Goal: Information Seeking & Learning: Get advice/opinions

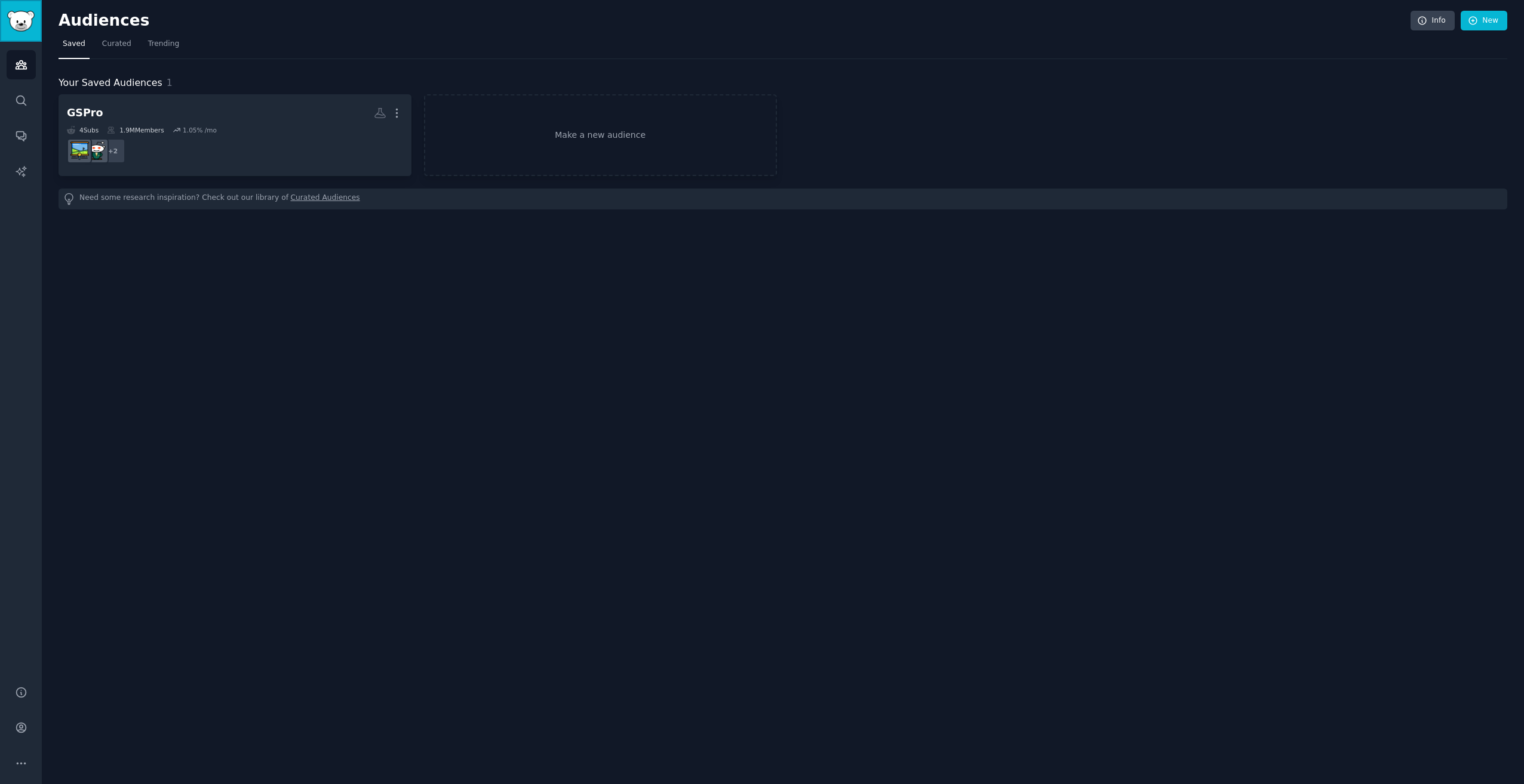
click at [27, 19] on img "Sidebar" at bounding box center [21, 21] width 27 height 21
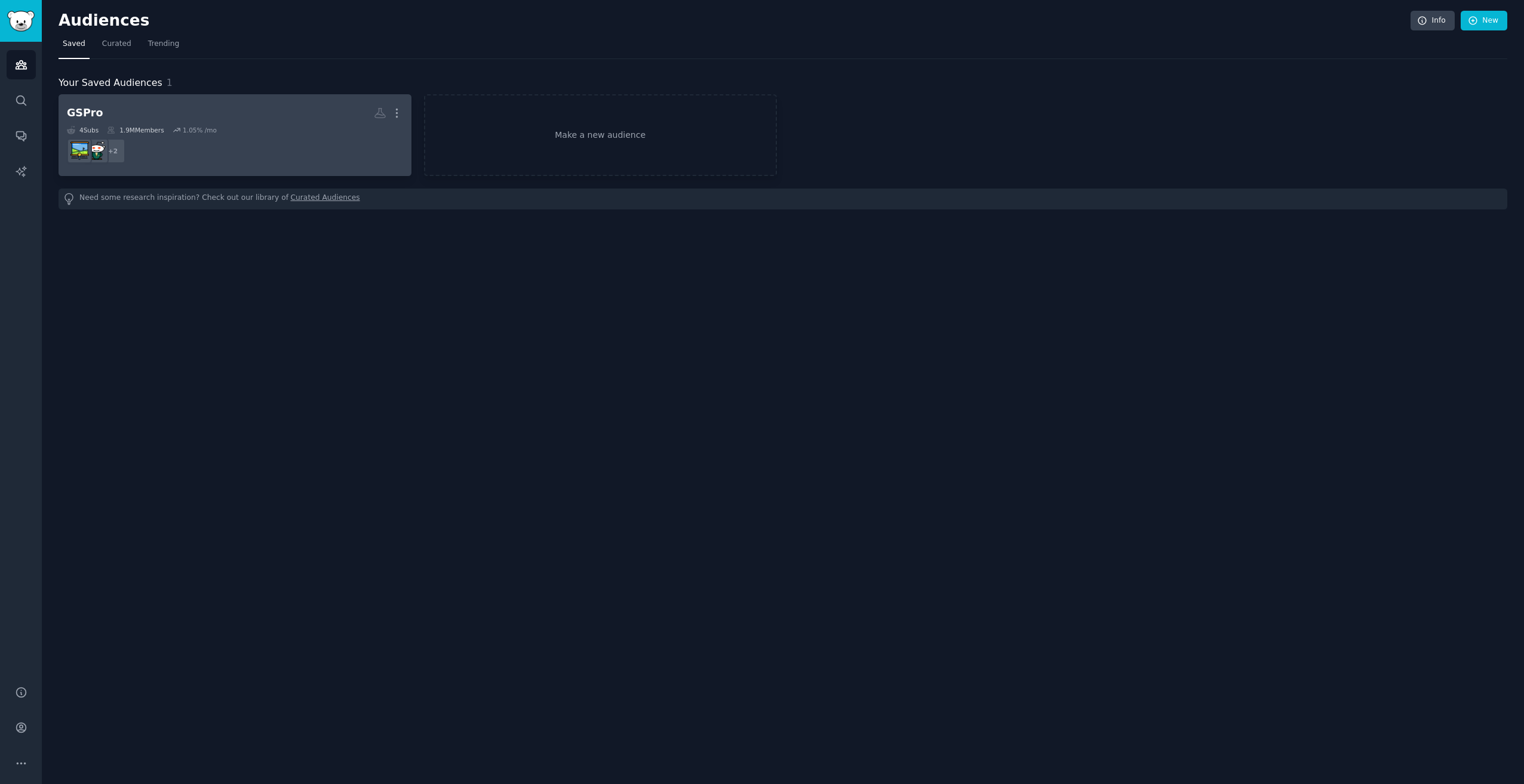
click at [201, 137] on dd "r/golf + 2" at bounding box center [235, 151] width 336 height 34
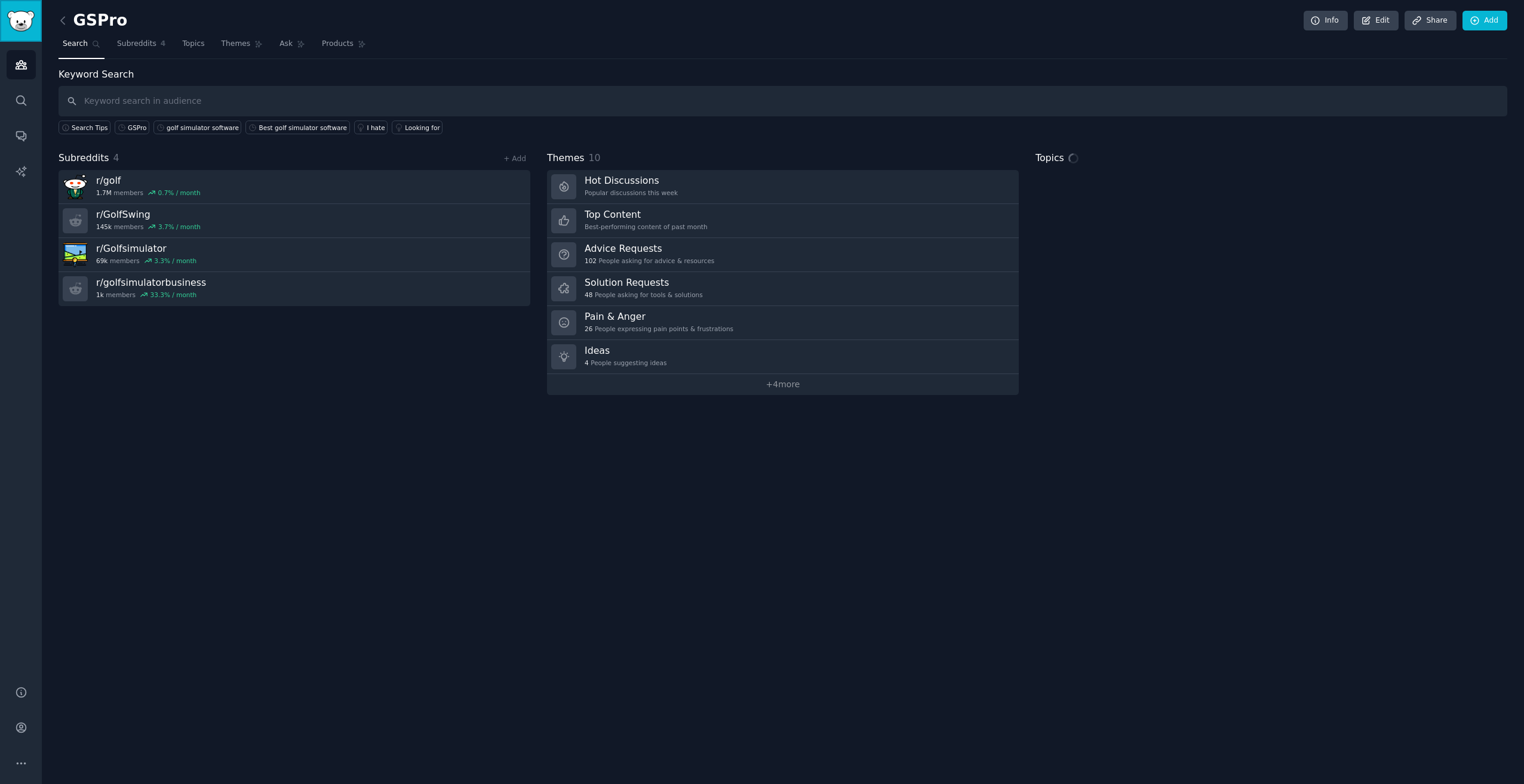
click at [30, 17] on img "Sidebar" at bounding box center [21, 21] width 27 height 21
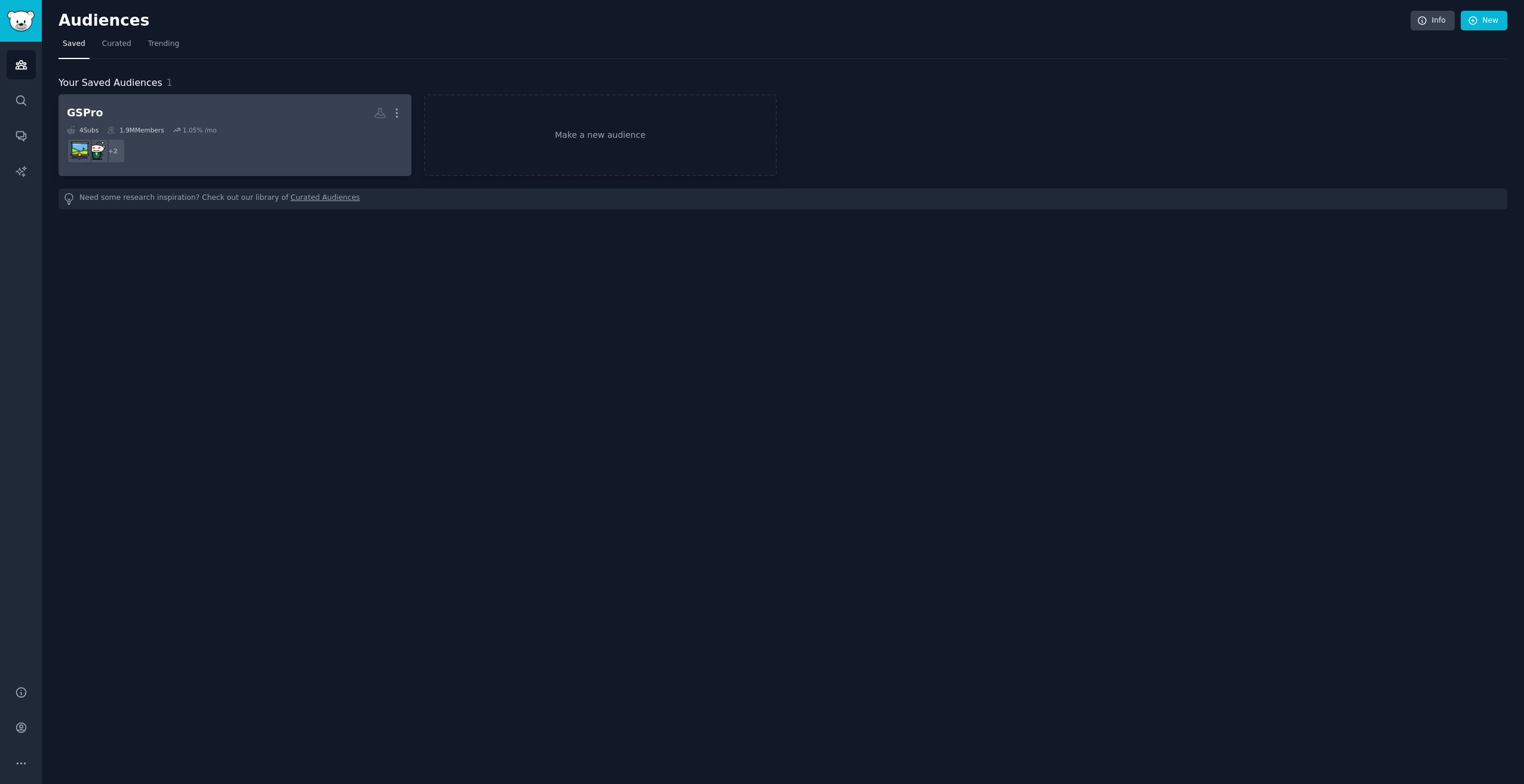
click at [241, 134] on dd "+ 2" at bounding box center [235, 151] width 336 height 34
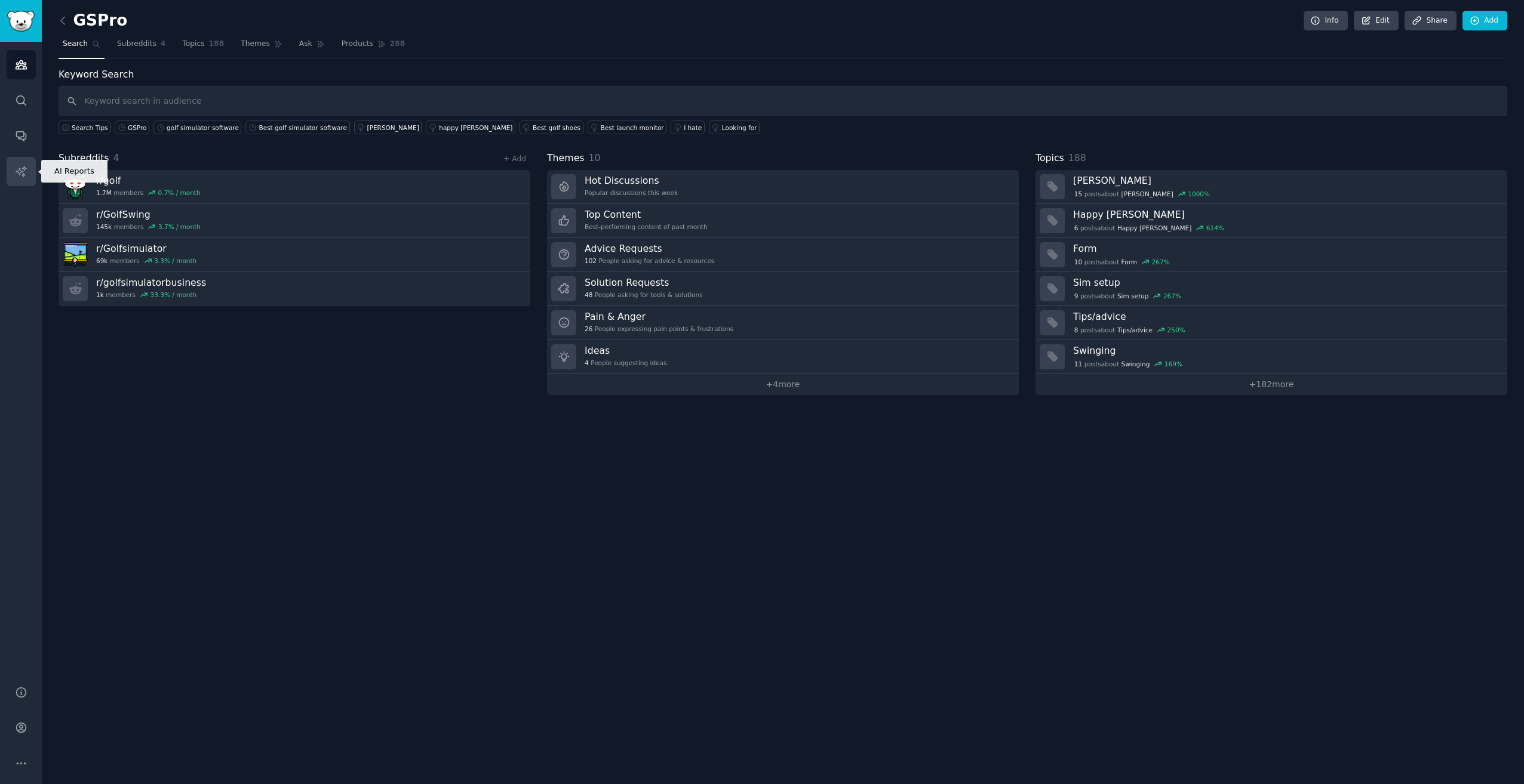
click at [29, 172] on link "AI Reports" at bounding box center [21, 171] width 29 height 29
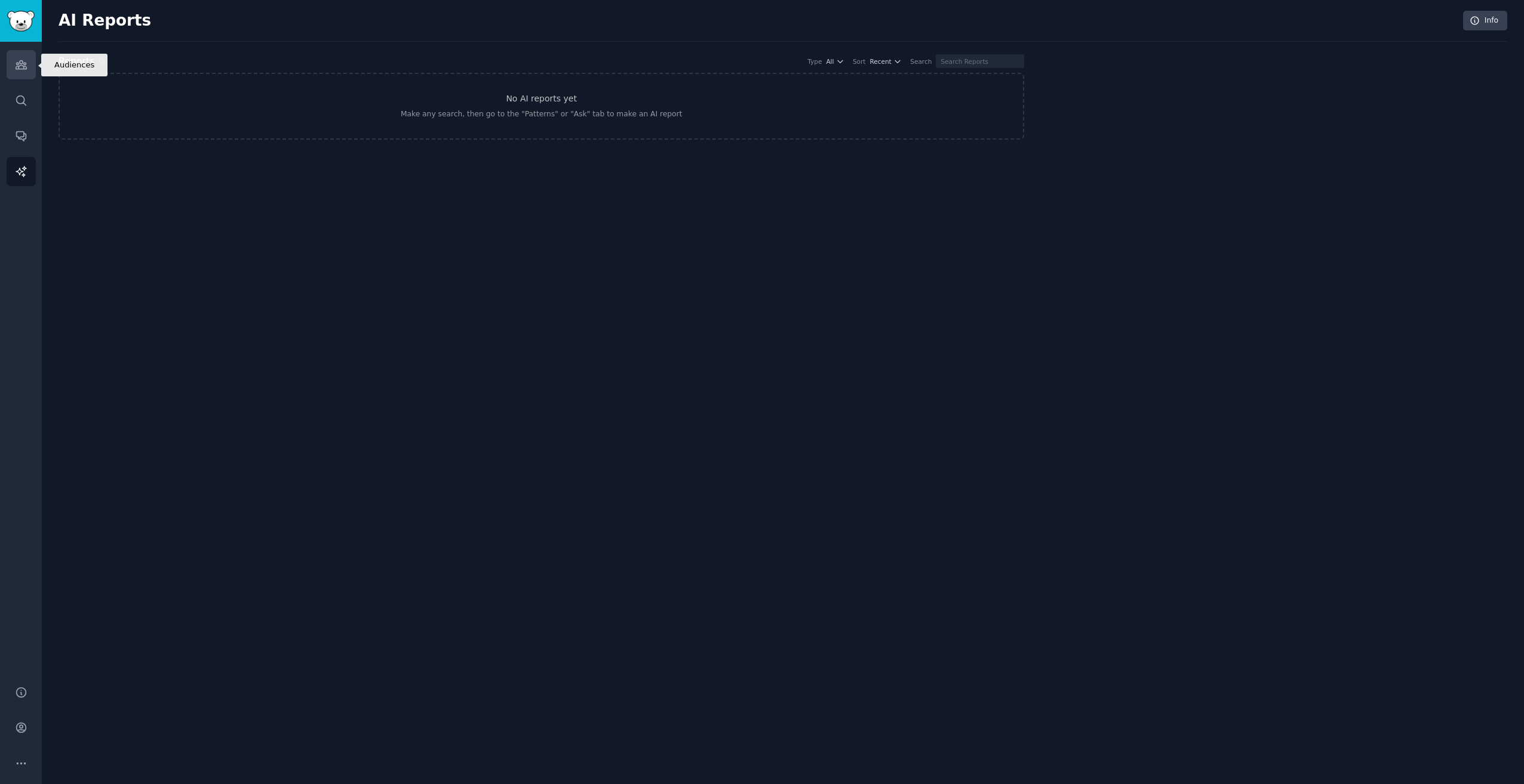
click at [20, 78] on link "Audiences" at bounding box center [21, 64] width 29 height 29
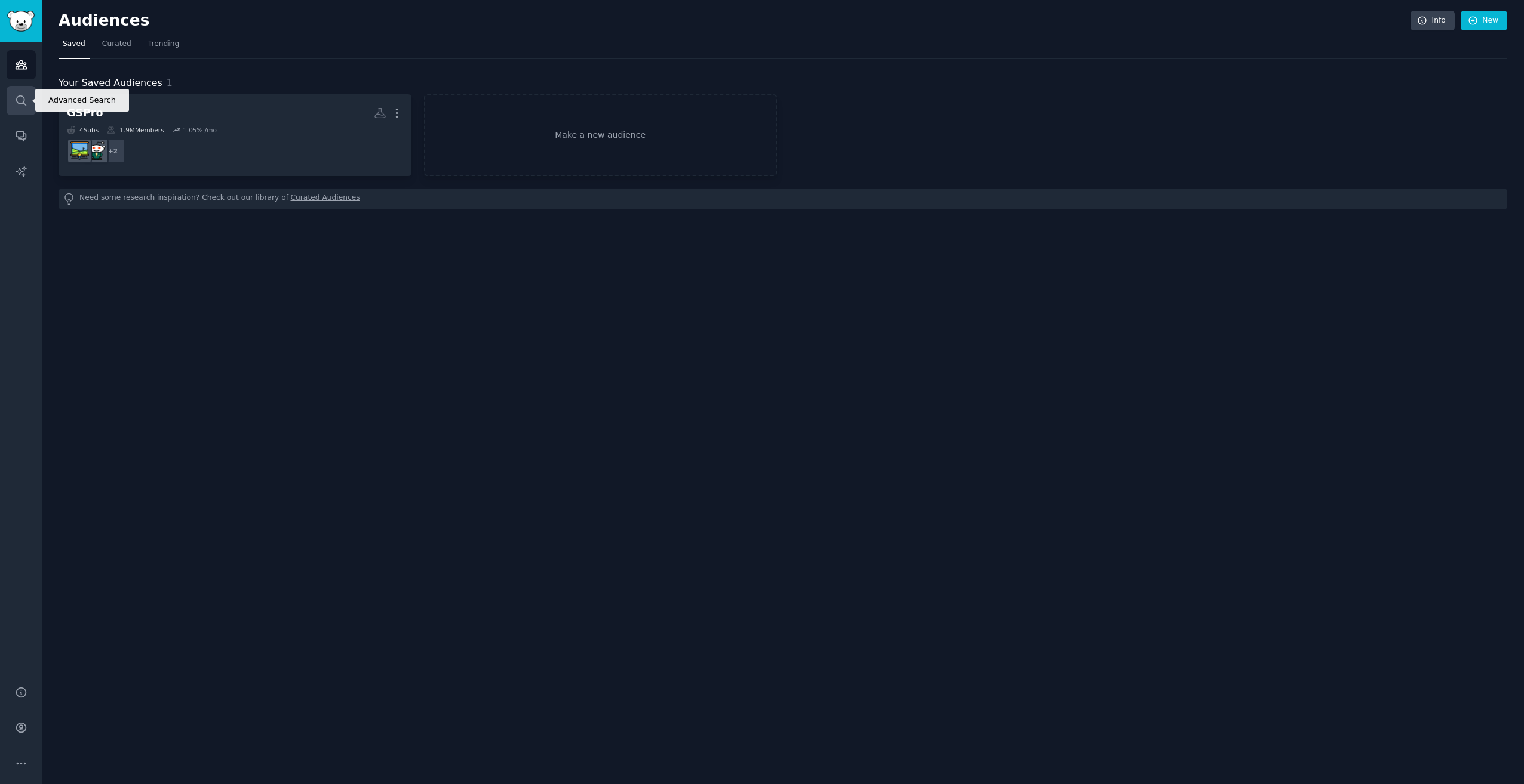
click at [19, 100] on icon "Sidebar" at bounding box center [21, 100] width 12 height 12
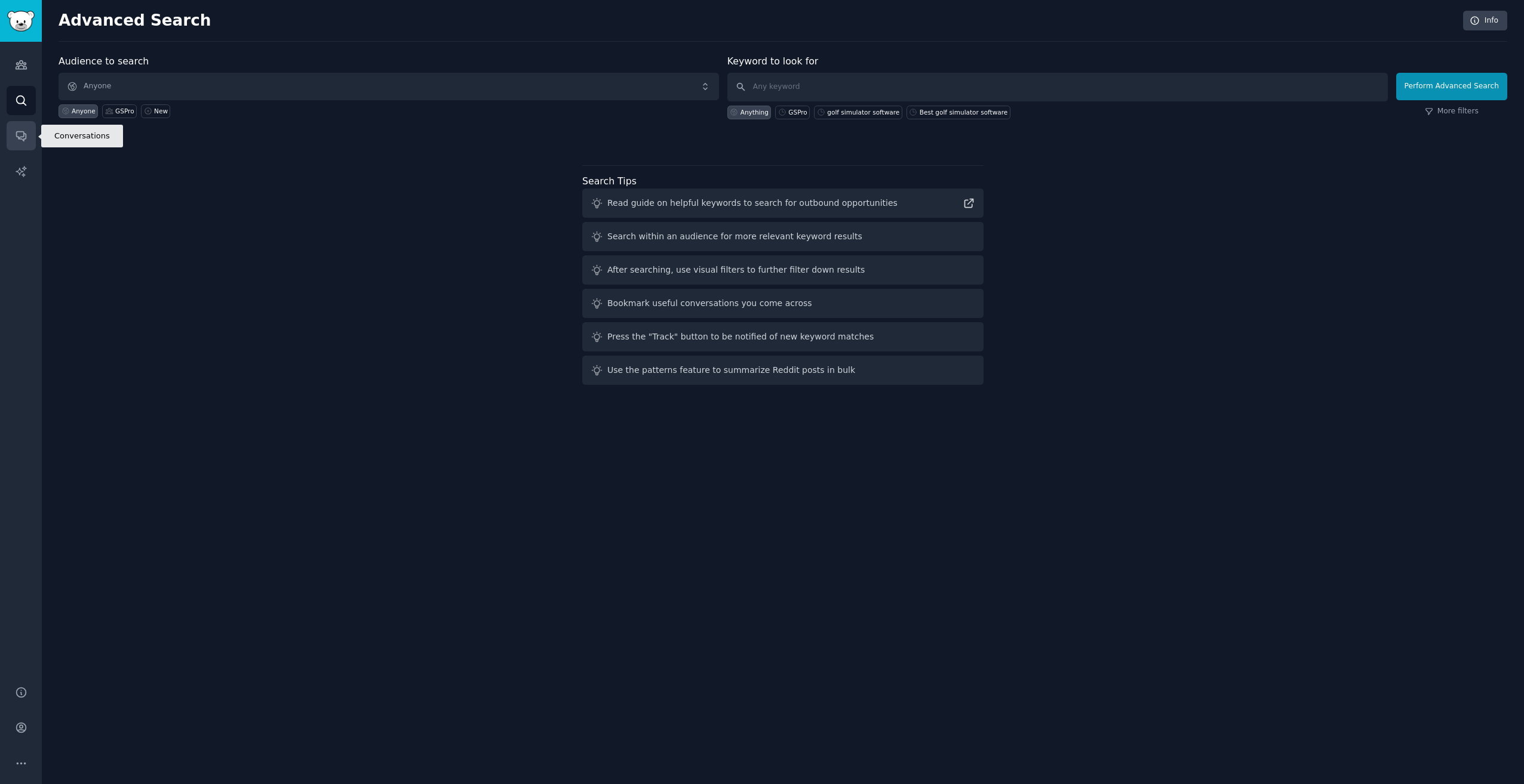
click at [28, 143] on link "Conversations" at bounding box center [21, 136] width 29 height 29
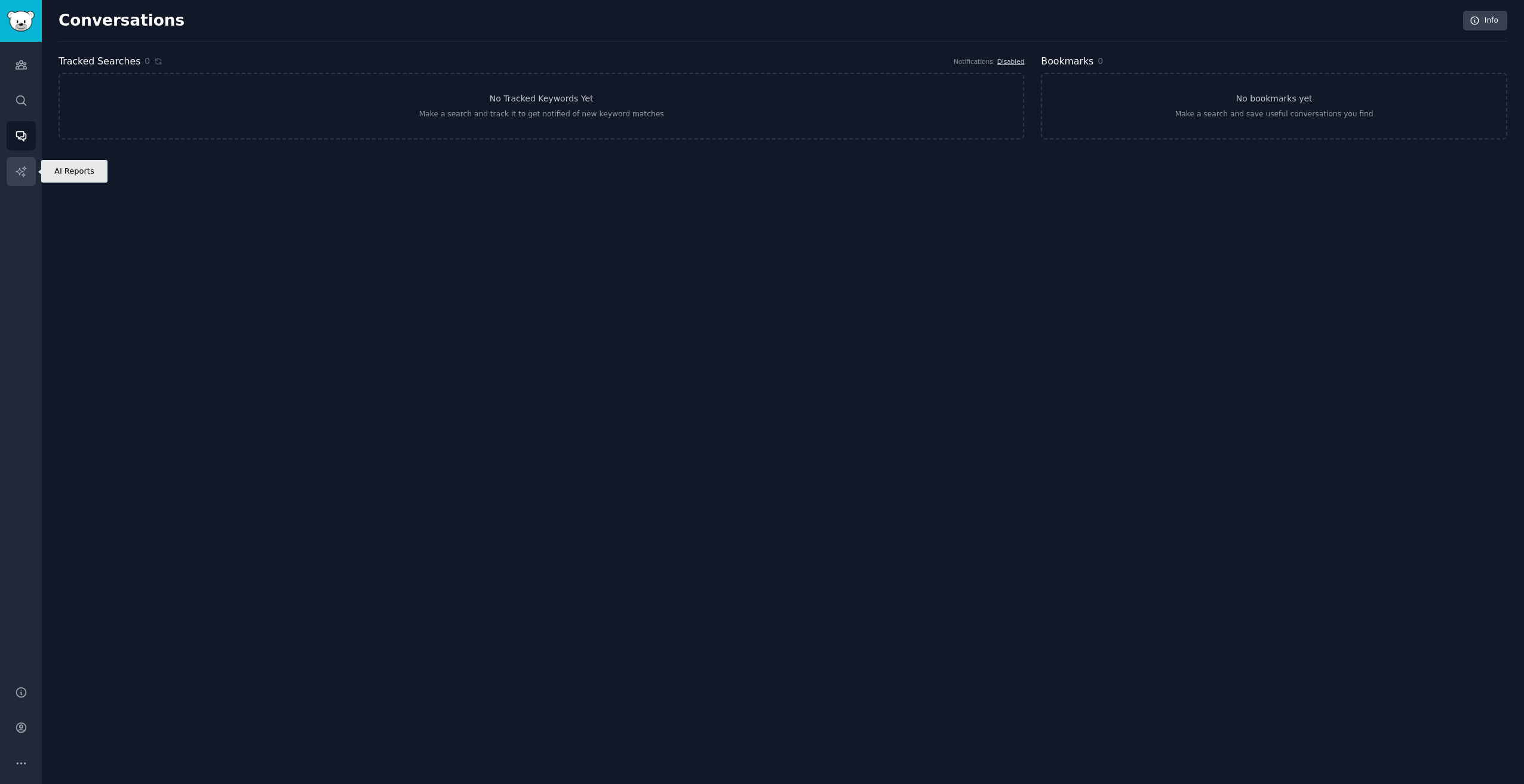
click at [29, 169] on link "AI Reports" at bounding box center [21, 171] width 29 height 29
click at [27, 18] on img "Sidebar" at bounding box center [21, 21] width 27 height 21
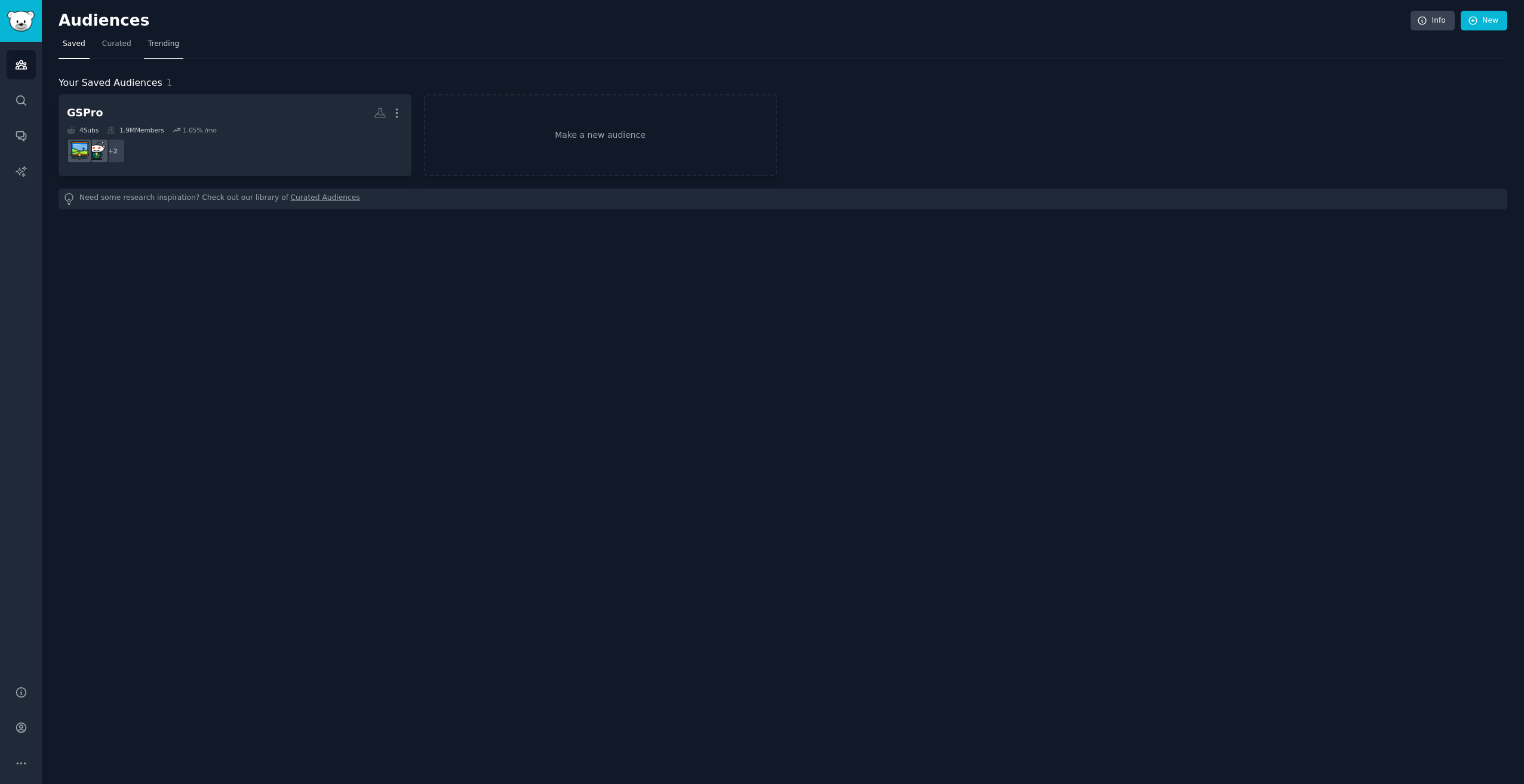
click at [147, 51] on link "Trending" at bounding box center [163, 47] width 40 height 25
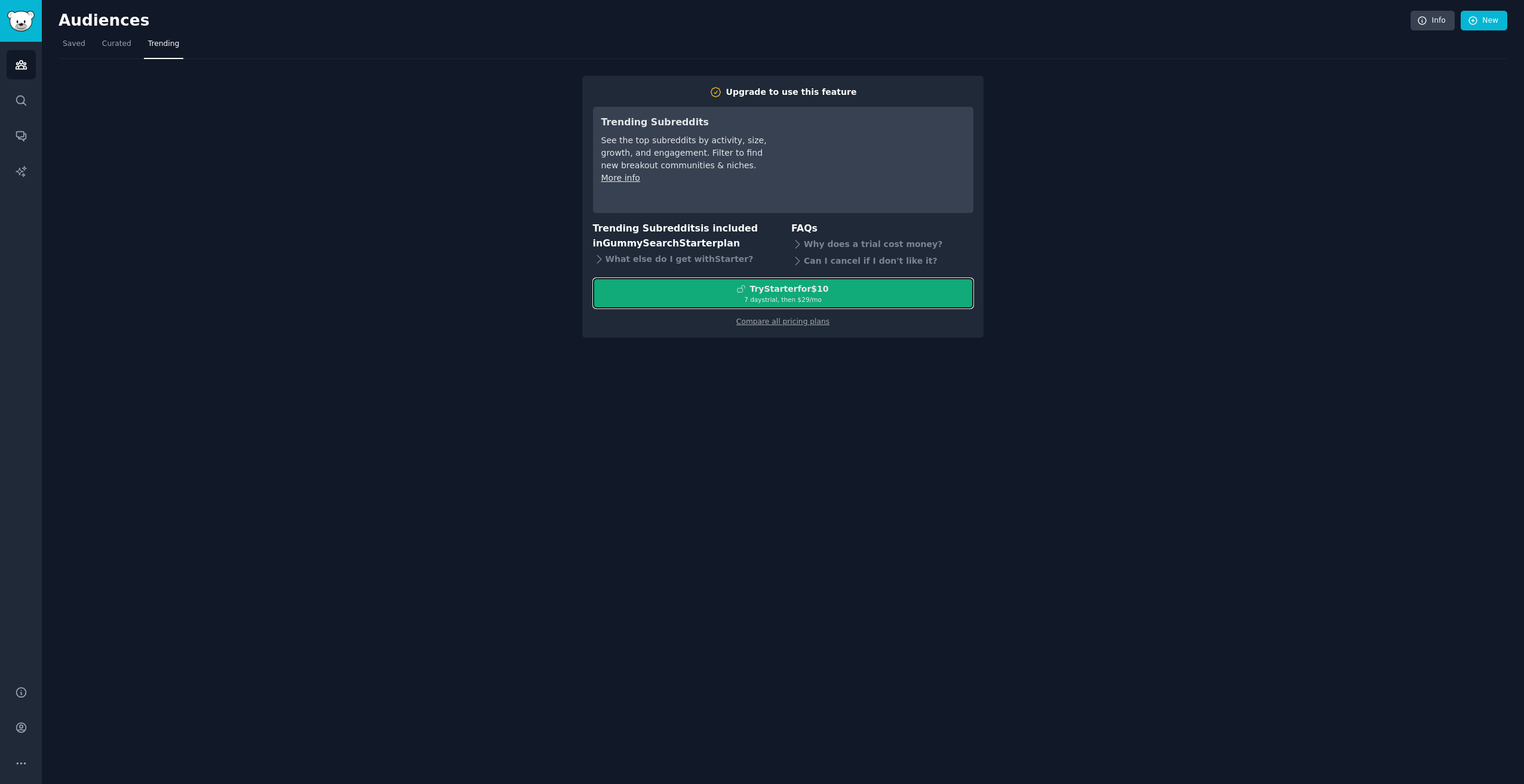
click at [738, 294] on div "Try Starter for $10" at bounding box center [783, 289] width 379 height 12
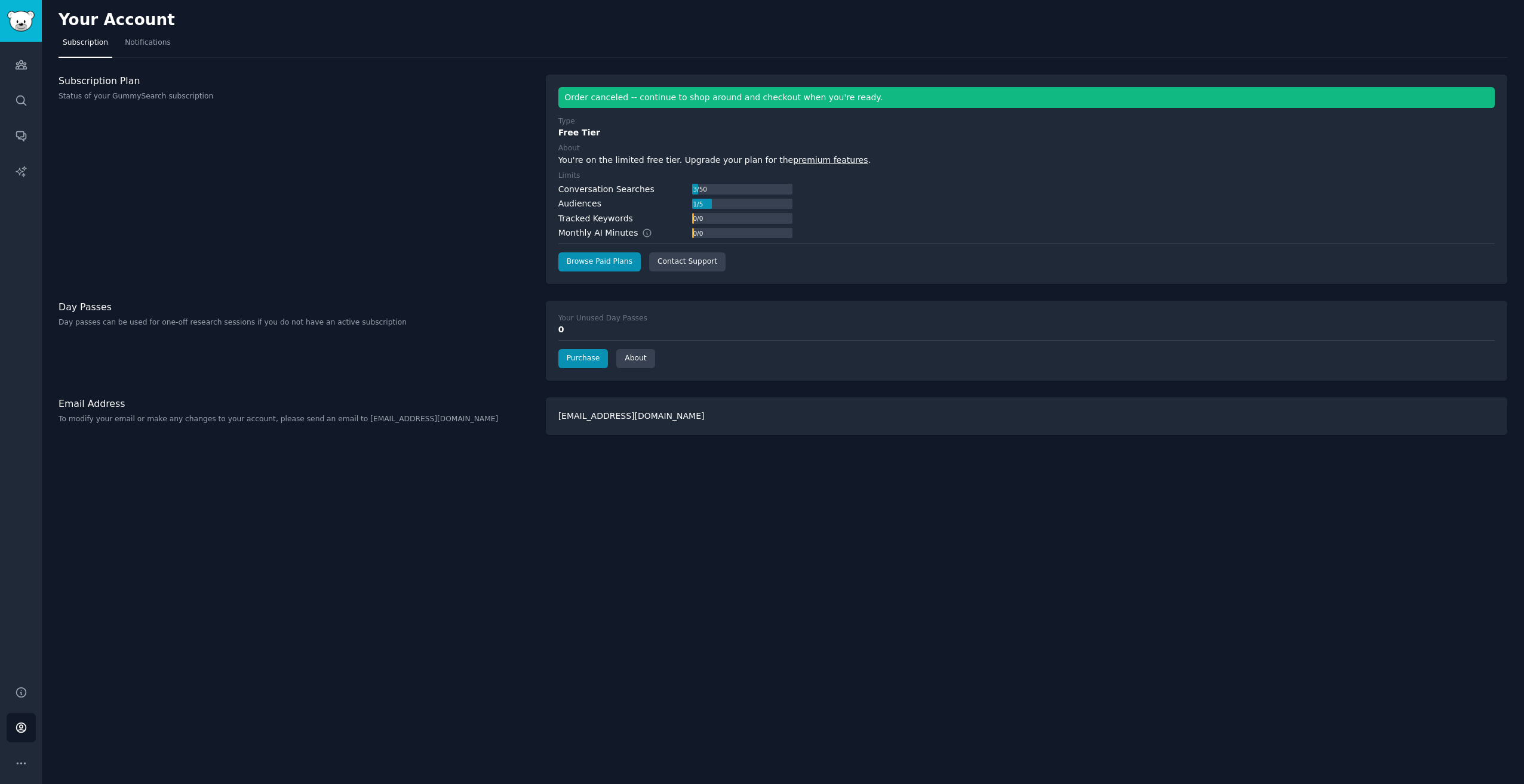
drag, startPoint x: 232, startPoint y: 225, endPoint x: 212, endPoint y: 191, distance: 39.4
click at [232, 223] on div "Subscription Plan Status of your GummySearch subscription" at bounding box center [296, 179] width 475 height 209
click at [581, 263] on link "Browse Paid Plans" at bounding box center [599, 261] width 82 height 19
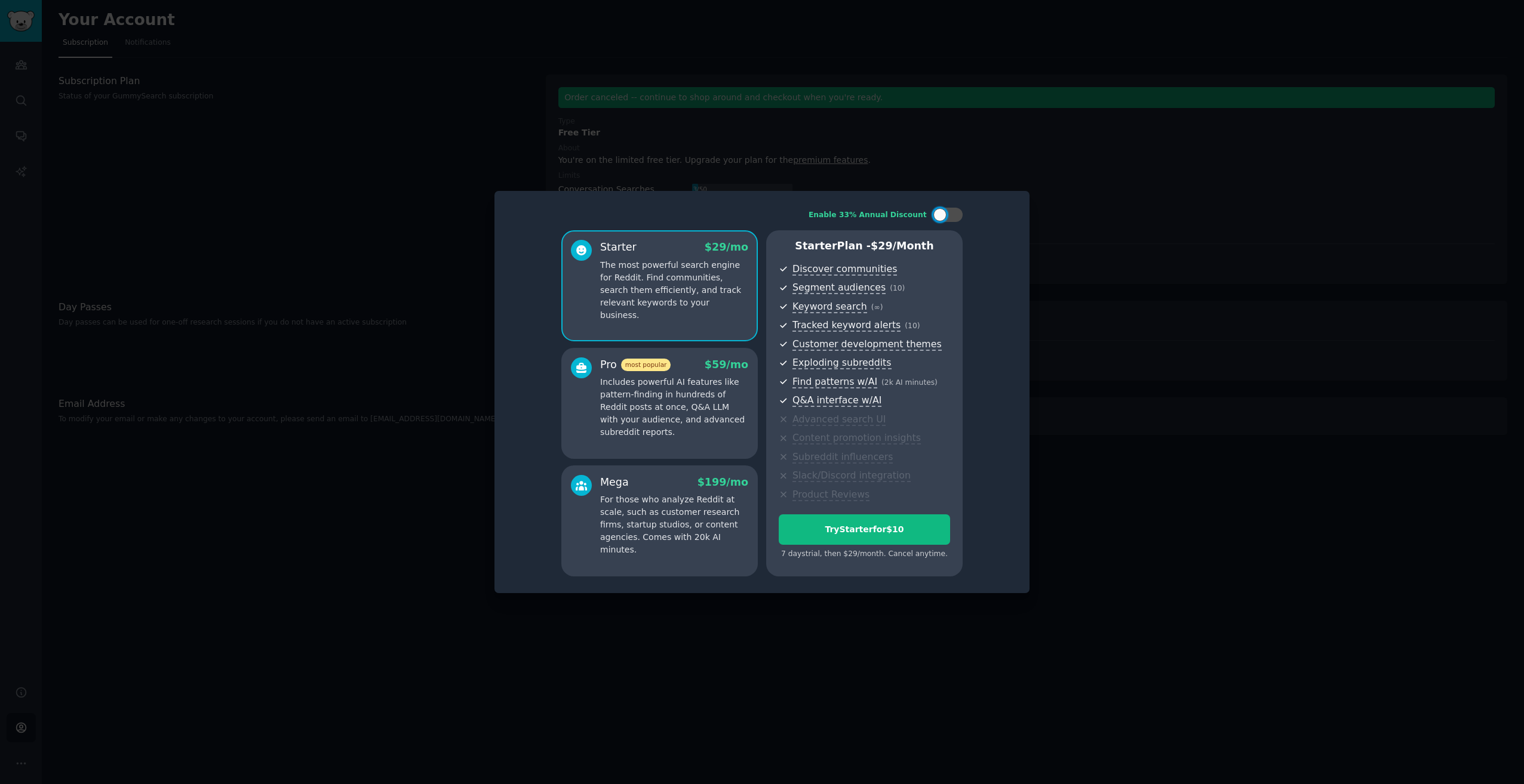
click at [721, 538] on p "For those who analyze Reddit at scale, such as customer research firms, startup…" at bounding box center [674, 525] width 148 height 63
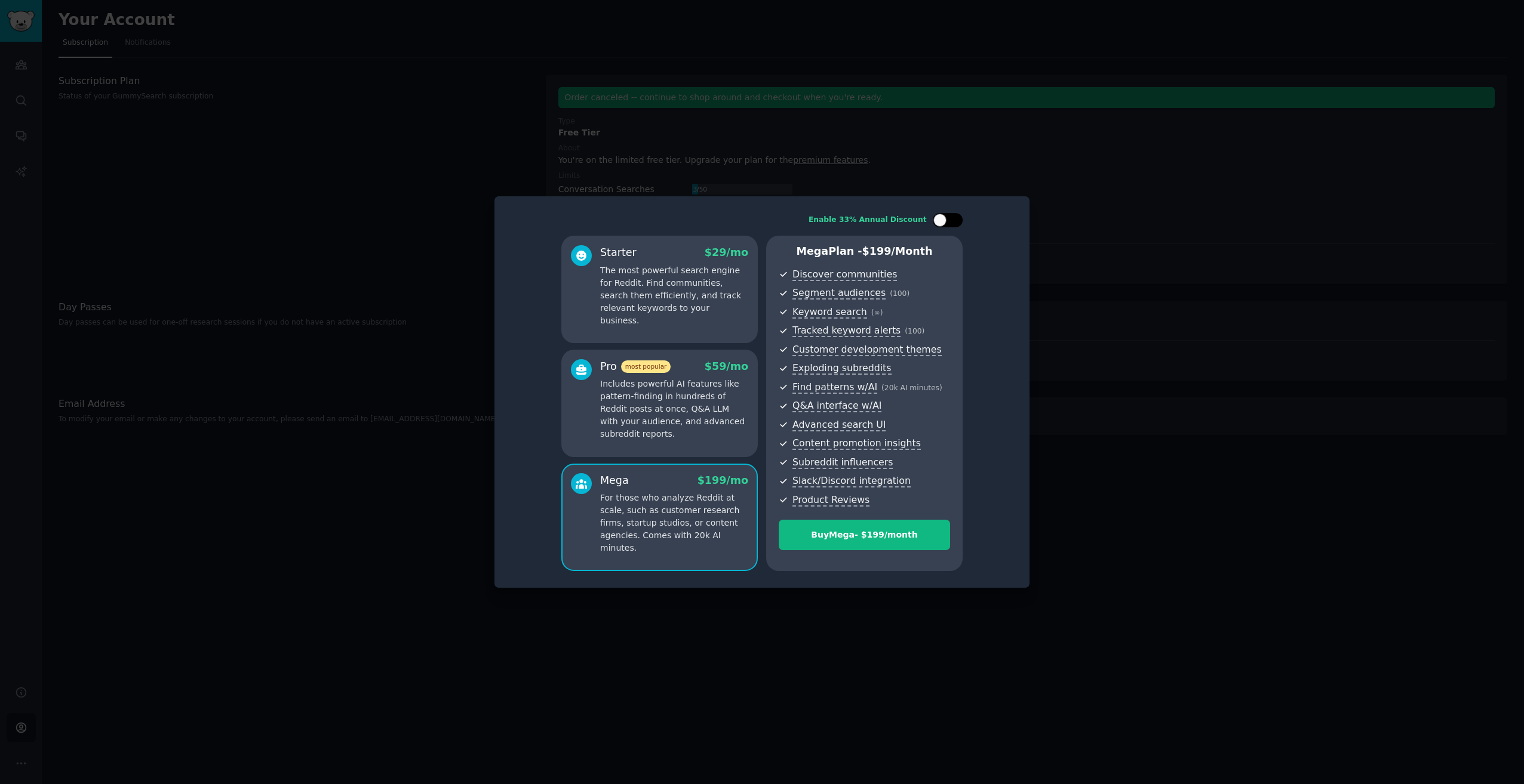
click at [946, 221] on div at bounding box center [940, 220] width 13 height 13
click at [953, 218] on div at bounding box center [955, 220] width 13 height 13
checkbox input "false"
click at [894, 540] on div "Buy Mega - $ 199 /month" at bounding box center [864, 534] width 170 height 12
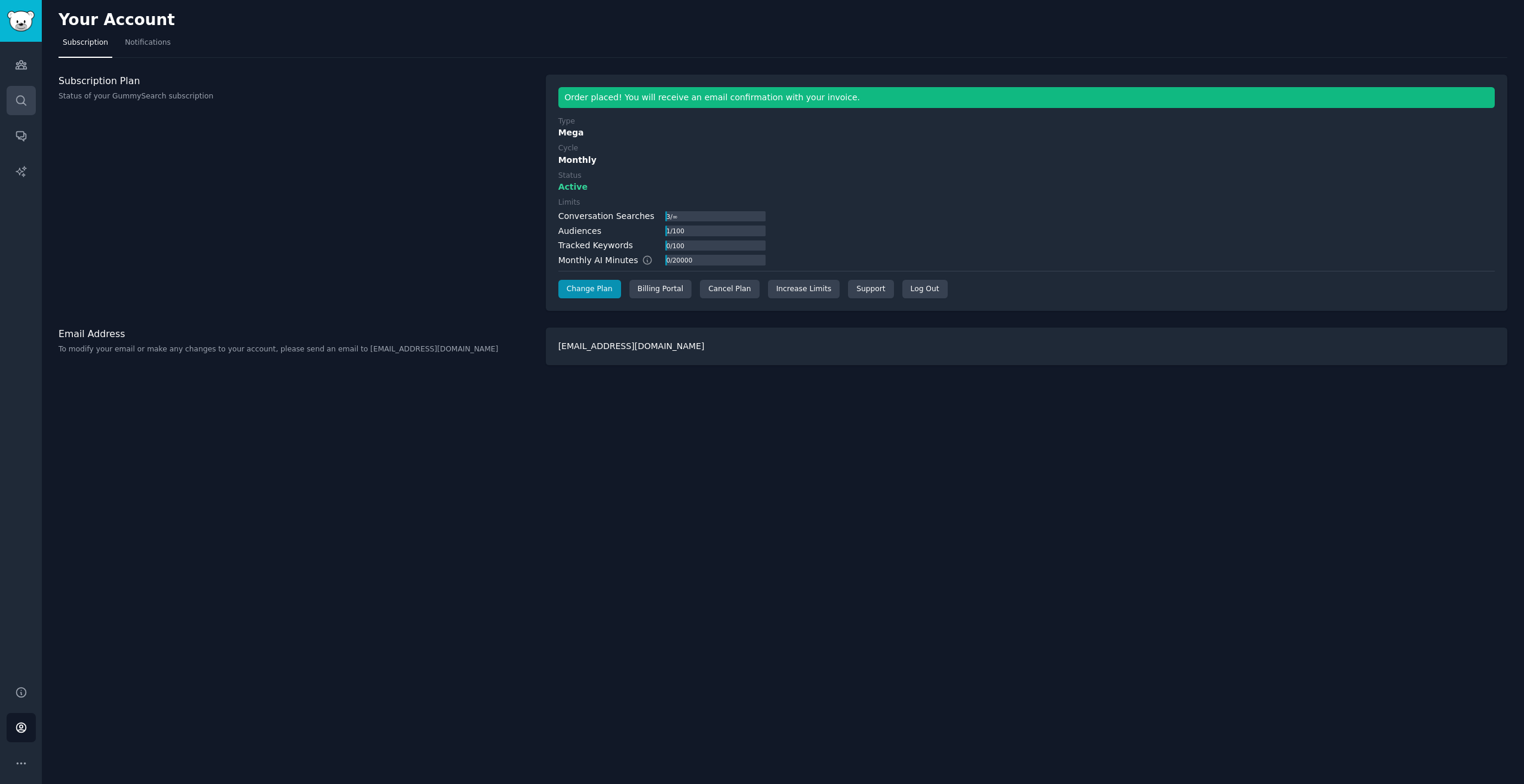
click at [21, 106] on icon "Sidebar" at bounding box center [21, 100] width 12 height 12
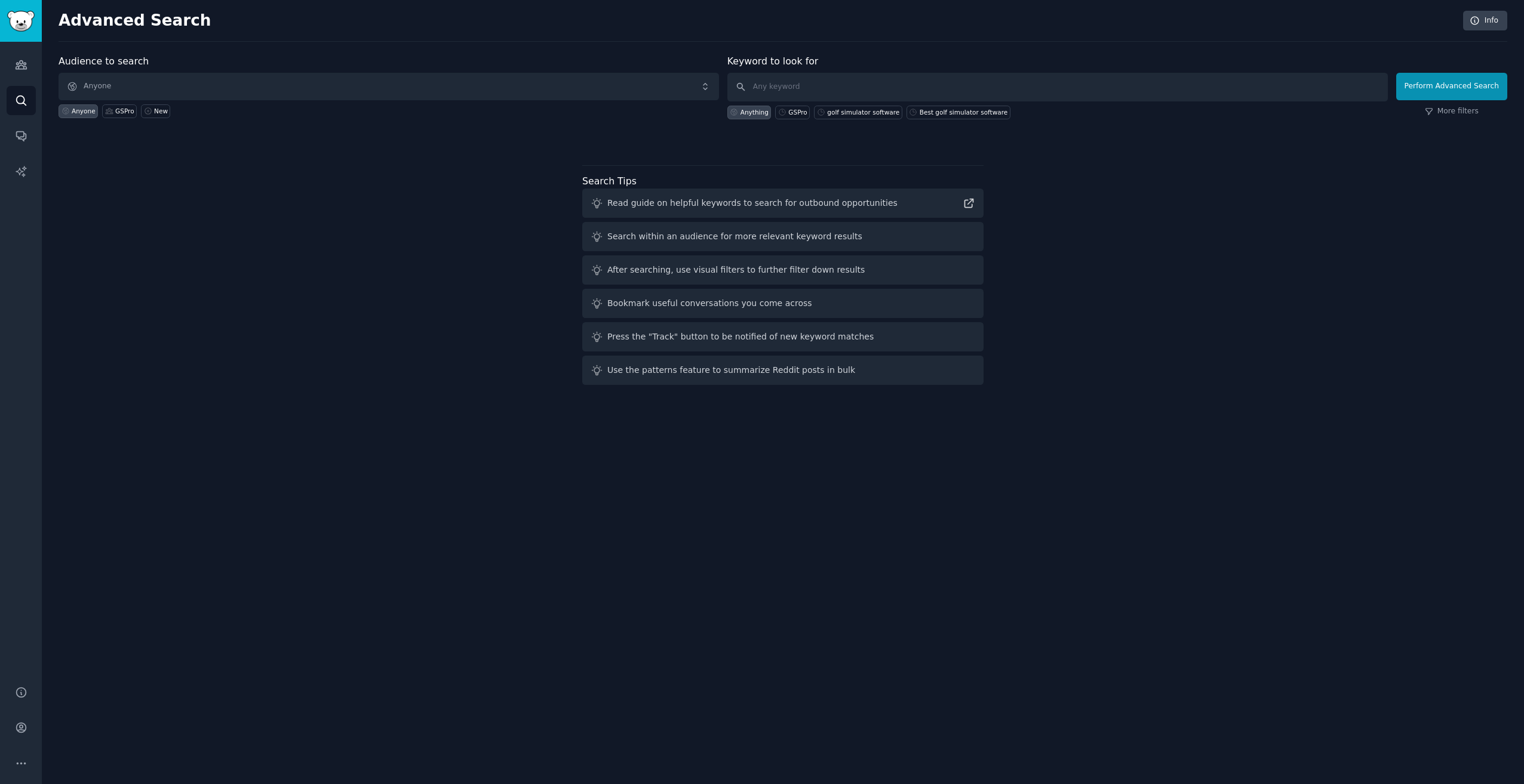
click at [336, 294] on div "Audience to search Anyone Anyone GSPro New Keyword to look for Anything GSPro g…" at bounding box center [782, 222] width 1449 height 335
click at [24, 63] on icon "Sidebar" at bounding box center [21, 65] width 11 height 8
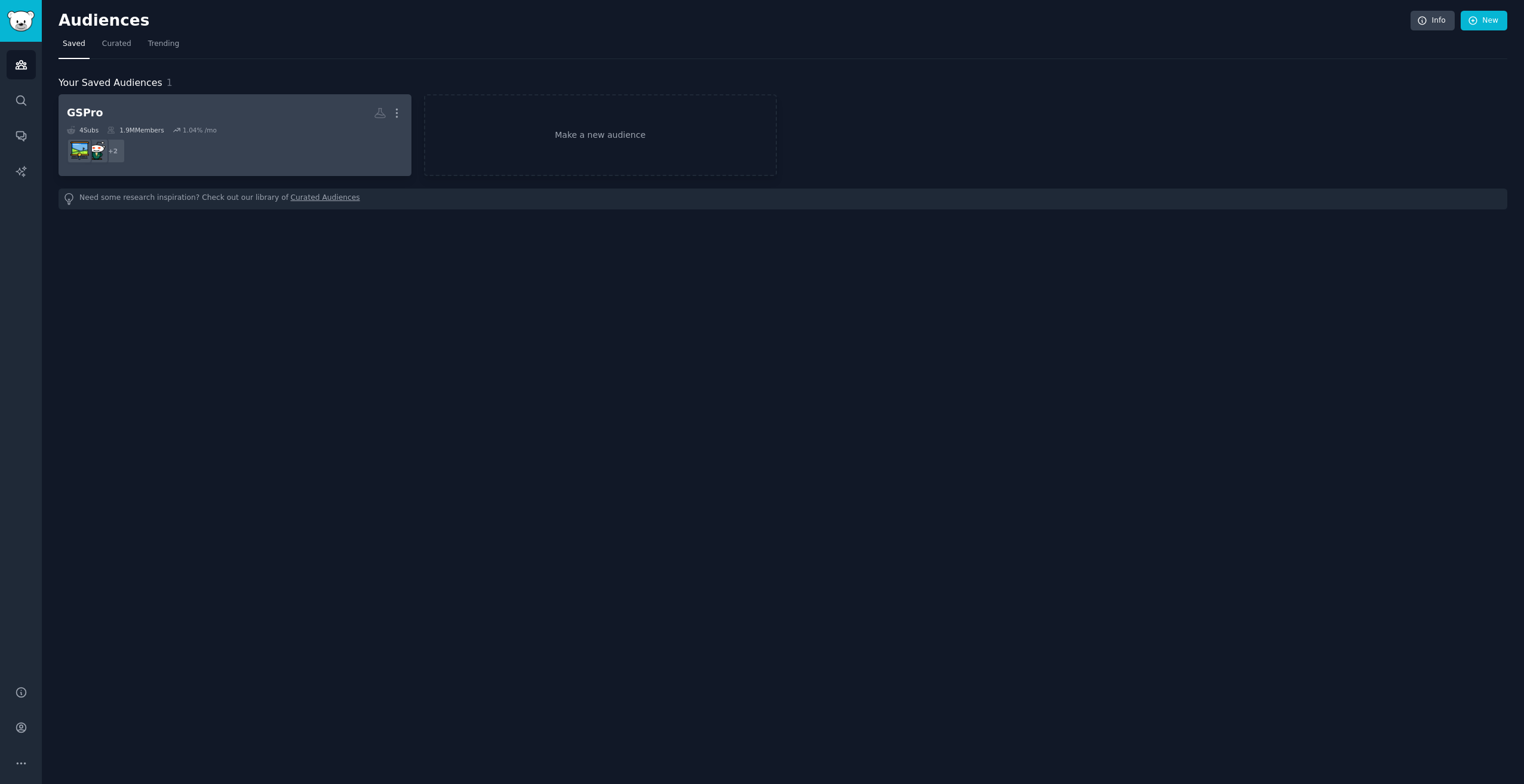
click at [267, 139] on dd "+ 2" at bounding box center [235, 151] width 336 height 34
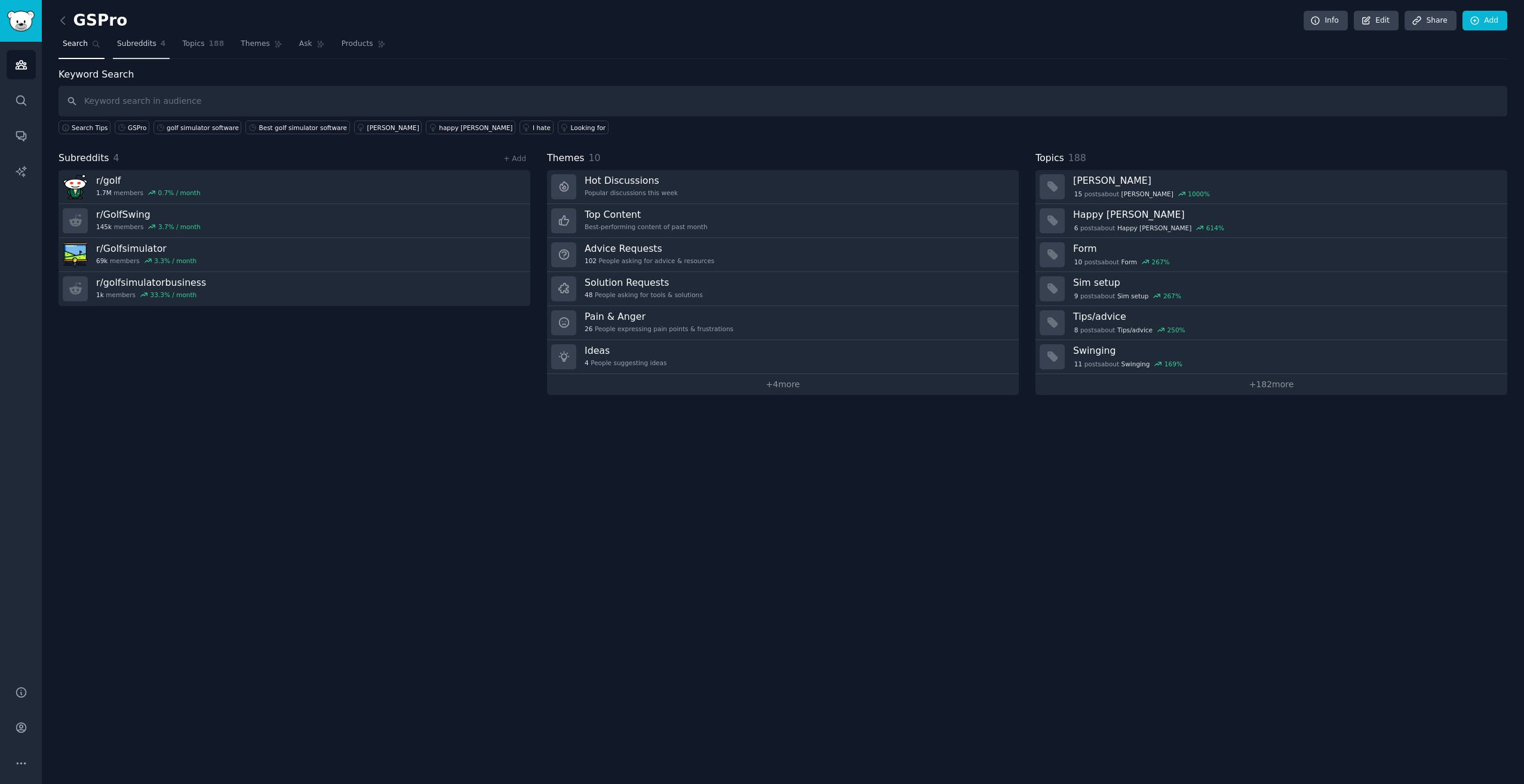
click at [135, 49] on span "Subreddits" at bounding box center [136, 44] width 40 height 11
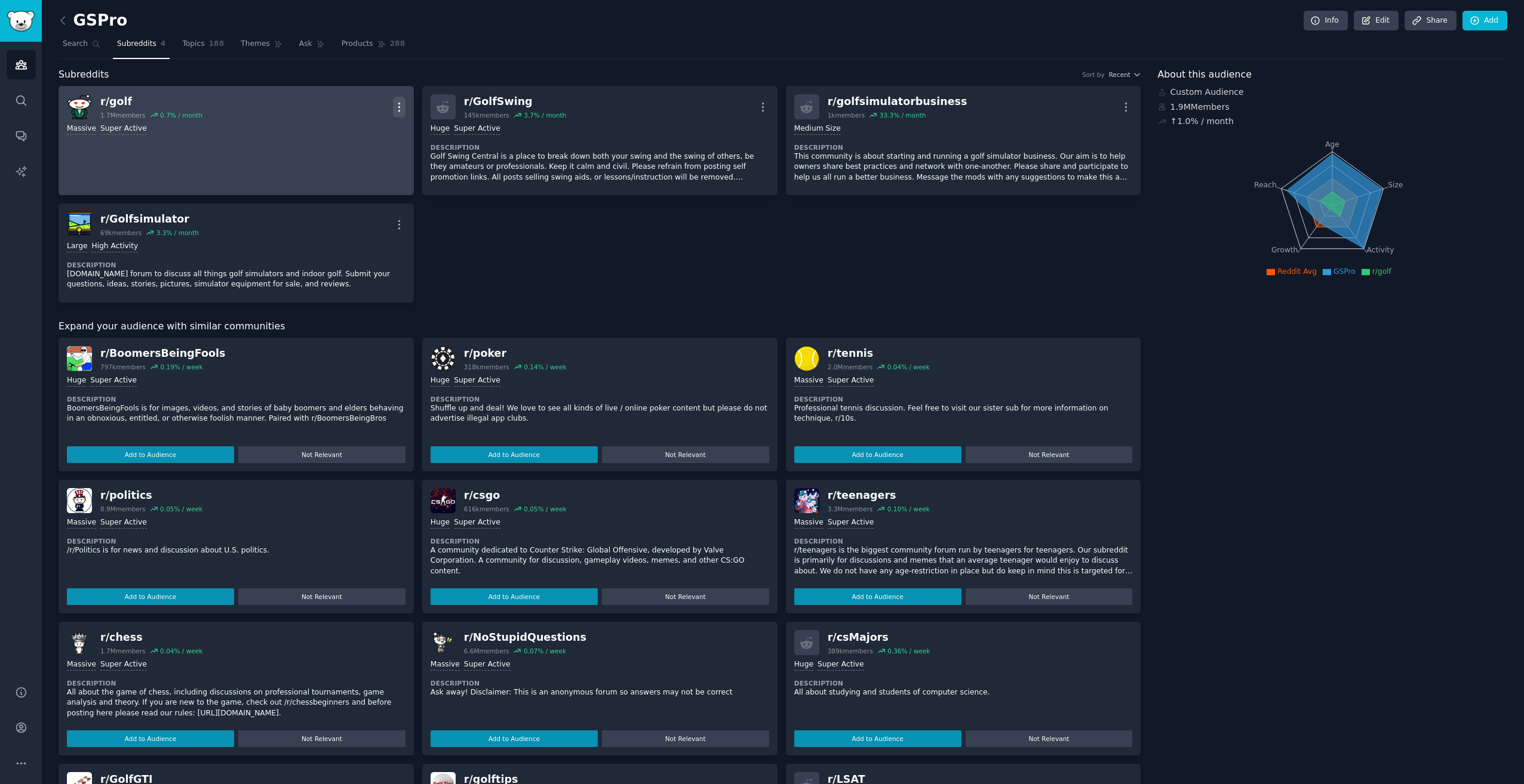
click at [401, 115] on button "More" at bounding box center [399, 107] width 12 height 21
click at [363, 150] on div "Delete" at bounding box center [351, 152] width 71 height 25
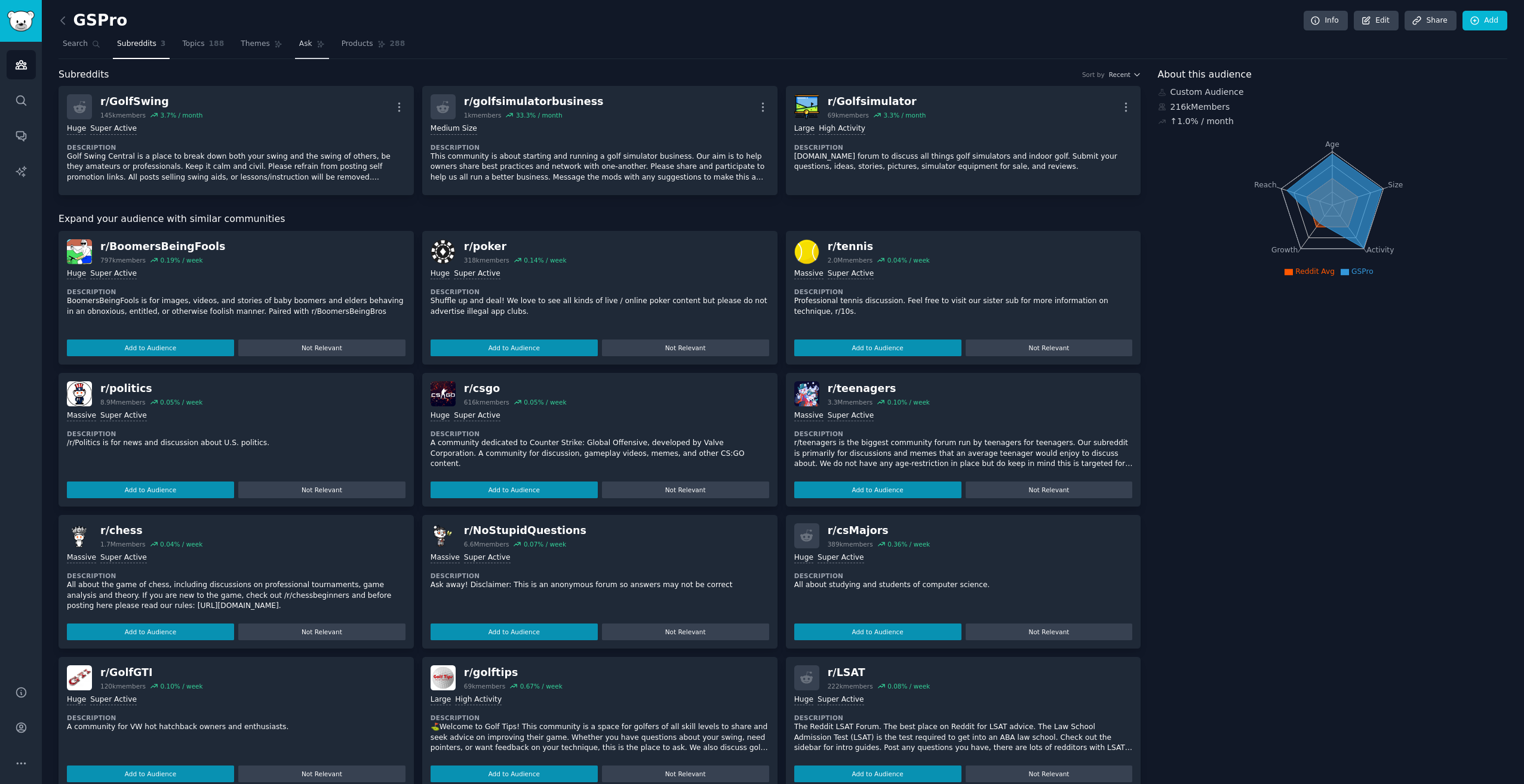
click at [299, 43] on span "Ask" at bounding box center [306, 44] width 13 height 11
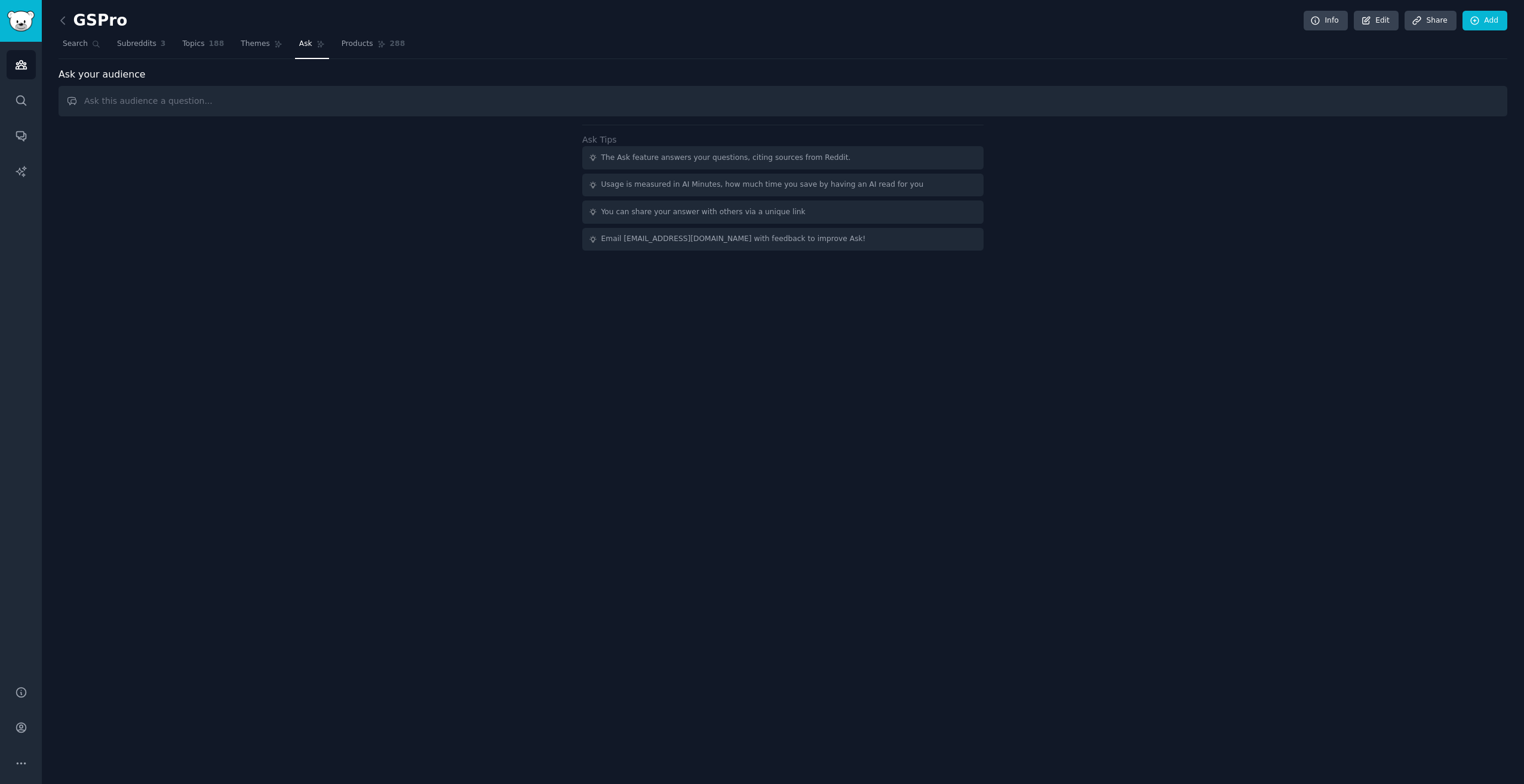
click at [325, 99] on input "text" at bounding box center [782, 101] width 1449 height 30
type input "What is the best golf simulator software?"
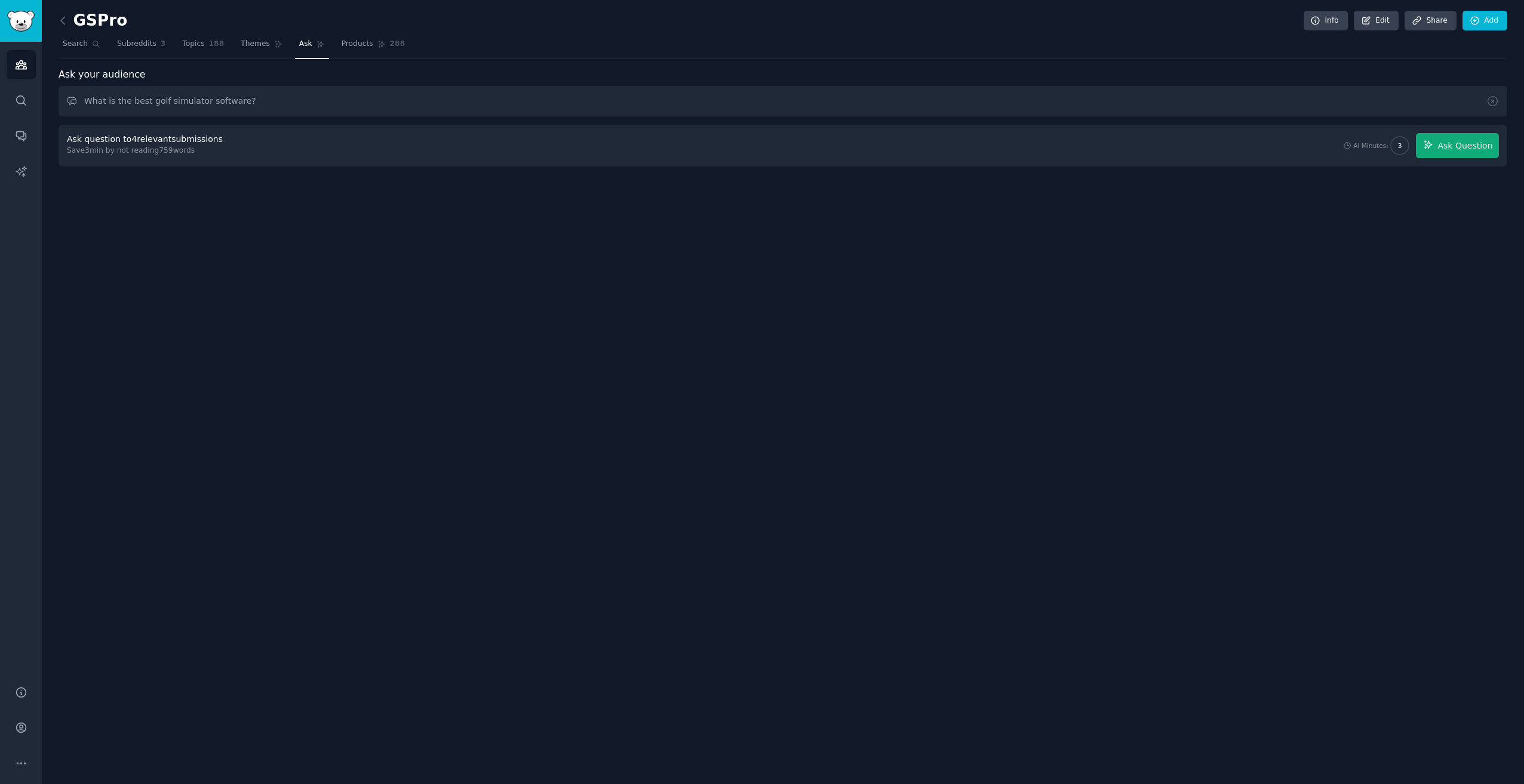
click at [291, 136] on div "Ask question to 4 relevant submissions Save 3 min by not reading 759 words AI M…" at bounding box center [782, 145] width 1432 height 25
click at [176, 152] on div "Save 3 min by not reading 759 words" at bounding box center [147, 151] width 160 height 11
click at [205, 167] on div "GSPro Info Edit Share Add Search Subreddits 3 Topics 188 Themes Ask Products 28…" at bounding box center [782, 392] width 1482 height 784
click at [150, 145] on div "Ask question to 4 relevant submissions" at bounding box center [145, 139] width 156 height 12
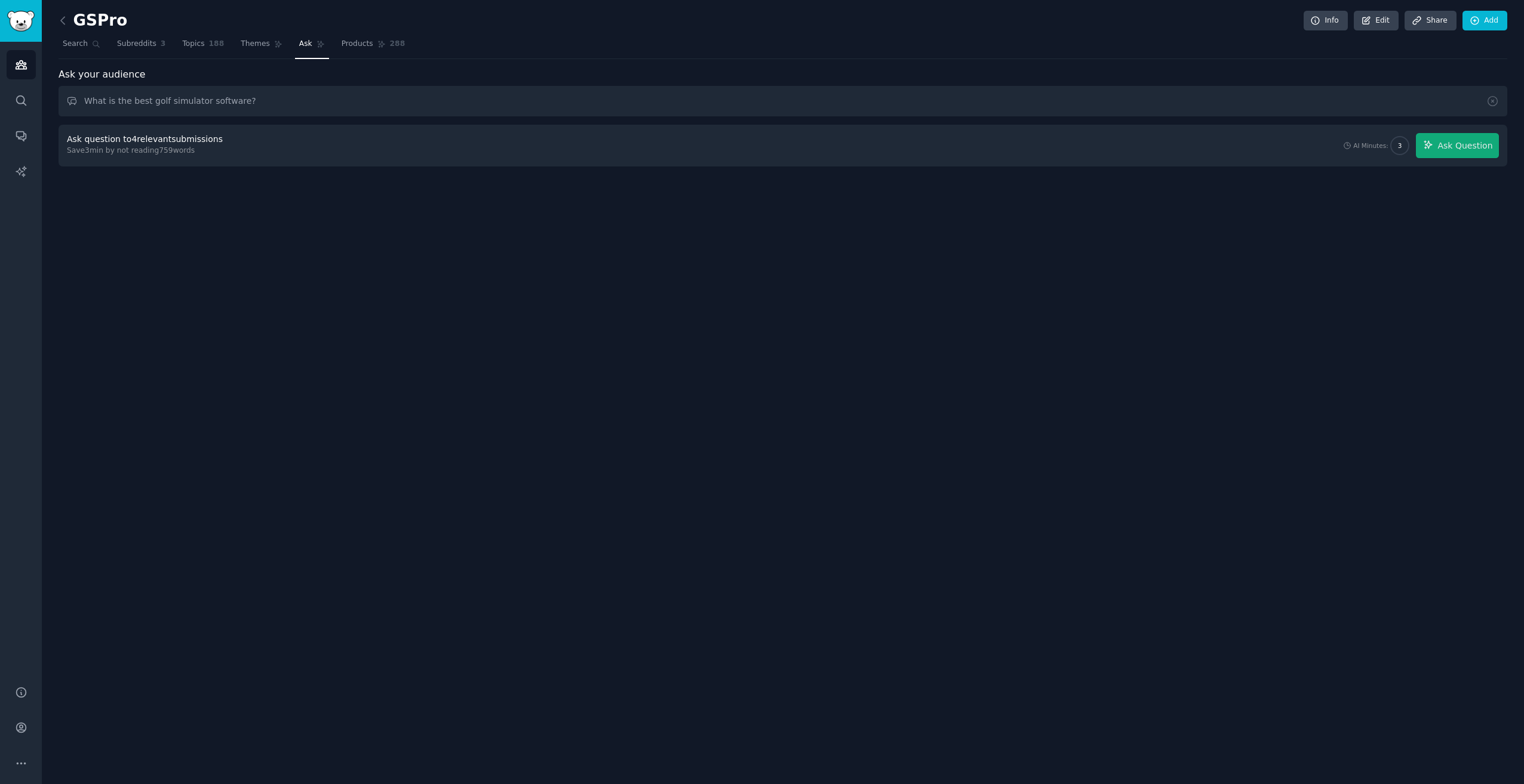
drag, startPoint x: 150, startPoint y: 145, endPoint x: 156, endPoint y: 139, distance: 8.5
click at [156, 139] on div "Ask question to 4 relevant submissions" at bounding box center [145, 139] width 156 height 12
click at [460, 150] on div "Ask question to 4 relevant submissions Save 3 min by not reading 759 words AI M…" at bounding box center [782, 145] width 1432 height 25
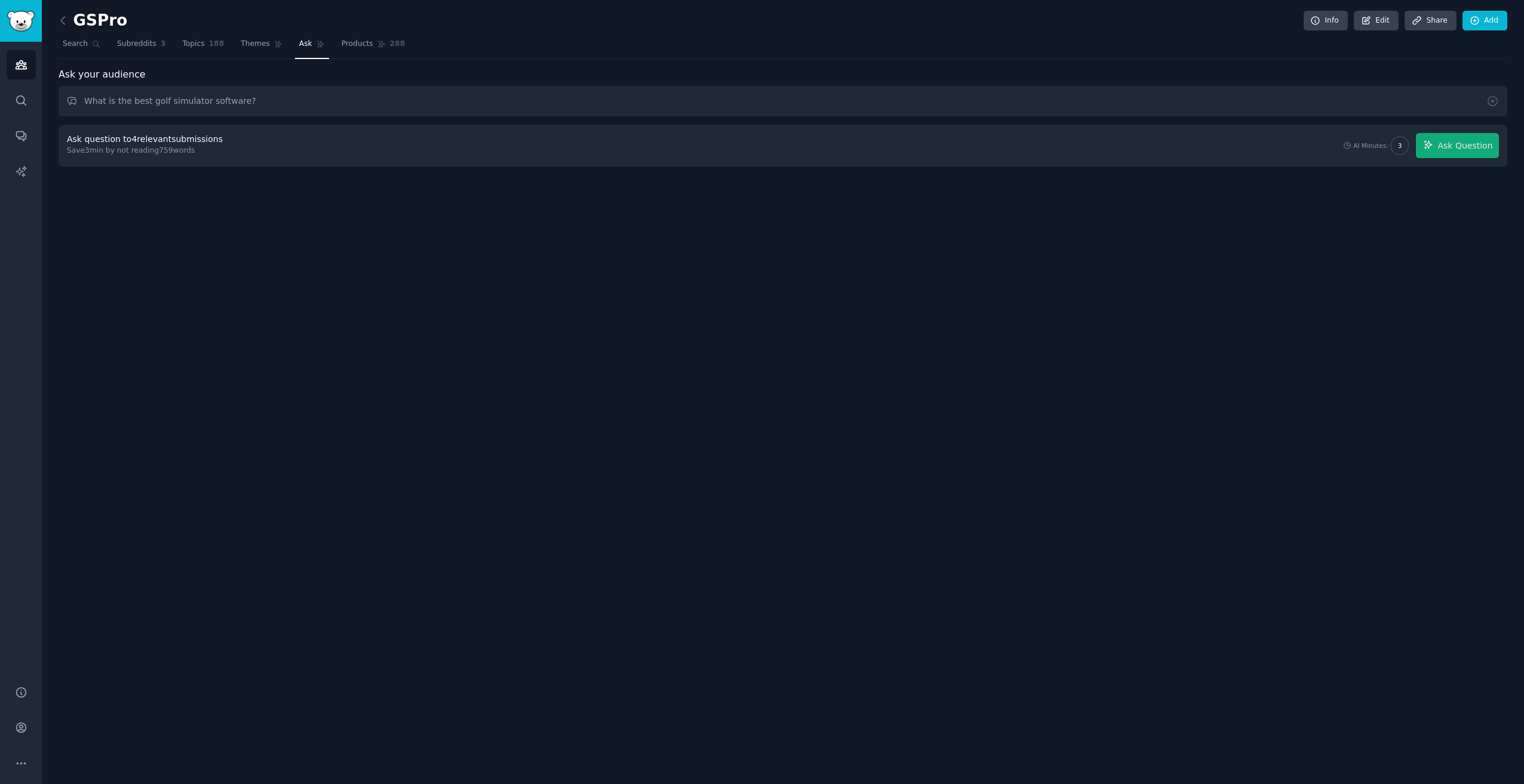
click at [125, 142] on div "Ask question to 4 relevant submissions" at bounding box center [145, 139] width 156 height 12
drag, startPoint x: 125, startPoint y: 142, endPoint x: 172, endPoint y: 149, distance: 47.5
click at [172, 149] on div "Save 3 min by not reading 759 words" at bounding box center [147, 151] width 160 height 11
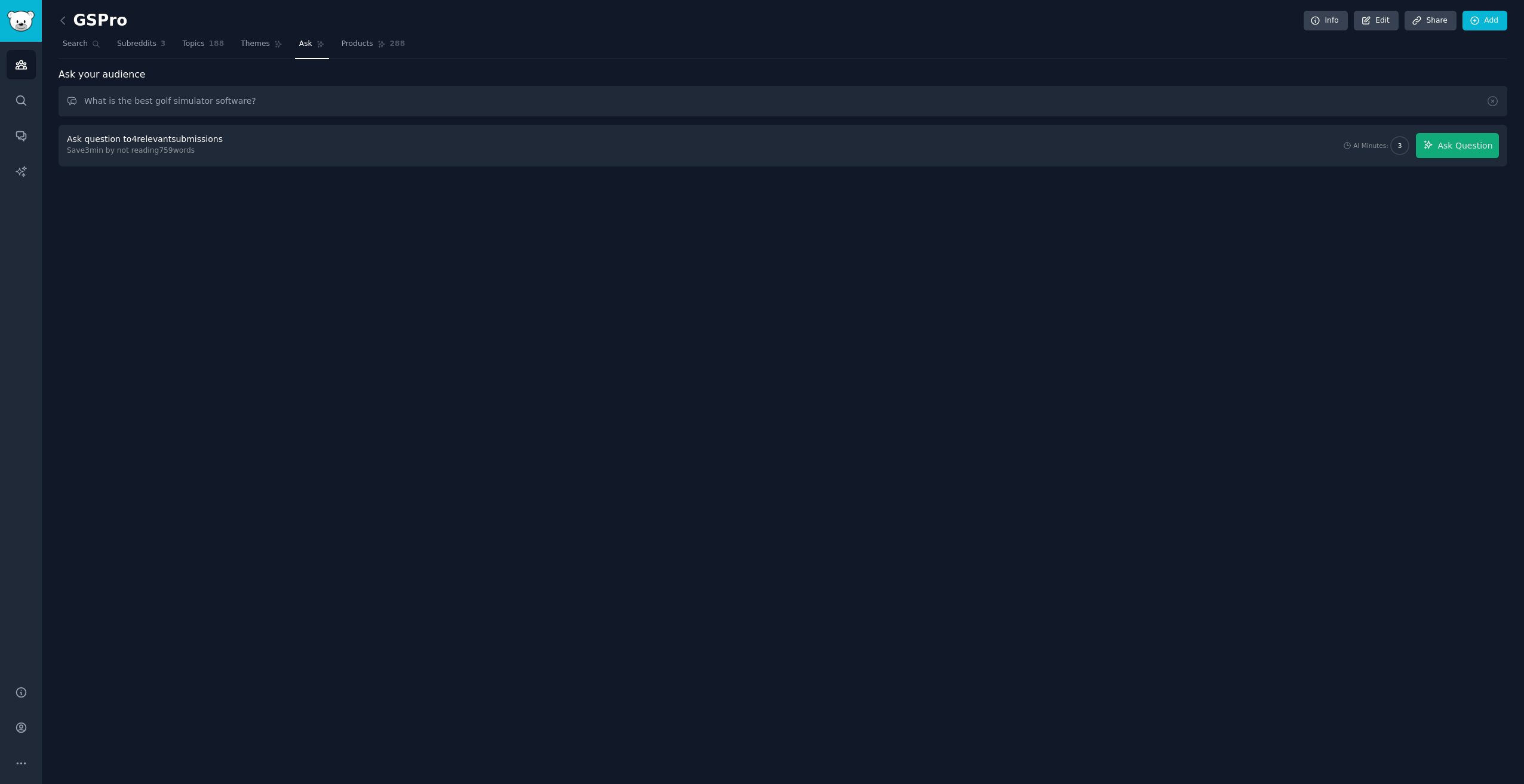
click at [172, 149] on div "Save 3 min by not reading 759 words" at bounding box center [147, 151] width 160 height 11
drag, startPoint x: 1410, startPoint y: 146, endPoint x: 1051, endPoint y: 212, distance: 365.0
click at [1051, 212] on div "GSPro Info Edit Share Add Search Subreddits 3 Topics 188 Themes Ask Products 28…" at bounding box center [782, 392] width 1482 height 784
drag, startPoint x: 1051, startPoint y: 212, endPoint x: 941, endPoint y: 250, distance: 116.4
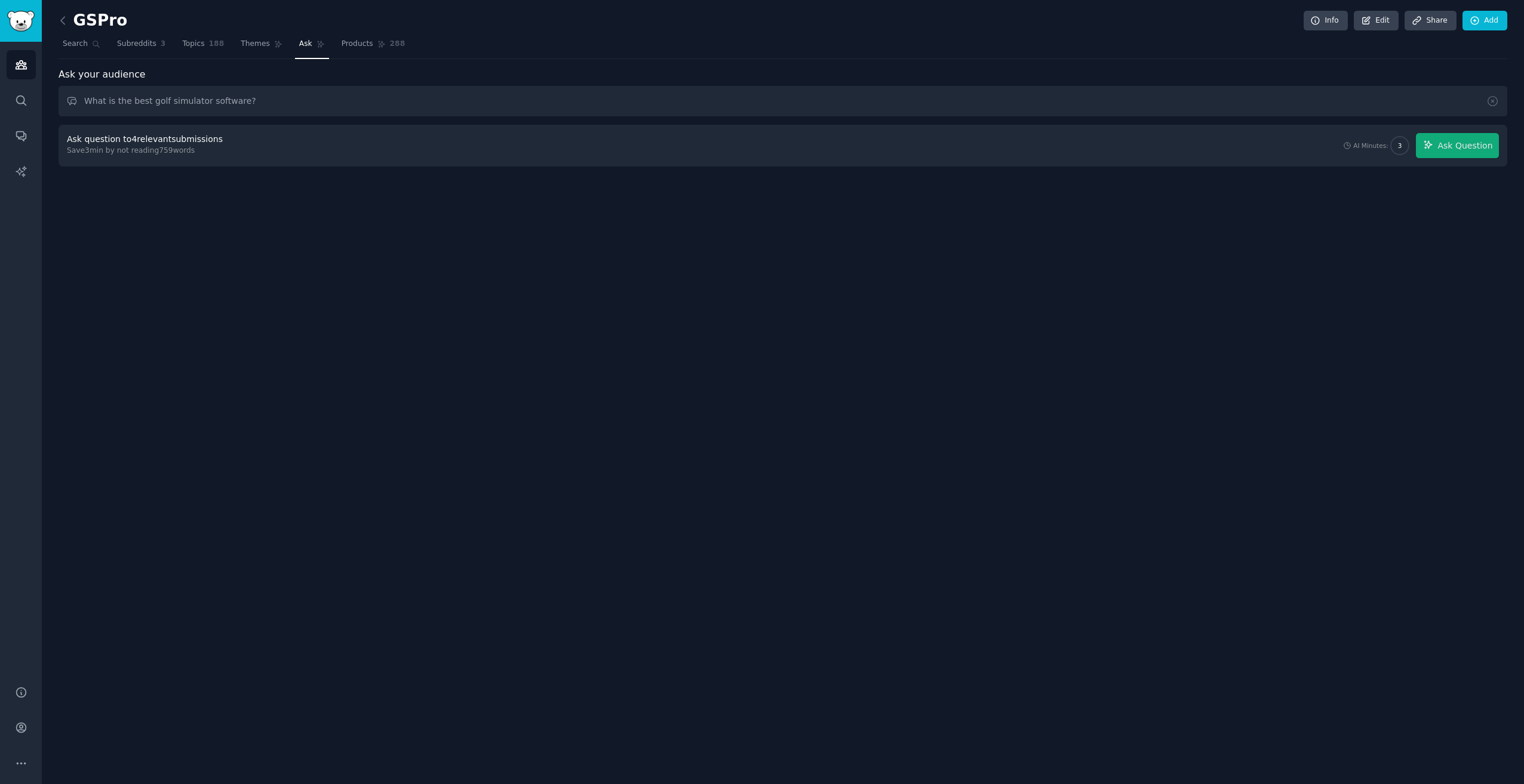
click at [941, 250] on div "GSPro Info Edit Share Add Search Subreddits 3 Topics 188 Themes Ask Products 28…" at bounding box center [782, 392] width 1482 height 784
click at [246, 44] on span "Themes" at bounding box center [255, 44] width 29 height 11
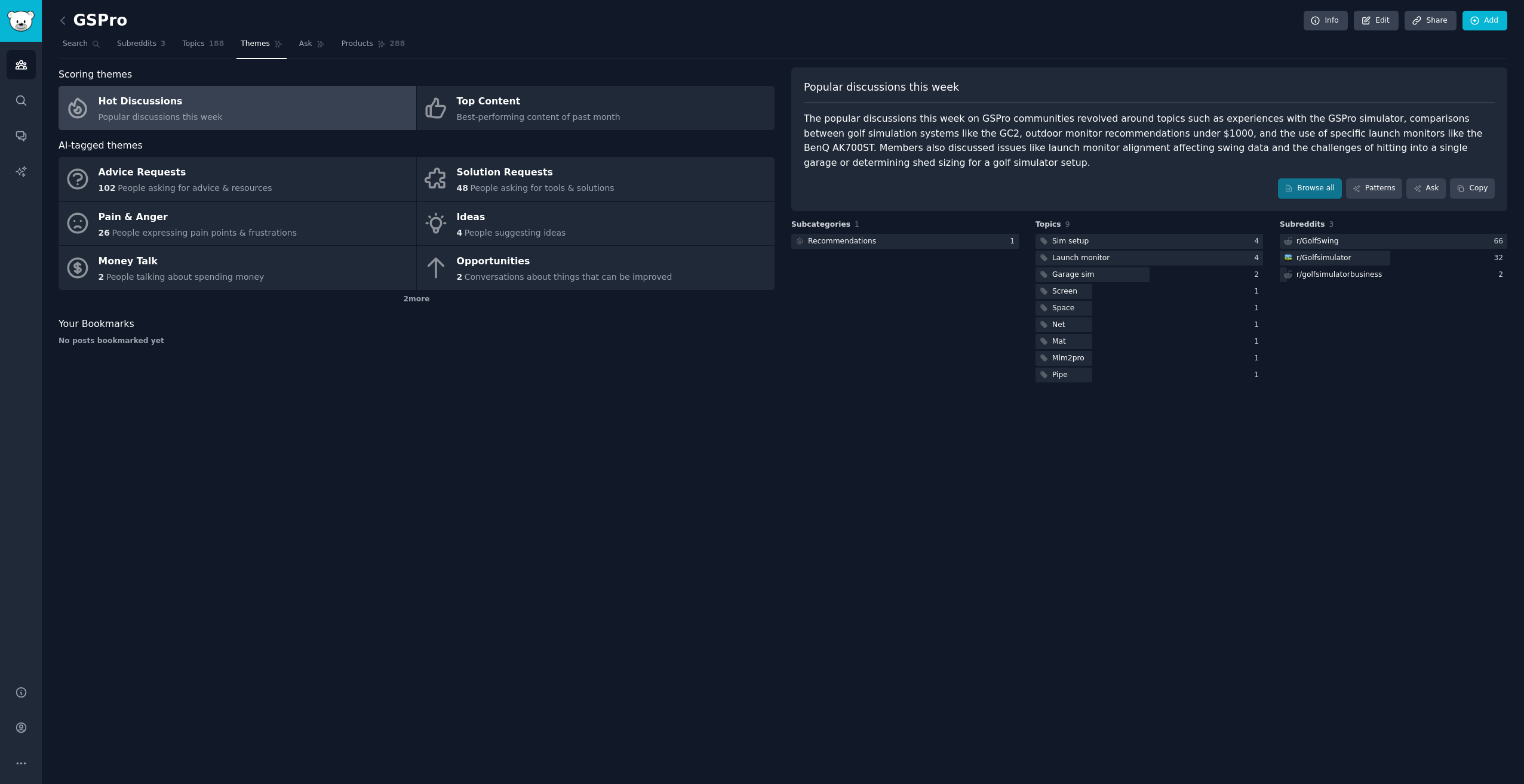
click at [1150, 113] on div "The popular discussions this week on GSPro communities revolved around topics s…" at bounding box center [1149, 141] width 691 height 58
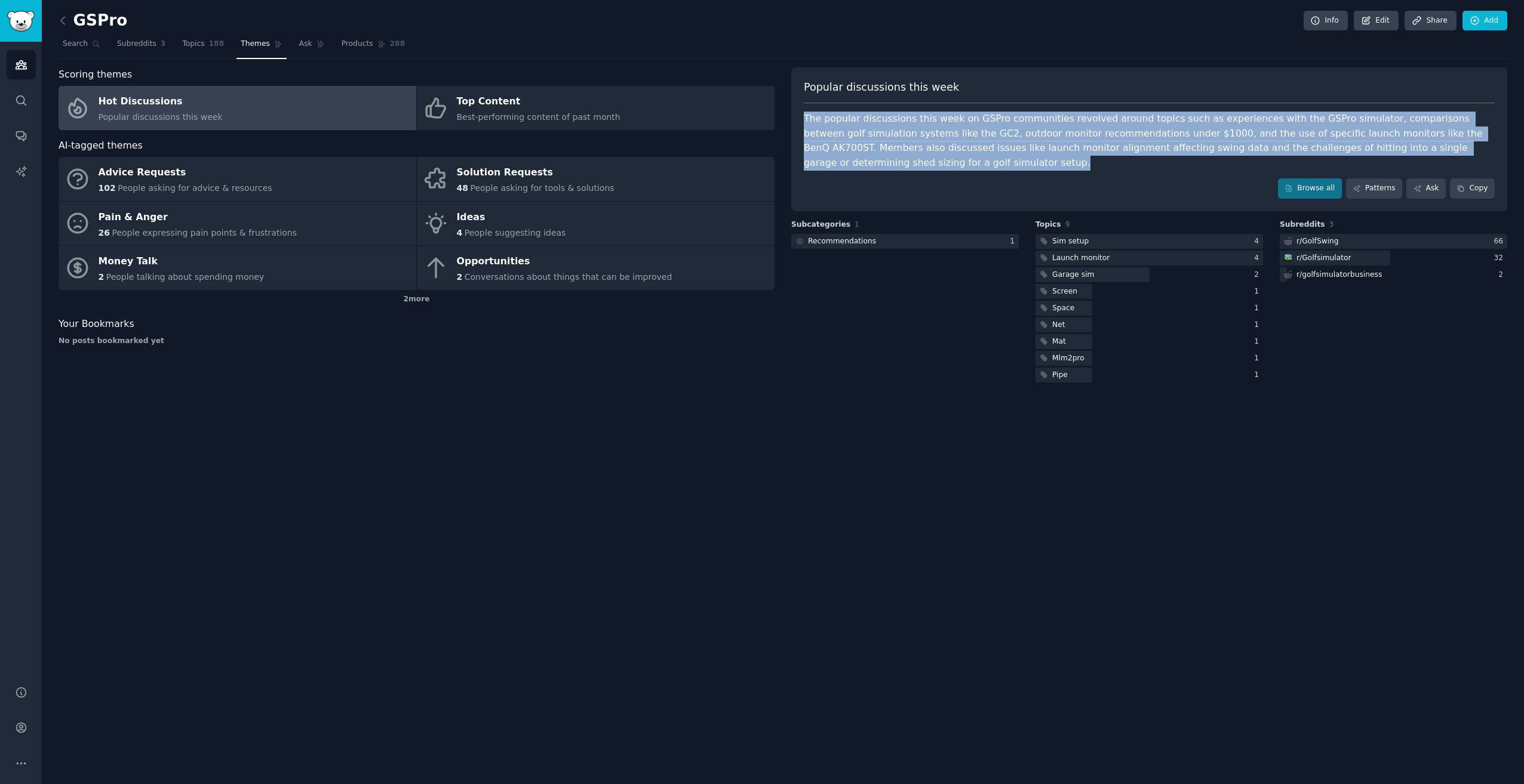
click at [1150, 113] on div "The popular discussions this week on GSPro communities revolved around topics s…" at bounding box center [1149, 141] width 691 height 58
drag, startPoint x: 1150, startPoint y: 113, endPoint x: 1101, endPoint y: 118, distance: 49.3
click at [1101, 118] on div "The popular discussions this week on GSPro communities revolved around topics s…" at bounding box center [1149, 141] width 691 height 58
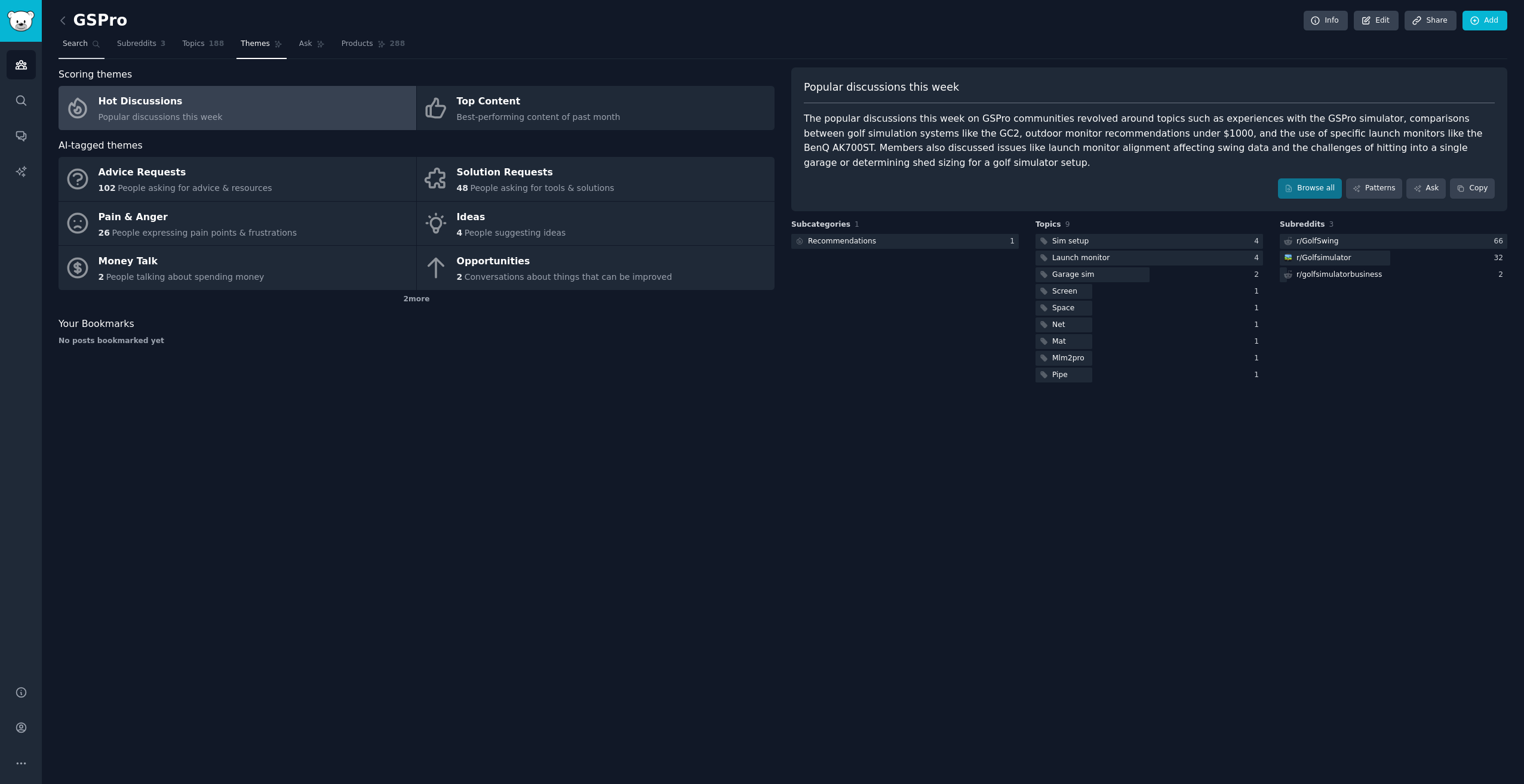
click at [86, 44] on link "Search" at bounding box center [81, 47] width 46 height 25
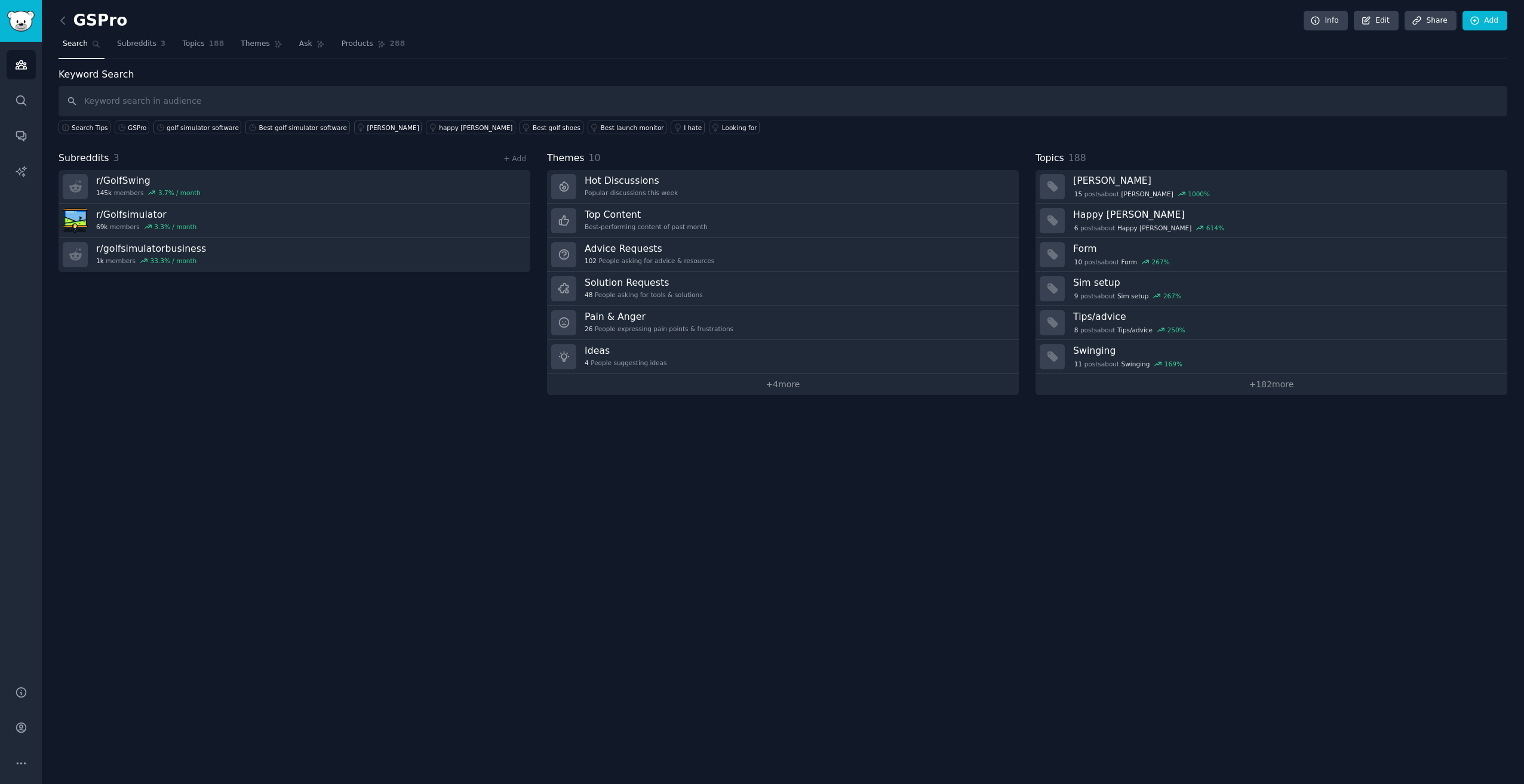
click at [228, 101] on input "text" at bounding box center [782, 101] width 1449 height 30
type input "what is the best golf simulator software"
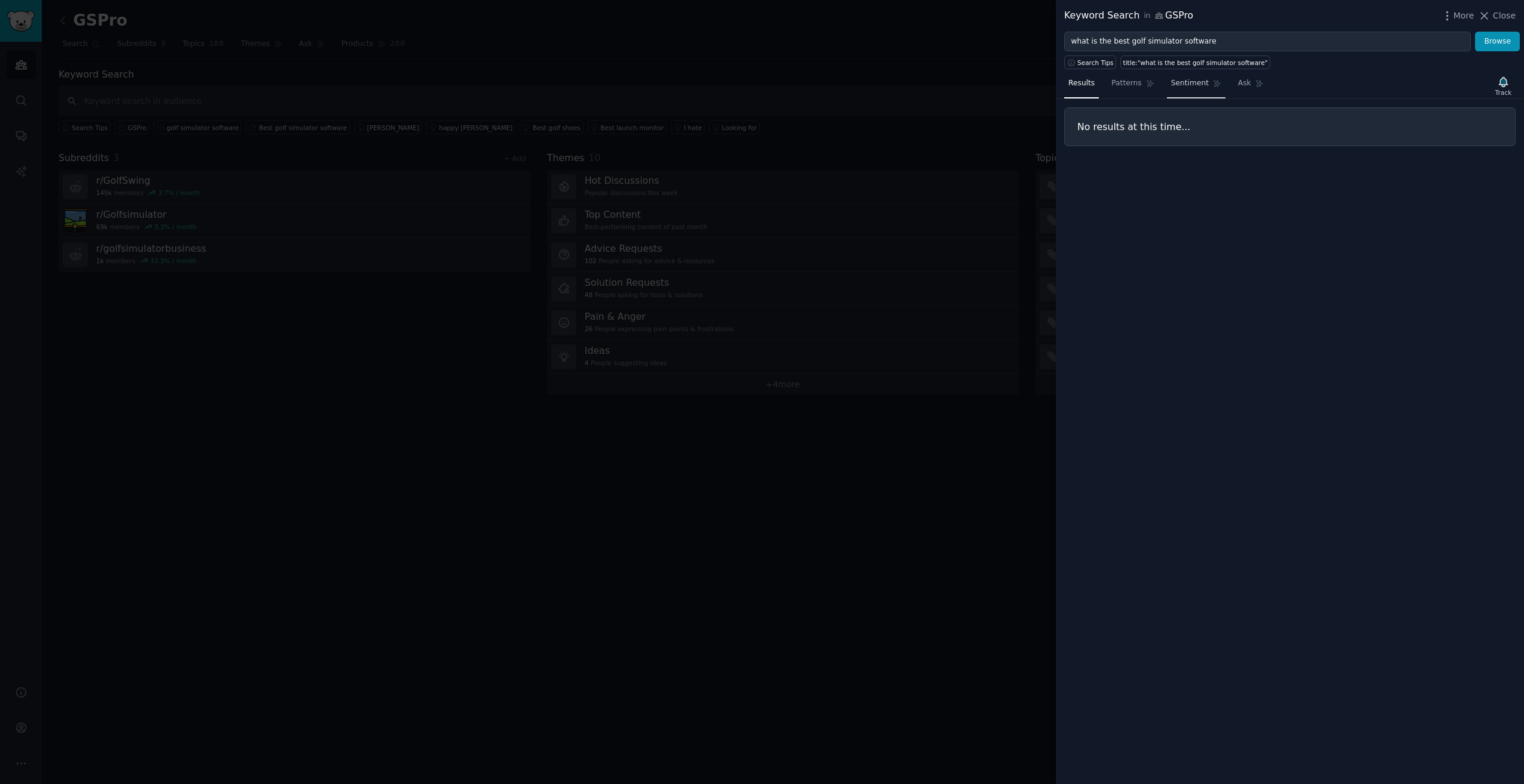
click at [1171, 88] on span "Sentiment" at bounding box center [1190, 84] width 38 height 11
drag, startPoint x: 1122, startPoint y: 90, endPoint x: 1312, endPoint y: 22, distance: 201.8
click at [1124, 89] on link "Patterns" at bounding box center [1132, 86] width 51 height 25
click at [1507, 16] on span "Close" at bounding box center [1504, 16] width 23 height 12
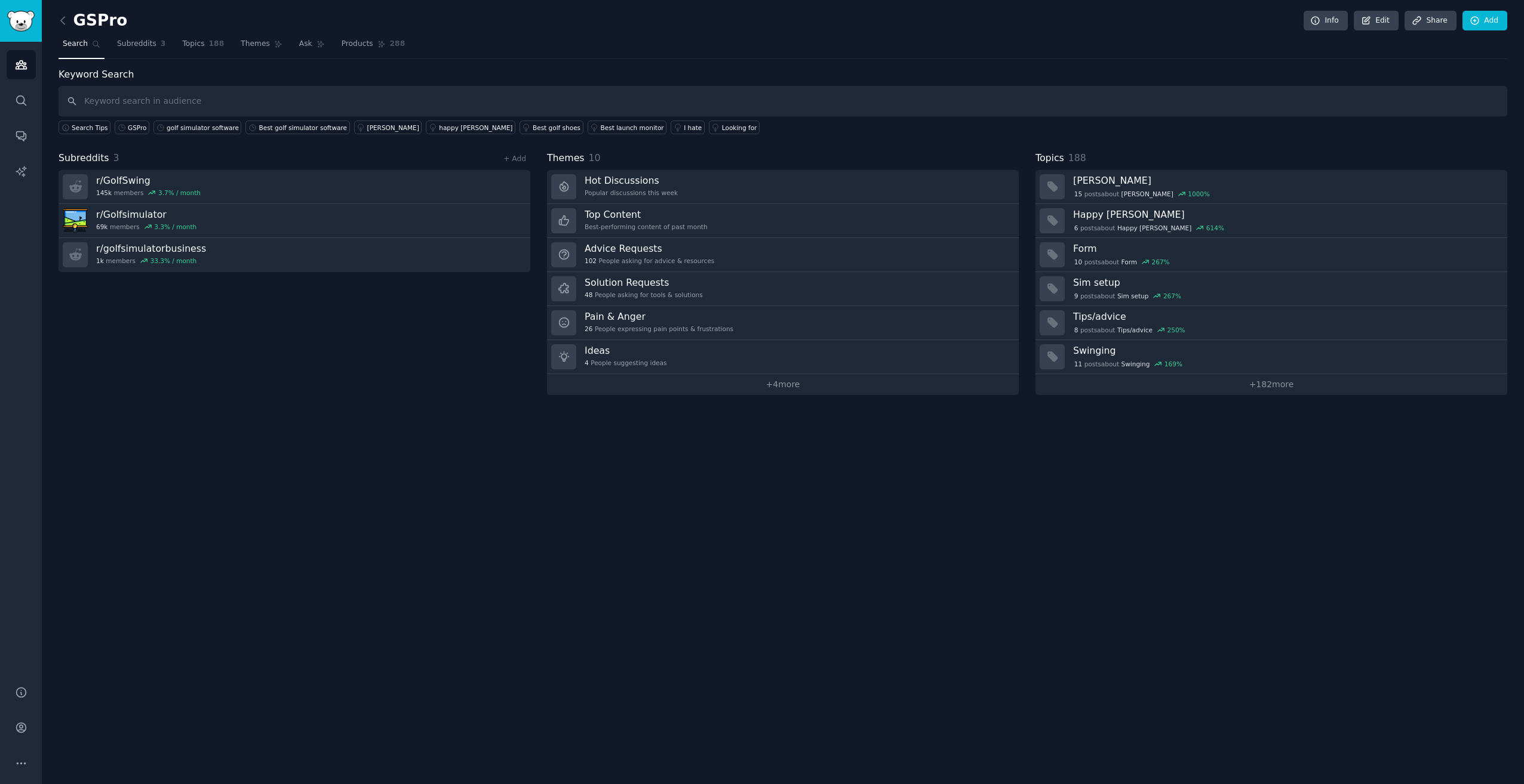
click at [328, 33] on div "GSPro Info Edit Share Add" at bounding box center [782, 23] width 1449 height 25
click at [354, 43] on span "Products" at bounding box center [357, 44] width 32 height 11
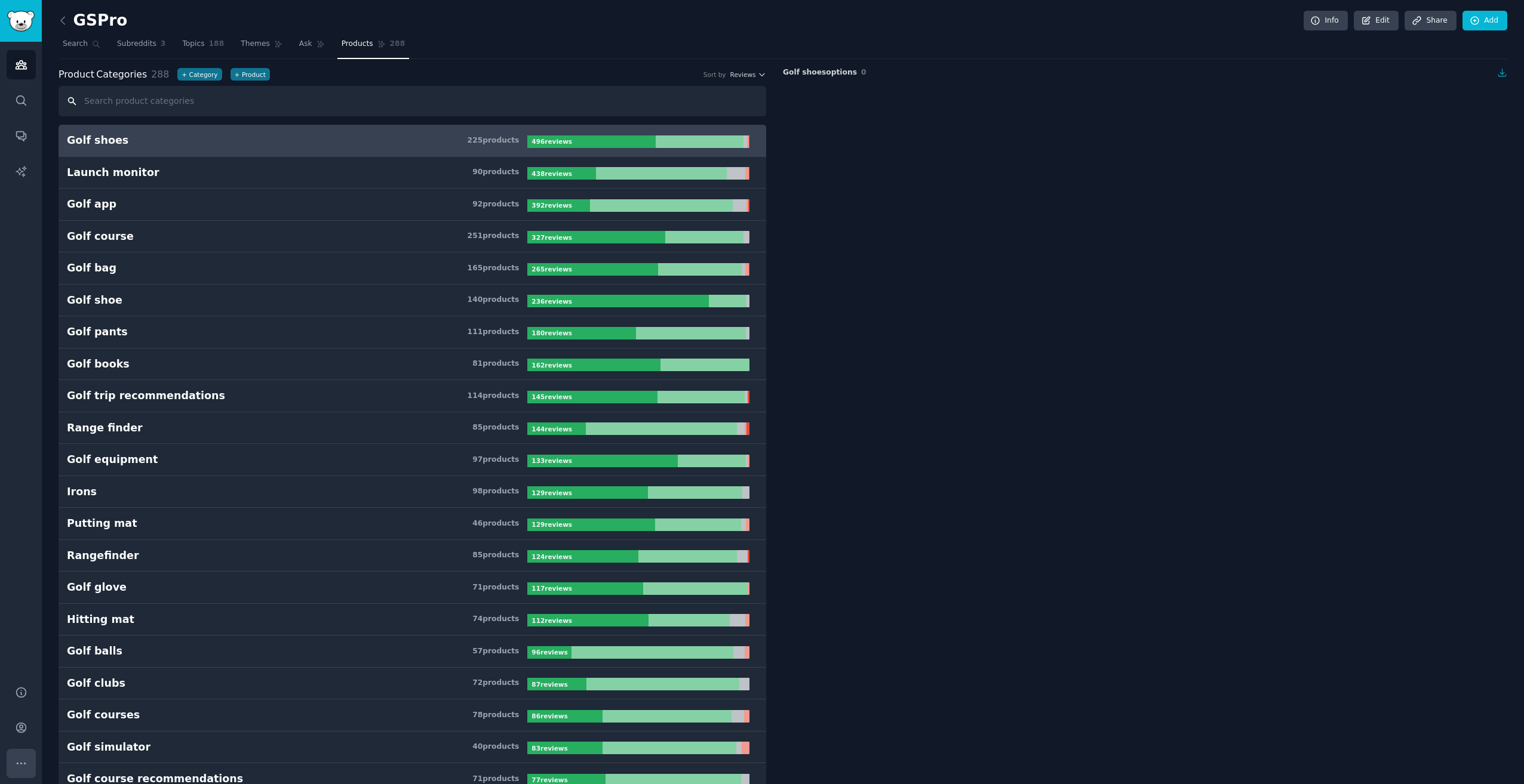
click at [15, 765] on icon "Sidebar" at bounding box center [21, 763] width 12 height 12
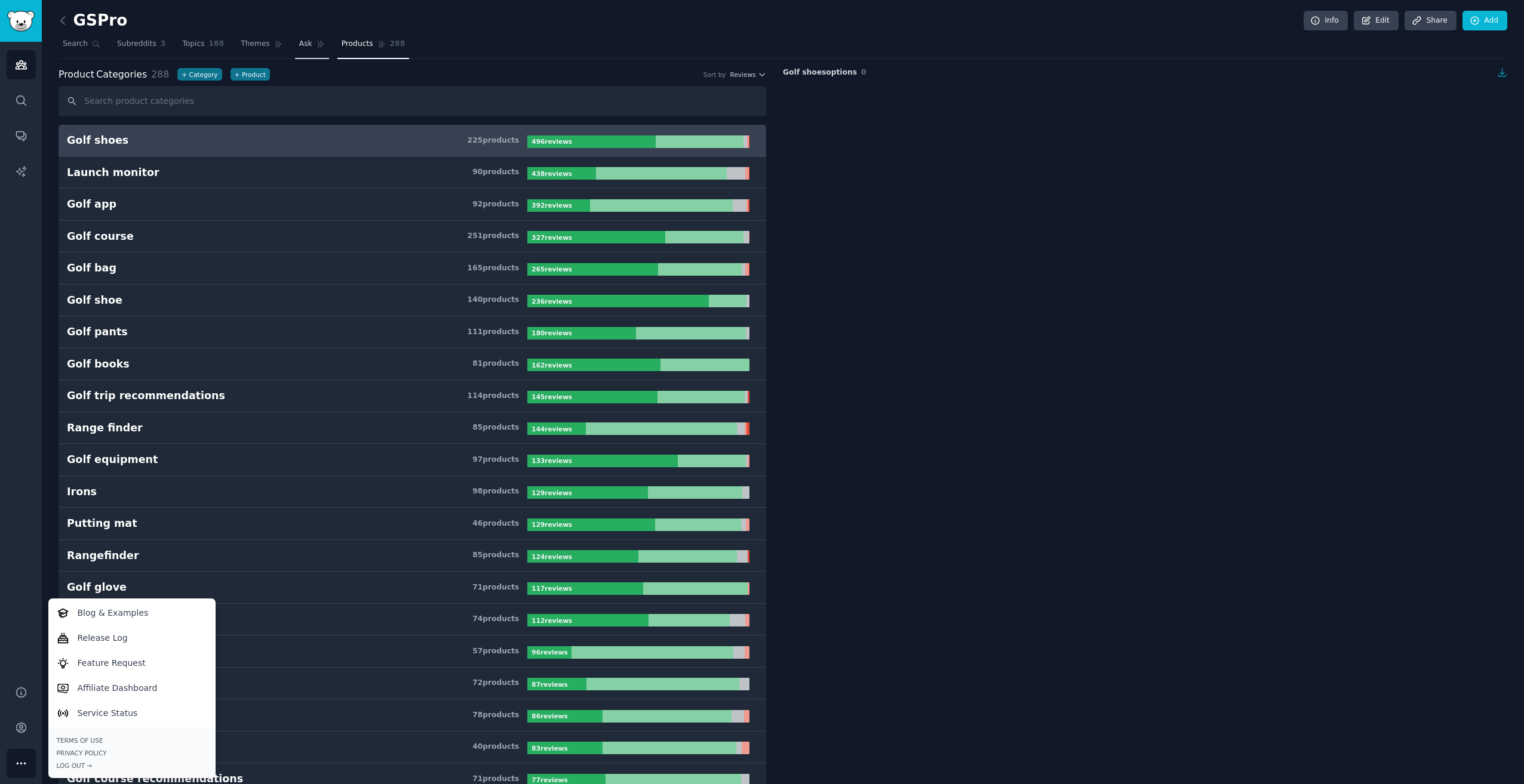
click at [298, 44] on link "Ask" at bounding box center [312, 47] width 34 height 25
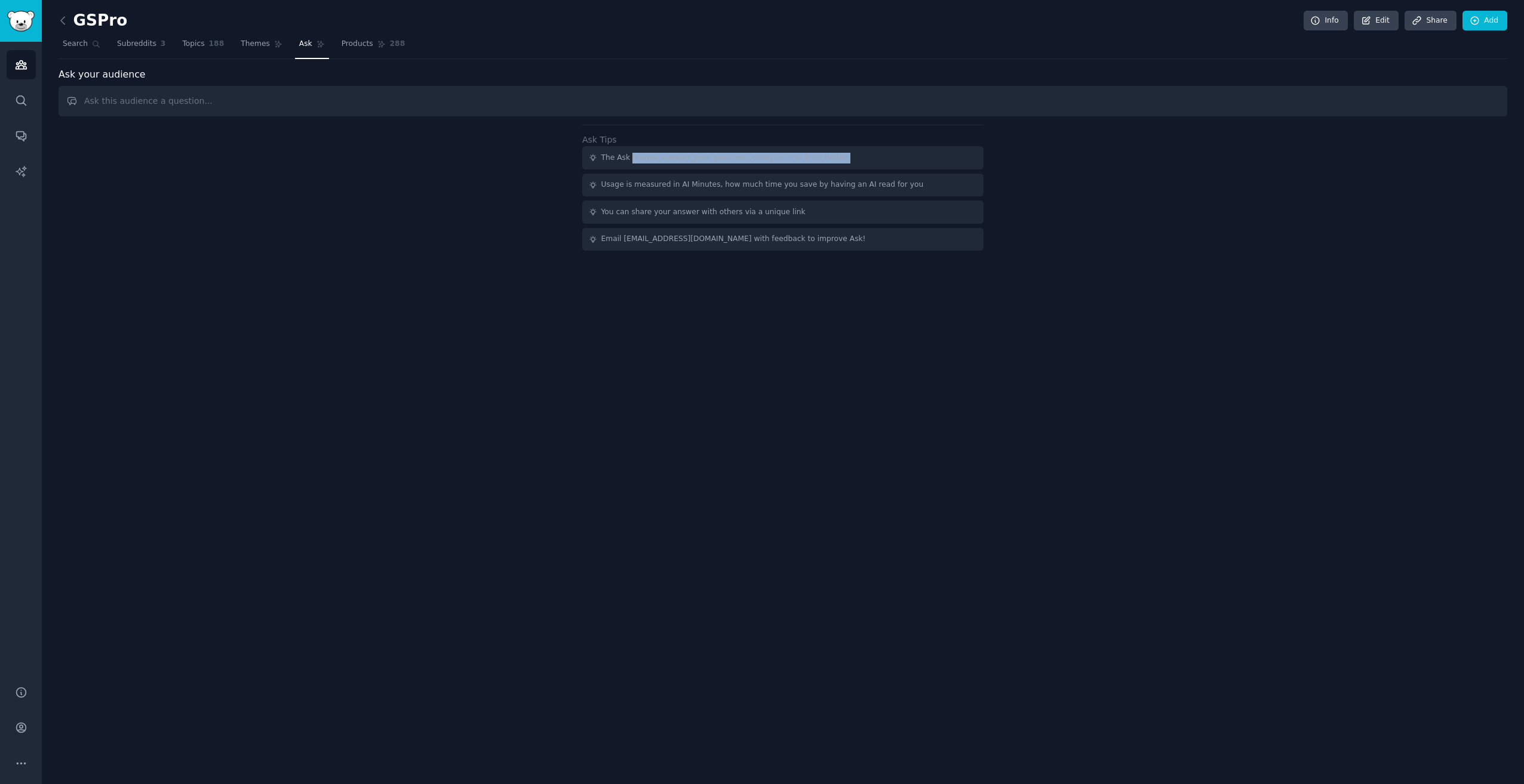
drag, startPoint x: 629, startPoint y: 158, endPoint x: 845, endPoint y: 162, distance: 216.0
click at [845, 162] on div "The Ask feature answers your questions, citing sources from Reddit." at bounding box center [782, 158] width 401 height 23
click at [851, 312] on div "GSPro Info Edit Share Add Search Subreddits 3 Topics 188 Themes Ask Products 28…" at bounding box center [782, 392] width 1482 height 784
click at [875, 373] on div "GSPro Info Edit Share Add Search Subreddits 3 Topics 188 Themes Ask Products 28…" at bounding box center [782, 392] width 1482 height 784
click at [27, 728] on icon "Sidebar" at bounding box center [21, 728] width 12 height 12
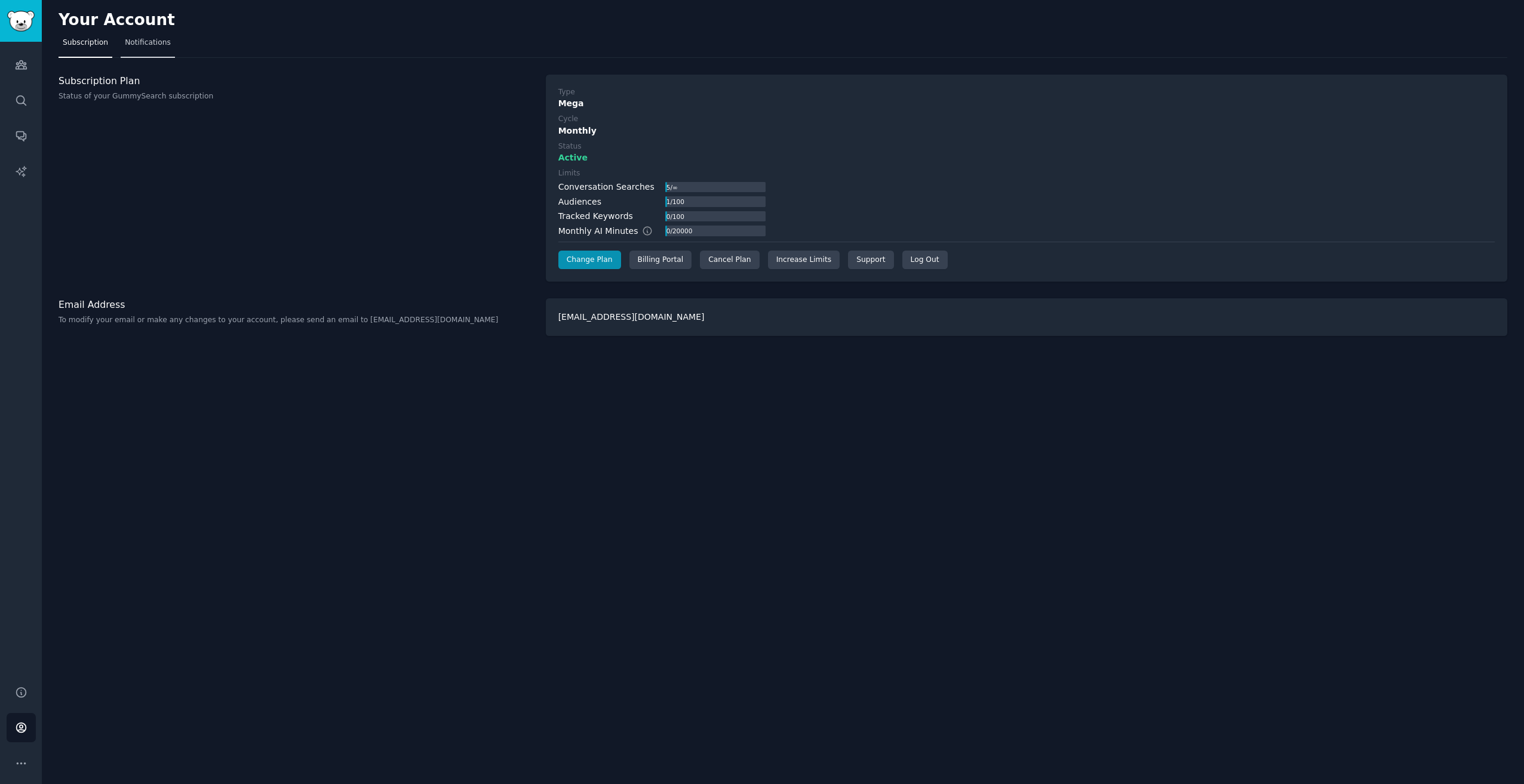
click at [139, 40] on span "Notifications" at bounding box center [147, 43] width 46 height 11
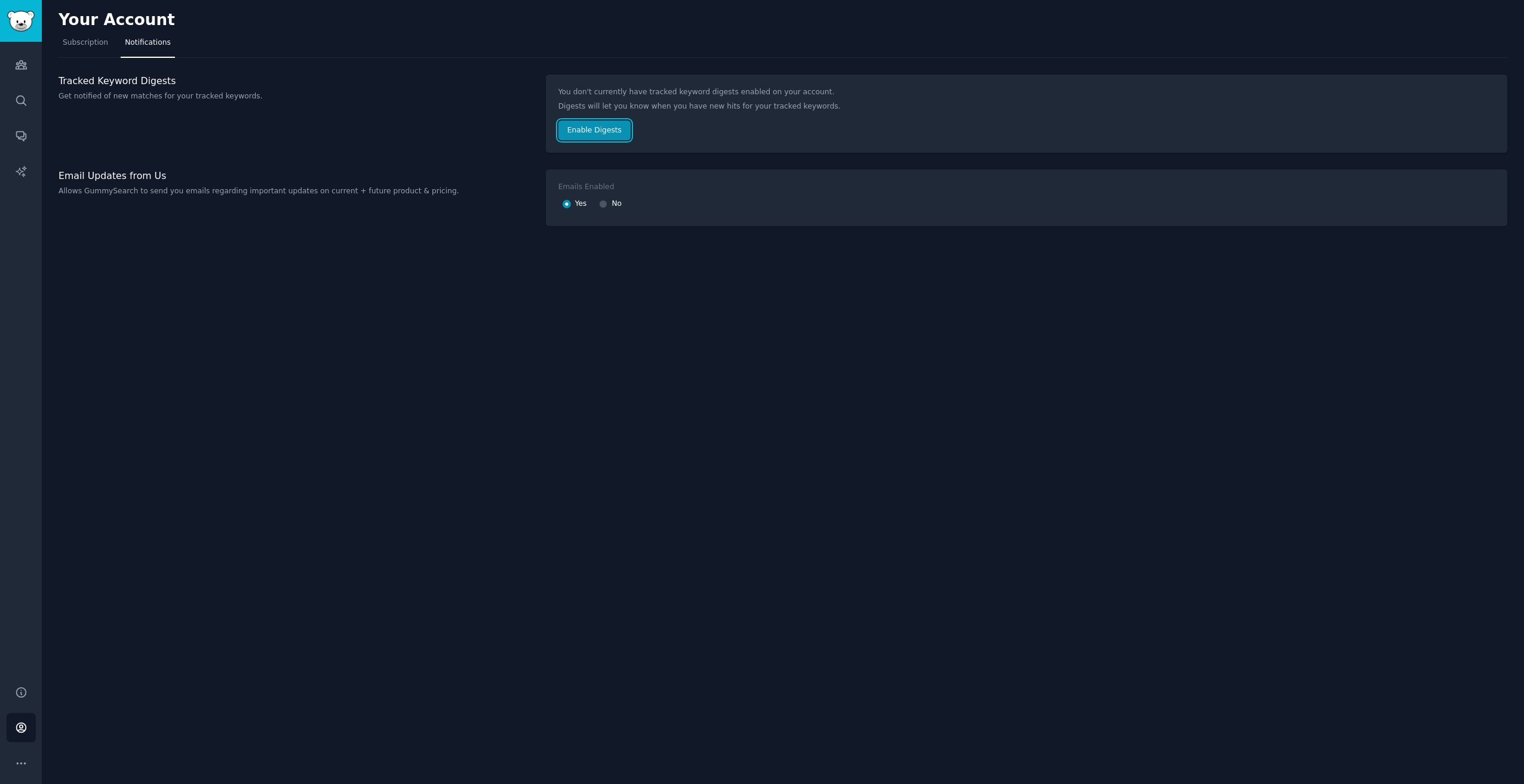
click at [622, 131] on button "Enable Digests" at bounding box center [594, 130] width 72 height 20
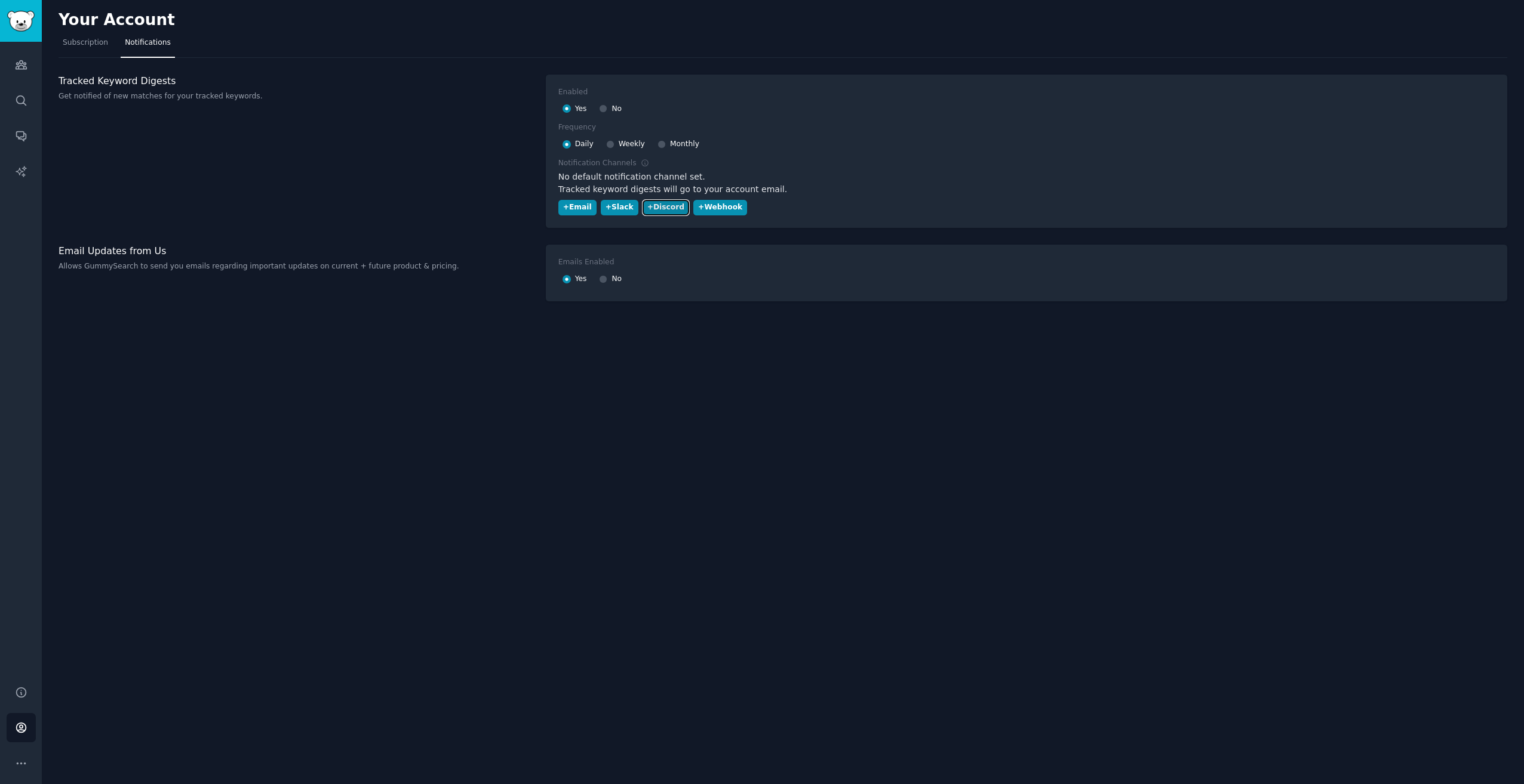
click at [668, 200] on button "+ Discord" at bounding box center [666, 208] width 47 height 16
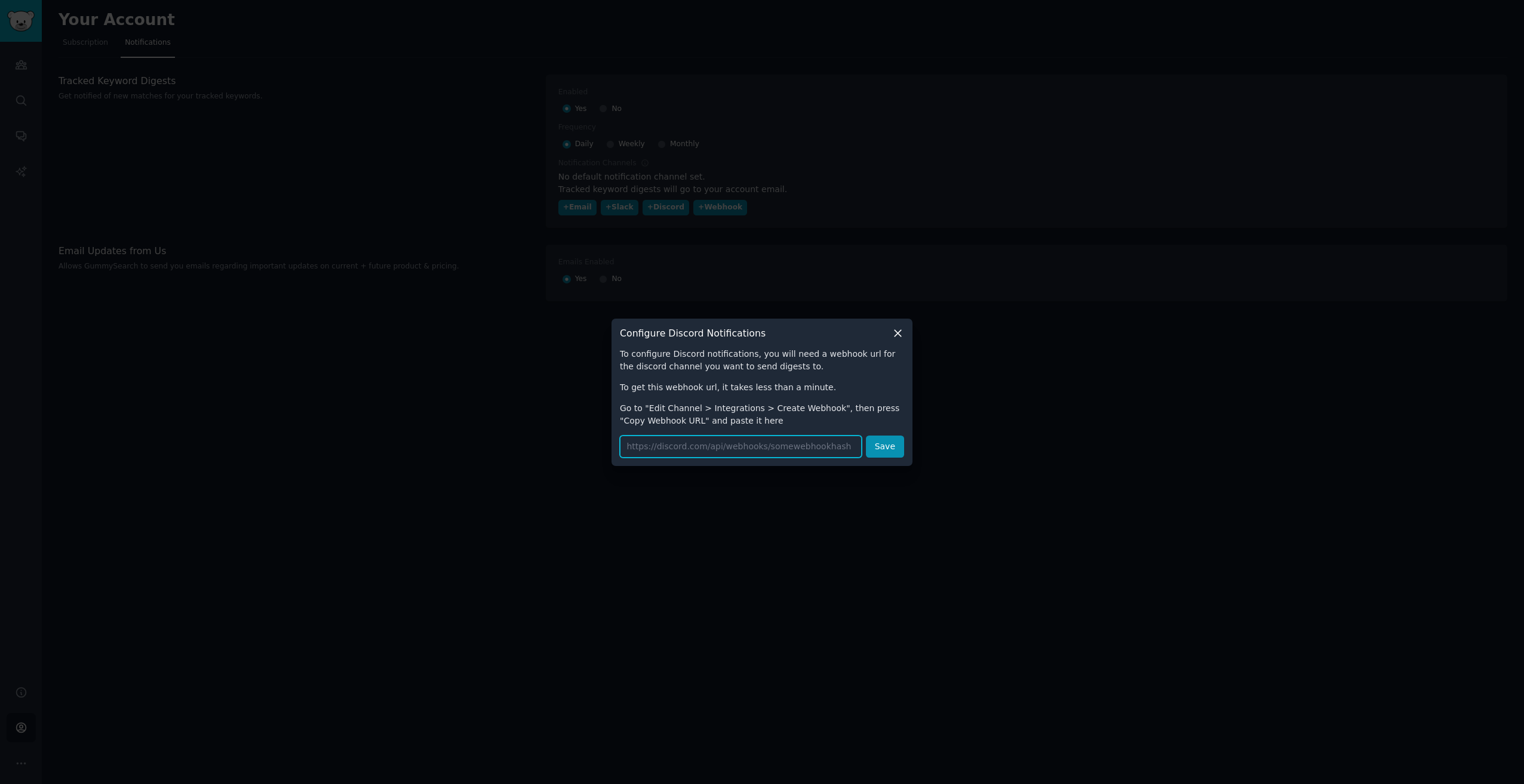
click at [798, 444] on input "url" at bounding box center [740, 447] width 242 height 22
click at [742, 361] on p "To configure Discord notifications, you will need a webhook url for the discord…" at bounding box center [762, 361] width 284 height 25
drag, startPoint x: 742, startPoint y: 361, endPoint x: 735, endPoint y: 371, distance: 12.2
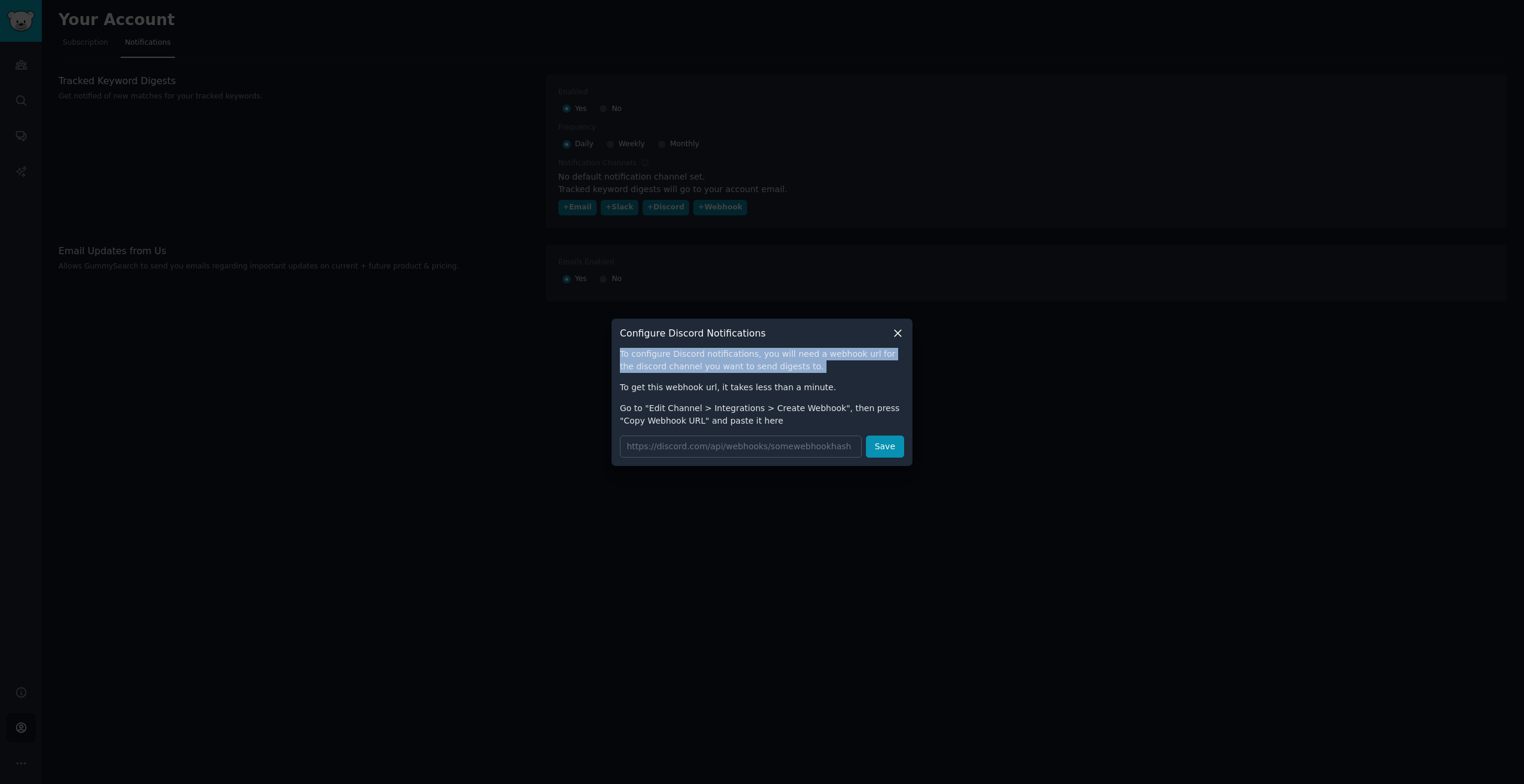
click at [735, 372] on p "To configure Discord notifications, you will need a webhook url for the discord…" at bounding box center [762, 361] width 284 height 25
drag, startPoint x: 745, startPoint y: 442, endPoint x: 833, endPoint y: 438, distance: 88.1
click at [745, 442] on input "url" at bounding box center [740, 447] width 242 height 22
click at [897, 335] on icon at bounding box center [897, 333] width 12 height 12
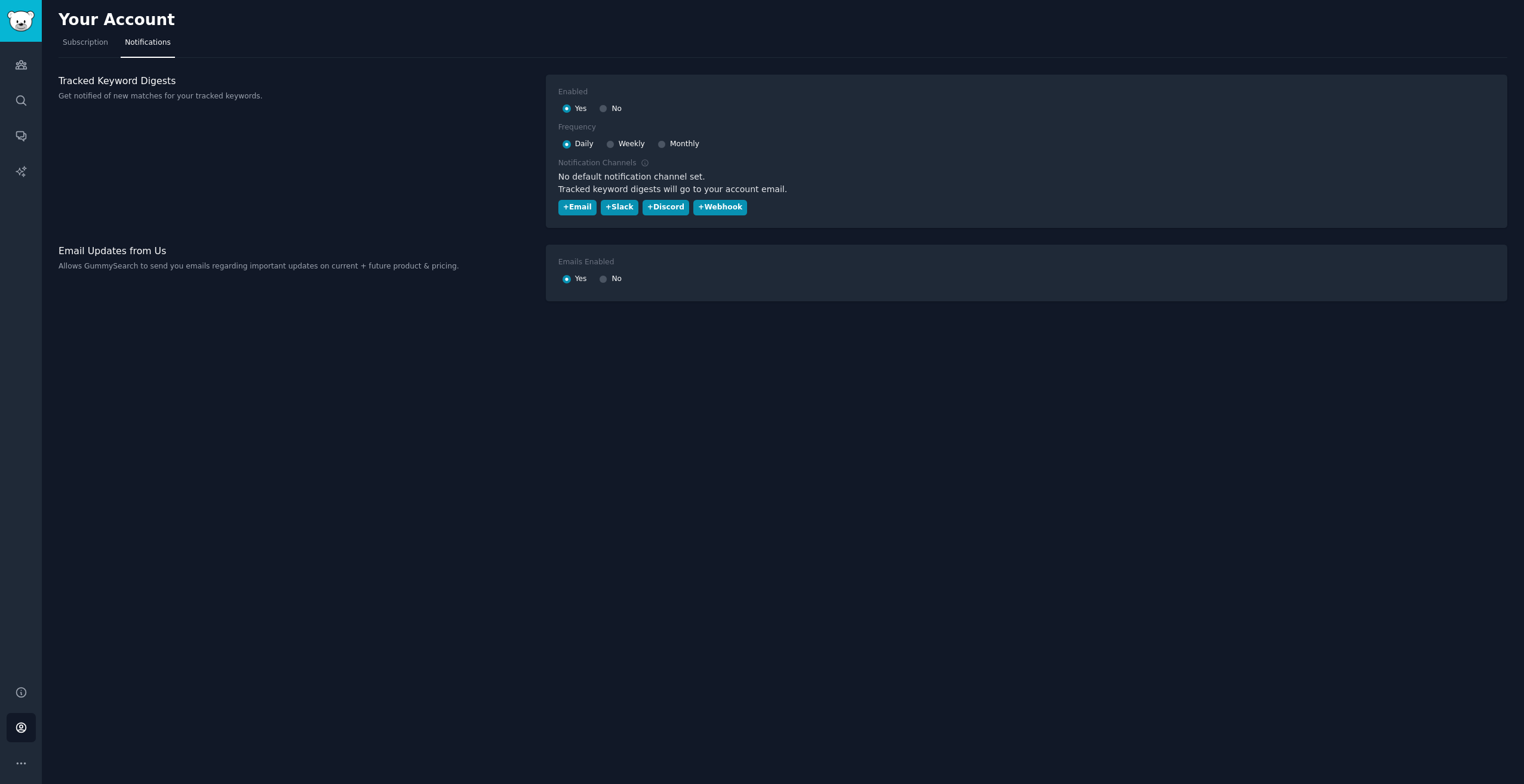
click at [890, 345] on div "Your Account Subscription Notifications Tracked Keyword Digests Get notified of…" at bounding box center [782, 392] width 1482 height 784
click at [9, 114] on link "Search" at bounding box center [21, 101] width 29 height 29
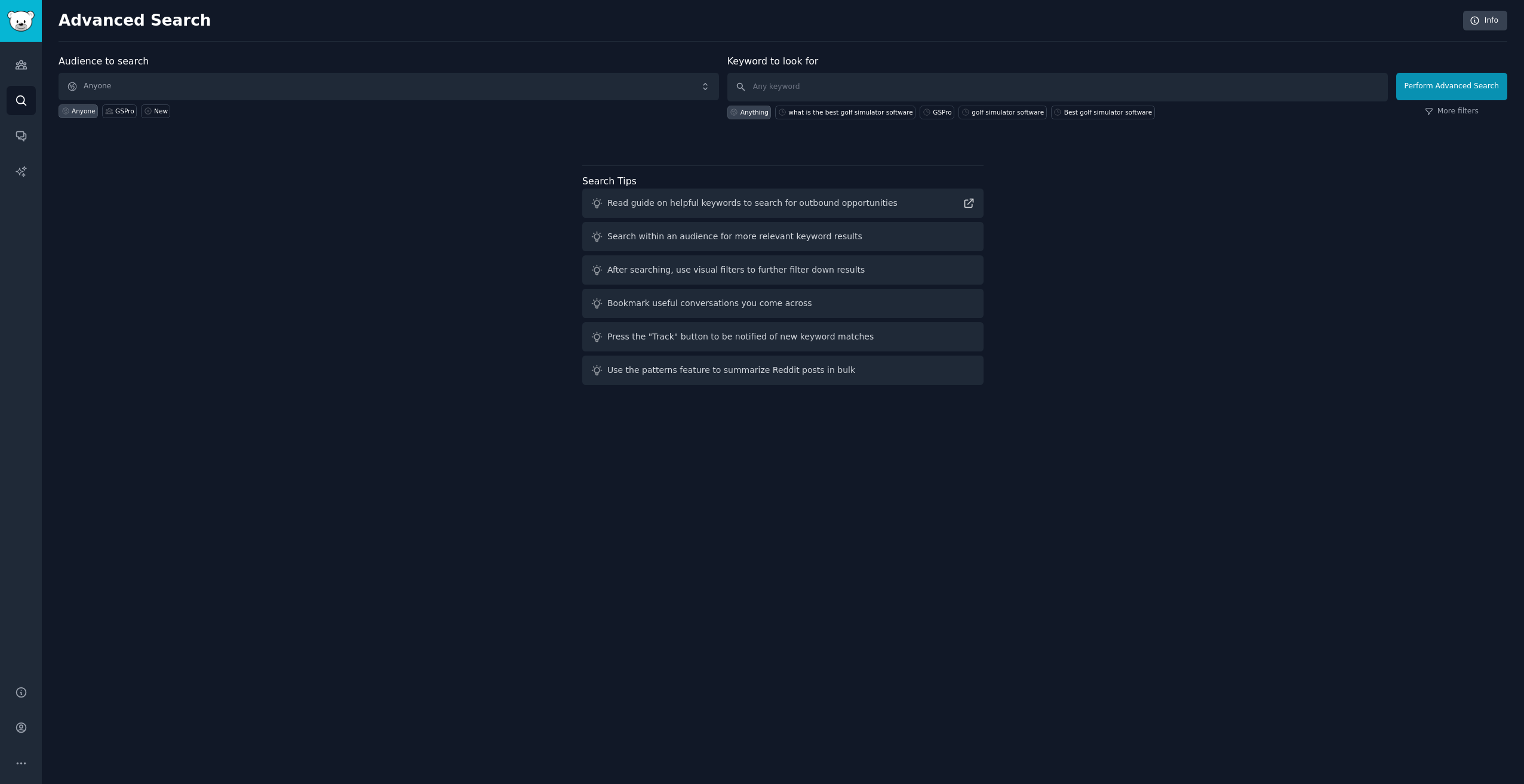
click at [1114, 538] on div "Advanced Search Info Audience to search Anyone Anyone GSPro New Keyword to look…" at bounding box center [782, 392] width 1482 height 784
click at [121, 86] on span "Anyone" at bounding box center [389, 86] width 660 height 27
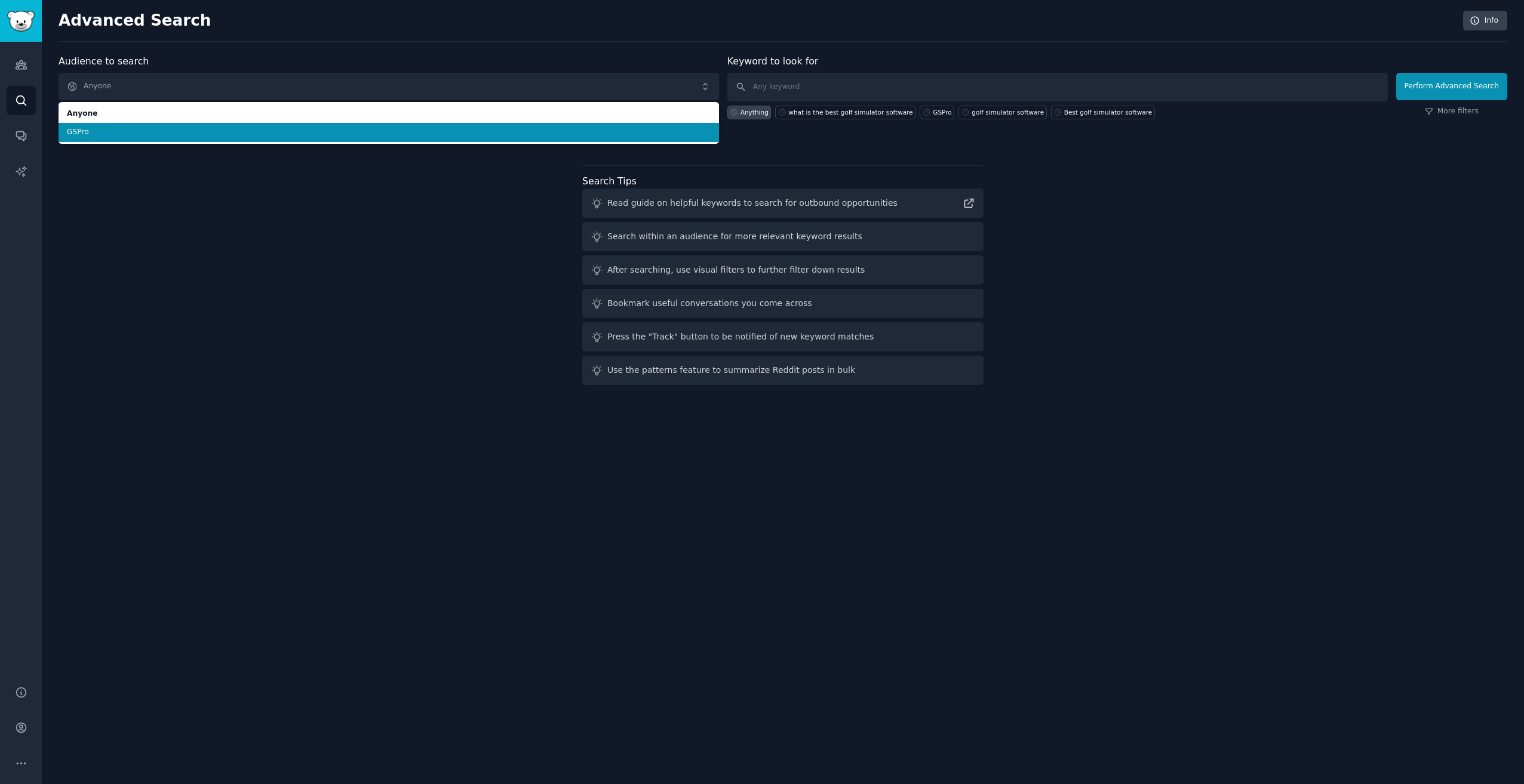
click at [119, 125] on li "GSPro" at bounding box center [389, 132] width 660 height 19
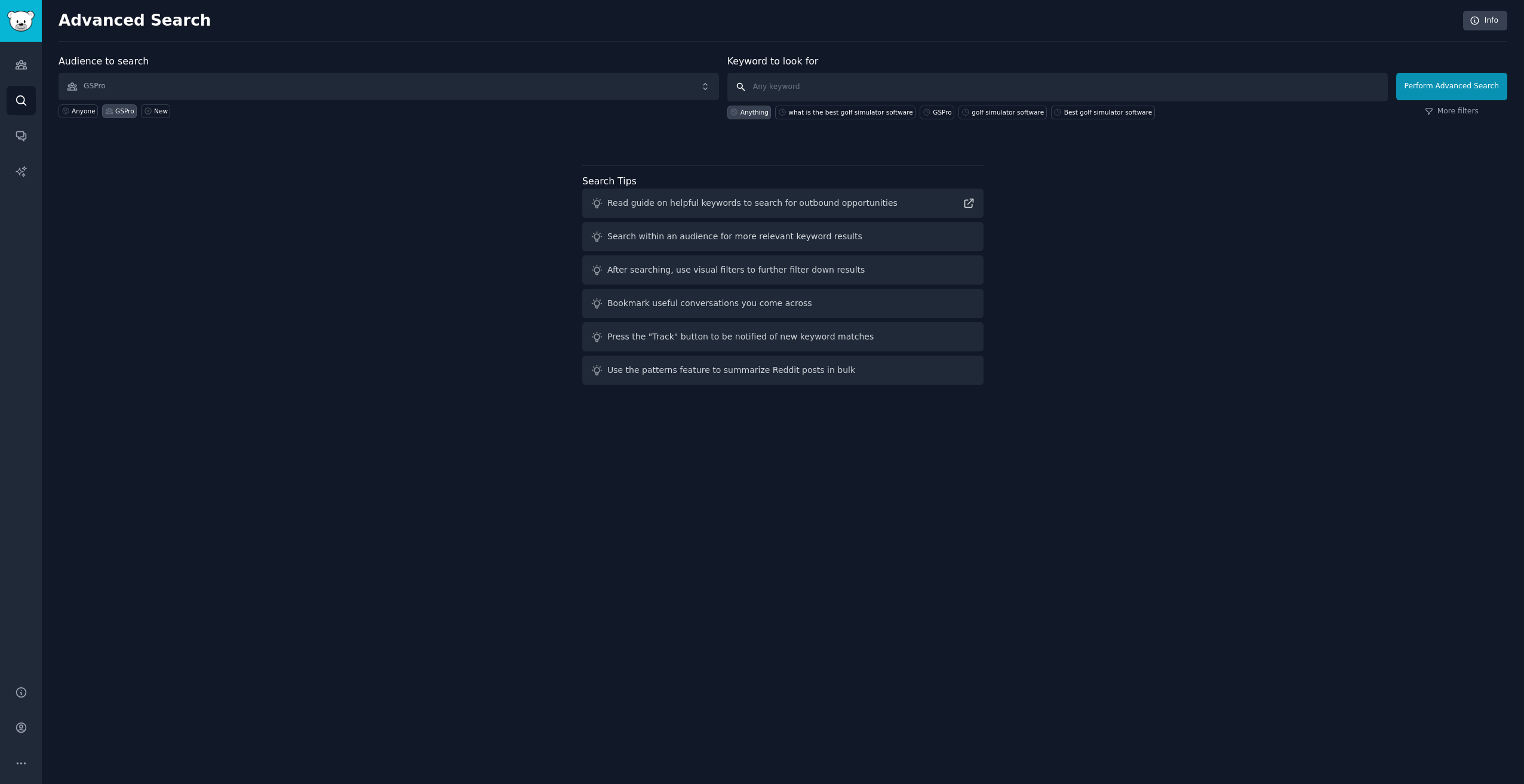
click at [992, 86] on input "text" at bounding box center [1058, 87] width 660 height 29
click at [979, 78] on input "text" at bounding box center [1058, 87] width 660 height 29
click at [892, 112] on div "what is the best golf simulator software" at bounding box center [850, 112] width 124 height 8
type input "what is the best golf simulator software"
click at [1488, 78] on button "Perform Advanced Search" at bounding box center [1451, 86] width 111 height 27
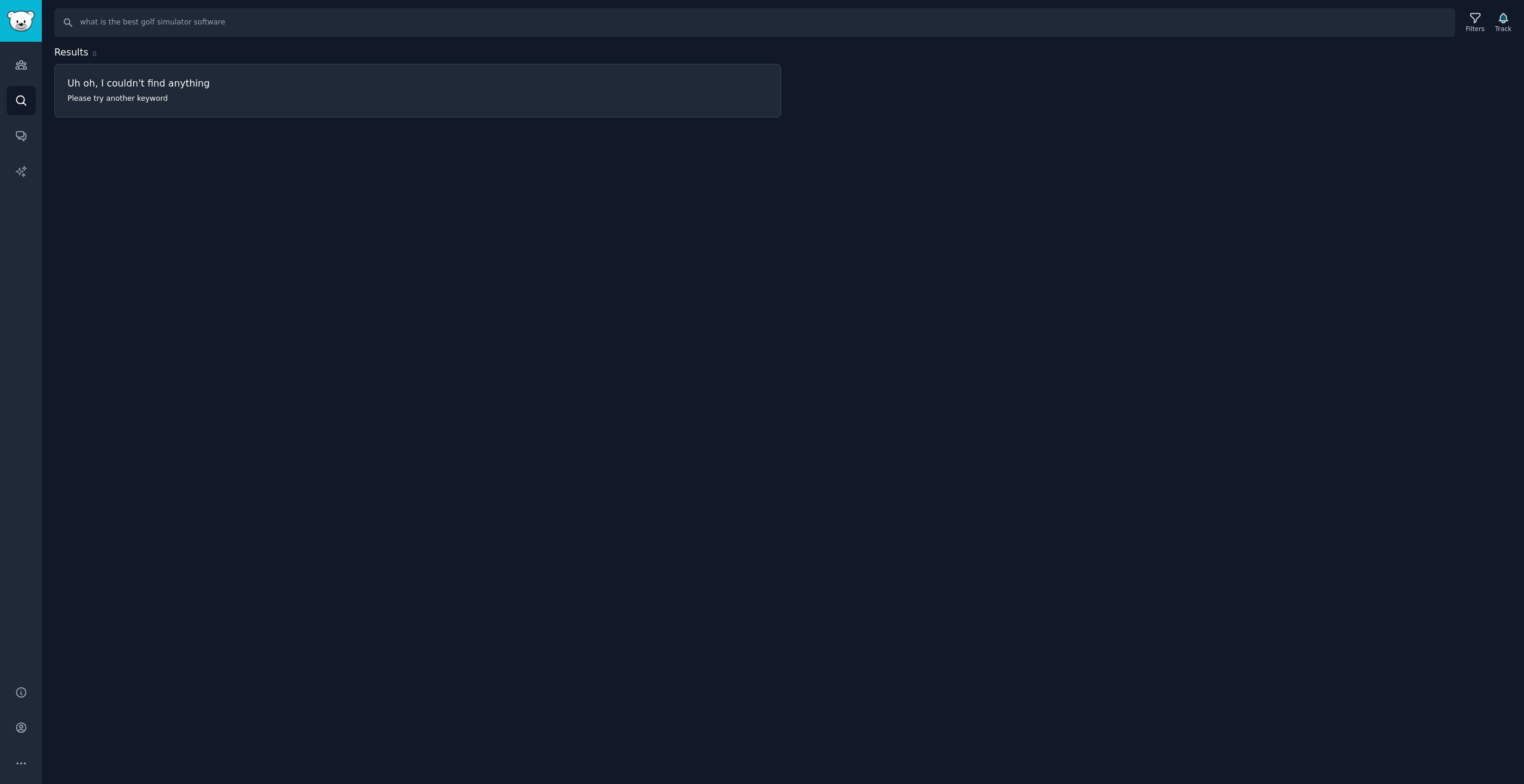
click at [254, 213] on div "Search what is the best golf simulator software Filters Track Results 0 Uh oh, …" at bounding box center [782, 392] width 1482 height 784
drag, startPoint x: 470, startPoint y: 296, endPoint x: 406, endPoint y: 232, distance: 90.5
click at [470, 296] on div "Search what is the best golf simulator software Filters Track Results 0 Uh oh, …" at bounding box center [782, 392] width 1482 height 784
click at [16, 59] on icon "Sidebar" at bounding box center [21, 64] width 12 height 12
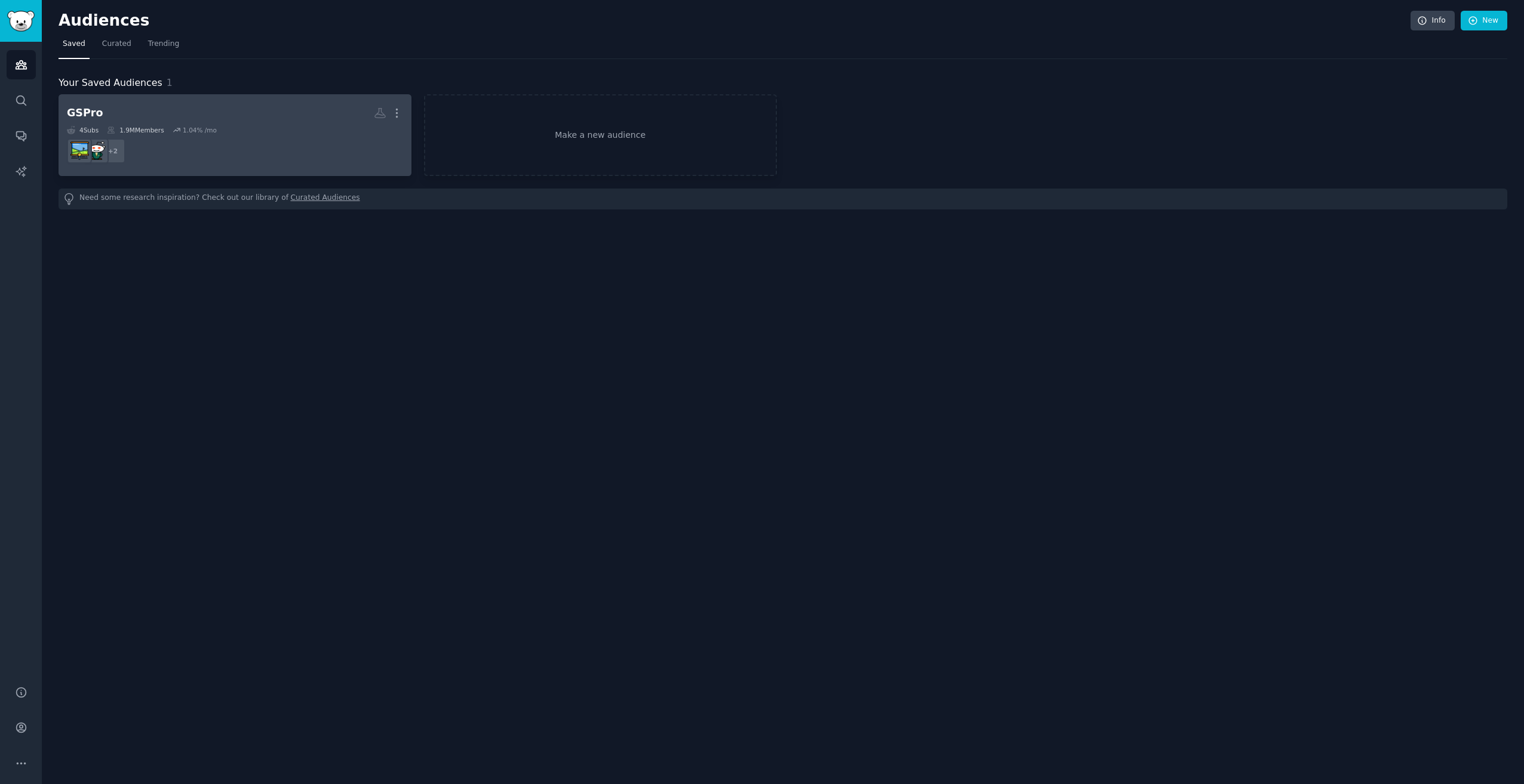
click at [178, 125] on div "GSPro More 4 Sub s 1.9M Members 1.04 % /mo + 2" at bounding box center [235, 135] width 336 height 65
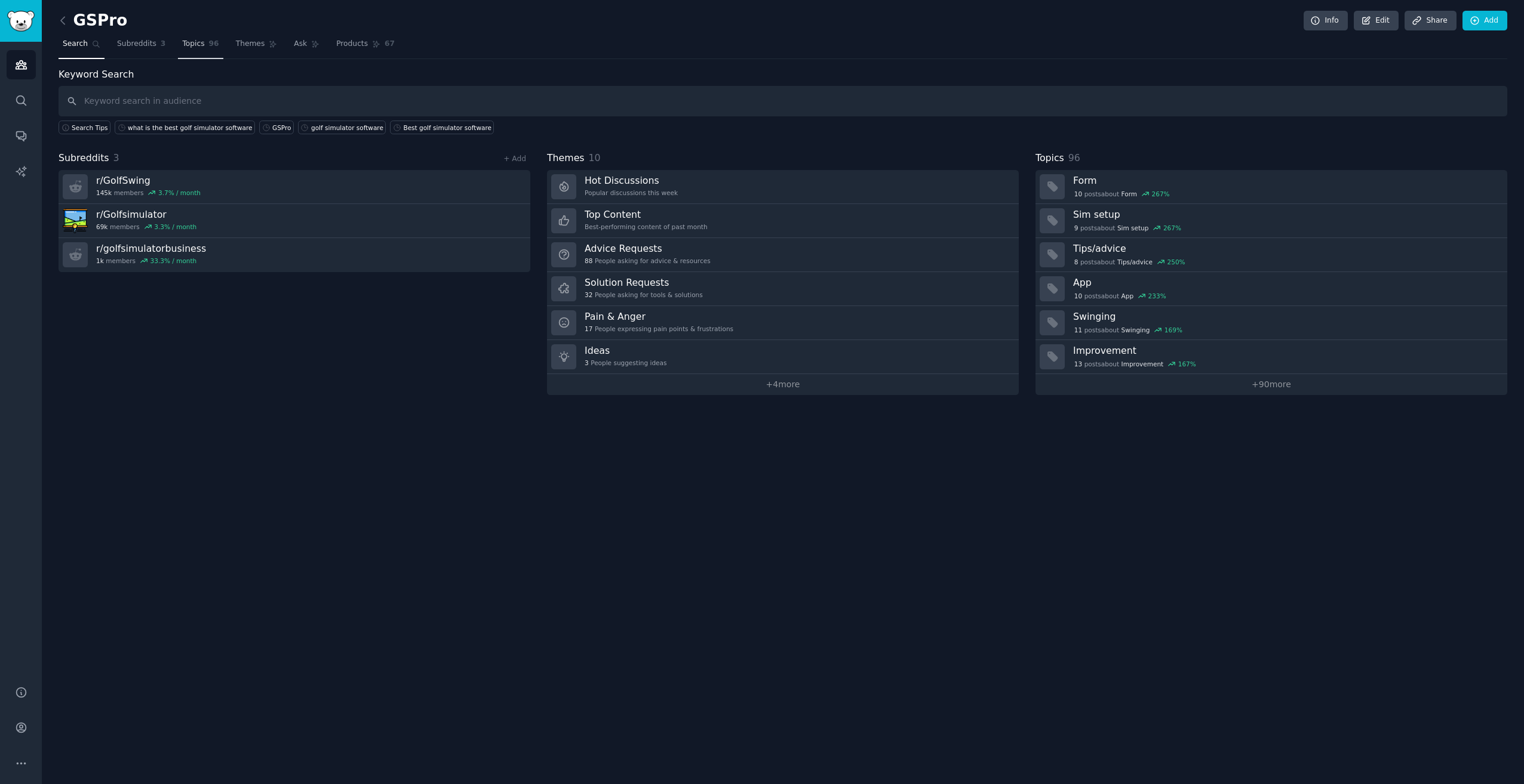
click at [182, 51] on link "Topics 96" at bounding box center [200, 47] width 45 height 25
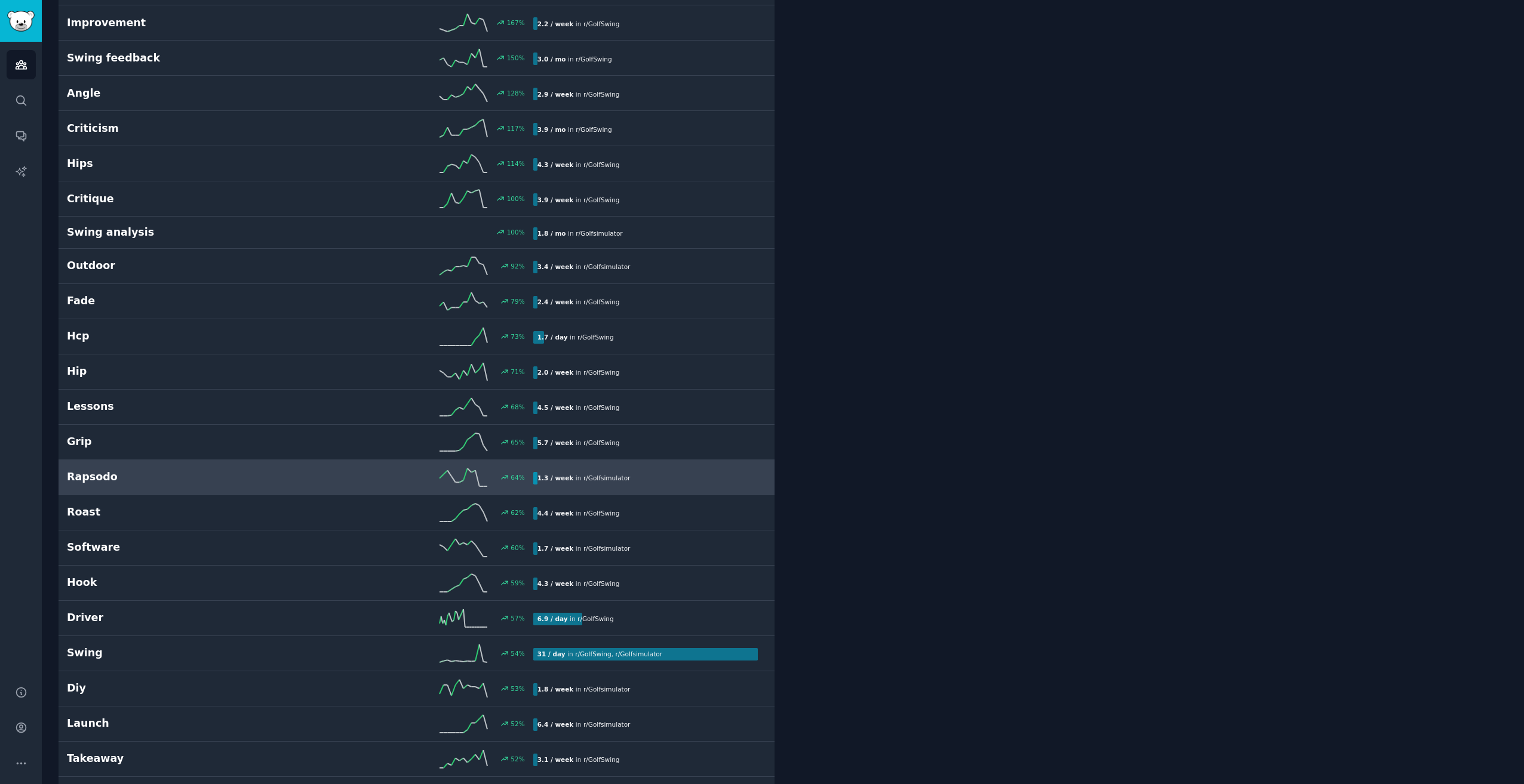
scroll to position [298, 0]
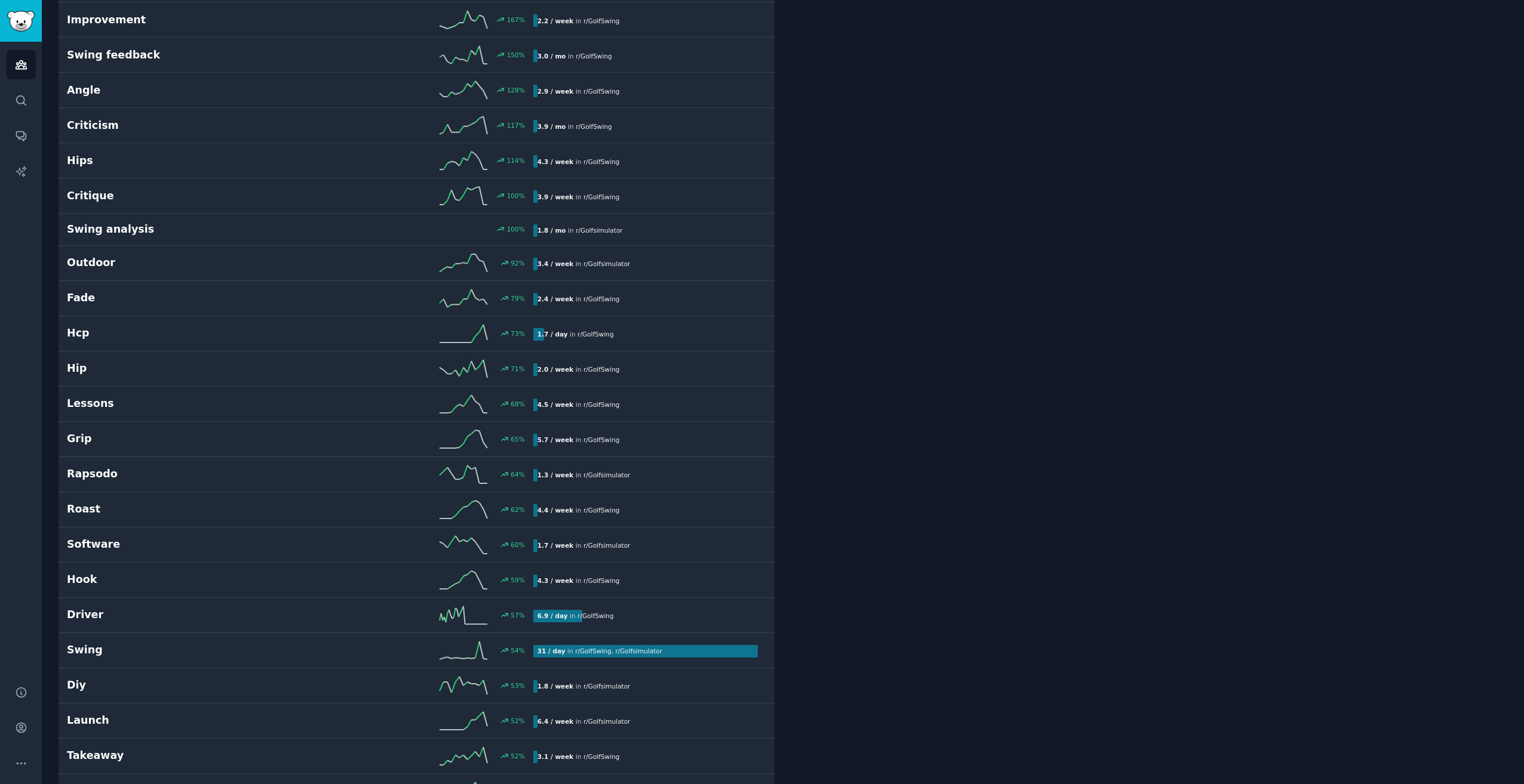
click at [36, 59] on div "Audiences Search Conversations AI Reports" at bounding box center [21, 356] width 42 height 630
click at [30, 63] on link "Audiences" at bounding box center [21, 64] width 29 height 29
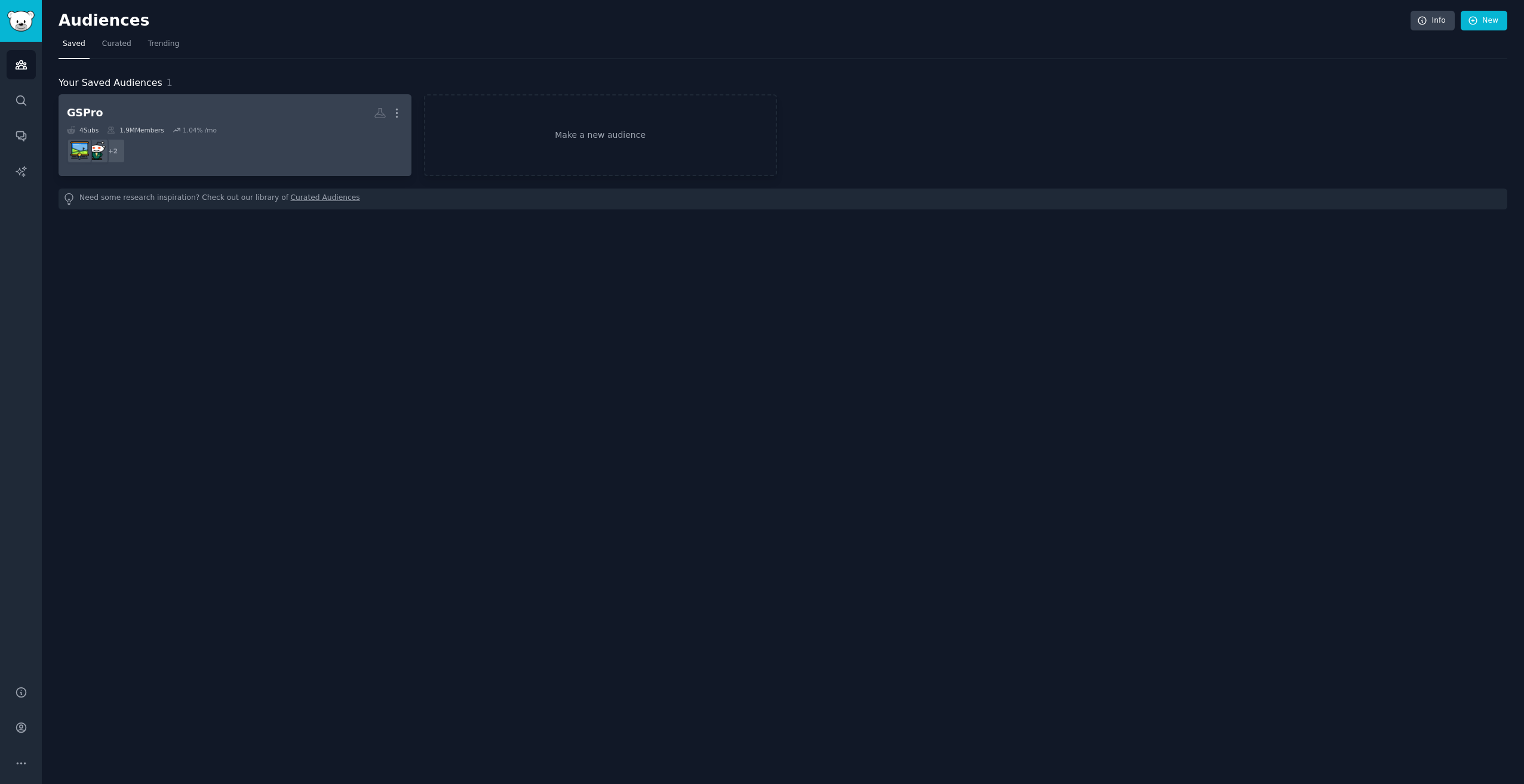
click at [285, 126] on div "4 Sub s 1.9M Members 1.04 % /mo" at bounding box center [235, 130] width 336 height 8
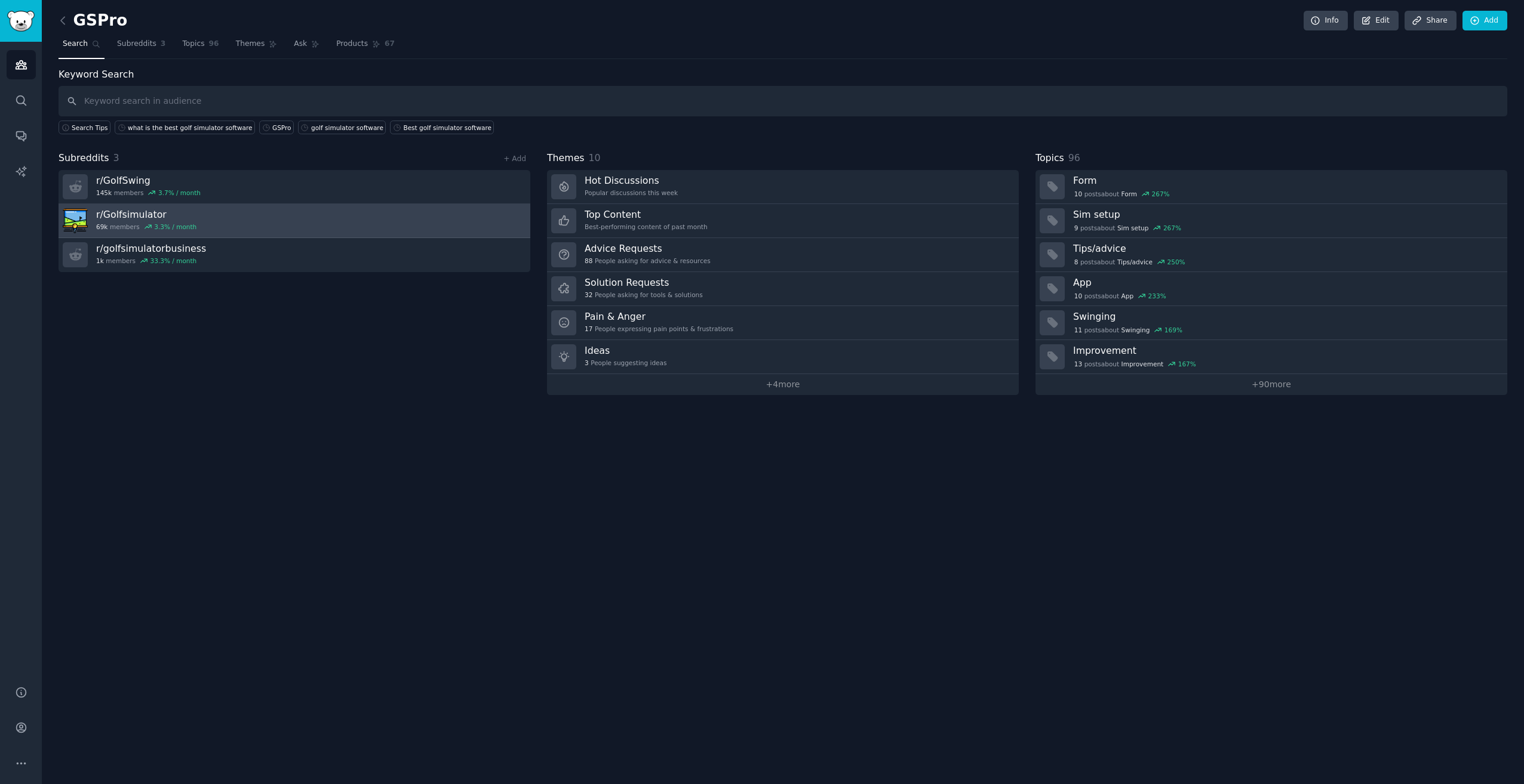
click at [445, 224] on link "r/ Golfsimulator 69k members 3.3 % / month" at bounding box center [294, 221] width 472 height 34
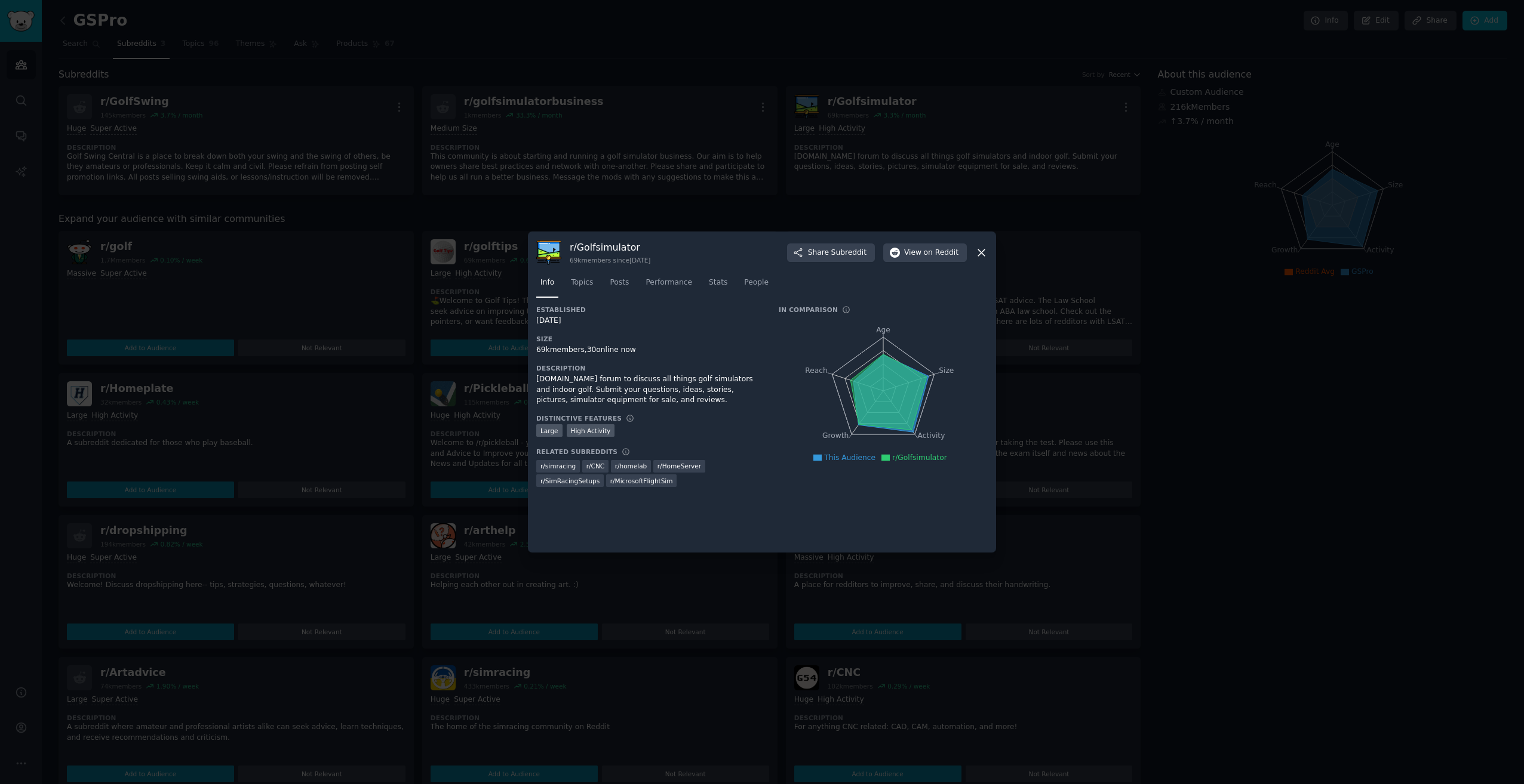
click at [978, 251] on icon at bounding box center [981, 252] width 12 height 12
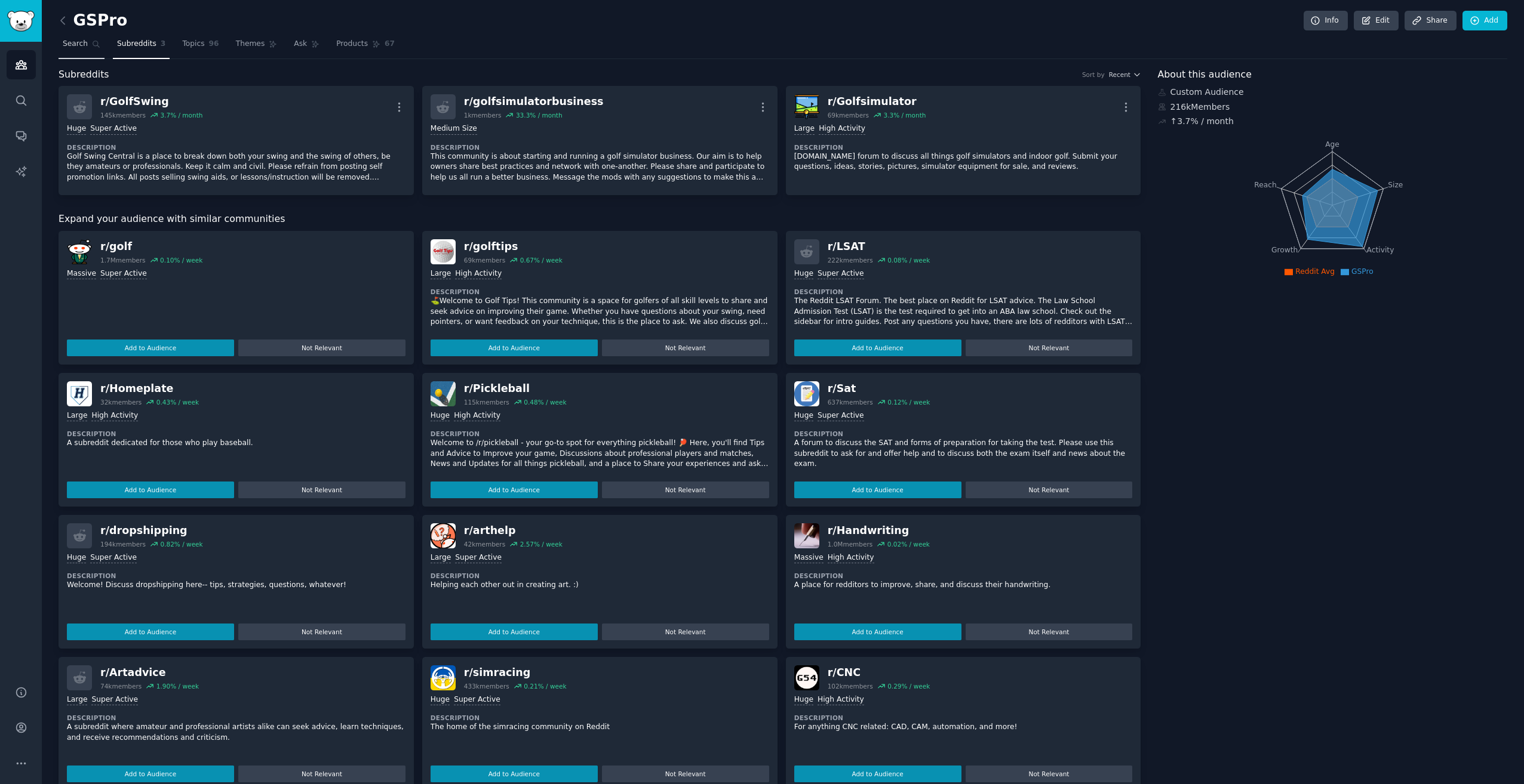
click at [88, 49] on link "Search" at bounding box center [81, 47] width 46 height 25
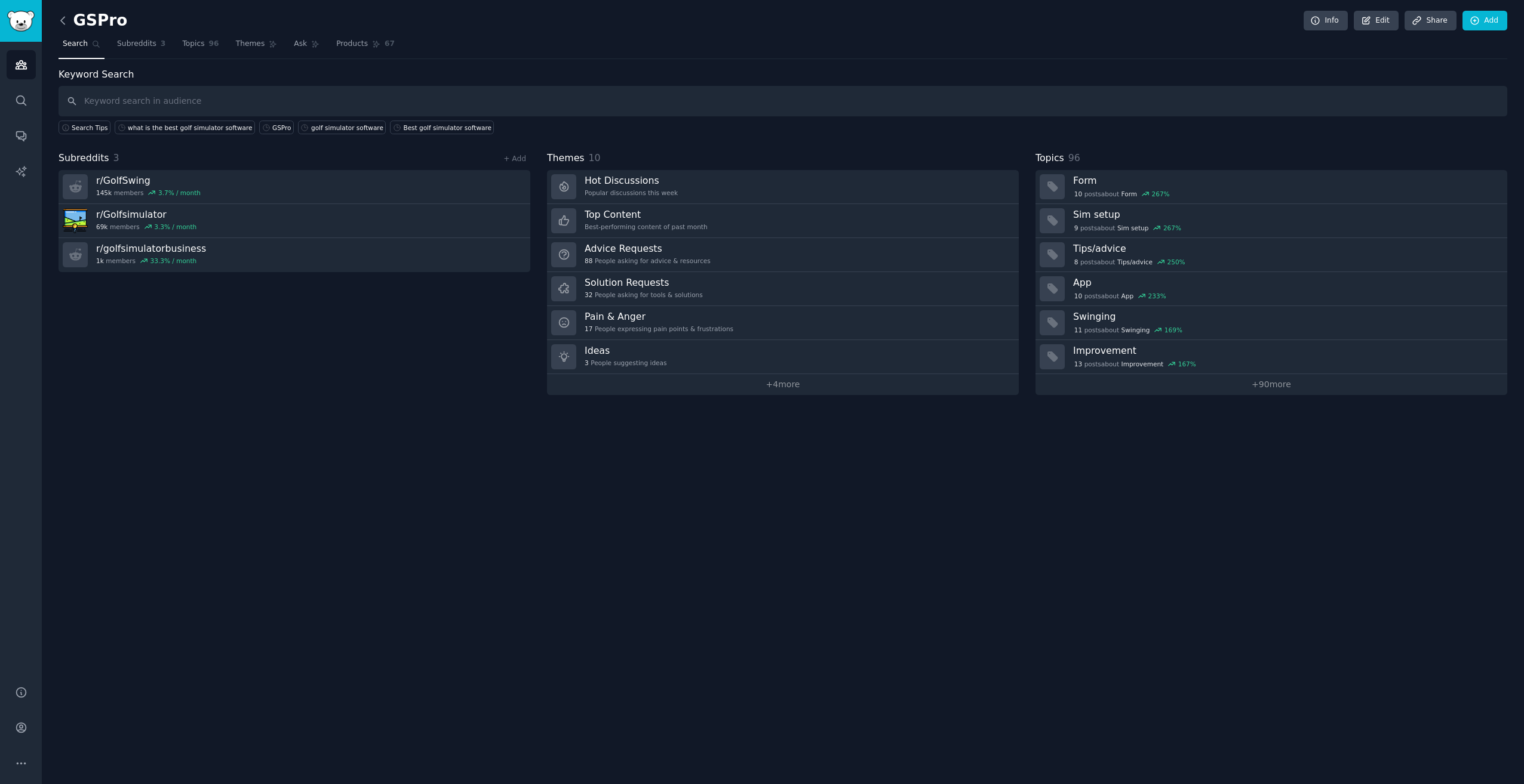
click at [67, 14] on icon at bounding box center [62, 20] width 12 height 12
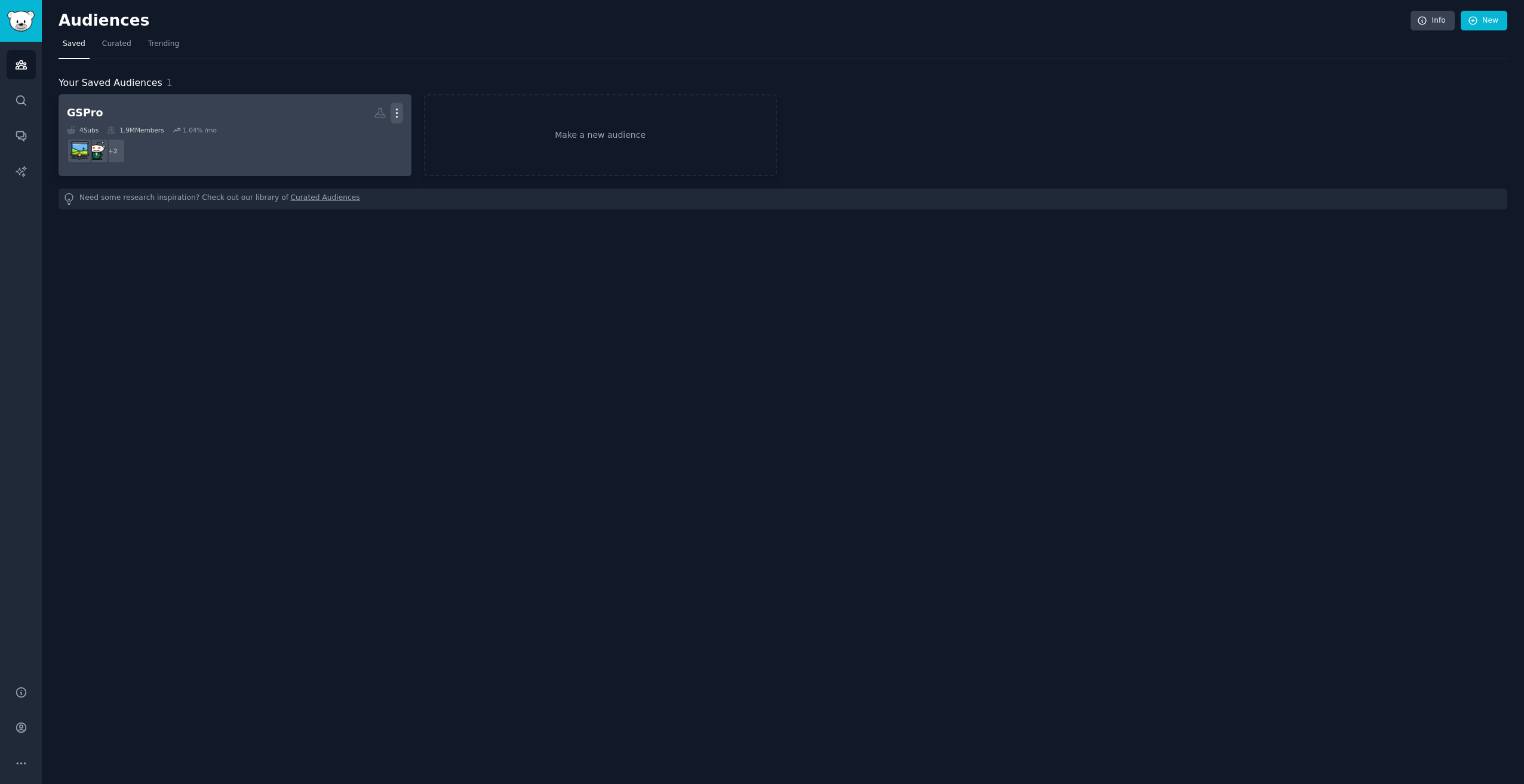
click at [394, 115] on icon "button" at bounding box center [396, 113] width 12 height 12
click at [374, 116] on link "View" at bounding box center [355, 117] width 56 height 25
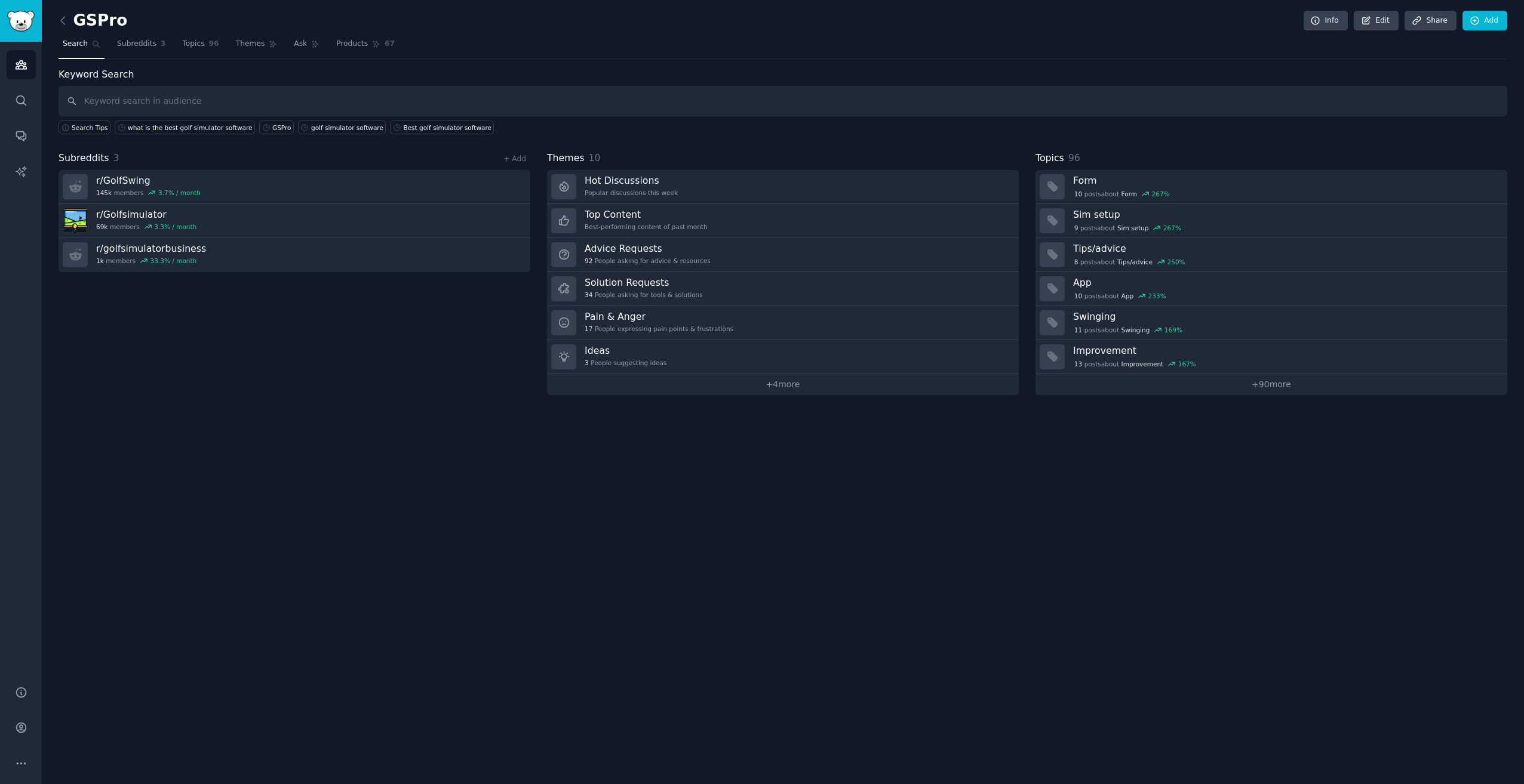
click at [503, 156] on div "+ Add" at bounding box center [514, 158] width 31 height 12
click at [514, 156] on link "+ Add" at bounding box center [514, 158] width 23 height 8
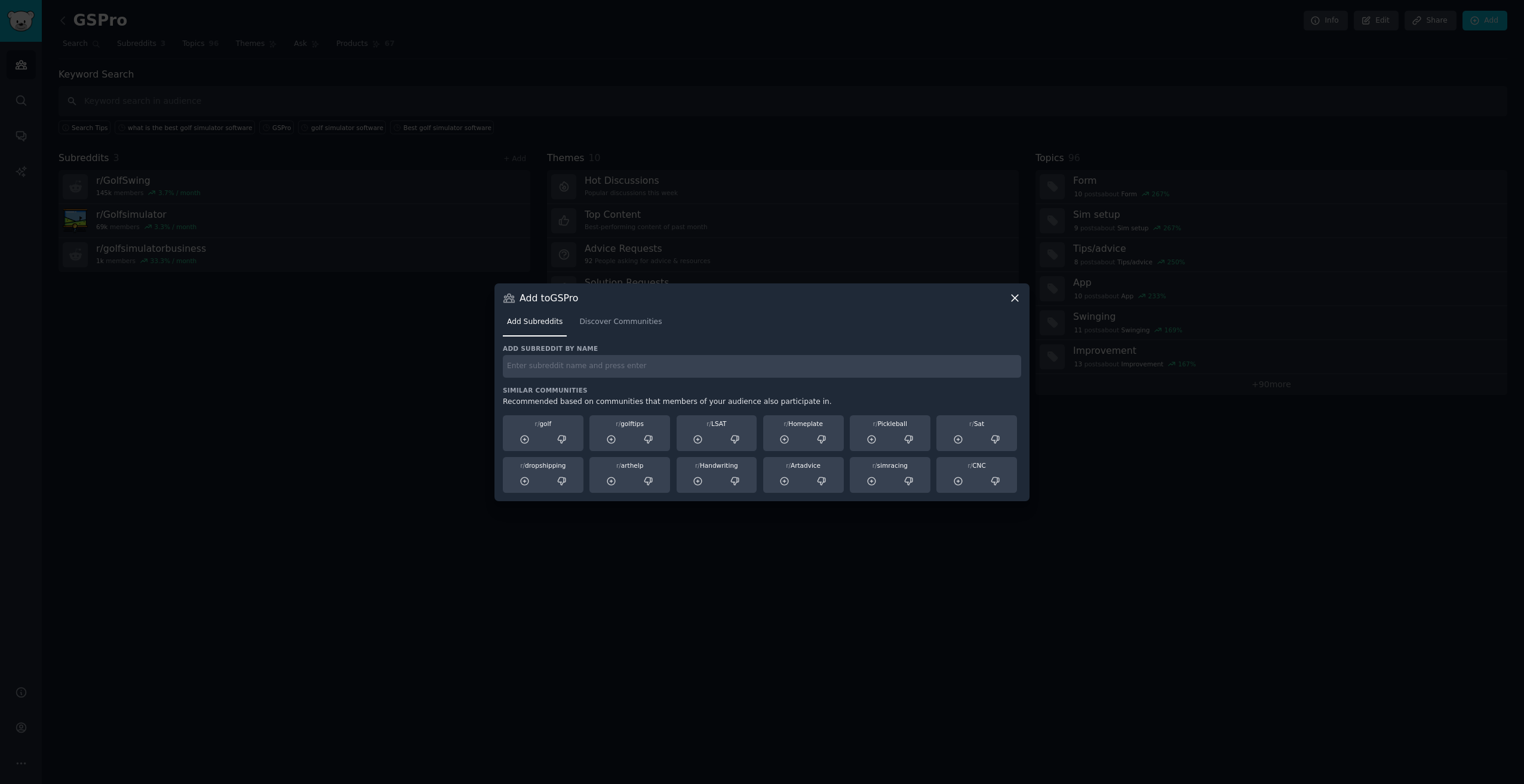
click at [1013, 300] on icon at bounding box center [1015, 298] width 6 height 6
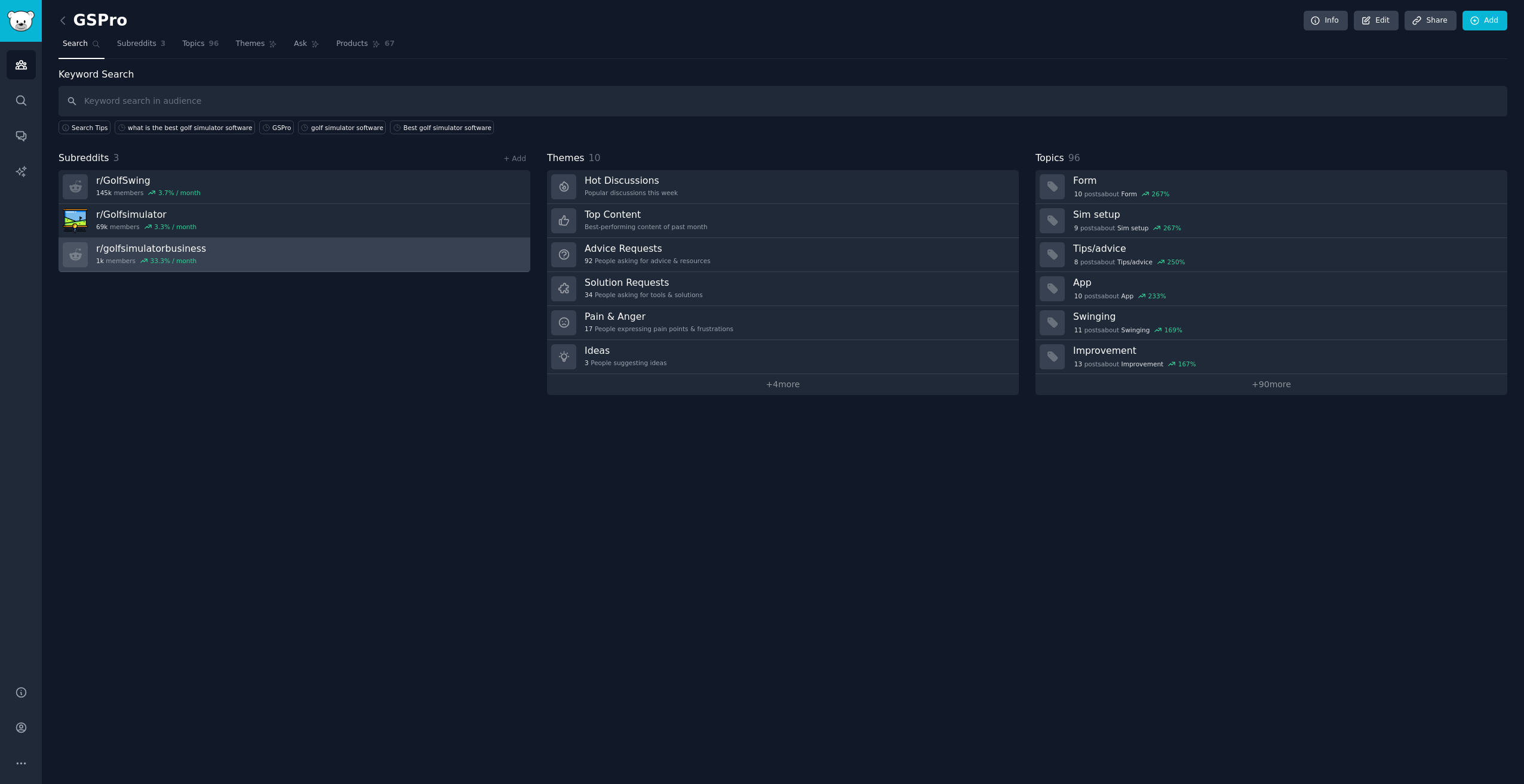
drag, startPoint x: 133, startPoint y: 222, endPoint x: 92, endPoint y: 250, distance: 49.6
click at [70, 322] on div "Subreddits 3 + Add r/ GolfSwing 145k members 3.7 % / month r/ Golfsimulator 69k…" at bounding box center [294, 273] width 472 height 244
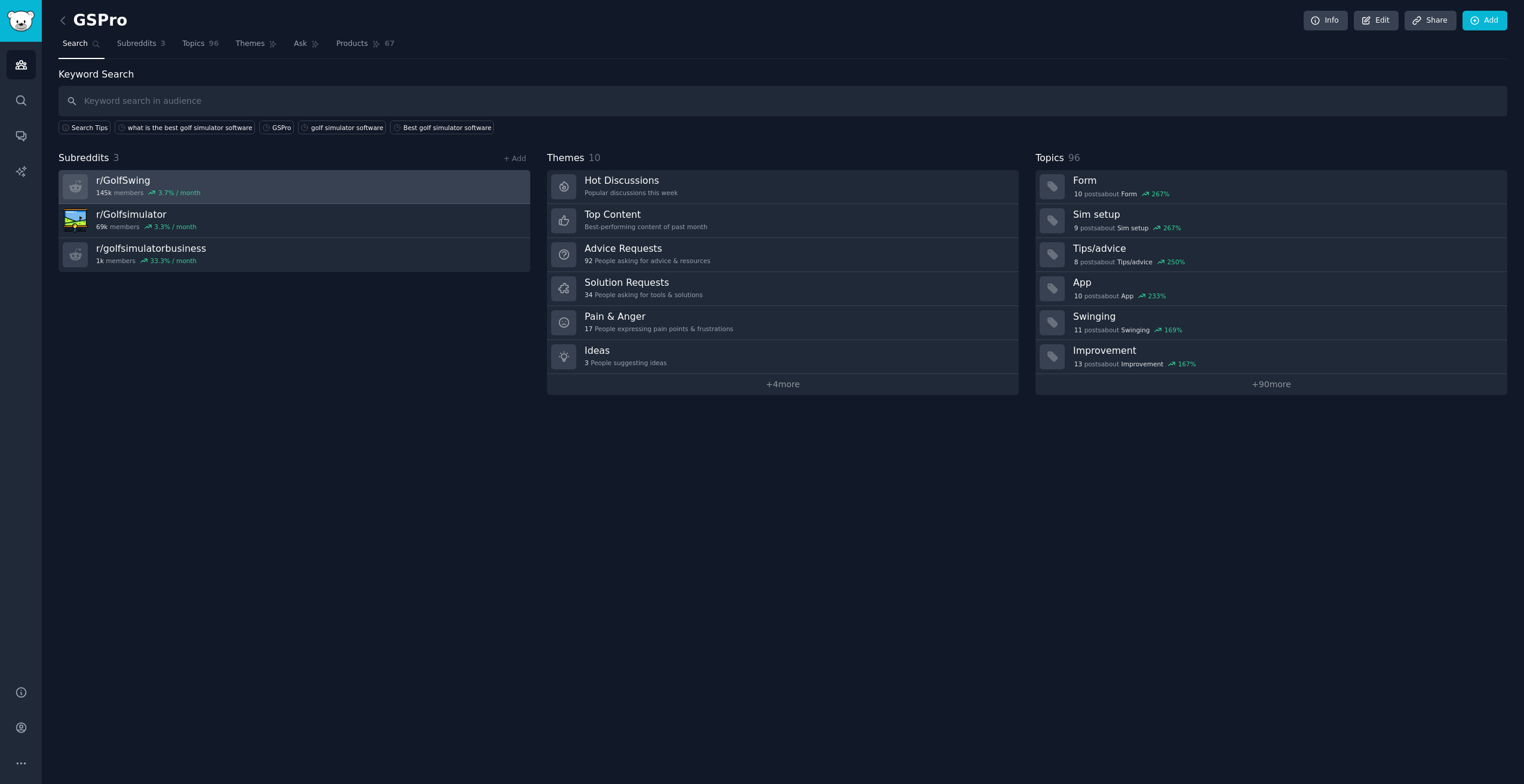
click at [135, 203] on link "r/ GolfSwing 145k members 3.7 % / month" at bounding box center [294, 187] width 472 height 34
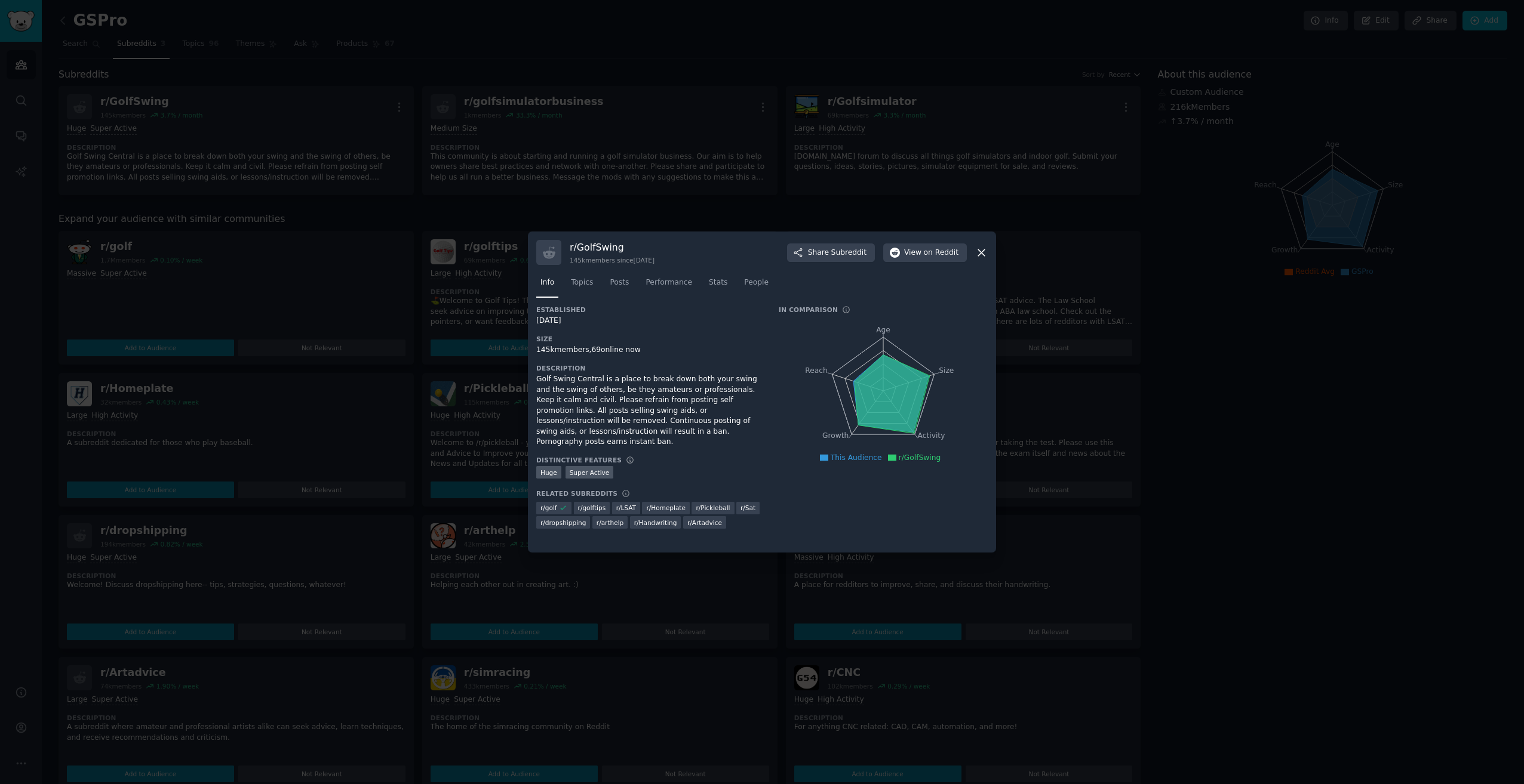
click at [981, 245] on div "r/ GolfSwing 145k members since 02/26/2014 Share Subreddit View on Reddit" at bounding box center [762, 252] width 452 height 25
click at [976, 248] on icon at bounding box center [981, 252] width 12 height 12
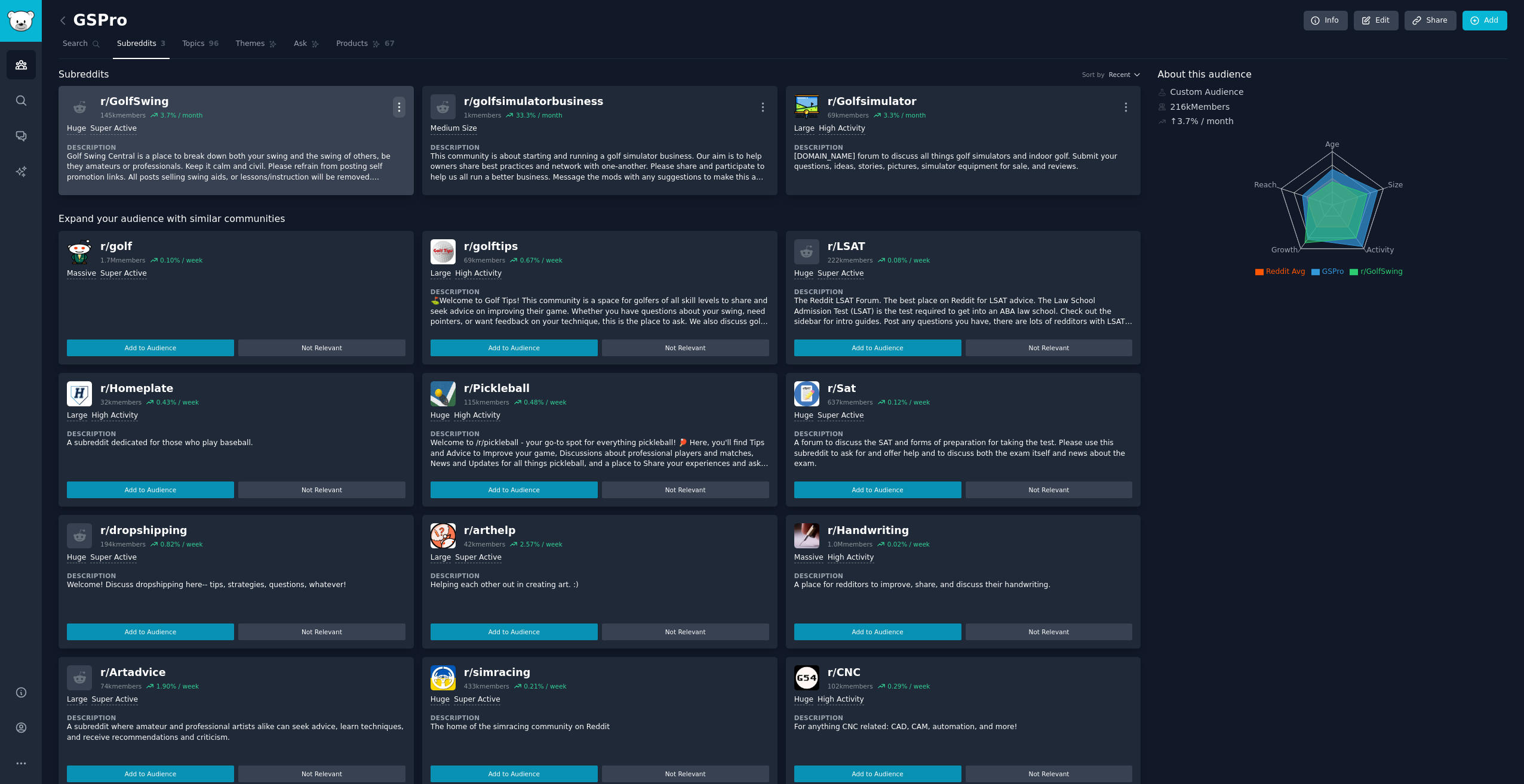
click at [396, 106] on icon "button" at bounding box center [399, 107] width 12 height 12
click at [363, 154] on div "Delete" at bounding box center [351, 152] width 71 height 25
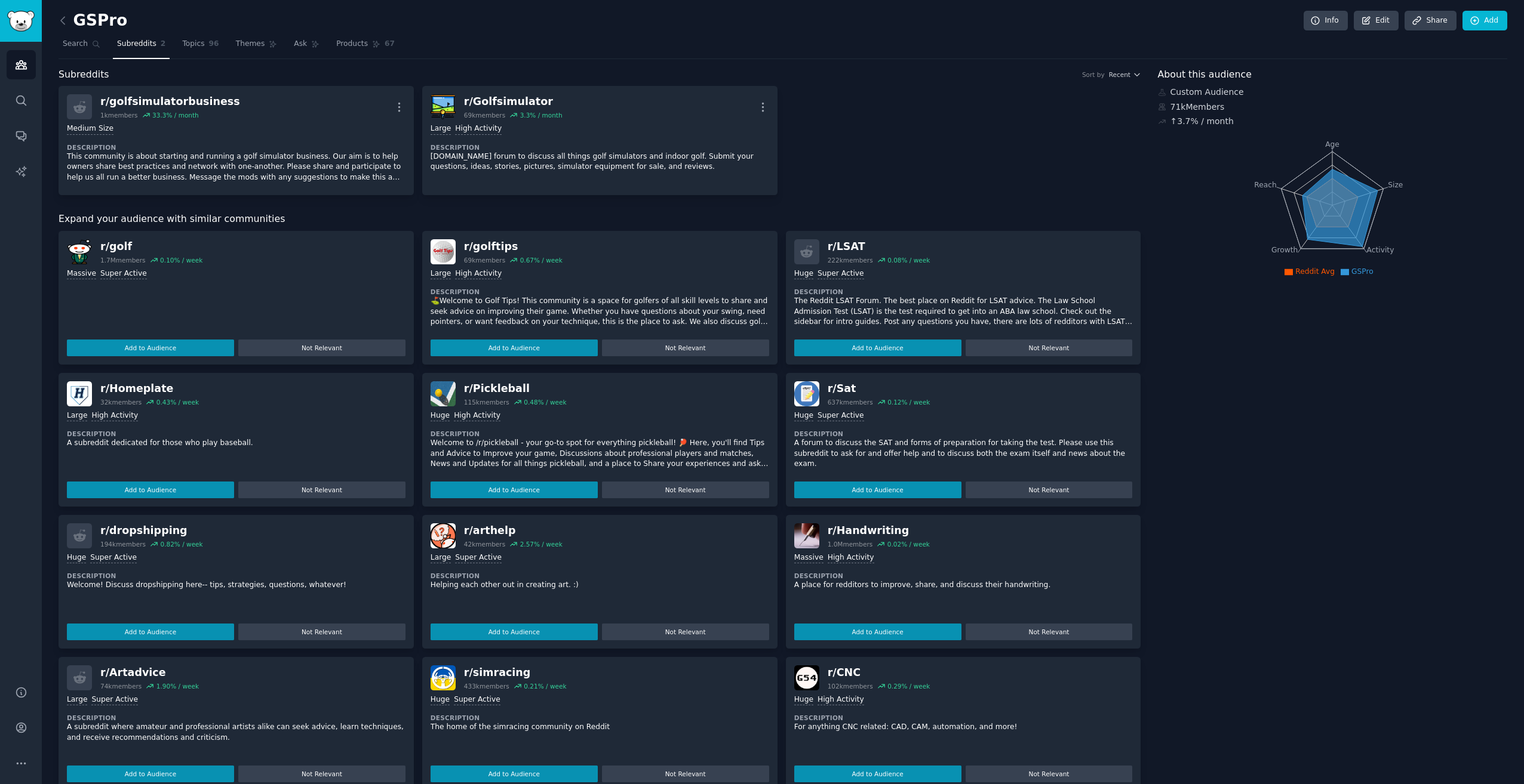
click at [164, 50] on nav "Search Subreddits 2 Topics 96 Themes Ask Products 67" at bounding box center [782, 47] width 1449 height 25
click at [209, 45] on span "96" at bounding box center [214, 44] width 10 height 11
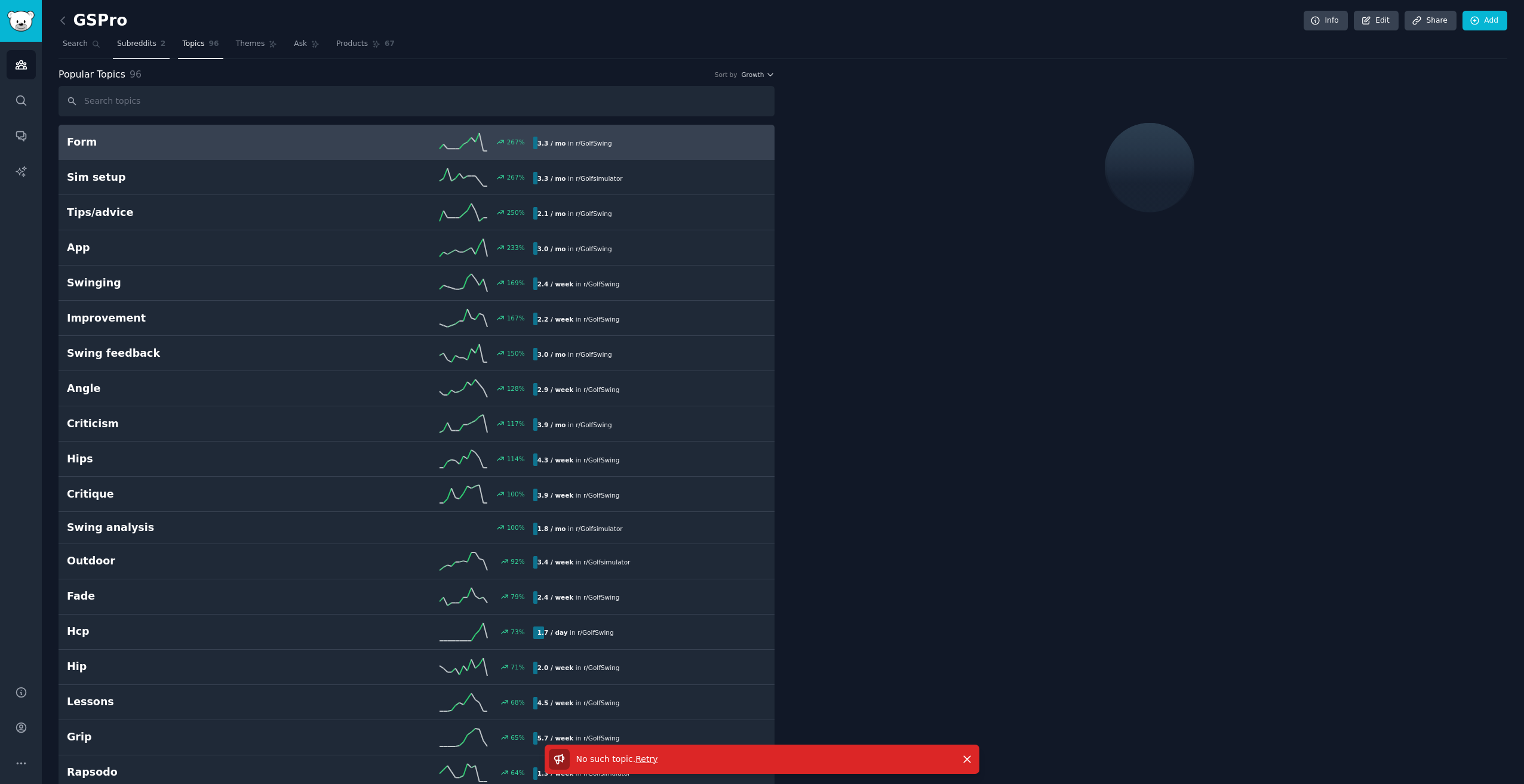
click at [139, 42] on span "Subreddits" at bounding box center [136, 44] width 40 height 11
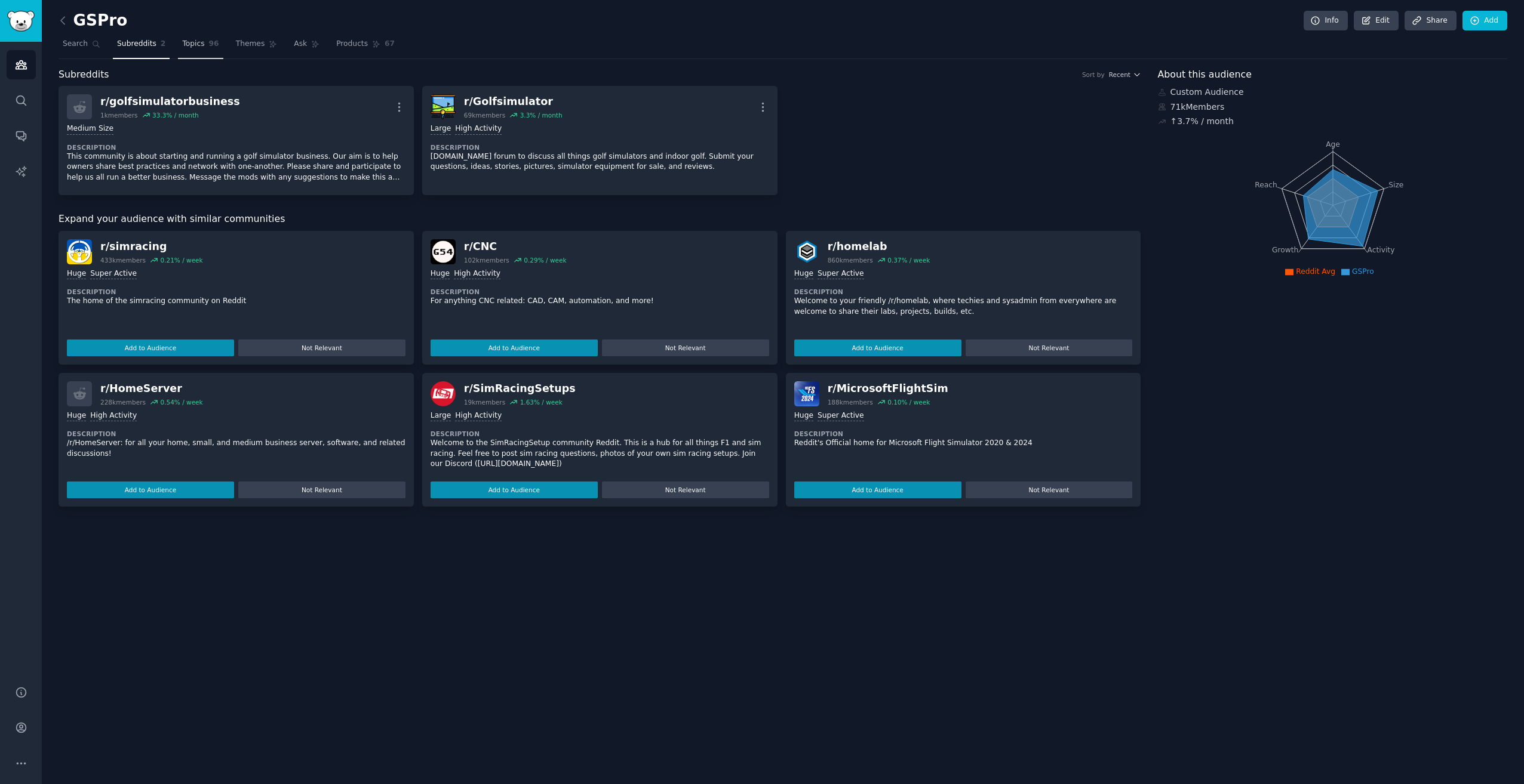
click at [195, 42] on span "Topics" at bounding box center [193, 44] width 22 height 11
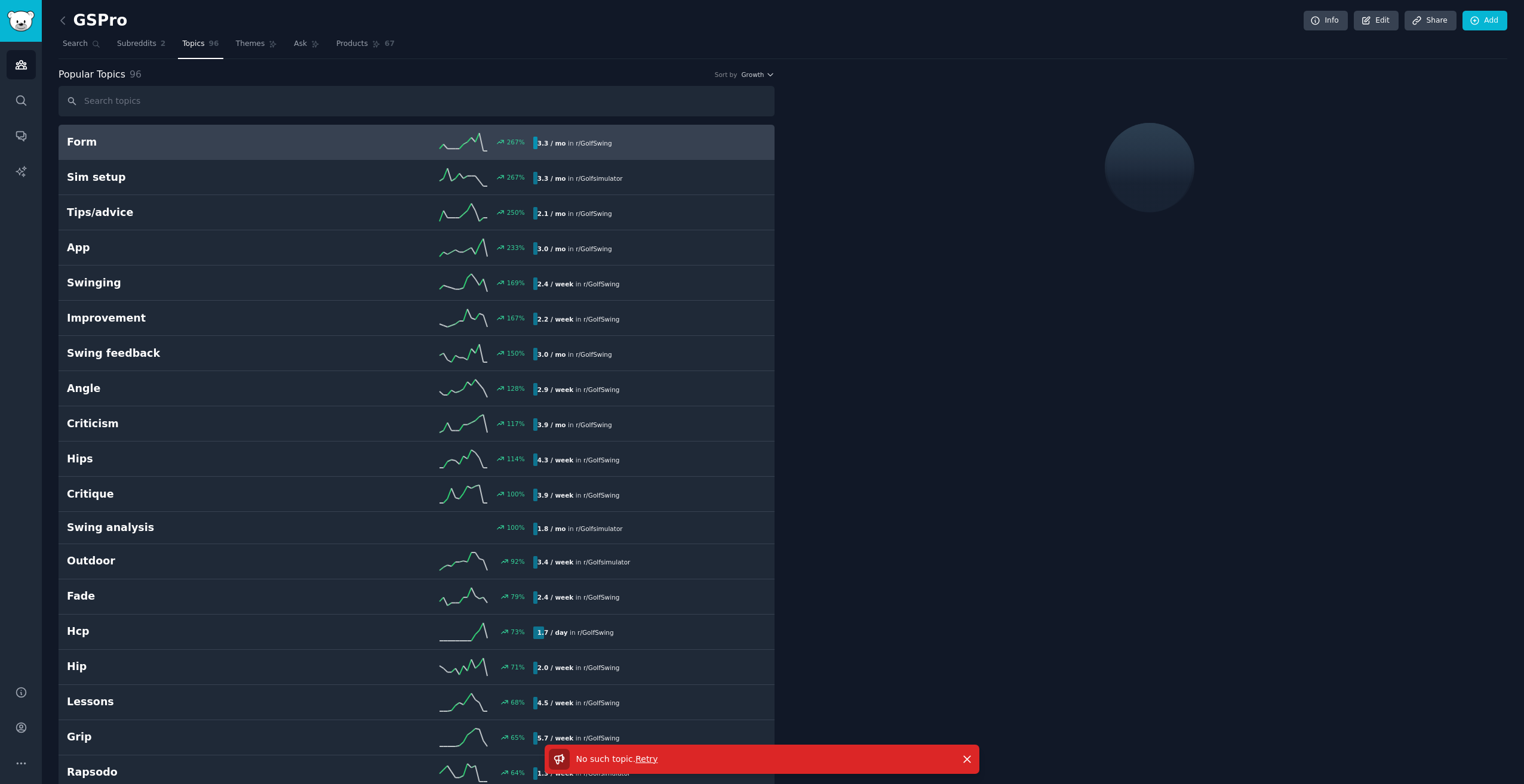
click at [178, 128] on link "Form 267 % 3.3 / mo in r/ GolfSwing" at bounding box center [417, 142] width 716 height 35
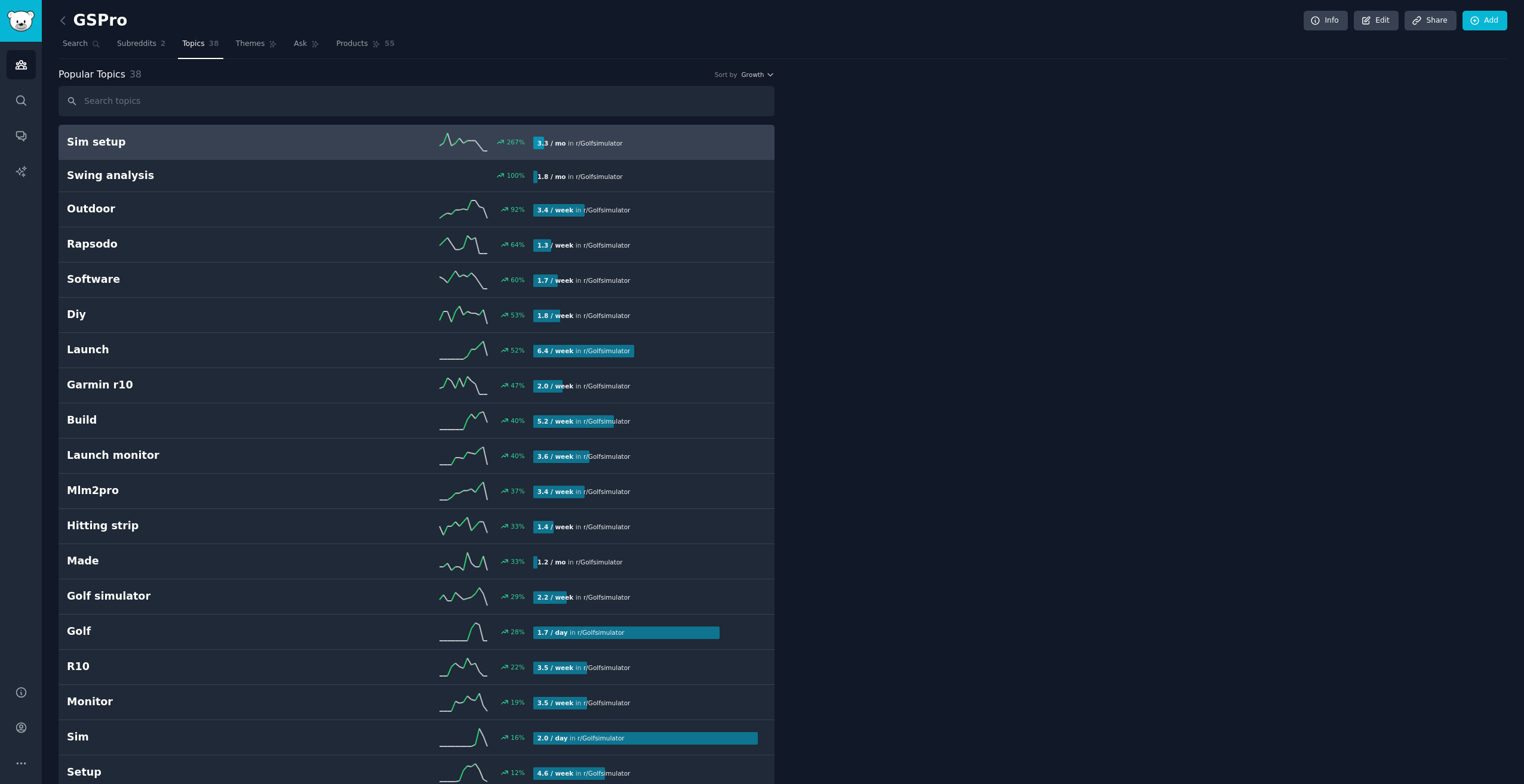
click at [239, 144] on h2 "Sim setup" at bounding box center [183, 142] width 233 height 15
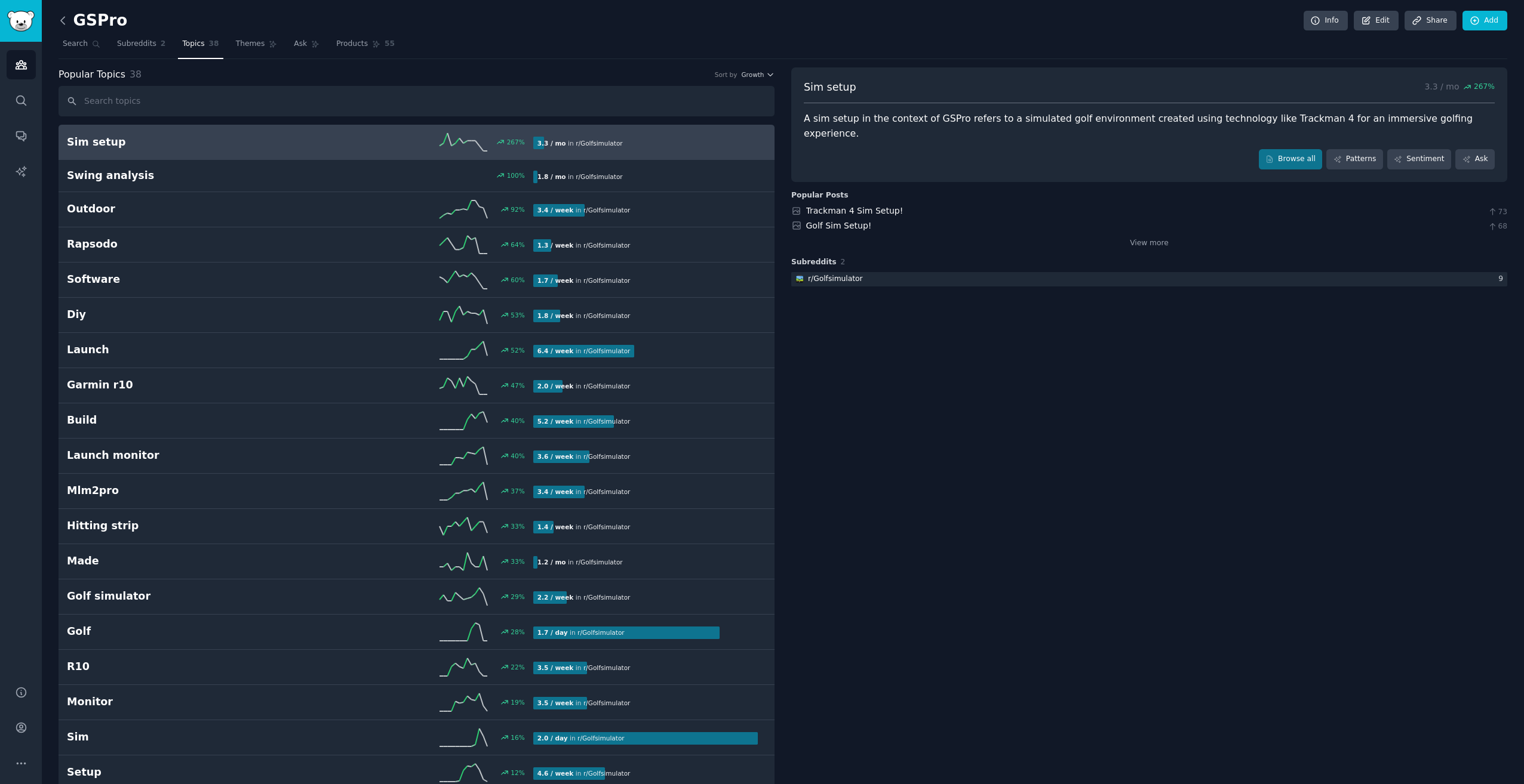
click at [61, 18] on icon at bounding box center [62, 20] width 12 height 12
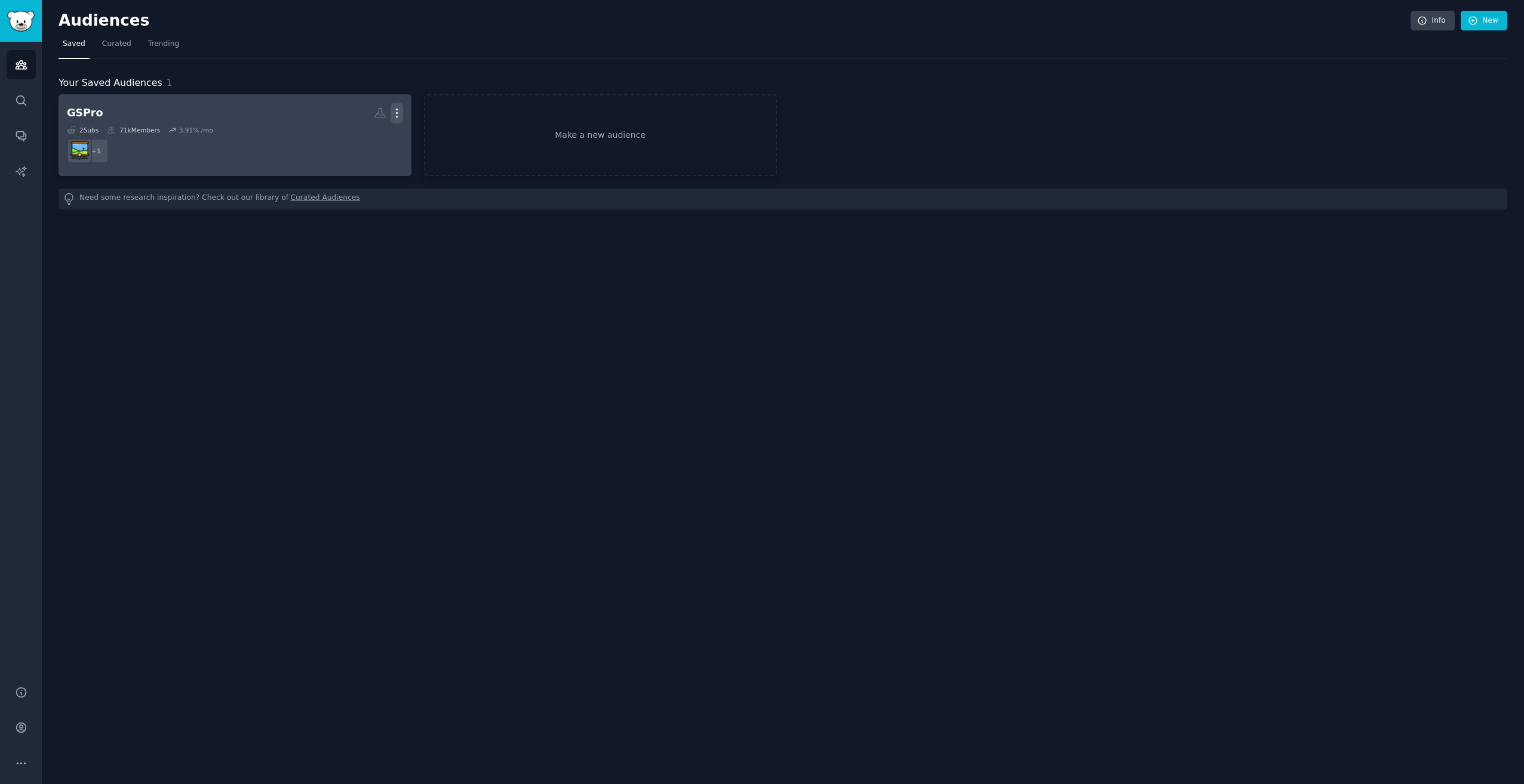
click at [397, 112] on icon "button" at bounding box center [396, 113] width 1 height 8
click at [367, 114] on p "View" at bounding box center [360, 117] width 19 height 12
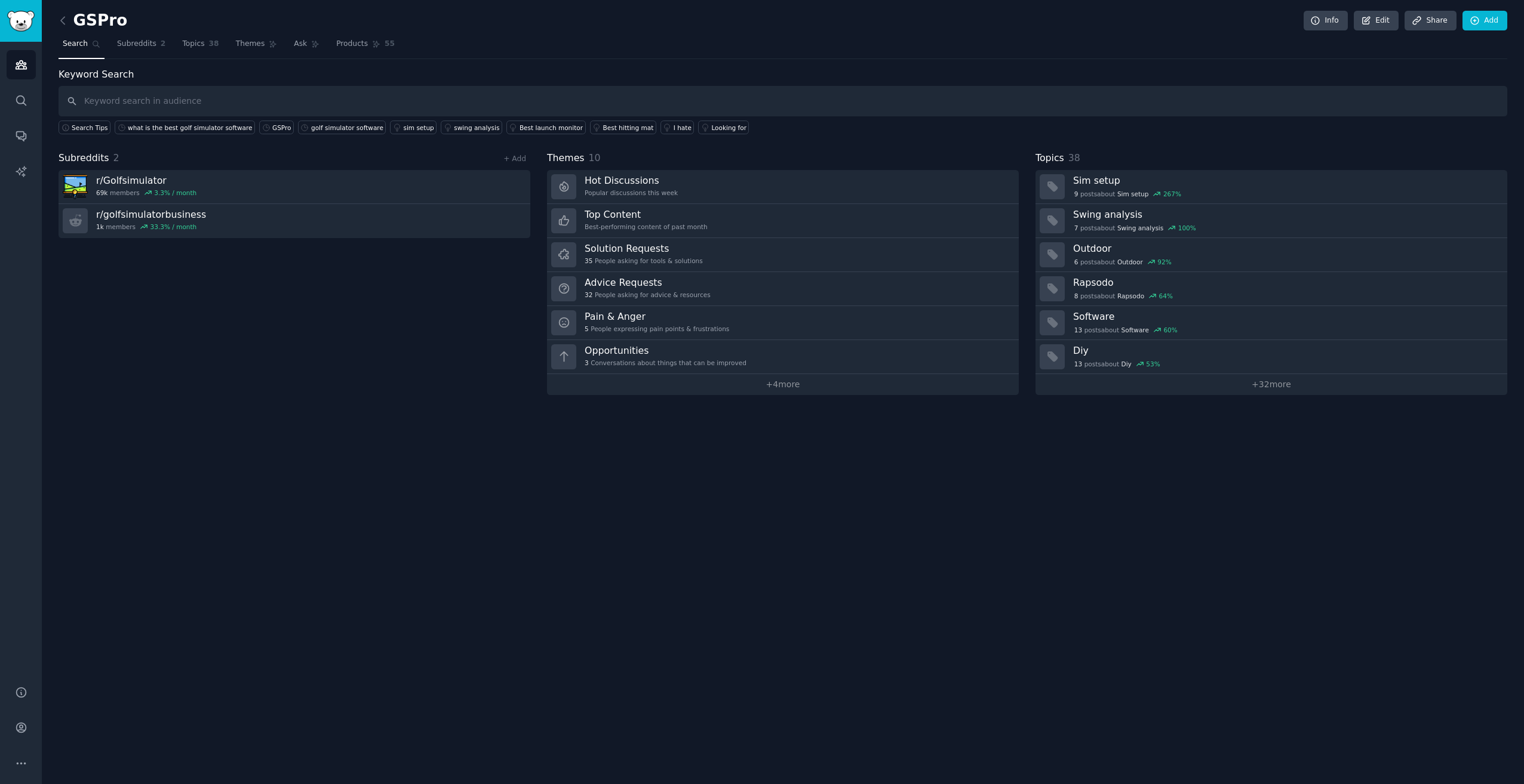
click at [98, 24] on h2 "GSPro" at bounding box center [93, 20] width 69 height 19
click at [97, 25] on h2 "GSPro" at bounding box center [93, 20] width 69 height 19
drag, startPoint x: 97, startPoint y: 25, endPoint x: 306, endPoint y: 306, distance: 350.2
click at [429, 385] on div "Subreddits 2 + Add r/ Golfsimulator 69k members 3.3 % / month r/ golfsimulatorb…" at bounding box center [294, 273] width 472 height 244
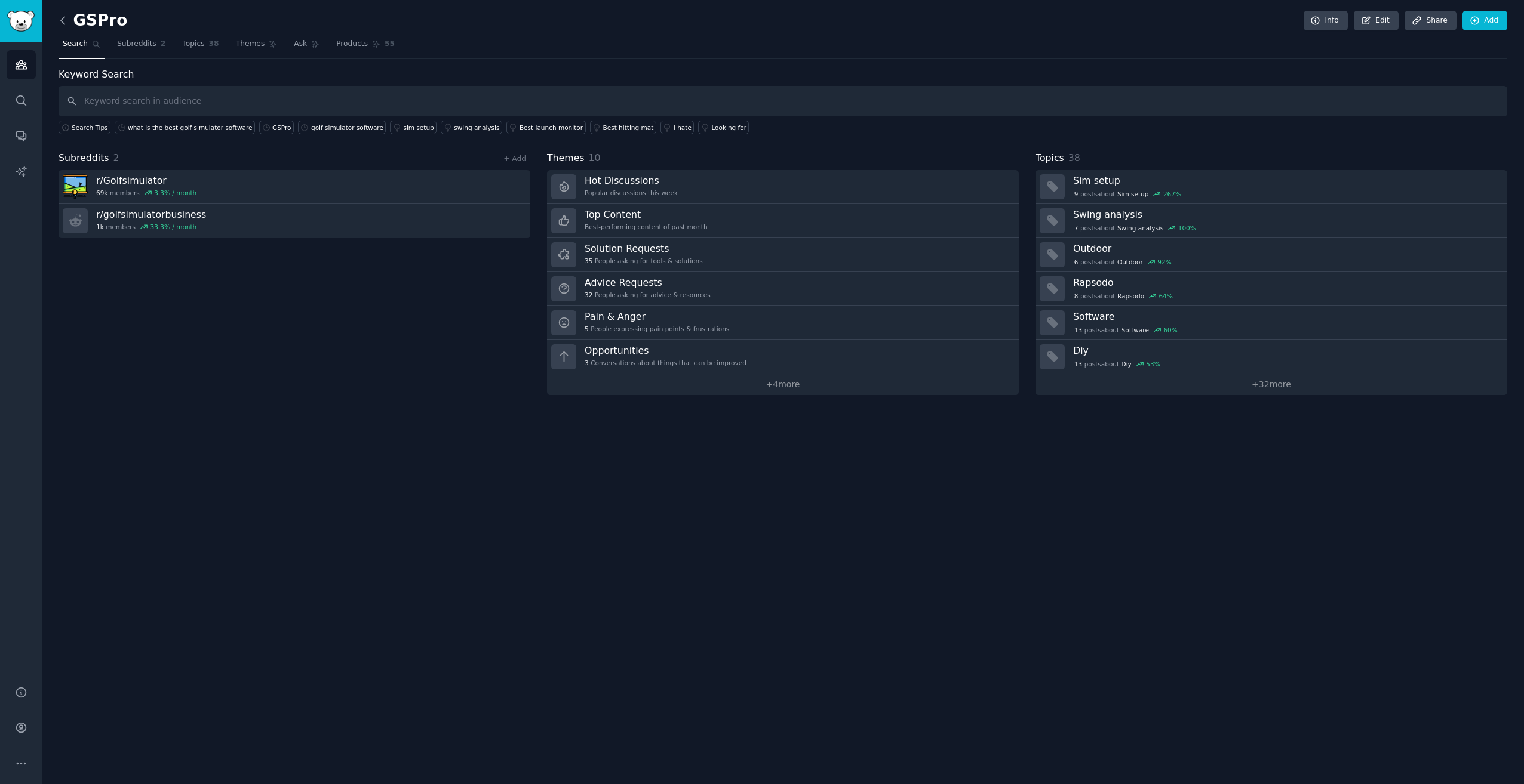
click at [66, 19] on icon at bounding box center [62, 20] width 12 height 12
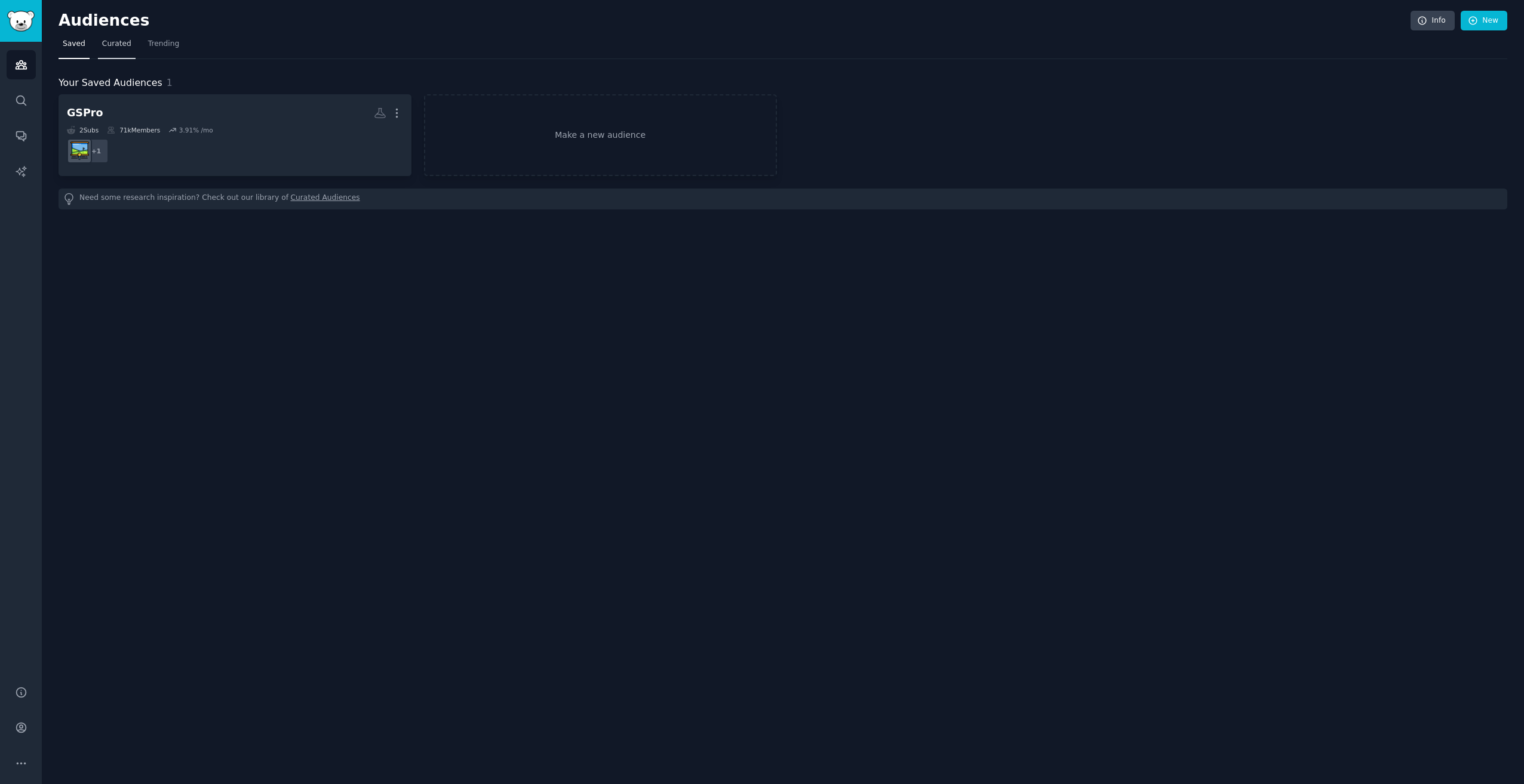
click at [115, 49] on link "Curated" at bounding box center [117, 47] width 38 height 25
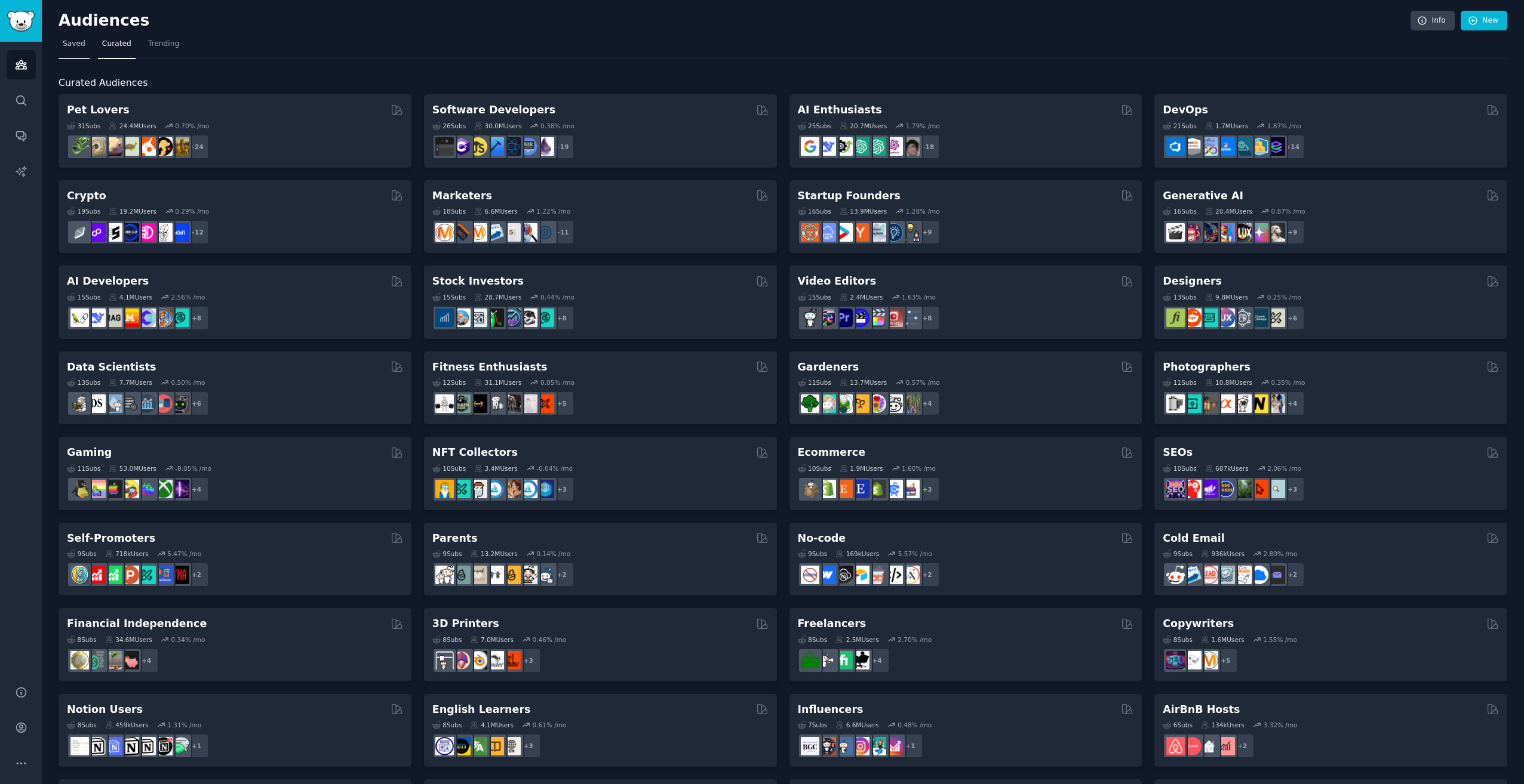
click at [86, 49] on link "Saved" at bounding box center [74, 47] width 31 height 25
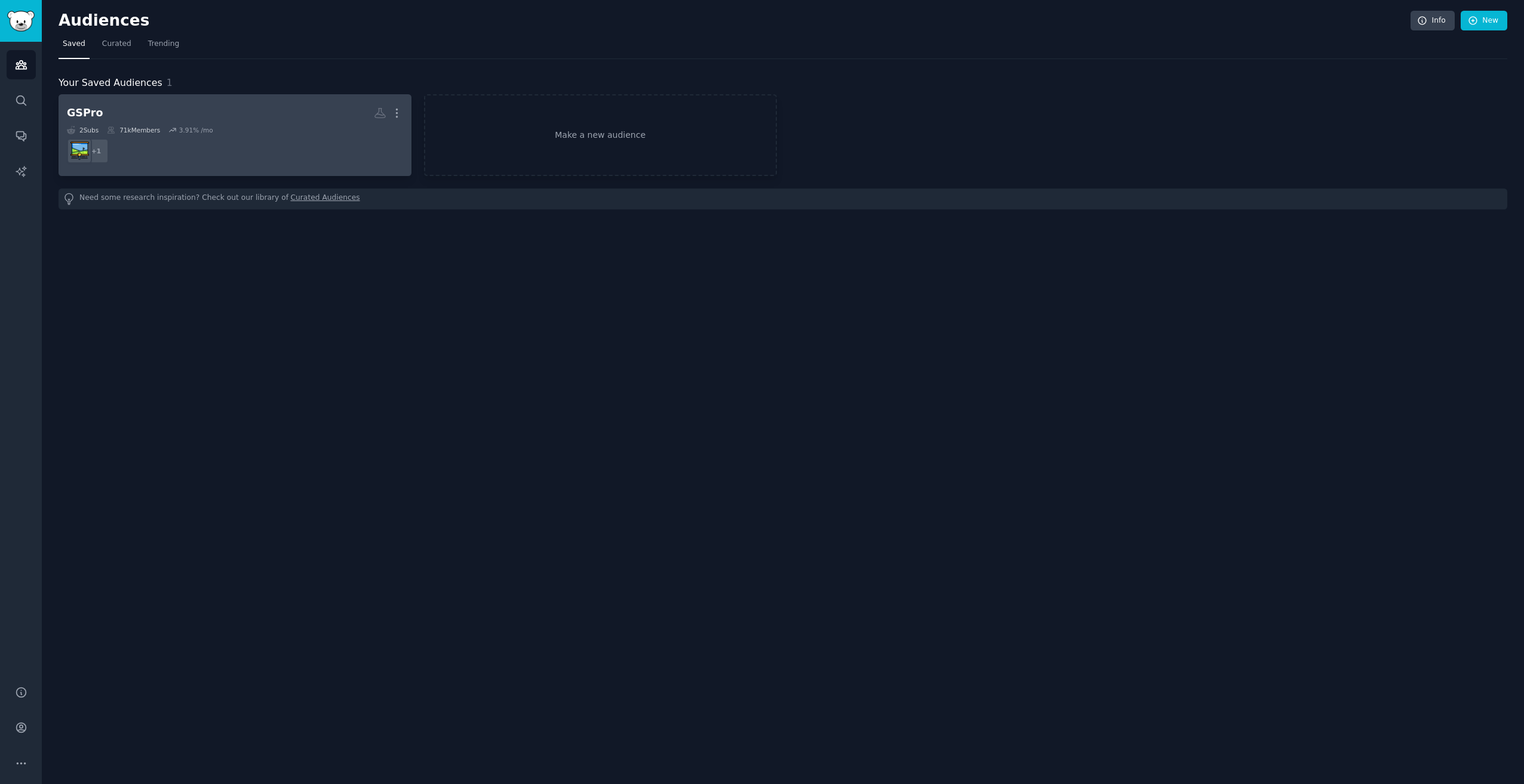
click at [341, 106] on h2 "GSPro More" at bounding box center [235, 113] width 336 height 21
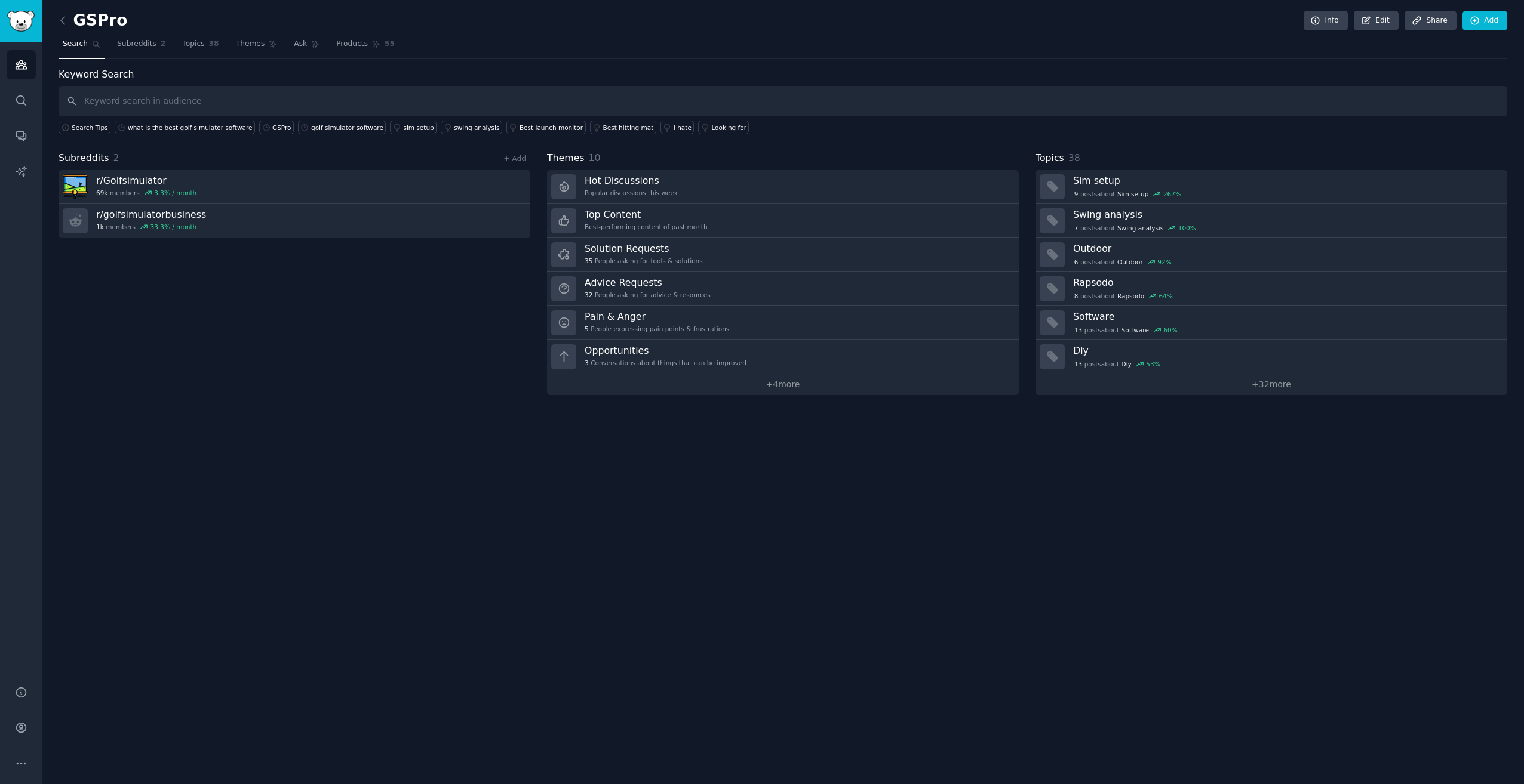
drag, startPoint x: 58, startPoint y: 19, endPoint x: 67, endPoint y: 26, distance: 11.4
click at [58, 19] on div "GSPro Info Edit Share Add Search Subreddits 2 Topics 38 Themes Ask Products 55 …" at bounding box center [782, 392] width 1482 height 784
click at [66, 15] on icon at bounding box center [62, 20] width 12 height 12
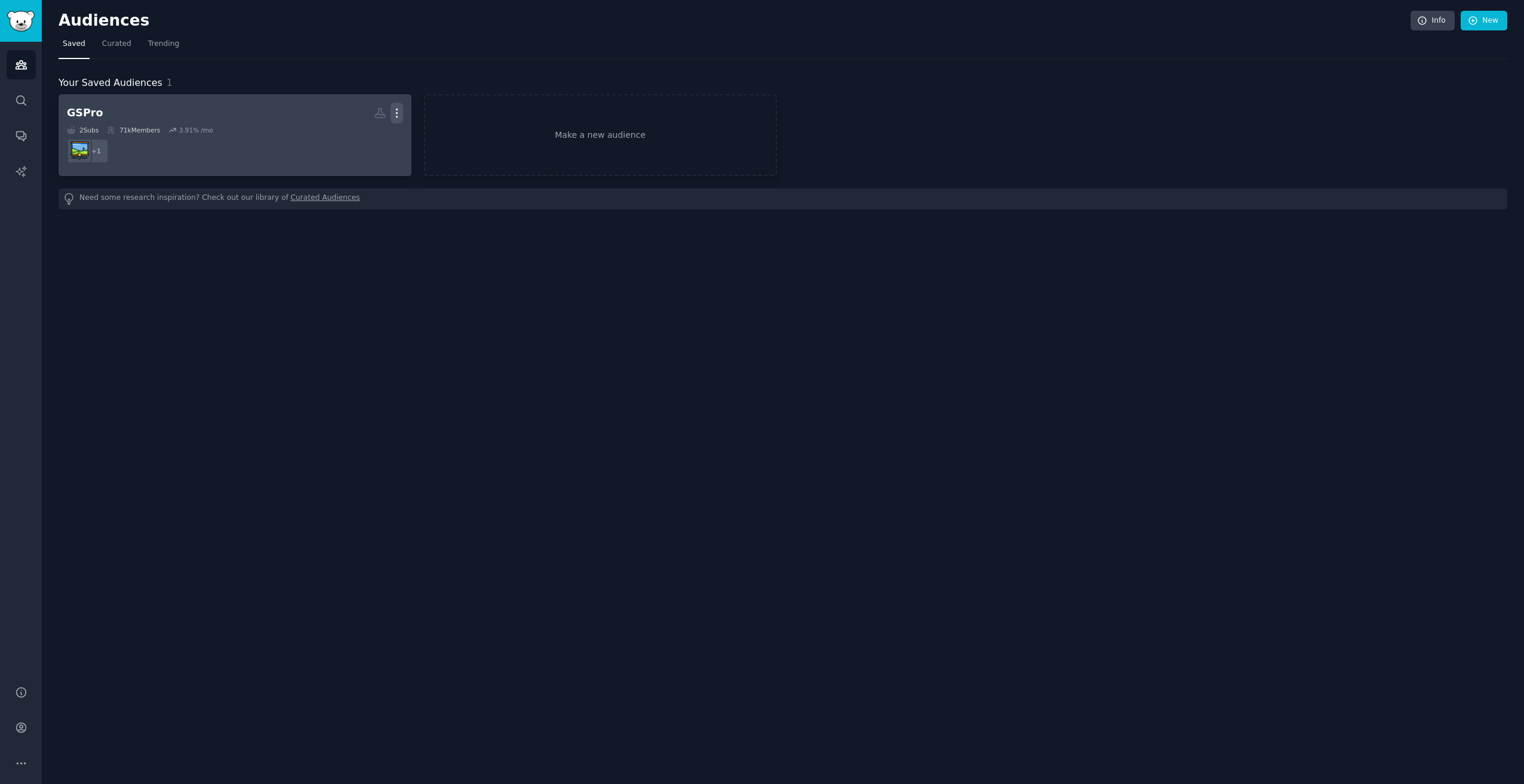
click at [401, 110] on icon "button" at bounding box center [396, 113] width 12 height 12
click at [341, 119] on icon at bounding box center [339, 117] width 12 height 12
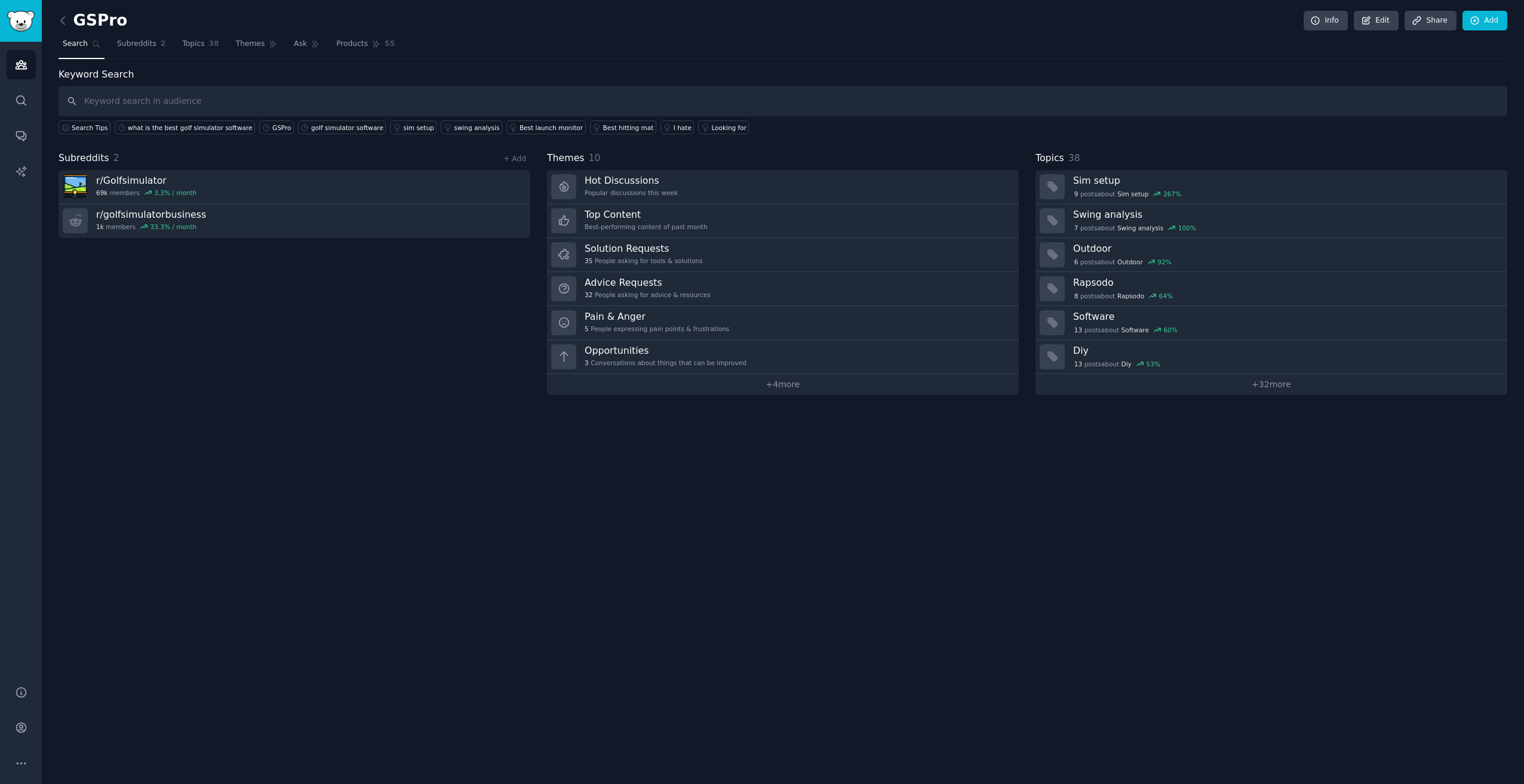
click at [106, 22] on h2 "GSPro" at bounding box center [93, 20] width 69 height 19
drag, startPoint x: 106, startPoint y: 22, endPoint x: 428, endPoint y: 506, distance: 581.3
click at [428, 506] on div "GSPro Info Edit Share Add Search Subreddits 2 Topics 38 Themes Ask Products 55 …" at bounding box center [782, 392] width 1482 height 784
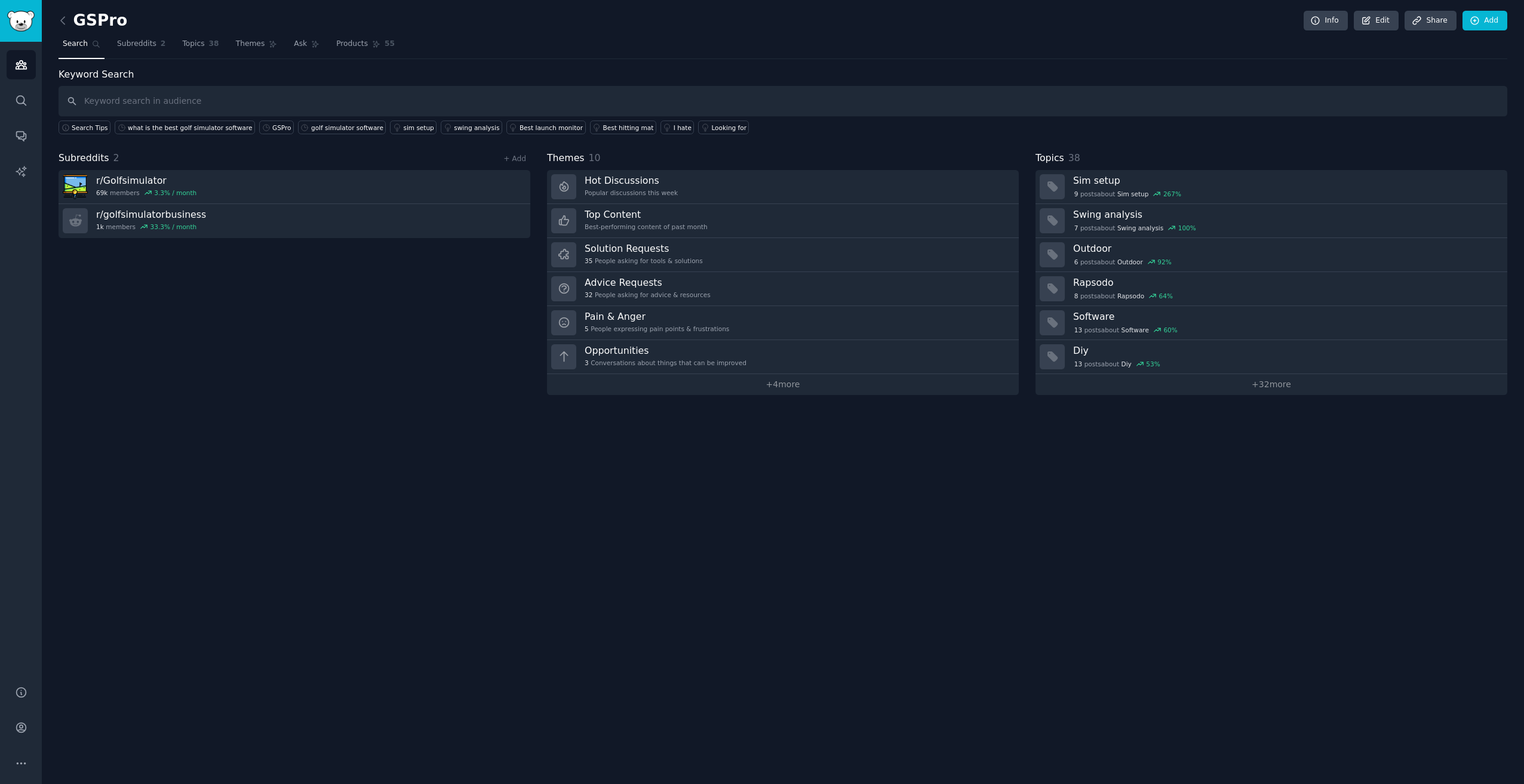
click at [1383, 2] on div "GSPro Info Edit Share Add Search Subreddits 2 Topics 38 Themes Ask Products 55 …" at bounding box center [782, 392] width 1482 height 784
click at [187, 45] on span "Topics" at bounding box center [193, 44] width 22 height 11
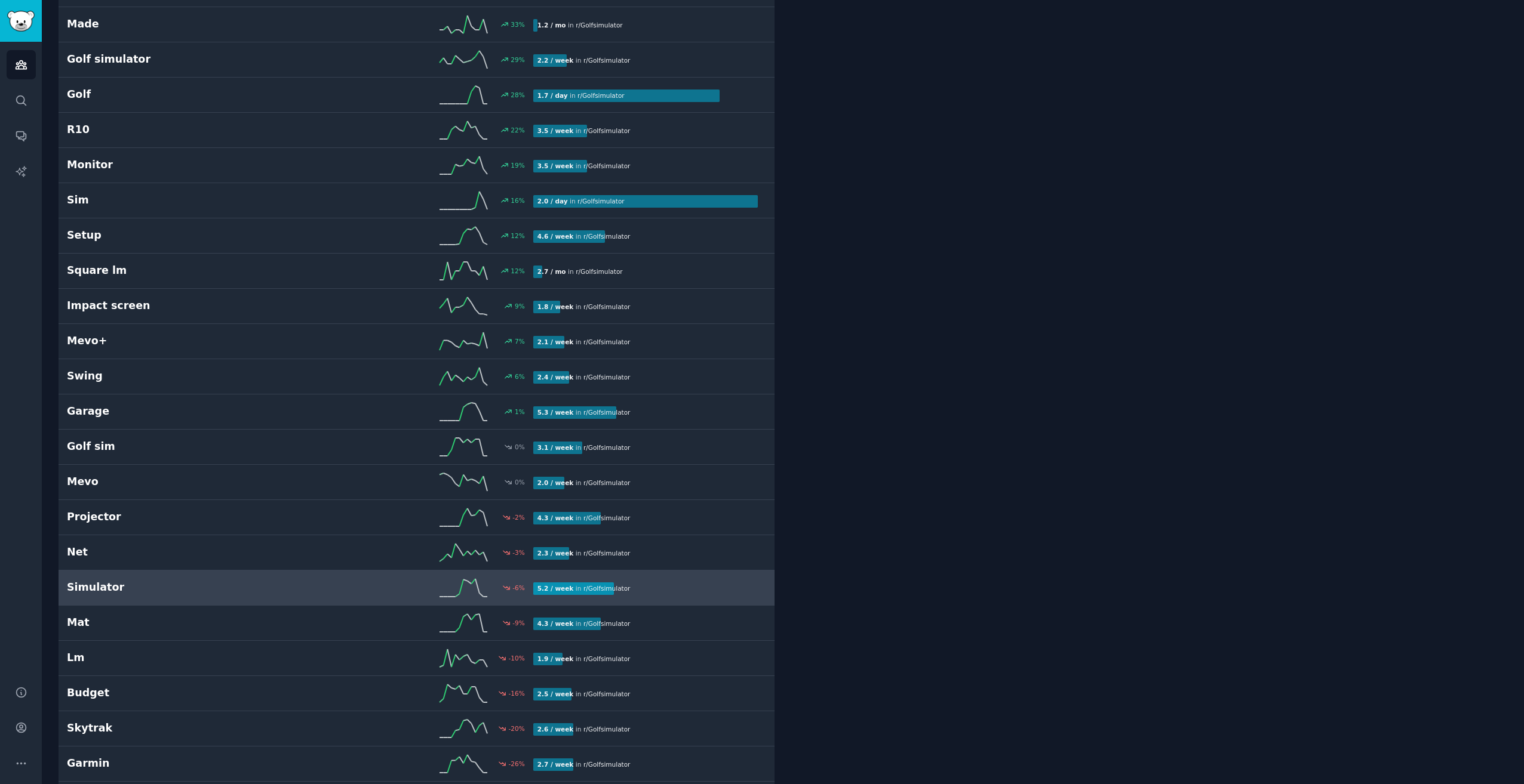
click at [212, 593] on h2 "Simulator" at bounding box center [183, 588] width 233 height 15
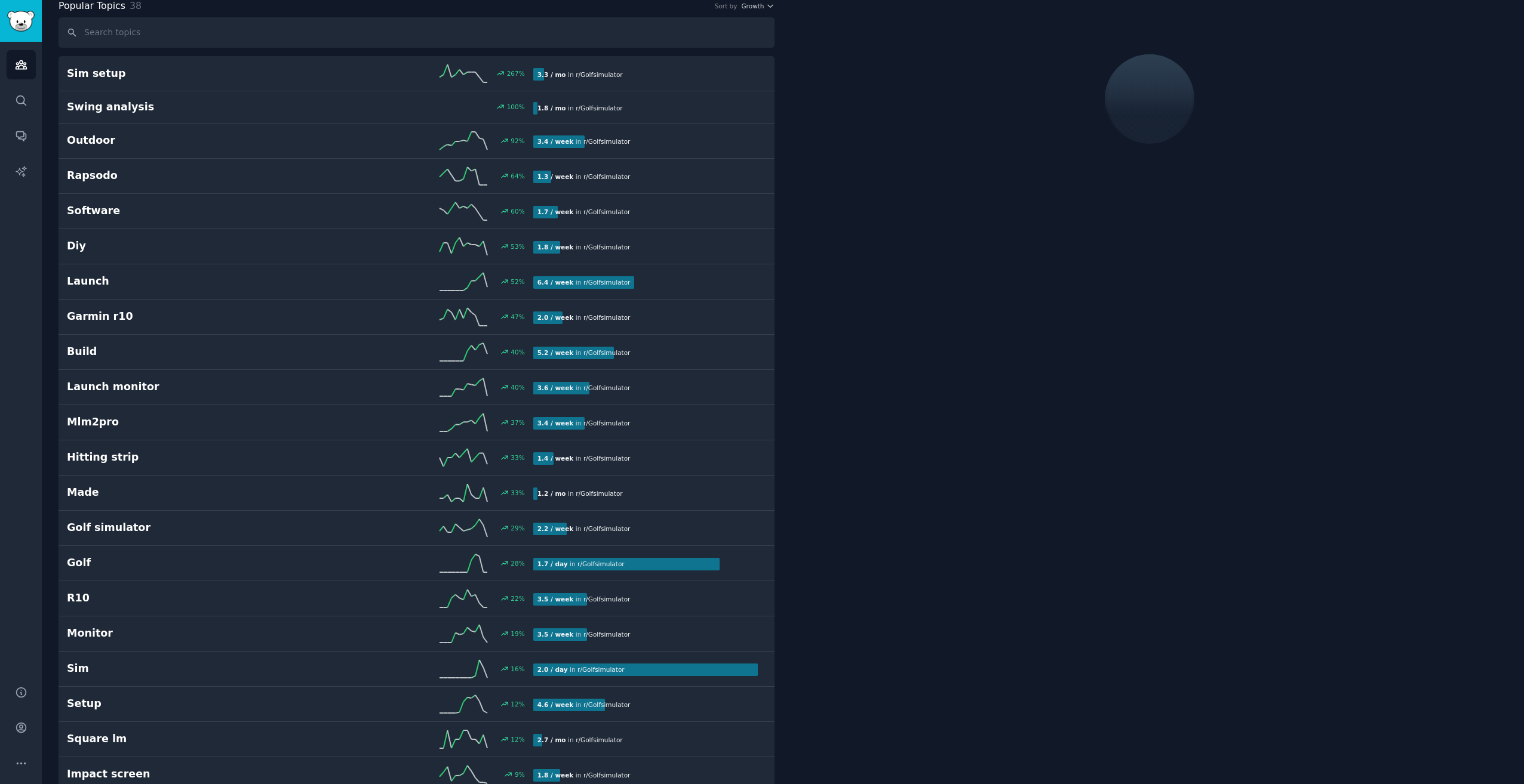
scroll to position [67, 0]
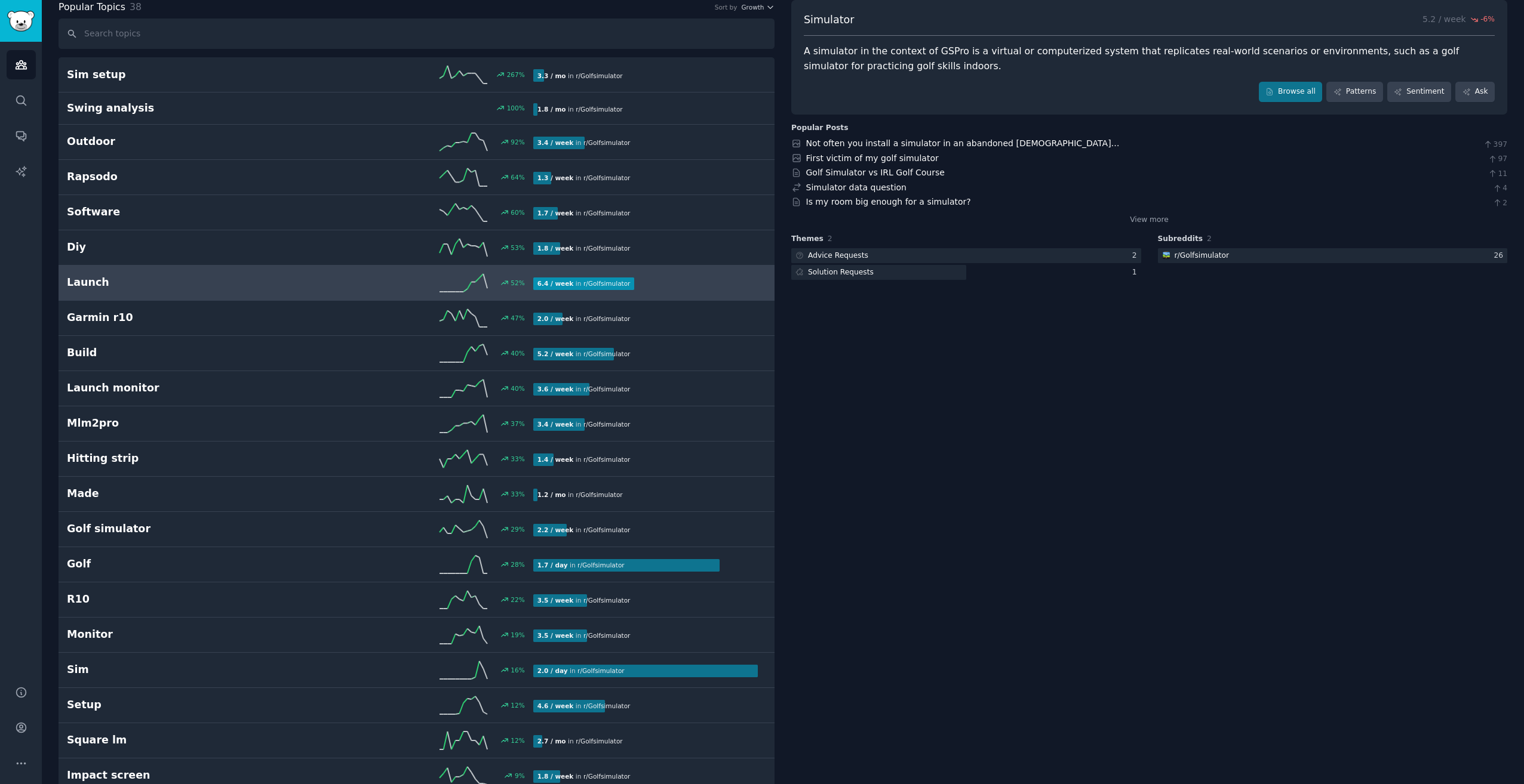
drag, startPoint x: 976, startPoint y: 457, endPoint x: 616, endPoint y: 276, distance: 402.9
click at [976, 457] on div "Simulator 5.2 / week -6 % A simulator in the context of GSPro is a virtual or c…" at bounding box center [1149, 696] width 716 height 1392
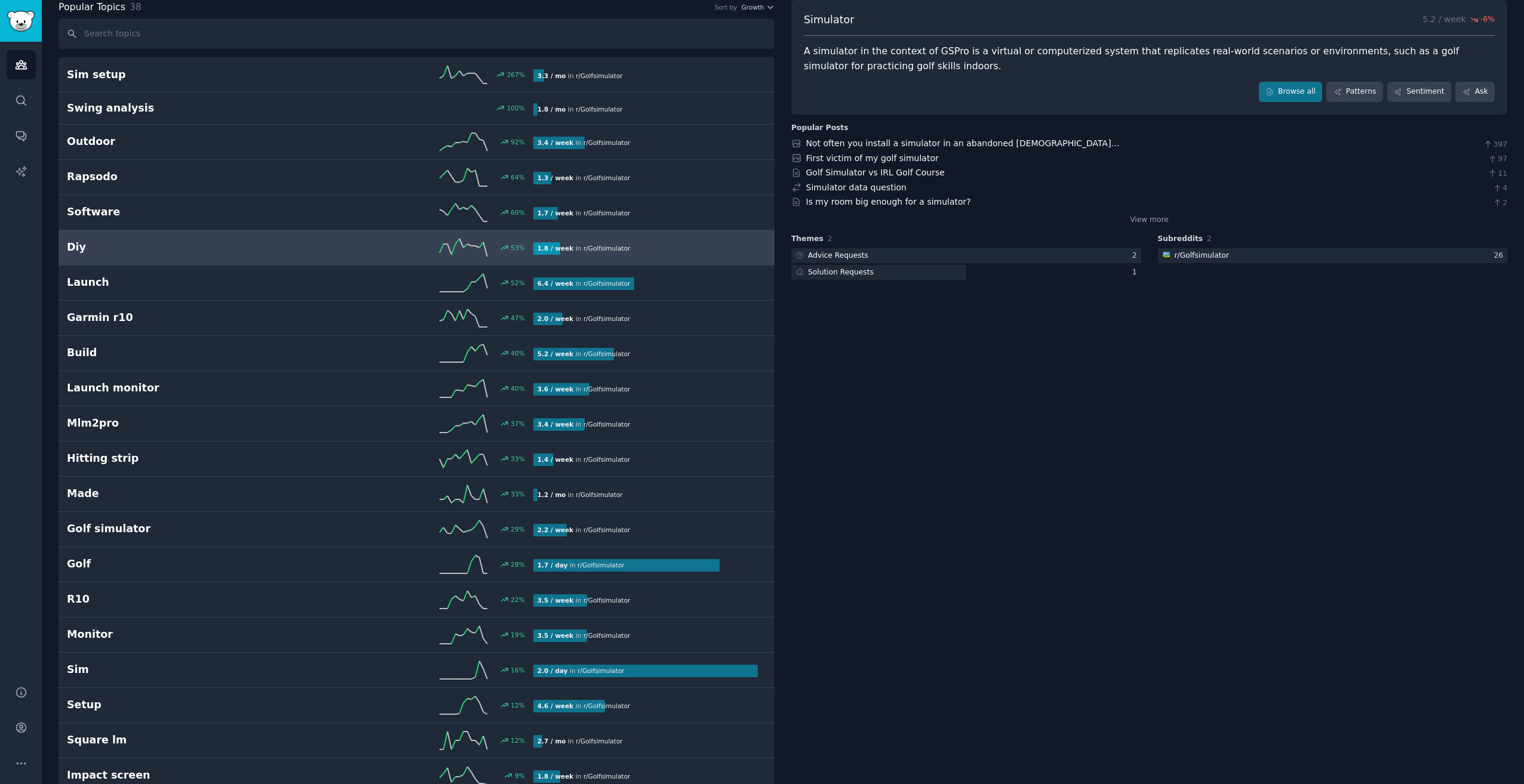
scroll to position [0, 0]
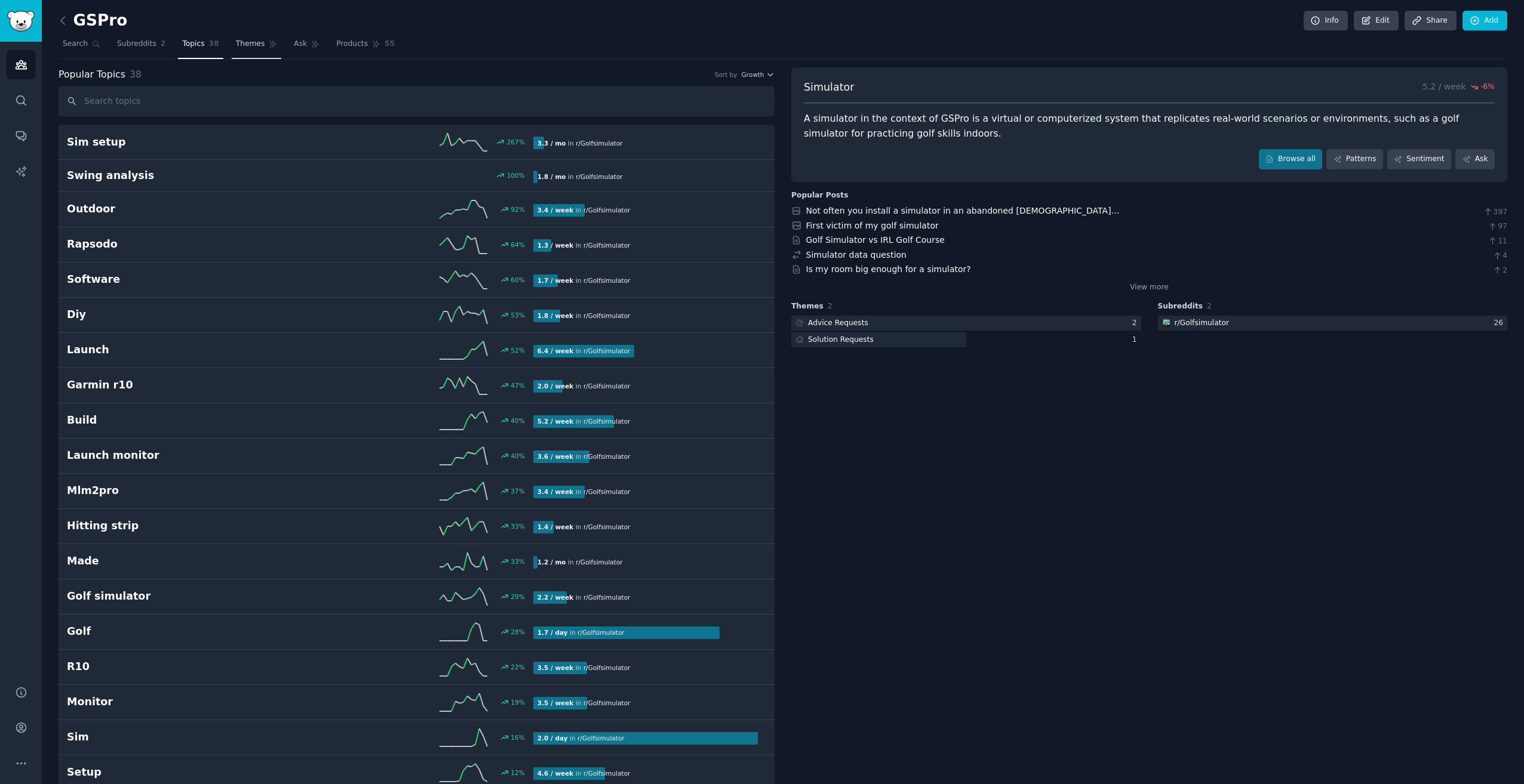
click at [245, 40] on span "Themes" at bounding box center [250, 44] width 29 height 11
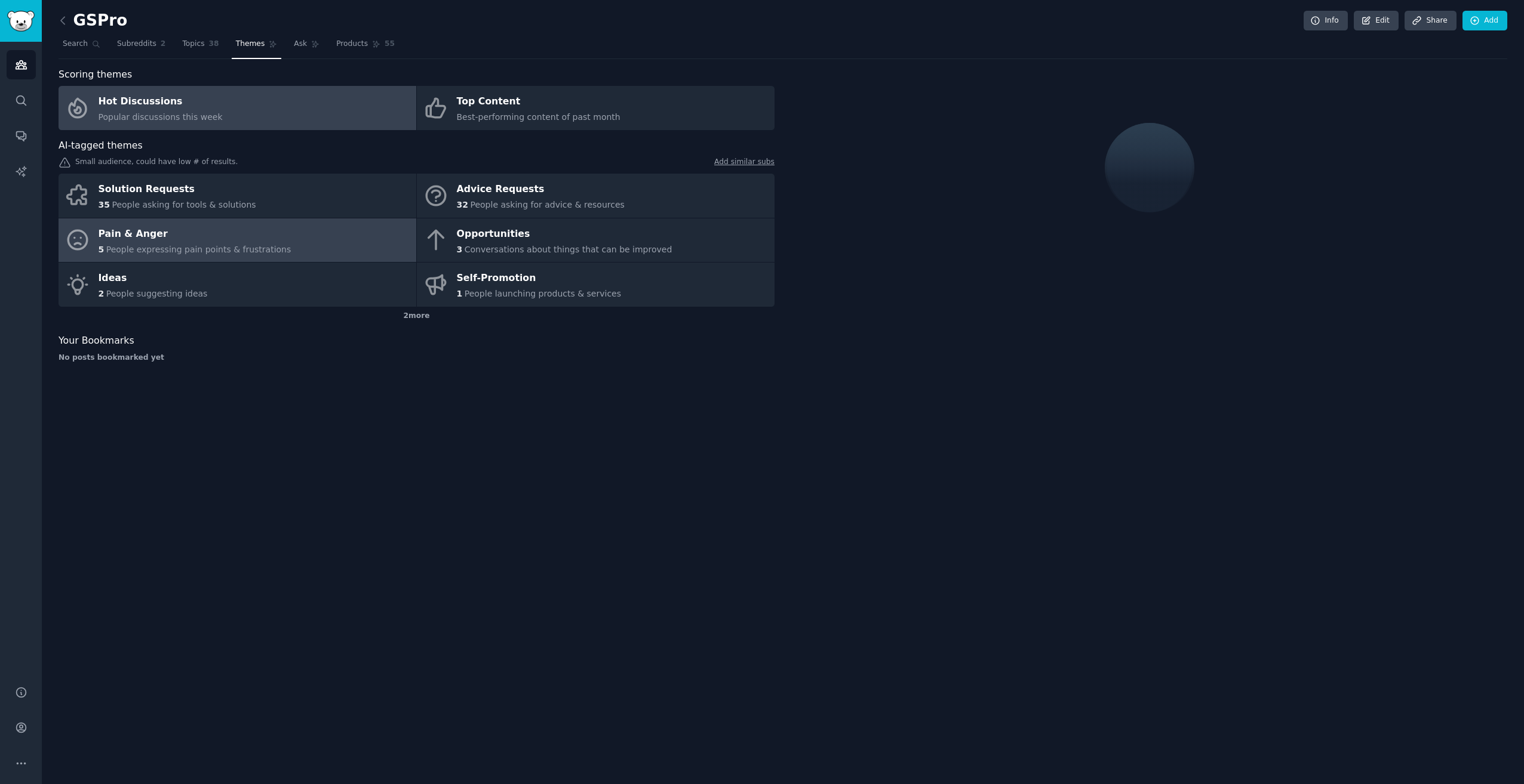
click at [216, 251] on span "People expressing pain points & frustrations" at bounding box center [199, 249] width 185 height 10
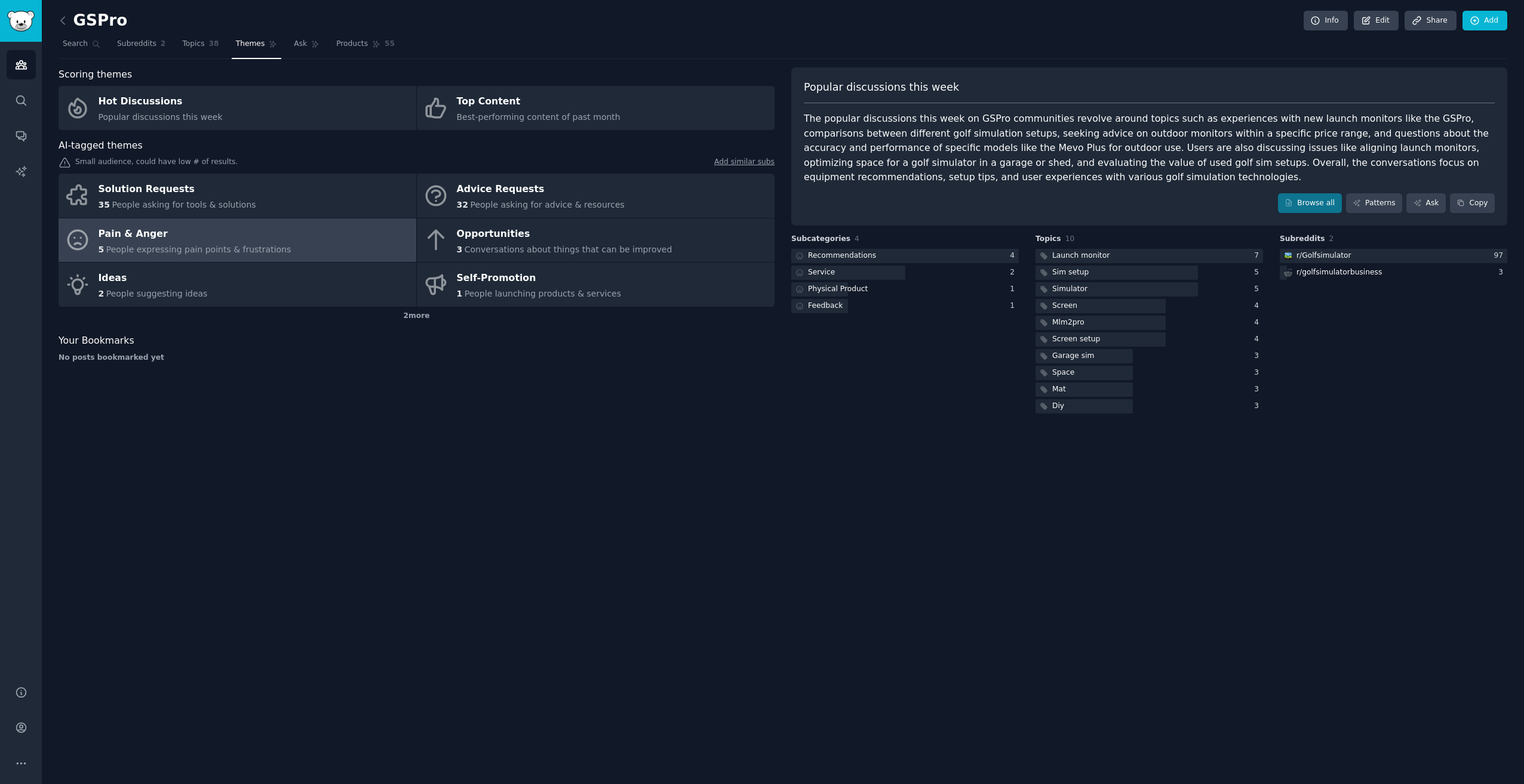
click at [1105, 136] on div "The popular discussions this week on GSPro communities revolve around topics su…" at bounding box center [1149, 148] width 691 height 73
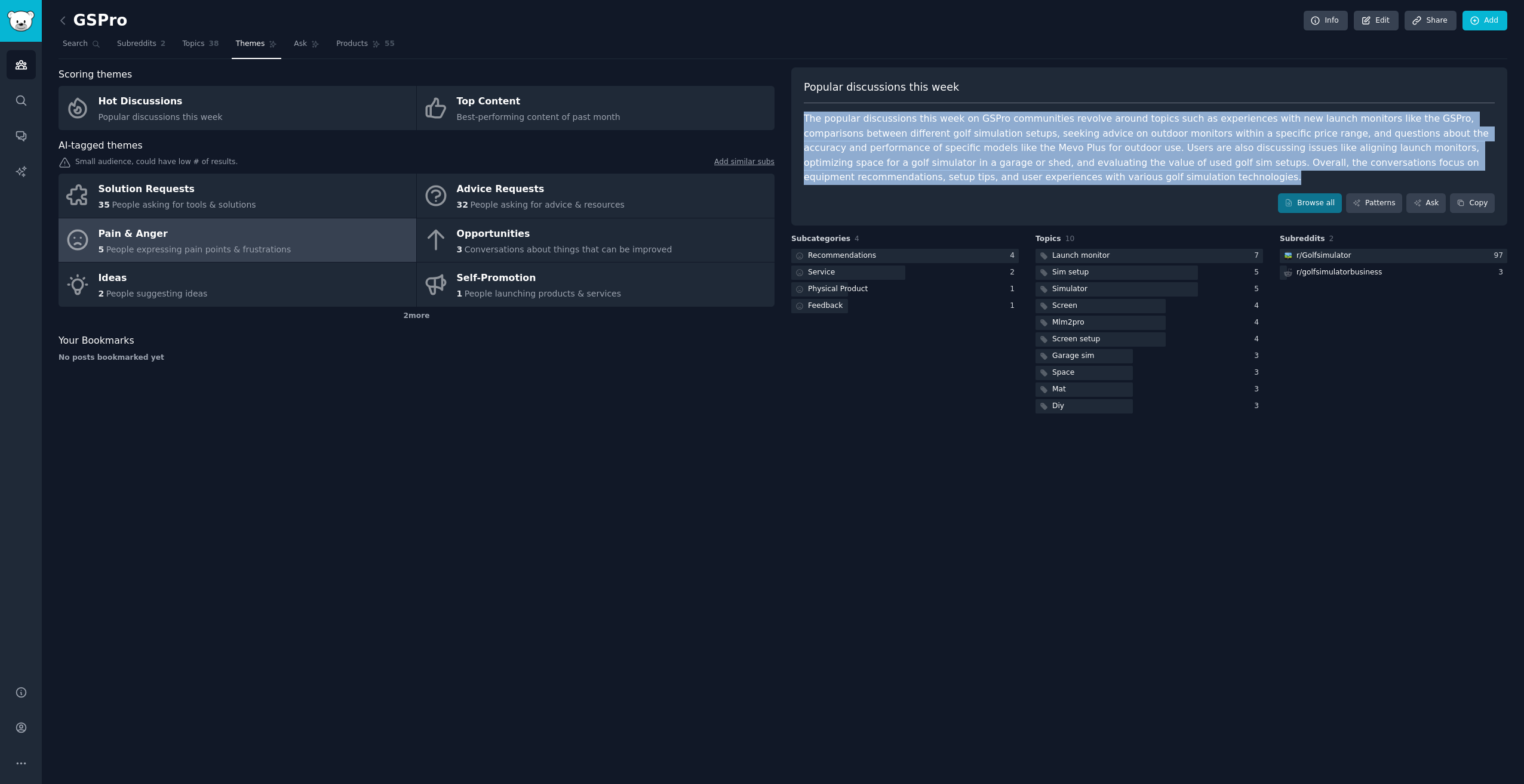
click at [1105, 136] on div "The popular discussions this week on GSPro communities revolve around topics su…" at bounding box center [1149, 148] width 691 height 73
click at [961, 110] on div "Popular discussions this week The popular discussions this week on GSPro commun…" at bounding box center [1149, 147] width 716 height 159
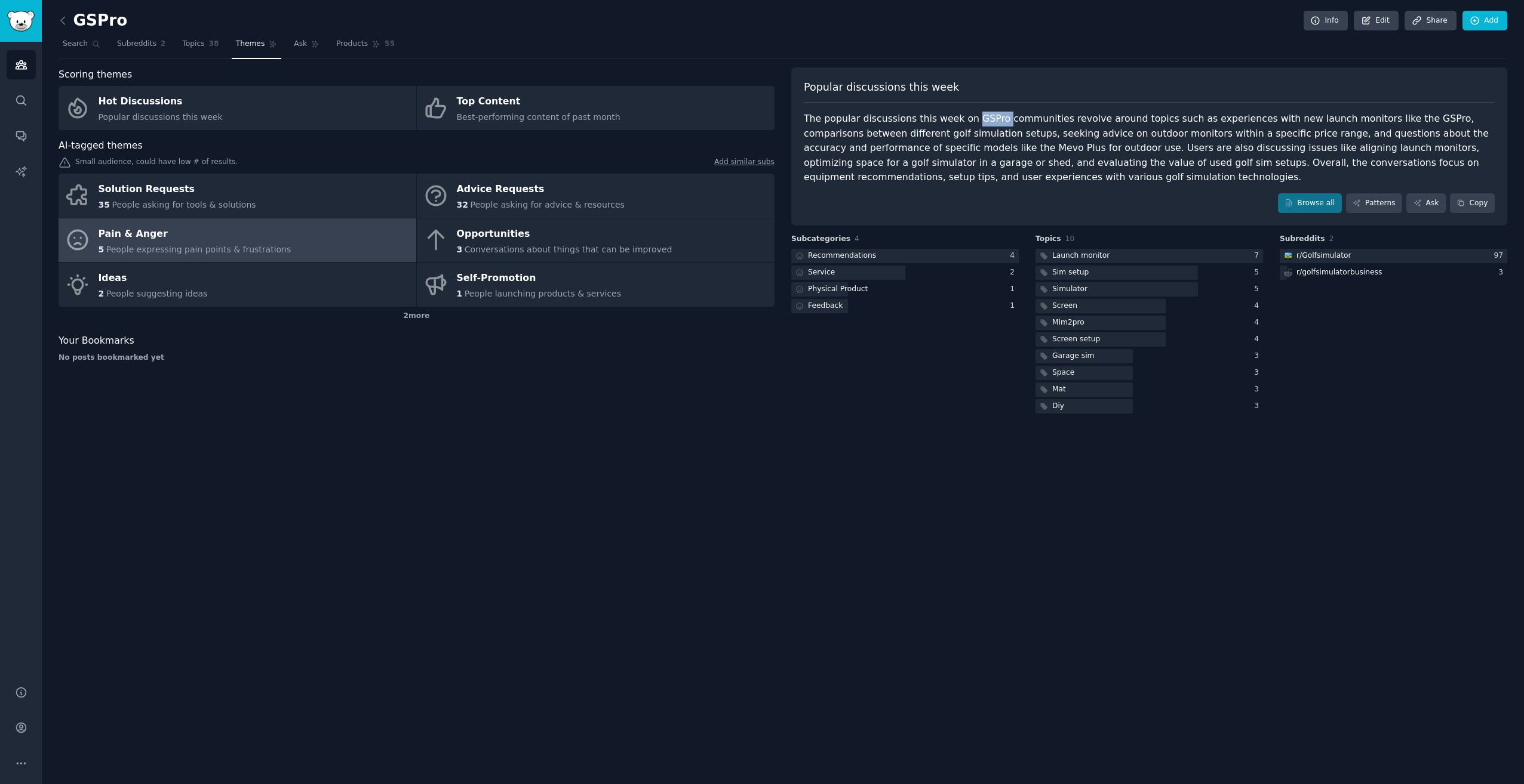
click at [961, 110] on div "Popular discussions this week The popular discussions this week on GSPro commun…" at bounding box center [1149, 147] width 716 height 159
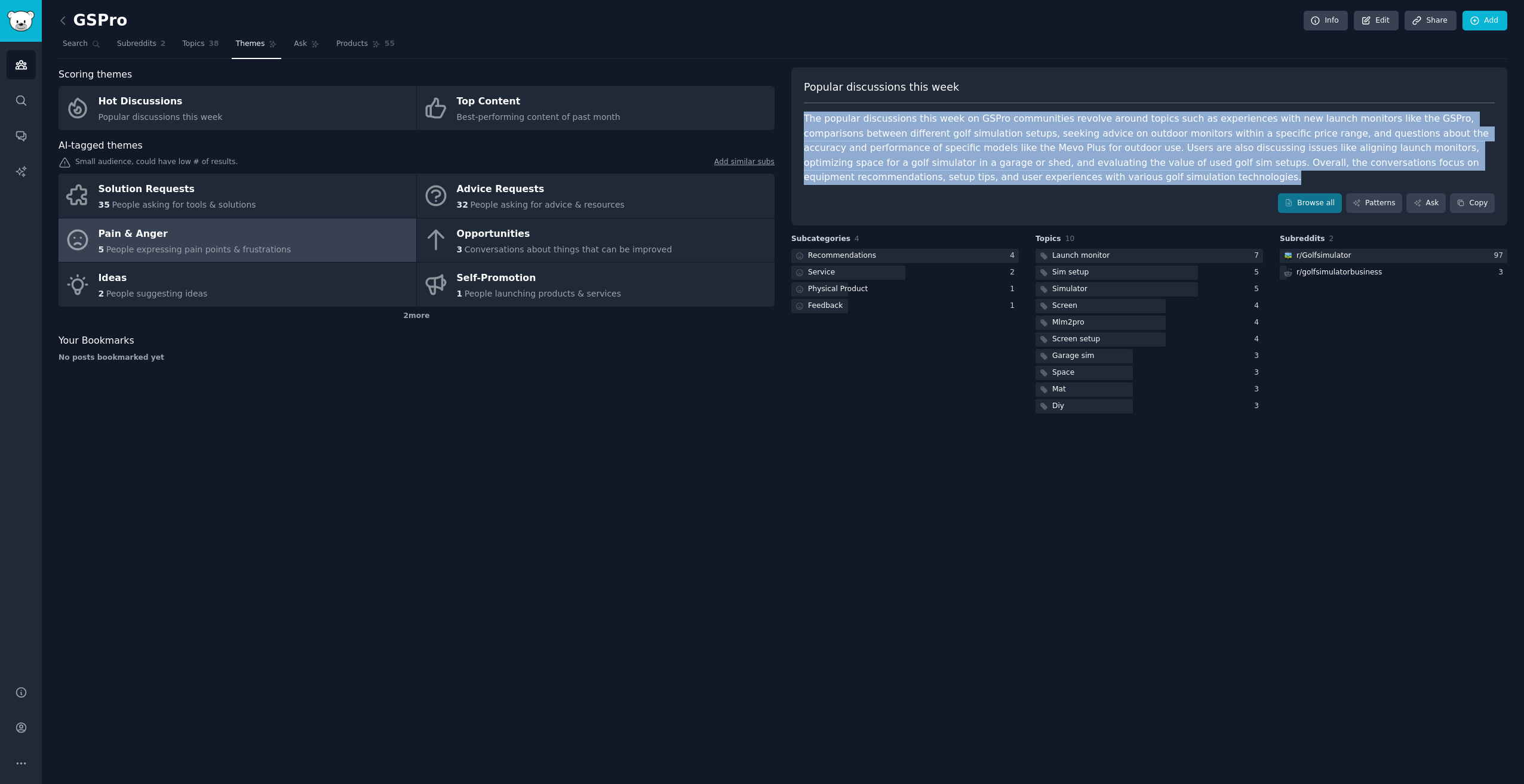
click at [961, 110] on div "Popular discussions this week The popular discussions this week on GSPro commun…" at bounding box center [1149, 147] width 716 height 159
click at [862, 128] on div "The popular discussions this week on GSPro communities revolve around topics su…" at bounding box center [1149, 148] width 691 height 73
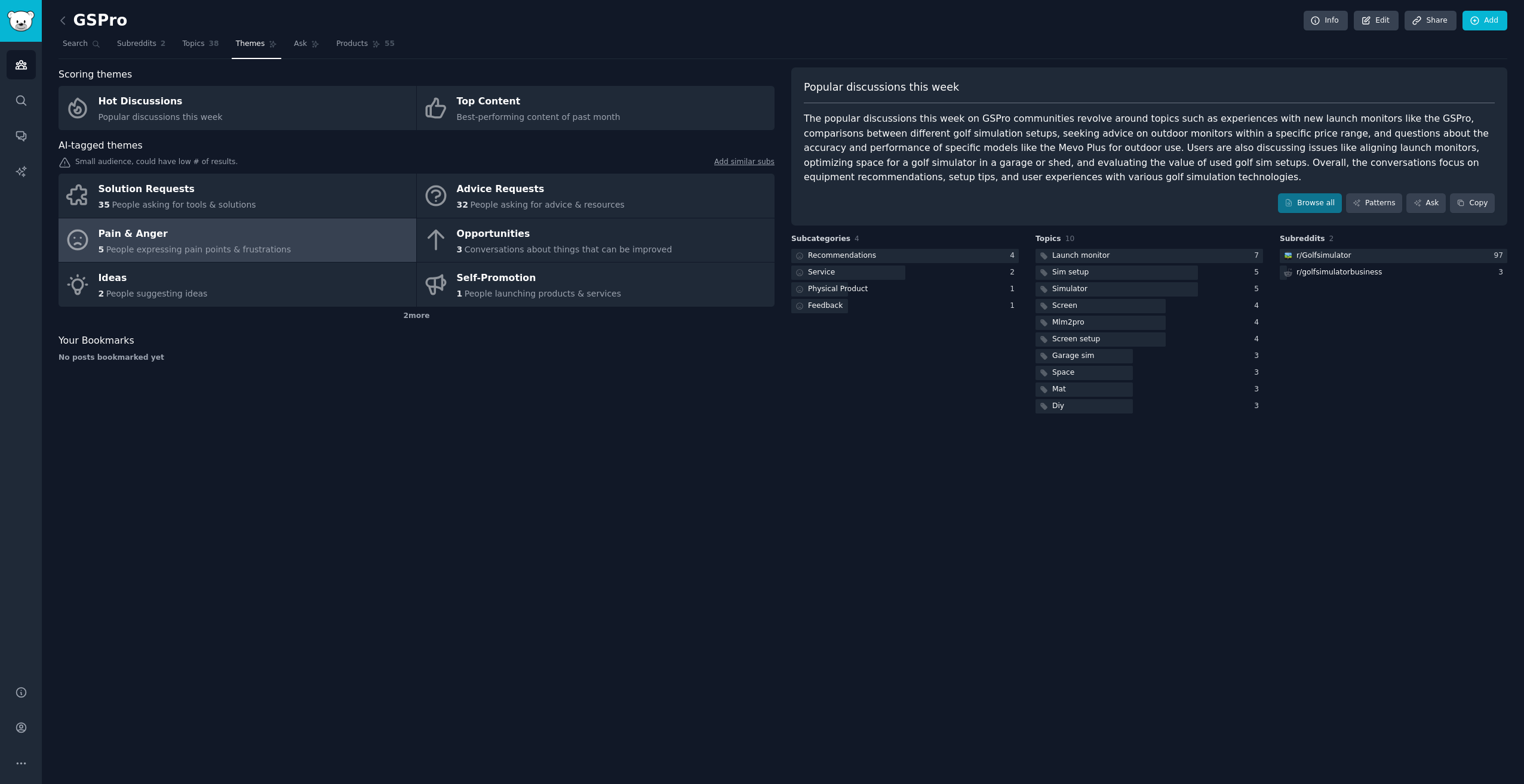
click at [1220, 125] on div "The popular discussions this week on GSPro communities revolve around topics su…" at bounding box center [1149, 148] width 691 height 73
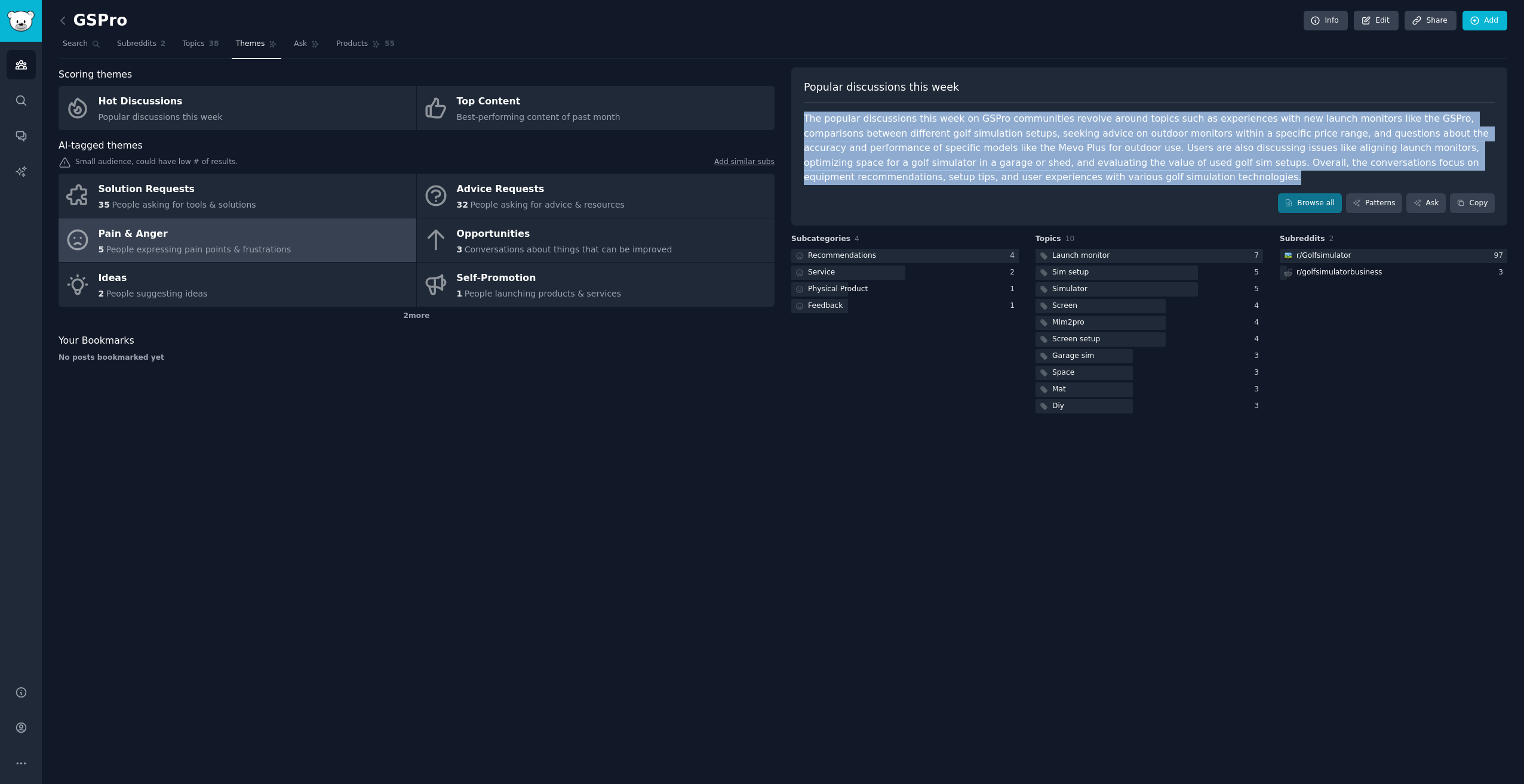
click at [1220, 125] on div "The popular discussions this week on GSPro communities revolve around topics su…" at bounding box center [1149, 148] width 691 height 73
drag, startPoint x: 1220, startPoint y: 125, endPoint x: 1187, endPoint y: 154, distance: 43.9
click at [1187, 154] on div "The popular discussions this week on GSPro communities revolve around topics su…" at bounding box center [1149, 148] width 691 height 73
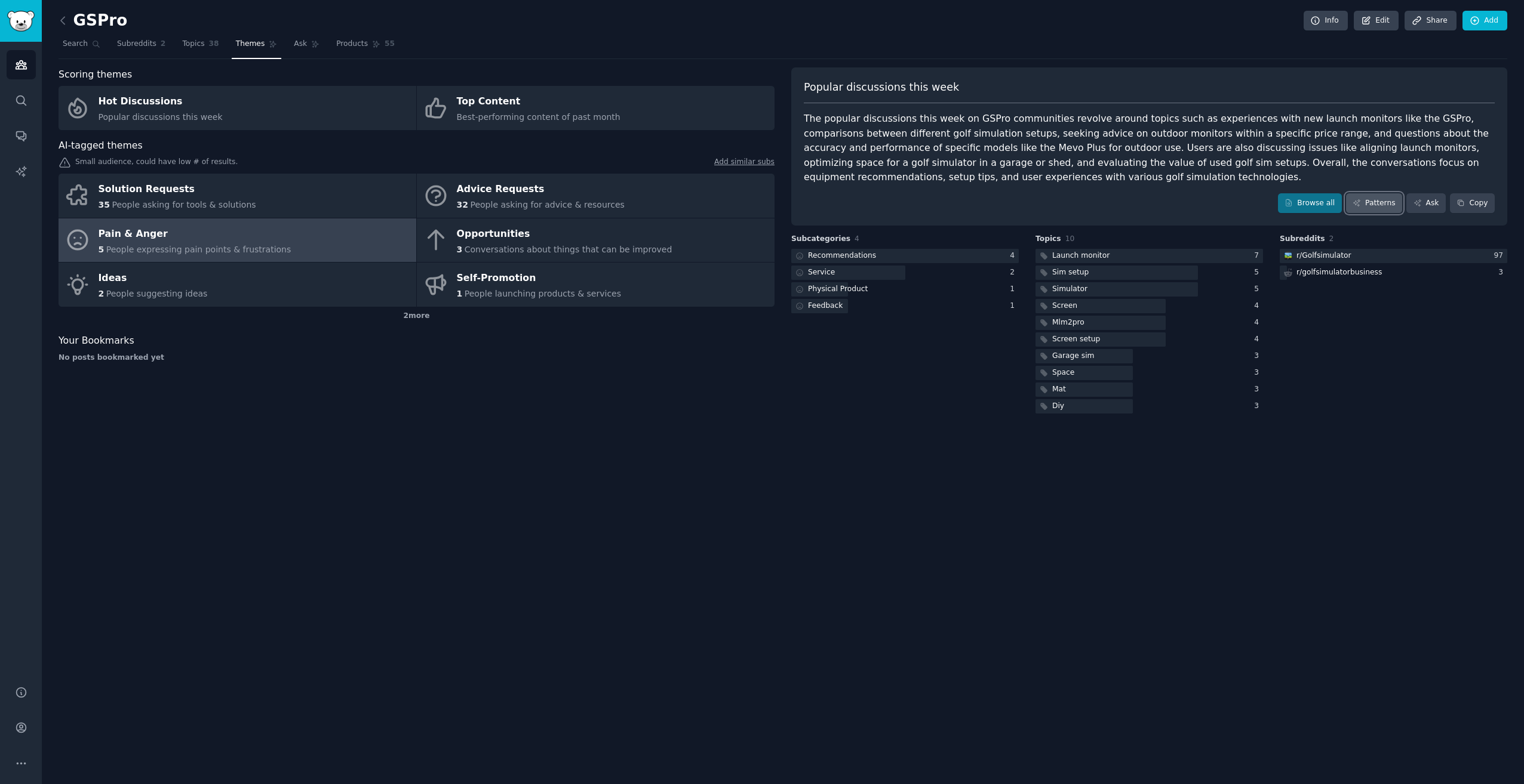
click at [1372, 200] on link "Patterns" at bounding box center [1374, 203] width 56 height 20
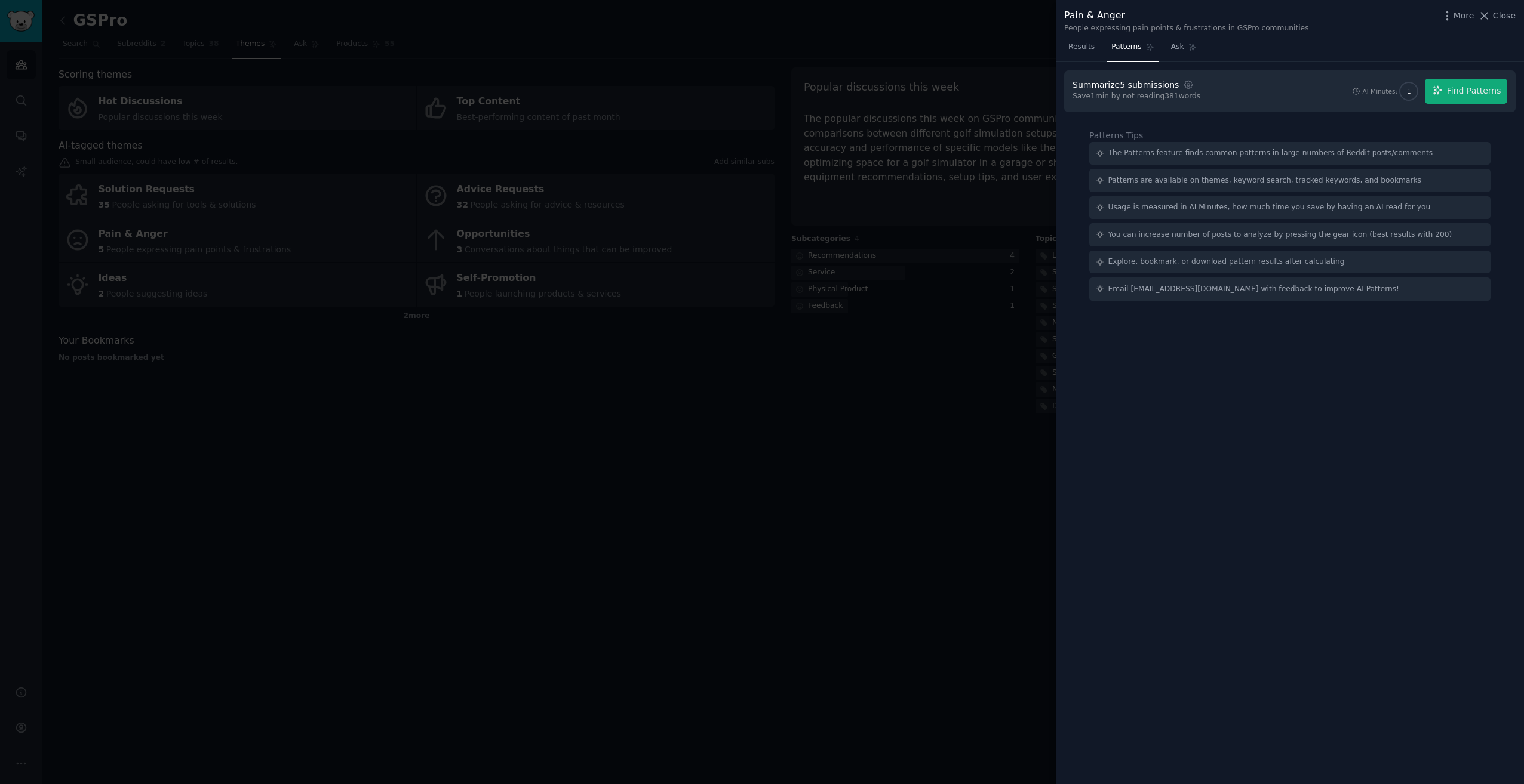
click at [911, 553] on div at bounding box center [762, 392] width 1524 height 784
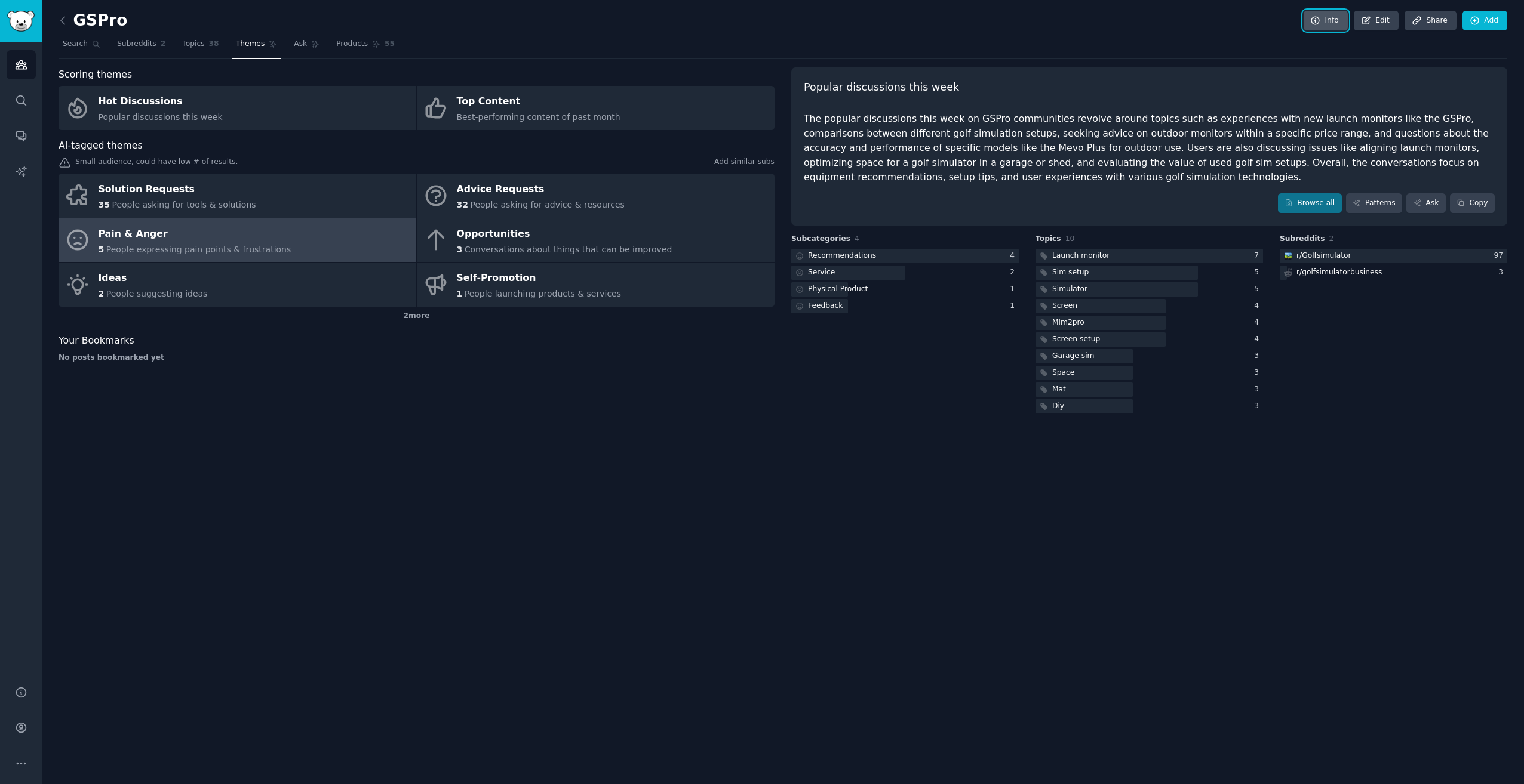
click at [1338, 23] on link "Info" at bounding box center [1325, 21] width 44 height 20
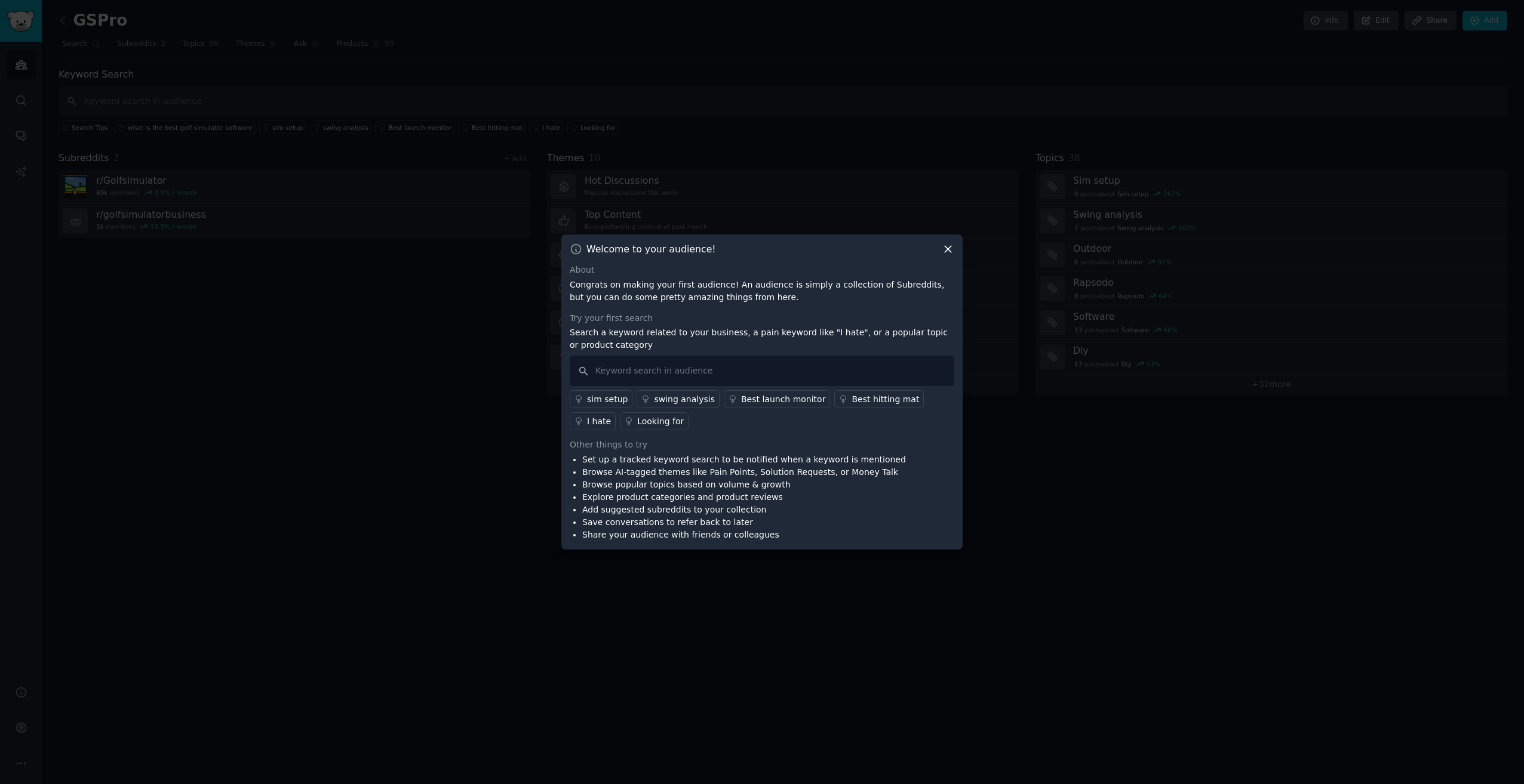
click at [941, 255] on div "Welcome to your audience!" at bounding box center [762, 249] width 385 height 12
drag, startPoint x: 1385, startPoint y: 32, endPoint x: 1122, endPoint y: 226, distance: 326.8
click at [1385, 32] on div at bounding box center [762, 392] width 1524 height 784
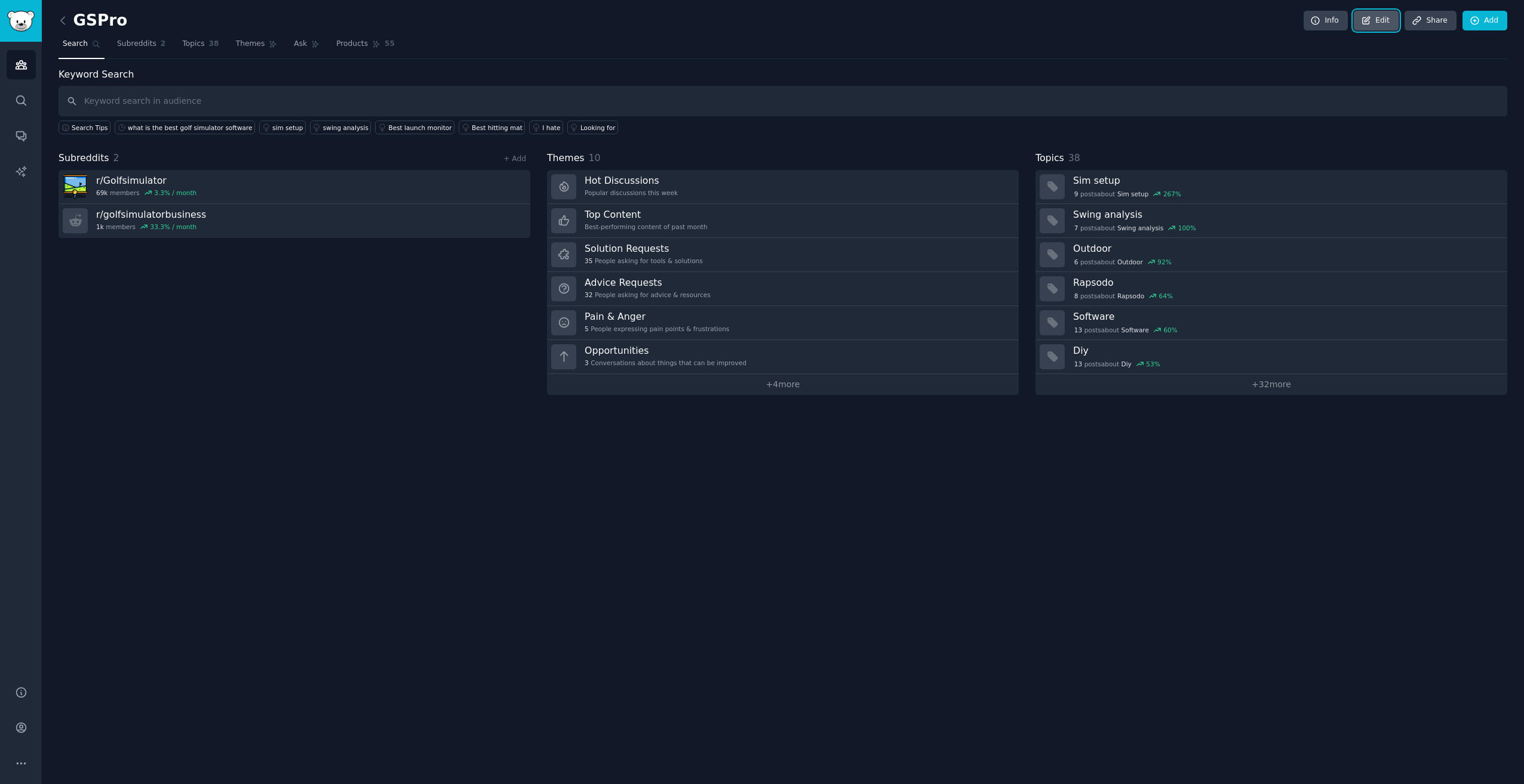
click at [1391, 22] on link "Edit" at bounding box center [1375, 21] width 45 height 20
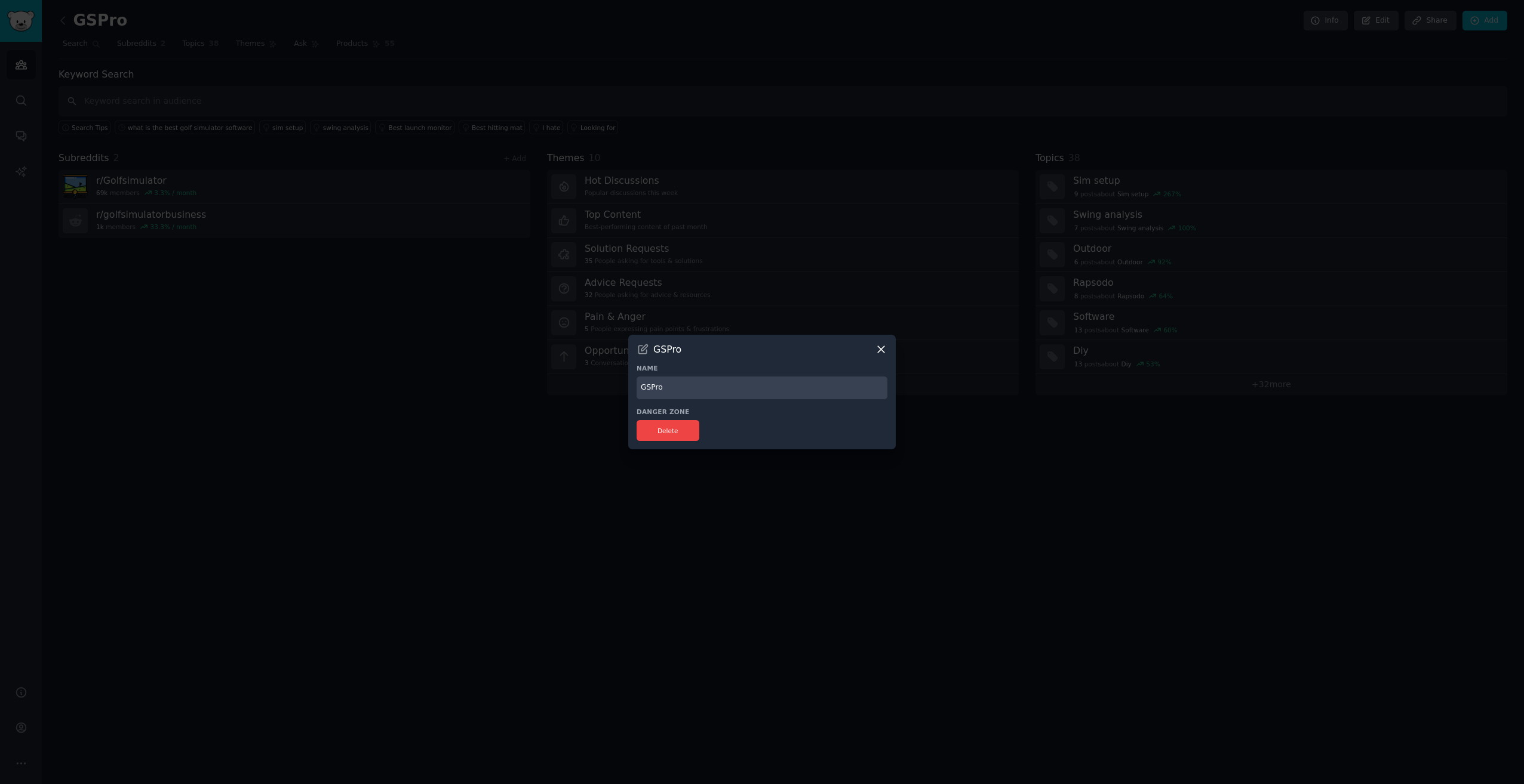
click at [675, 386] on input "GSPro" at bounding box center [762, 388] width 251 height 23
click at [675, 386] on input "GSPro" at bounding box center [762, 388] width 251 height 23
type input "Golf Sim Software"
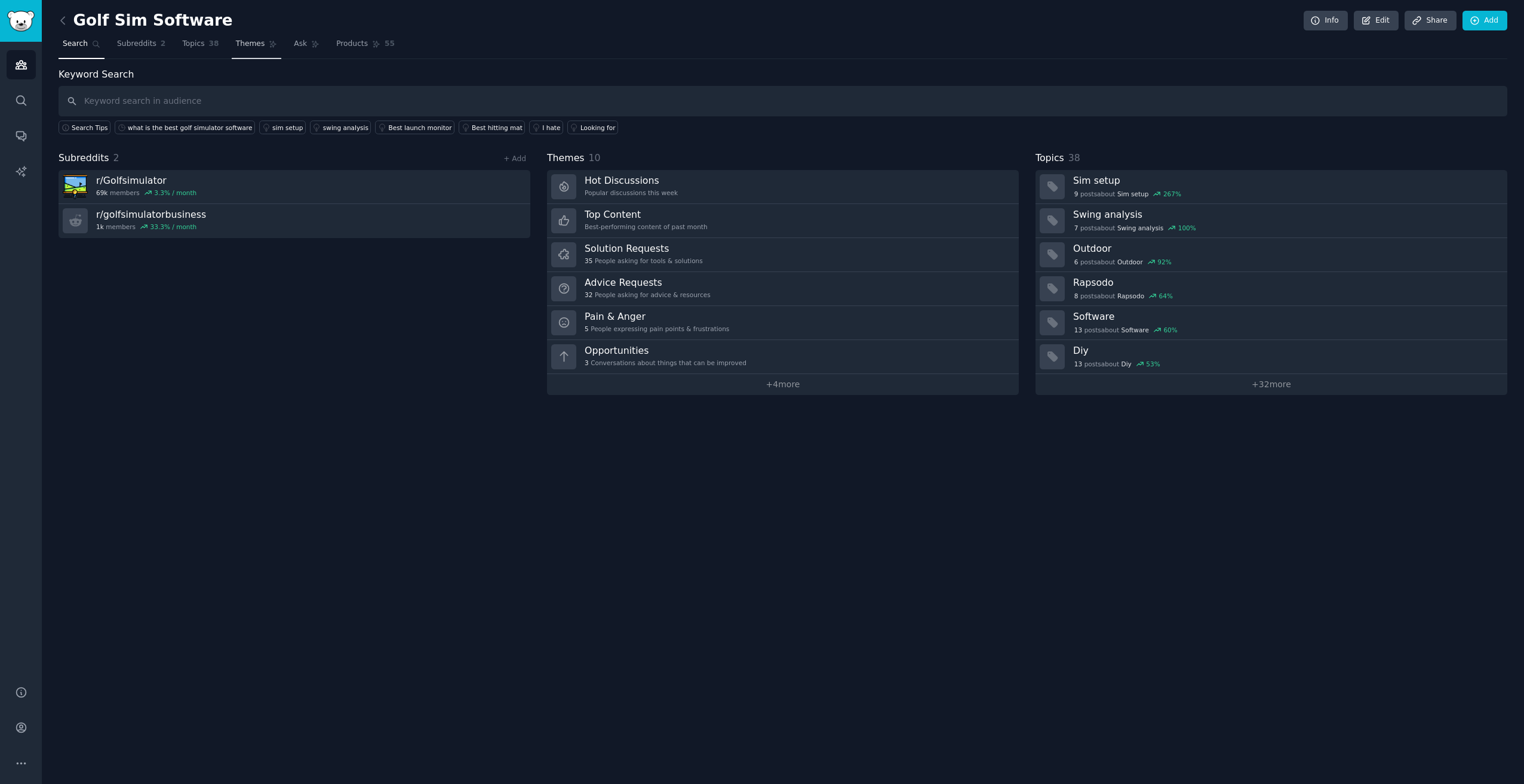
click at [249, 42] on span "Themes" at bounding box center [250, 44] width 29 height 11
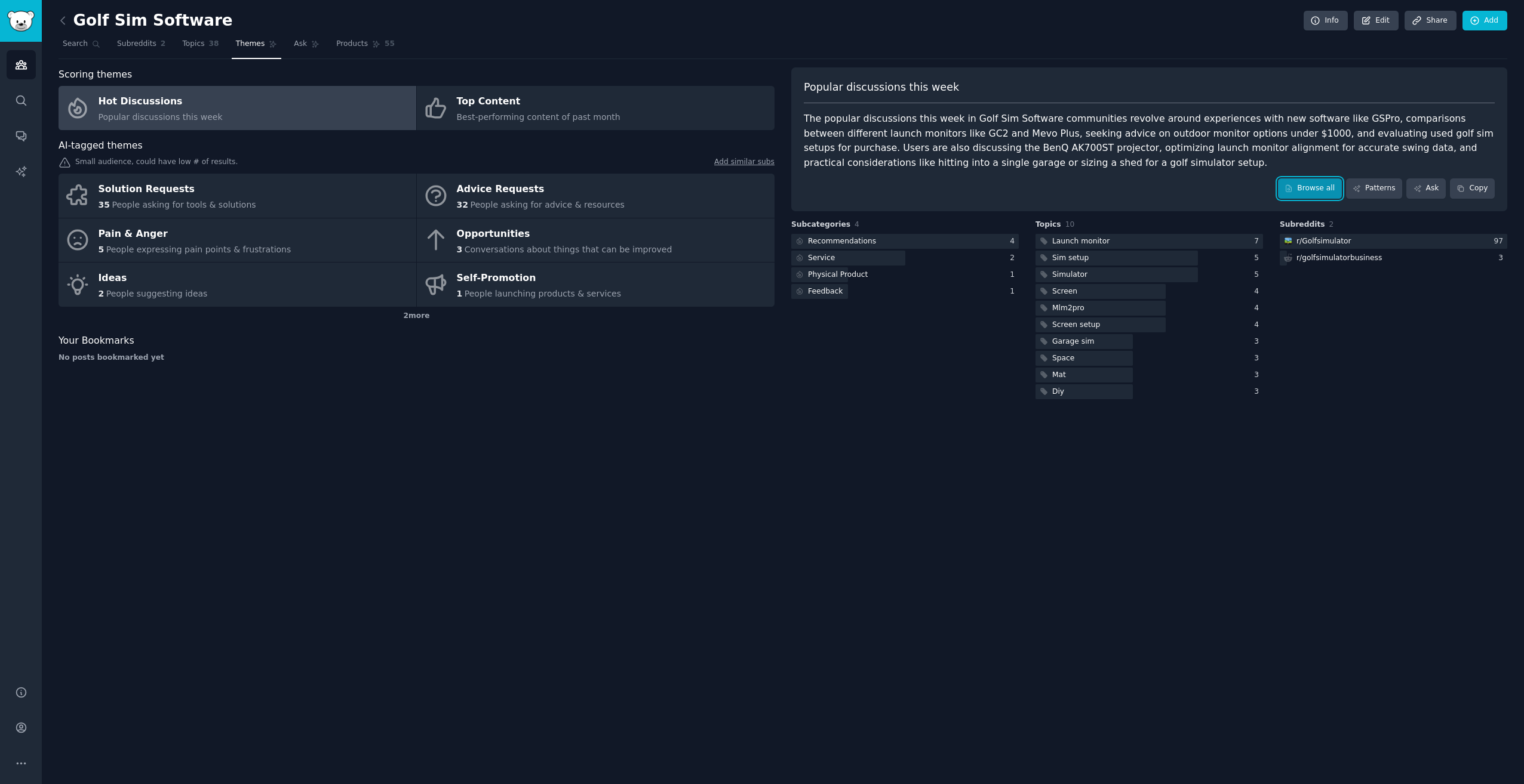
click at [1316, 194] on link "Browse all" at bounding box center [1310, 188] width 64 height 20
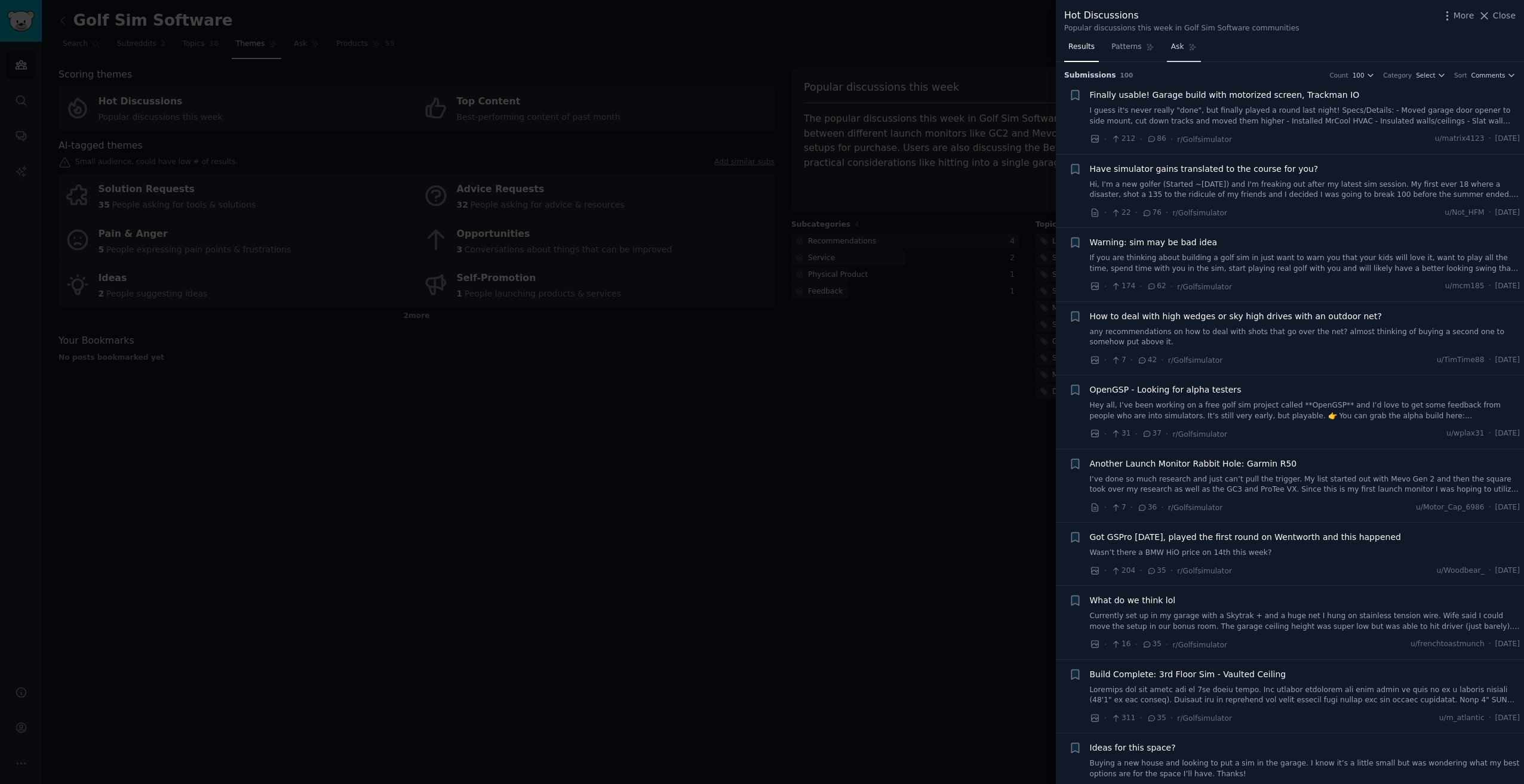
click at [1175, 47] on span "Ask" at bounding box center [1178, 47] width 13 height 11
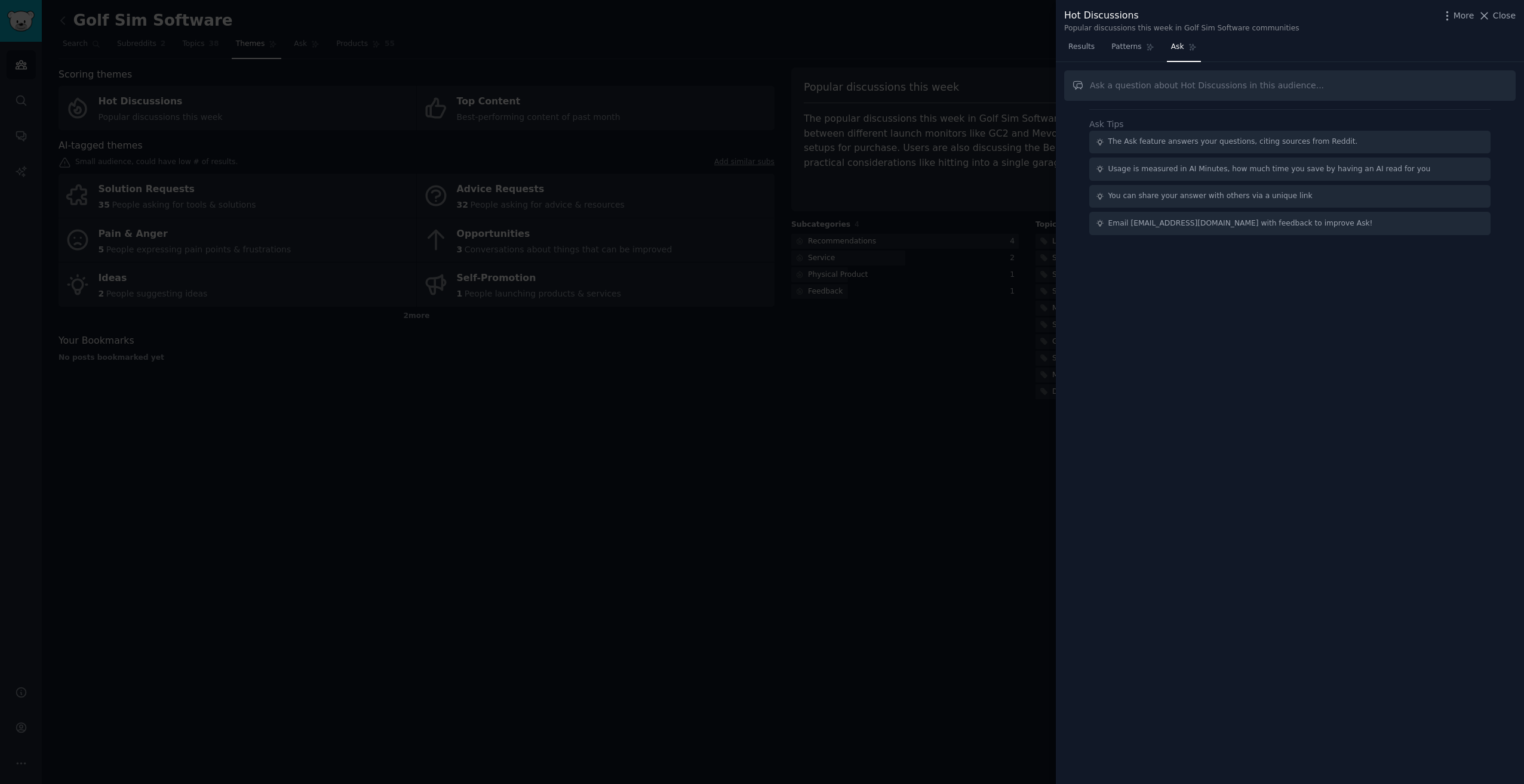
click at [1185, 88] on input "text" at bounding box center [1290, 86] width 452 height 30
type input "G"
type input "O"
type input "Is GSPro good?"
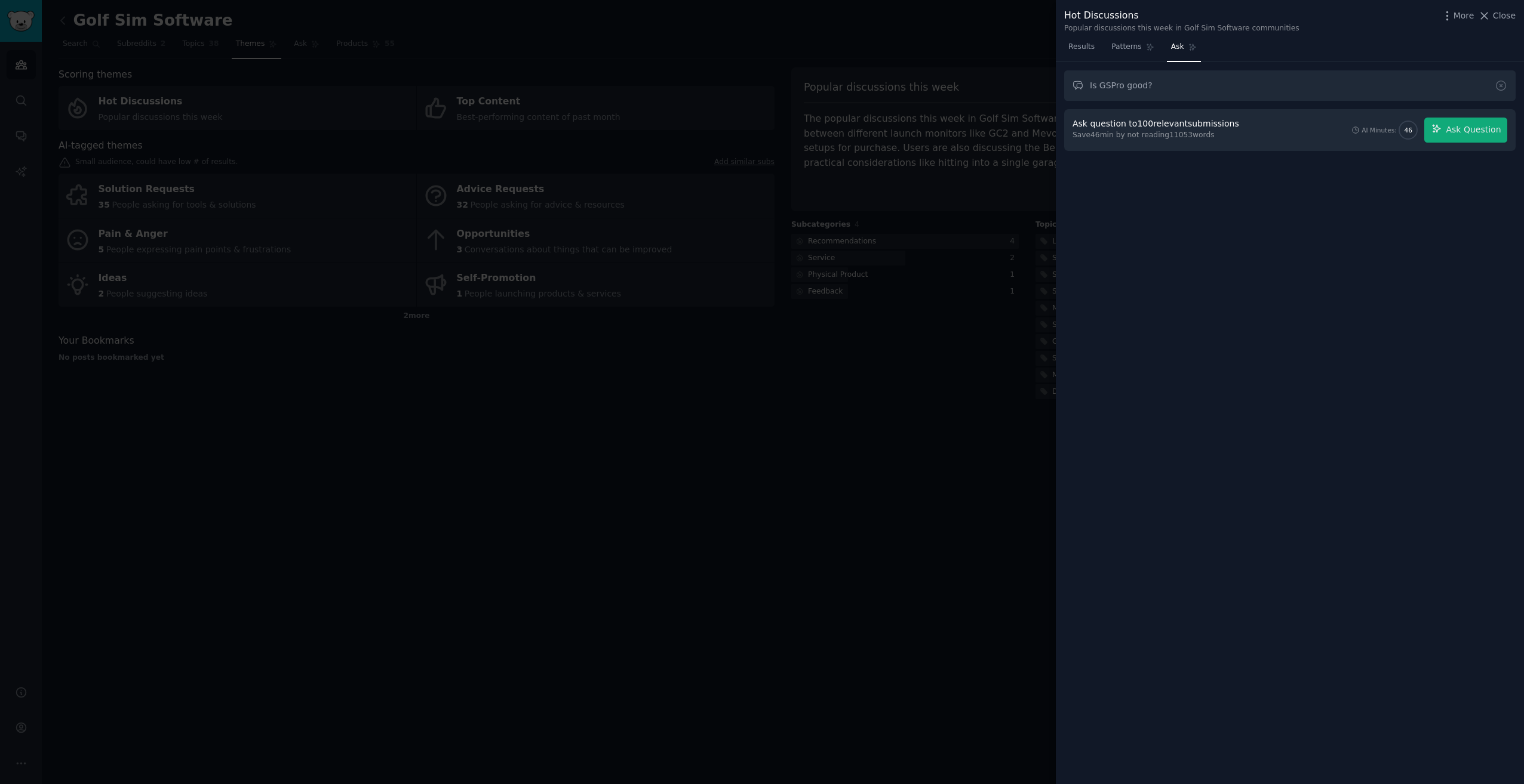
click at [1334, 135] on div "Ask question to 100 relevant submissions Save 46 min by not reading 11053 words…" at bounding box center [1290, 130] width 435 height 25
click at [1170, 138] on div "Save 46 min by not reading 11053 words" at bounding box center [1157, 136] width 171 height 11
click at [1147, 130] on div "Save 46 min by not reading 11053 words" at bounding box center [1157, 136] width 171 height 11
click at [1166, 112] on div "Ask question to 100 relevant submissions Save 46 min by not reading 11053 words…" at bounding box center [1290, 130] width 452 height 42
click at [1085, 119] on div "Ask question to 100 relevant submissions" at bounding box center [1155, 123] width 167 height 12
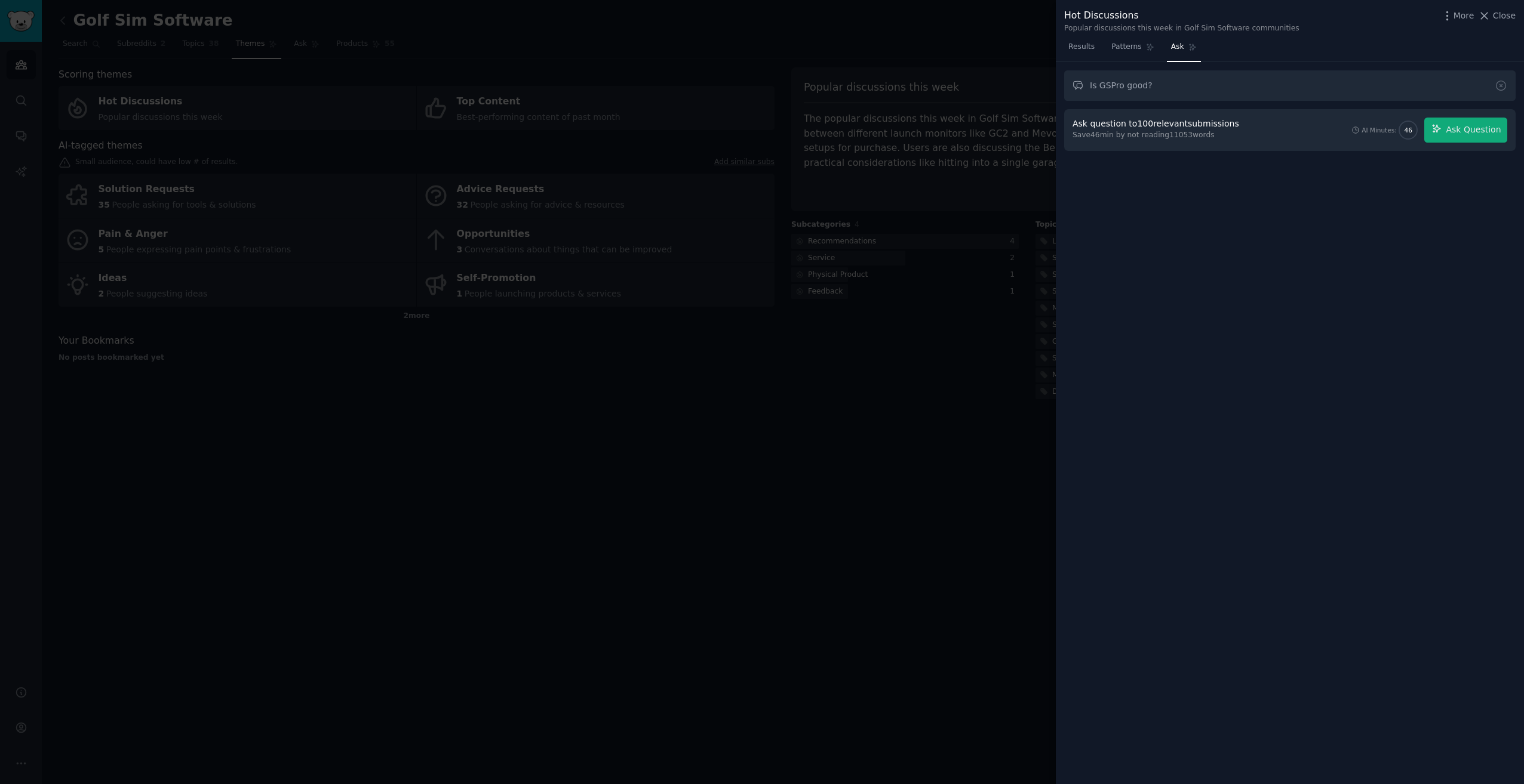
click at [1083, 136] on div "Save 46 min by not reading 11053 words" at bounding box center [1157, 136] width 171 height 11
click at [1483, 132] on span "Ask Question" at bounding box center [1473, 130] width 55 height 12
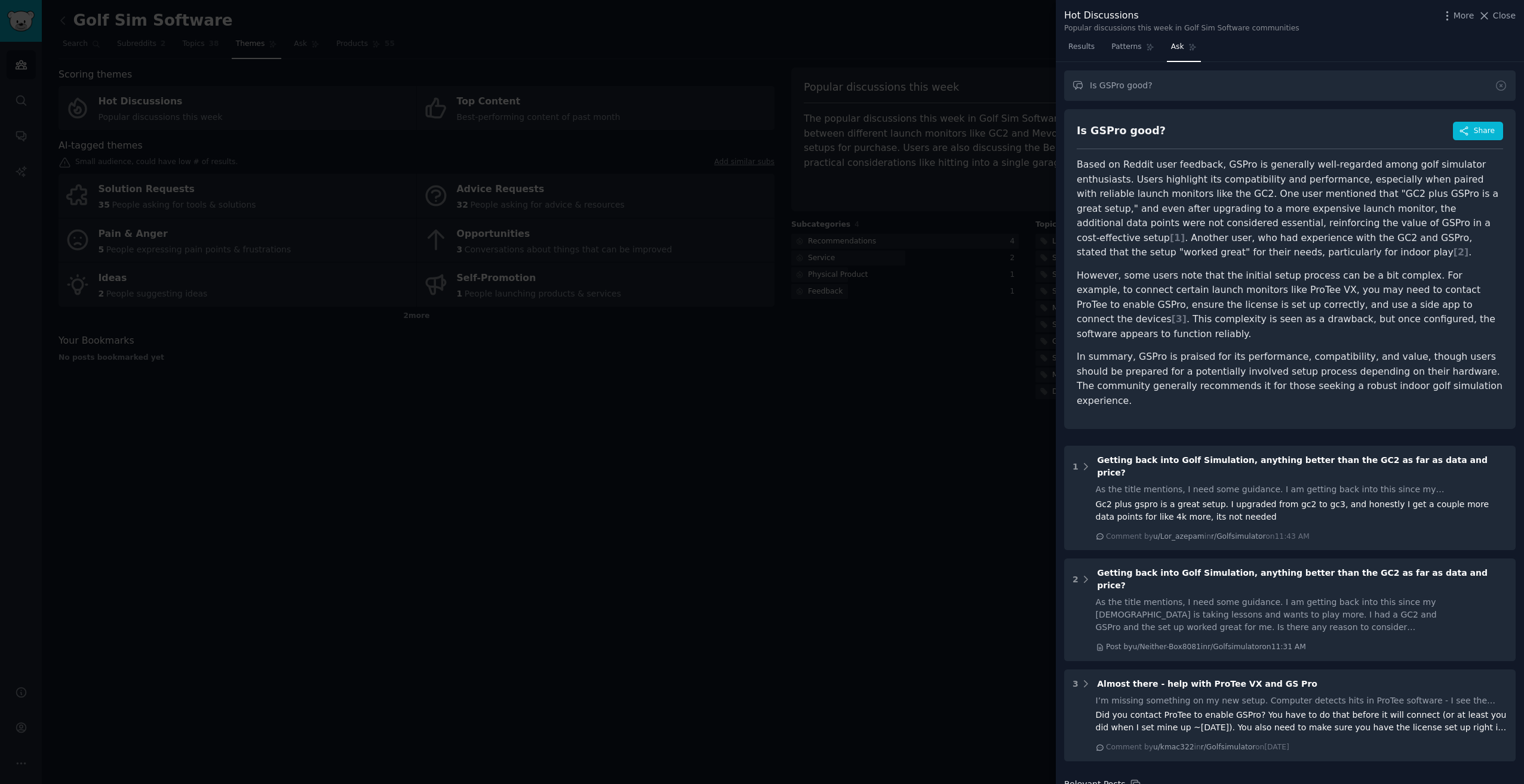
click at [1218, 296] on p "However, some users note that the initial setup process can be a bit complex. F…" at bounding box center [1289, 305] width 426 height 73
click at [1218, 296] on p "However, some users note that the initial setup process can be a bit complex. F…" at bounding box center [1289, 305] width 426 height 73
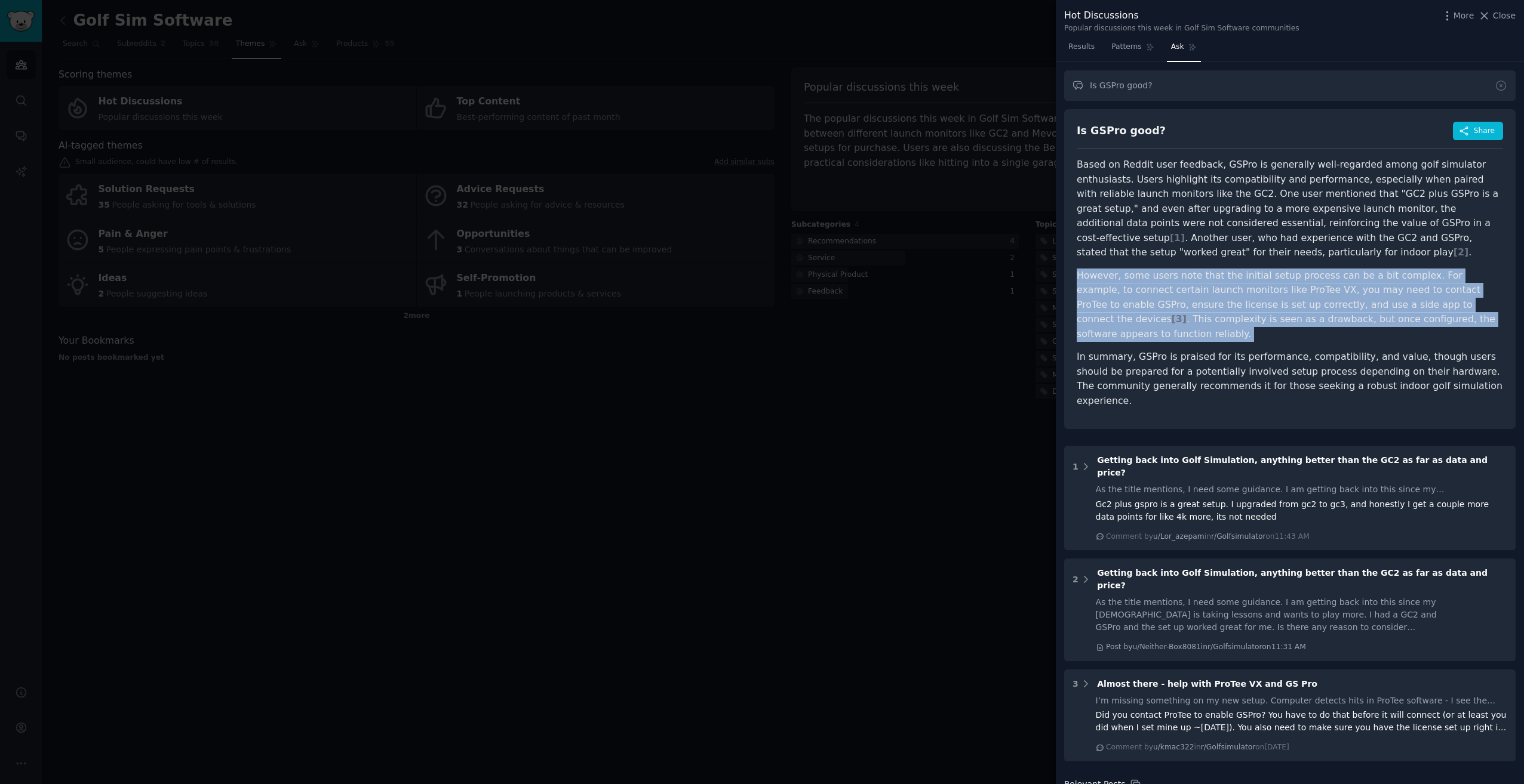
click at [1218, 296] on p "However, some users note that the initial setup process can be a bit complex. F…" at bounding box center [1289, 305] width 426 height 73
drag, startPoint x: 1218, startPoint y: 296, endPoint x: 1152, endPoint y: 296, distance: 66.0
click at [1152, 296] on p "However, some users note that the initial setup process can be a bit complex. F…" at bounding box center [1289, 305] width 426 height 73
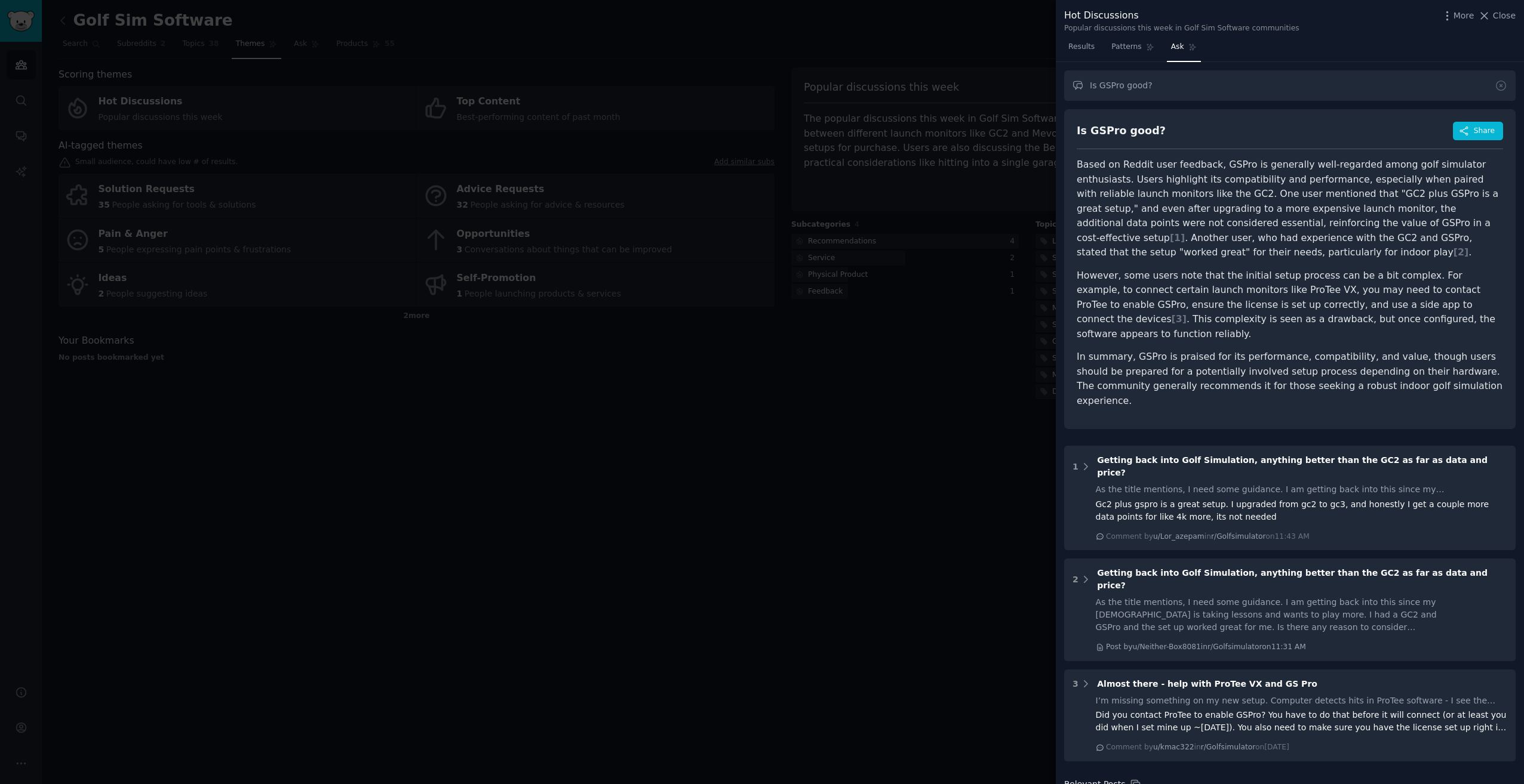
click at [1254, 191] on p "Based on Reddit user feedback, GSPro is generally well-regarded among golf simu…" at bounding box center [1289, 209] width 426 height 102
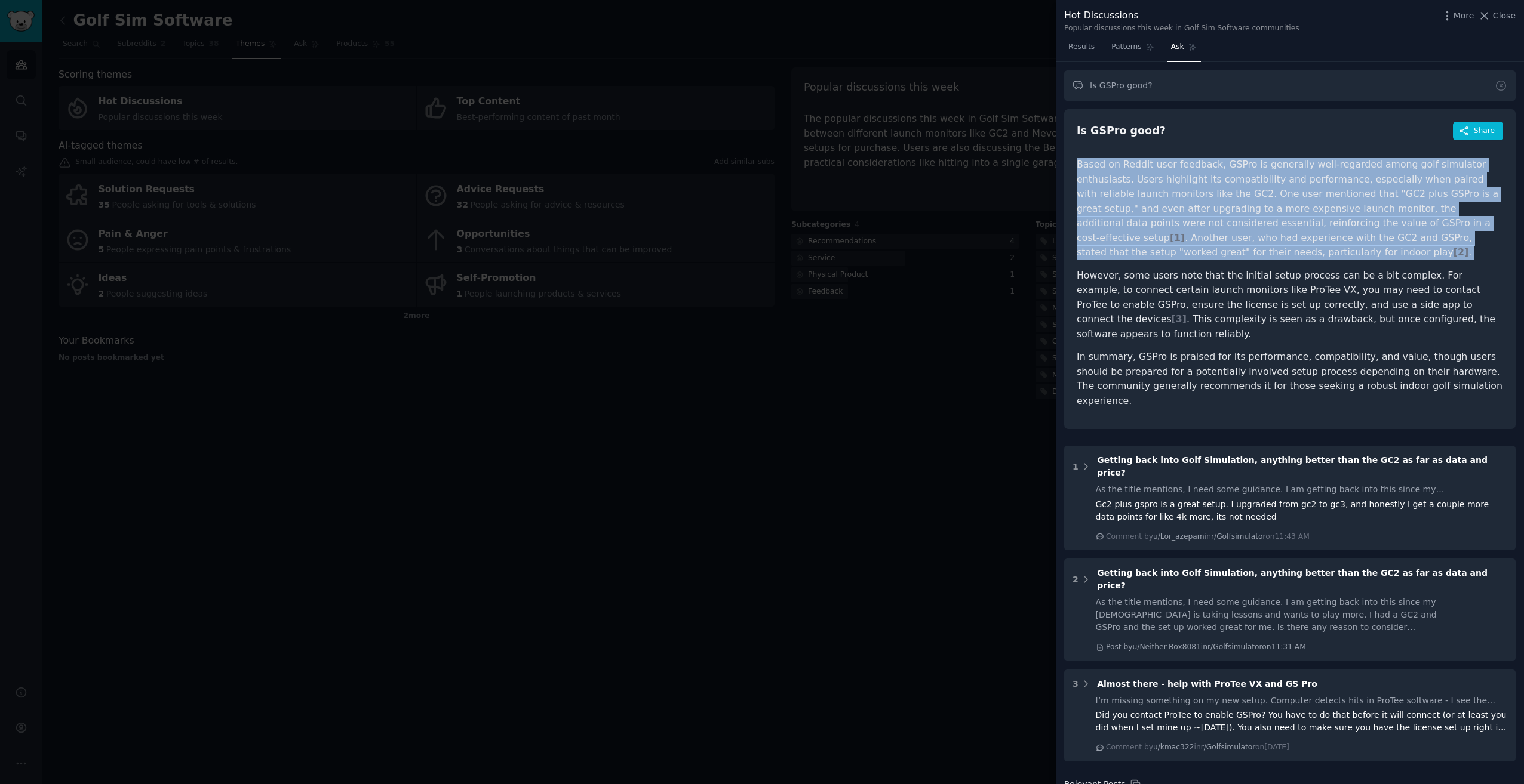
click at [1254, 191] on p "Based on Reddit user feedback, GSPro is generally well-regarded among golf simu…" at bounding box center [1289, 209] width 426 height 102
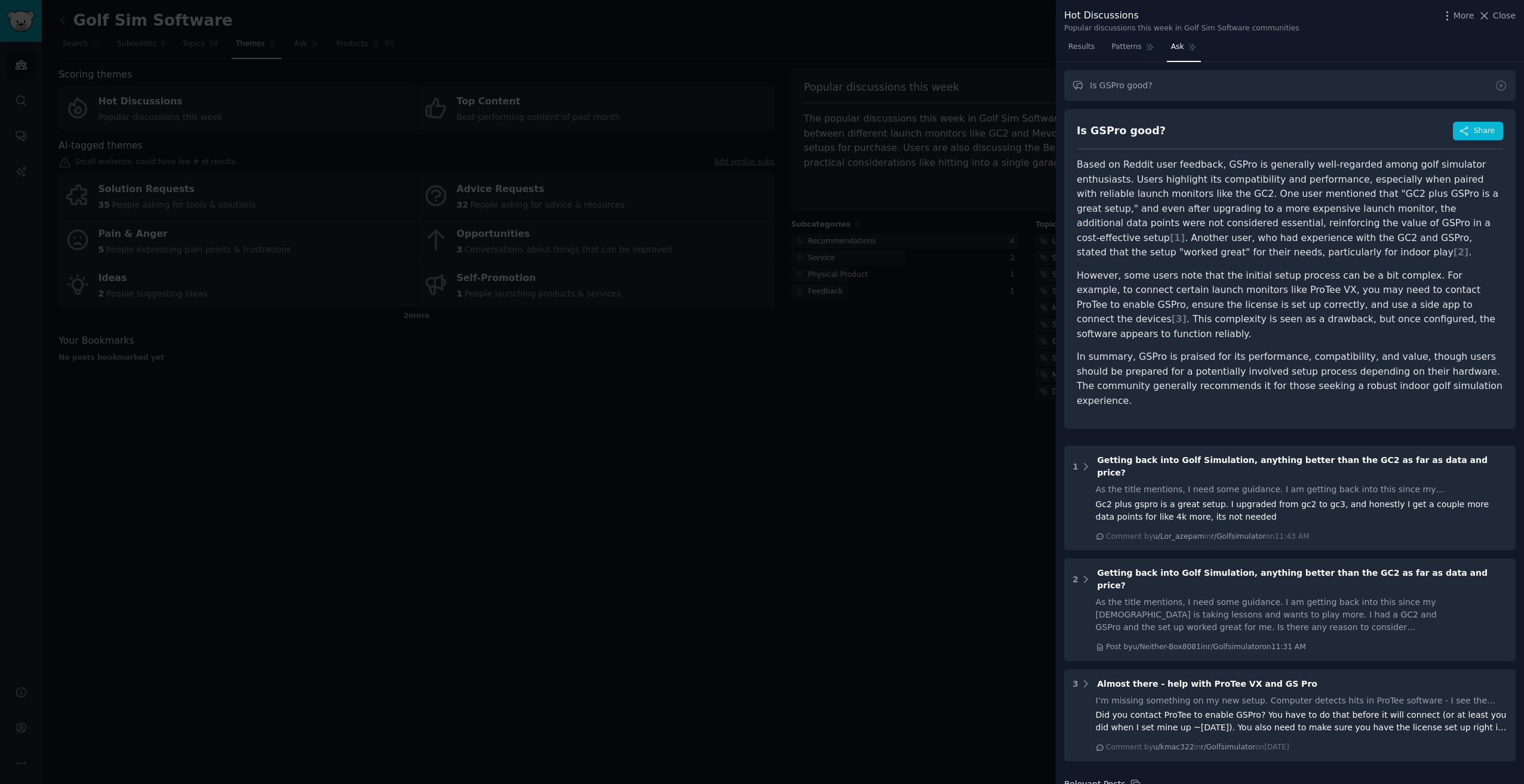
drag, startPoint x: 1254, startPoint y: 191, endPoint x: 1244, endPoint y: 250, distance: 59.8
click at [1264, 291] on p "However, some users note that the initial setup process can be a bit complex. F…" at bounding box center [1289, 305] width 426 height 73
click at [1110, 83] on input "Is GSPro good?" at bounding box center [1290, 86] width 452 height 30
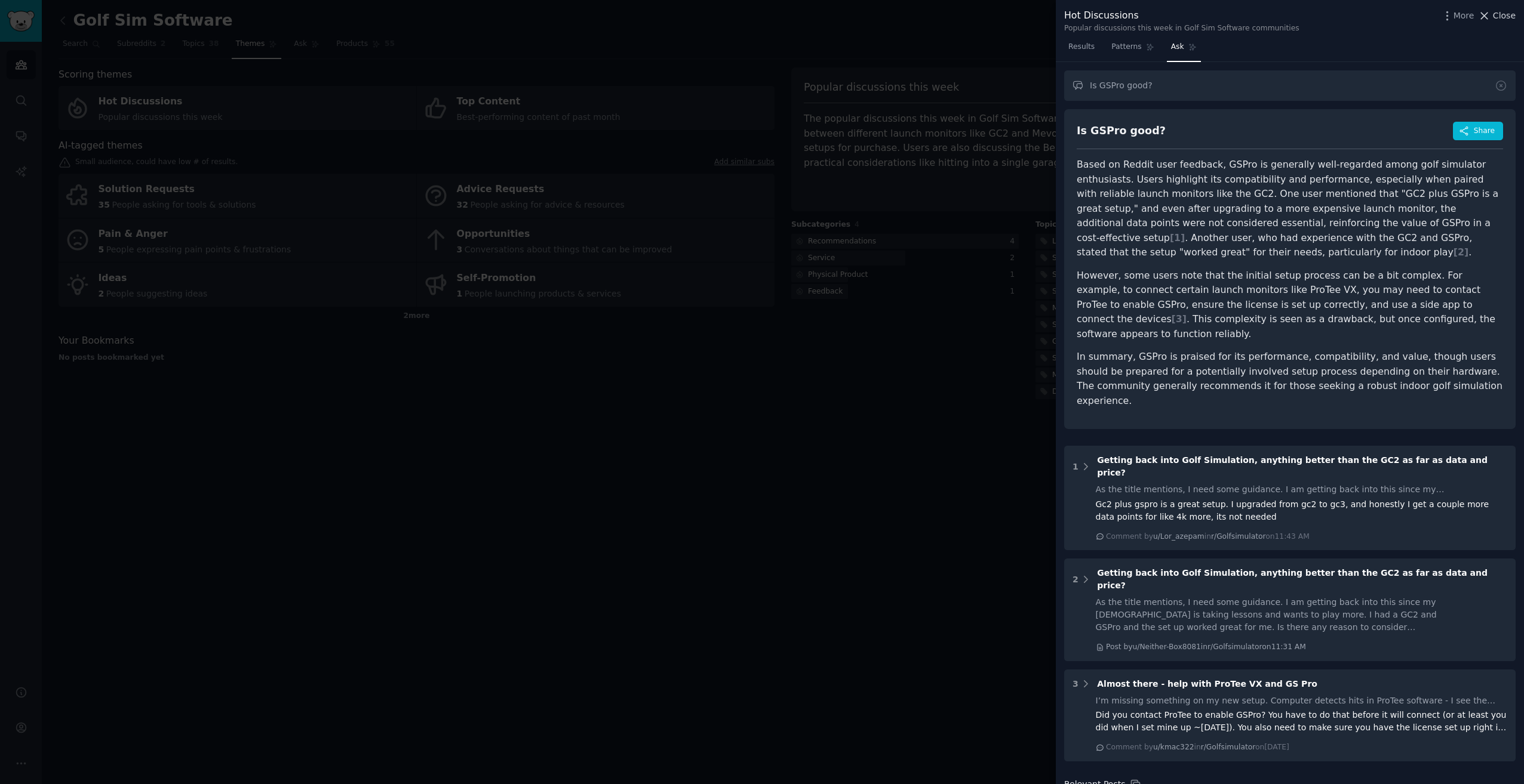
click at [1506, 11] on span "Close" at bounding box center [1504, 16] width 23 height 12
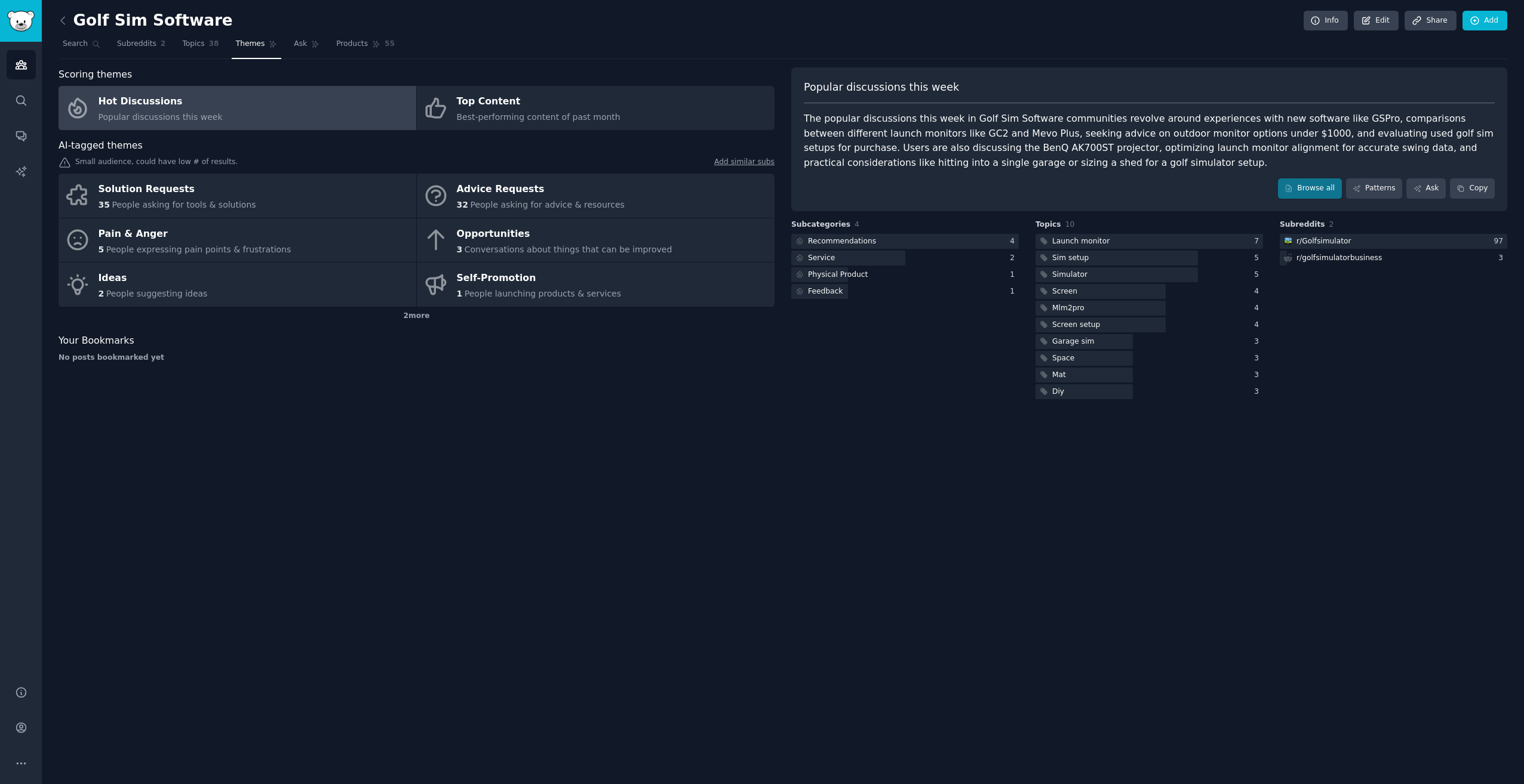
click at [325, 477] on div "Golf Sim Software Info Edit Share Add Search Subreddits 2 Topics 38 Themes Ask …" at bounding box center [782, 392] width 1482 height 784
click at [193, 350] on div "Your Bookmarks No posts bookmarked yet" at bounding box center [417, 348] width 716 height 29
click at [294, 45] on span "Ask" at bounding box center [300, 44] width 13 height 11
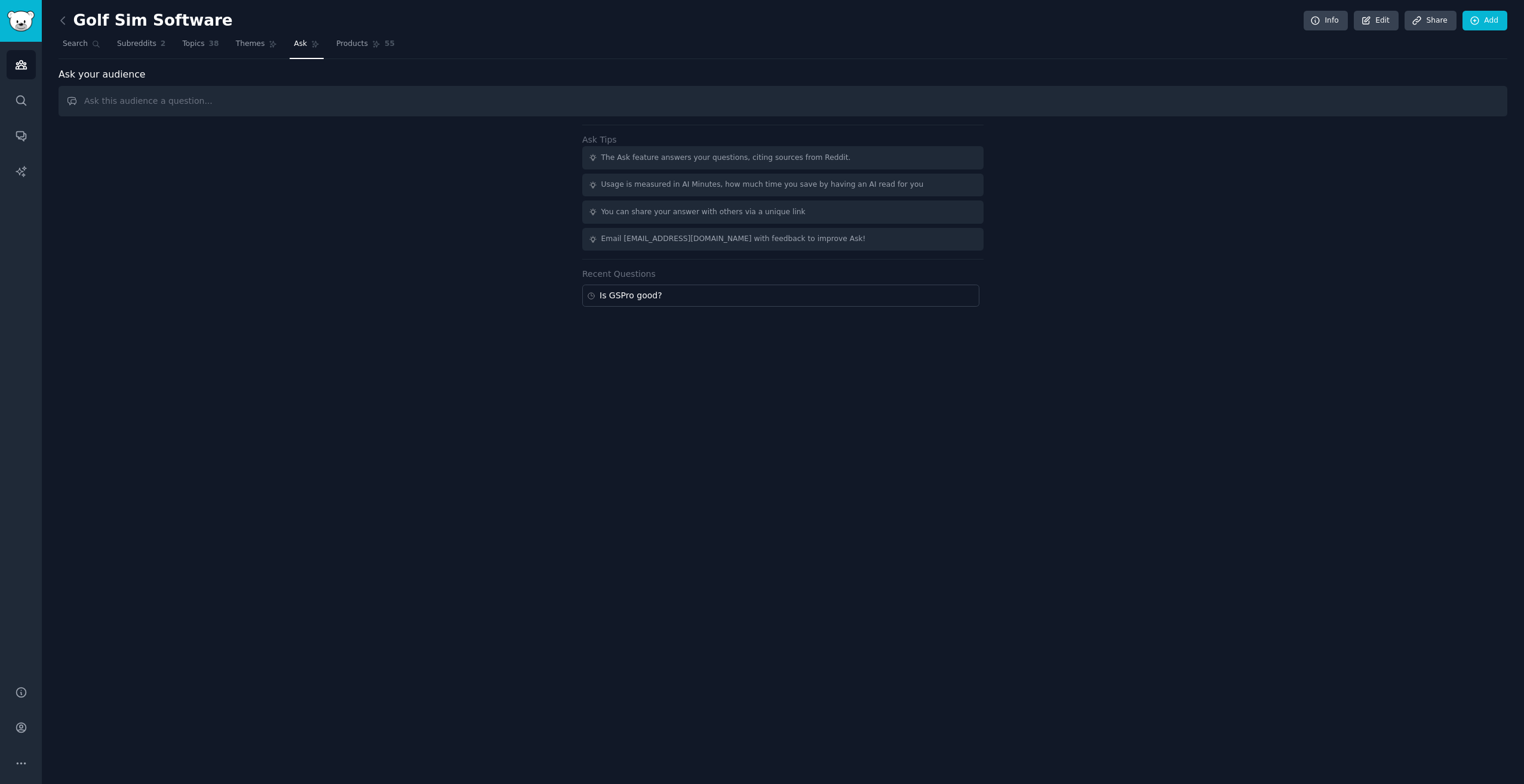
click at [247, 101] on input "text" at bounding box center [782, 101] width 1449 height 30
type input "What is the best golf simulator software?"
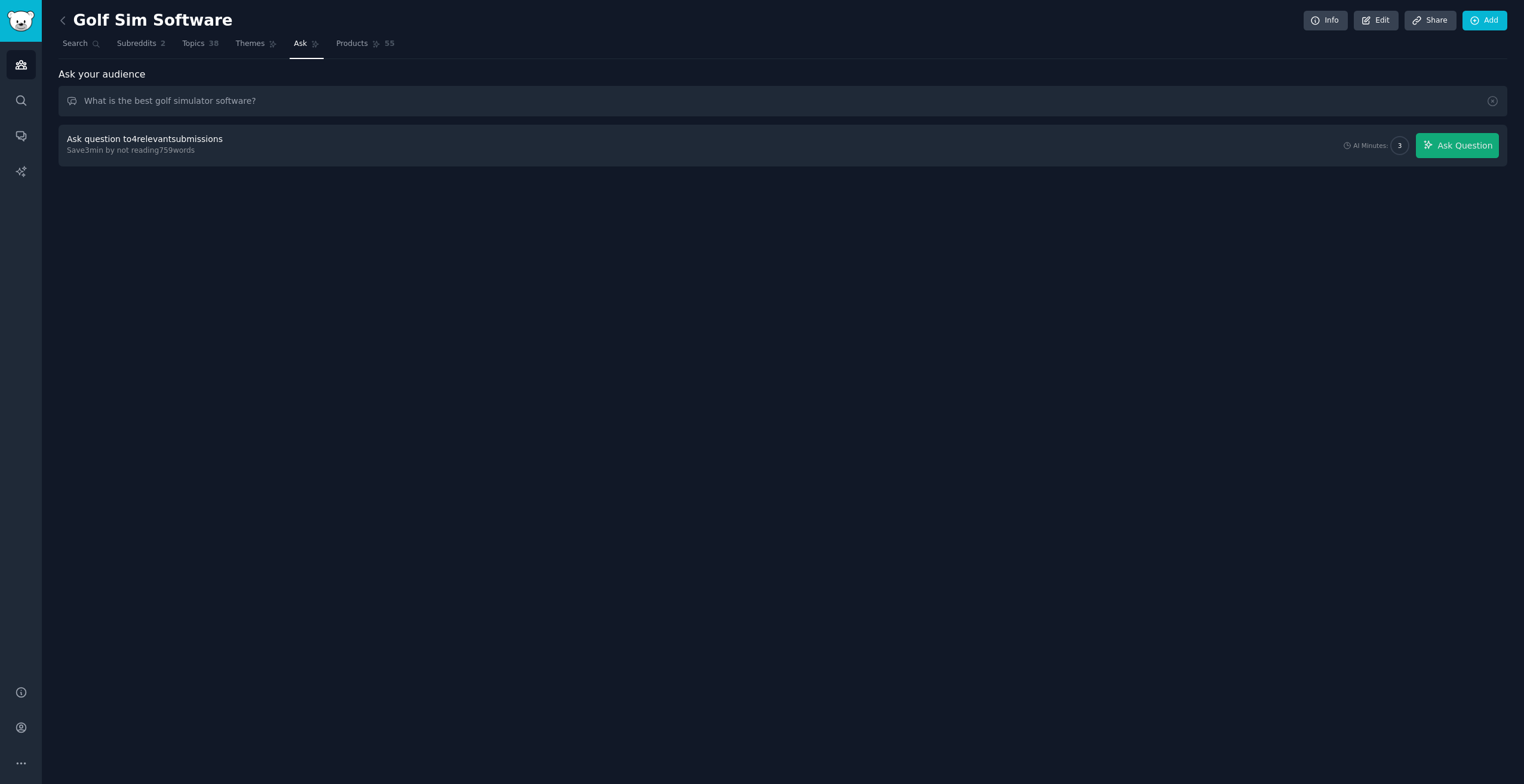
click at [1338, 244] on div "Golf Sim Software Info Edit Share Add Search Subreddits 2 Topics 38 Themes Ask …" at bounding box center [782, 392] width 1482 height 784
click at [1448, 147] on span "Ask Question" at bounding box center [1464, 145] width 55 height 12
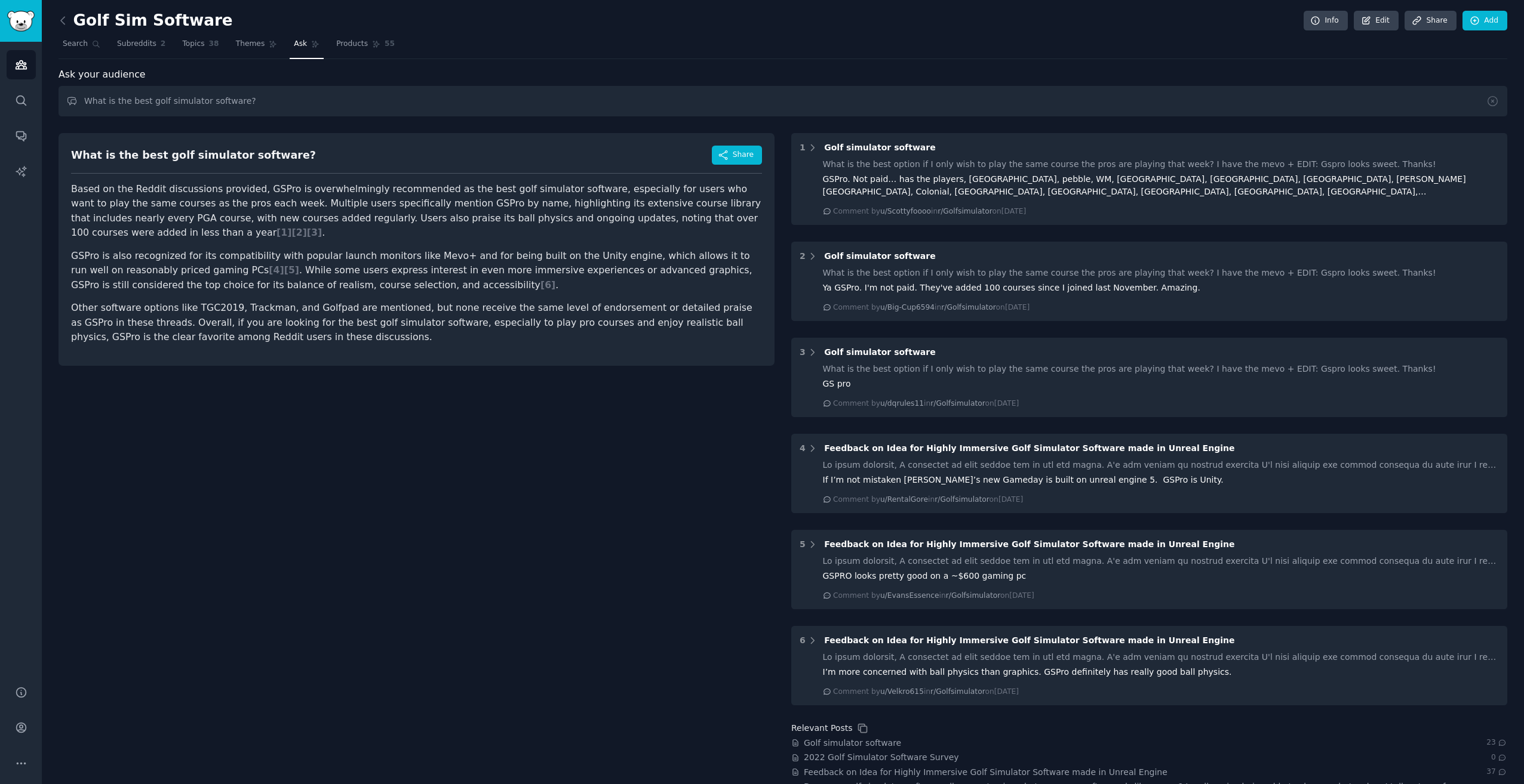
click at [278, 197] on p "Based on the Reddit discussions provided, GSPro is overwhelmingly recommended a…" at bounding box center [417, 211] width 691 height 58
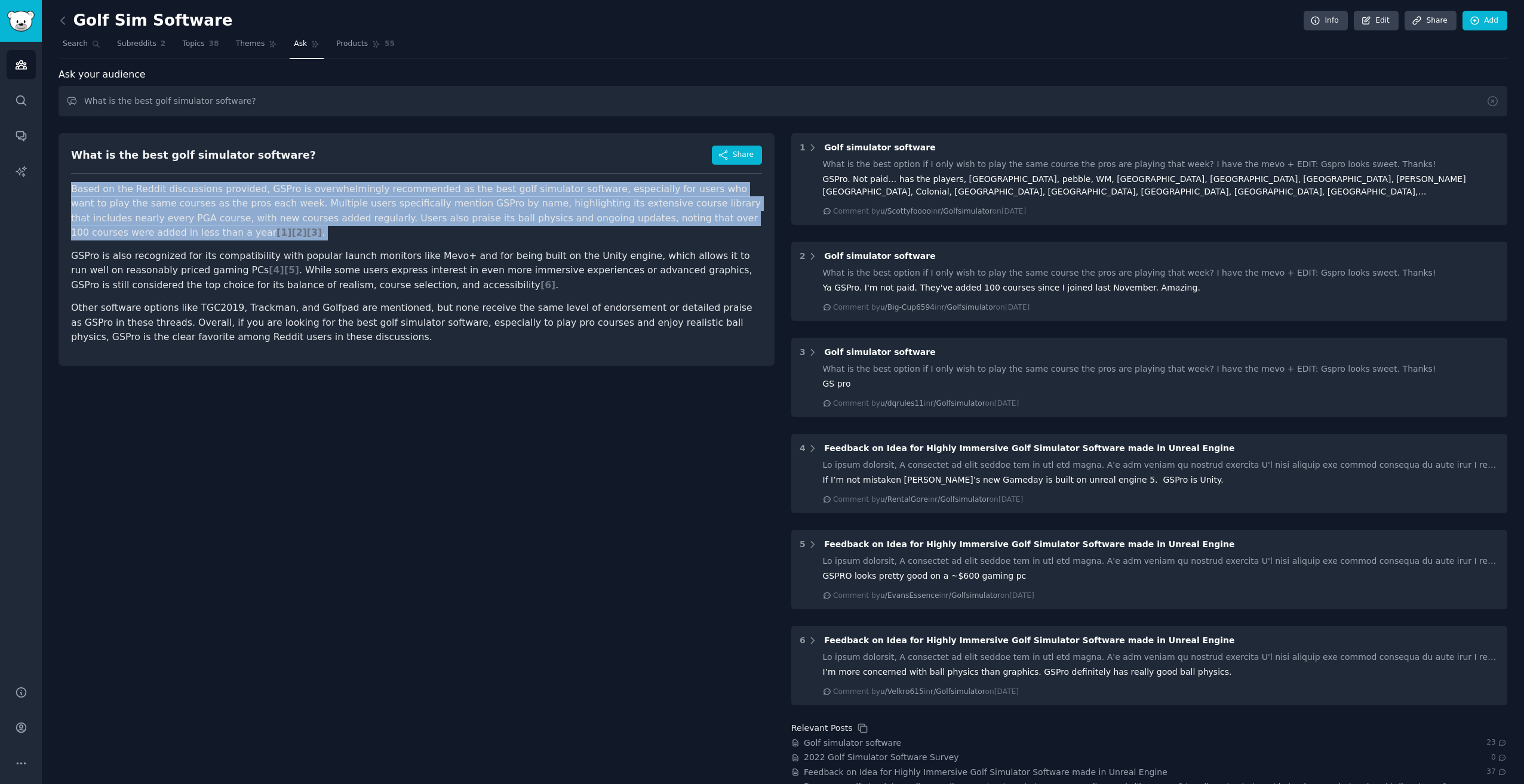
click at [278, 197] on p "Based on the Reddit discussions provided, GSPro is overwhelmingly recommended a…" at bounding box center [417, 211] width 691 height 58
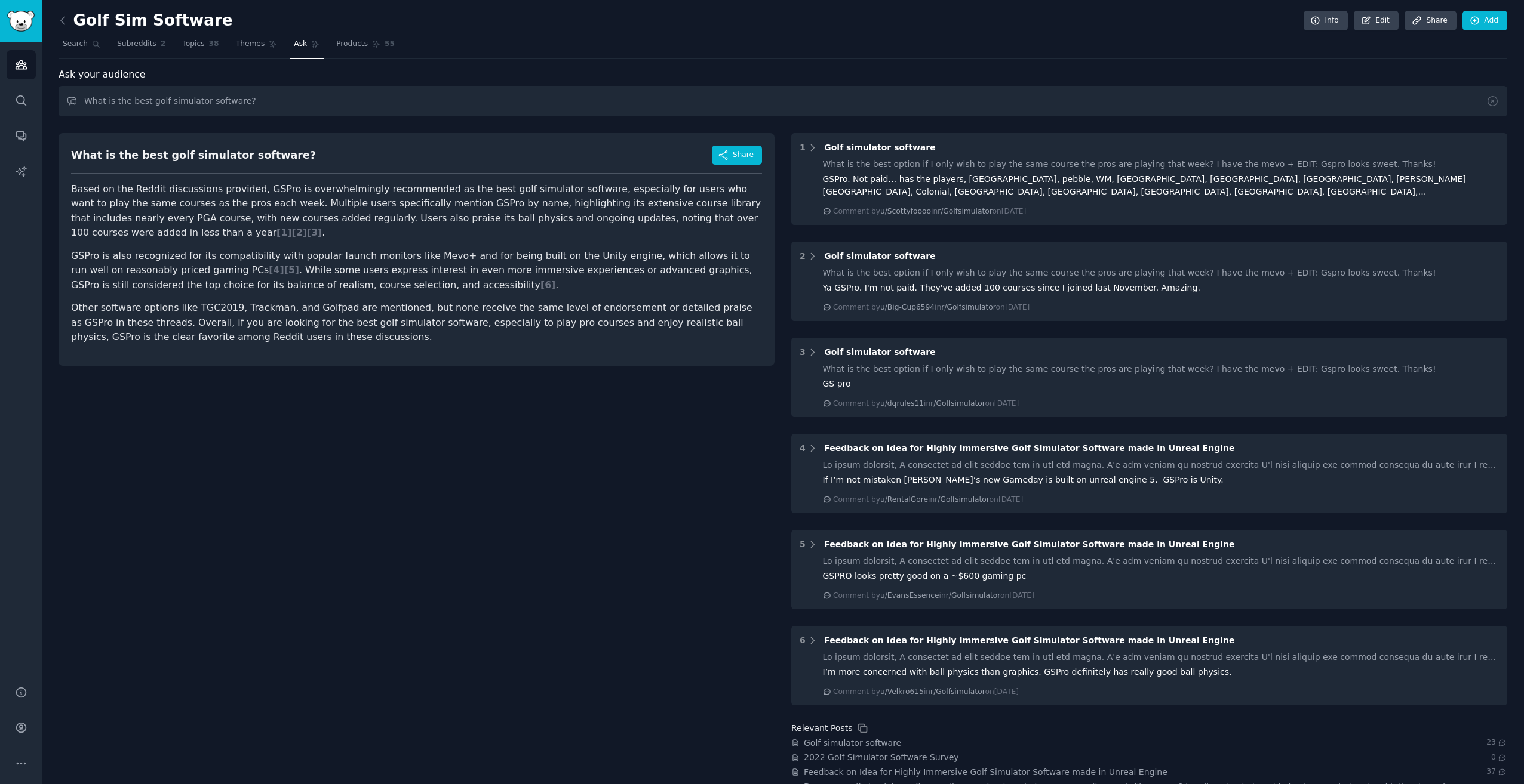
drag, startPoint x: 278, startPoint y: 197, endPoint x: 369, endPoint y: 263, distance: 112.4
click at [369, 263] on p "GSPro is also recognized for its compatibility with popular launch monitors lik…" at bounding box center [417, 271] width 691 height 44
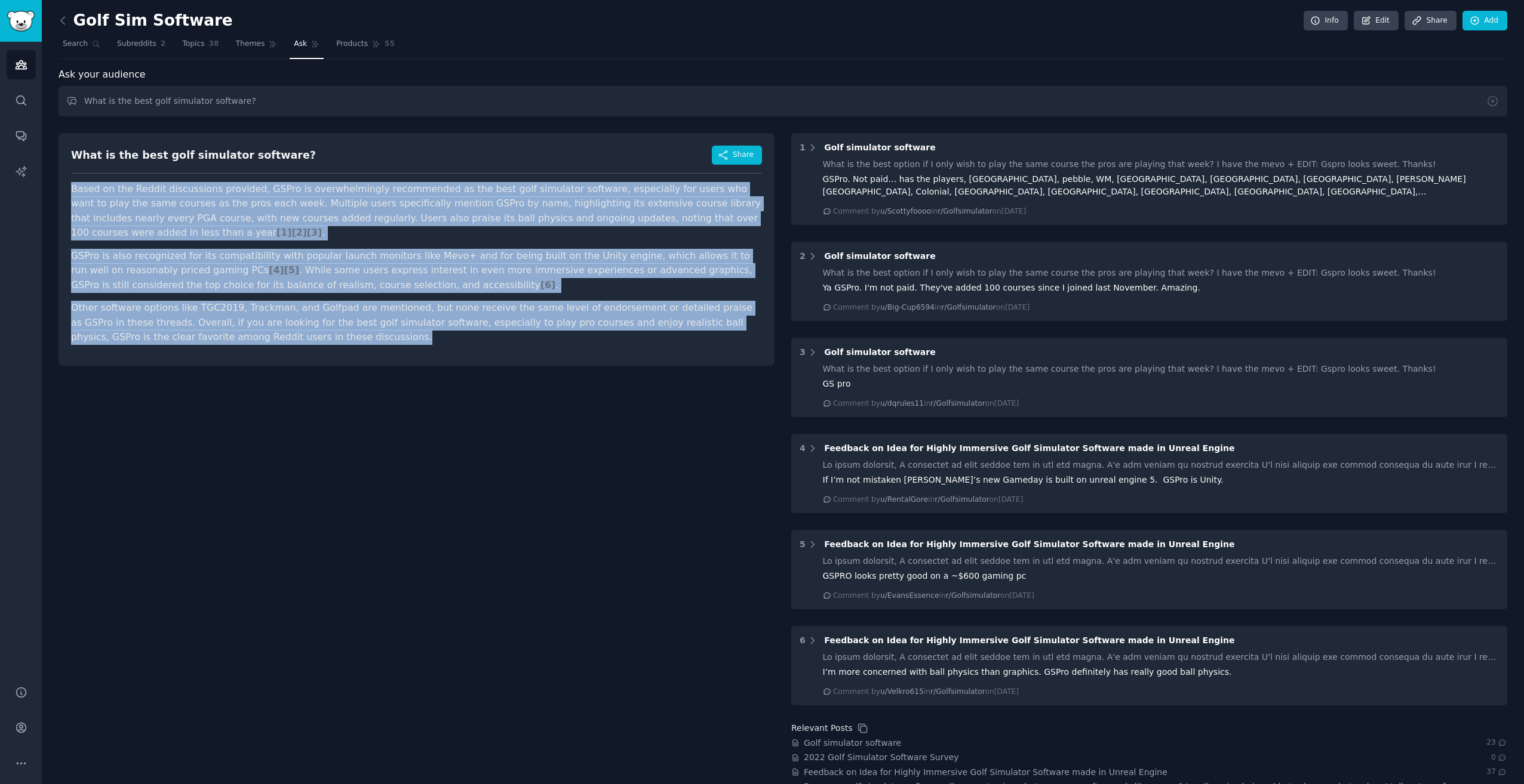
drag, startPoint x: 223, startPoint y: 318, endPoint x: 47, endPoint y: 187, distance: 219.4
click at [47, 187] on div "Golf Sim Software Info Edit Share Add Search Subreddits 2 Topics 38 Themes Ask …" at bounding box center [782, 411] width 1482 height 822
drag, startPoint x: 47, startPoint y: 187, endPoint x: 470, endPoint y: 492, distance: 521.5
click at [470, 492] on div "What is the best golf simulator software? Share Based on the Reddit discussions…" at bounding box center [417, 465] width 716 height 681
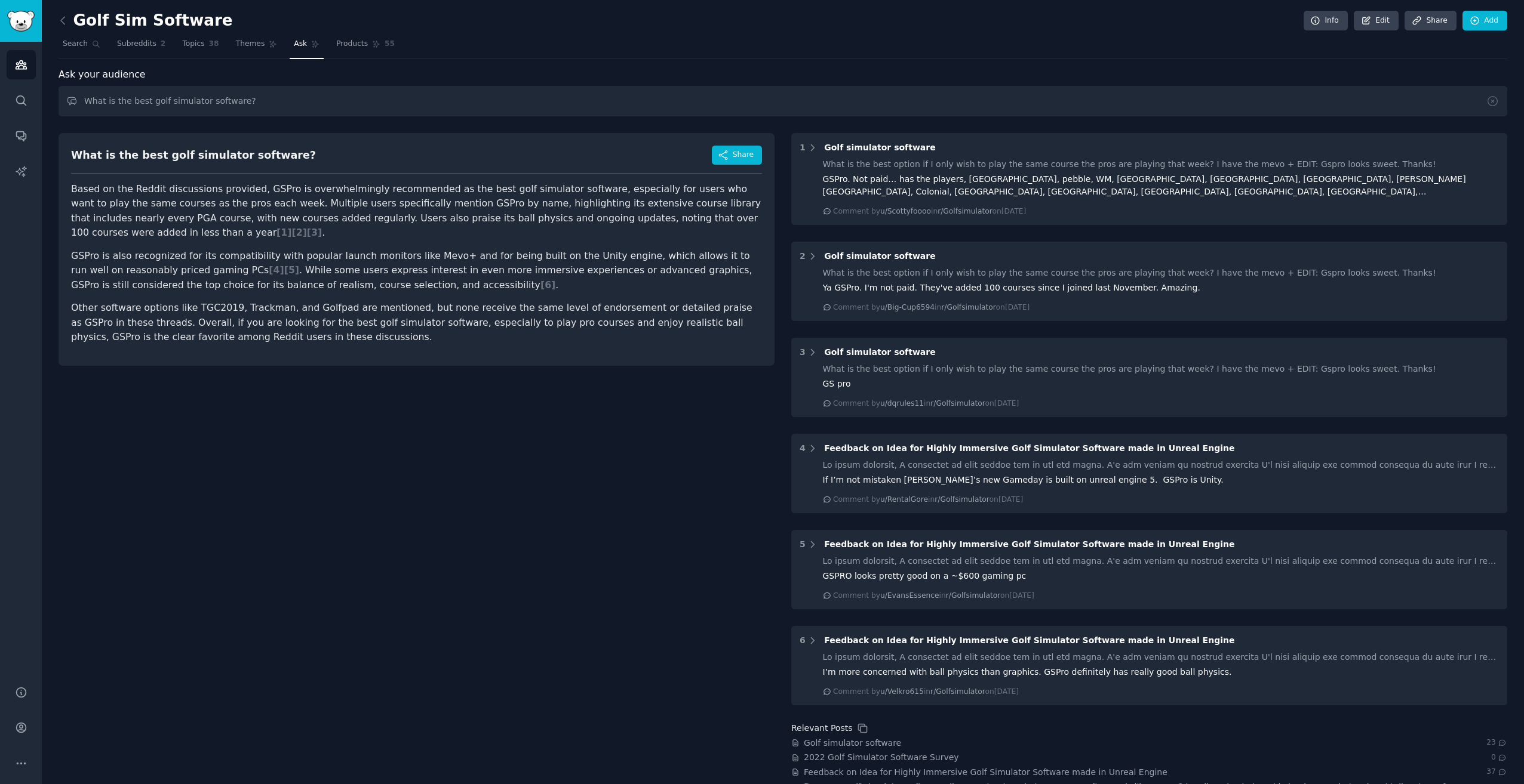
click at [614, 479] on div "What is the best golf simulator software? Share Based on the Reddit discussions…" at bounding box center [417, 465] width 716 height 681
drag, startPoint x: 718, startPoint y: 510, endPoint x: 708, endPoint y: 521, distance: 14.9
click at [718, 510] on div "What is the best golf simulator software? Share Based on the Reddit discussions…" at bounding box center [417, 465] width 716 height 681
drag, startPoint x: 582, startPoint y: 458, endPoint x: 637, endPoint y: 706, distance: 254.0
click at [582, 458] on div "What is the best golf simulator software? Share Based on the Reddit discussions…" at bounding box center [417, 465] width 716 height 681
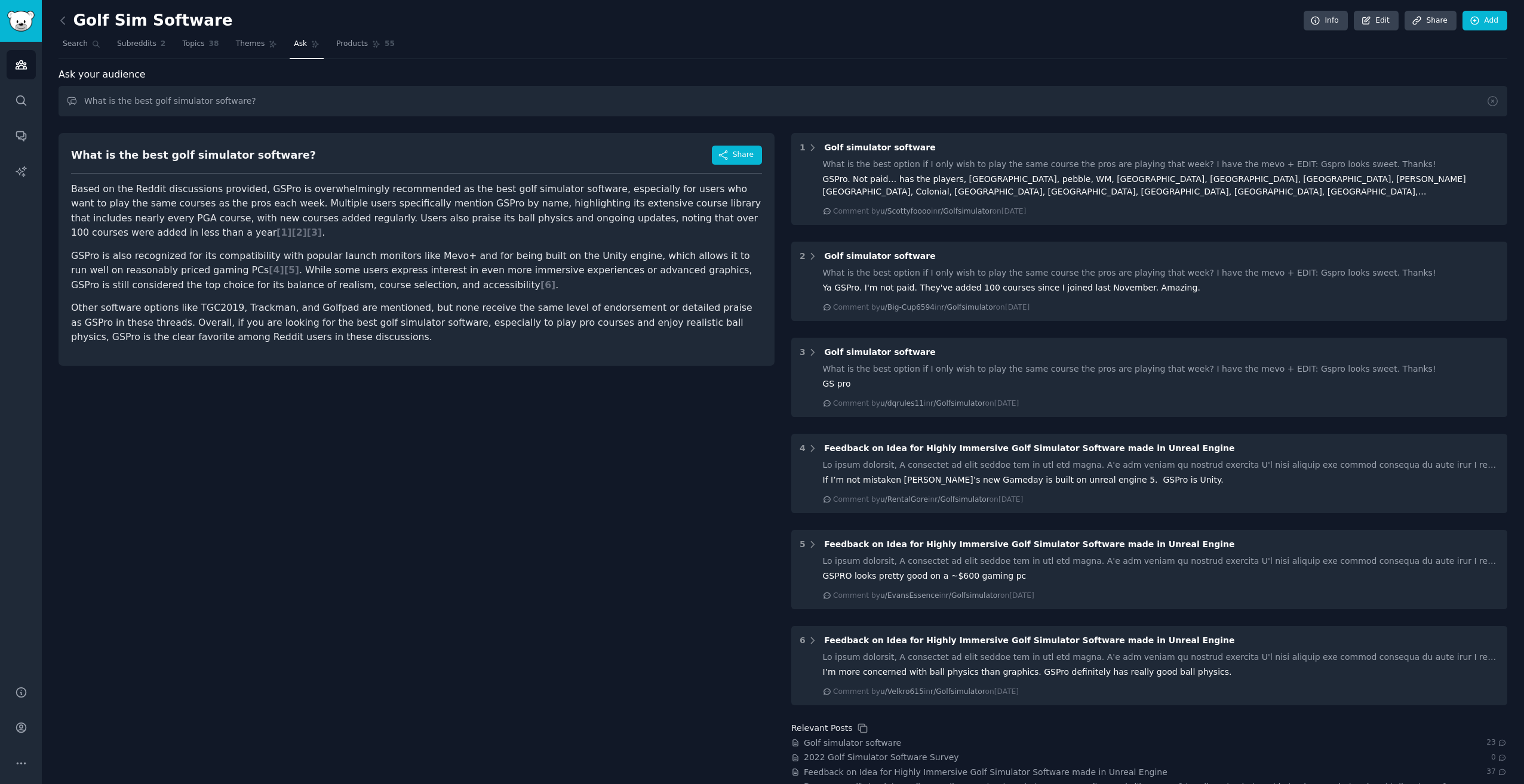
click at [173, 193] on p "Based on the Reddit discussions provided, GSPro is overwhelmingly recommended a…" at bounding box center [417, 211] width 691 height 58
click at [173, 201] on p "Based on the Reddit discussions provided, GSPro is overwhelmingly recommended a…" at bounding box center [417, 211] width 691 height 58
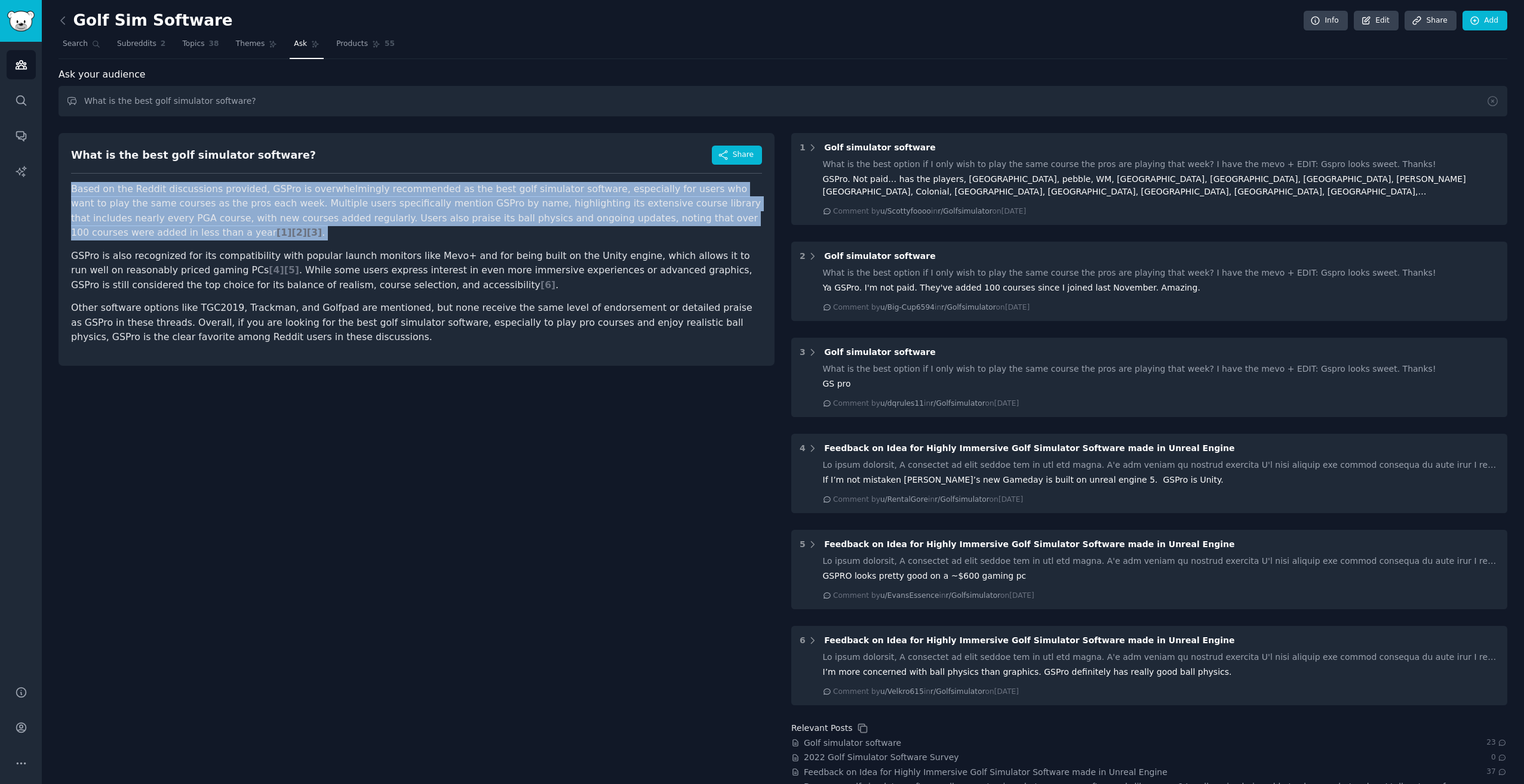
click at [173, 201] on p "Based on the Reddit discussions provided, GSPro is overwhelmingly recommended a…" at bounding box center [417, 211] width 691 height 58
click at [111, 213] on p "Based on the Reddit discussions provided, GSPro is overwhelmingly recommended a…" at bounding box center [417, 211] width 691 height 58
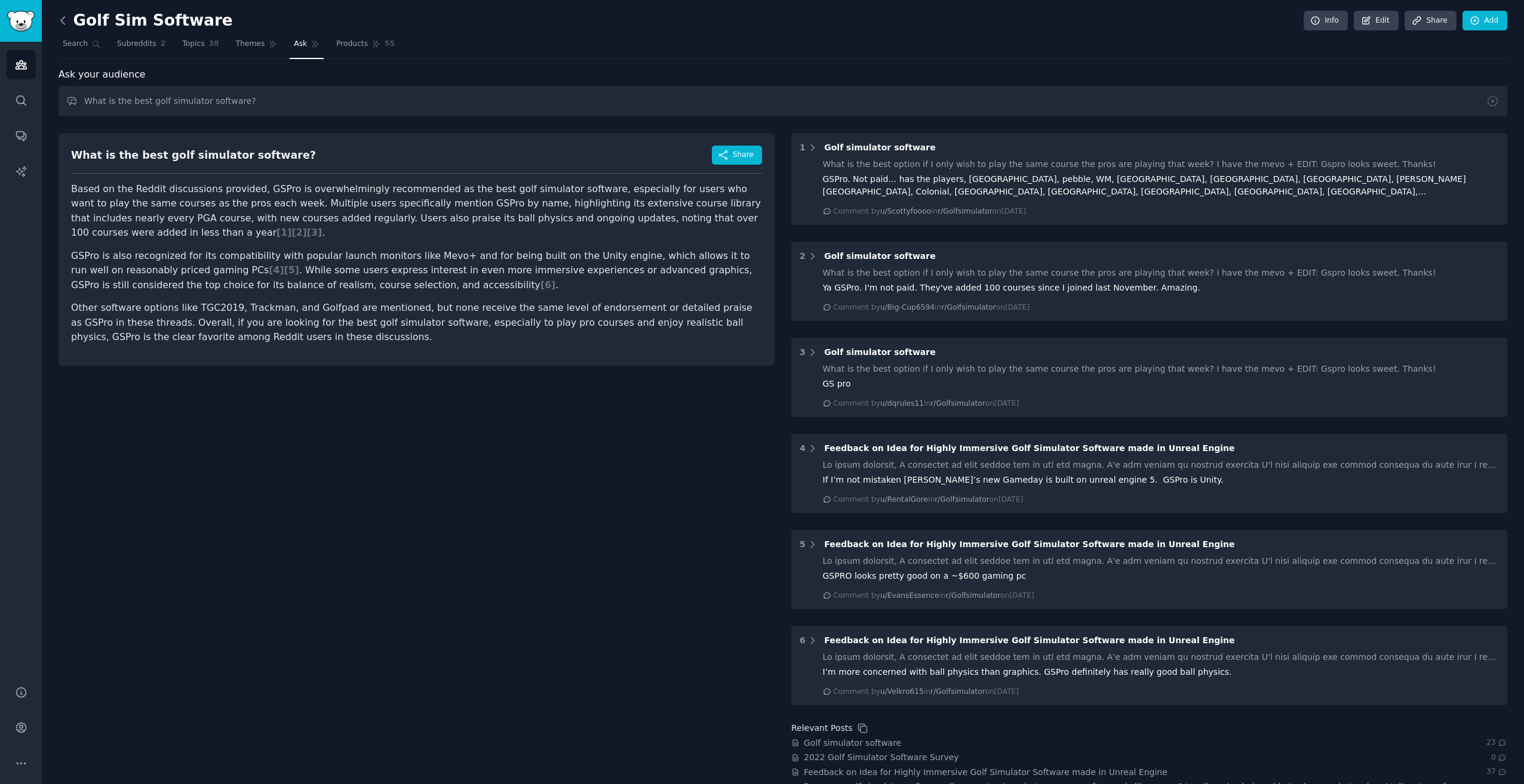
click at [62, 14] on icon at bounding box center [62, 20] width 12 height 12
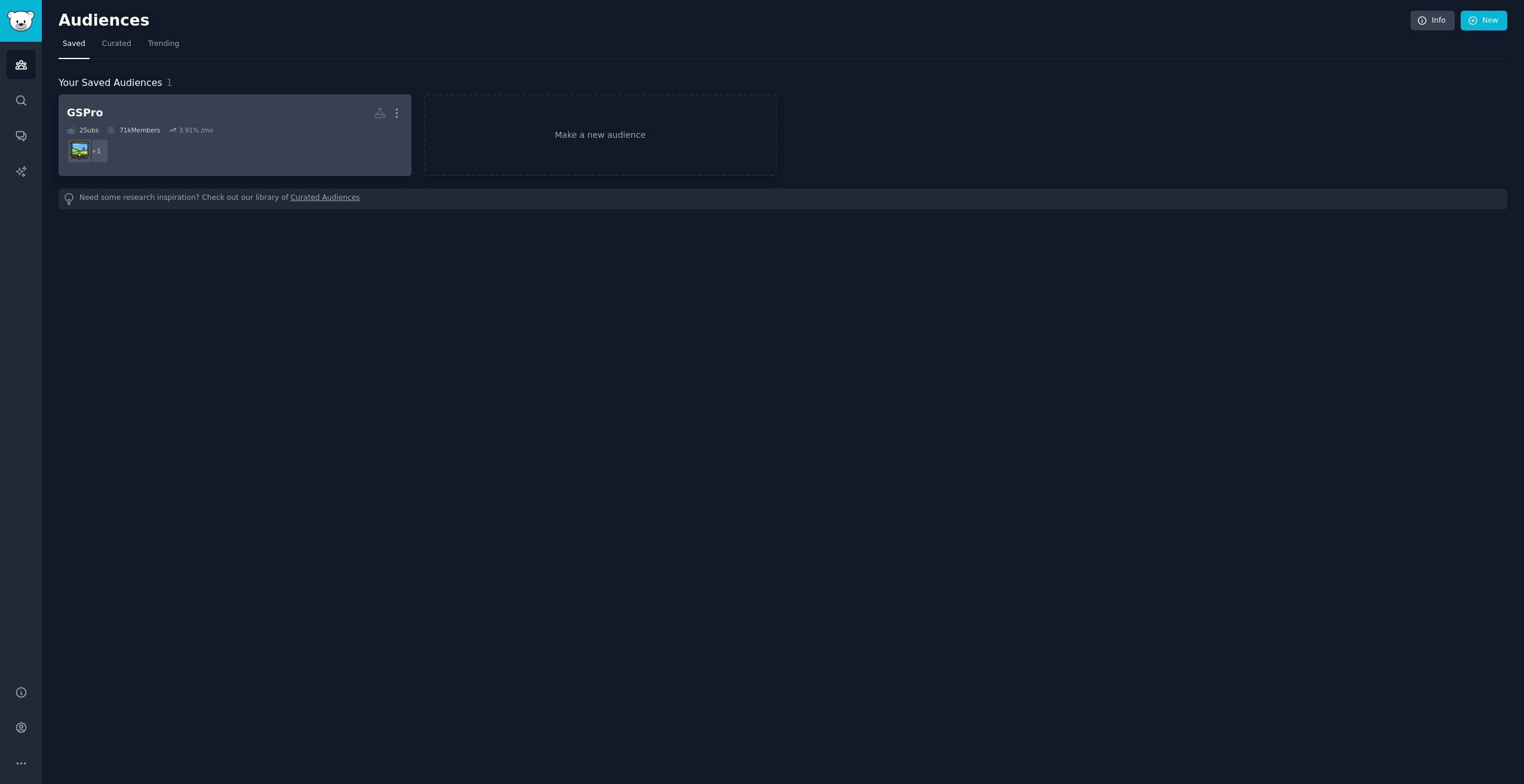
click at [247, 140] on dd "+ 1" at bounding box center [235, 151] width 336 height 34
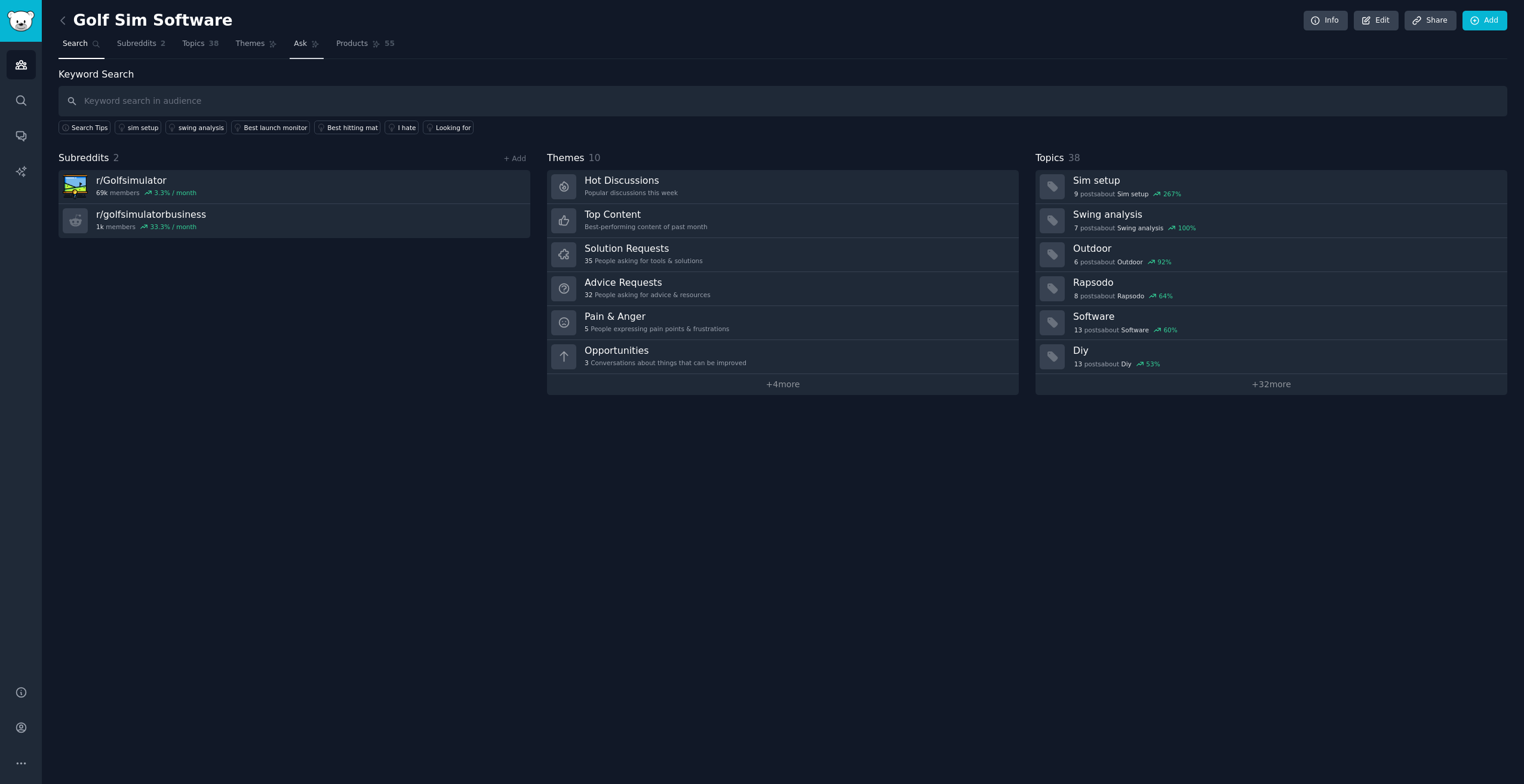
click at [294, 47] on span "Ask" at bounding box center [300, 44] width 13 height 11
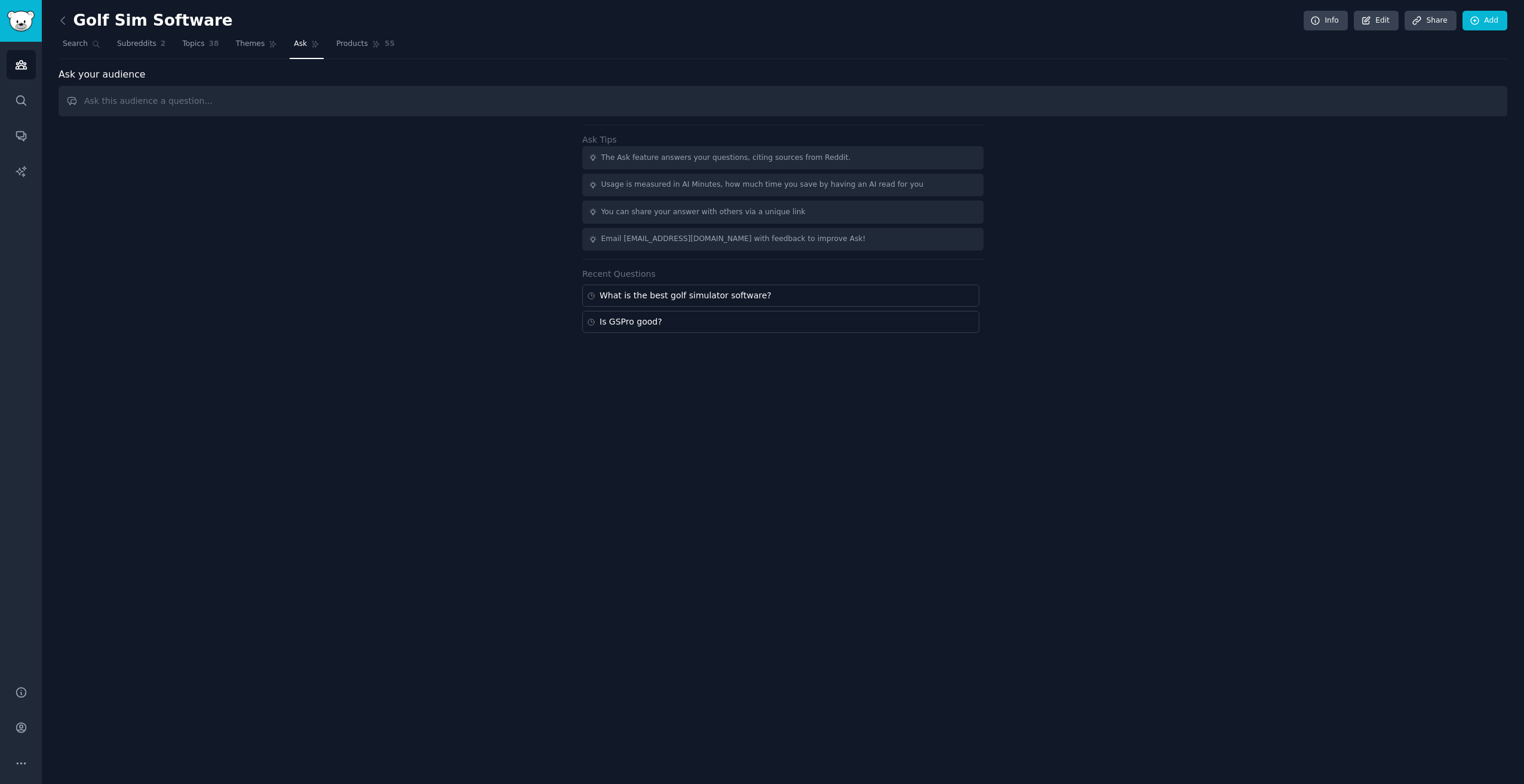
click at [282, 104] on input "text" at bounding box center [782, 101] width 1449 height 30
click at [245, 286] on div "Ask Tips The Ask feature answers your questions, citing sources from Reddit. Us…" at bounding box center [782, 228] width 1449 height 208
click at [25, 132] on icon "Sidebar" at bounding box center [21, 136] width 12 height 12
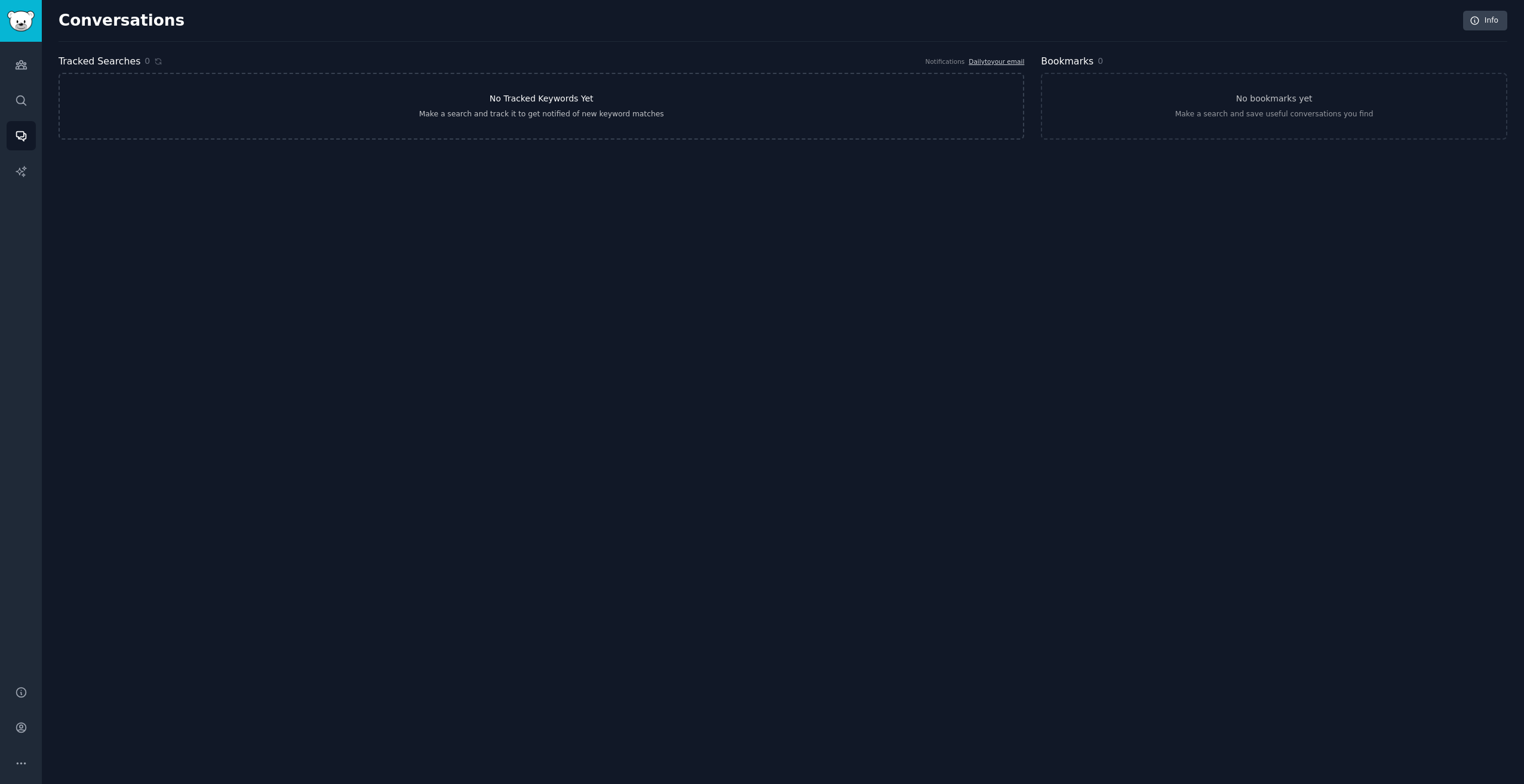
click at [481, 113] on div "Make a search and track it to get notified of new keyword matches" at bounding box center [541, 114] width 245 height 11
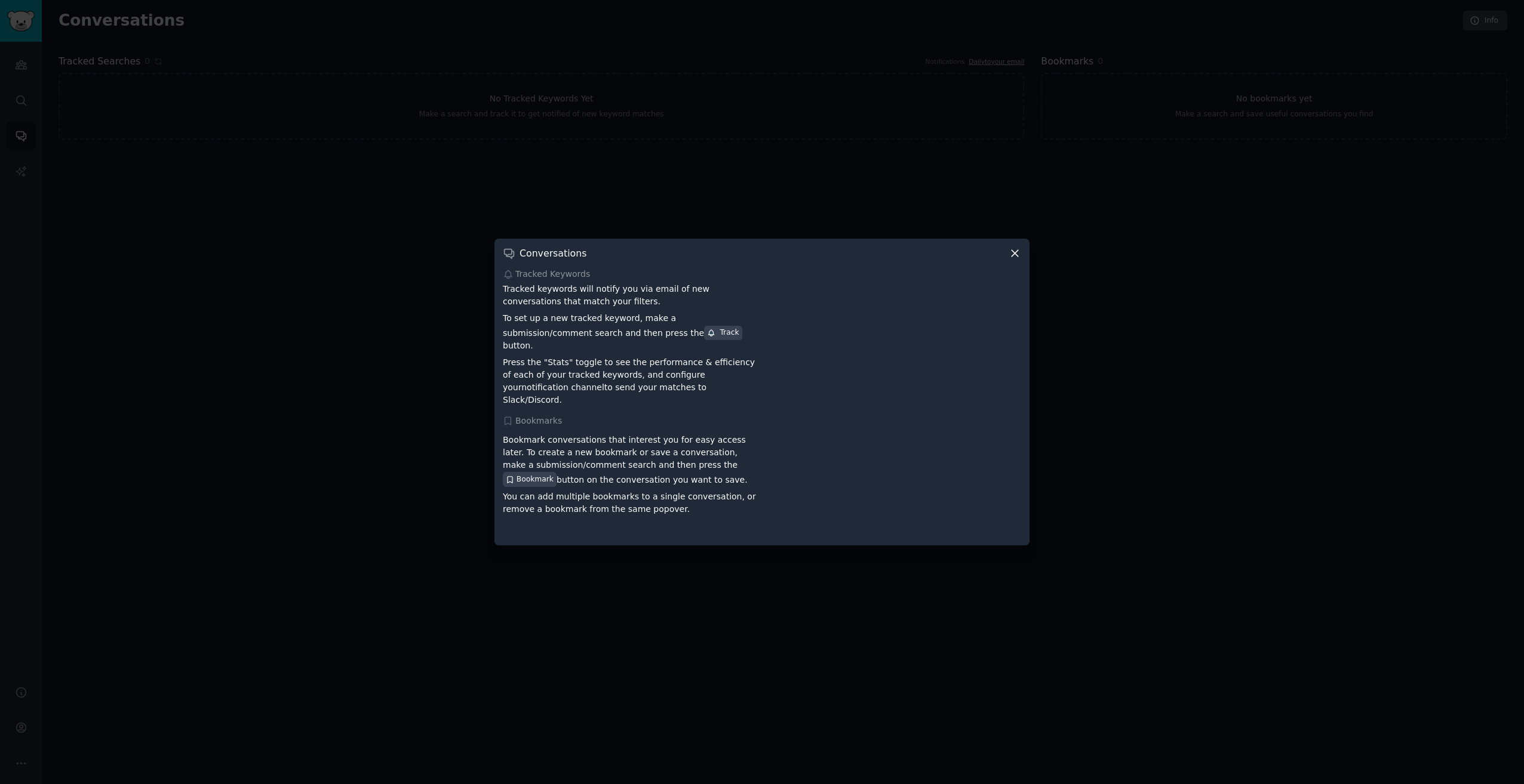
click at [1001, 251] on div "Conversations Tracked Keywords Tracked keywords will notify you via email of ne…" at bounding box center [762, 392] width 535 height 306
click at [1010, 259] on icon at bounding box center [1014, 253] width 12 height 12
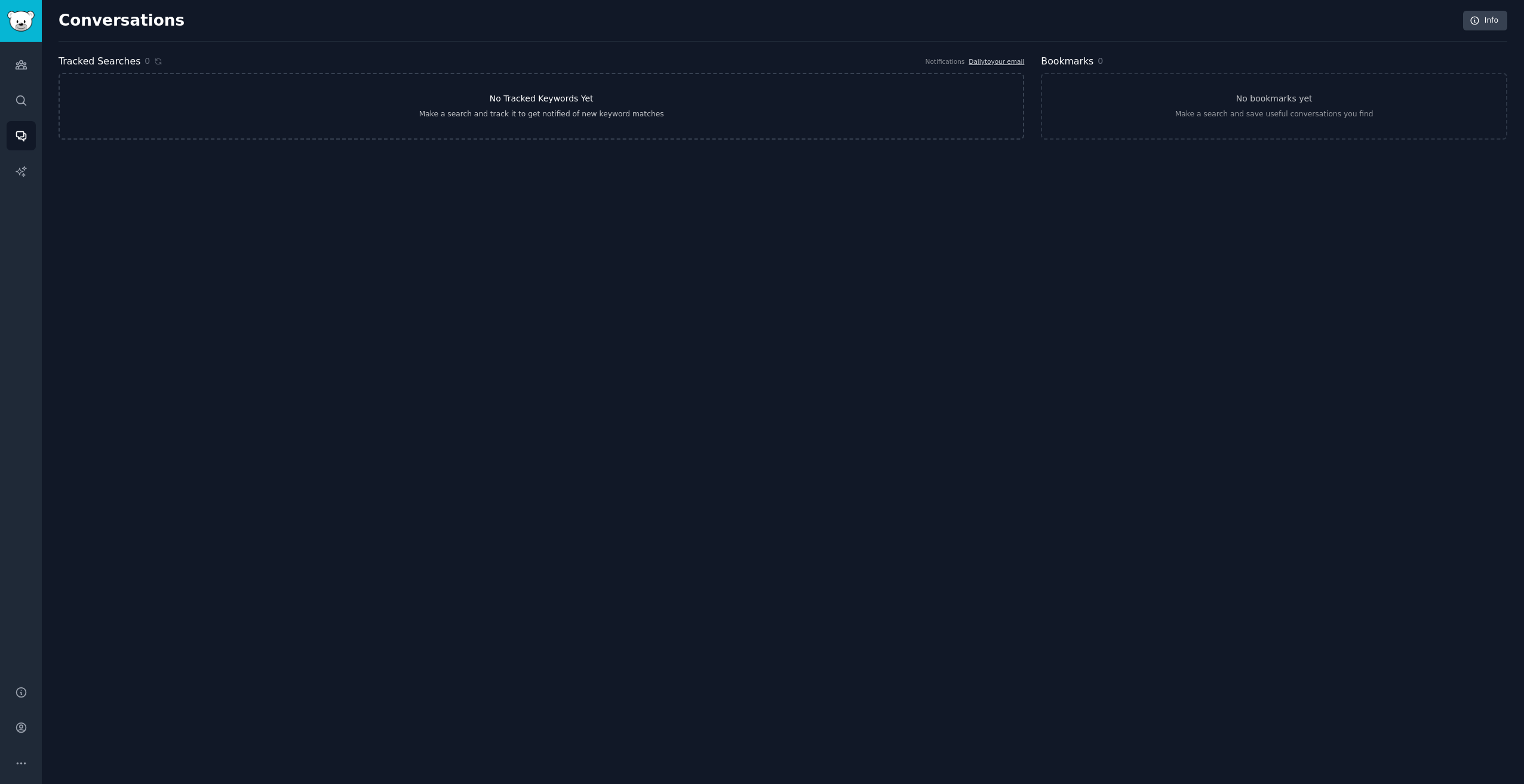
click at [509, 75] on link "No Tracked Keywords Yet Make a search and track it to get notified of new keywo…" at bounding box center [541, 106] width 965 height 67
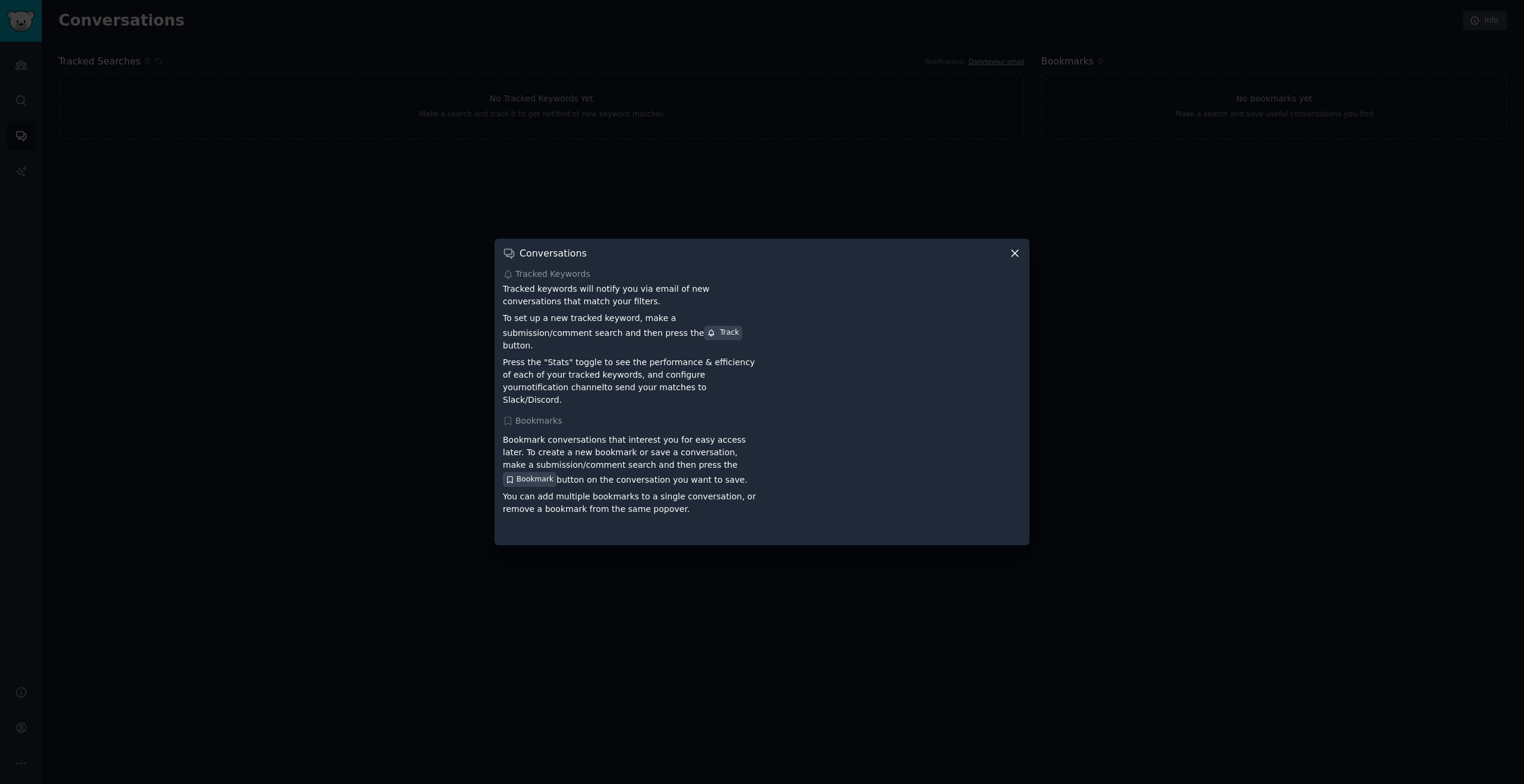
click at [1015, 257] on icon at bounding box center [1015, 254] width 6 height 6
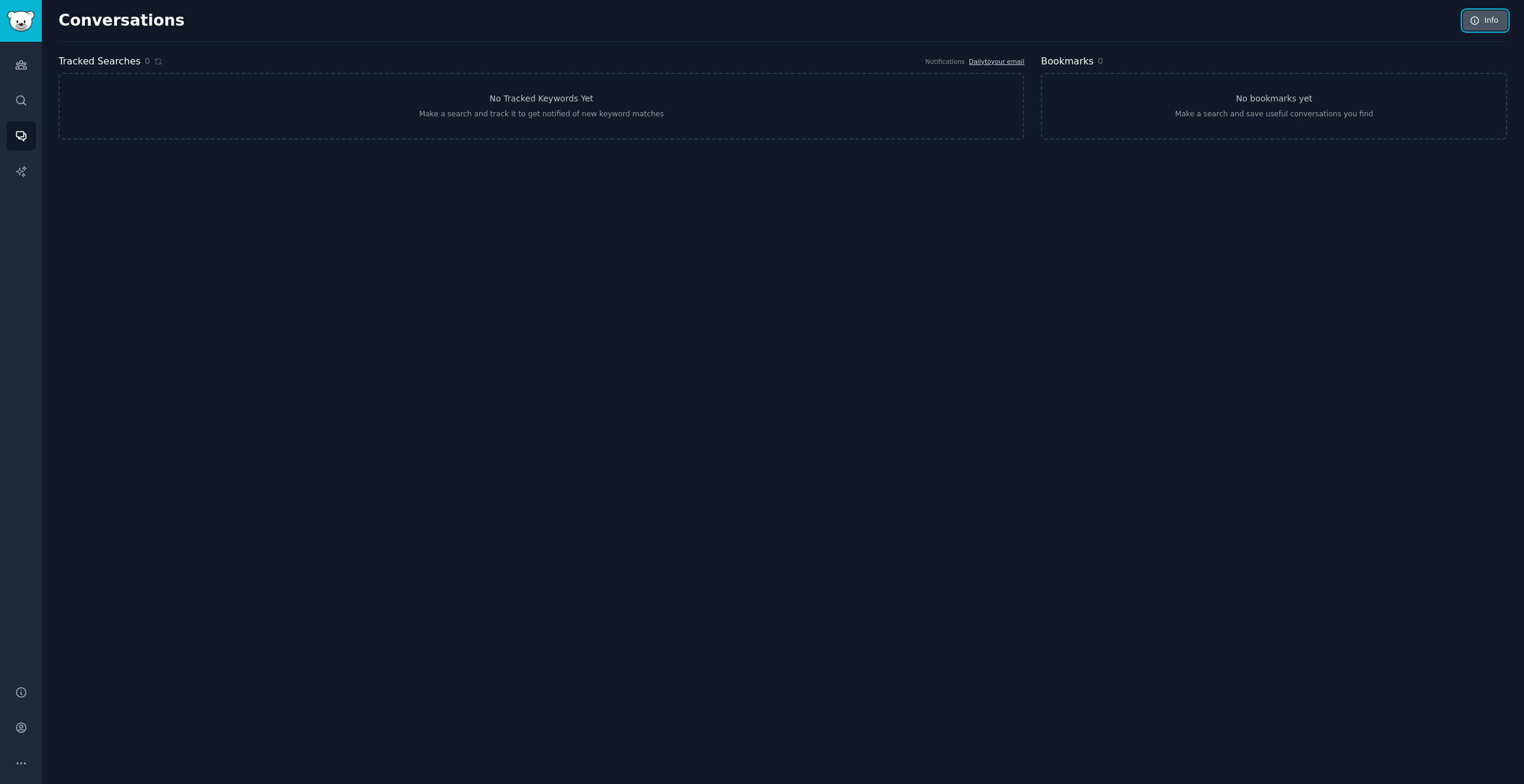
click at [1472, 21] on icon at bounding box center [1475, 21] width 8 height 8
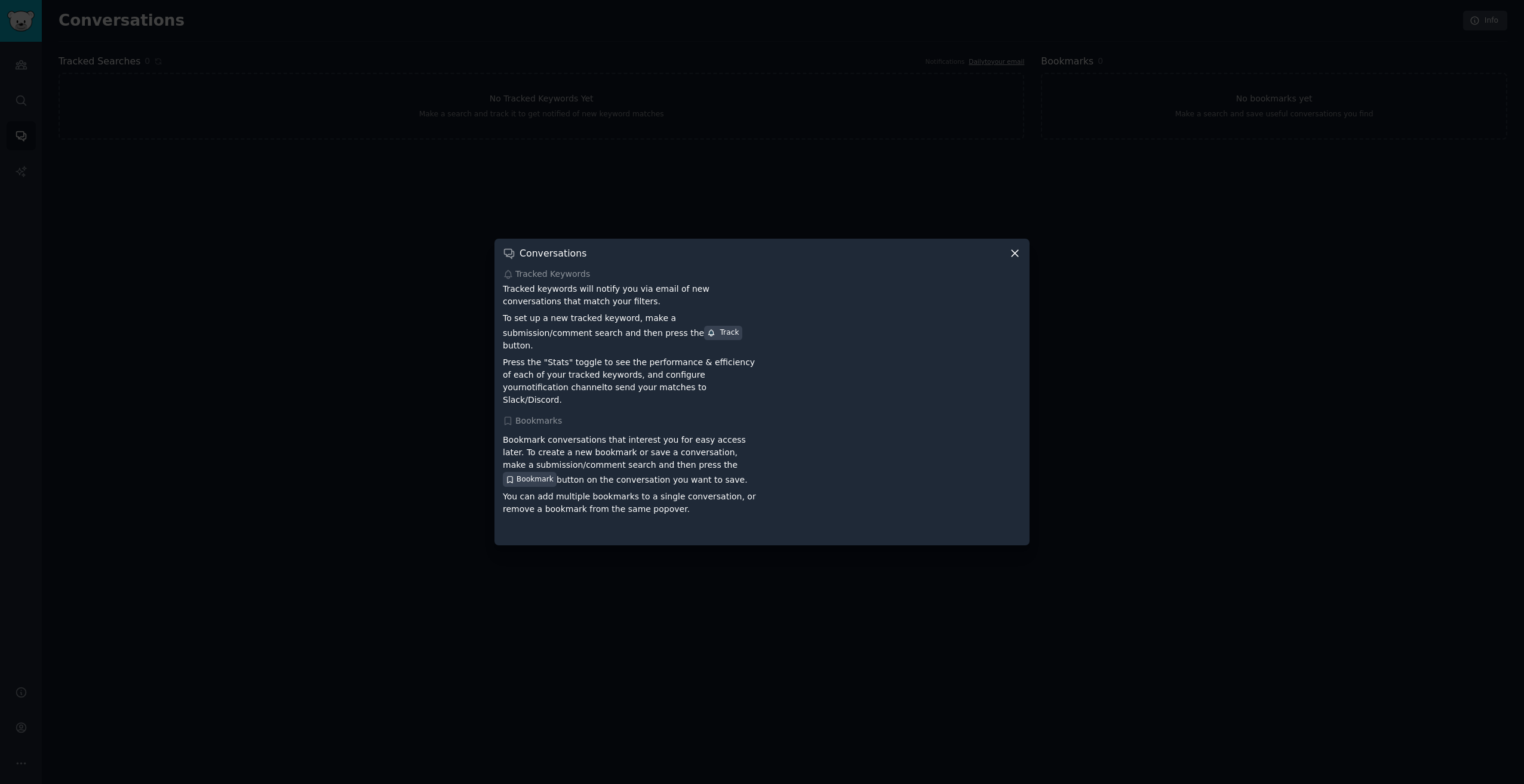
click at [1019, 259] on icon at bounding box center [1014, 253] width 12 height 12
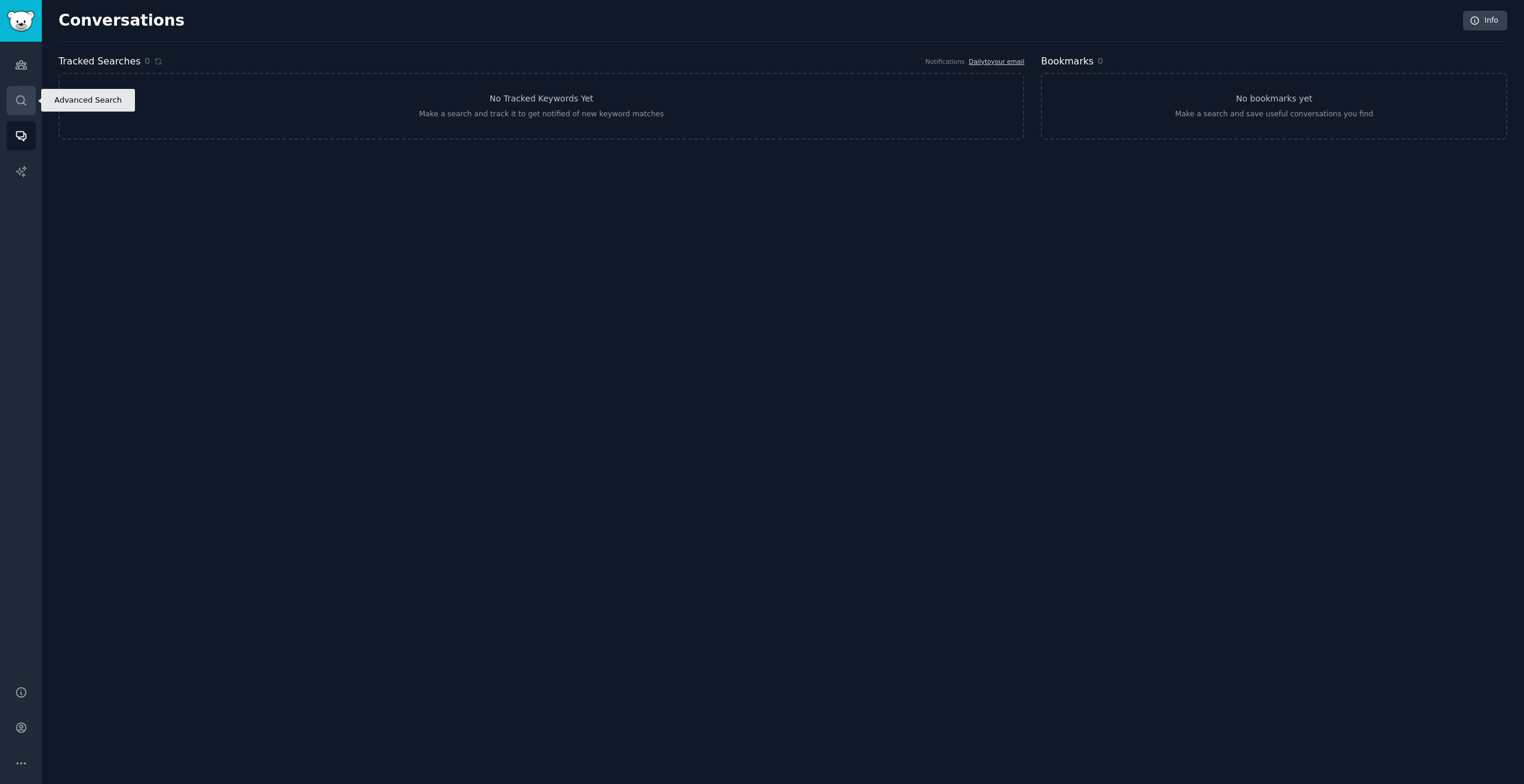
click at [13, 108] on link "Search" at bounding box center [21, 101] width 29 height 29
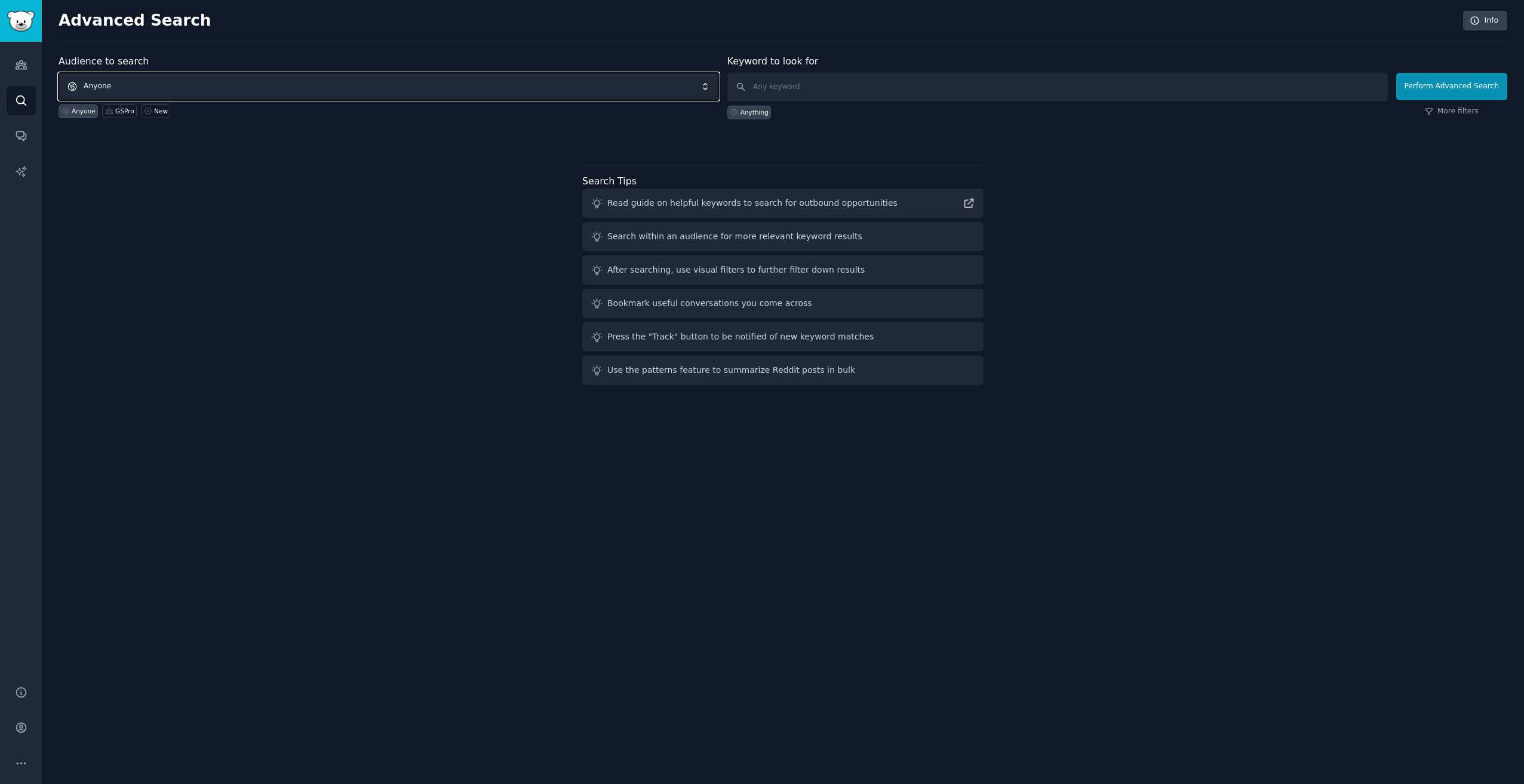
click at [364, 97] on span "Anyone" at bounding box center [389, 86] width 660 height 27
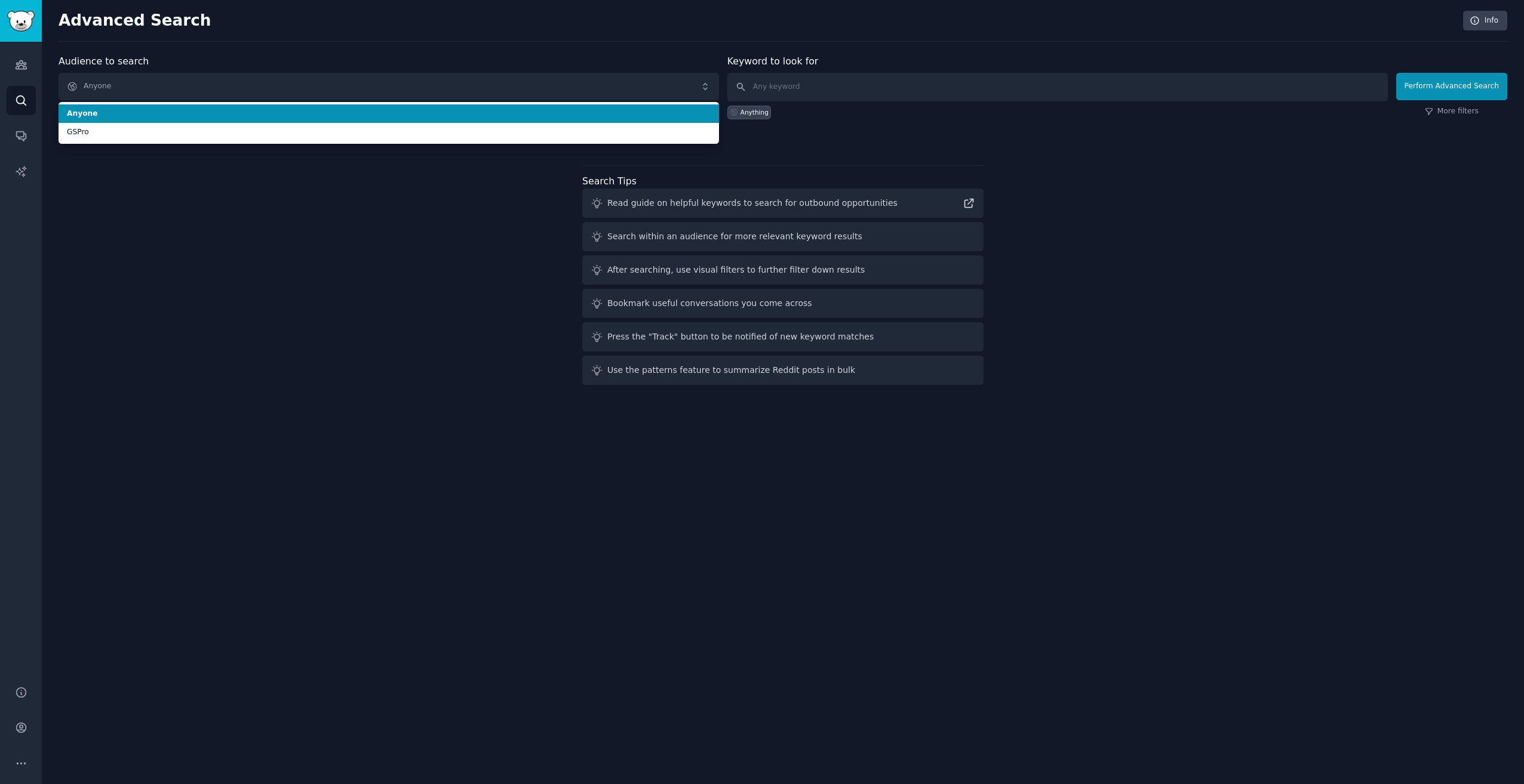
click at [326, 112] on span "Anyone" at bounding box center [389, 114] width 644 height 11
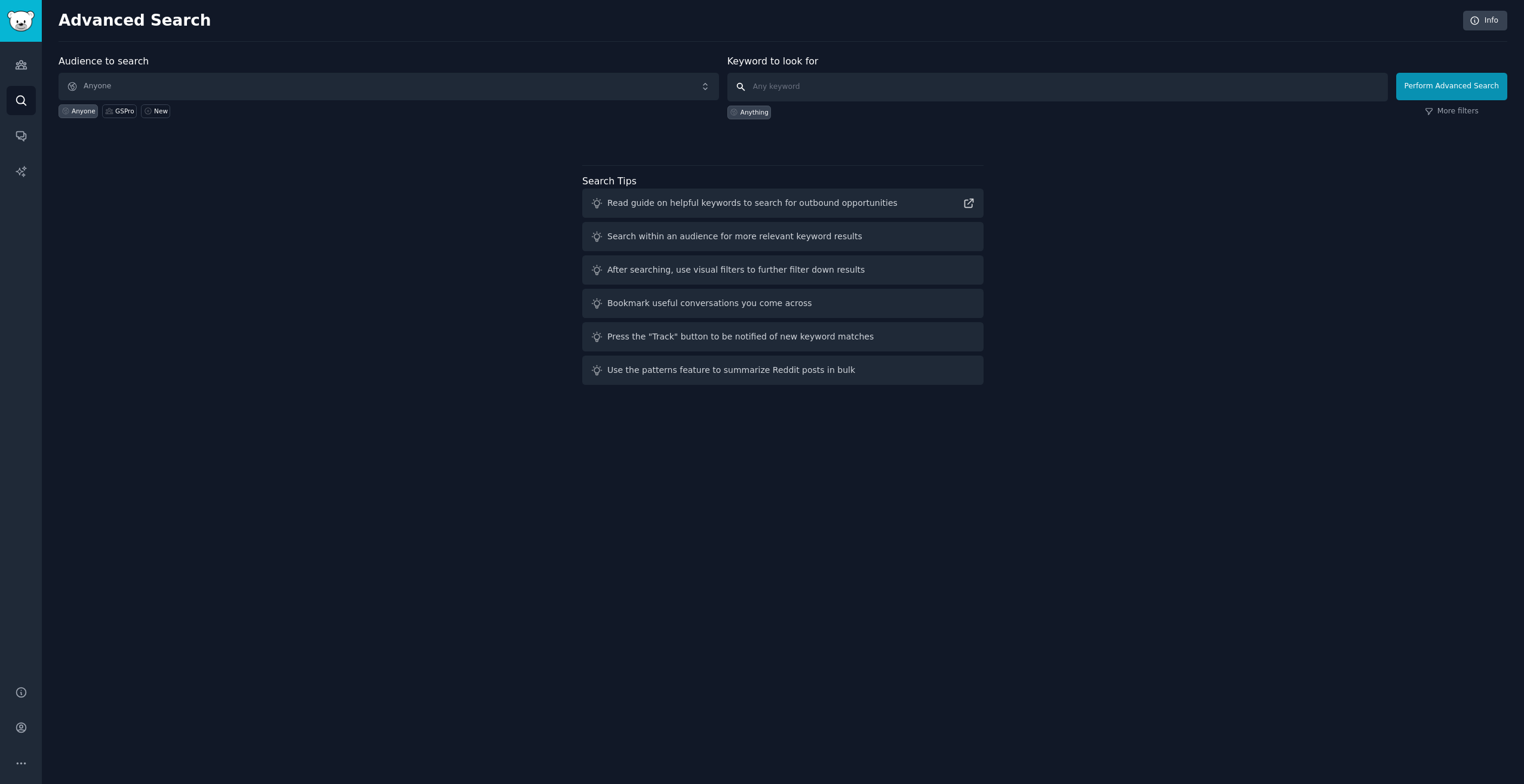
click at [951, 90] on input "text" at bounding box center [1058, 87] width 660 height 29
type input "GSPro"
click at [1471, 88] on button "Perform Advanced Search" at bounding box center [1451, 86] width 111 height 27
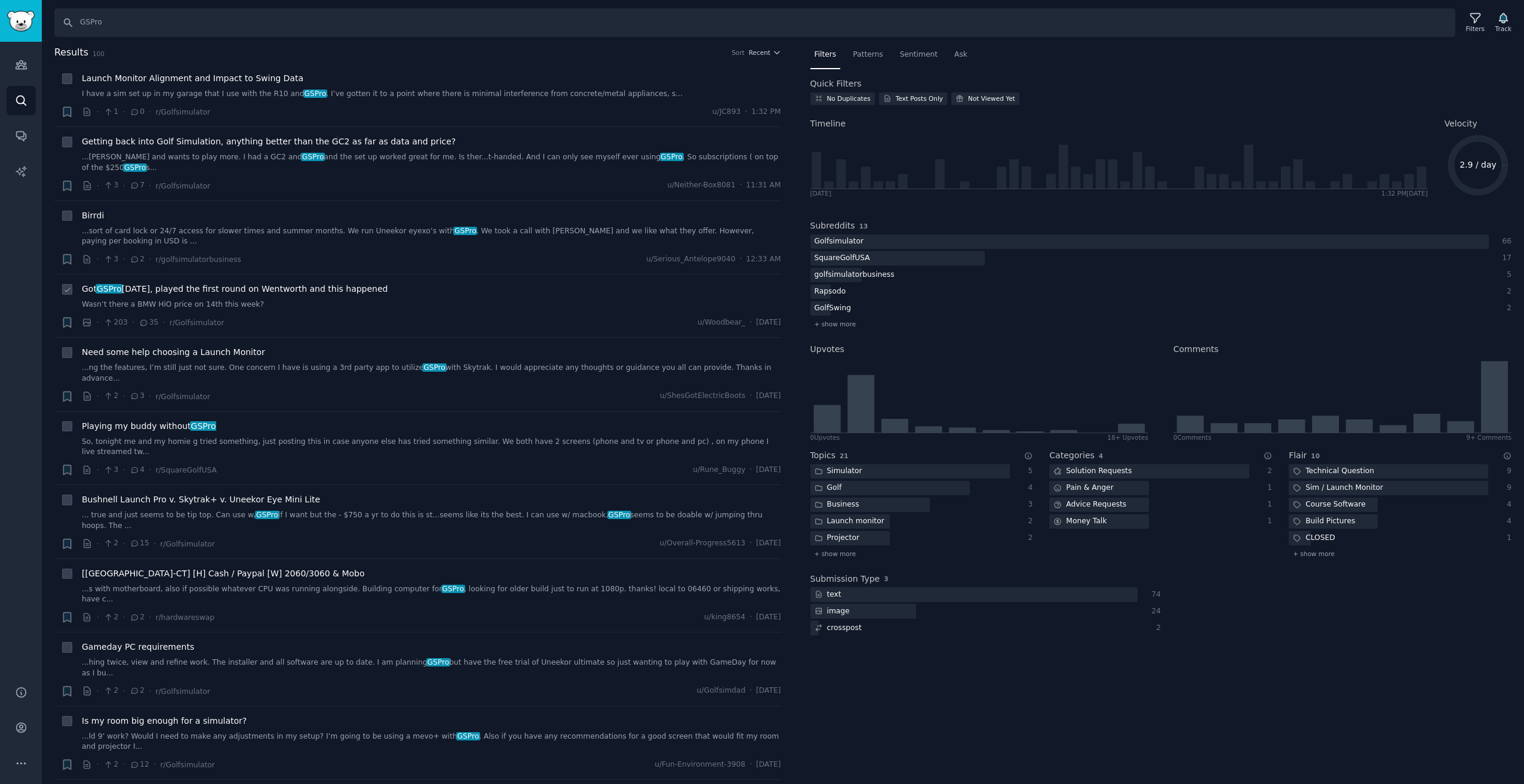
click at [532, 274] on li "+ Got GSPro [DATE], played the first round on Wentworth and this happened Wasn’…" at bounding box center [418, 305] width 727 height 63
click at [338, 300] on link "Wasn’t there a BMW HiO price on 14th this week?" at bounding box center [431, 305] width 699 height 11
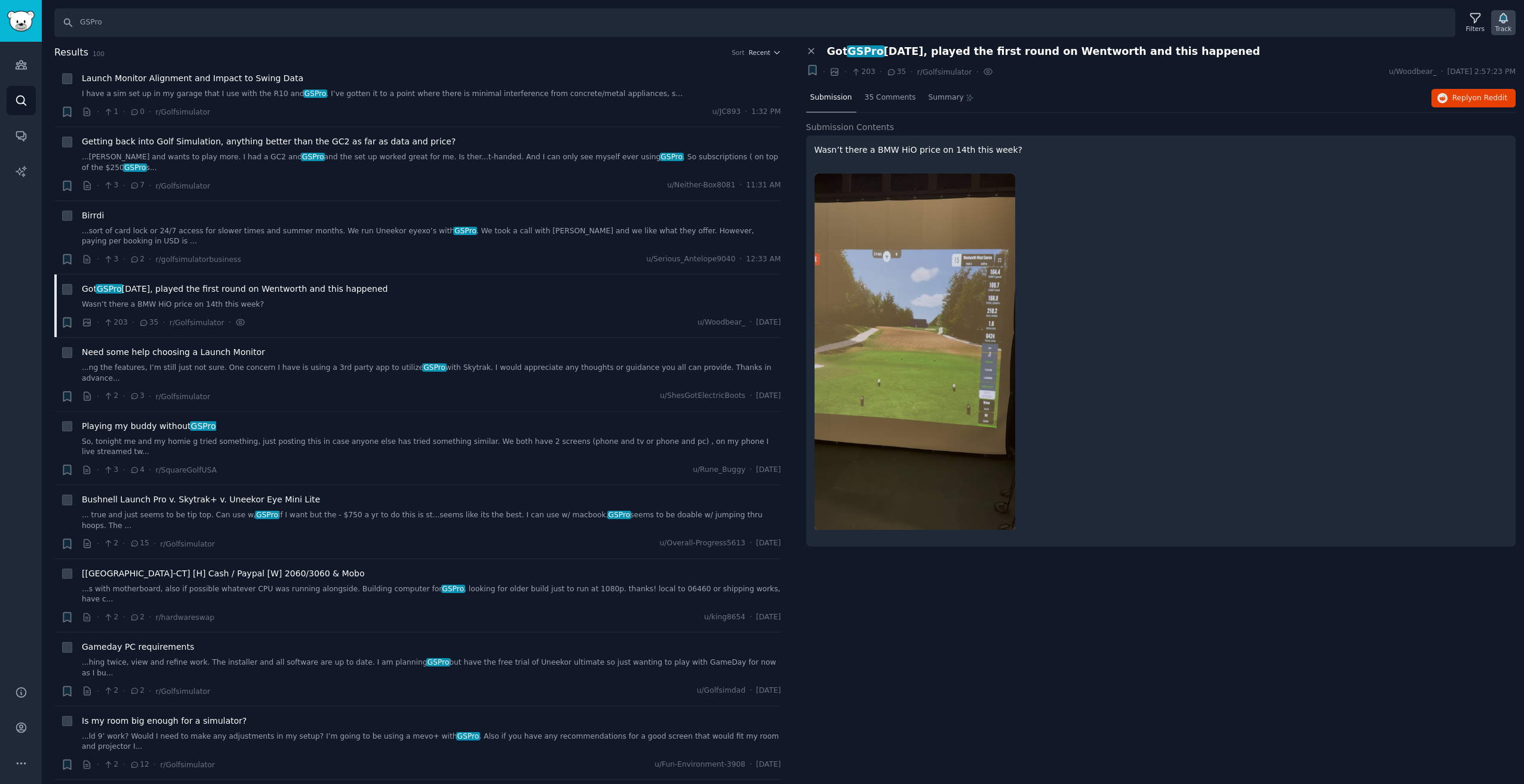
click at [1512, 18] on div "Track" at bounding box center [1503, 23] width 25 height 25
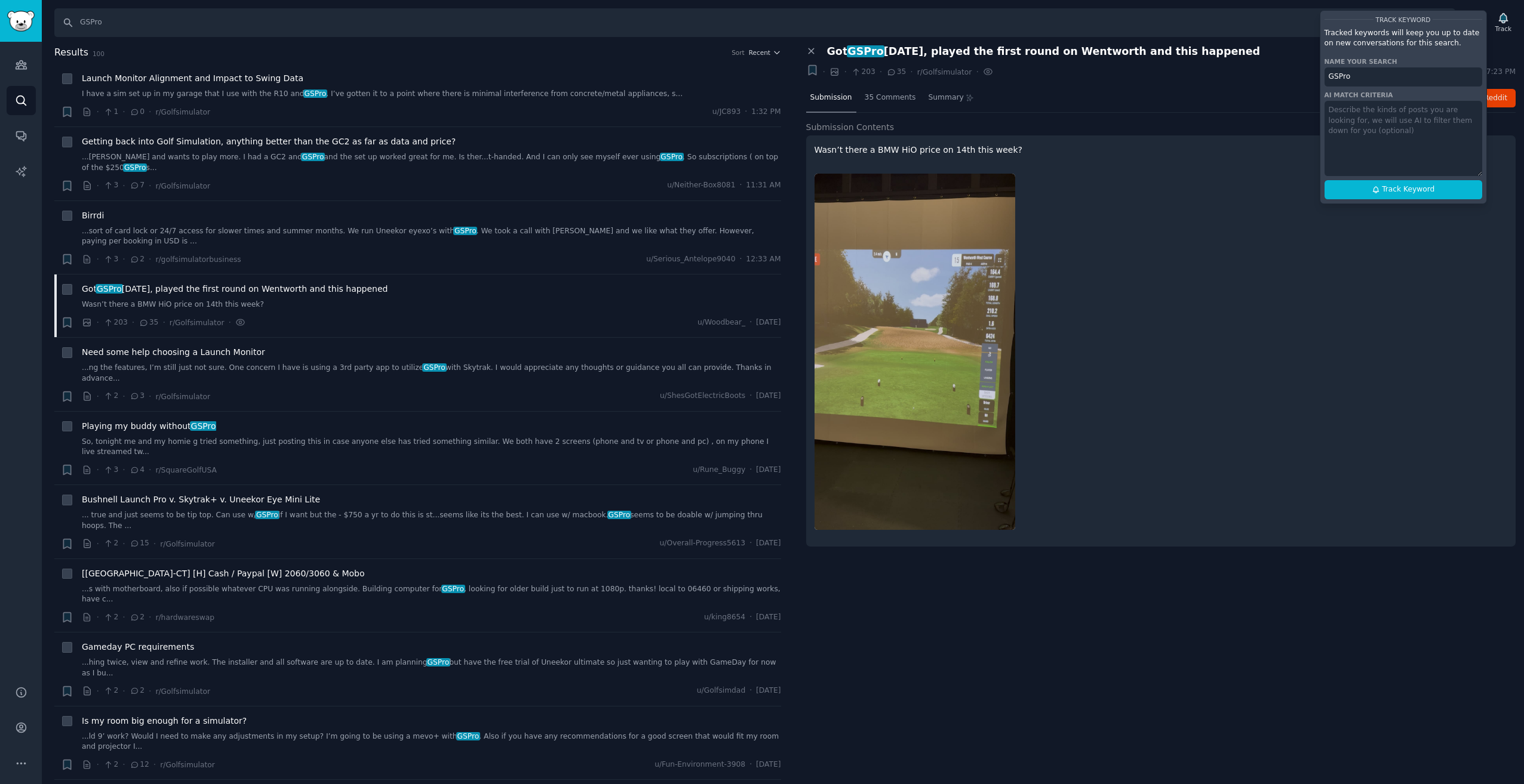
click at [1415, 124] on textarea at bounding box center [1403, 139] width 158 height 75
type textarea "Positives or negatives on the software"
click at [1409, 178] on div "Track Keyword Tracked keywords will keep you up to date on new conversations fo…" at bounding box center [1403, 107] width 167 height 194
click at [1407, 185] on span "Track Keyword" at bounding box center [1408, 189] width 53 height 11
type input "GSPro"
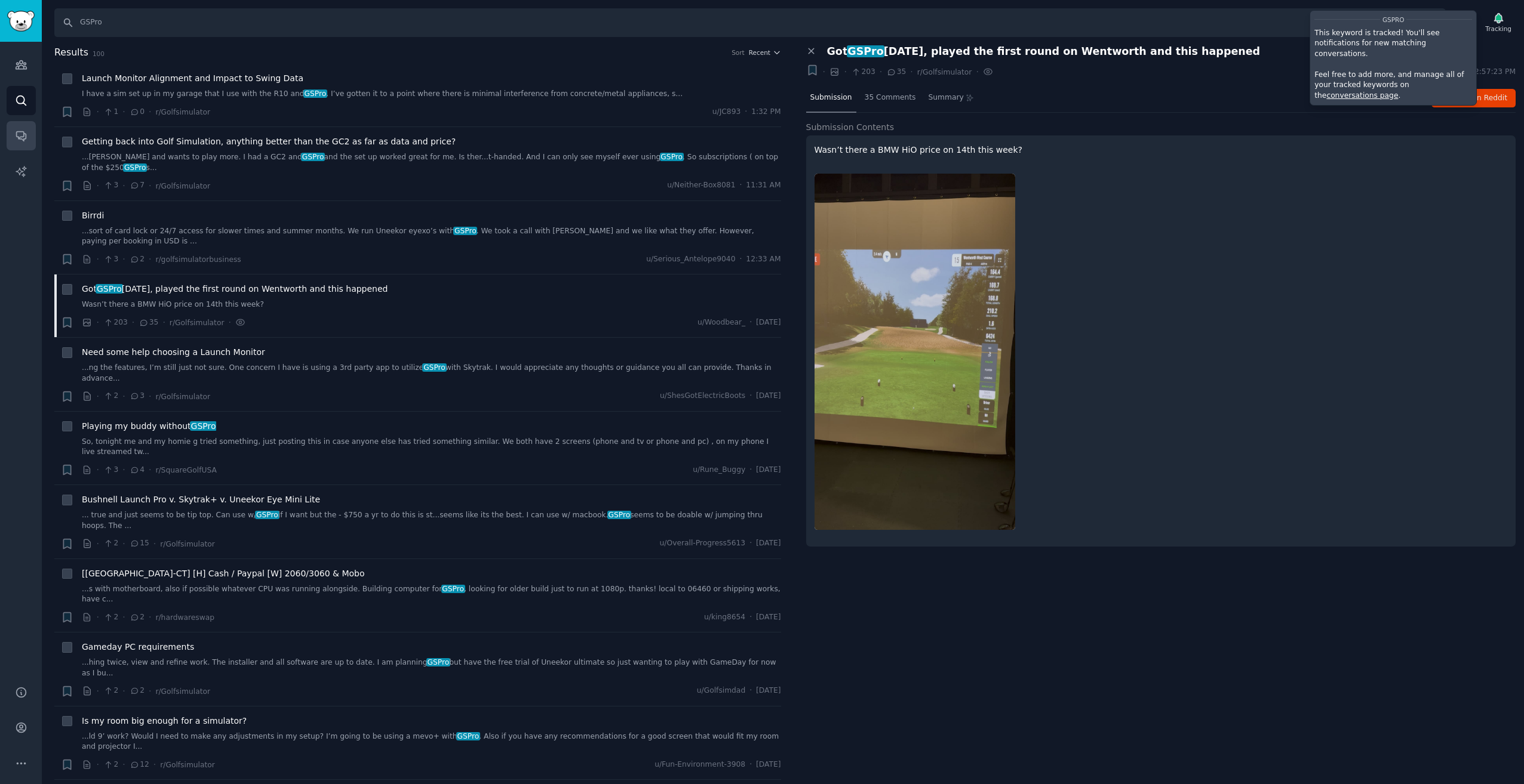
click at [27, 146] on link "Conversations" at bounding box center [21, 136] width 29 height 29
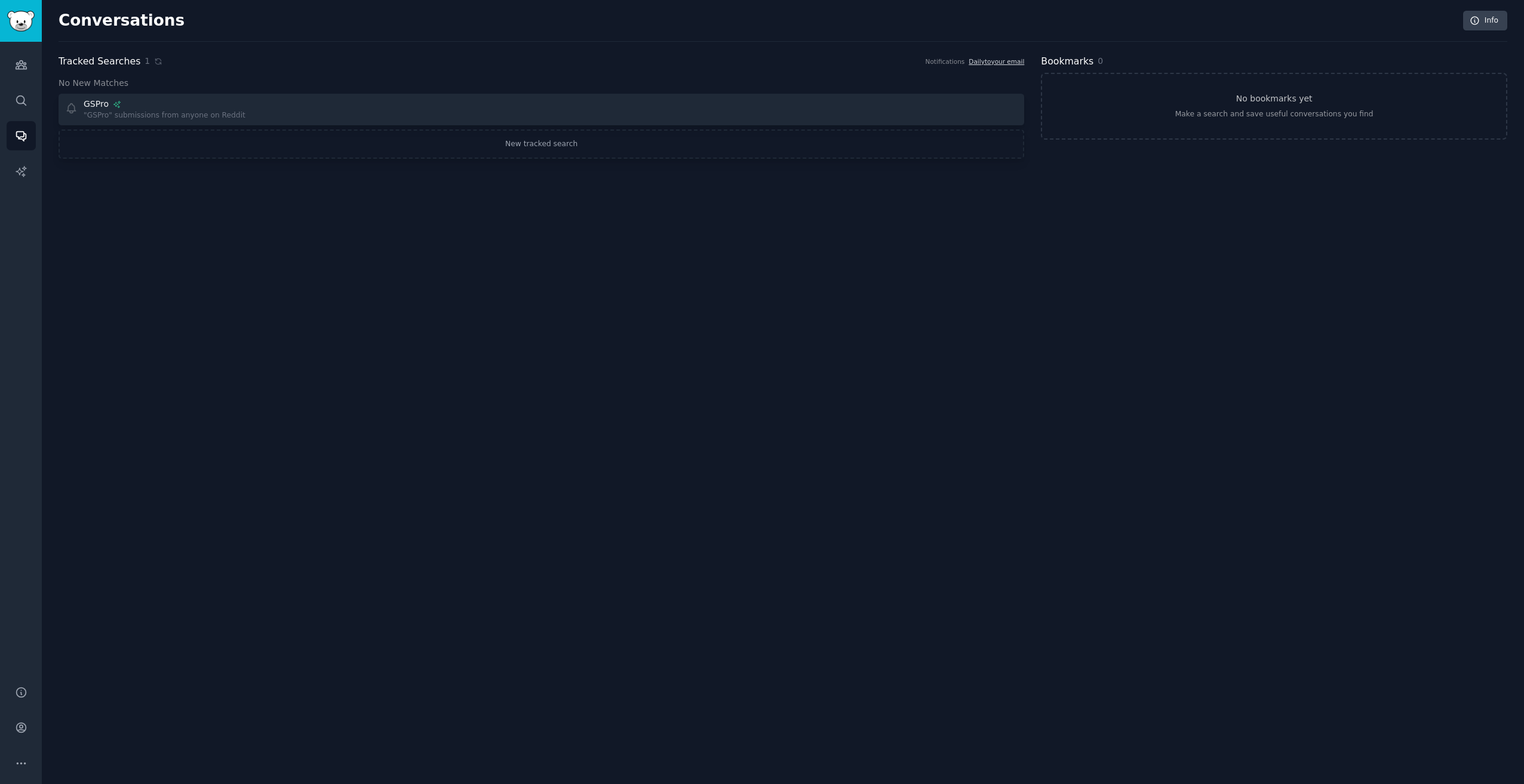
click at [486, 386] on div "Conversations Info Tracked Searches 1 Notifications Daily to your email No New …" at bounding box center [782, 392] width 1482 height 784
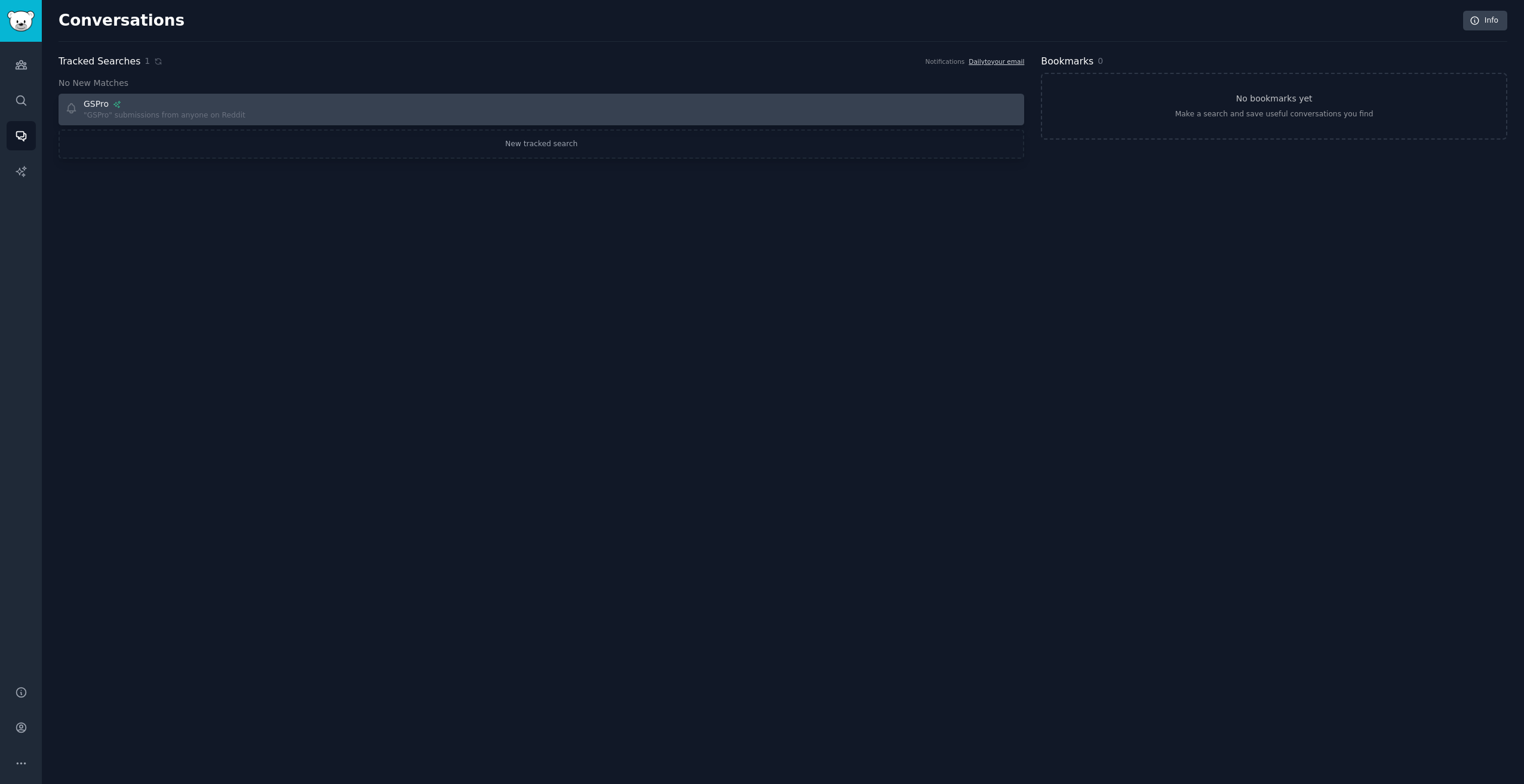
click at [315, 101] on div "GSPro "GSPro" submissions from anyone on Reddit" at bounding box center [299, 110] width 468 height 23
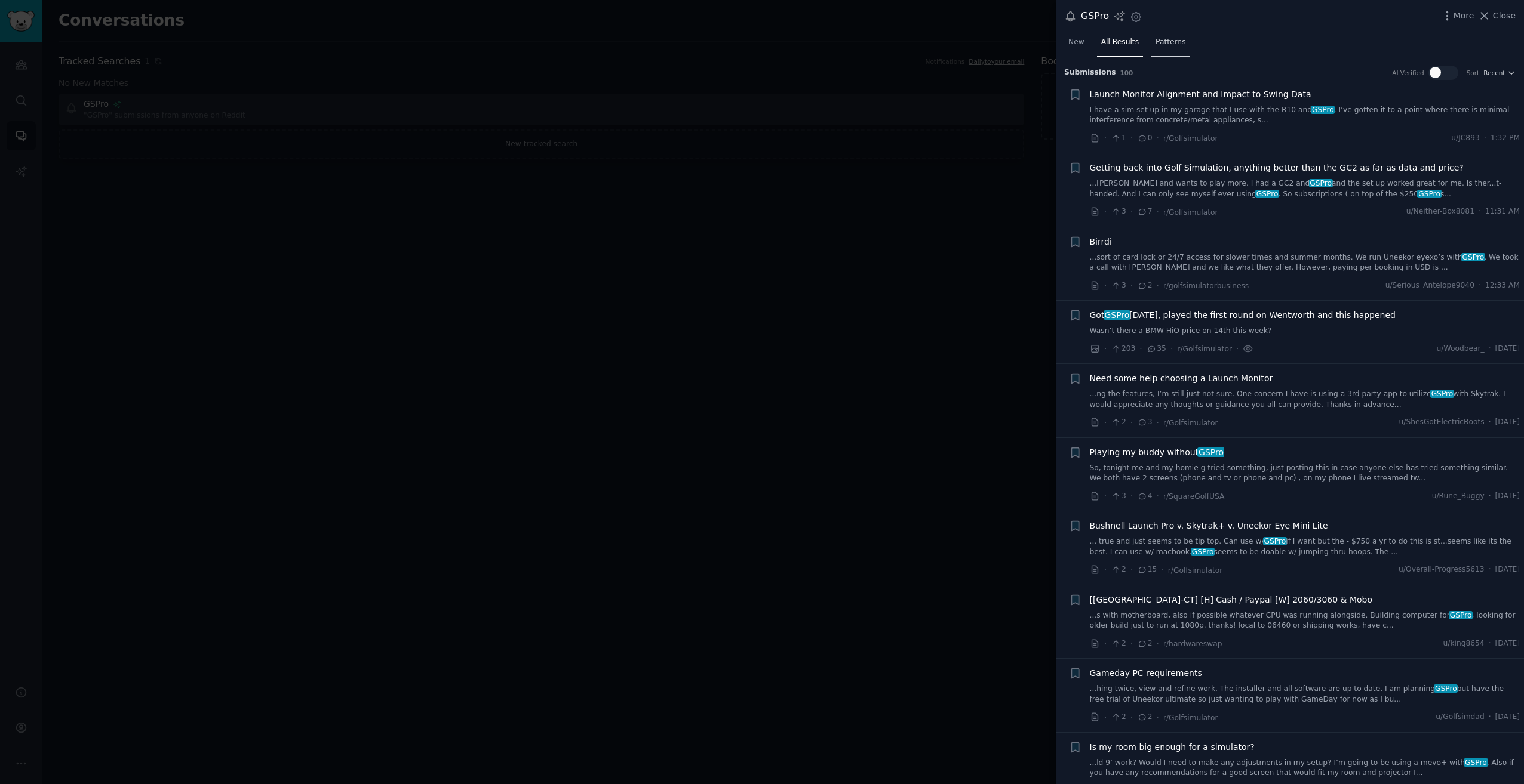
click at [1157, 38] on span "Patterns" at bounding box center [1170, 42] width 30 height 11
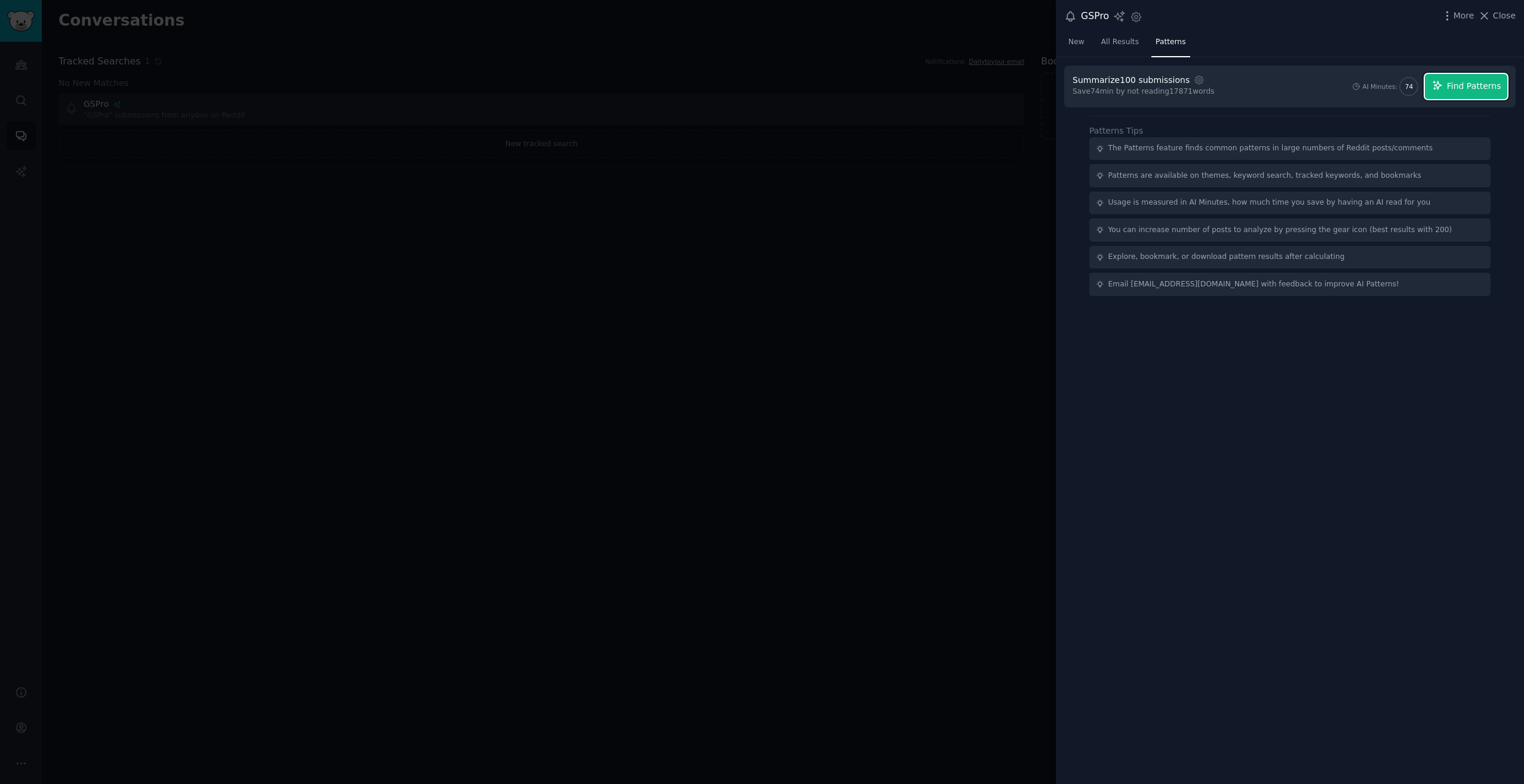
click at [1446, 91] on button "Find Patterns" at bounding box center [1466, 86] width 82 height 25
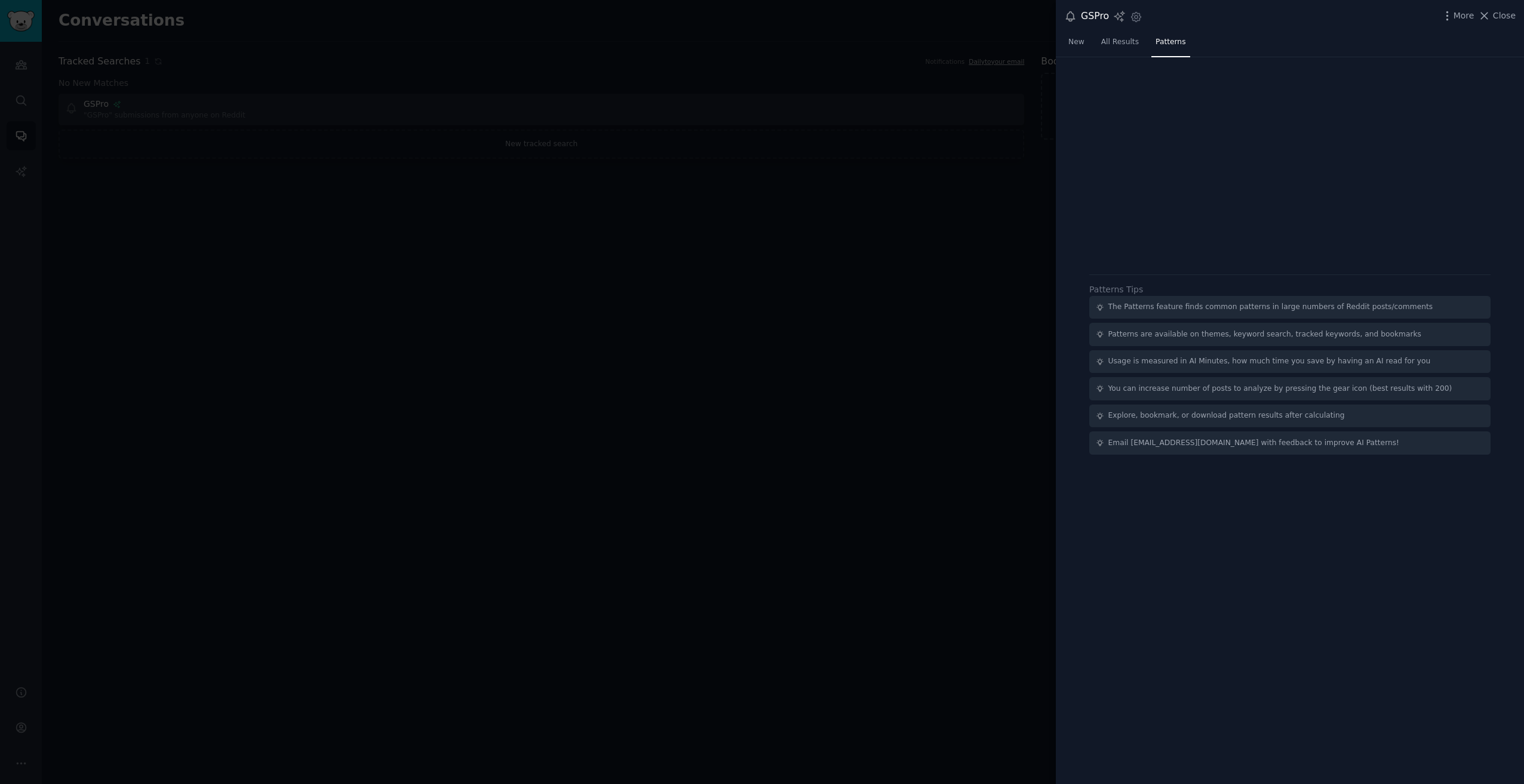
drag, startPoint x: 893, startPoint y: 271, endPoint x: 608, endPoint y: 371, distance: 302.0
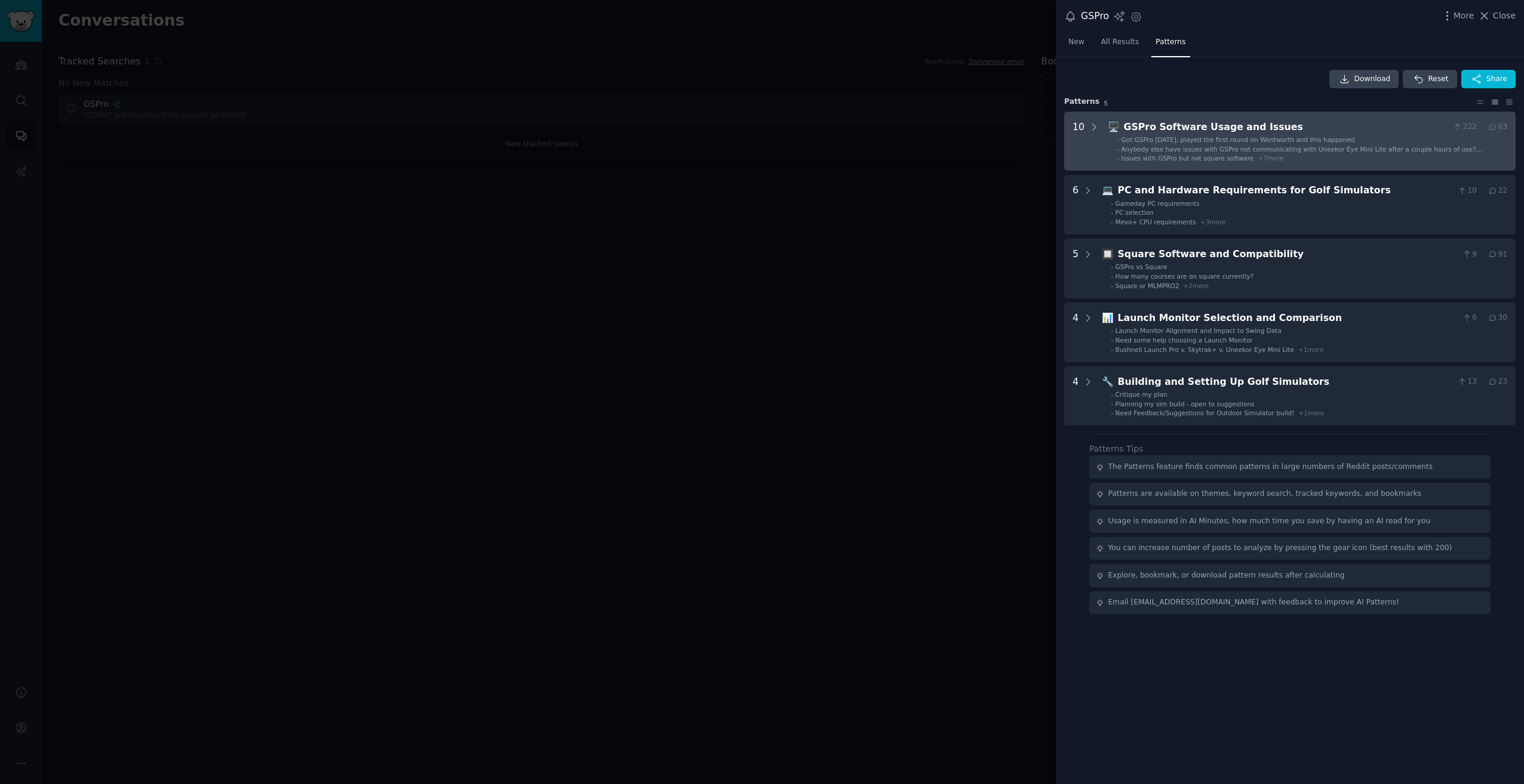
click at [1359, 165] on Issues "10 🖥️ GSPro Software Usage and Issues 222 · 83 - Got GSPro [DATE], played the f…" at bounding box center [1290, 141] width 452 height 60
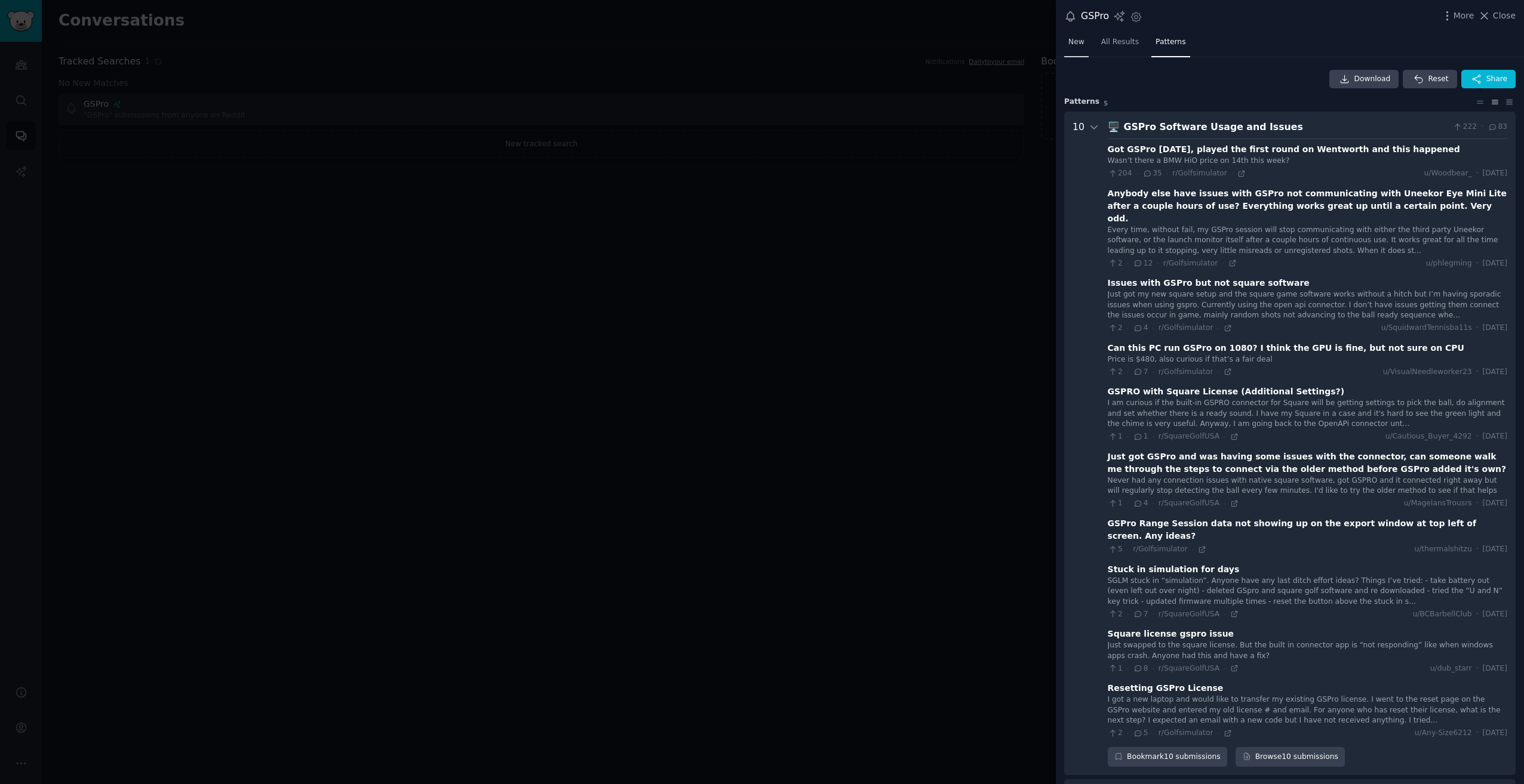
click at [1083, 43] on span "New" at bounding box center [1076, 42] width 16 height 11
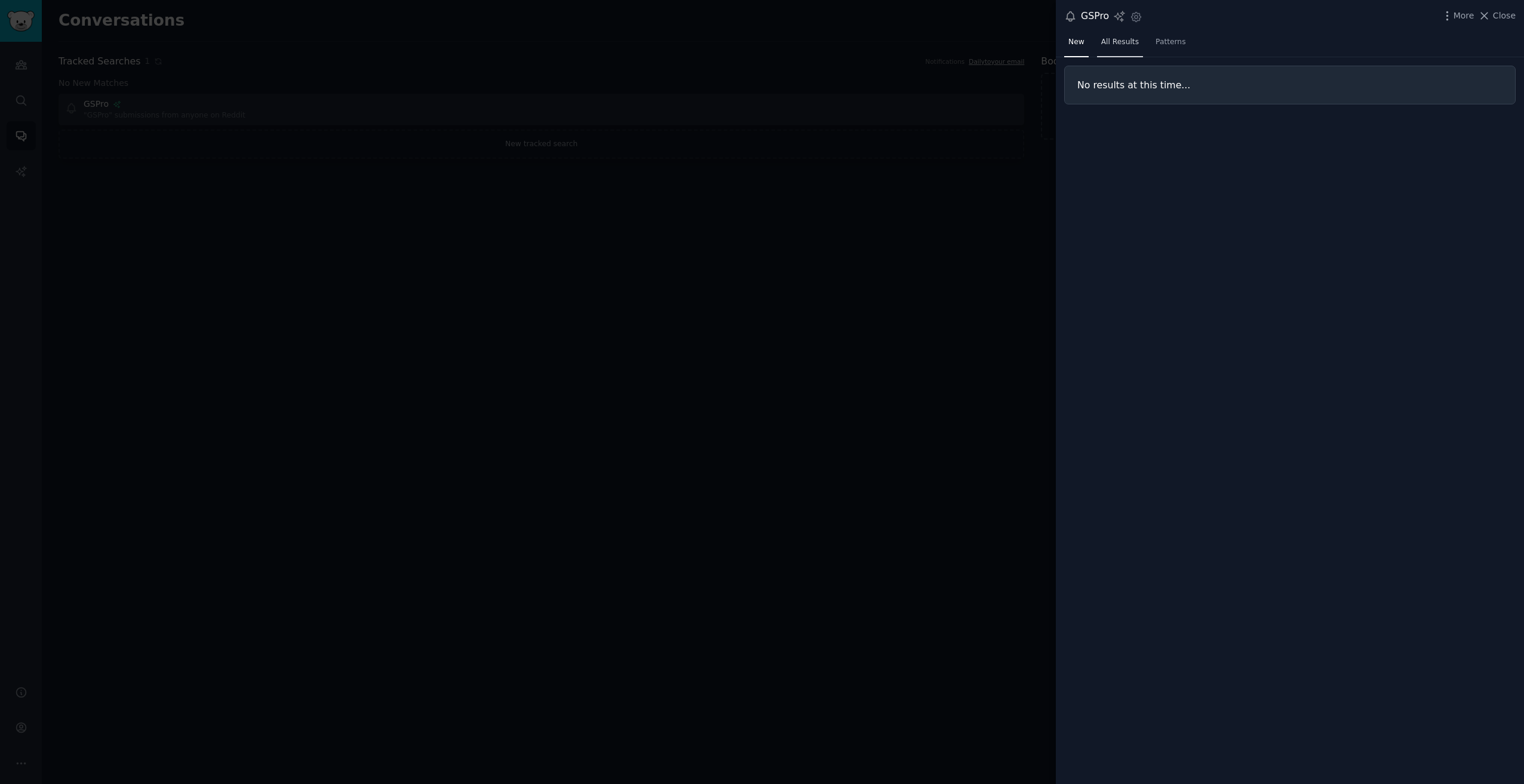
click at [1121, 44] on span "All Results" at bounding box center [1120, 42] width 38 height 11
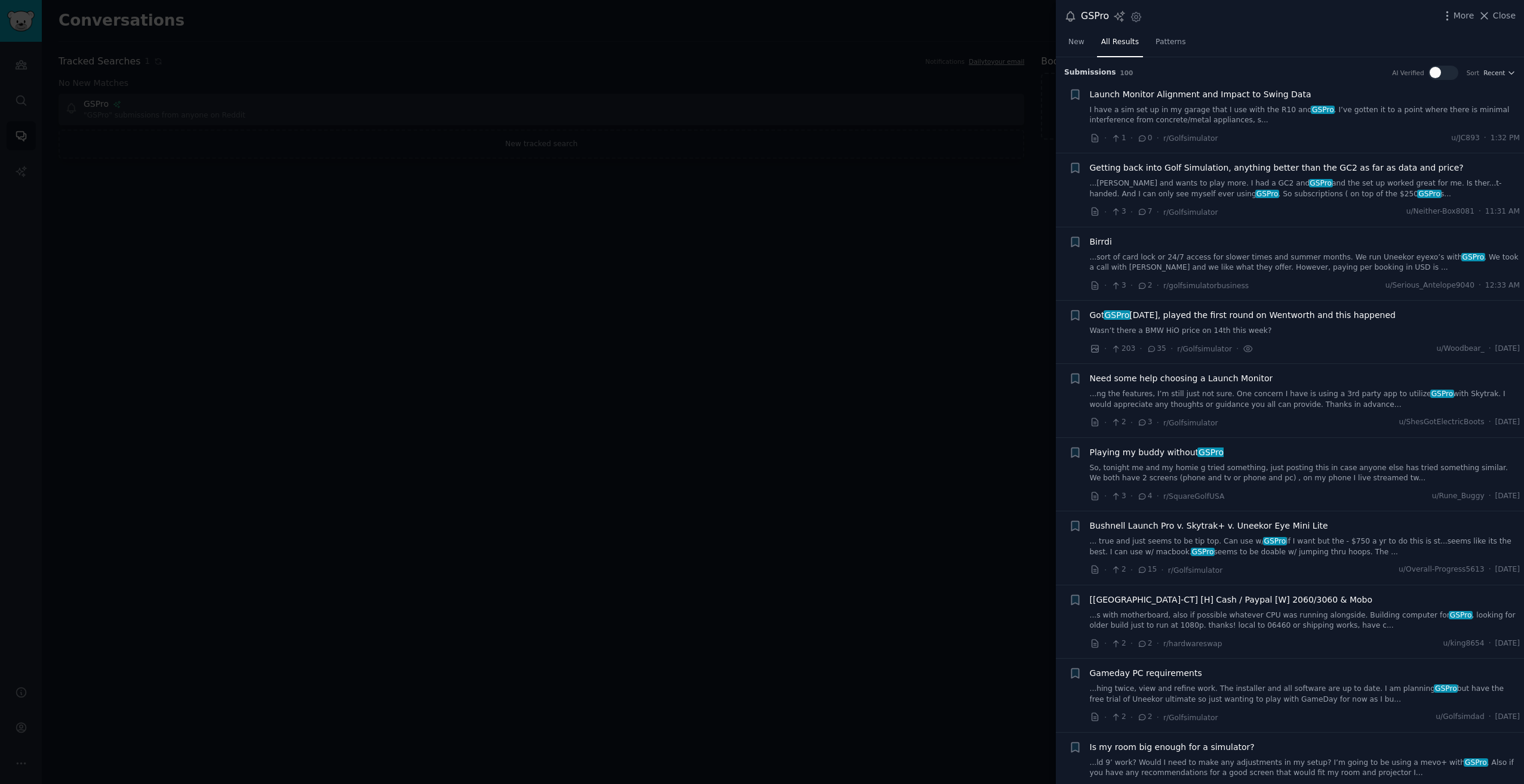
click at [1439, 72] on div at bounding box center [1434, 72] width 11 height 11
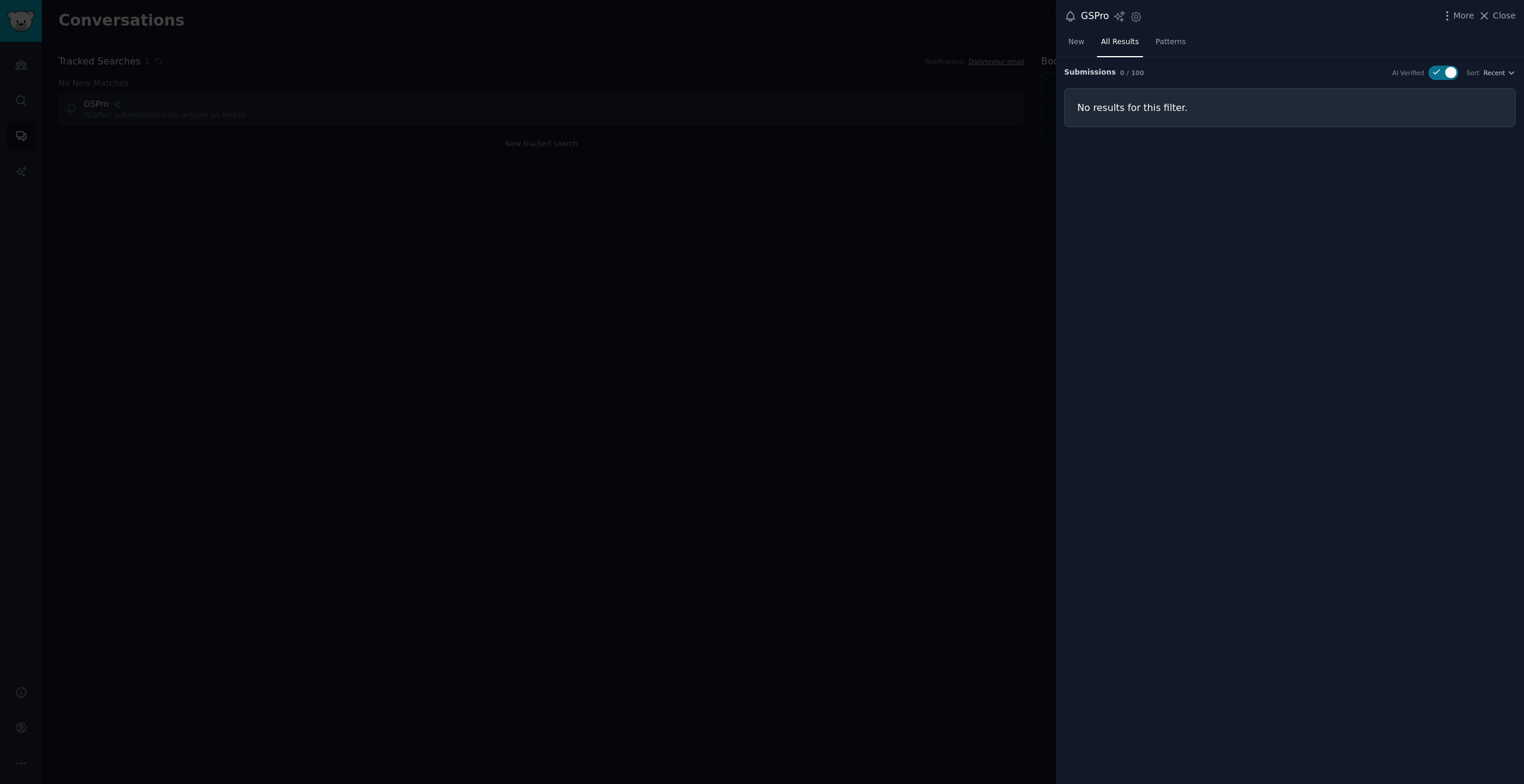
click at [1453, 67] on div at bounding box center [1450, 72] width 11 height 11
checkbox input "false"
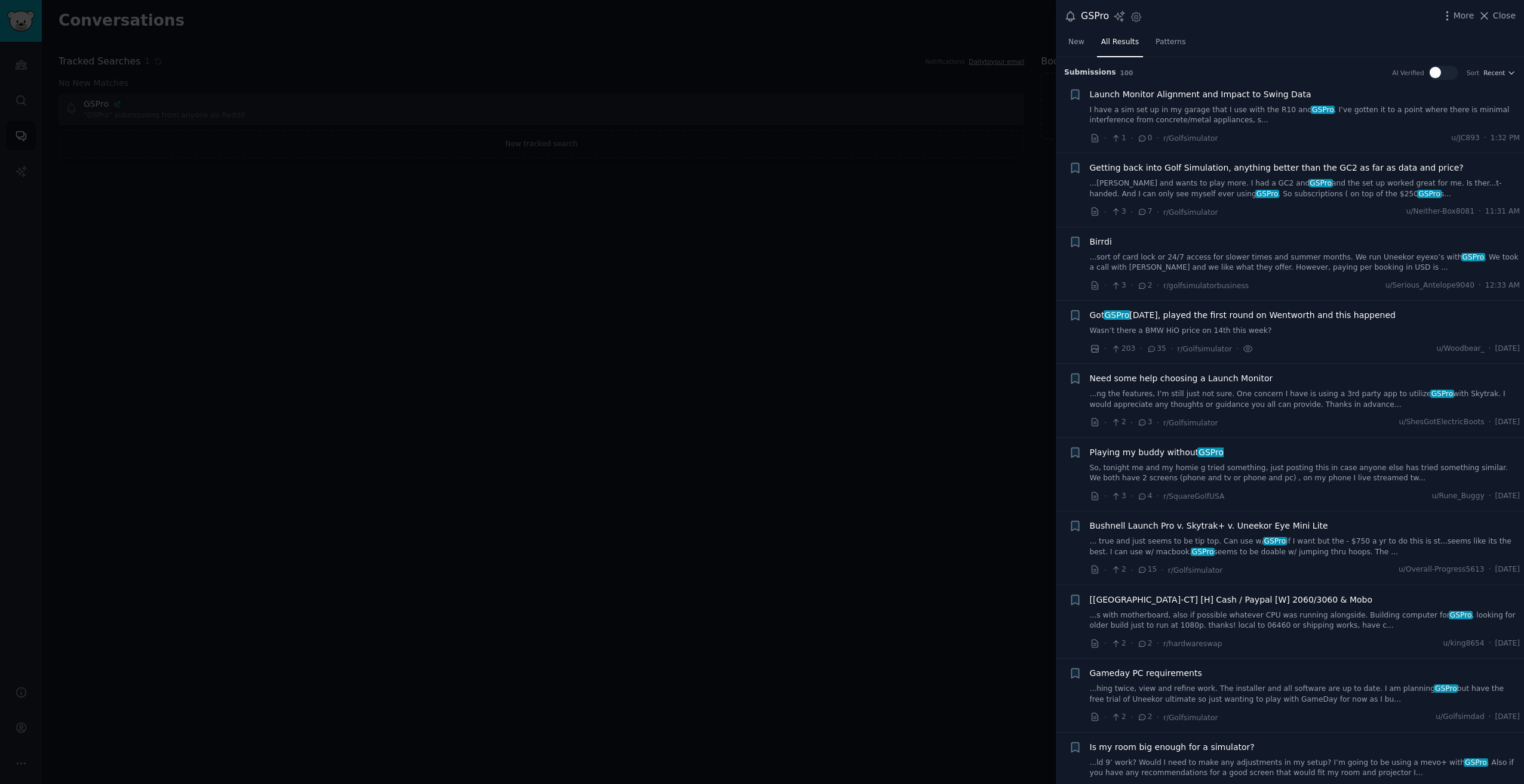
click at [280, 410] on div at bounding box center [762, 392] width 1524 height 784
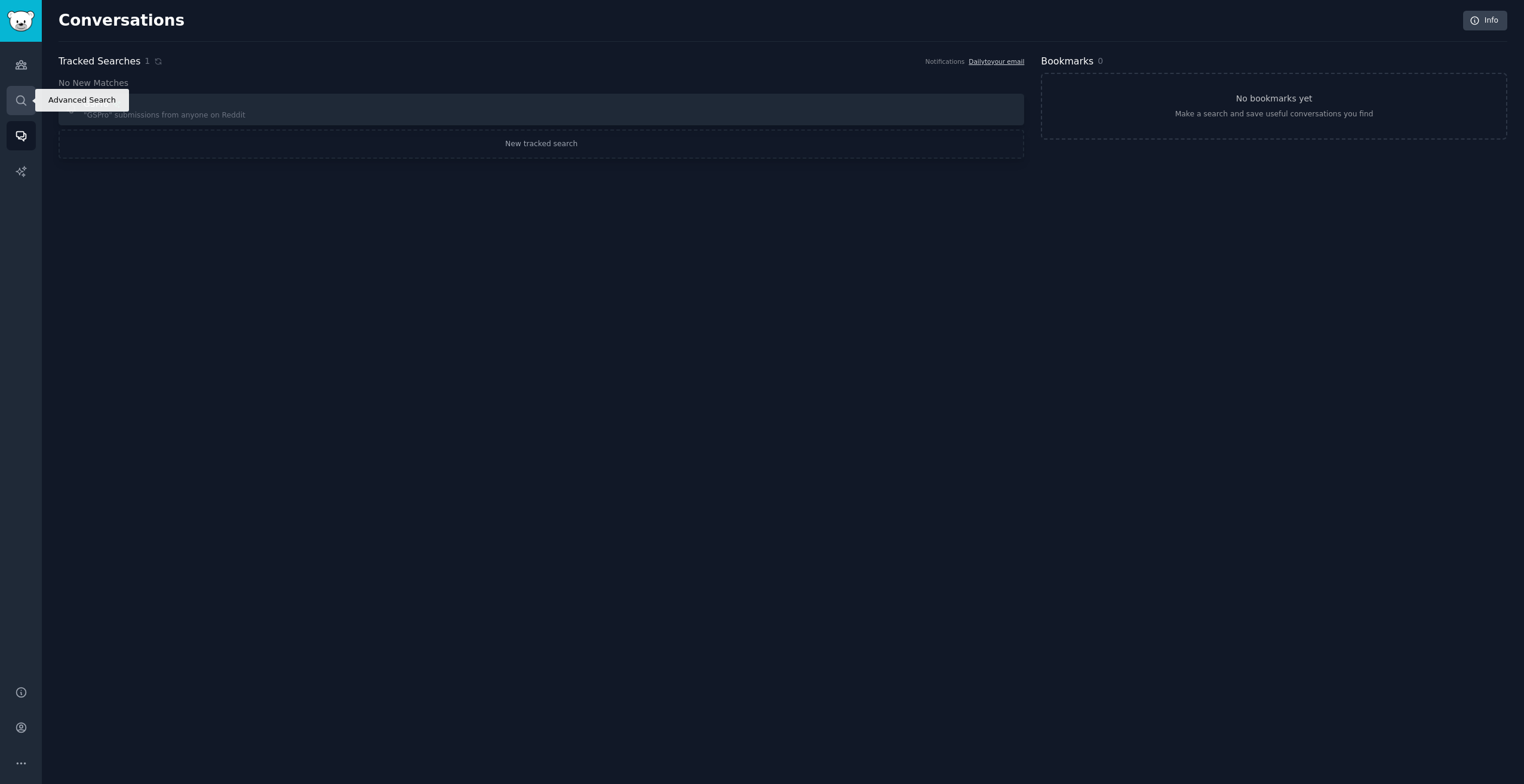
click at [21, 106] on icon "Sidebar" at bounding box center [21, 100] width 12 height 12
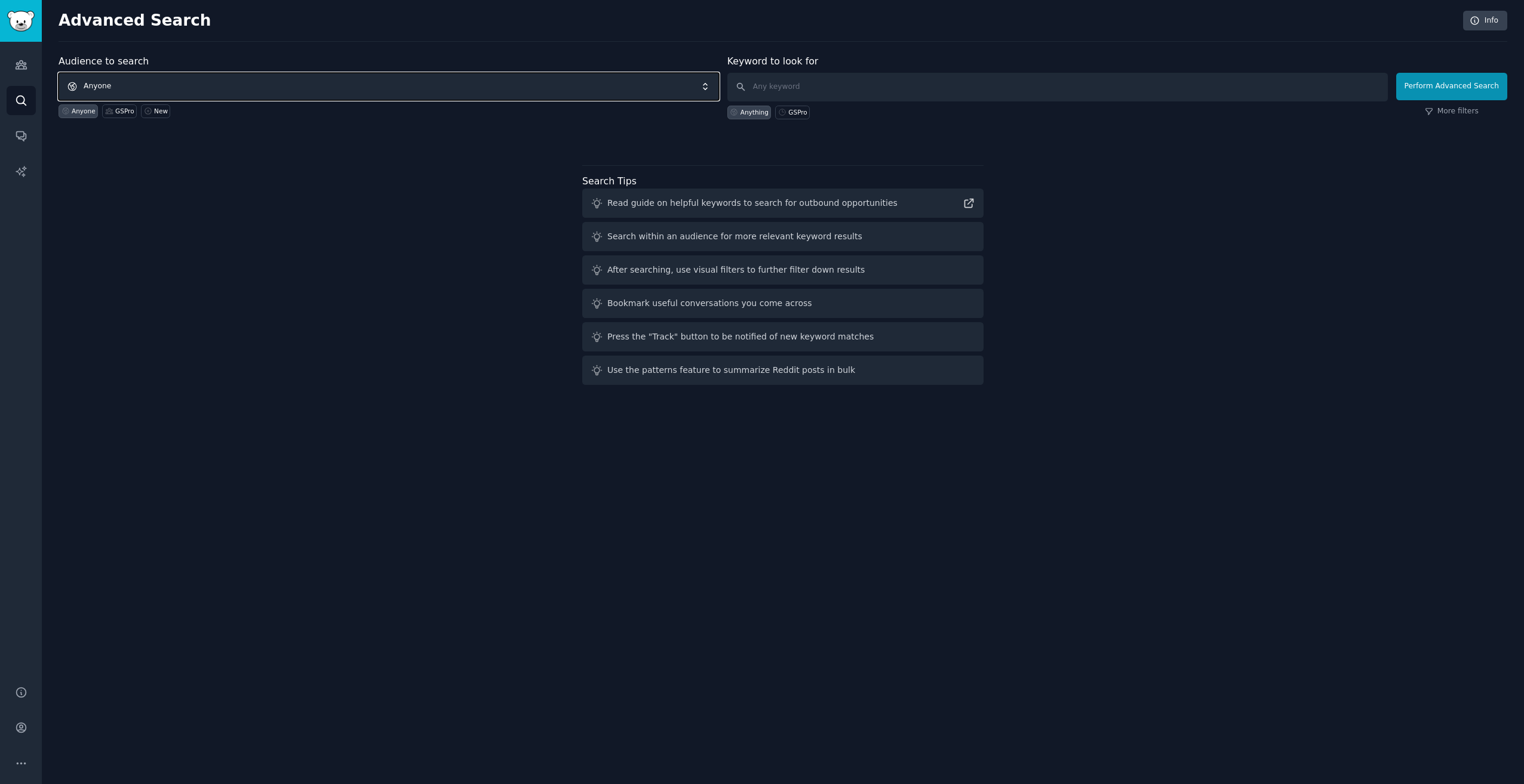
click at [193, 88] on span "Anyone" at bounding box center [389, 86] width 660 height 27
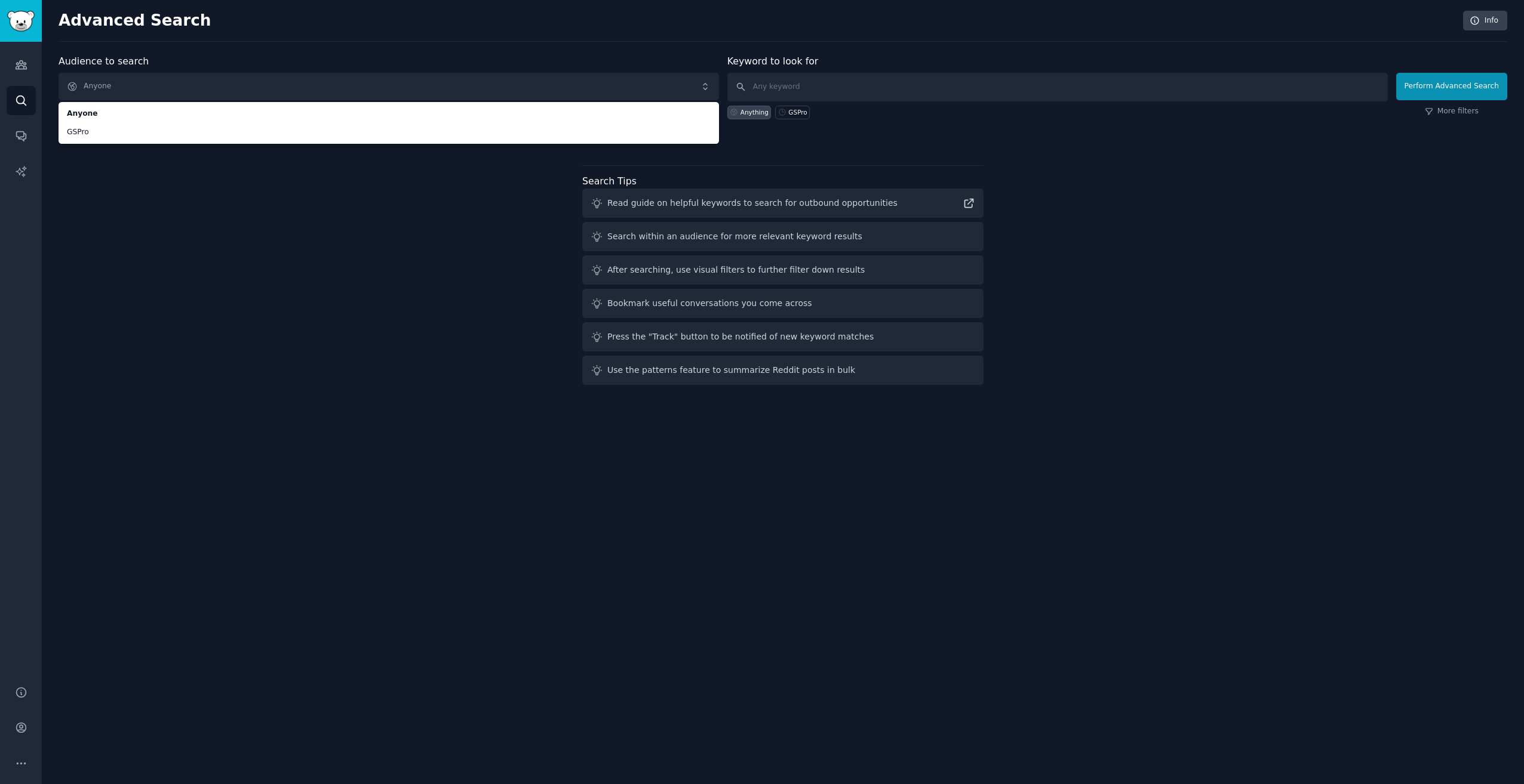
click at [311, 348] on div "Audience to search Anyone Anyone GSPro Anyone GSPro New Keyword to look for Any…" at bounding box center [782, 222] width 1449 height 335
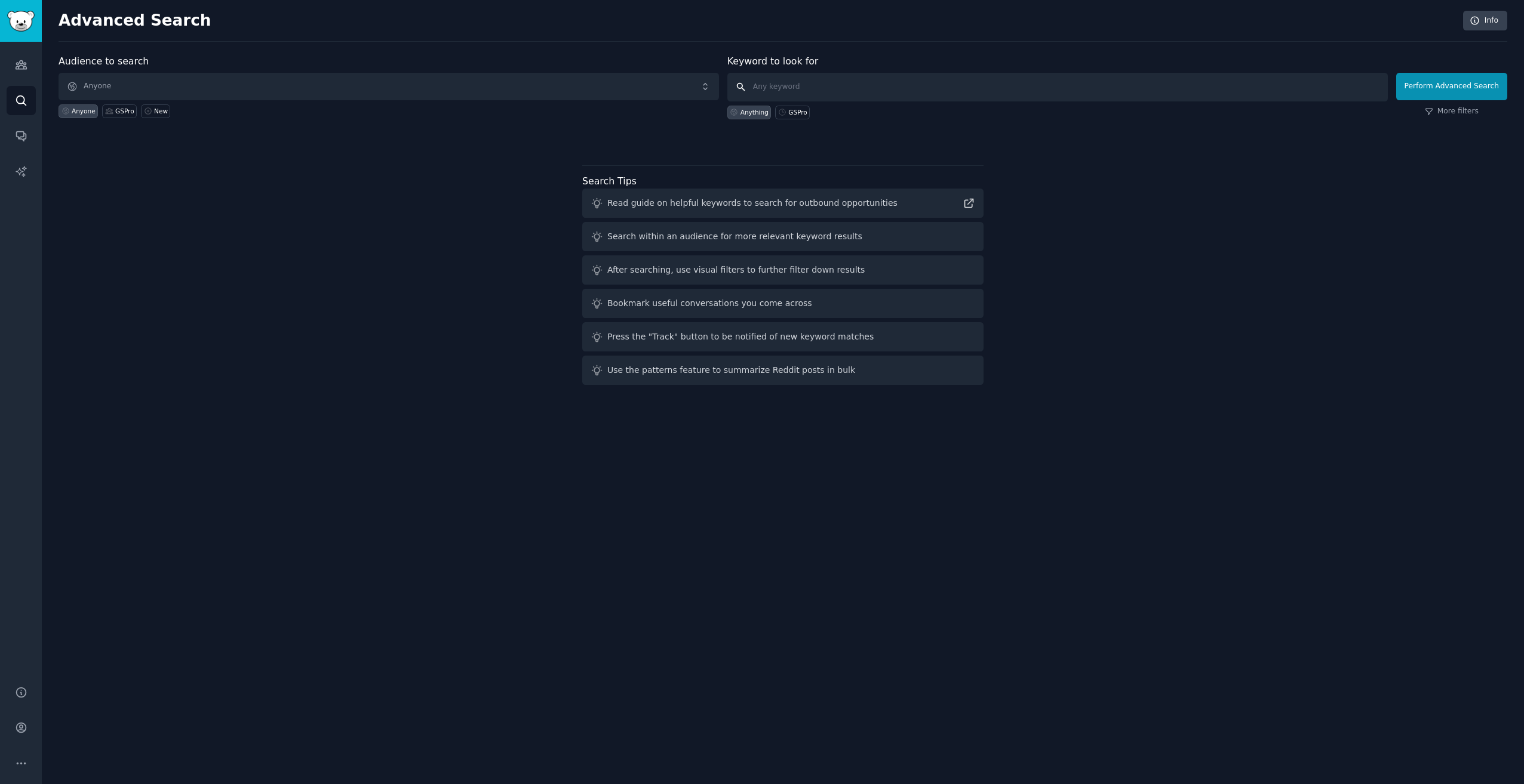
click at [825, 80] on input "text" at bounding box center [1058, 87] width 660 height 29
type input "what is the best golf simulator software?"
click at [1436, 86] on button "Perform Advanced Search" at bounding box center [1451, 86] width 111 height 27
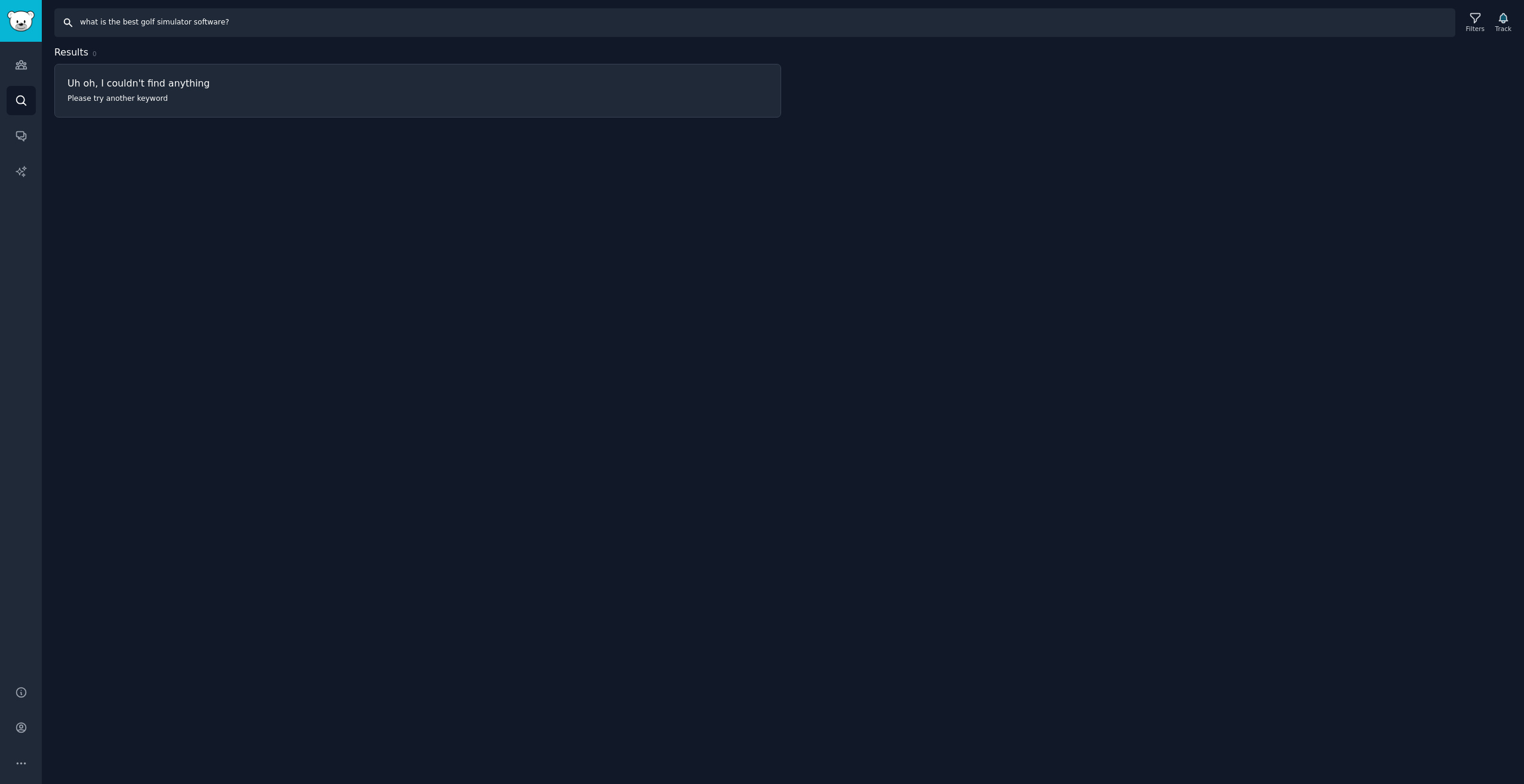
drag, startPoint x: 237, startPoint y: 29, endPoint x: 228, endPoint y: 30, distance: 9.1
click at [237, 29] on input "what is the best golf simulator software?" at bounding box center [755, 23] width 1401 height 29
click at [15, 104] on icon "Sidebar" at bounding box center [21, 100] width 12 height 12
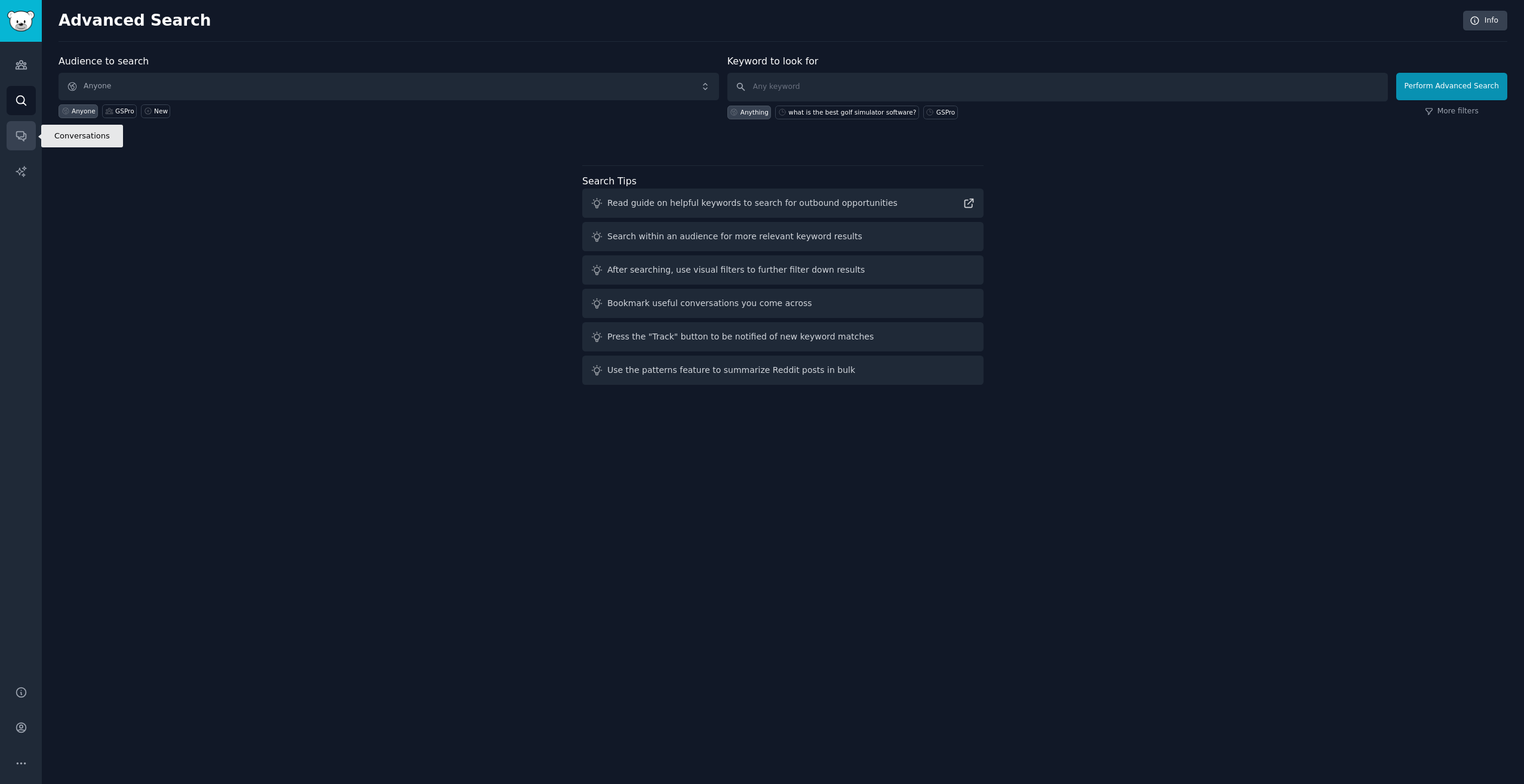
click at [12, 145] on link "Conversations" at bounding box center [21, 136] width 29 height 29
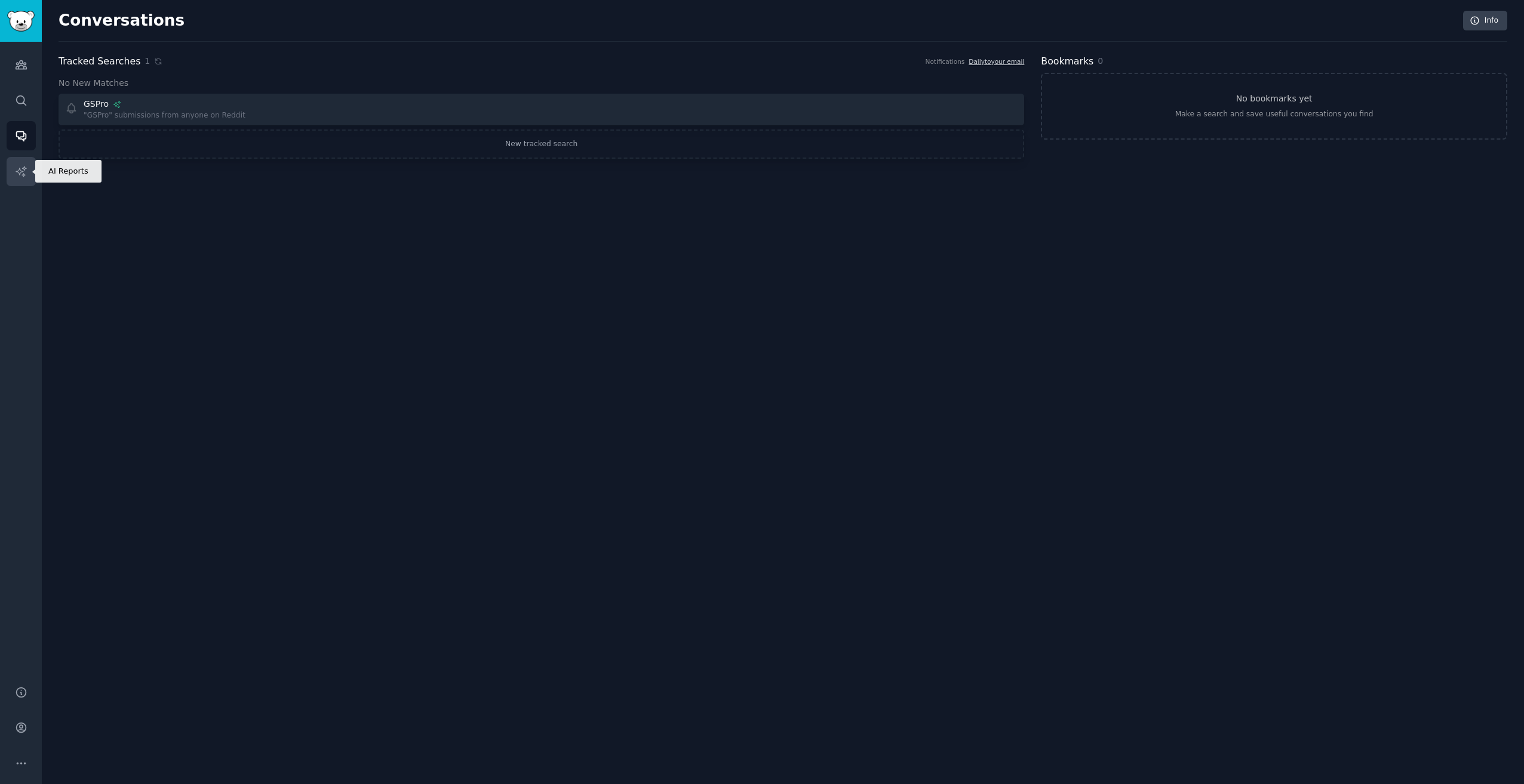
click at [18, 178] on link "AI Reports" at bounding box center [21, 171] width 29 height 29
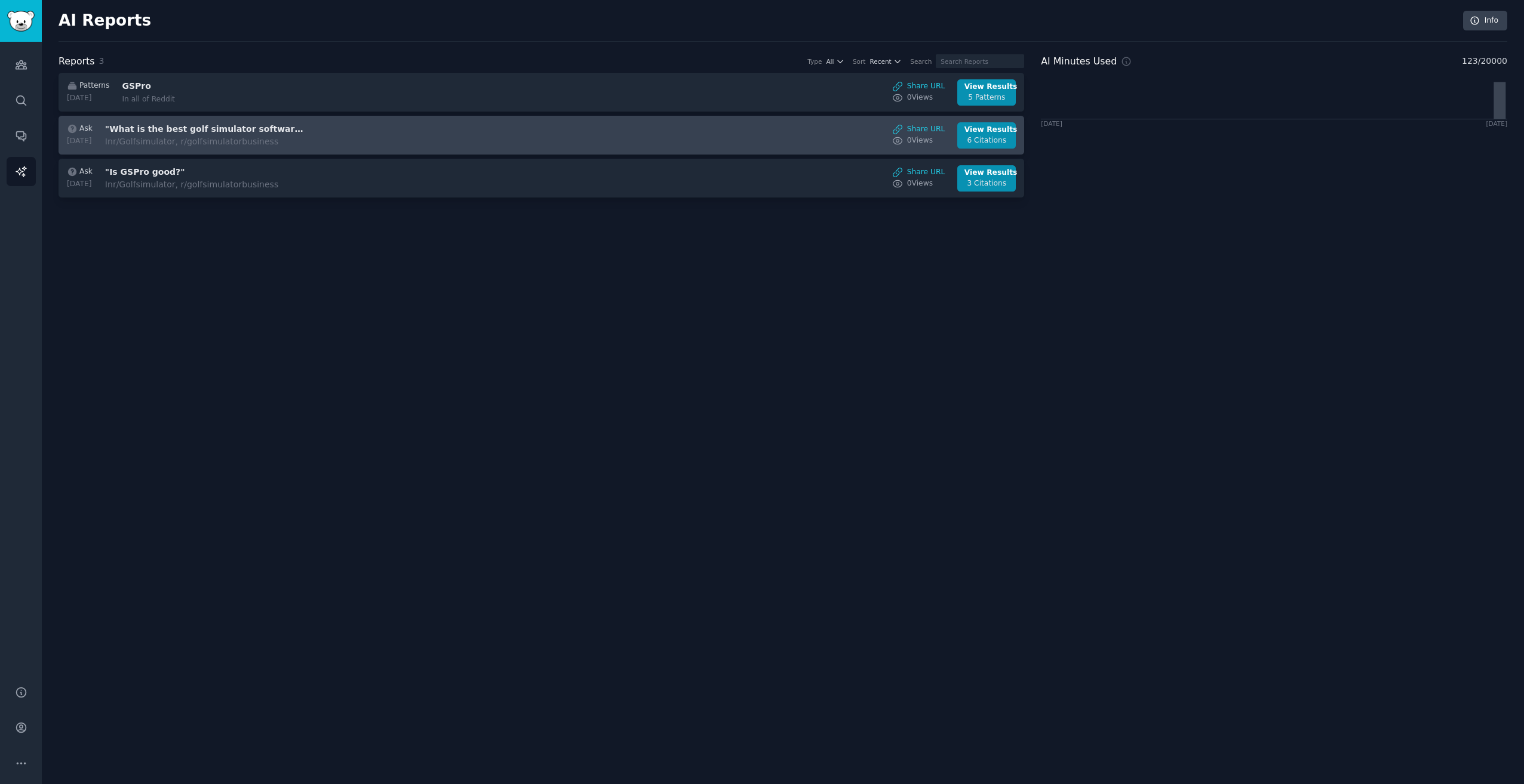
click at [282, 140] on div "In r/Golfsimulator, r/golfsimulatorbusiness" at bounding box center [205, 141] width 200 height 12
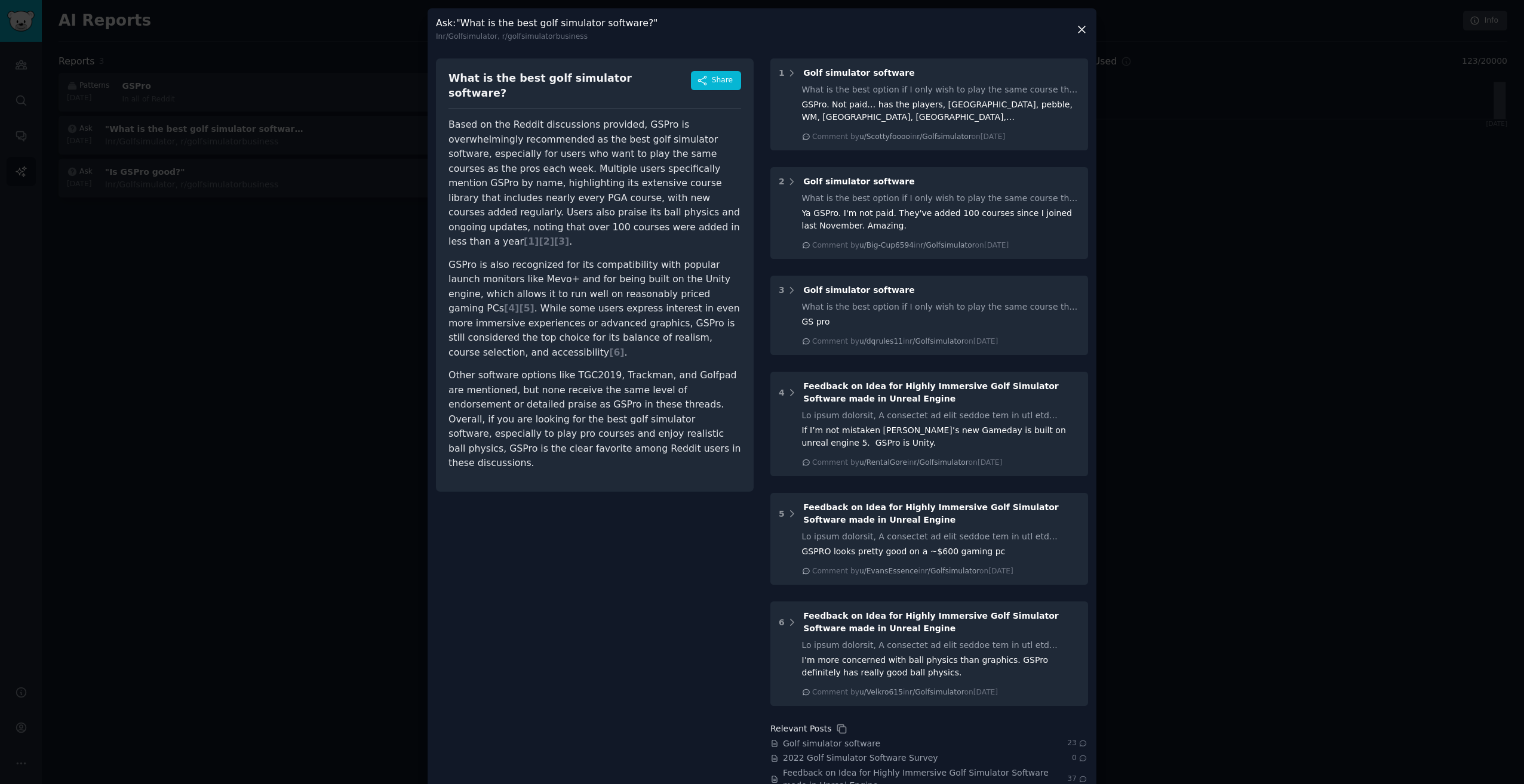
click at [570, 117] on p "Based on the Reddit discussions provided, GSPro is overwhelmingly recommended a…" at bounding box center [594, 183] width 293 height 132
click at [557, 147] on p "Based on the Reddit discussions provided, GSPro is overwhelmingly recommended a…" at bounding box center [594, 183] width 293 height 132
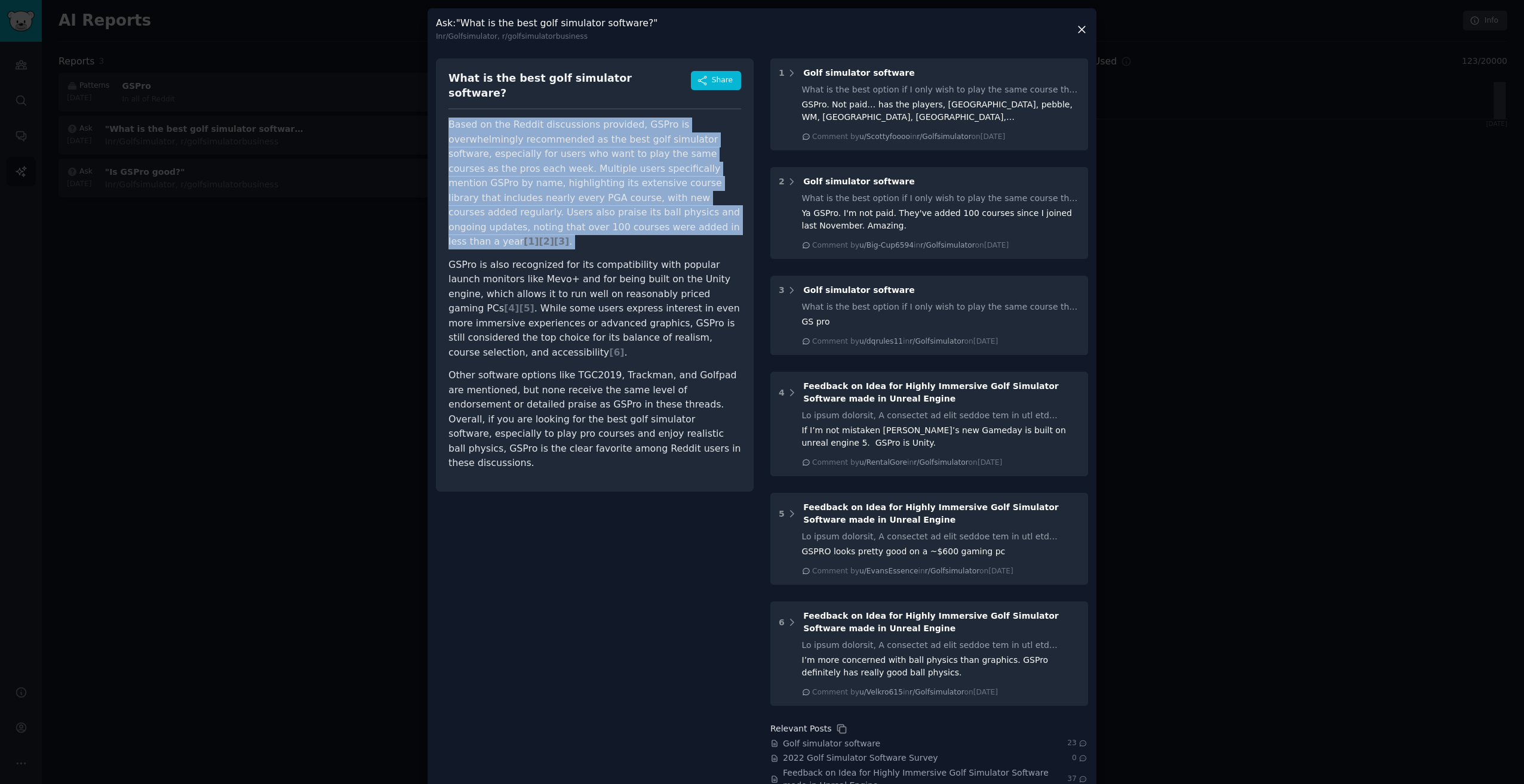
click at [557, 147] on p "Based on the Reddit discussions provided, GSPro is overwhelmingly recommended a…" at bounding box center [594, 183] width 293 height 132
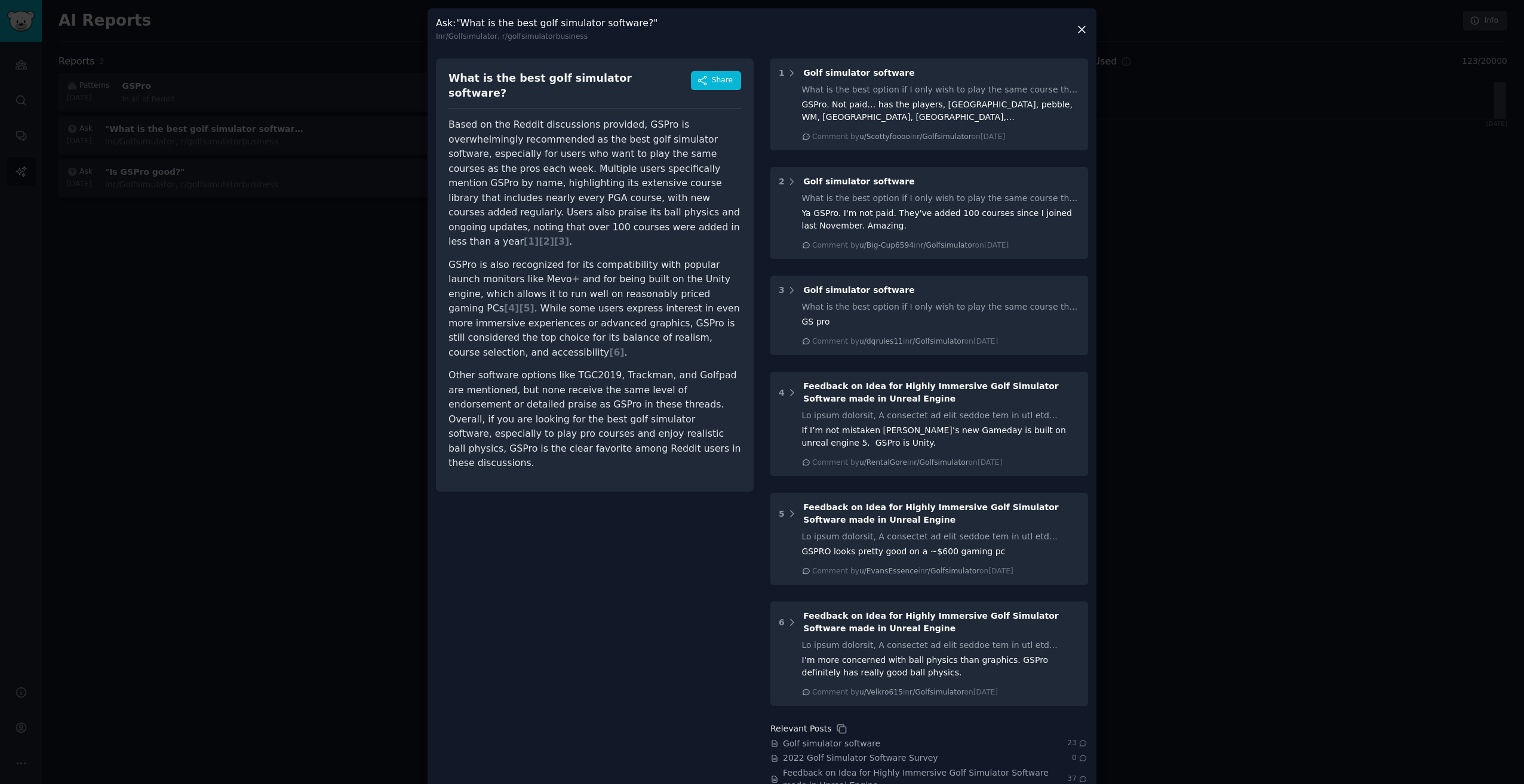
click at [660, 259] on p "GSPro is also recognized for its compatibility with popular launch monitors lik…" at bounding box center [594, 309] width 293 height 102
click at [335, 425] on div at bounding box center [762, 392] width 1524 height 784
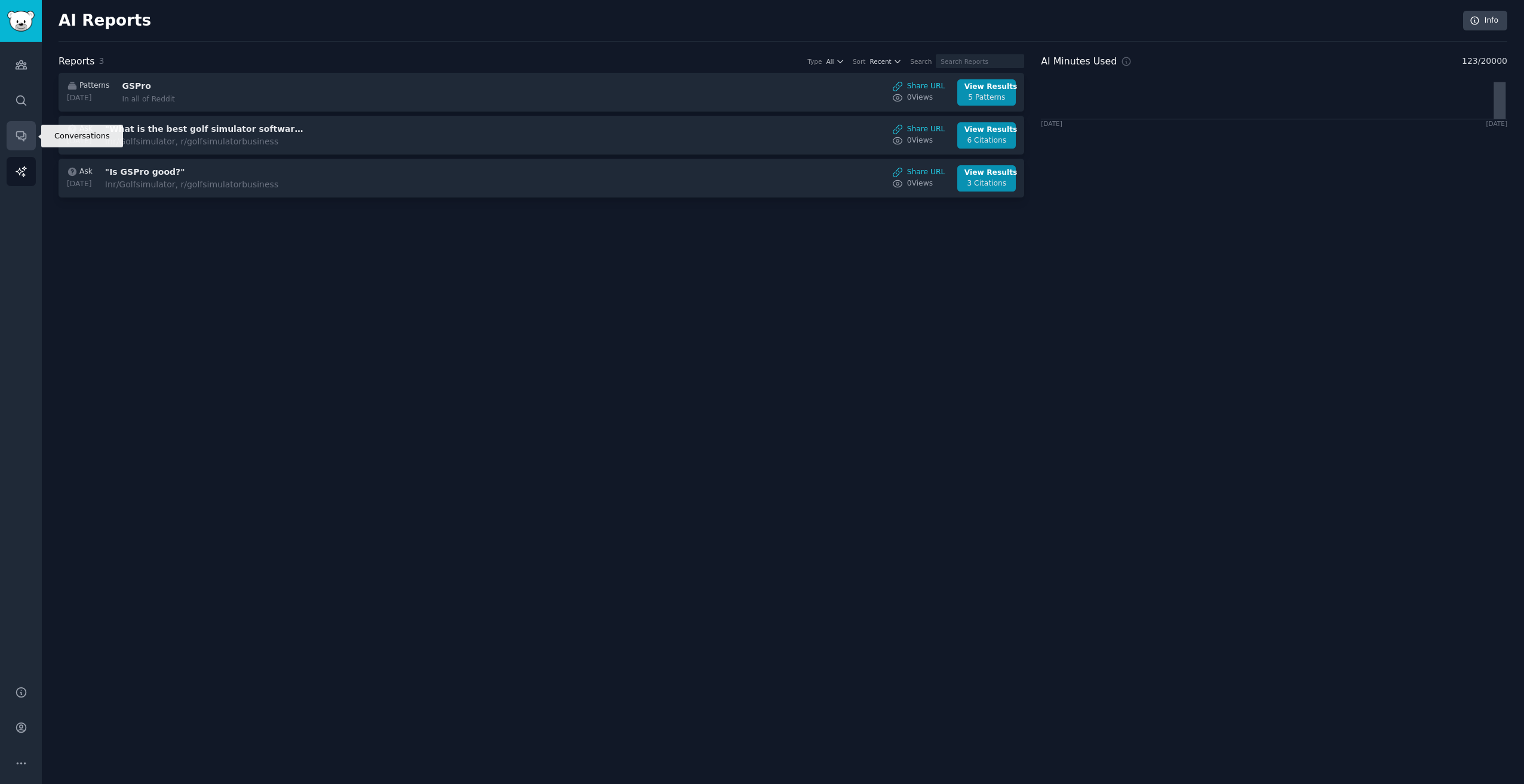
click at [23, 145] on link "Conversations" at bounding box center [21, 136] width 29 height 29
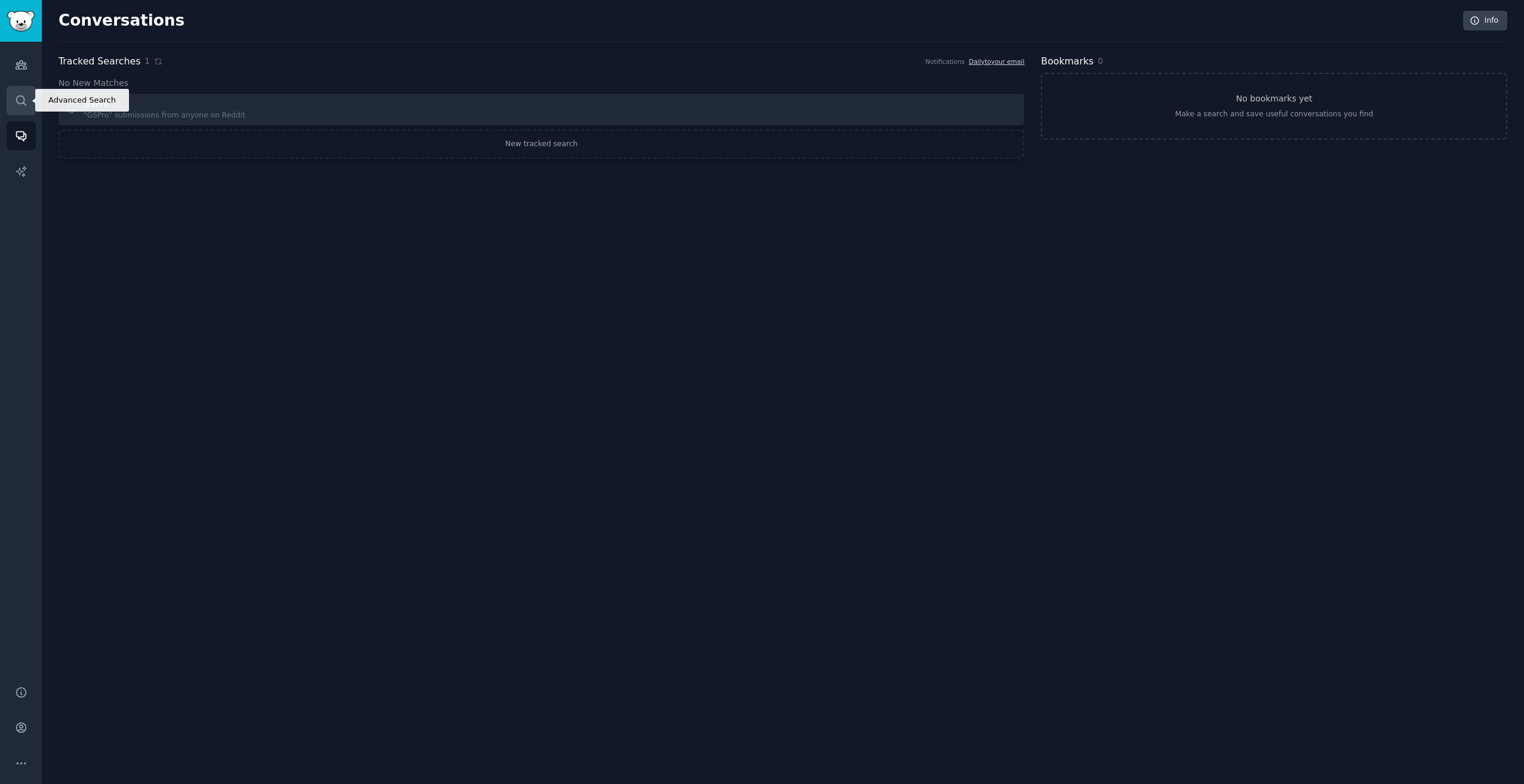
click at [16, 95] on icon "Sidebar" at bounding box center [21, 100] width 12 height 12
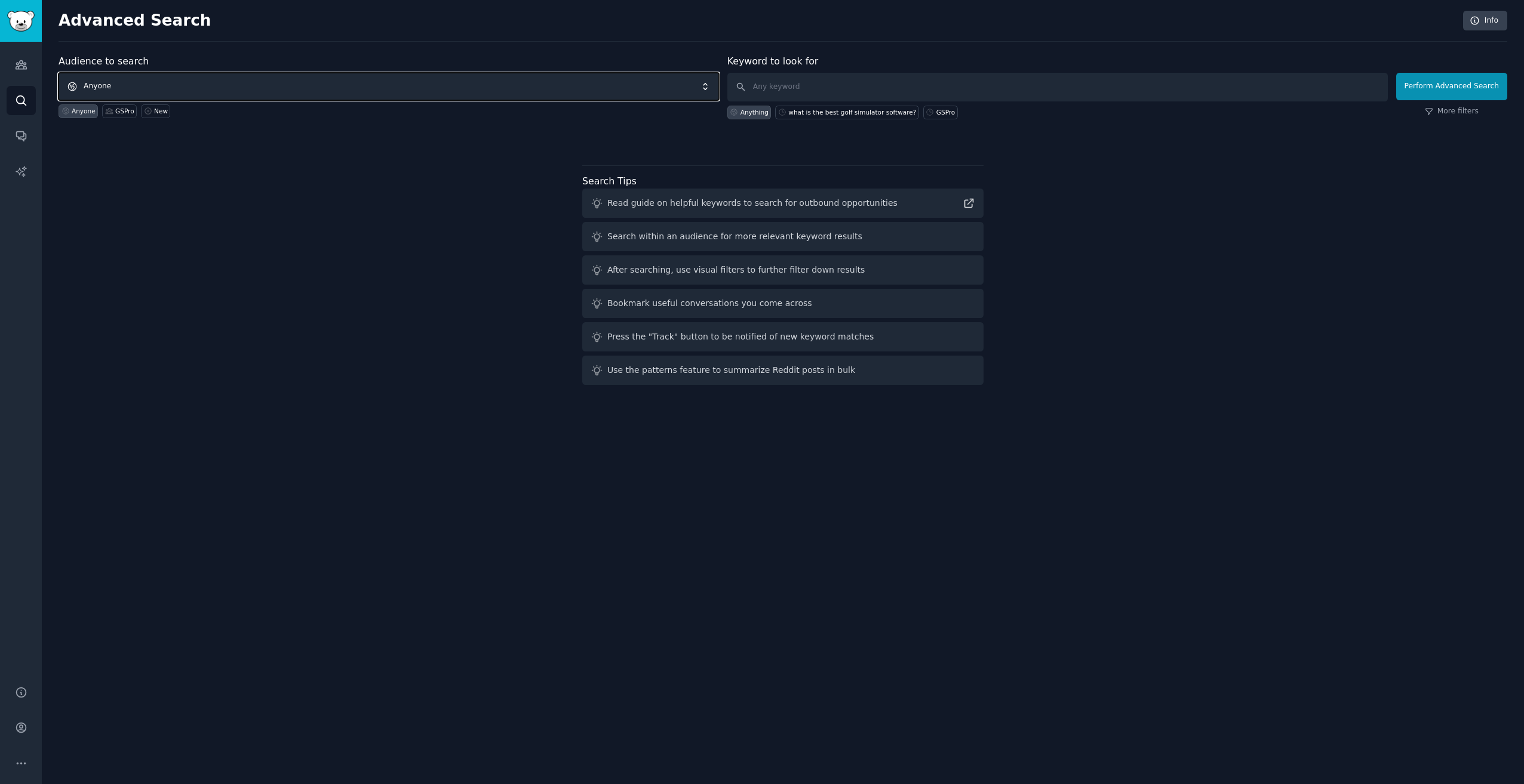
click at [150, 80] on span "Anyone" at bounding box center [389, 86] width 660 height 27
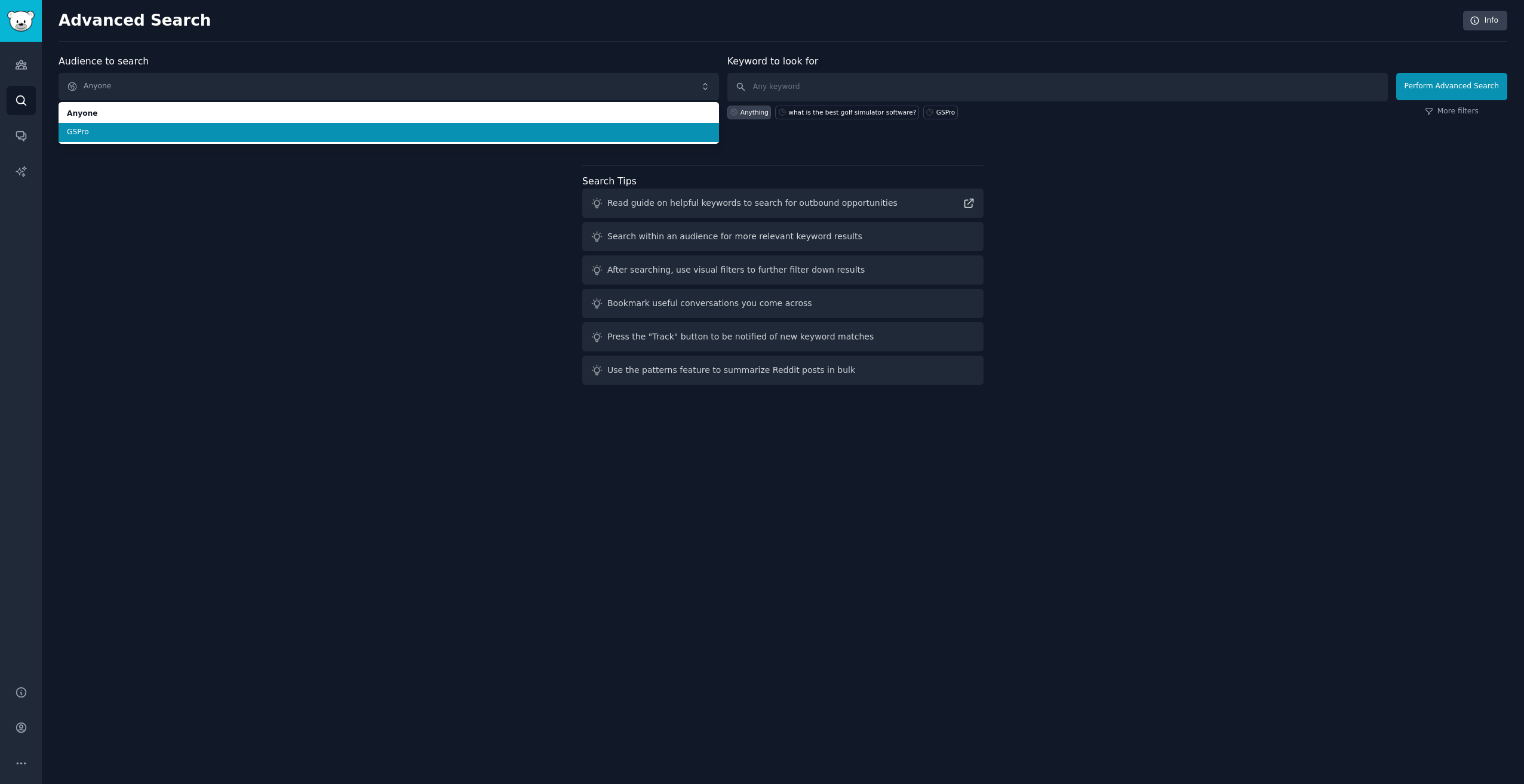
click at [107, 131] on span "GSPro" at bounding box center [389, 132] width 644 height 11
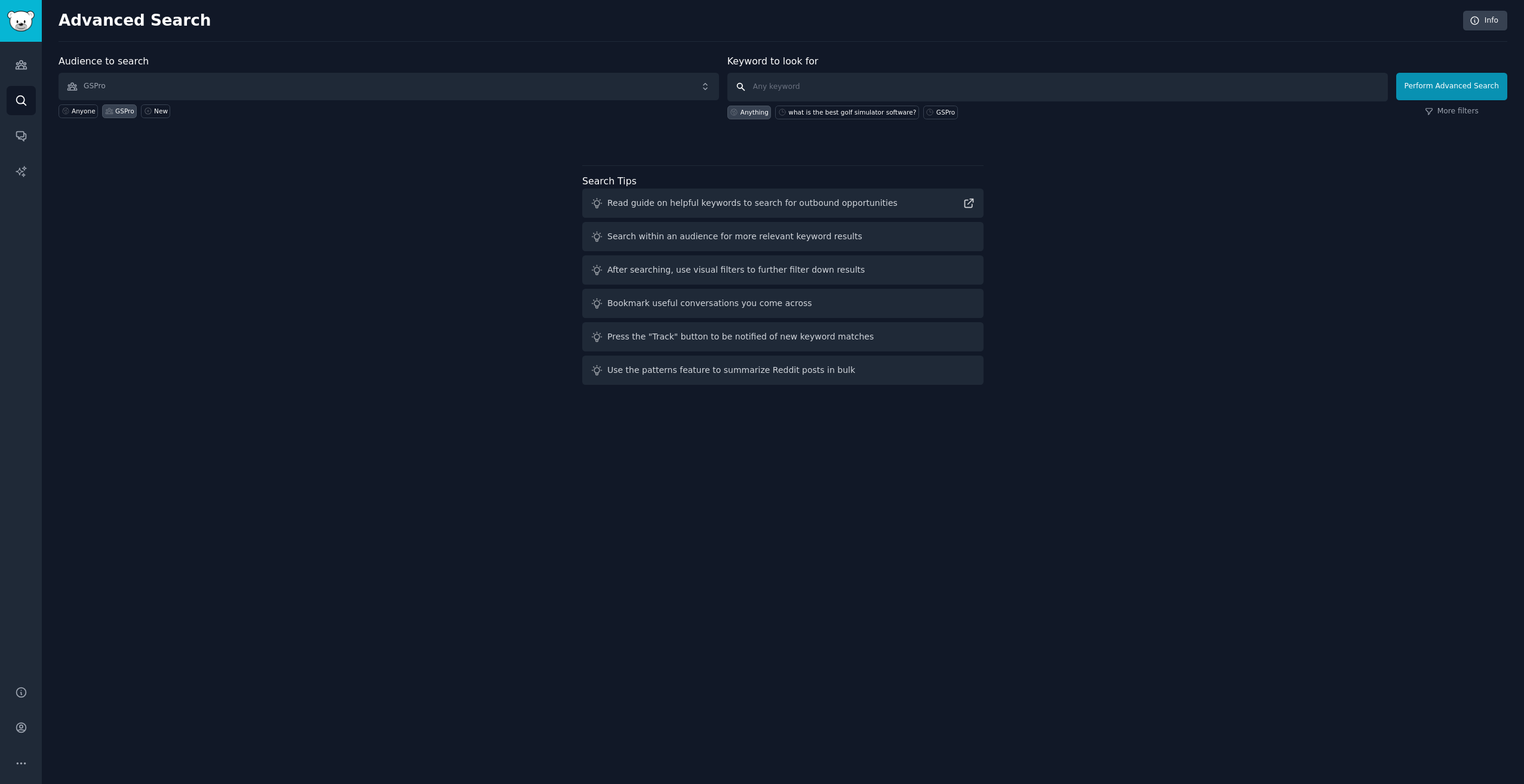
click at [906, 90] on input "text" at bounding box center [1058, 87] width 660 height 29
click at [860, 112] on div "what is the best golf simulator software?" at bounding box center [852, 112] width 128 height 8
type input "what is the best golf simulator software?"
click at [1484, 76] on button "Perform Advanced Search" at bounding box center [1451, 86] width 111 height 27
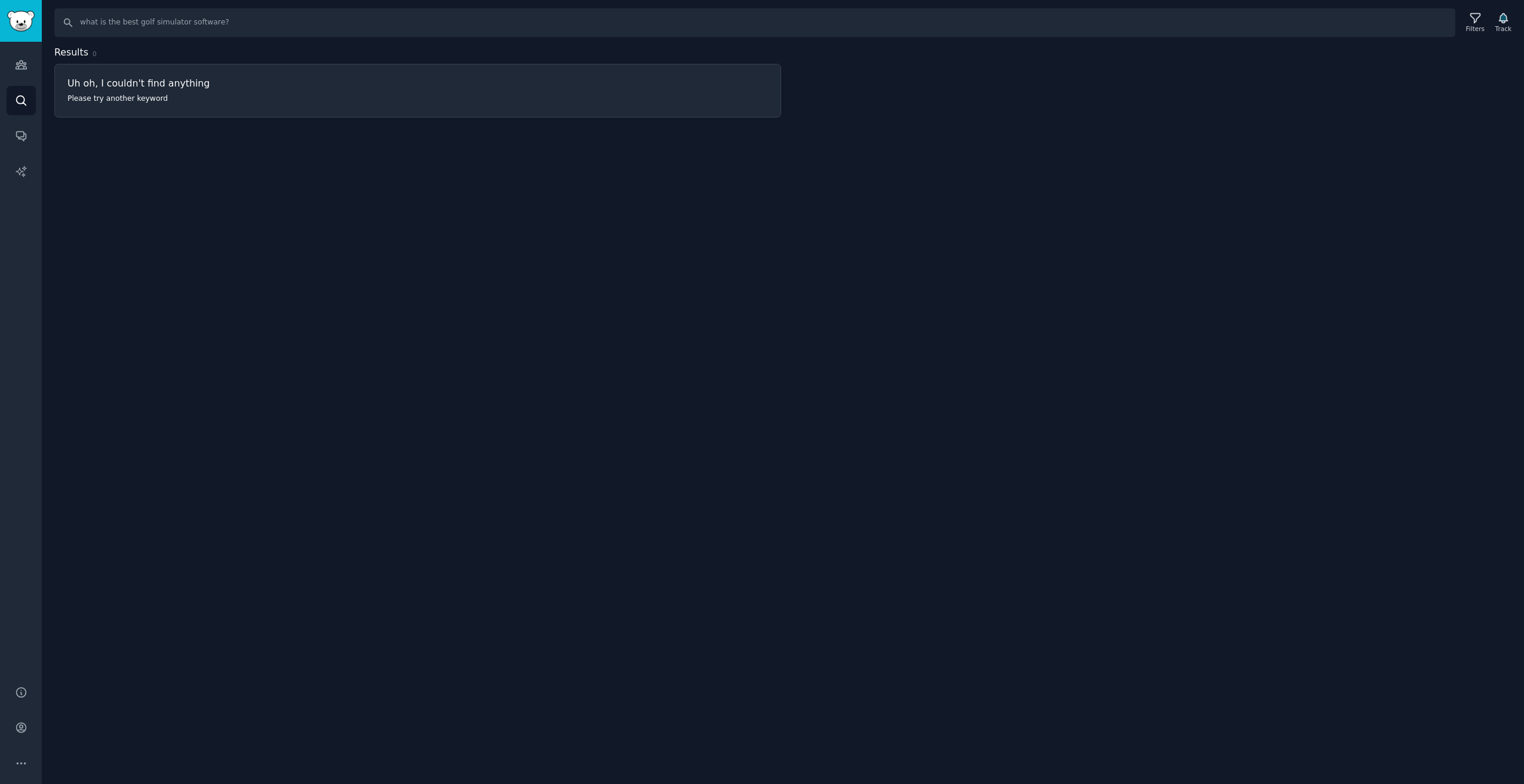
click at [344, 80] on h3 "Uh oh, I couldn't find anything" at bounding box center [418, 83] width 701 height 12
click at [32, 138] on link "Conversations" at bounding box center [21, 136] width 29 height 29
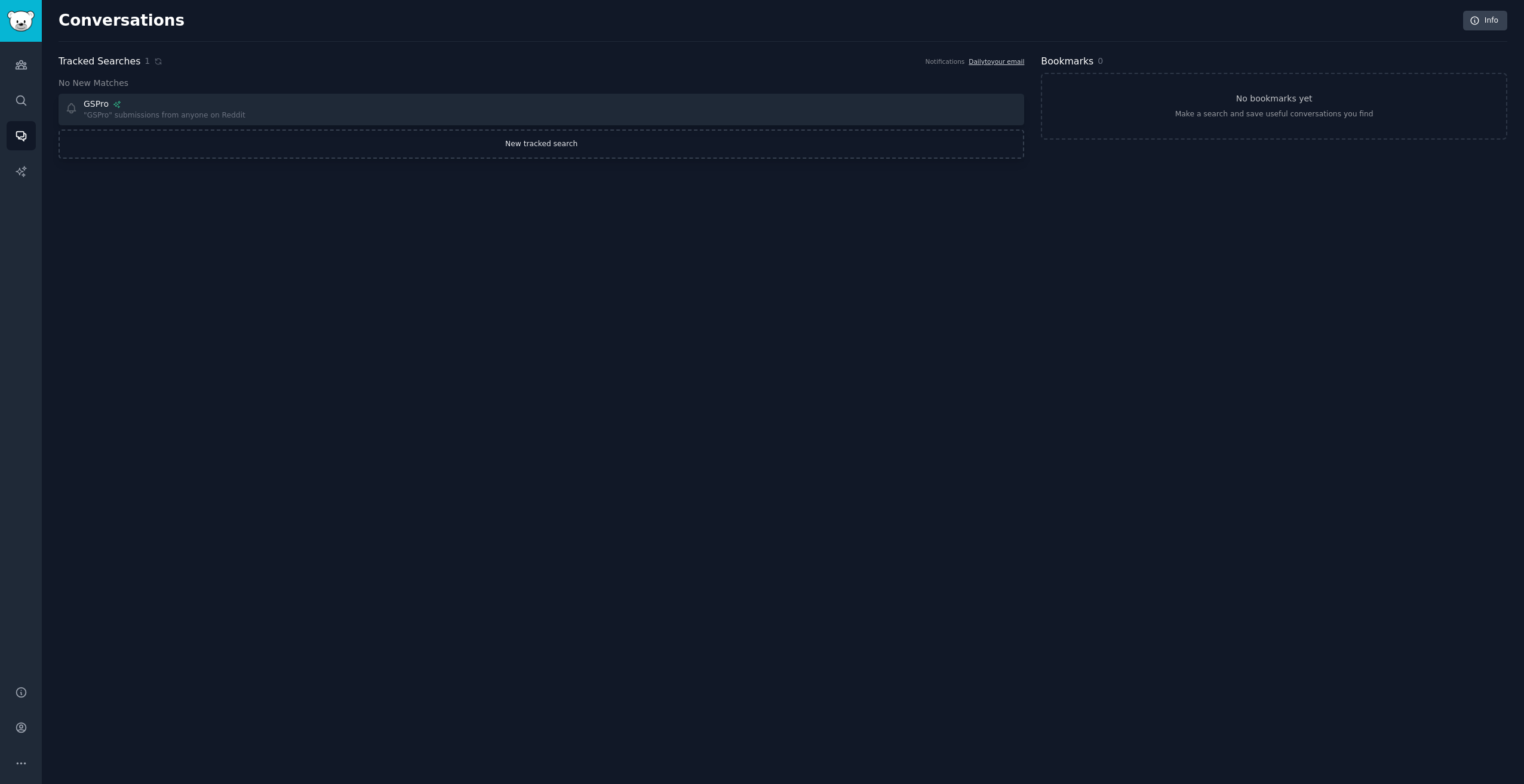
click at [417, 146] on link "New tracked search" at bounding box center [541, 145] width 965 height 30
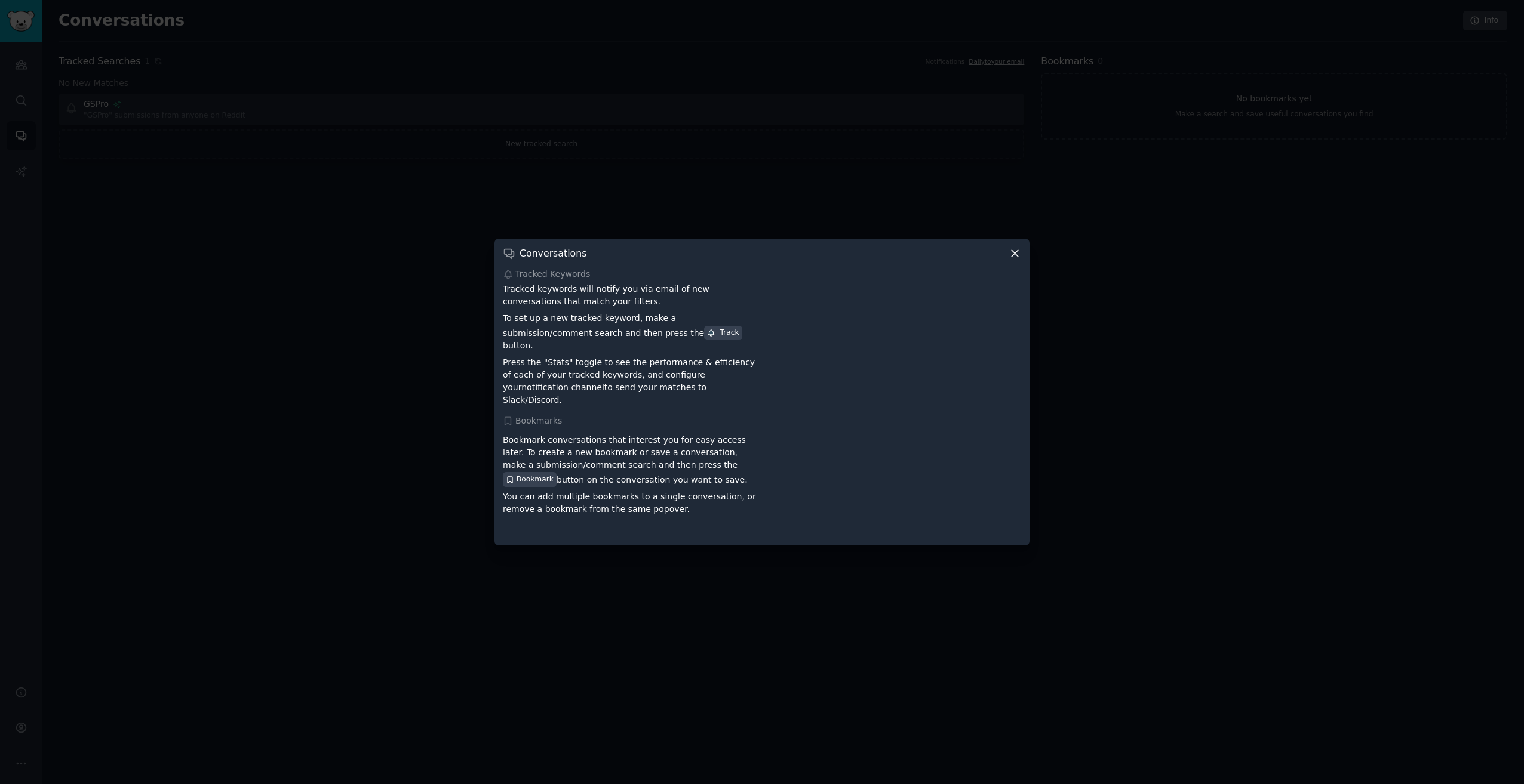
click at [1019, 259] on icon at bounding box center [1014, 253] width 12 height 12
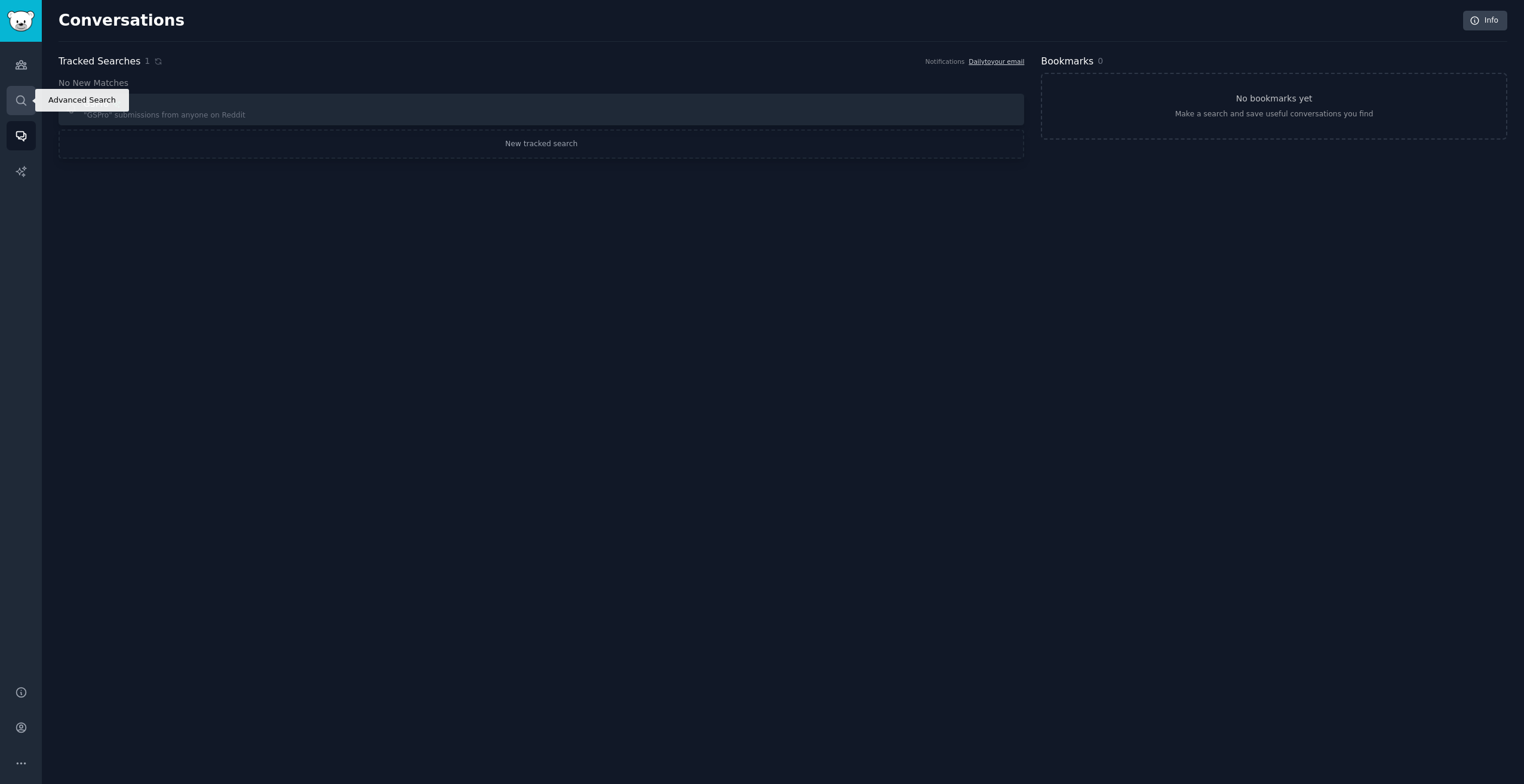
click at [28, 94] on link "Search" at bounding box center [21, 101] width 29 height 29
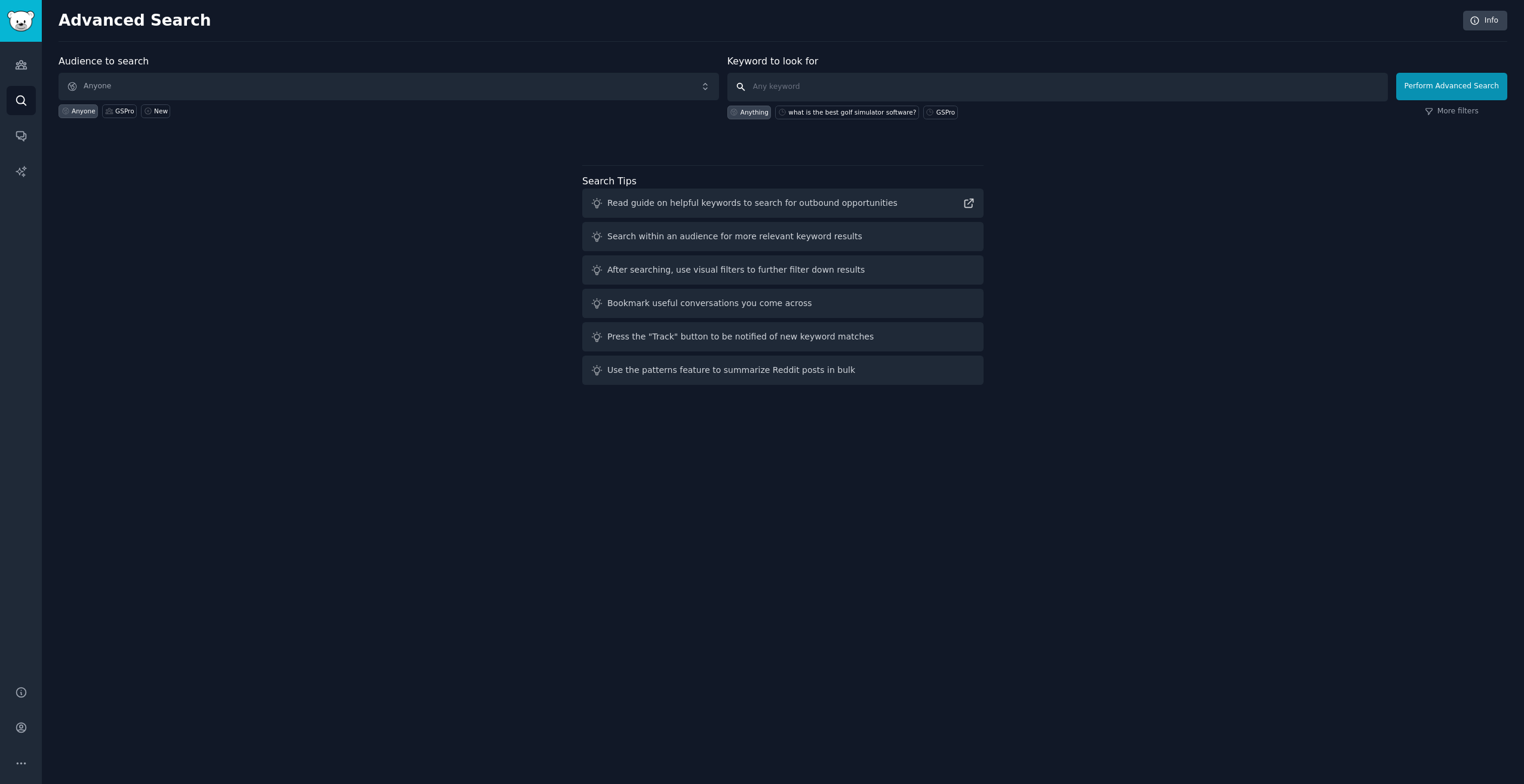
click at [825, 82] on input "text" at bounding box center [1058, 87] width 660 height 29
type input "golf simulator software"
click button "Perform Advanced Search" at bounding box center [1451, 86] width 111 height 27
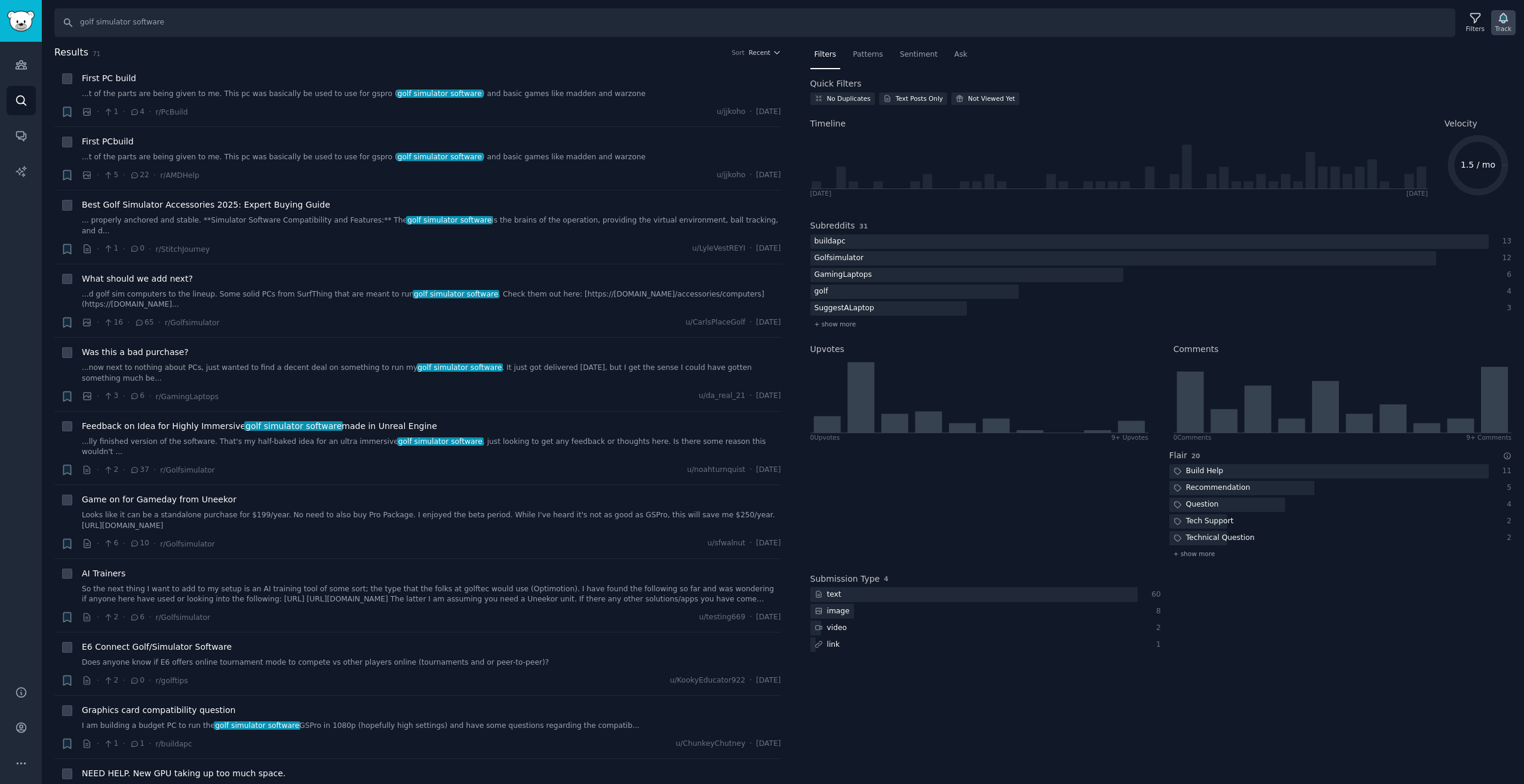
click at [1504, 21] on icon "button" at bounding box center [1503, 18] width 8 height 10
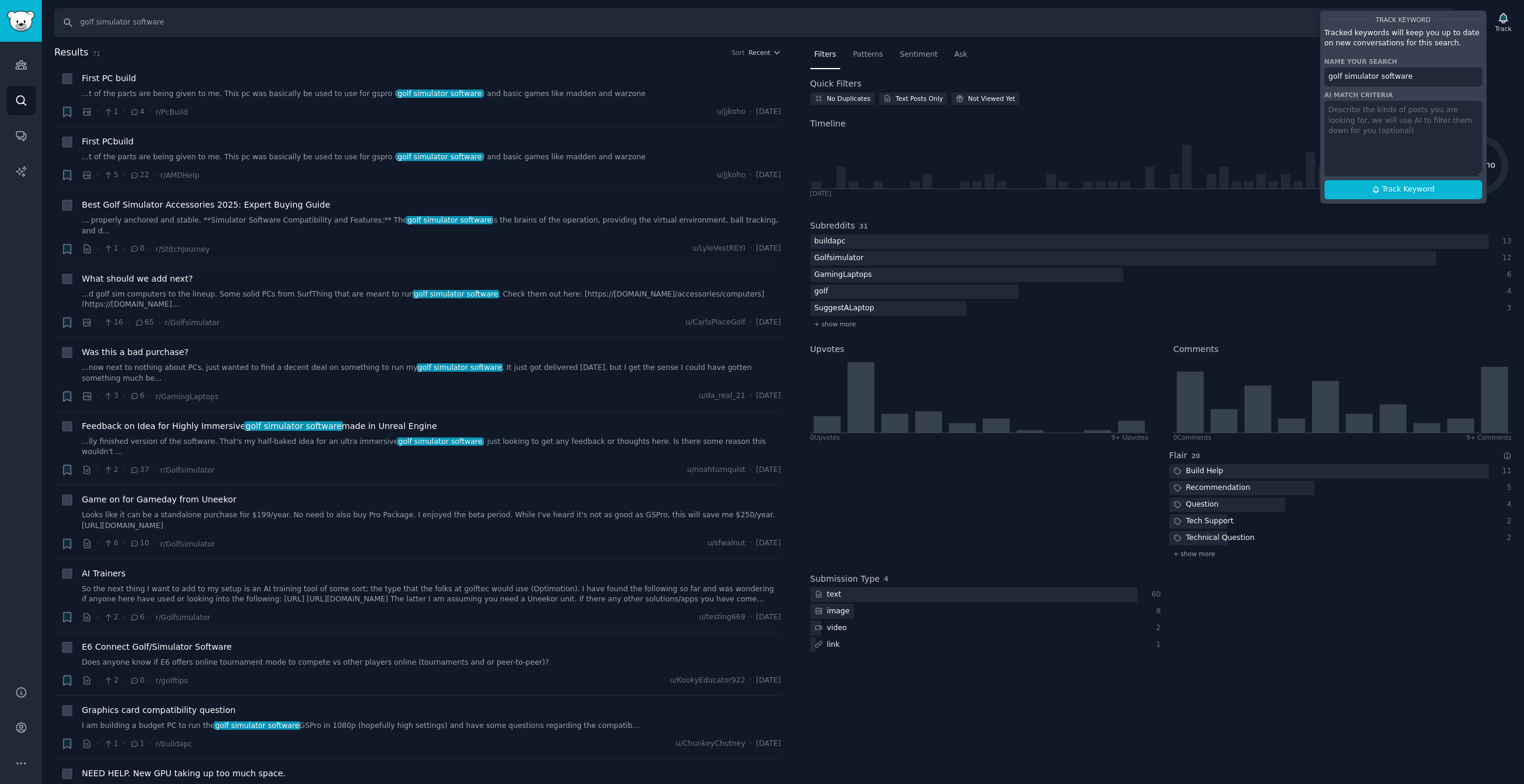
click at [1353, 127] on textarea at bounding box center [1403, 139] width 158 height 75
type textarea "which is the best one?"
click at [1429, 196] on button "Track Keyword" at bounding box center [1403, 189] width 158 height 19
type input "golf simulator software"
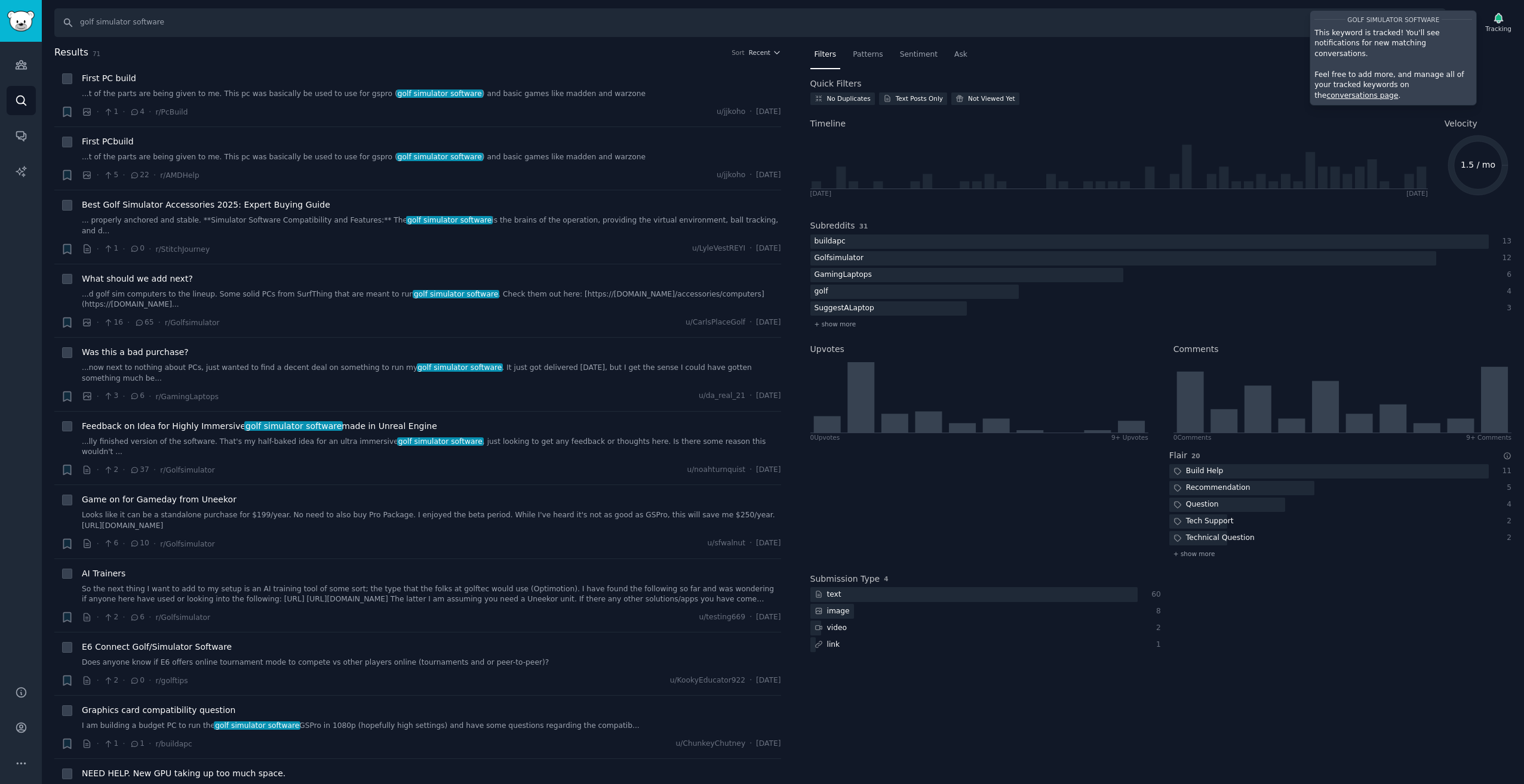
click at [0, 134] on html "Conversations Audiences Search Conversations AI Reports Help Account More Searc…" at bounding box center [762, 392] width 1524 height 784
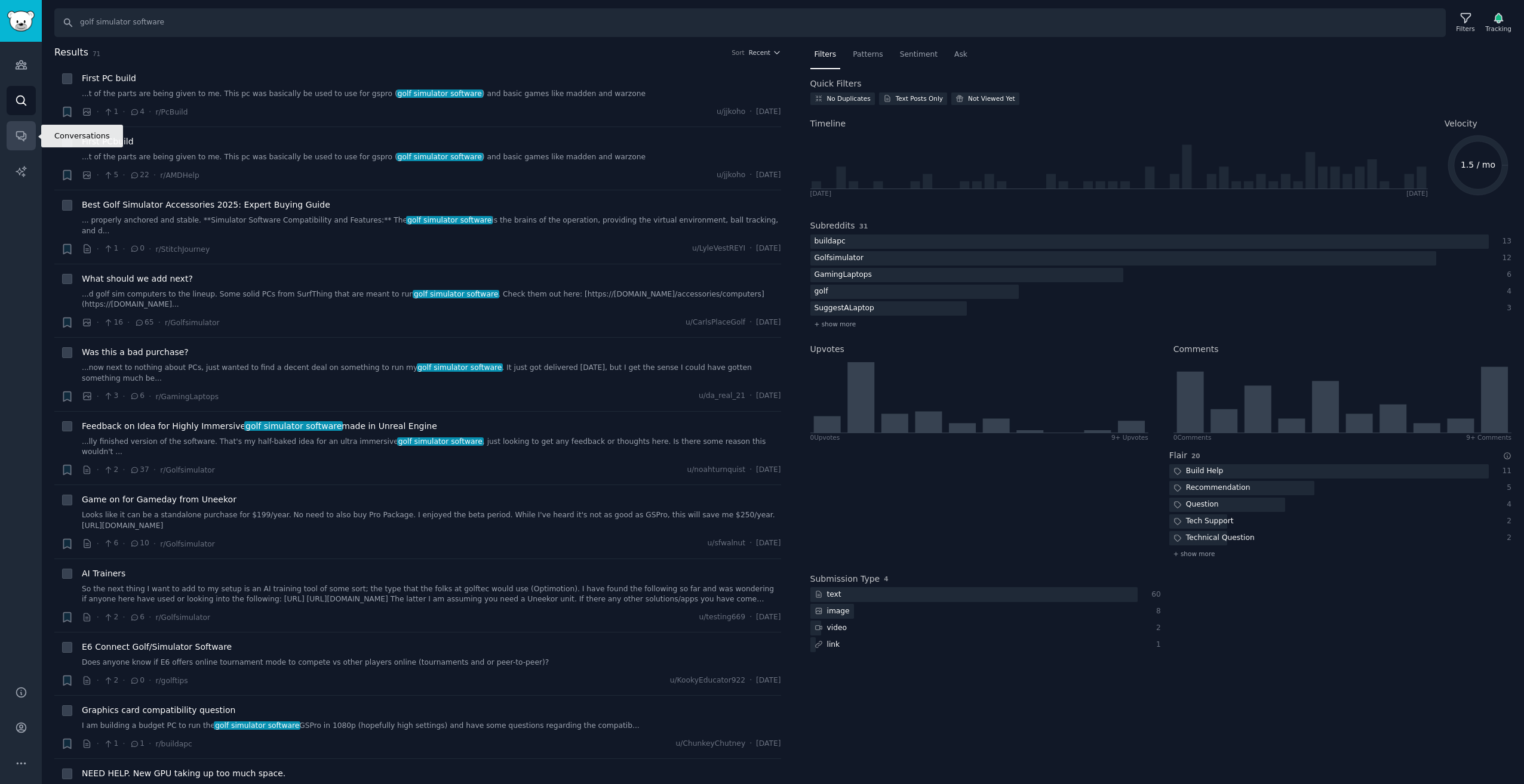
click at [19, 130] on icon "Sidebar" at bounding box center [21, 136] width 12 height 12
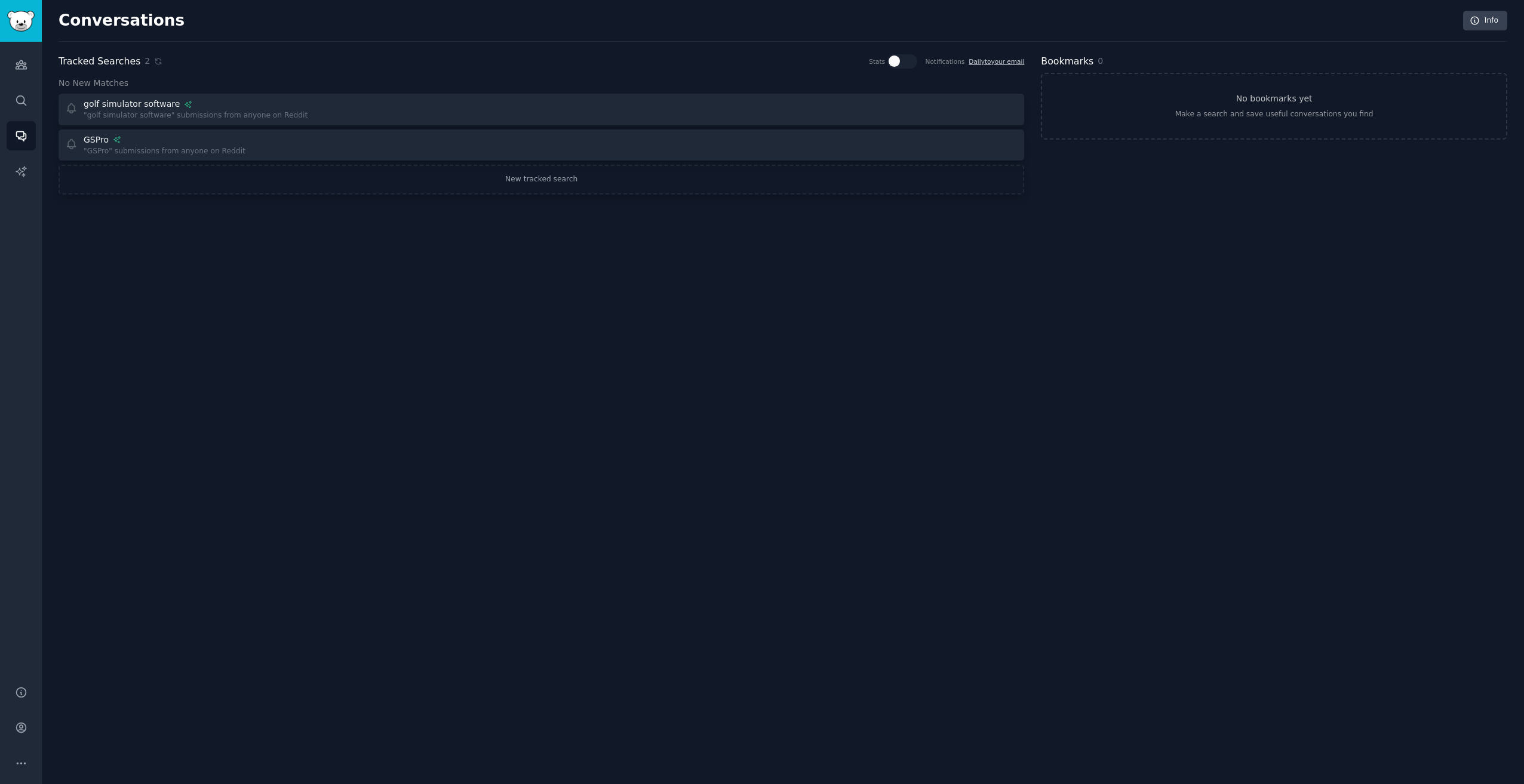
click at [965, 306] on div "Conversations Info Tracked Searches 2 Stats Notifications Daily to your email N…" at bounding box center [782, 392] width 1482 height 784
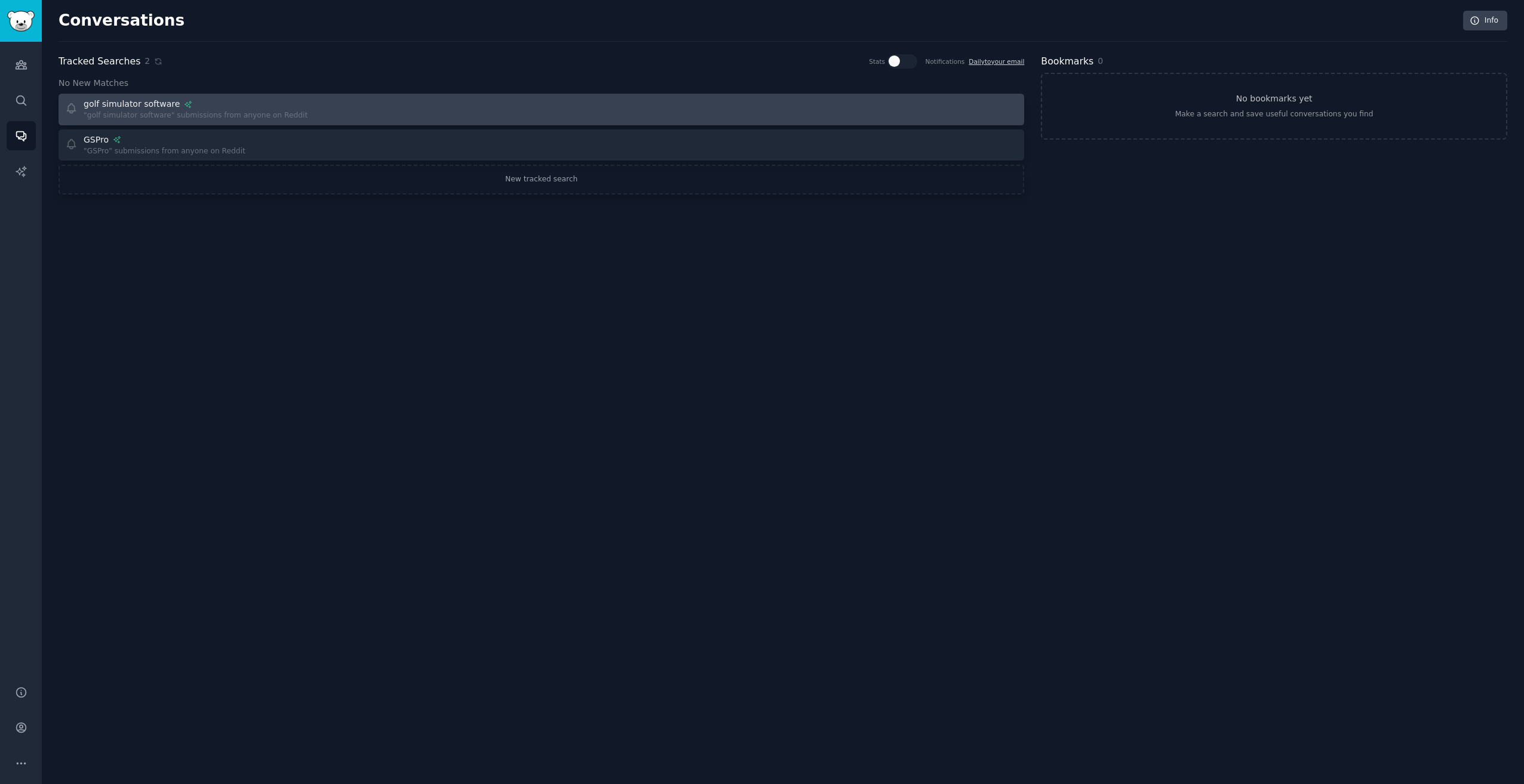
click at [991, 110] on div at bounding box center [784, 110] width 468 height 23
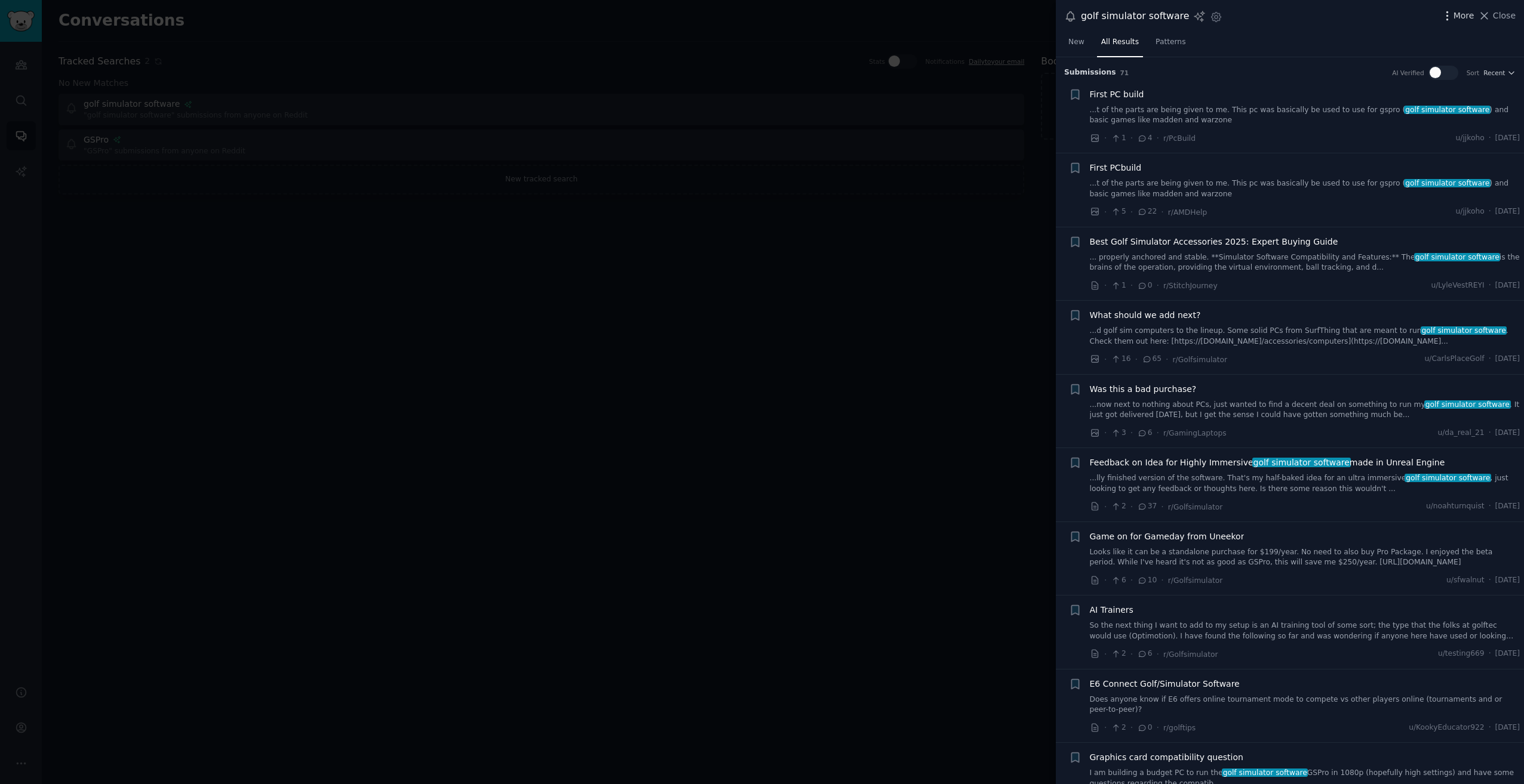
click at [1458, 19] on span "More" at bounding box center [1464, 16] width 21 height 12
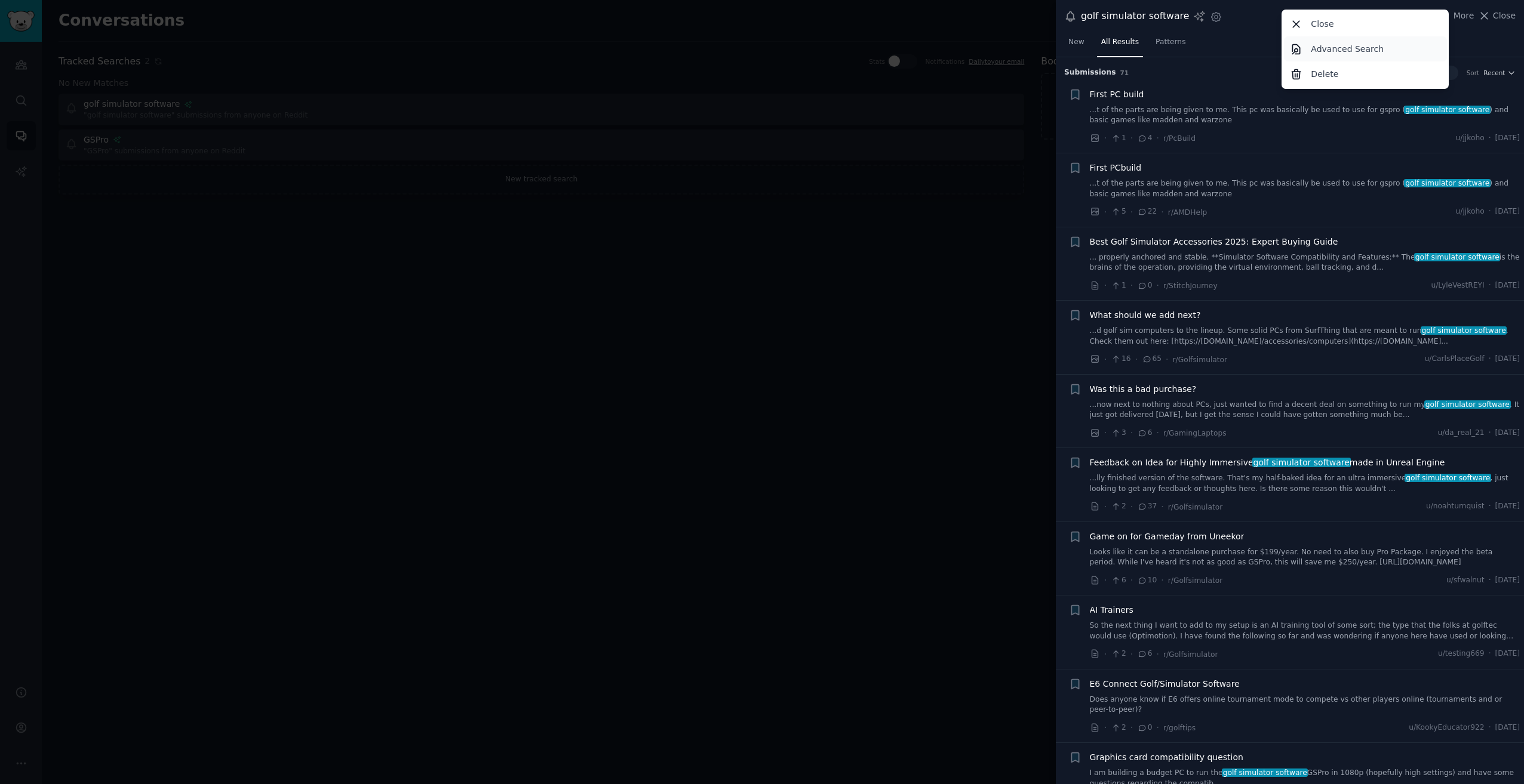
click at [1365, 49] on p "Advanced Search" at bounding box center [1347, 49] width 73 height 12
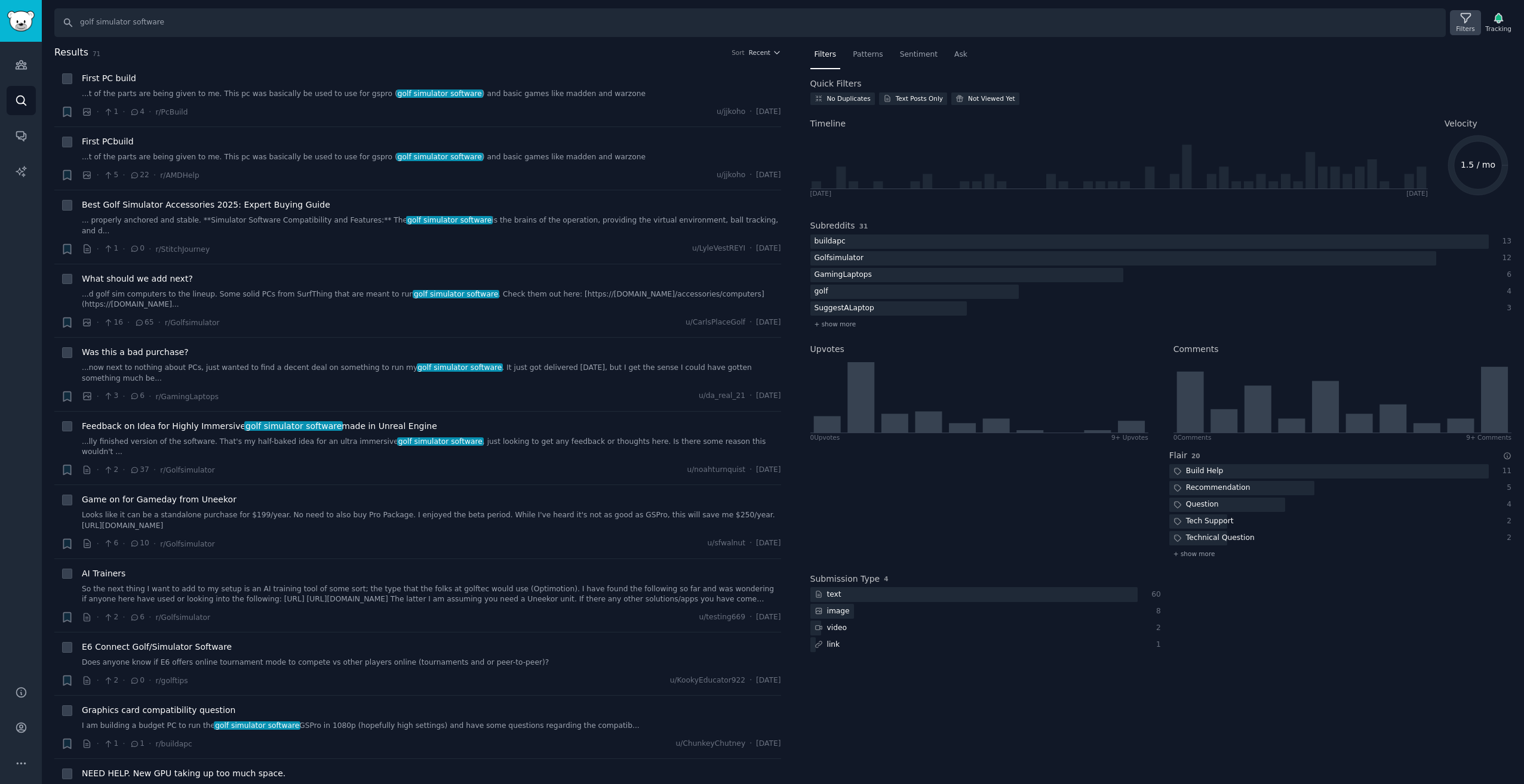
click at [1472, 21] on icon at bounding box center [1465, 18] width 12 height 12
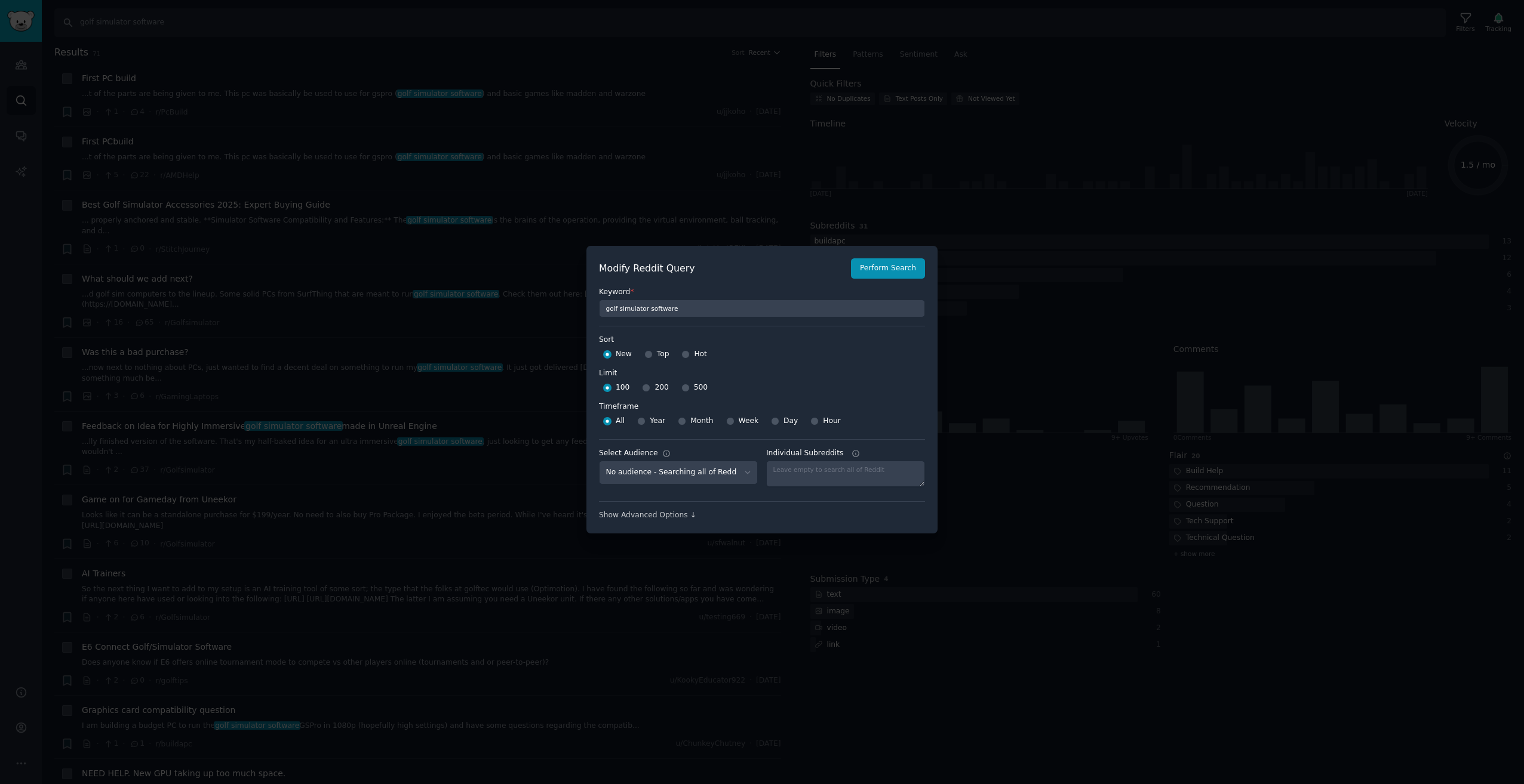
scroll to position [8, 0]
click at [708, 462] on select "No audience - Searching all of Reddit Golf Sim Software - 2 Subreddits" at bounding box center [678, 471] width 159 height 25
click at [599, 459] on select "No audience - Searching all of Reddit Golf Sim Software - 2 Subreddits" at bounding box center [678, 471] width 159 height 25
click at [870, 265] on button "Perform Search" at bounding box center [888, 267] width 74 height 20
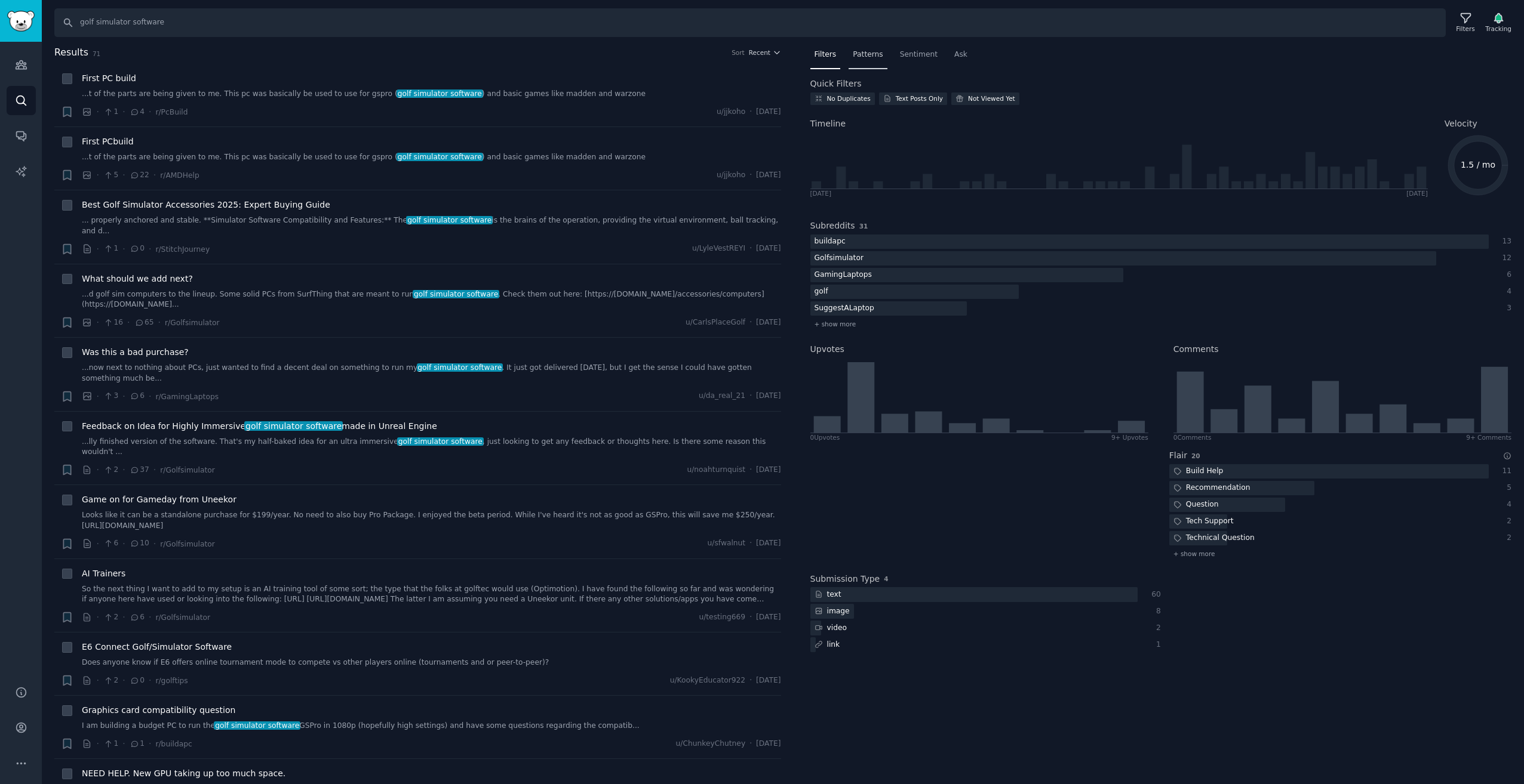
click at [870, 52] on span "Patterns" at bounding box center [867, 54] width 30 height 11
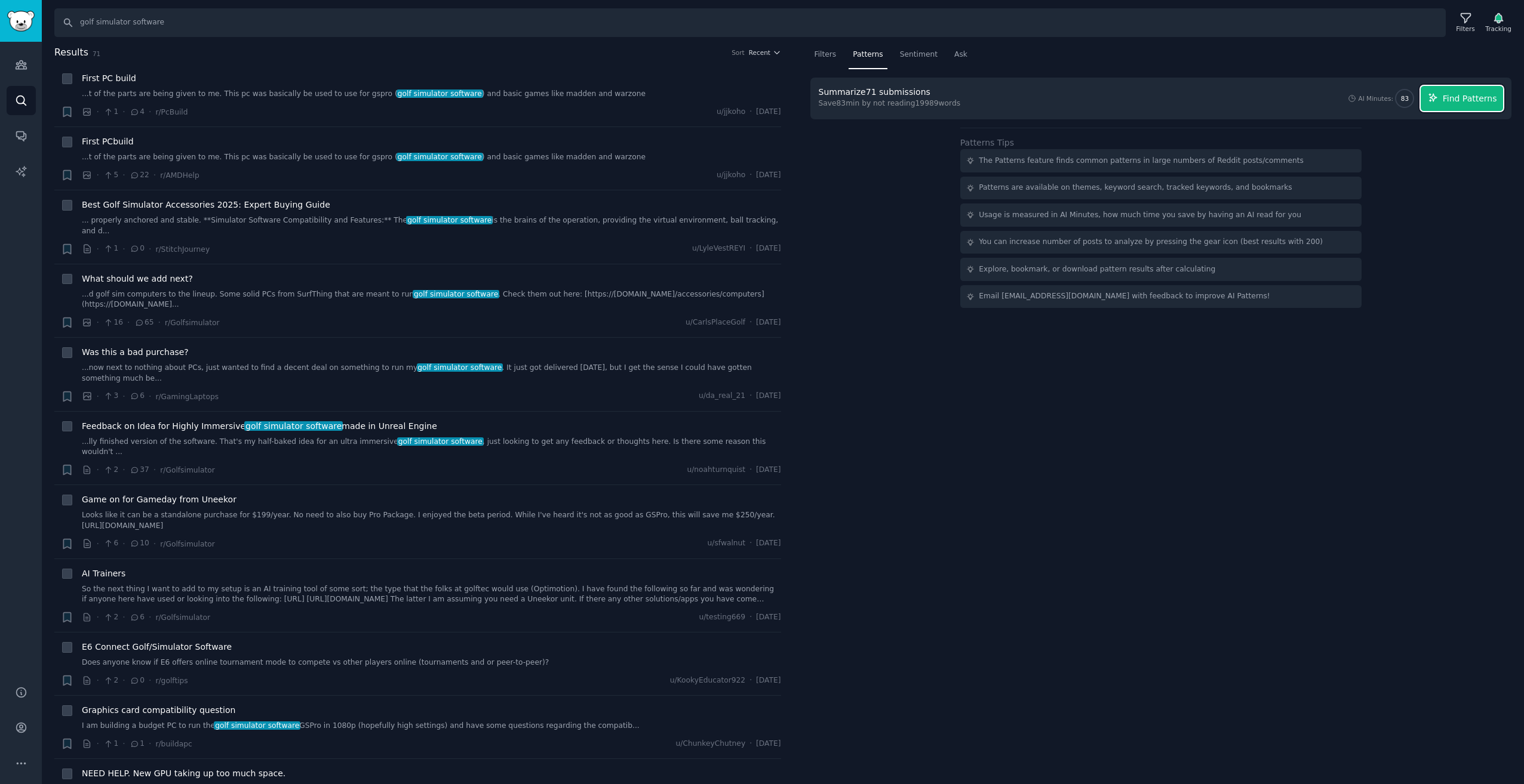
click at [1465, 99] on span "Find Patterns" at bounding box center [1470, 99] width 54 height 12
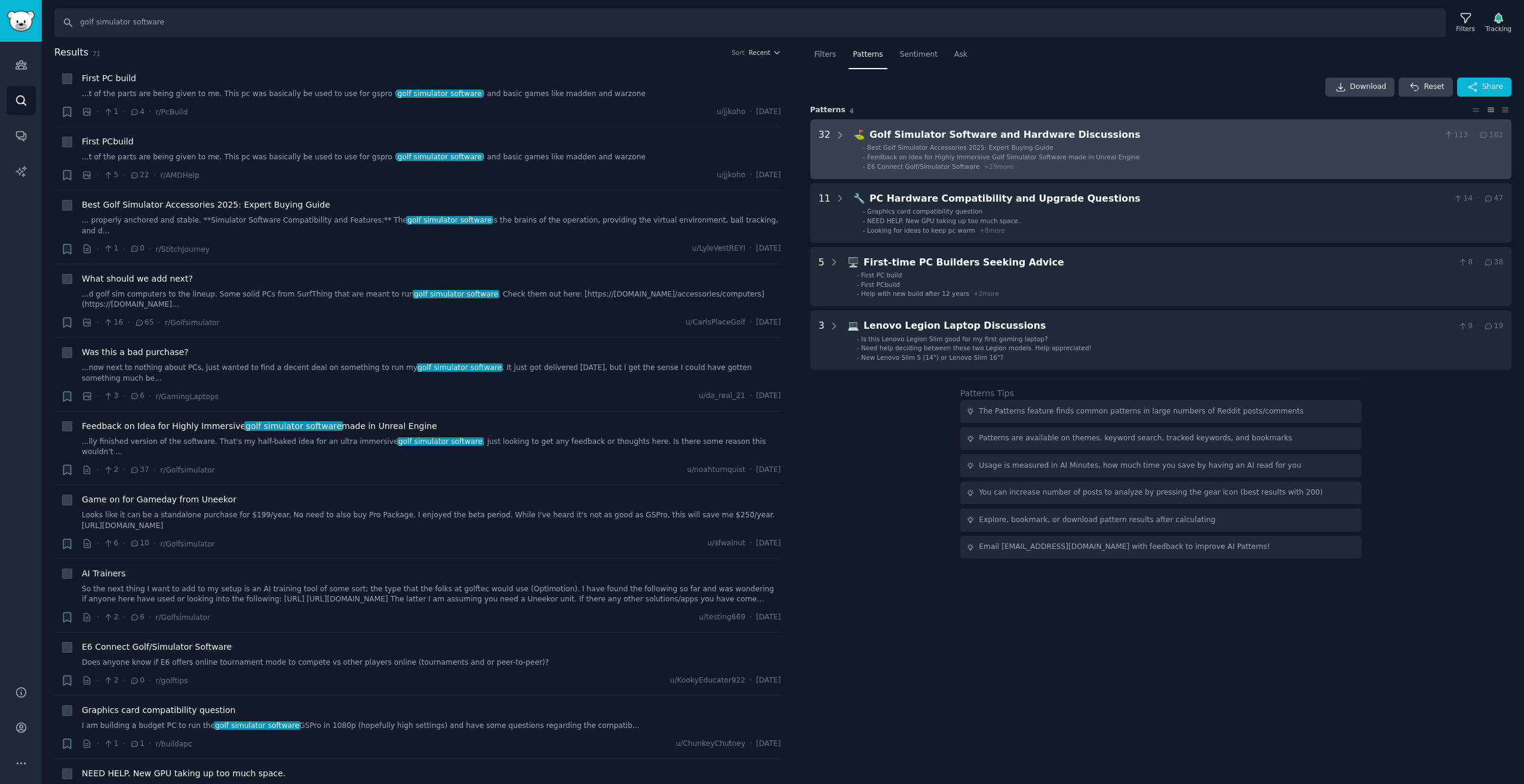
click at [920, 163] on span "E6 Connect Golf/Simulator Software" at bounding box center [923, 166] width 112 height 7
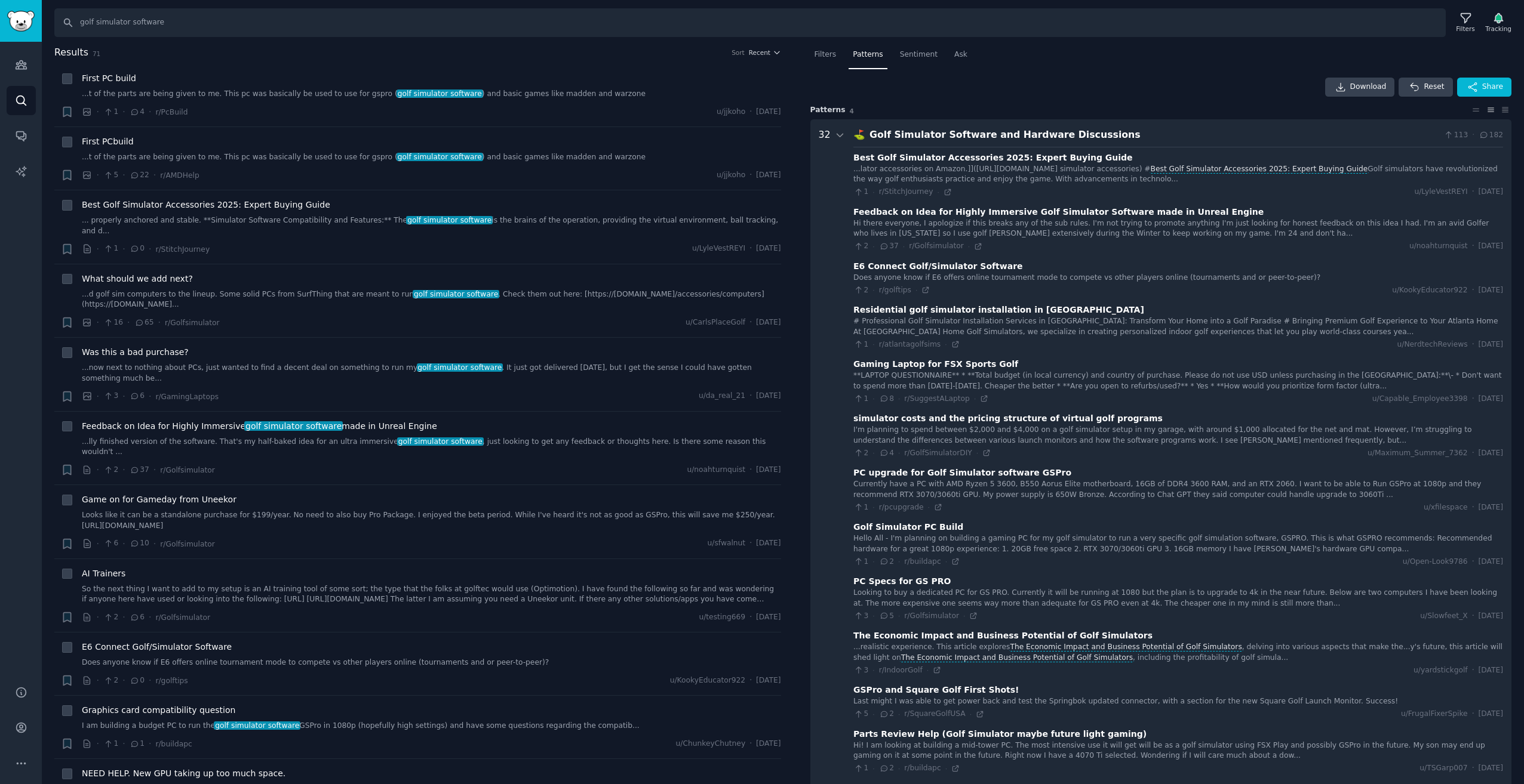
click at [940, 52] on nav "Filters Patterns Sentiment Ask" at bounding box center [1161, 58] width 701 height 25
click at [950, 60] on div "Ask" at bounding box center [960, 58] width 21 height 25
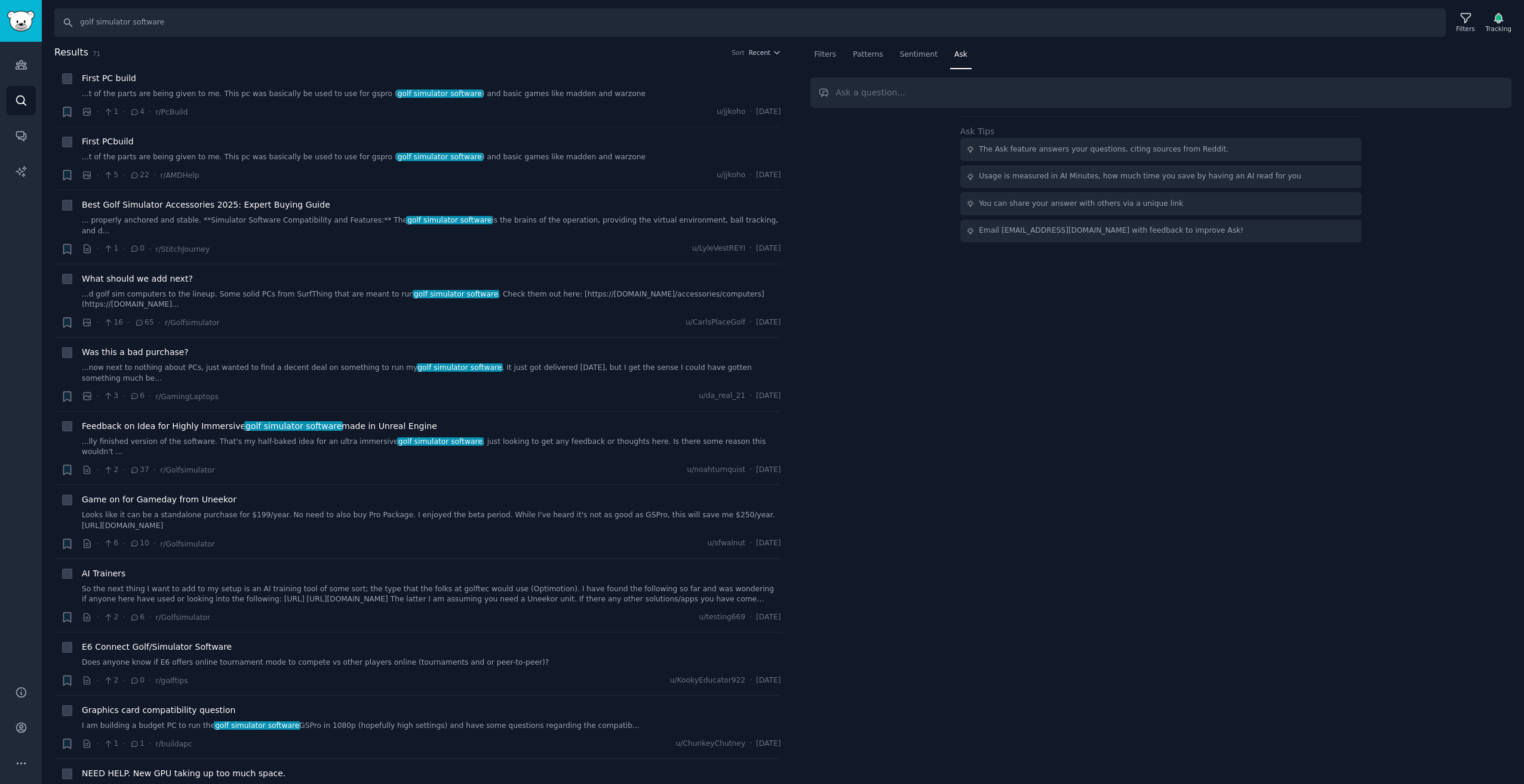
click at [1083, 107] on input "text" at bounding box center [1161, 93] width 701 height 30
click at [1138, 106] on input "text" at bounding box center [1161, 93] width 701 height 30
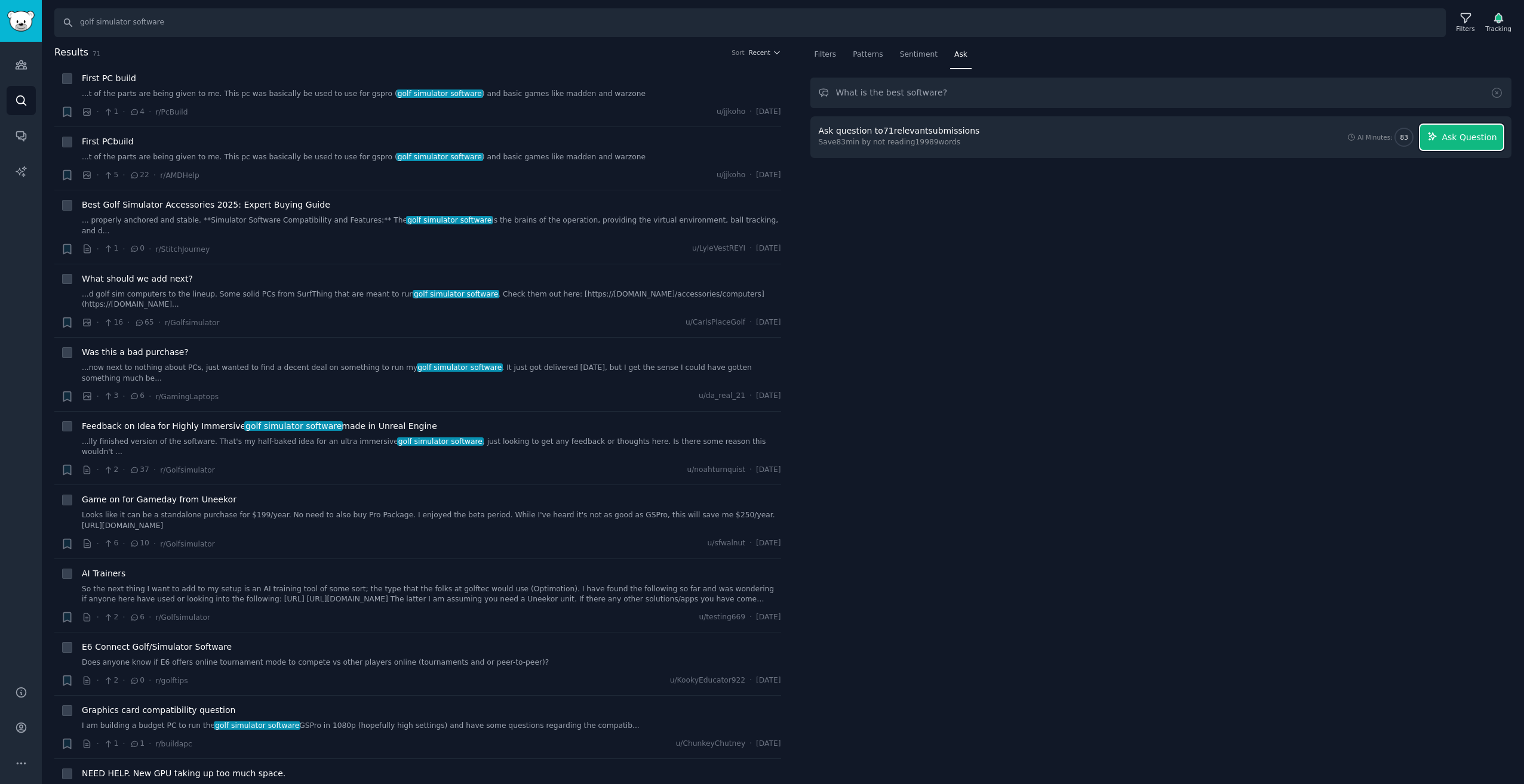
click at [1436, 139] on icon "button" at bounding box center [1433, 136] width 8 height 8
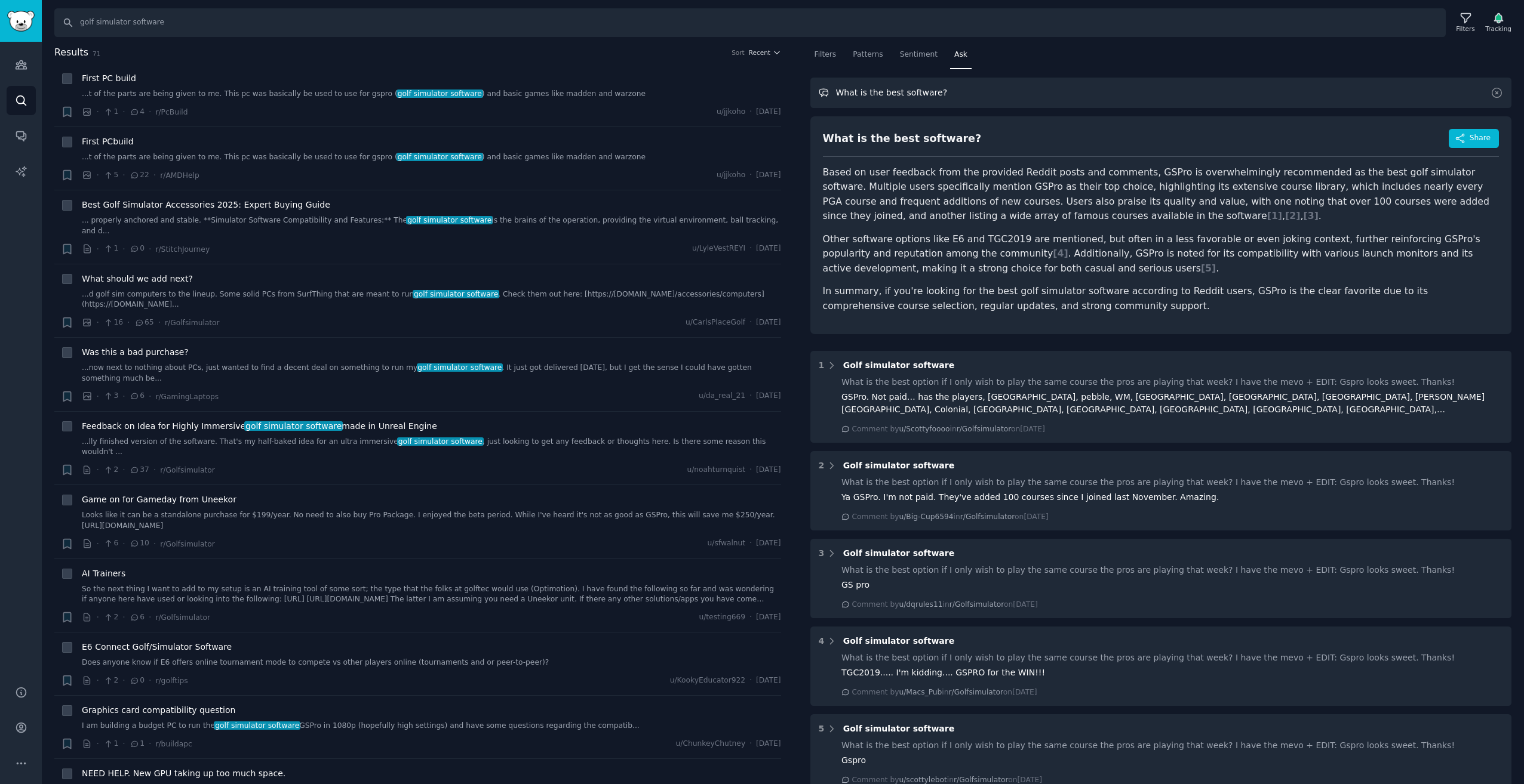
click at [943, 88] on input "What is the best software?" at bounding box center [1161, 93] width 701 height 30
type input "when is the first time gspro was mentioned on reddit?"
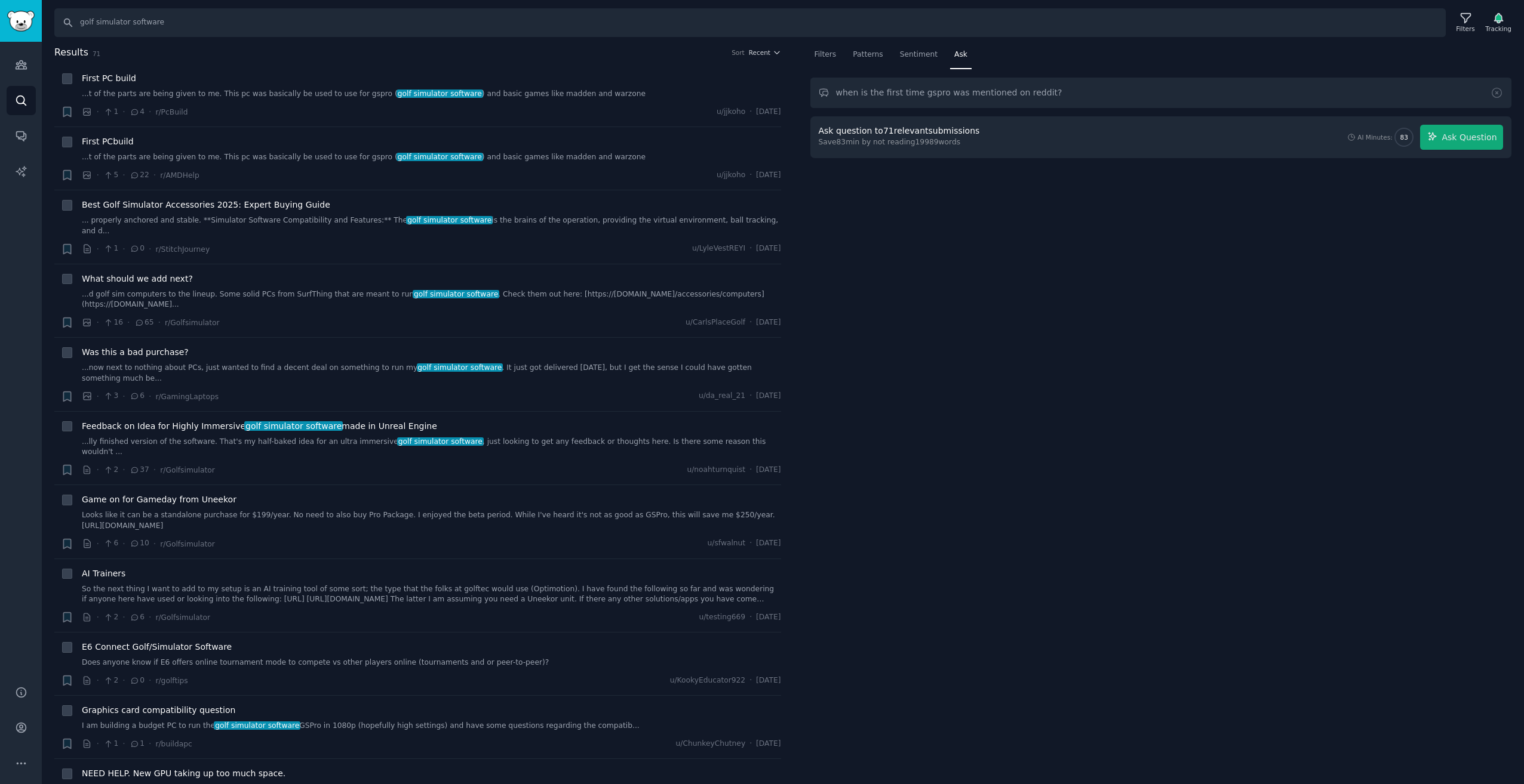
click at [1481, 154] on div "Ask question to 71 relevant submissions Save 83 min by not reading 19989 words …" at bounding box center [1161, 137] width 701 height 42
click at [1490, 141] on span "Ask Question" at bounding box center [1469, 137] width 55 height 12
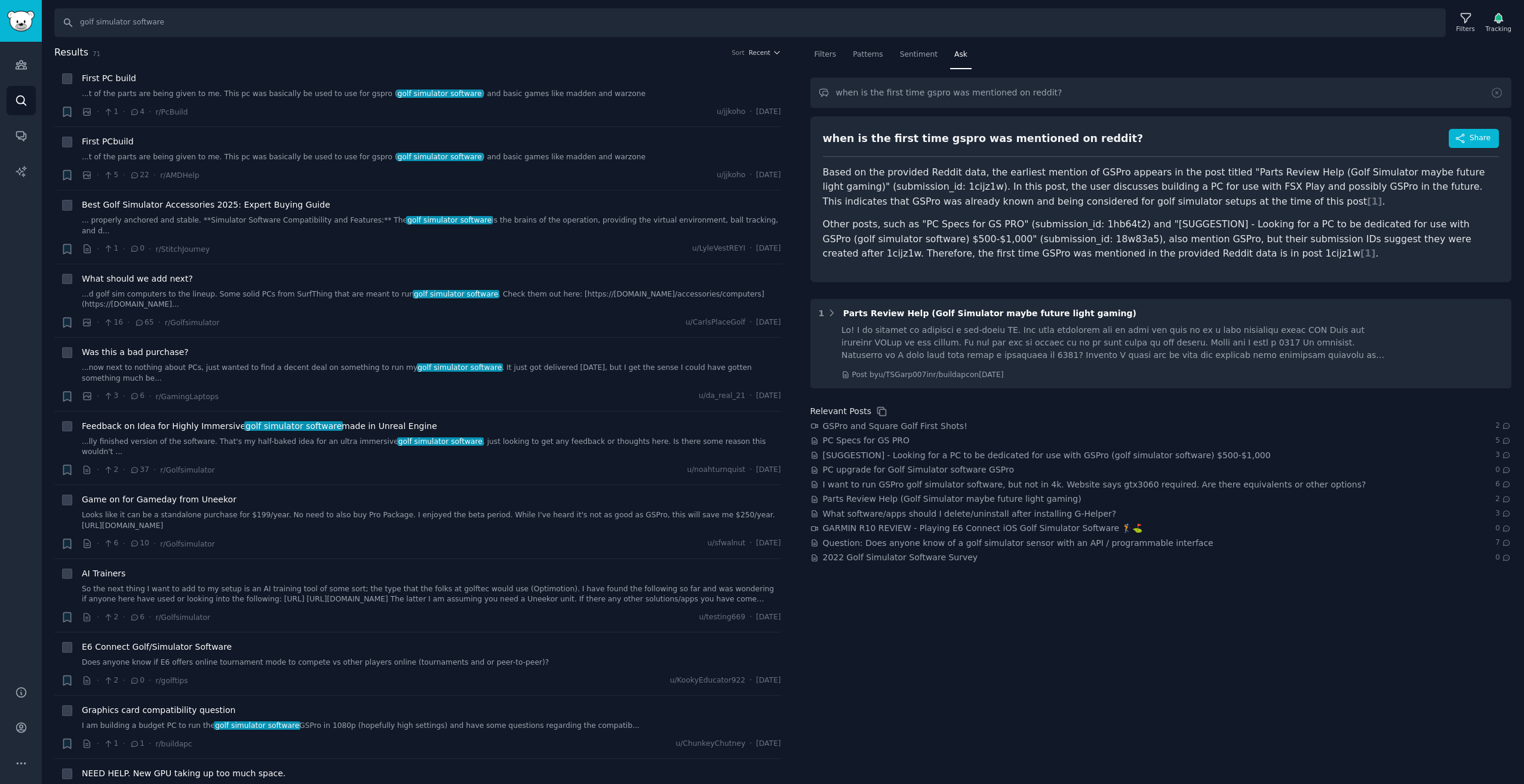
click at [1075, 178] on p "Based on the provided Reddit data, the earliest mention of GSPro appears in the…" at bounding box center [1161, 187] width 677 height 44
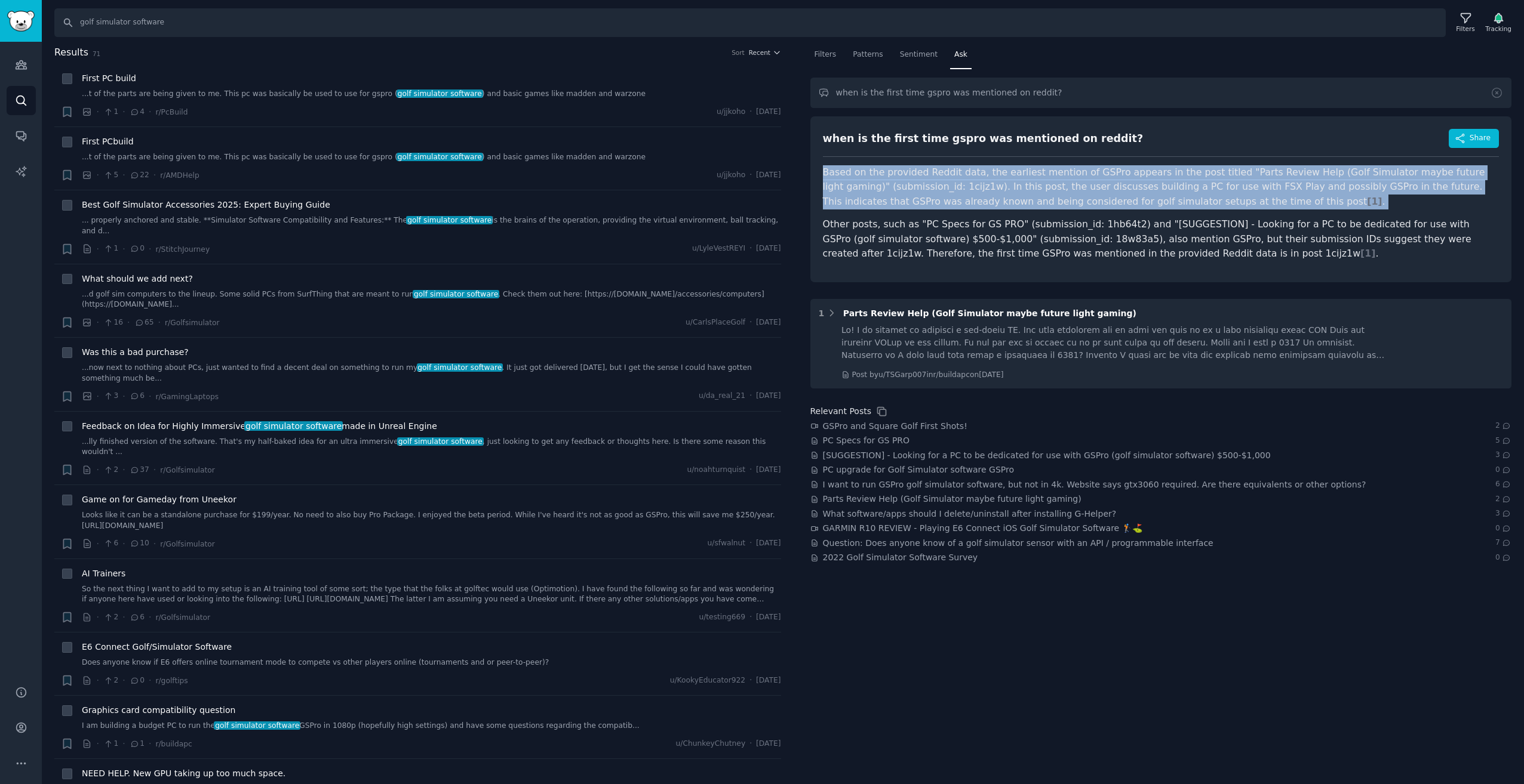
click at [1075, 178] on p "Based on the provided Reddit data, the earliest mention of GSPro appears in the…" at bounding box center [1161, 187] width 677 height 44
click at [1279, 200] on p "Based on the provided Reddit data, the earliest mention of GSPro appears in the…" at bounding box center [1161, 187] width 677 height 44
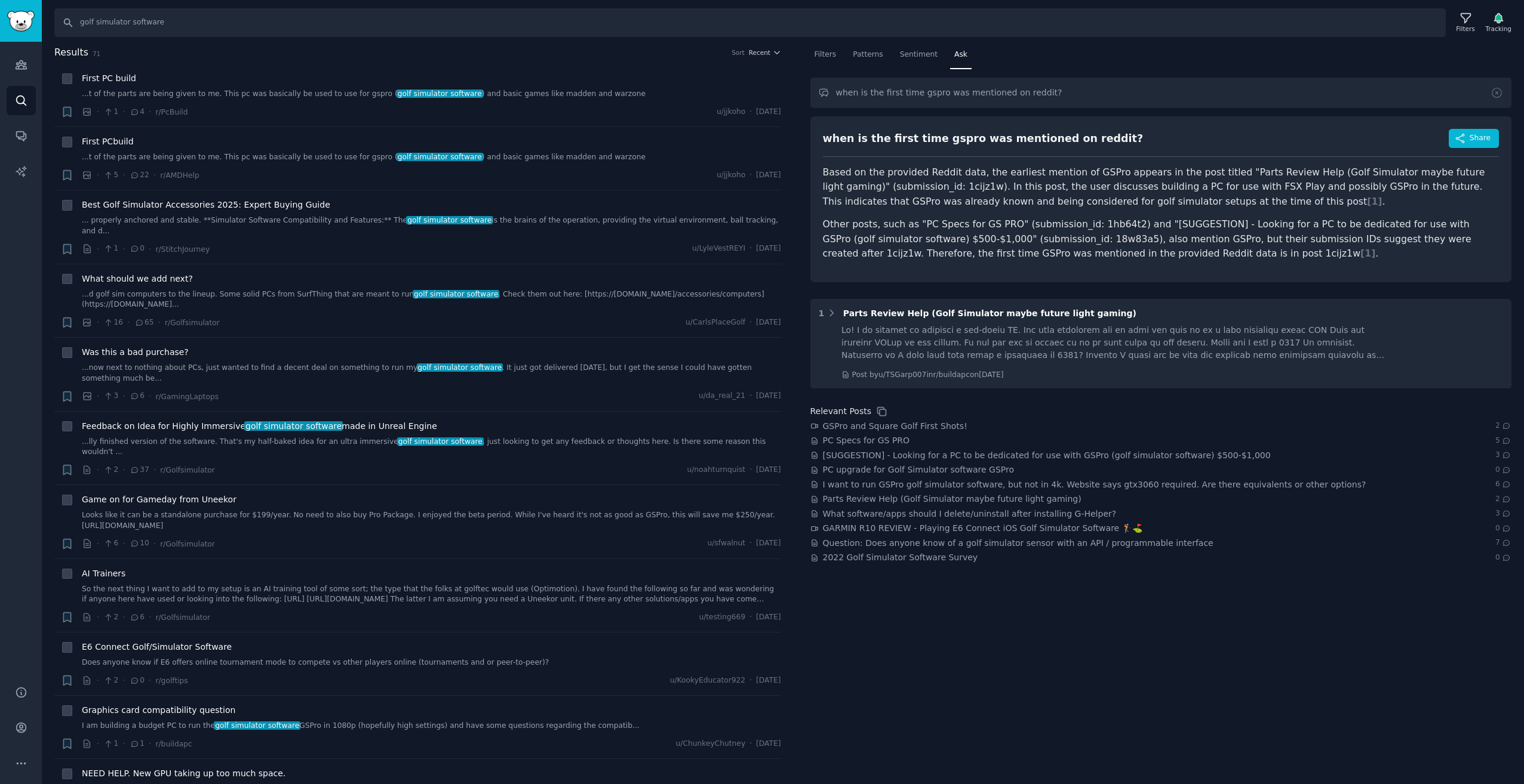
click at [1047, 195] on p "Based on the provided Reddit data, the earliest mention of GSPro appears in the…" at bounding box center [1161, 187] width 677 height 44
click at [1035, 213] on article "Based on the provided Reddit data, the earliest mention of GSPro appears in the…" at bounding box center [1161, 213] width 677 height 96
click at [1024, 228] on p "Other posts, such as "PC Specs for GS PRO" (submission_id: 1hb64t2) and "[SUGGE…" at bounding box center [1161, 239] width 677 height 44
click at [19, 171] on icon "Sidebar" at bounding box center [21, 171] width 12 height 12
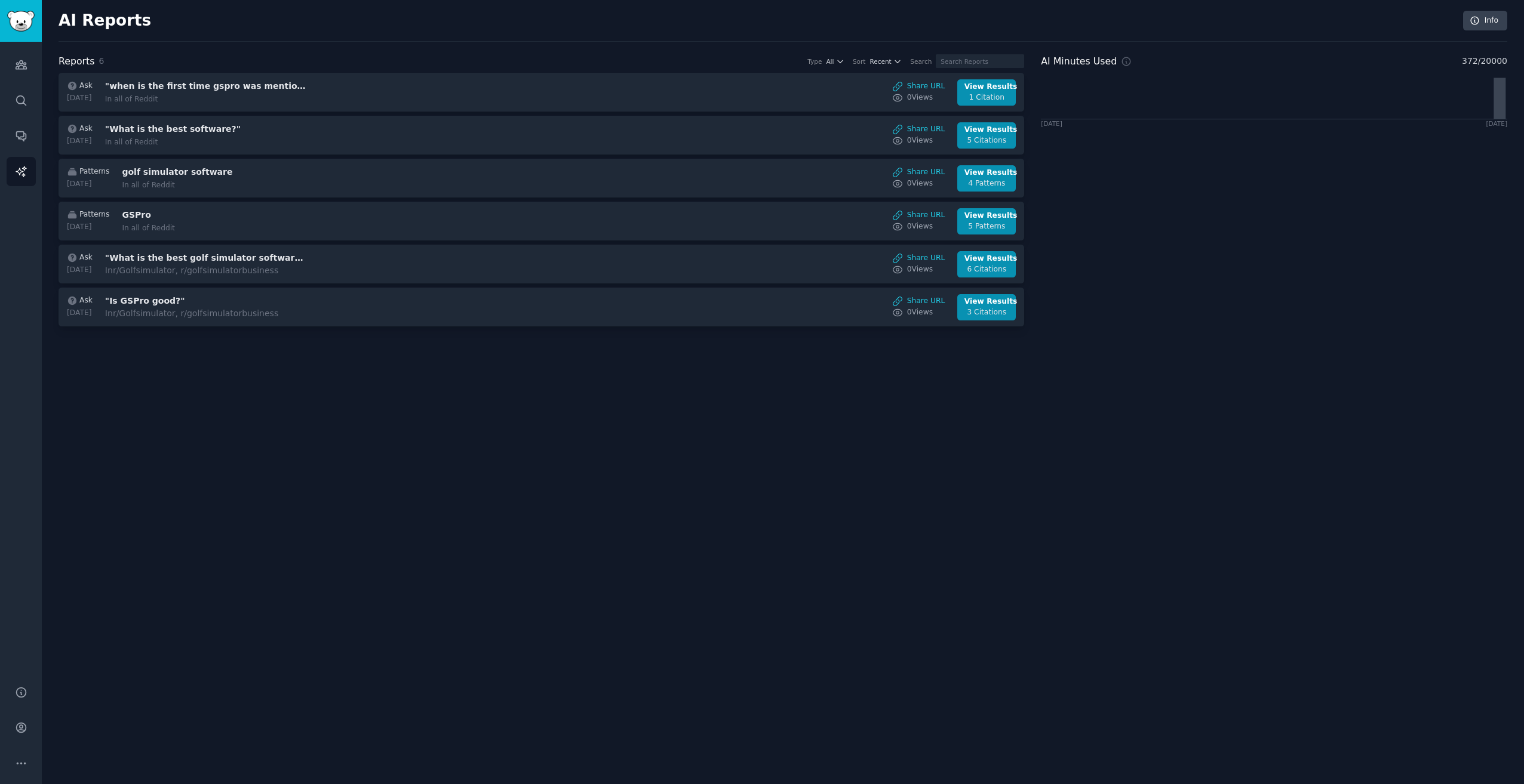
click at [40, 101] on div "Audiences Search Conversations AI Reports" at bounding box center [21, 356] width 42 height 630
click at [19, 106] on icon "Sidebar" at bounding box center [21, 100] width 12 height 12
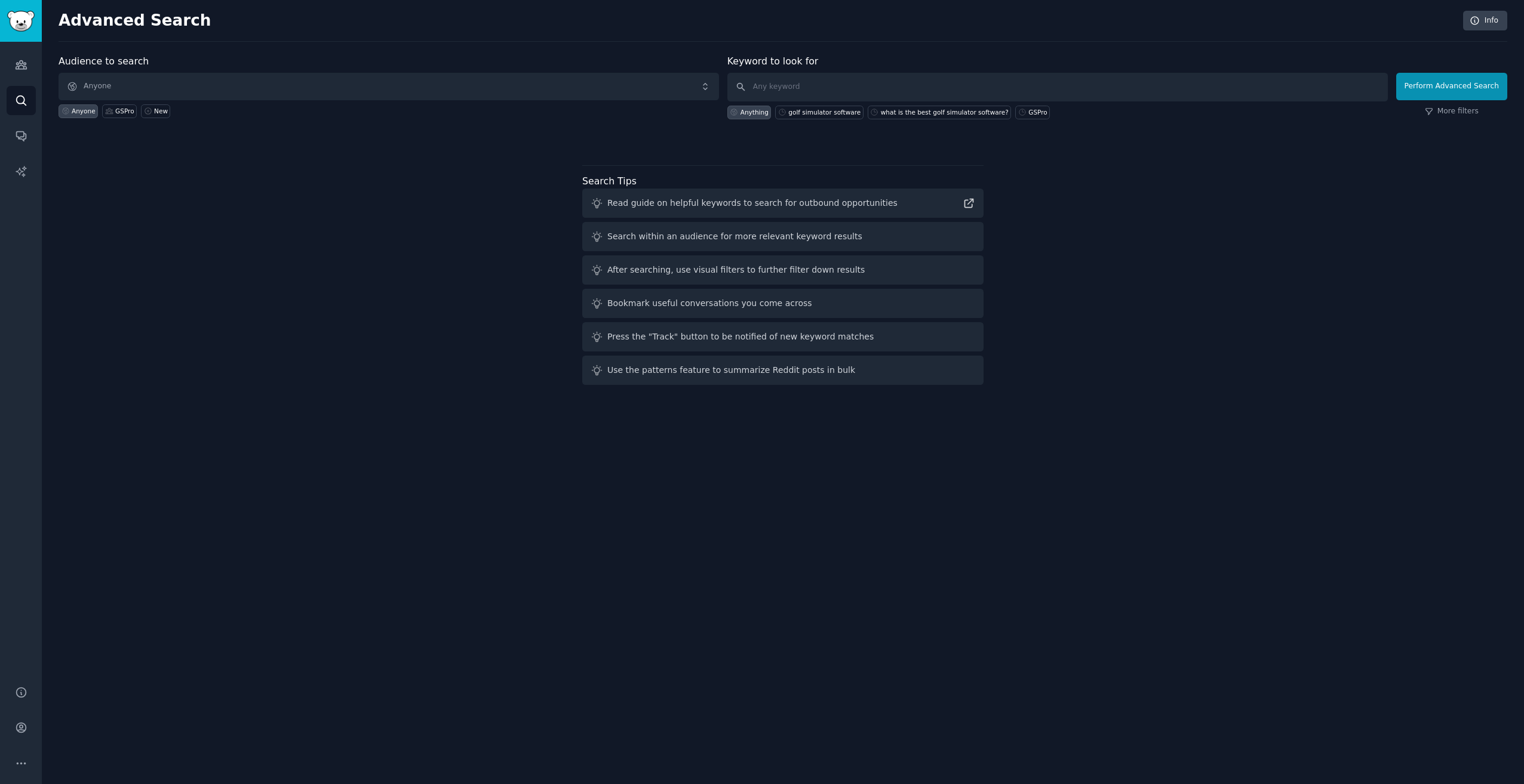
click at [19, 120] on div "Audiences Search Conversations AI Reports" at bounding box center [21, 356] width 42 height 630
click at [34, 65] on link "Audiences" at bounding box center [21, 64] width 29 height 29
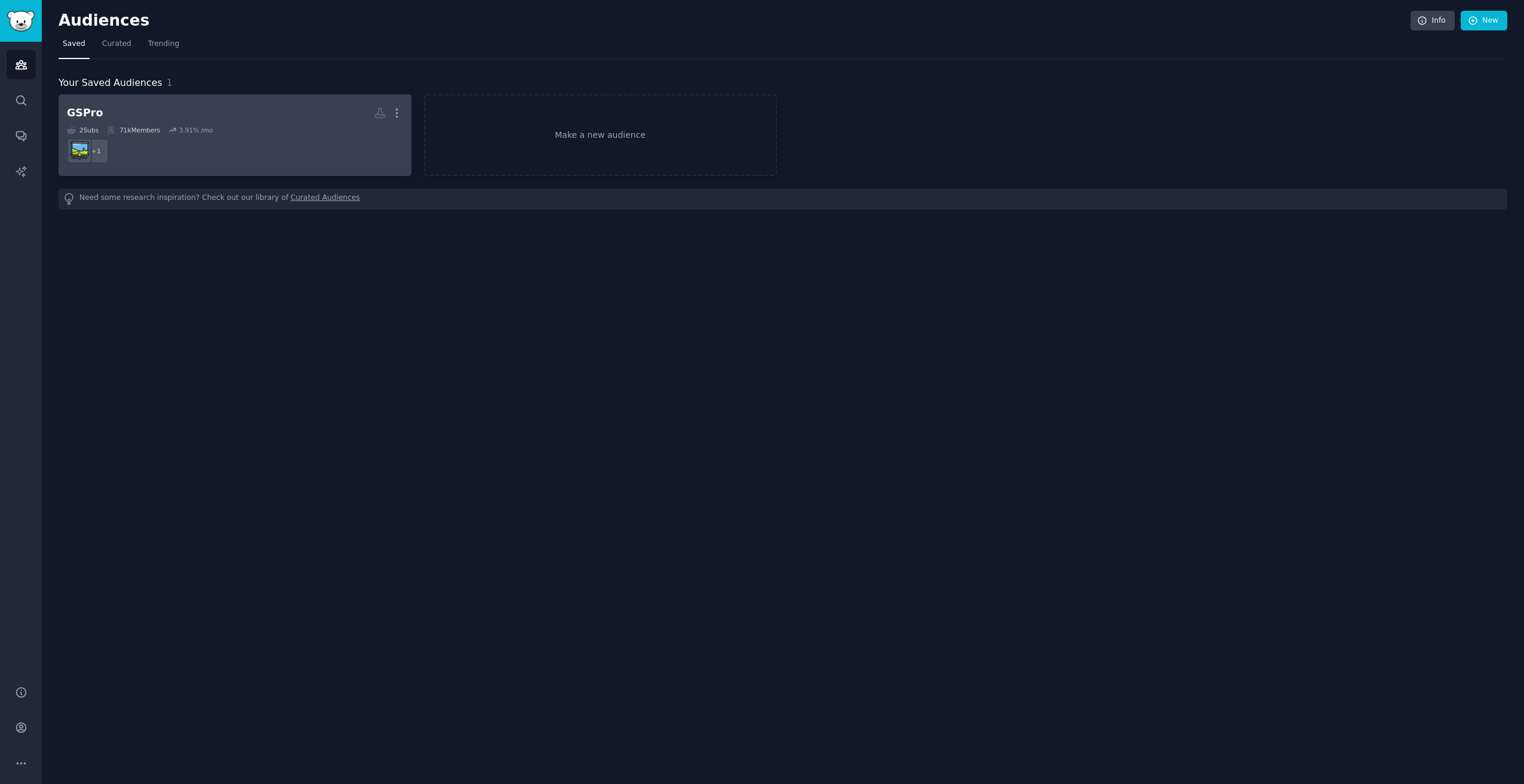
click at [175, 123] on h2 "GSPro More" at bounding box center [235, 113] width 336 height 21
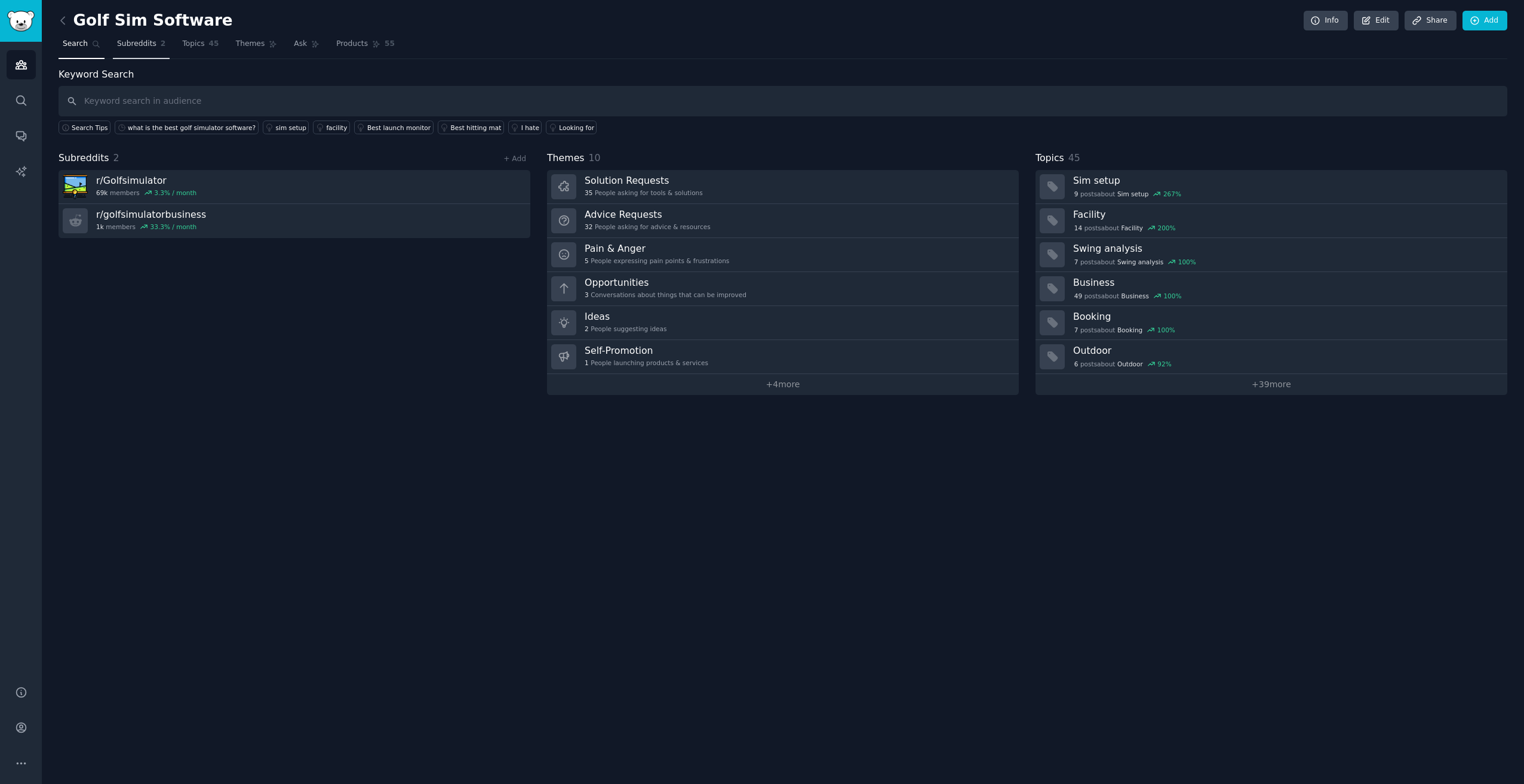
click at [151, 44] on link "Subreddits 2" at bounding box center [141, 47] width 56 height 25
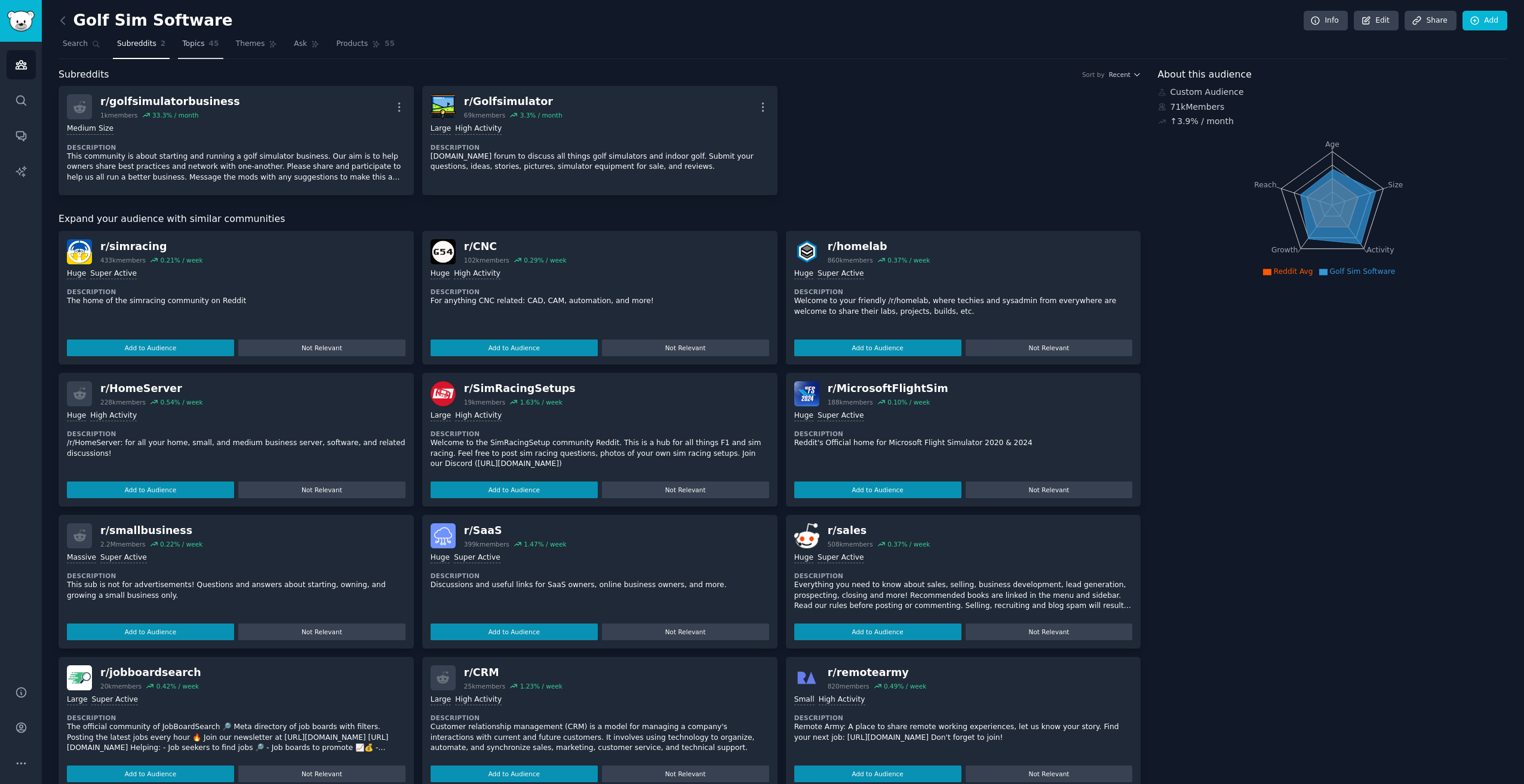
click at [209, 49] on span "45" at bounding box center [214, 44] width 10 height 11
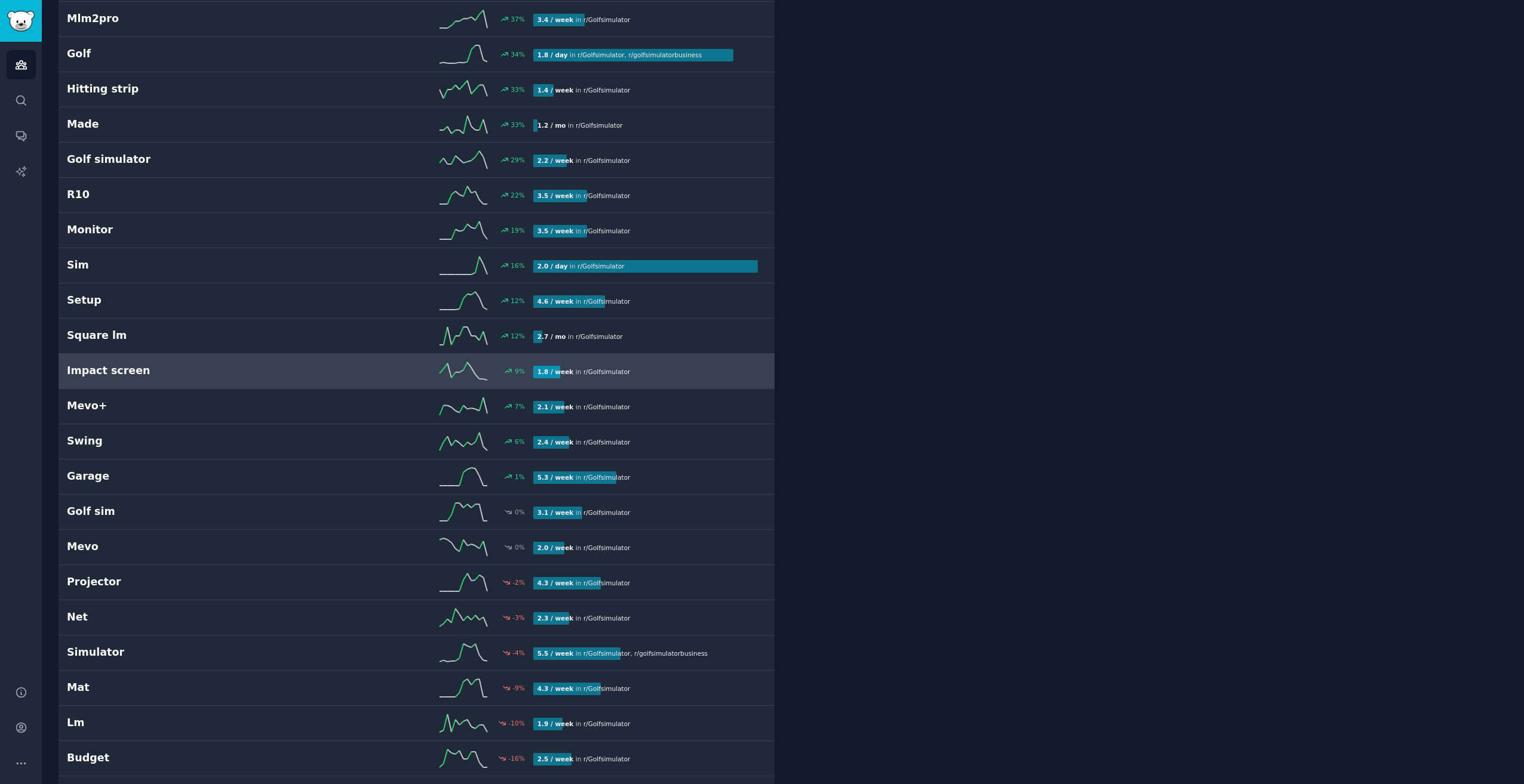
scroll to position [597, 0]
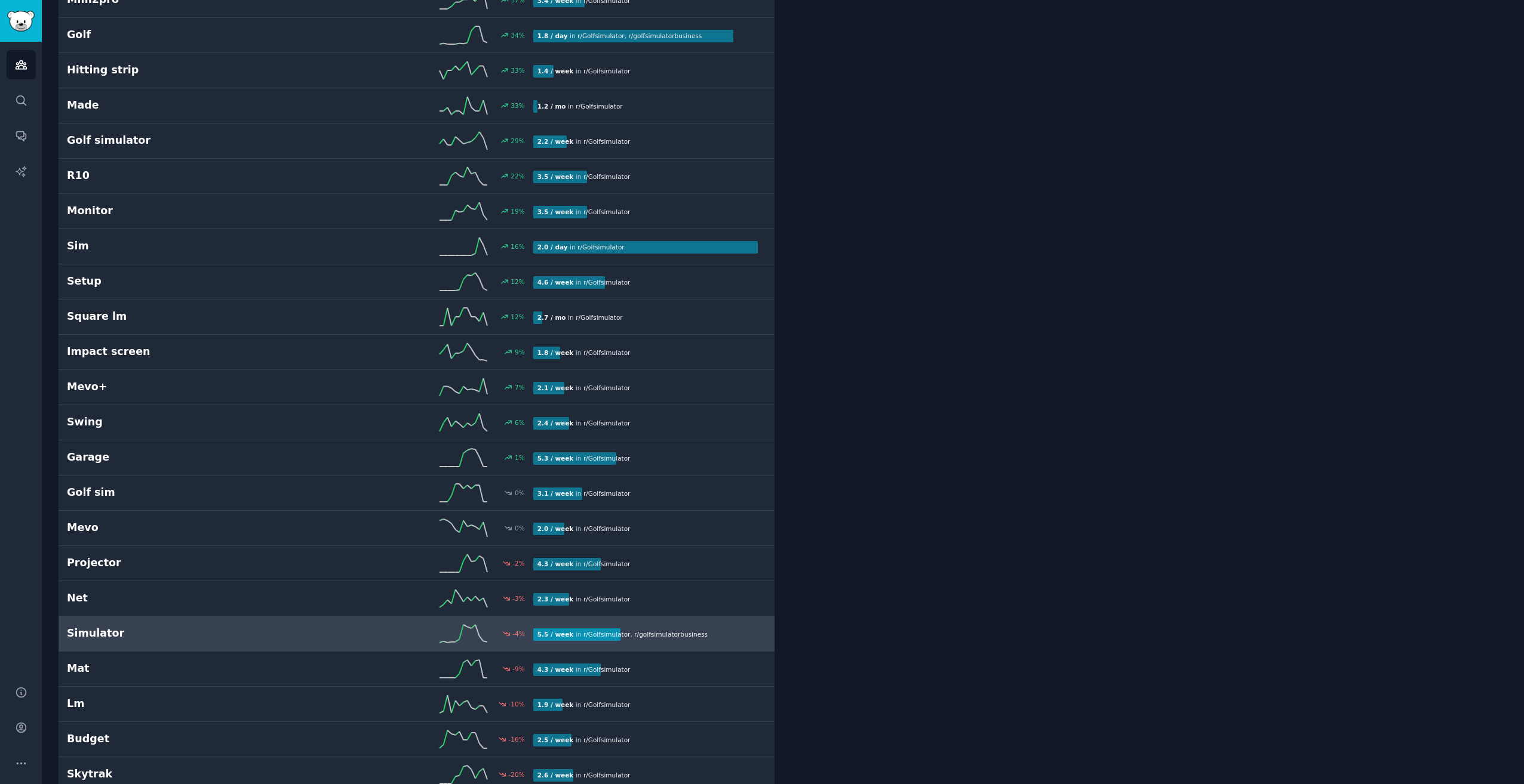
click at [189, 650] on link "Simulator -4 % 5.5 / week in r/ Golfsimulator , r/ golfsimulatorbusiness" at bounding box center [417, 634] width 716 height 35
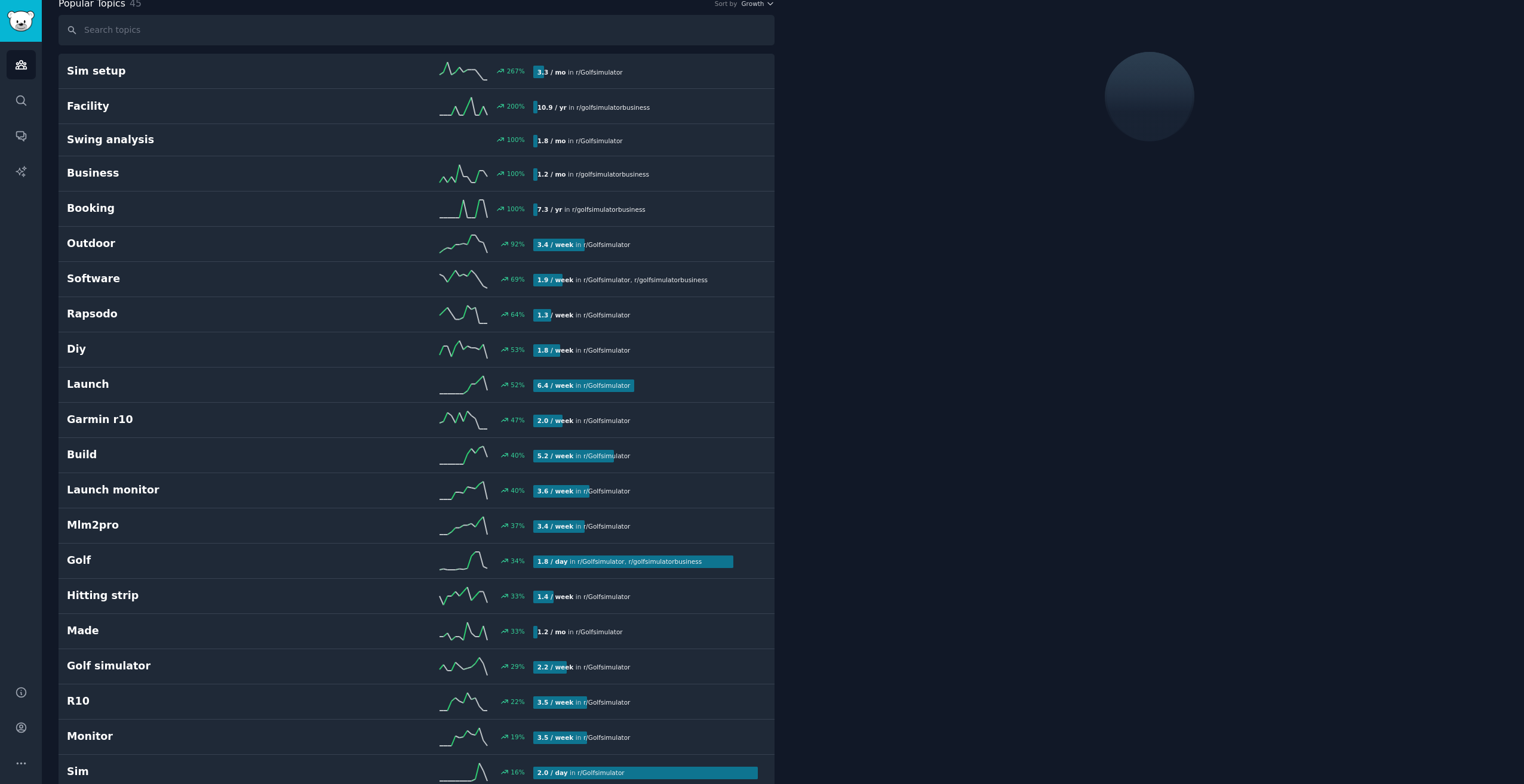
scroll to position [67, 0]
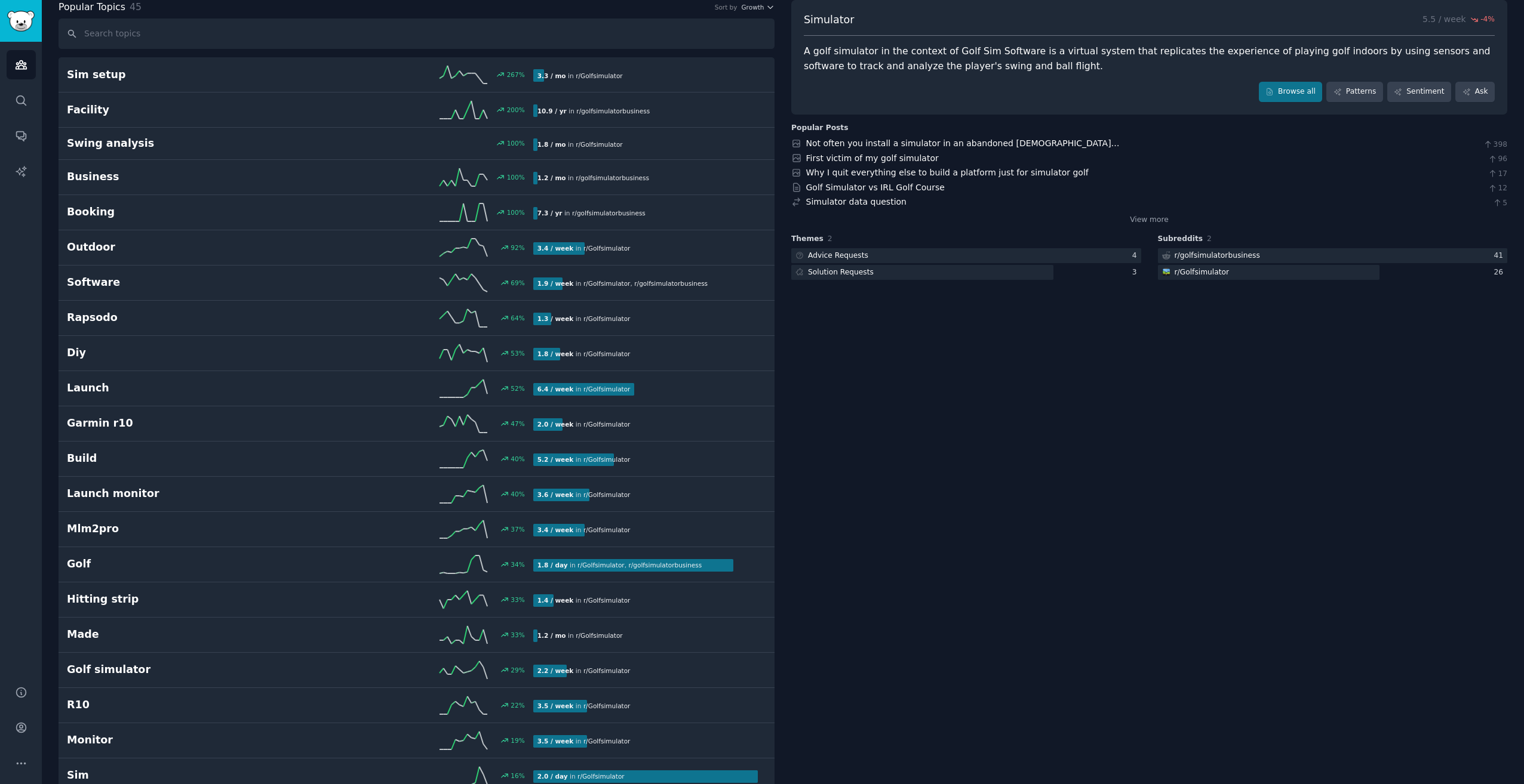
click at [766, 8] on icon "button" at bounding box center [770, 7] width 8 height 8
click at [714, 51] on div "Velocity" at bounding box center [714, 51] width 111 height 21
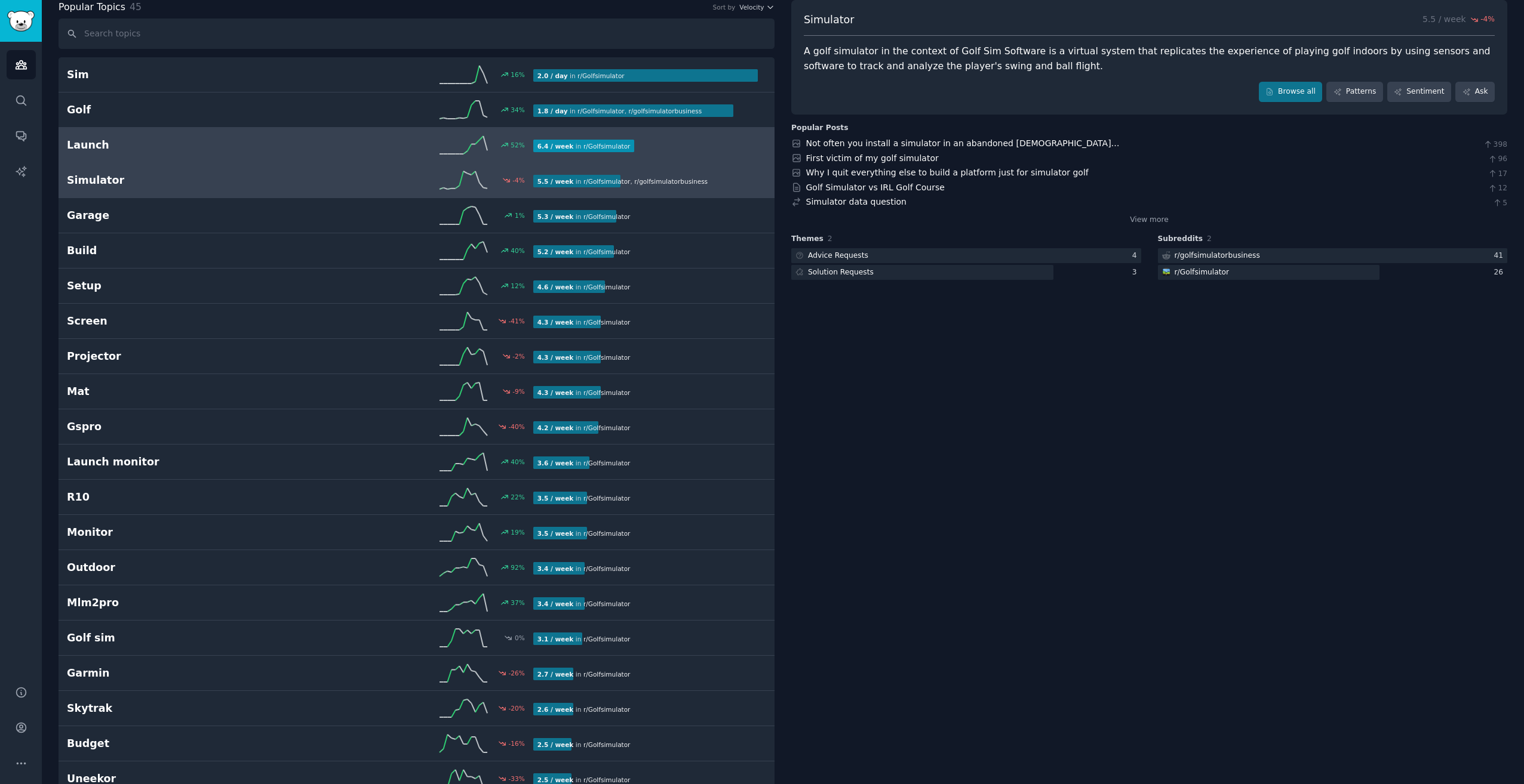
click at [348, 143] on div "52 %" at bounding box center [416, 145] width 233 height 18
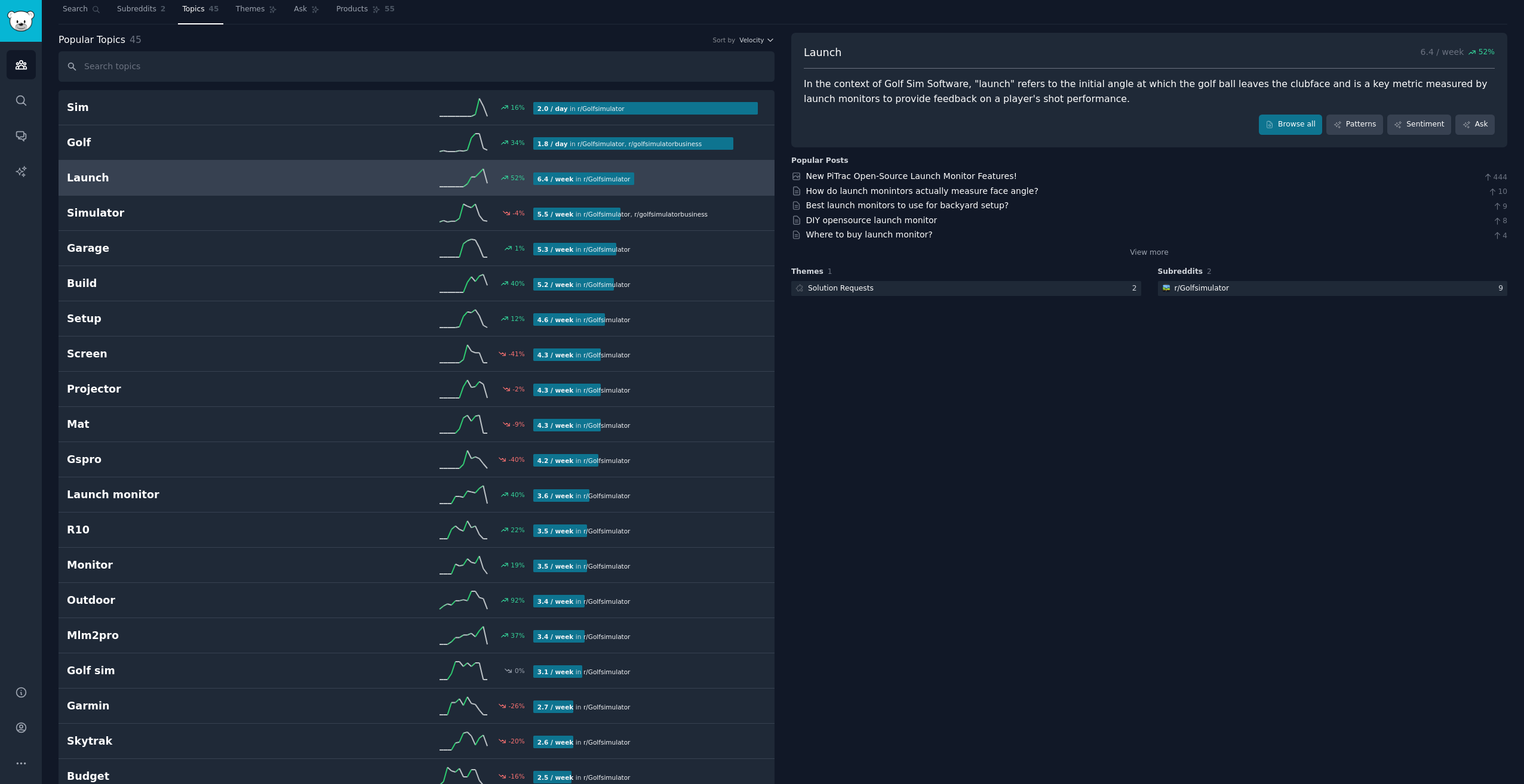
scroll to position [8, 0]
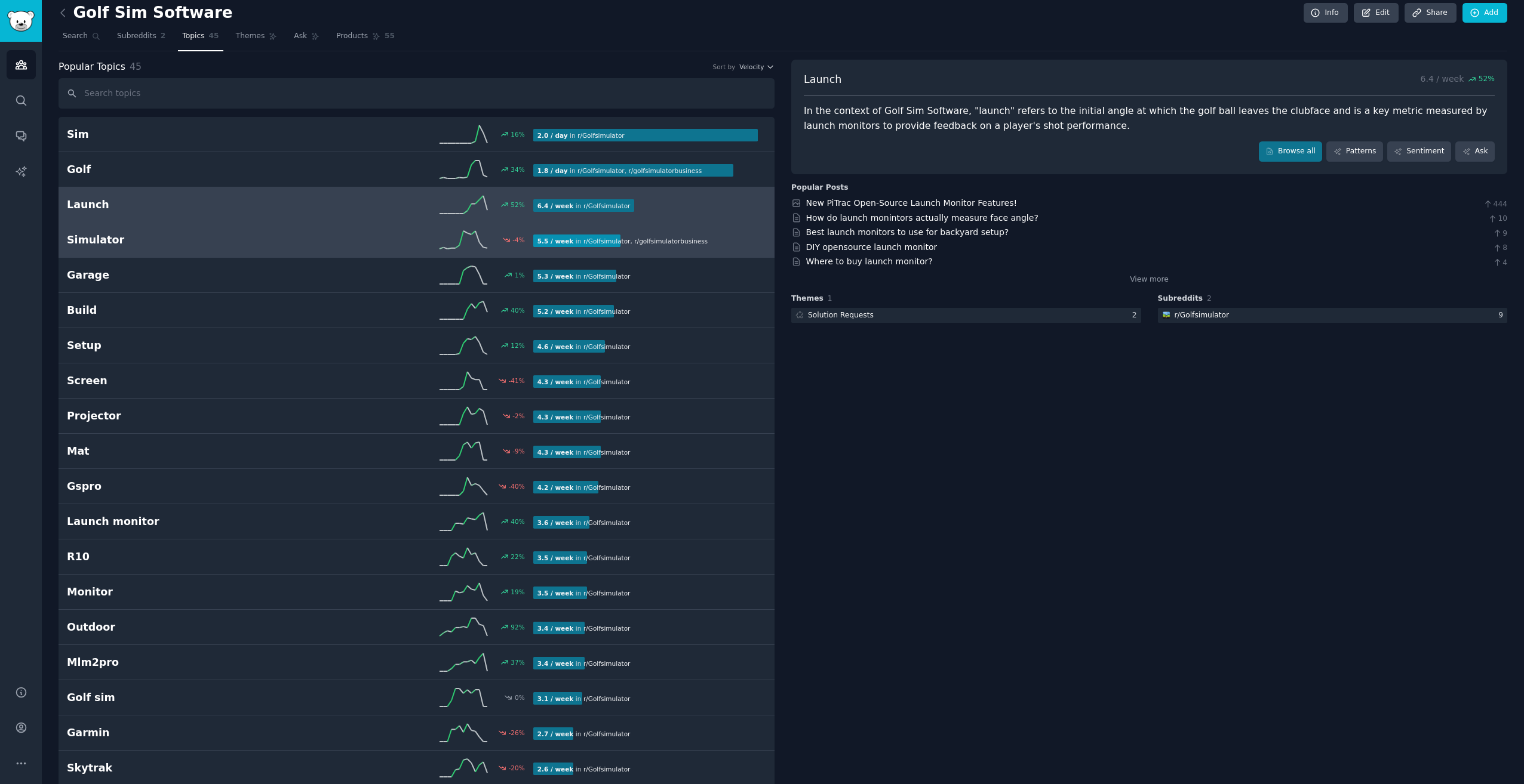
click at [382, 246] on div "-4 %" at bounding box center [416, 240] width 233 height 18
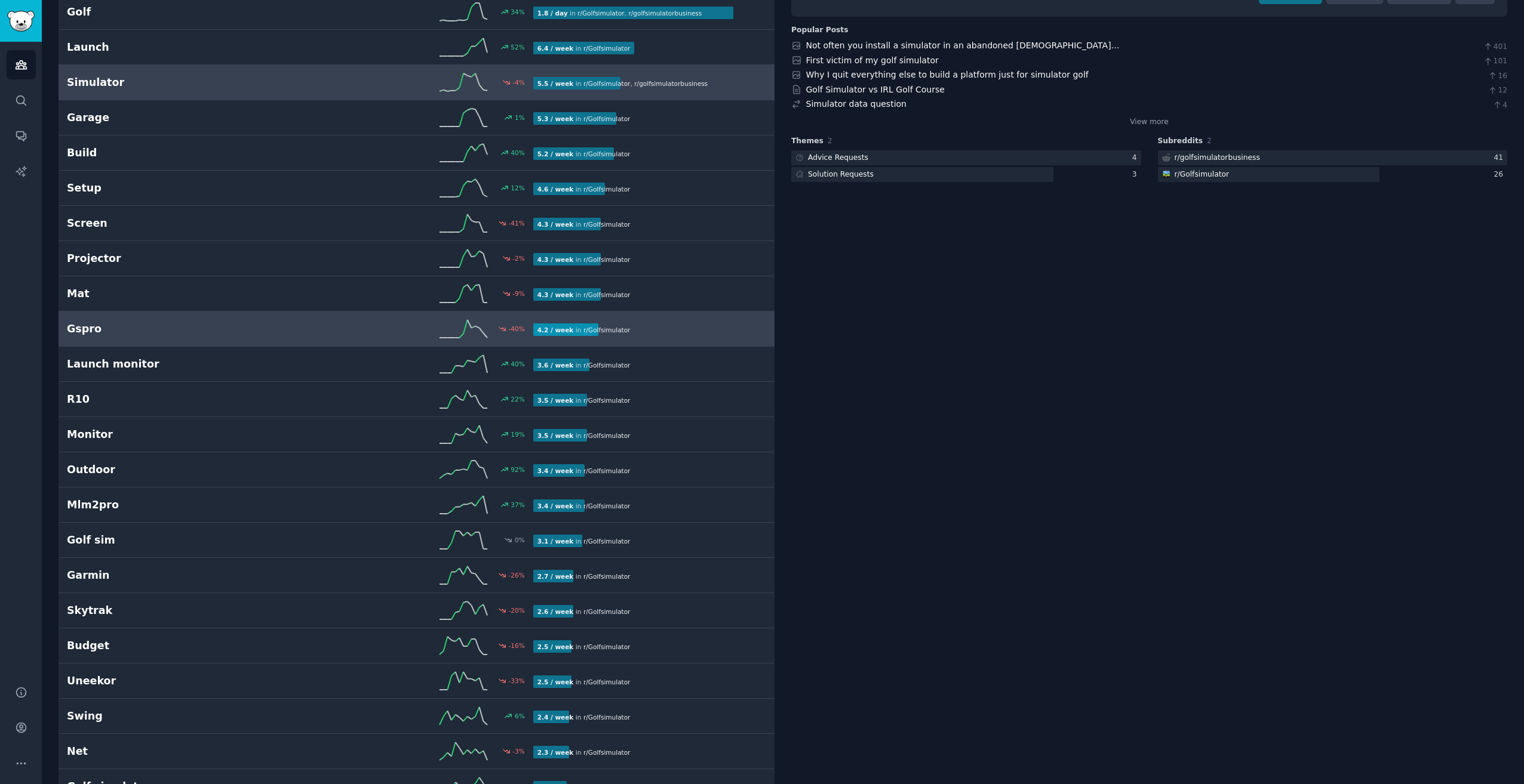
scroll to position [179, 0]
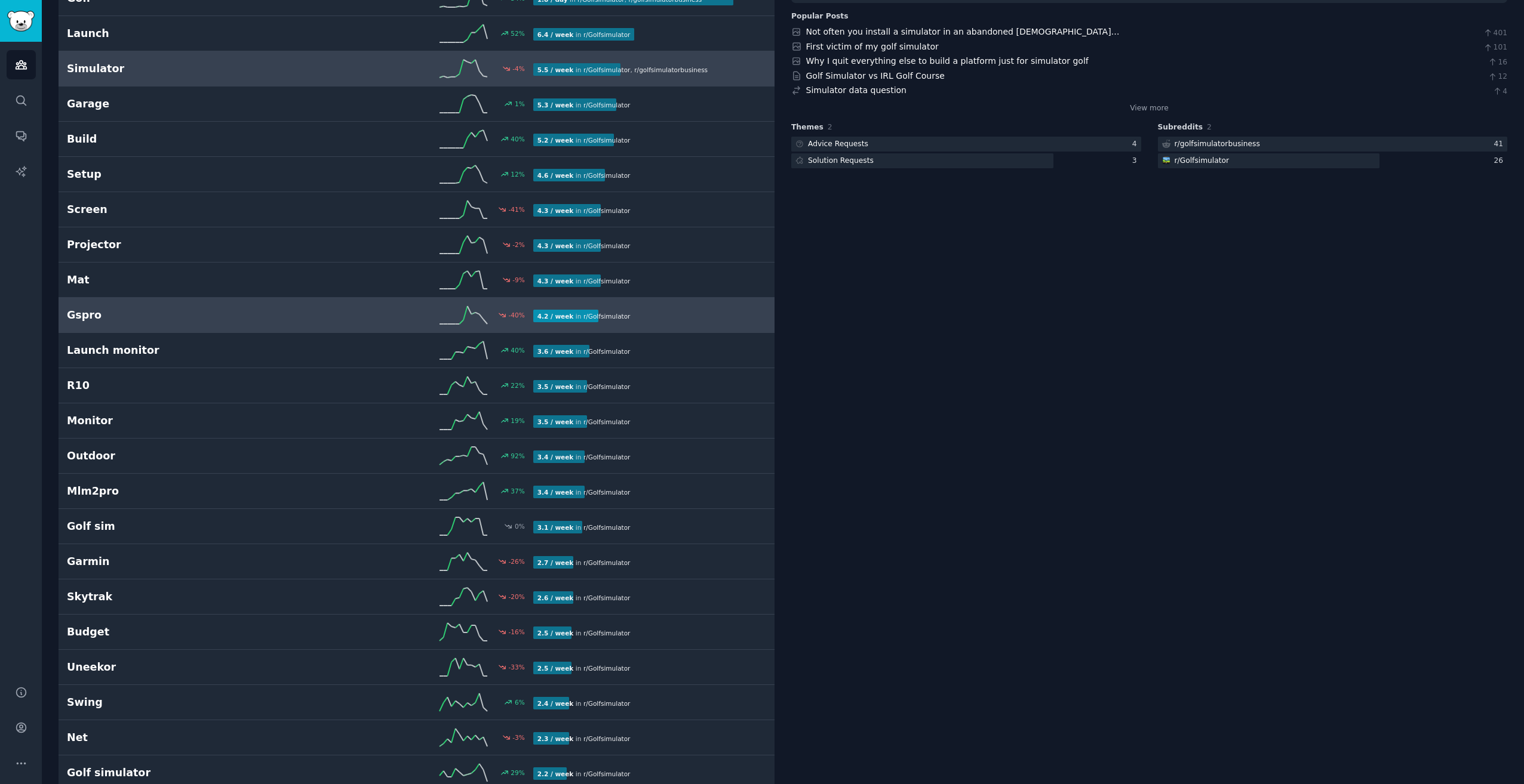
click at [295, 307] on div "Gspro -40 % 4.2 / week in r/ Golfsimulator" at bounding box center [417, 315] width 699 height 18
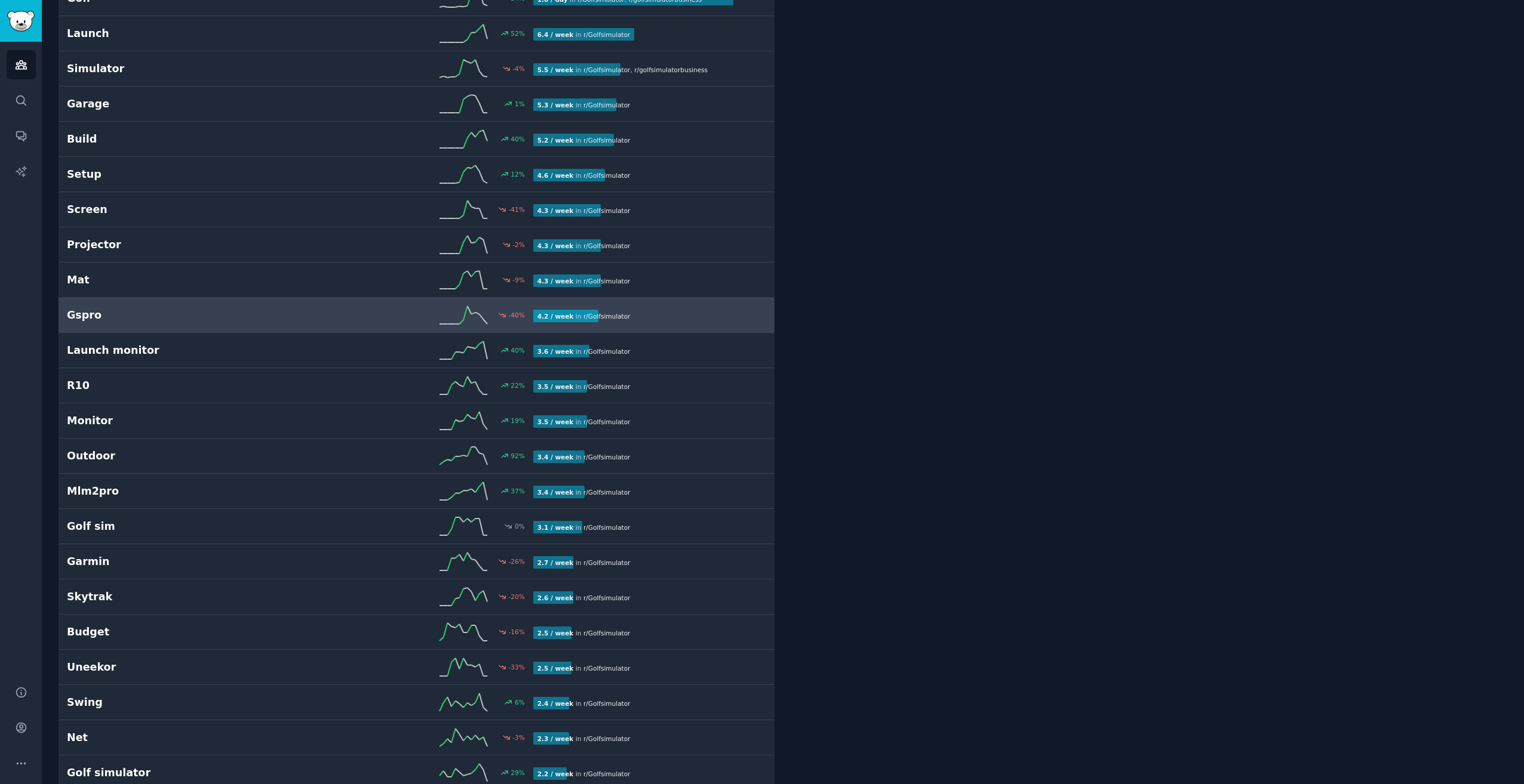
scroll to position [67, 0]
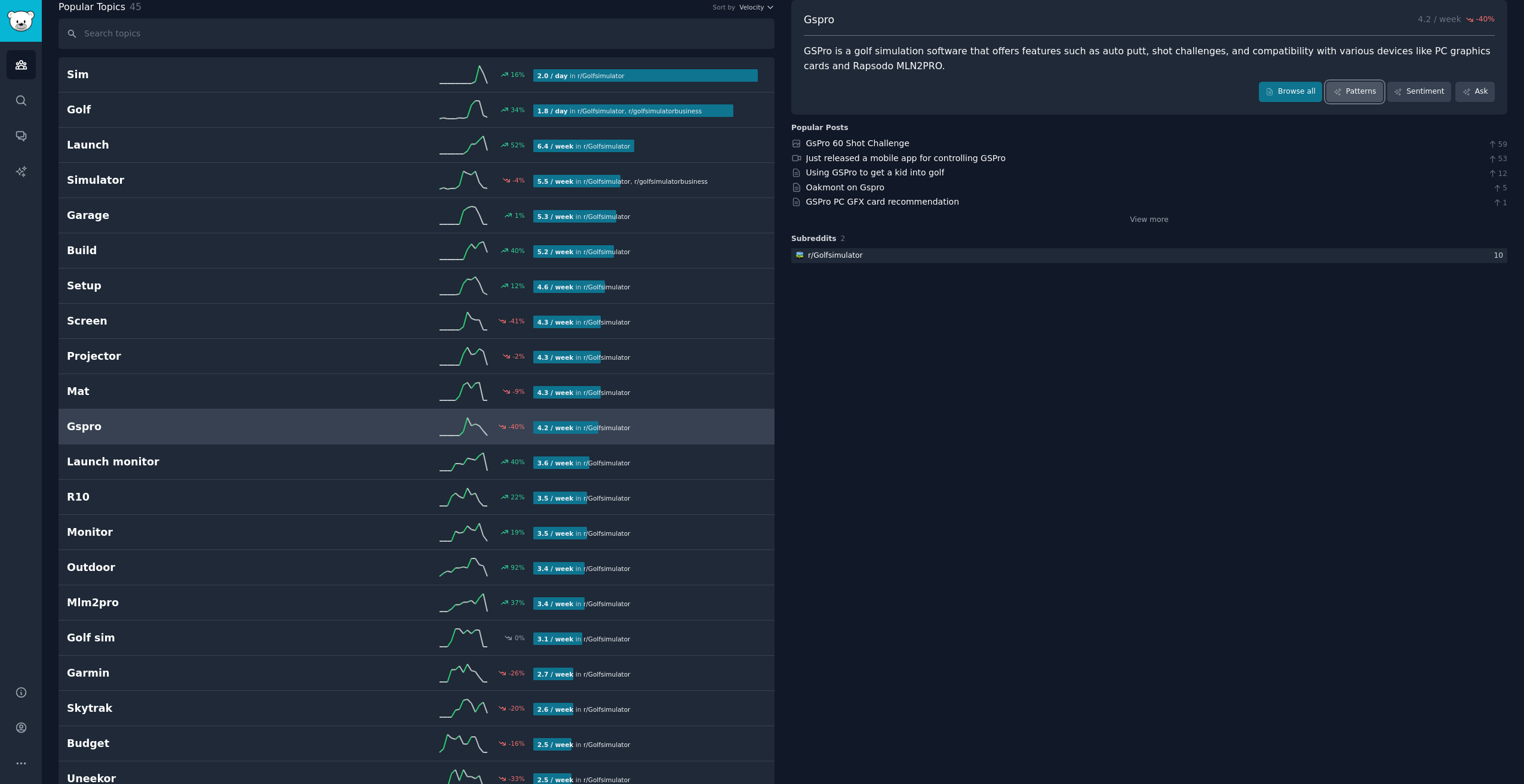
click at [1361, 95] on link "Patterns" at bounding box center [1354, 91] width 56 height 20
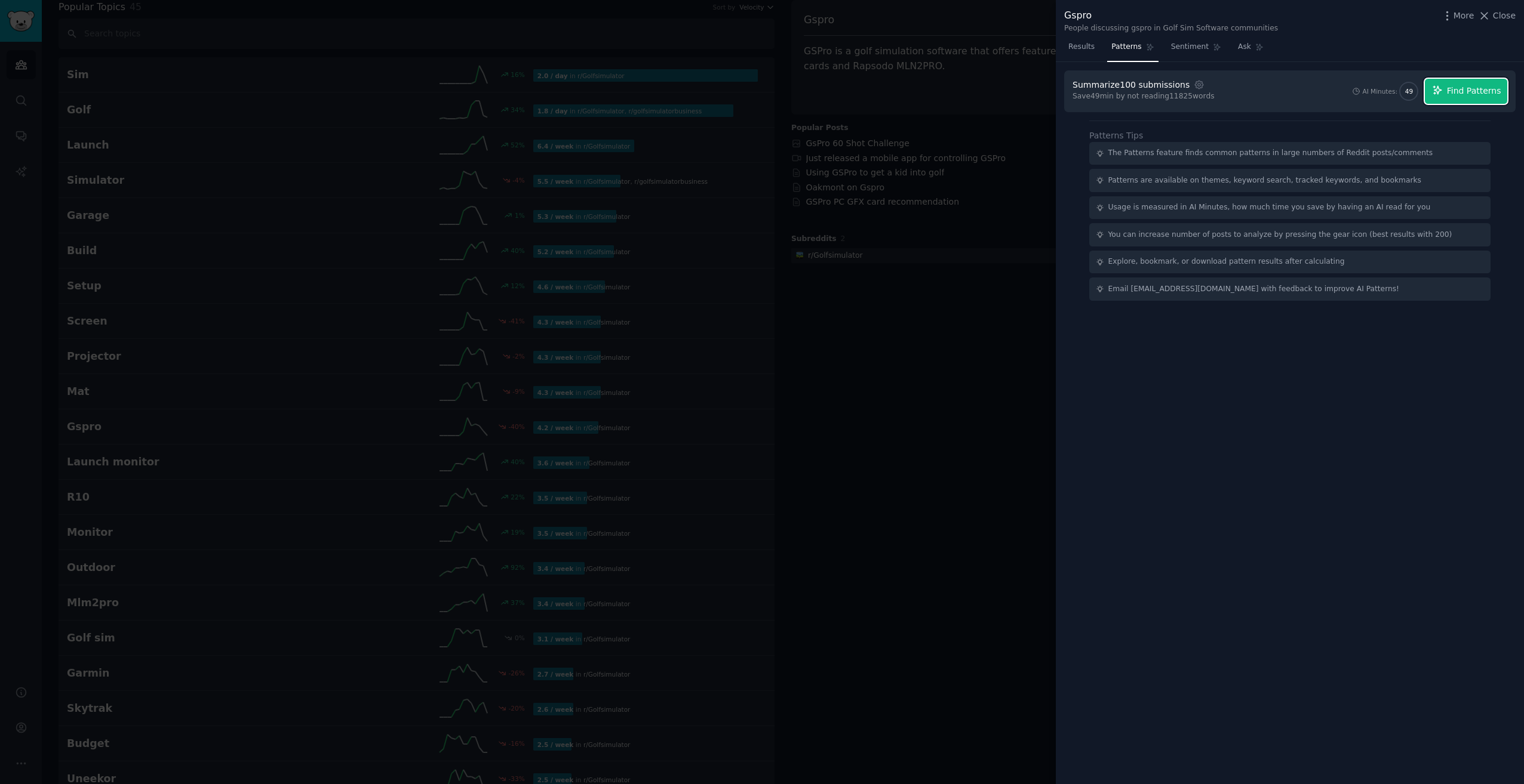
click at [1489, 86] on span "Find Patterns" at bounding box center [1474, 91] width 54 height 12
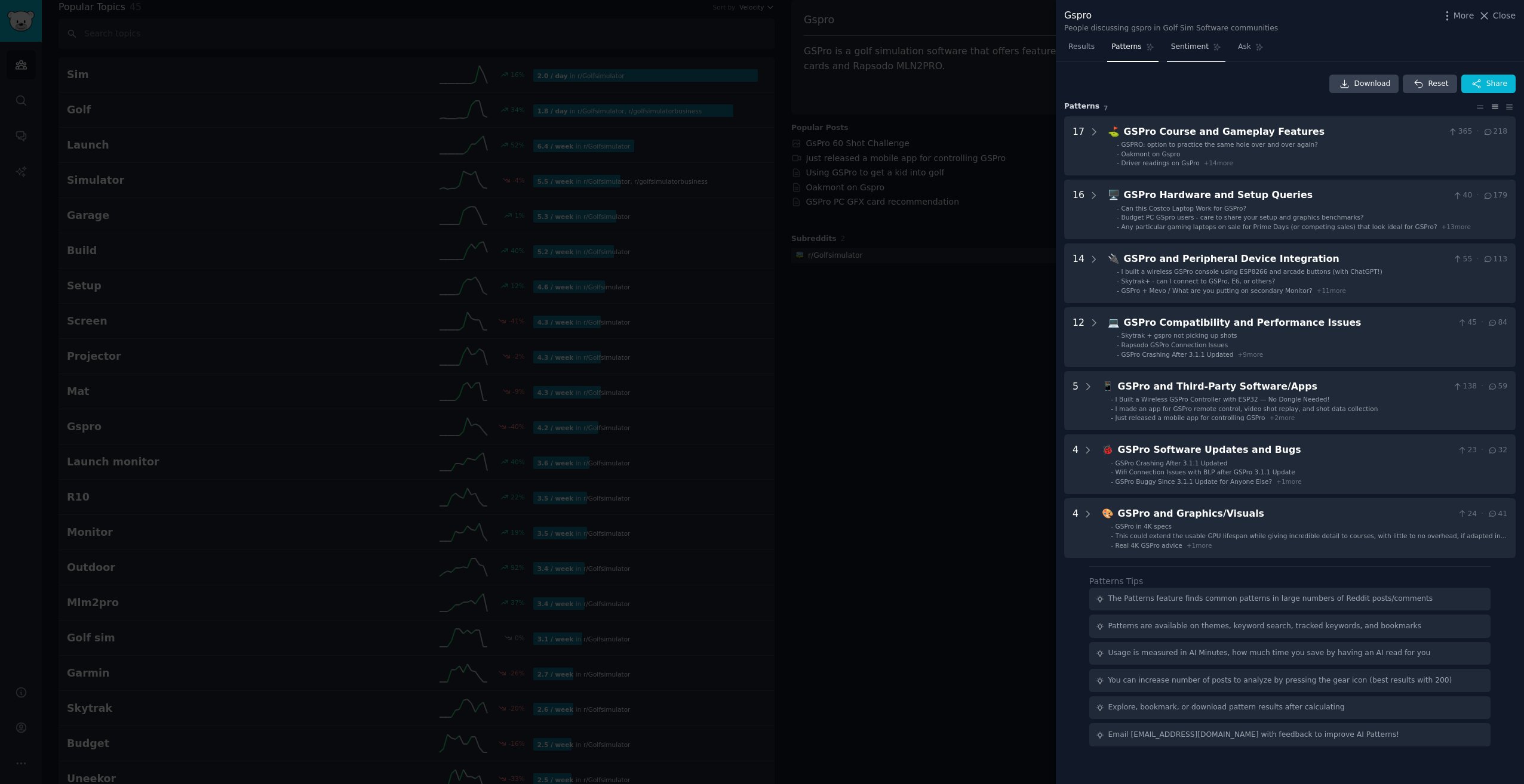
click at [1192, 54] on link "Sentiment" at bounding box center [1196, 50] width 58 height 25
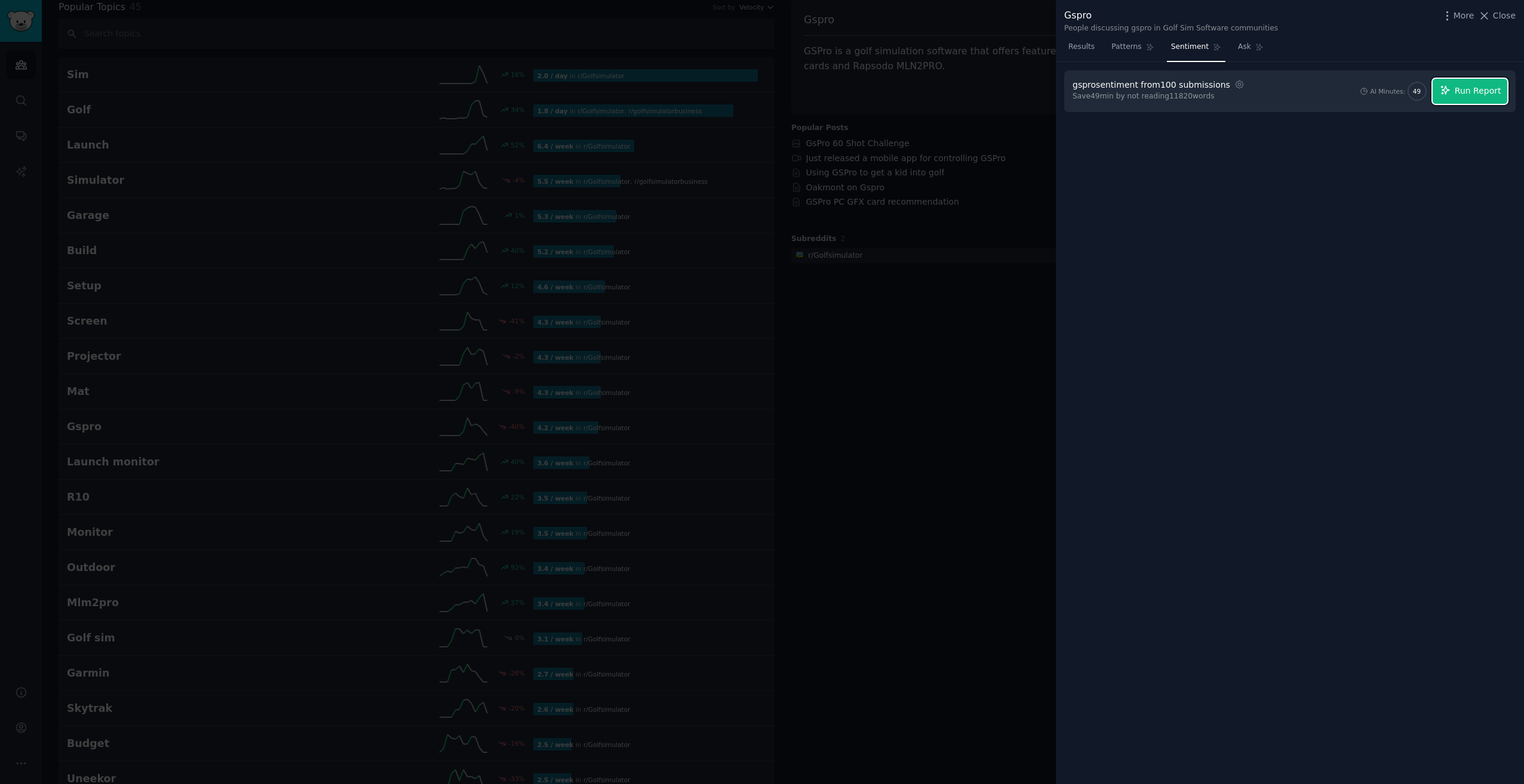
click at [1480, 101] on button "Run Report" at bounding box center [1470, 91] width 75 height 25
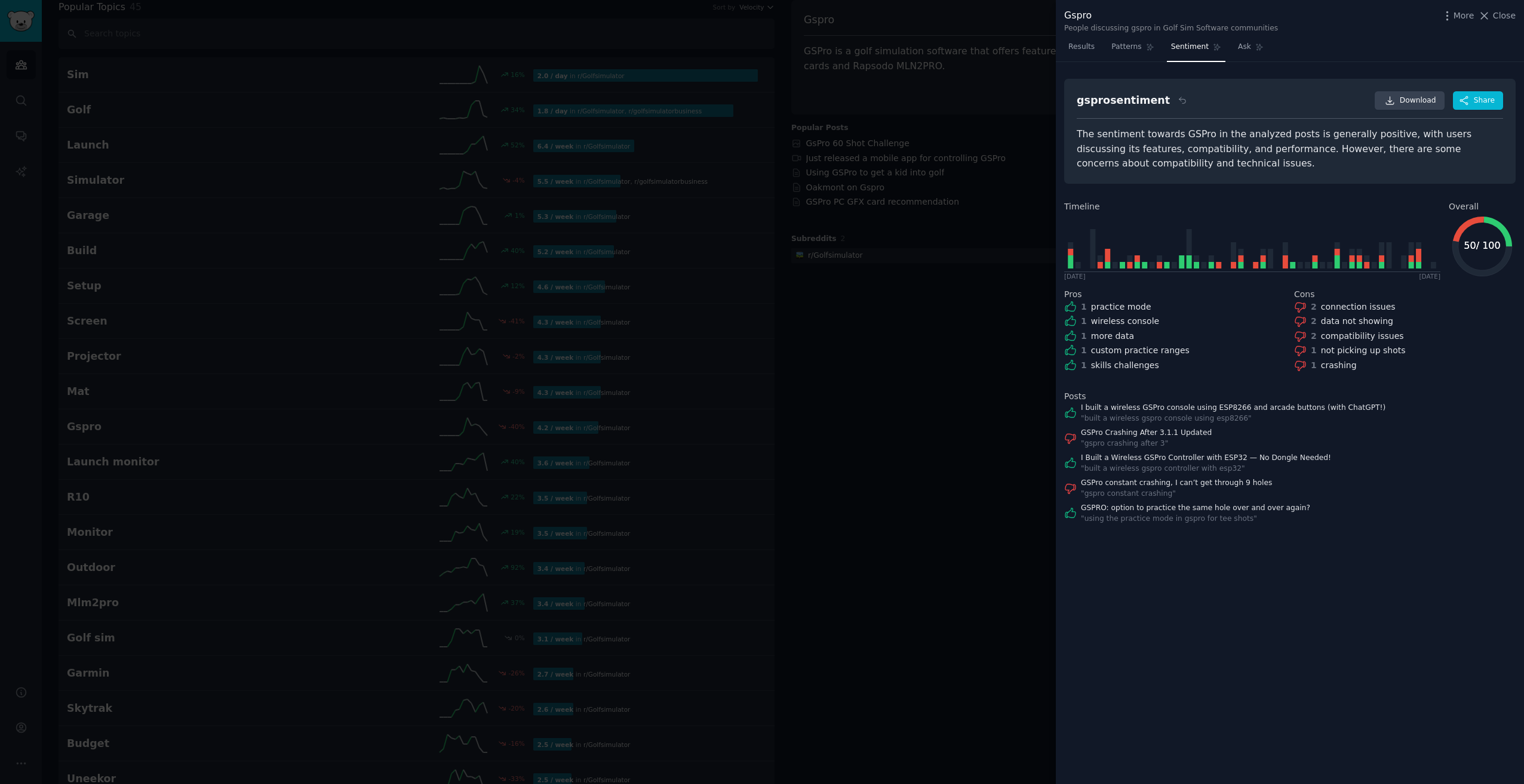
click at [1113, 169] on div "The sentiment towards GSPro in the analyzed posts is generally positive, with u…" at bounding box center [1289, 149] width 426 height 44
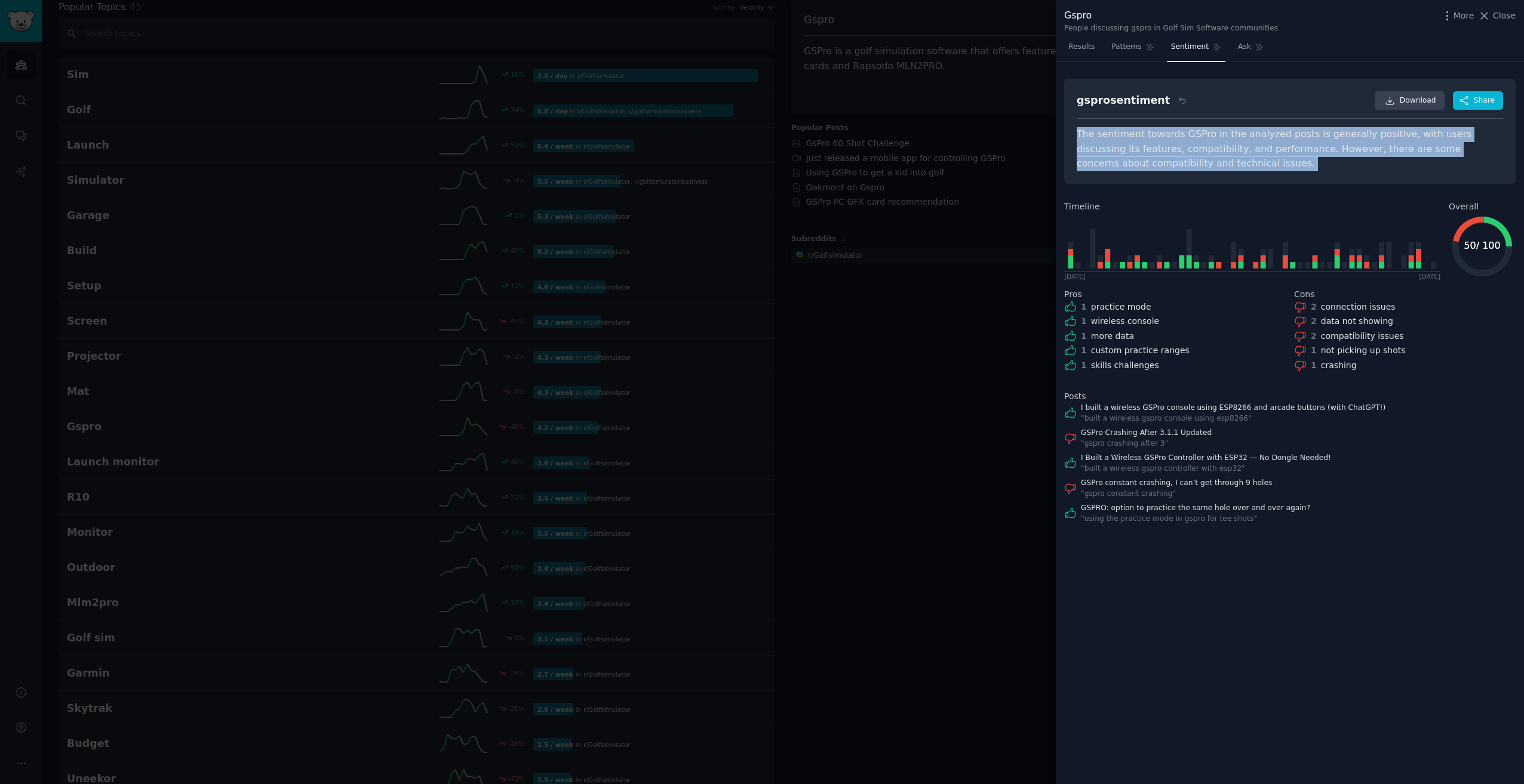
click at [1113, 169] on div "The sentiment towards GSPro in the analyzed posts is generally positive, with u…" at bounding box center [1289, 149] width 426 height 44
drag, startPoint x: 1113, startPoint y: 169, endPoint x: 1187, endPoint y: 170, distance: 74.0
click at [1187, 170] on div "The sentiment towards GSPro in the analyzed posts is generally positive, with u…" at bounding box center [1289, 149] width 426 height 44
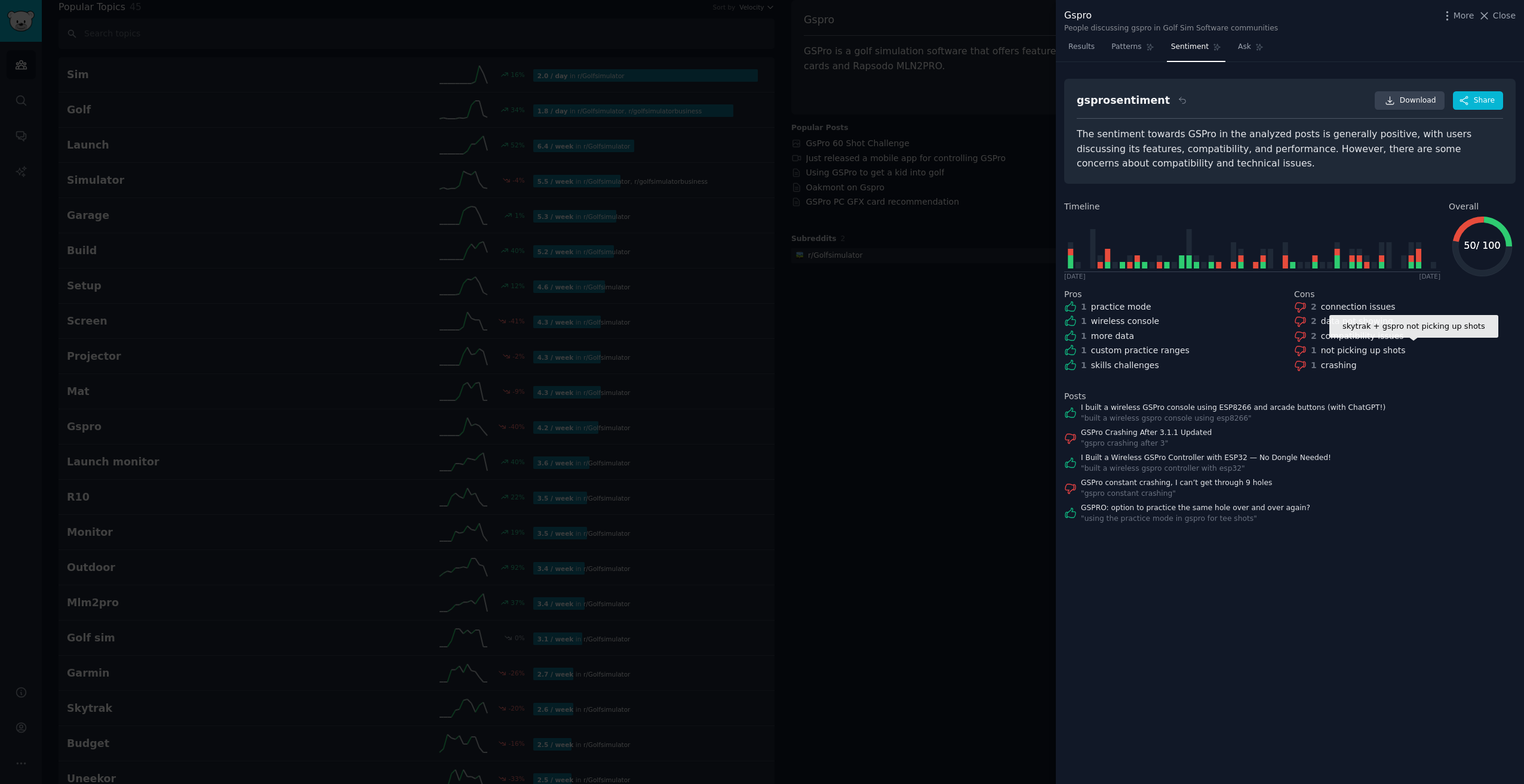
click at [1326, 350] on div "not picking up shots" at bounding box center [1363, 350] width 85 height 12
click at [1300, 351] on icon at bounding box center [1300, 350] width 12 height 12
click at [1167, 431] on link "GSPro Crashing After 3.1.1 Updated" at bounding box center [1146, 433] width 131 height 11
click at [1453, 16] on icon "button" at bounding box center [1447, 16] width 12 height 12
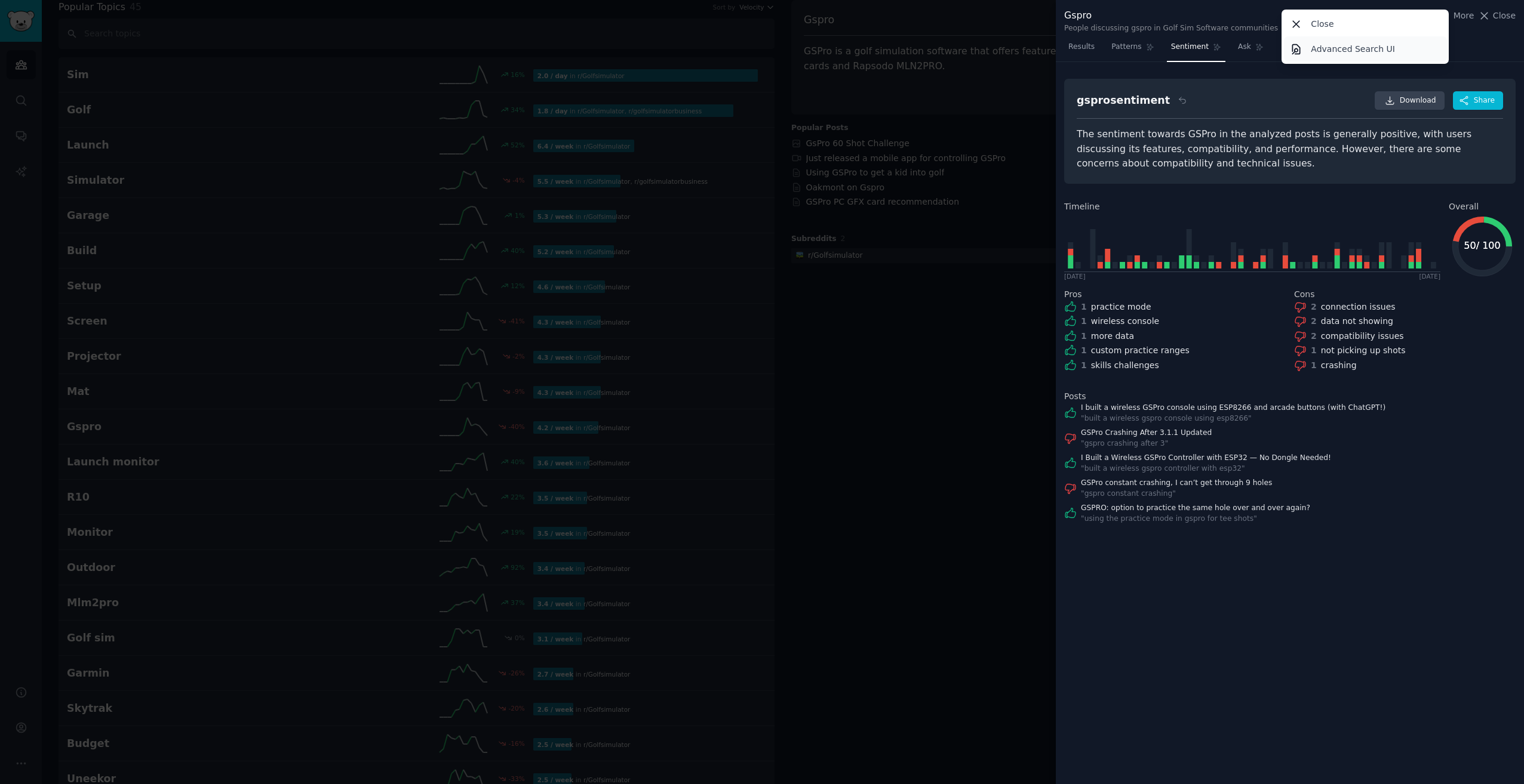
click at [1401, 45] on link "Advanced Search UI" at bounding box center [1365, 49] width 163 height 25
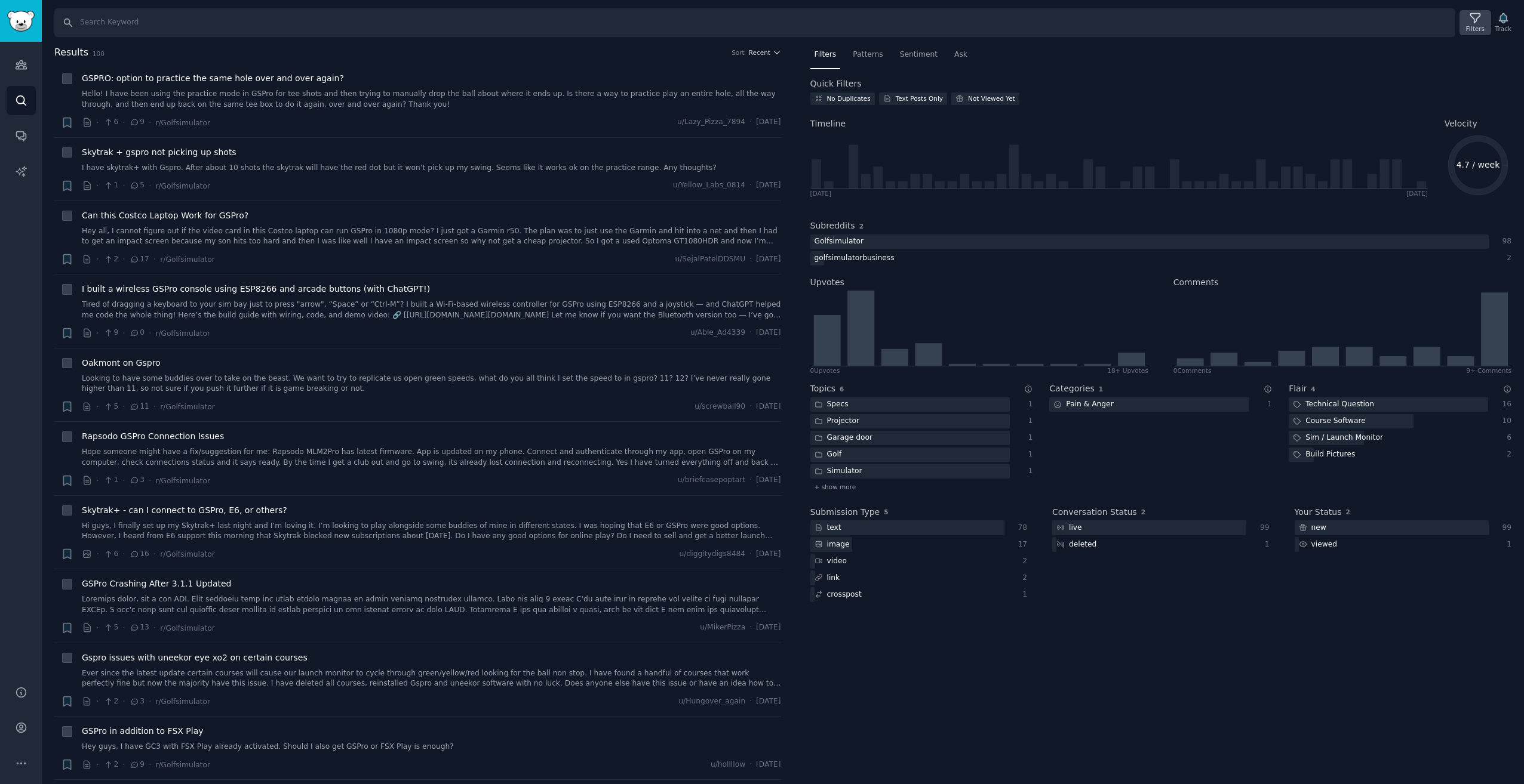
click at [1471, 19] on icon at bounding box center [1475, 18] width 12 height 12
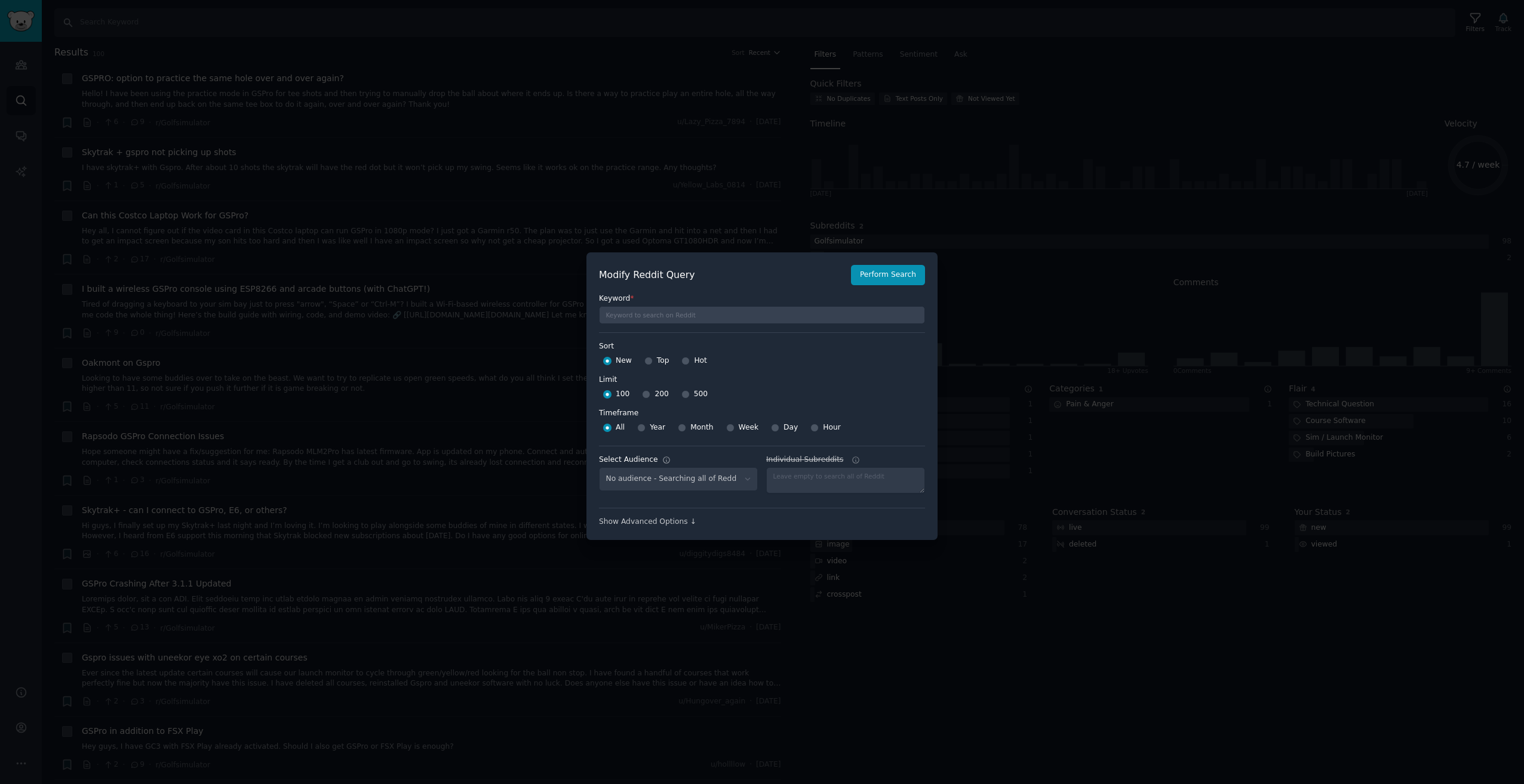
select select "e5b4c83b83"
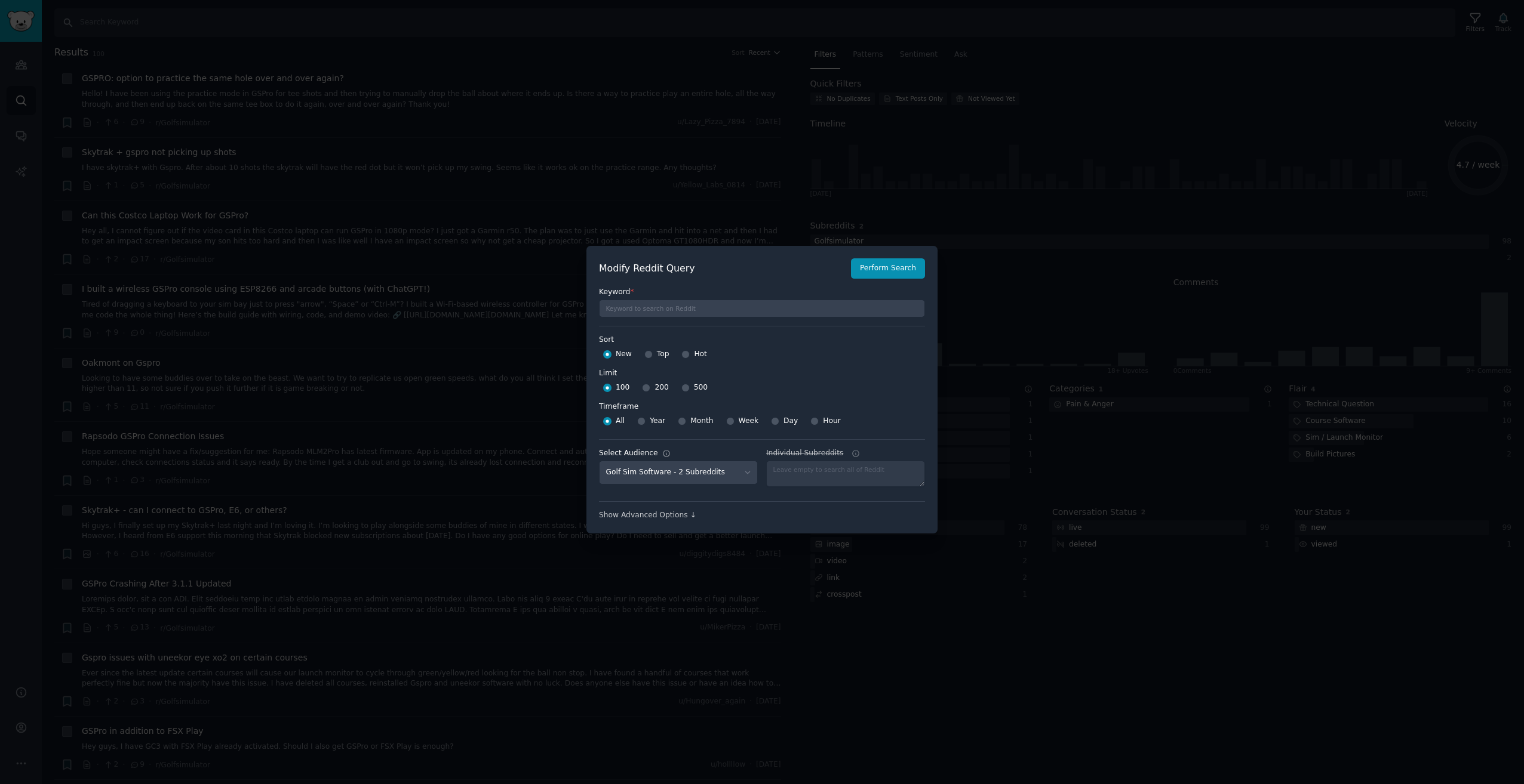
scroll to position [8, 0]
click at [659, 416] on span "Year" at bounding box center [657, 420] width 16 height 11
click at [646, 416] on input "Year" at bounding box center [641, 420] width 8 height 8
radio input "true"
click at [612, 416] on div "All" at bounding box center [614, 419] width 21 height 19
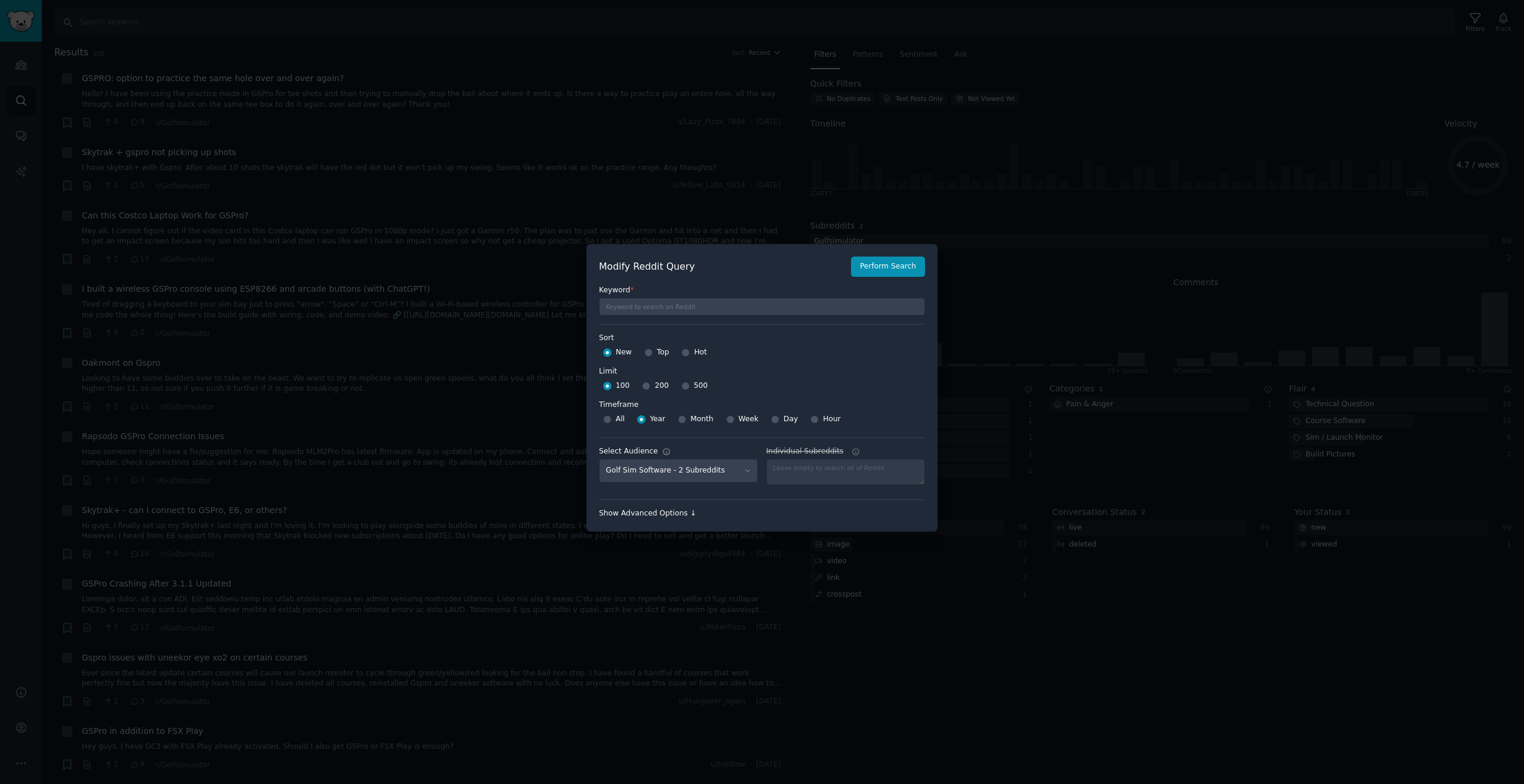
click at [653, 512] on div "Show Advanced Options ↓" at bounding box center [762, 514] width 326 height 11
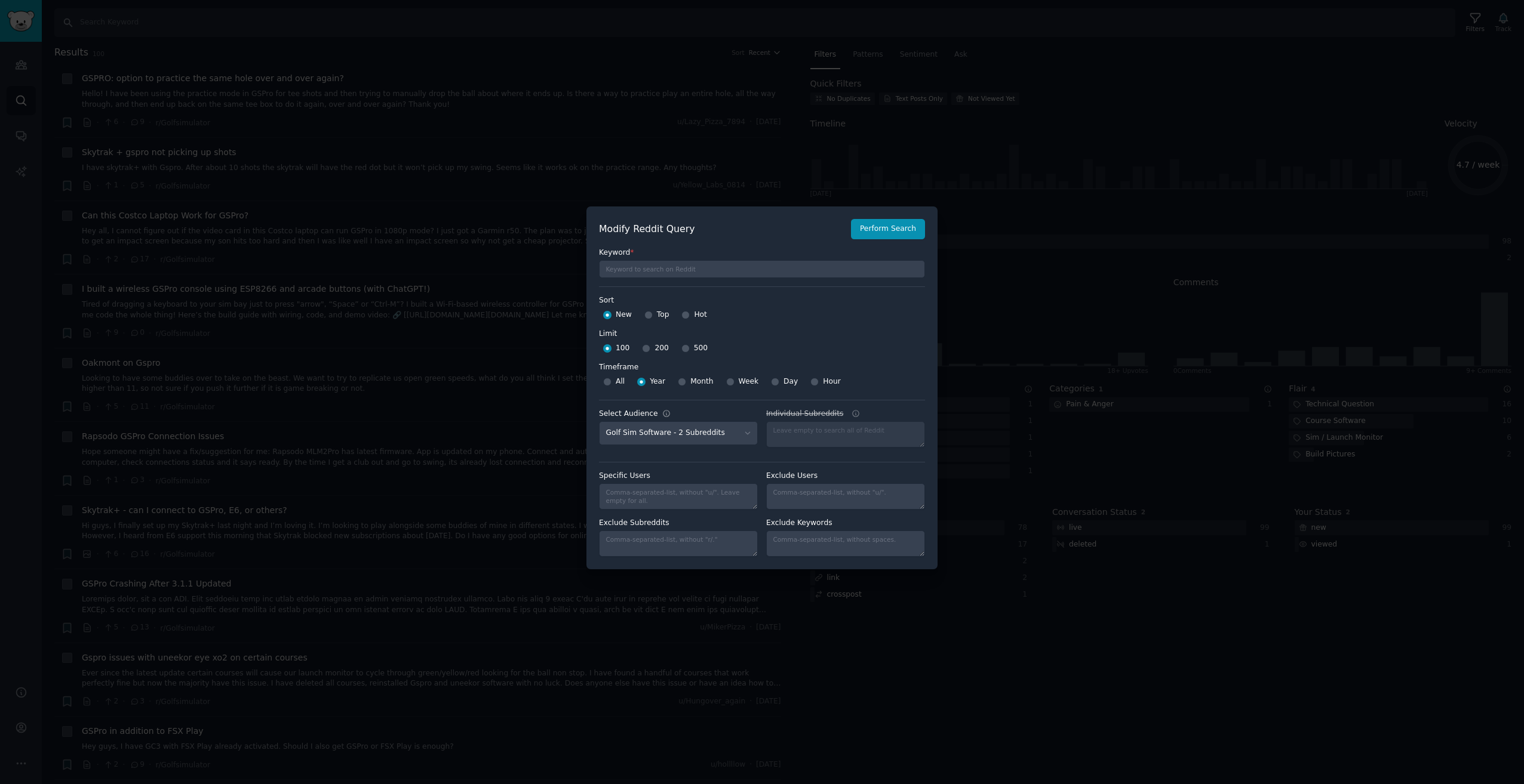
scroll to position [0, 0]
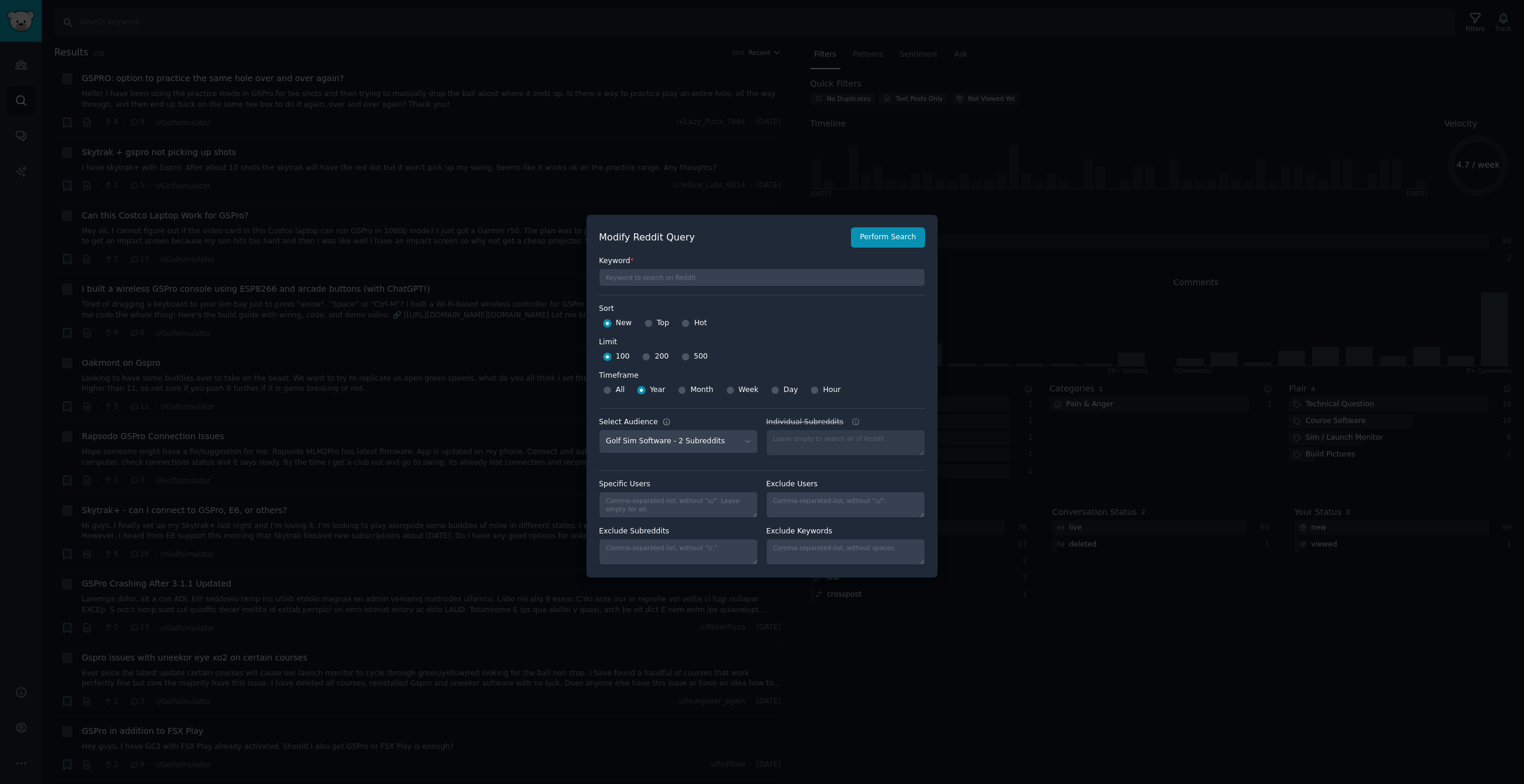
click at [611, 394] on div "All" at bounding box center [614, 390] width 21 height 19
click at [605, 390] on input "All" at bounding box center [607, 390] width 8 height 8
radio input "true"
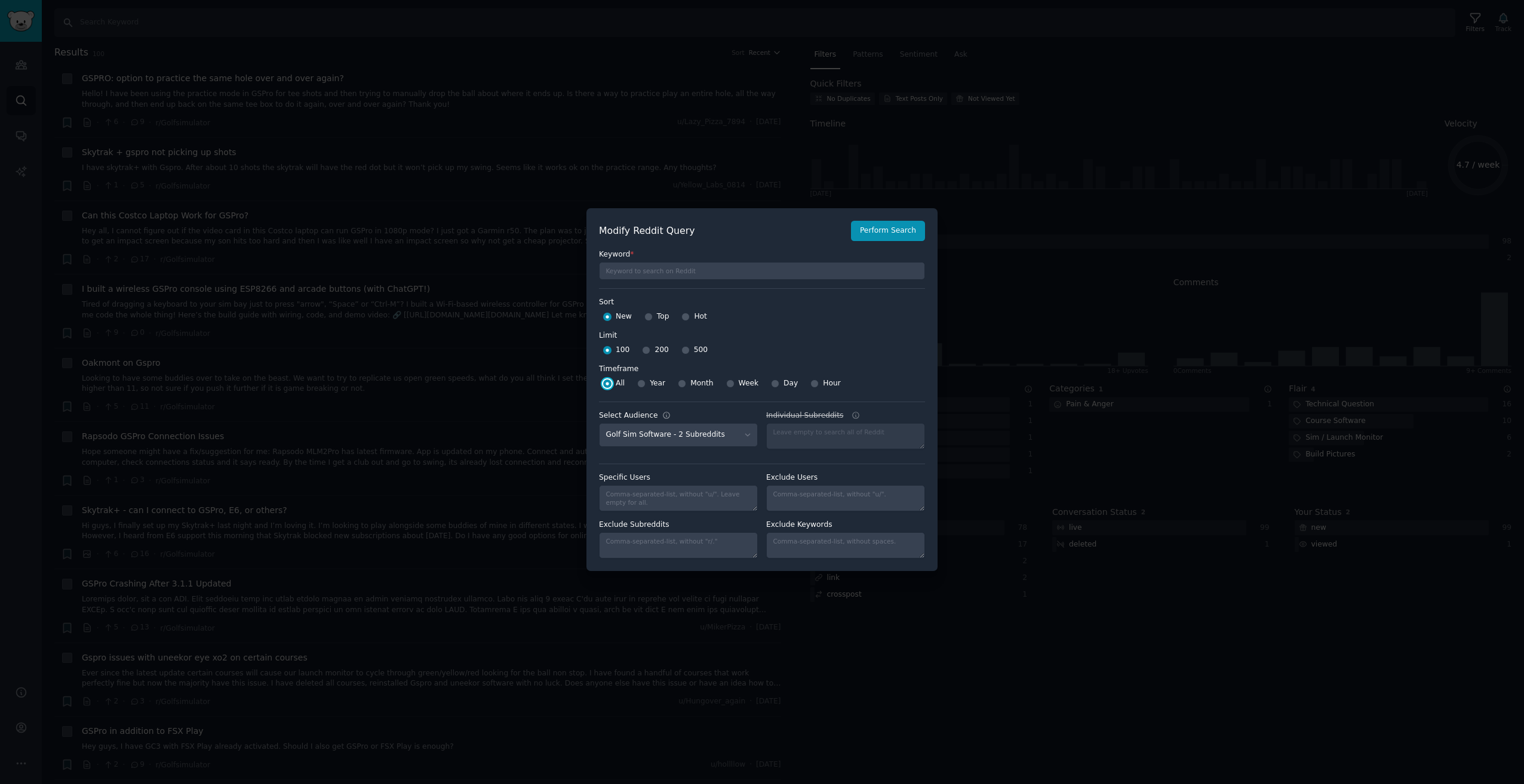
scroll to position [8, 0]
click at [881, 224] on button "Perform Search" at bounding box center [888, 229] width 74 height 20
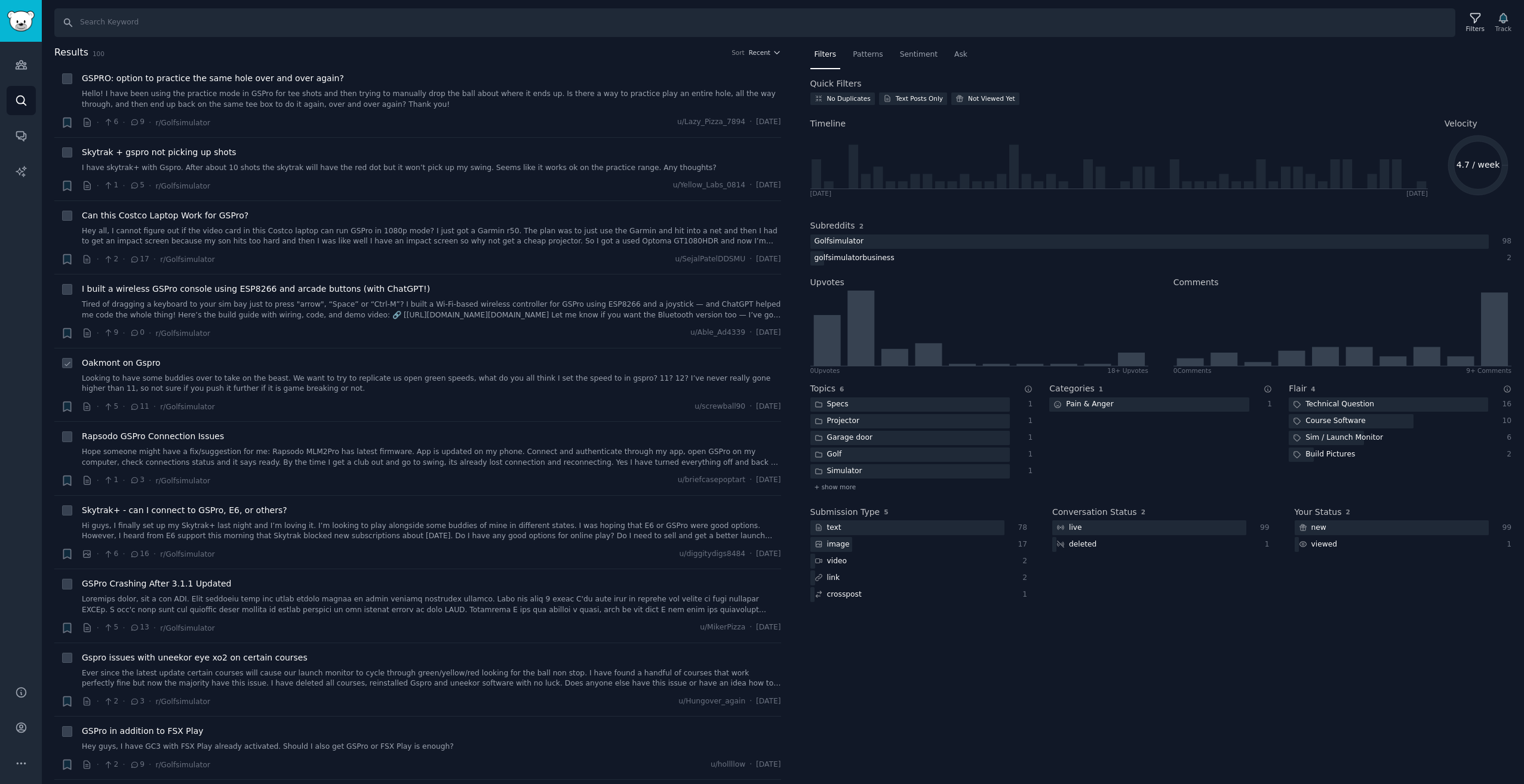
click at [391, 388] on link "Looking to have some buddies over to take on the beast. We want to try to repli…" at bounding box center [431, 384] width 699 height 21
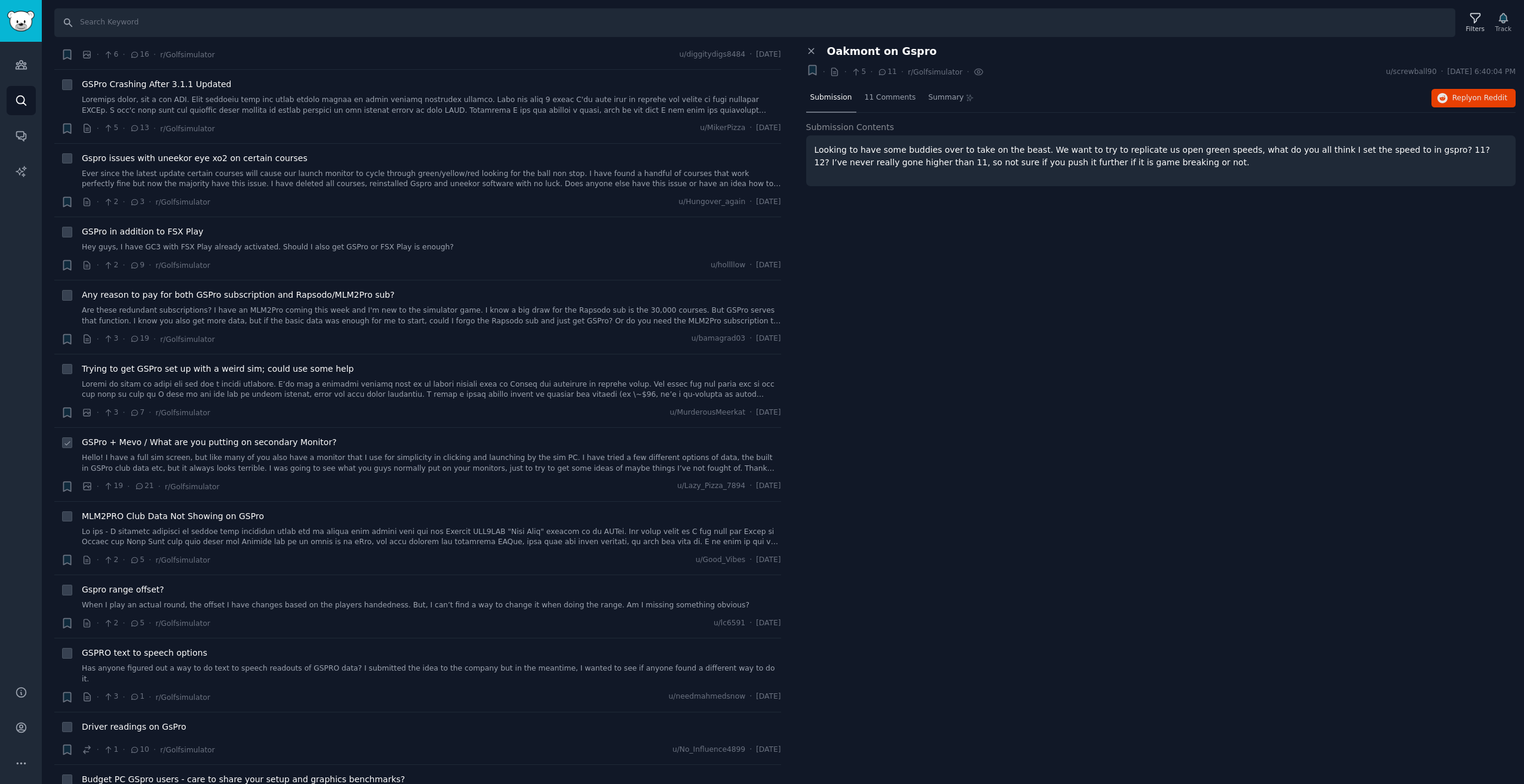
scroll to position [537, 0]
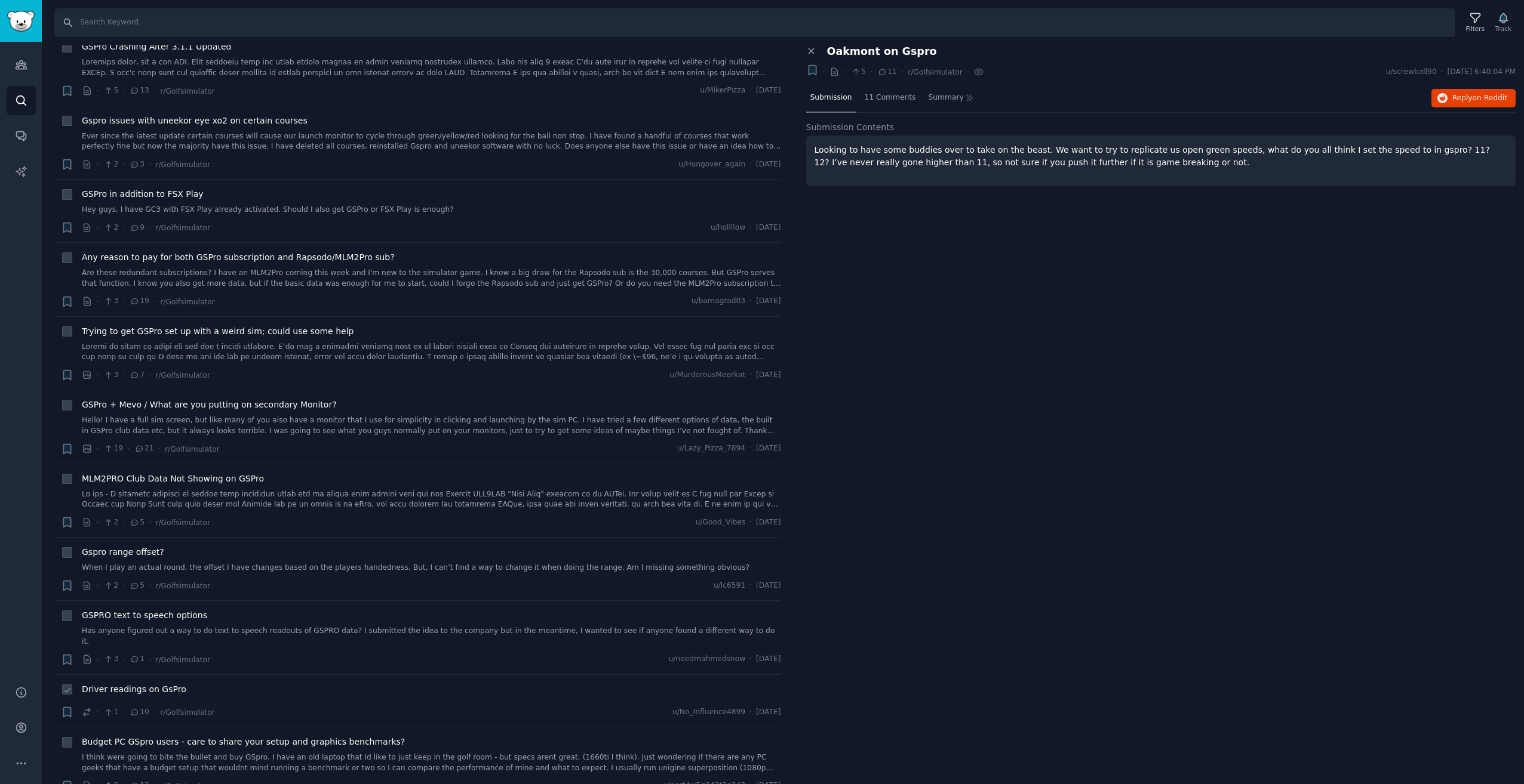
click at [280, 695] on div "Driver readings on GsPro · 1 · 10 · r/Golfsimulator u/No_Influence4899 · [DATE]" at bounding box center [431, 701] width 699 height 36
click at [168, 683] on span "Driver readings on GsPro" at bounding box center [134, 689] width 104 height 12
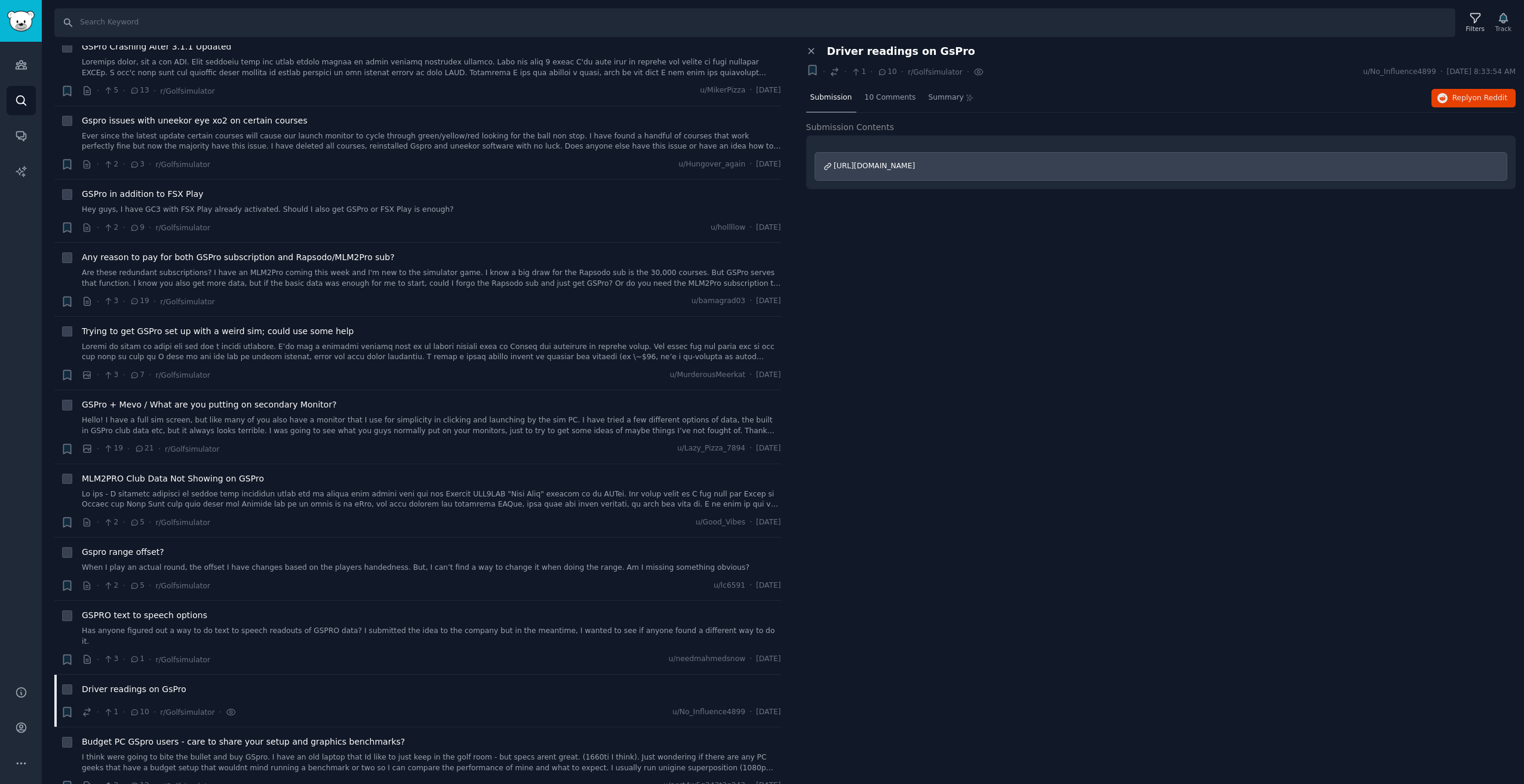
click at [915, 166] on span "[URL][DOMAIN_NAME]" at bounding box center [874, 165] width 81 height 8
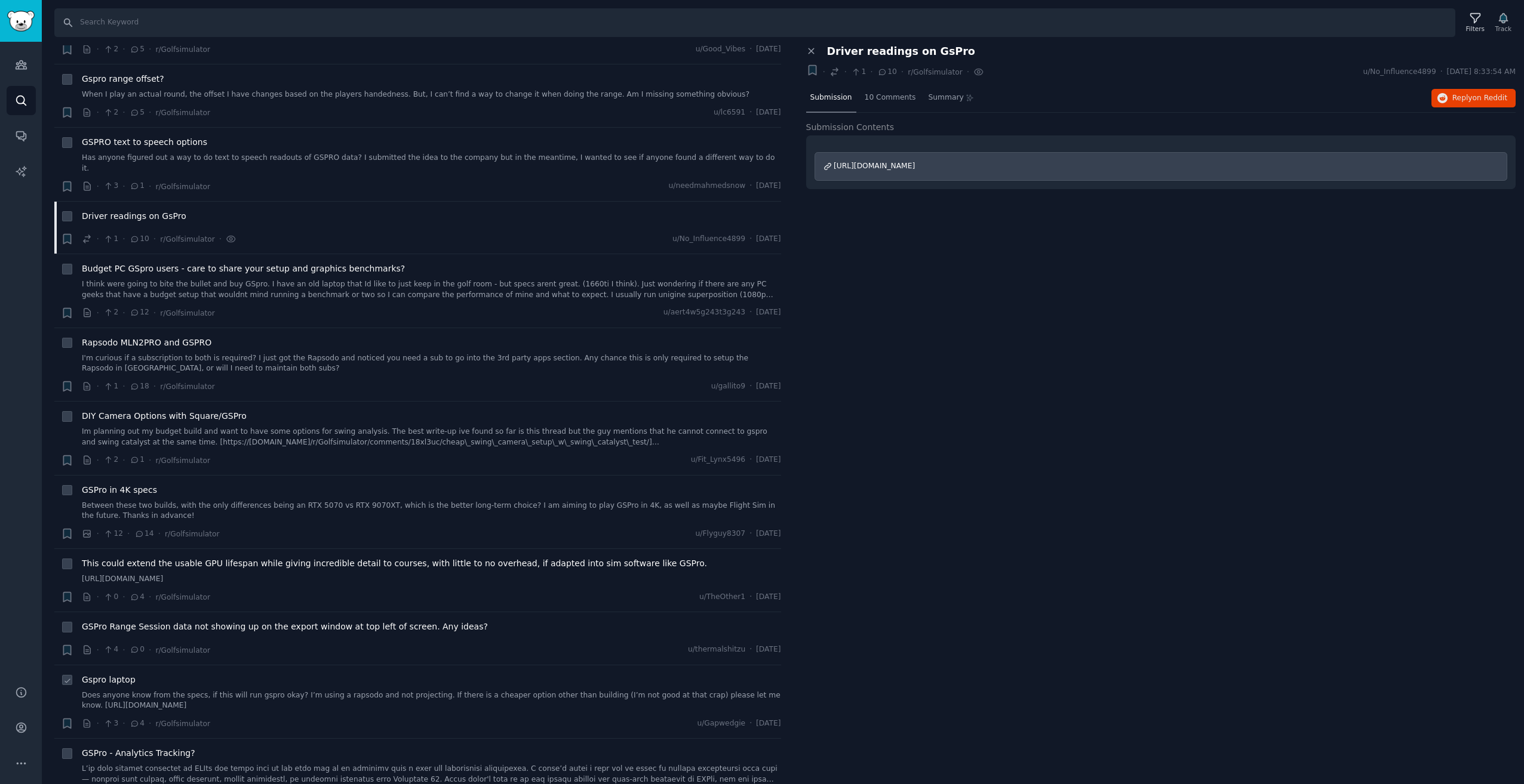
scroll to position [1015, 0]
click at [430, 700] on link "Does anyone know from the specs, if this will run gspro okay? I’m using a rapso…" at bounding box center [431, 696] width 699 height 21
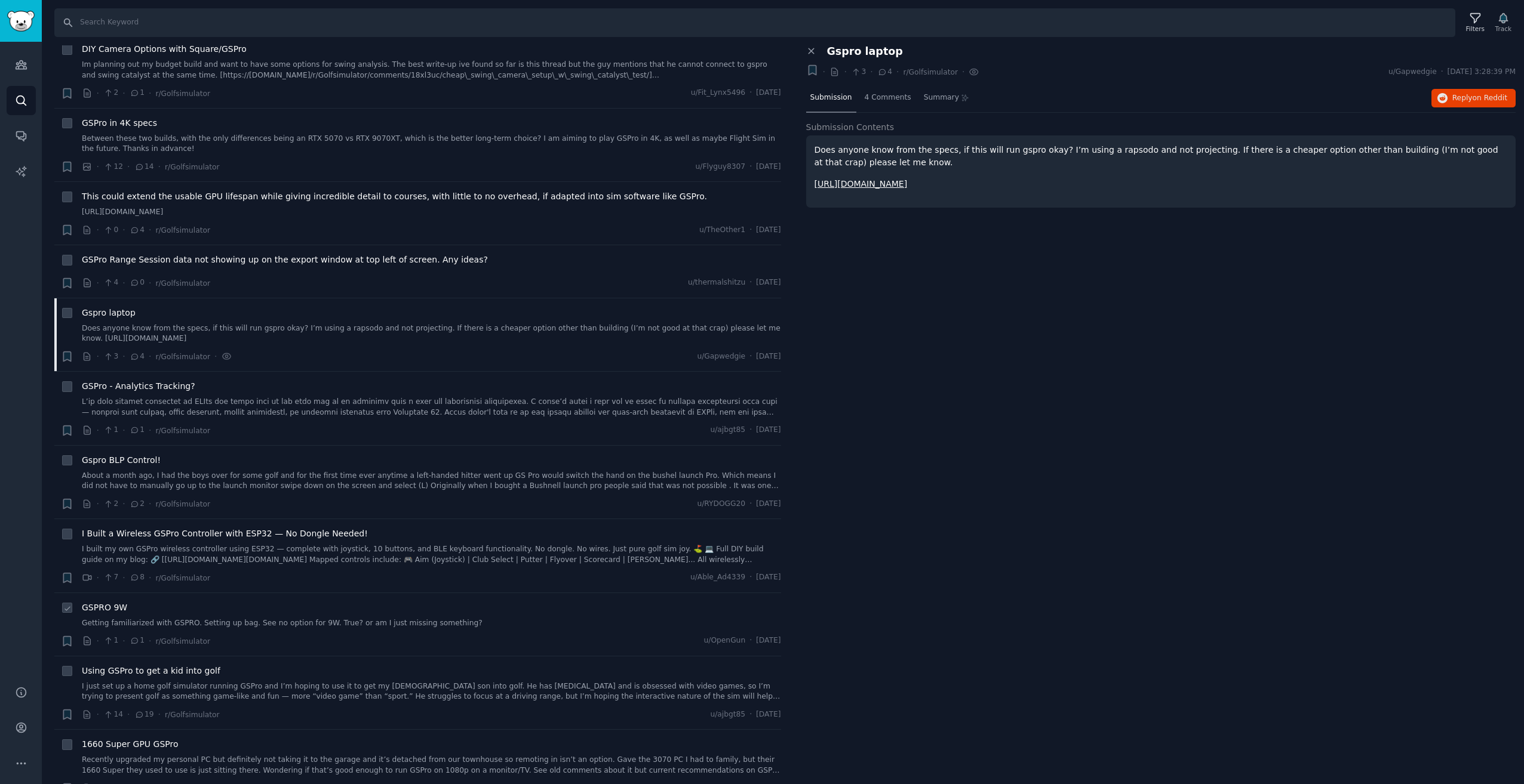
scroll to position [1492, 0]
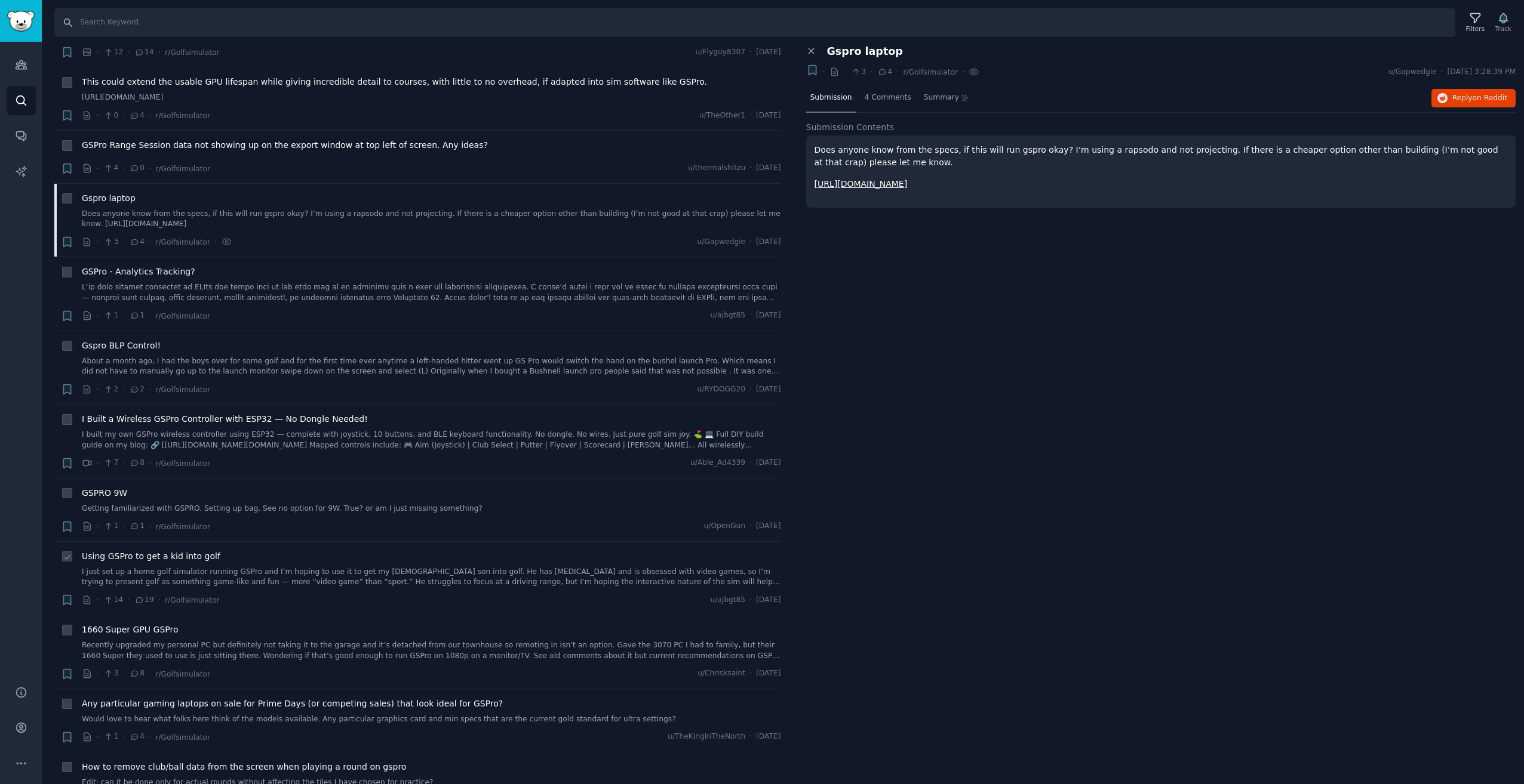
click at [395, 581] on link "I just set up a home golf simulator running GSPro and I’m hoping to use it to g…" at bounding box center [431, 577] width 699 height 21
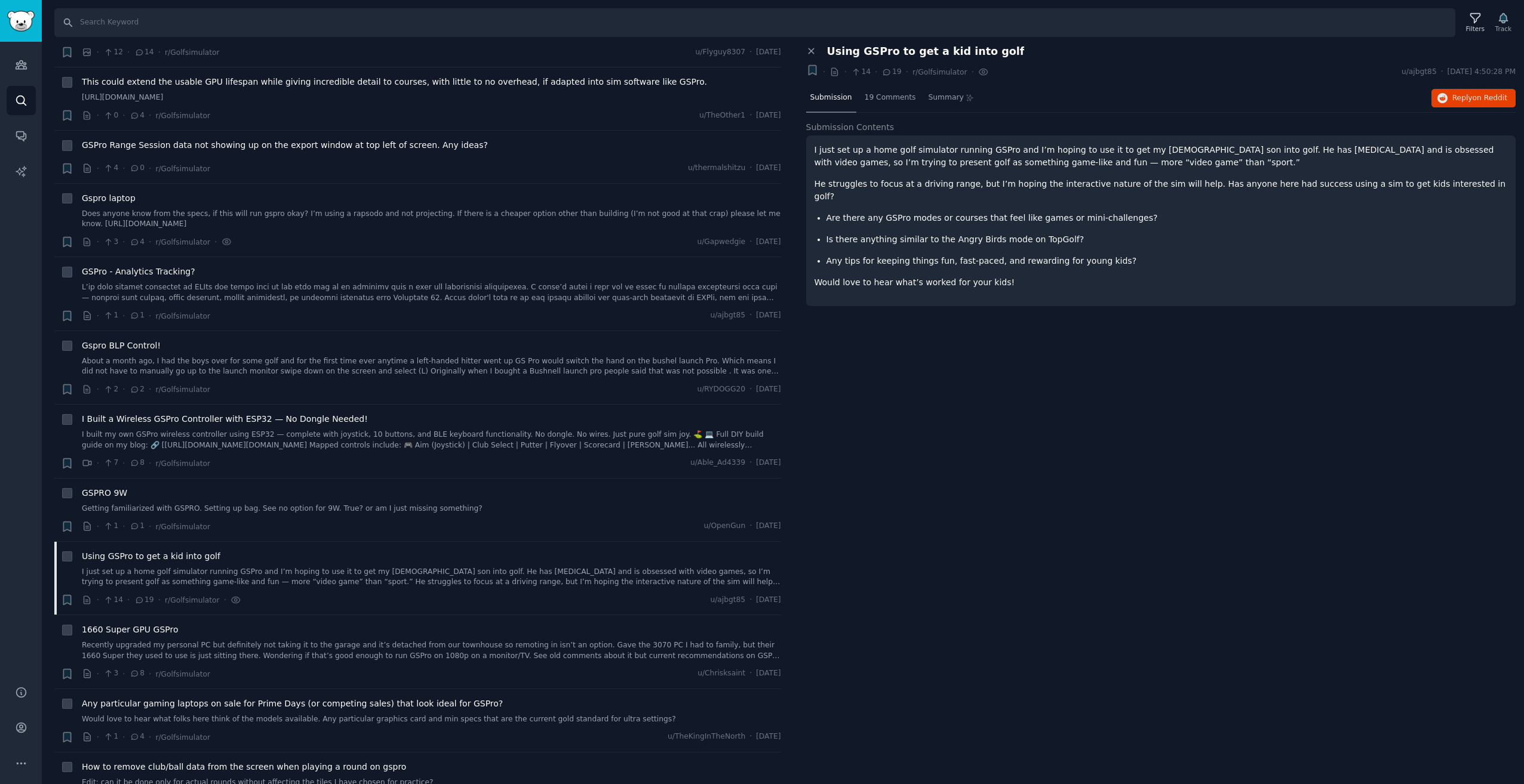
click at [1014, 161] on p "I just set up a home golf simulator running GSPro and I’m hoping to use it to g…" at bounding box center [1161, 156] width 694 height 25
click at [907, 103] on div "19 Comments" at bounding box center [890, 99] width 60 height 29
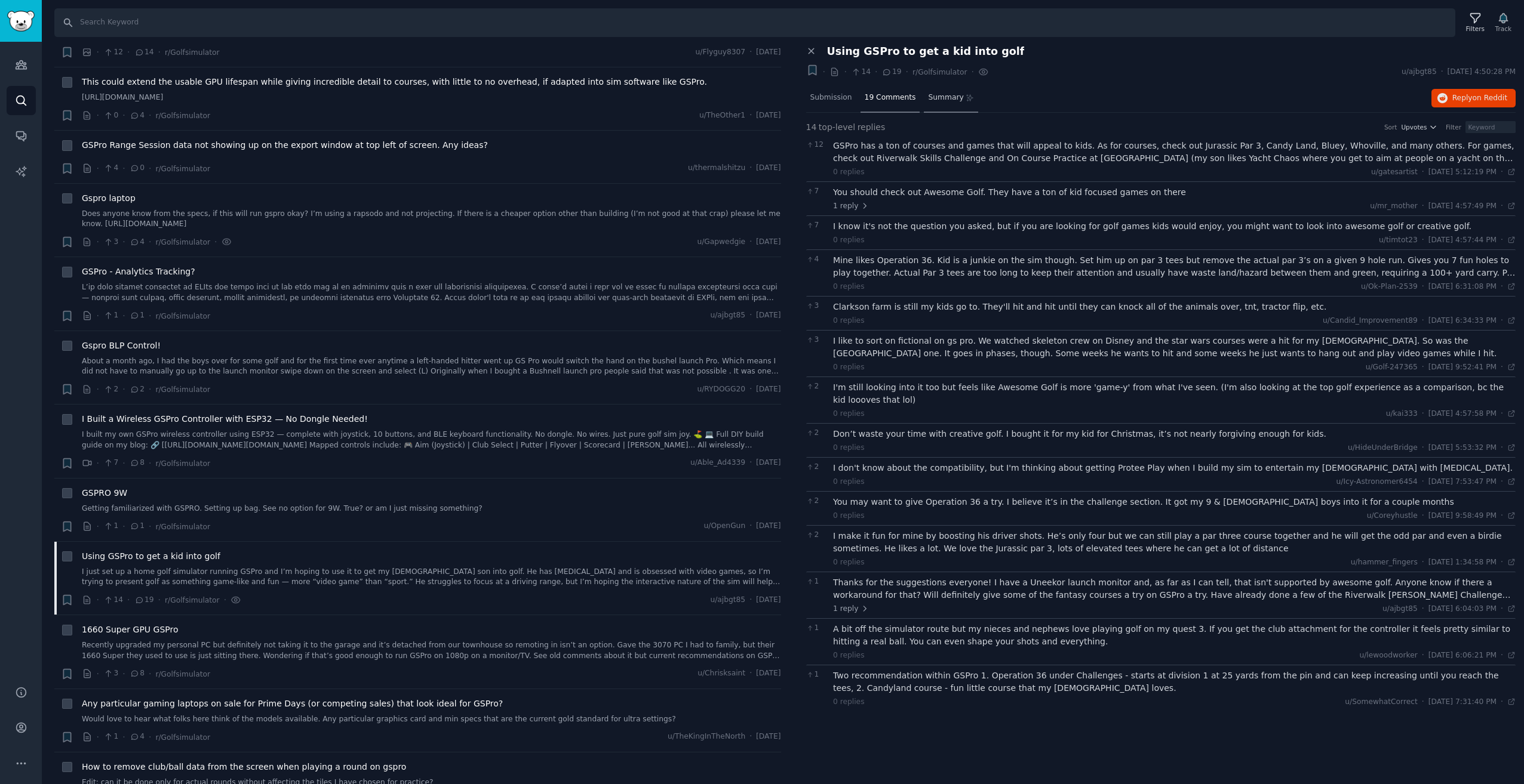
click at [939, 96] on span "Summary" at bounding box center [945, 98] width 35 height 11
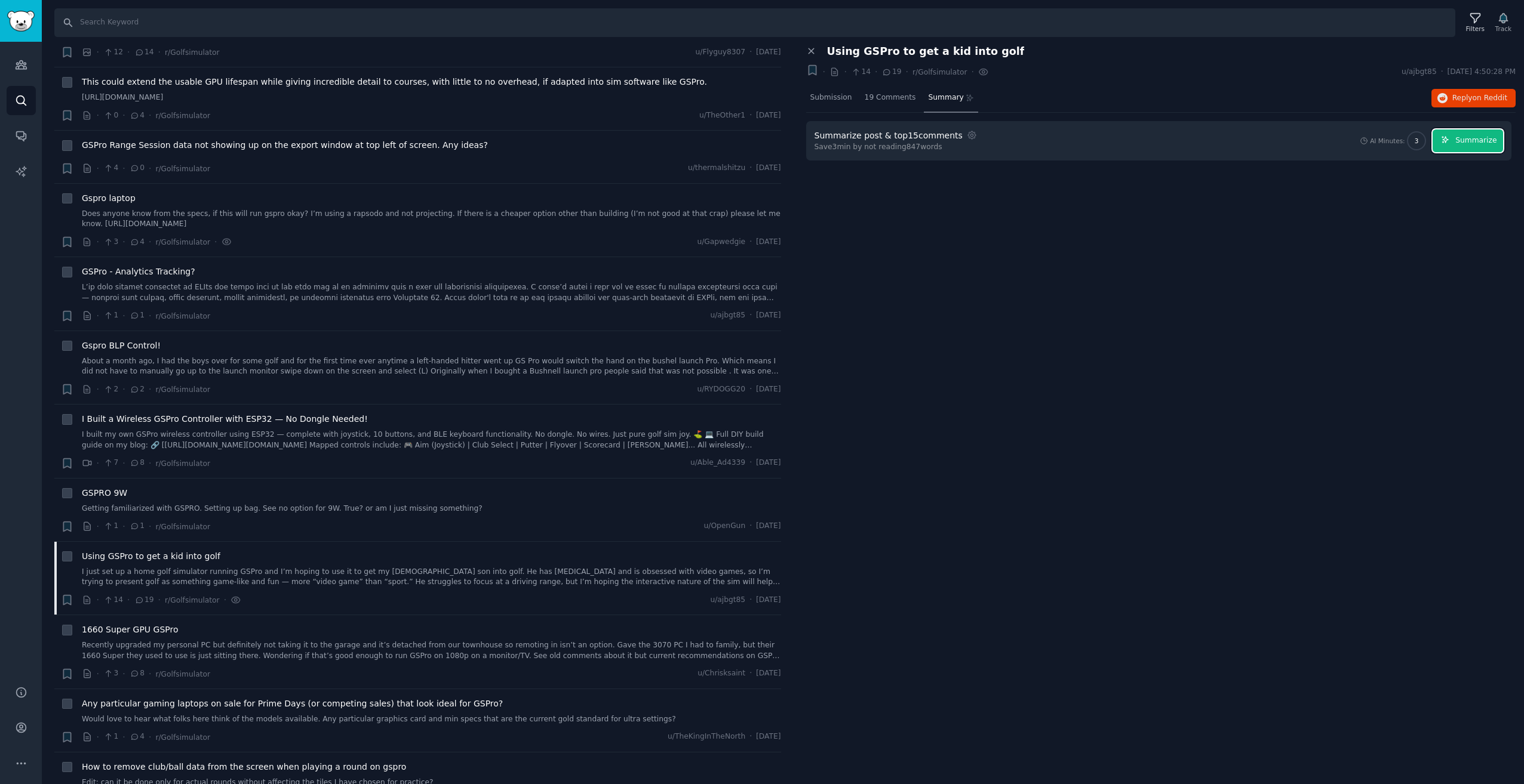
click at [1460, 144] on span "Summarize" at bounding box center [1476, 141] width 42 height 11
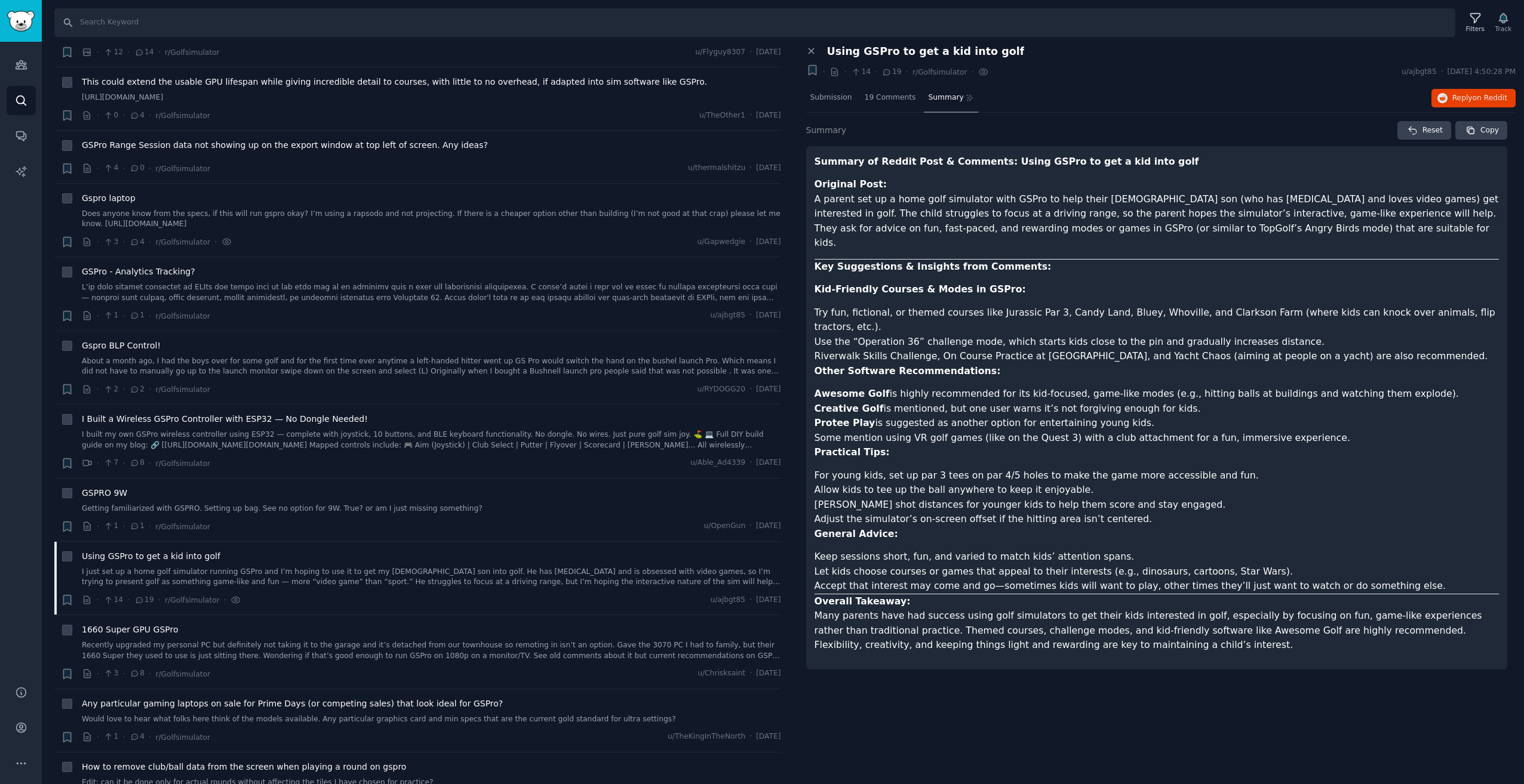
click at [1065, 305] on li "Try fun, fictional, or themed courses like Jurassic Par 3, Candy Land, Bluey, W…" at bounding box center [1157, 320] width 685 height 29
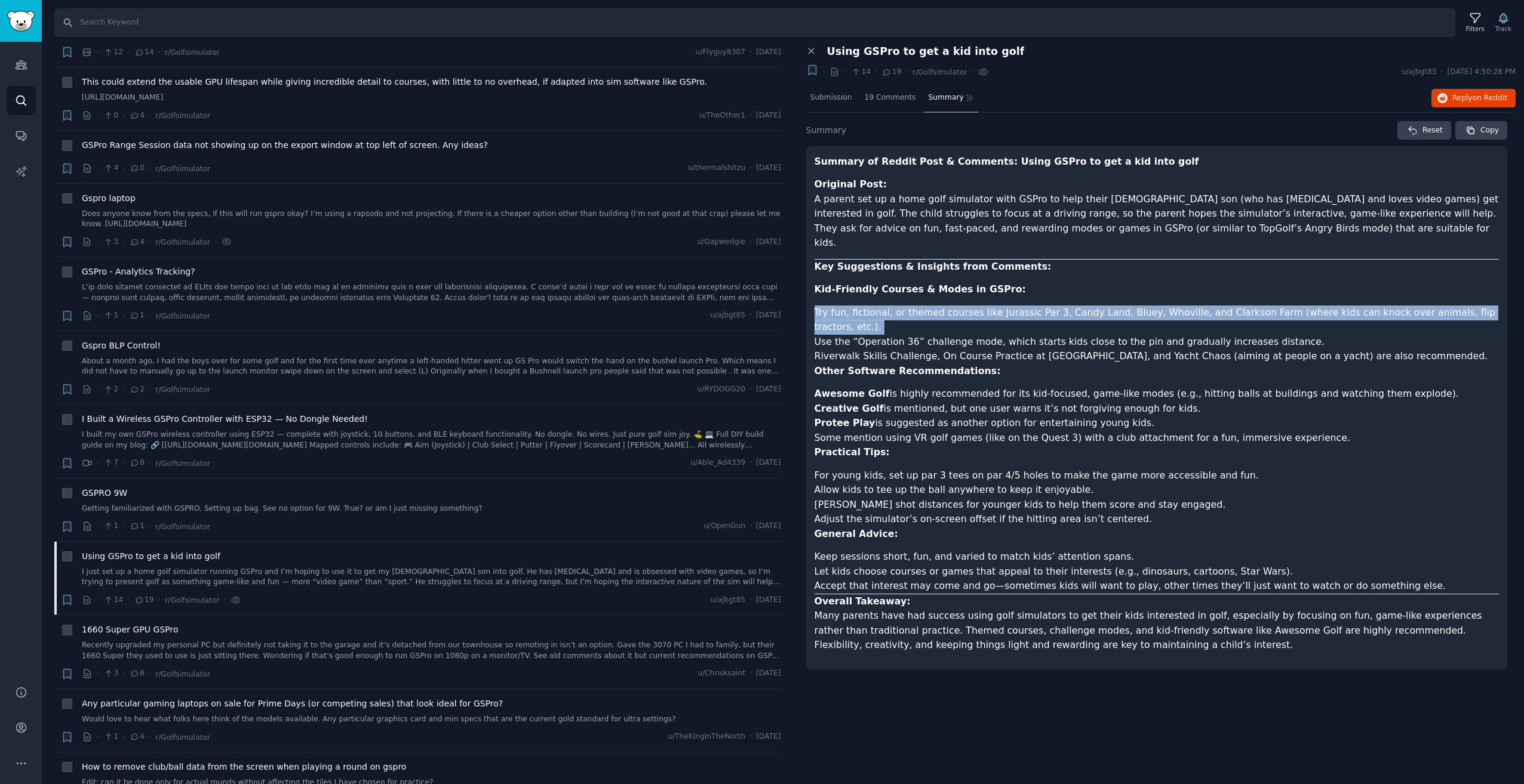
click at [1065, 305] on li "Try fun, fictional, or themed courses like Jurassic Par 3, Candy Land, Bluey, W…" at bounding box center [1157, 320] width 685 height 29
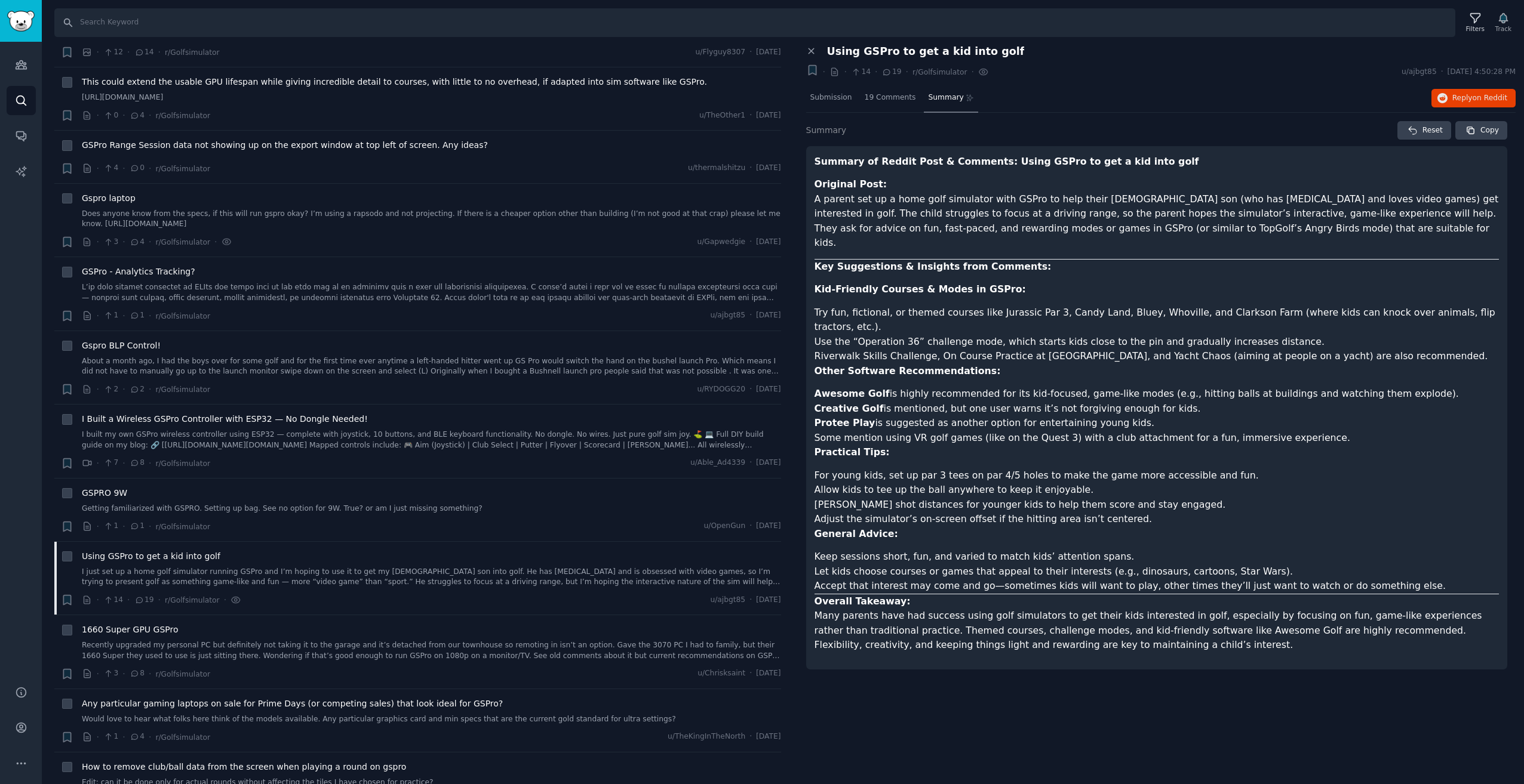
drag, startPoint x: 1065, startPoint y: 301, endPoint x: 1046, endPoint y: 313, distance: 22.5
click at [1046, 335] on li "Use the “Operation 36” challenge mode, which starts kids close to the pin and g…" at bounding box center [1157, 342] width 685 height 15
click at [862, 468] on li "For young kids, set up par 3 tees on par 4/5 holes to make the game more access…" at bounding box center [1157, 475] width 685 height 15
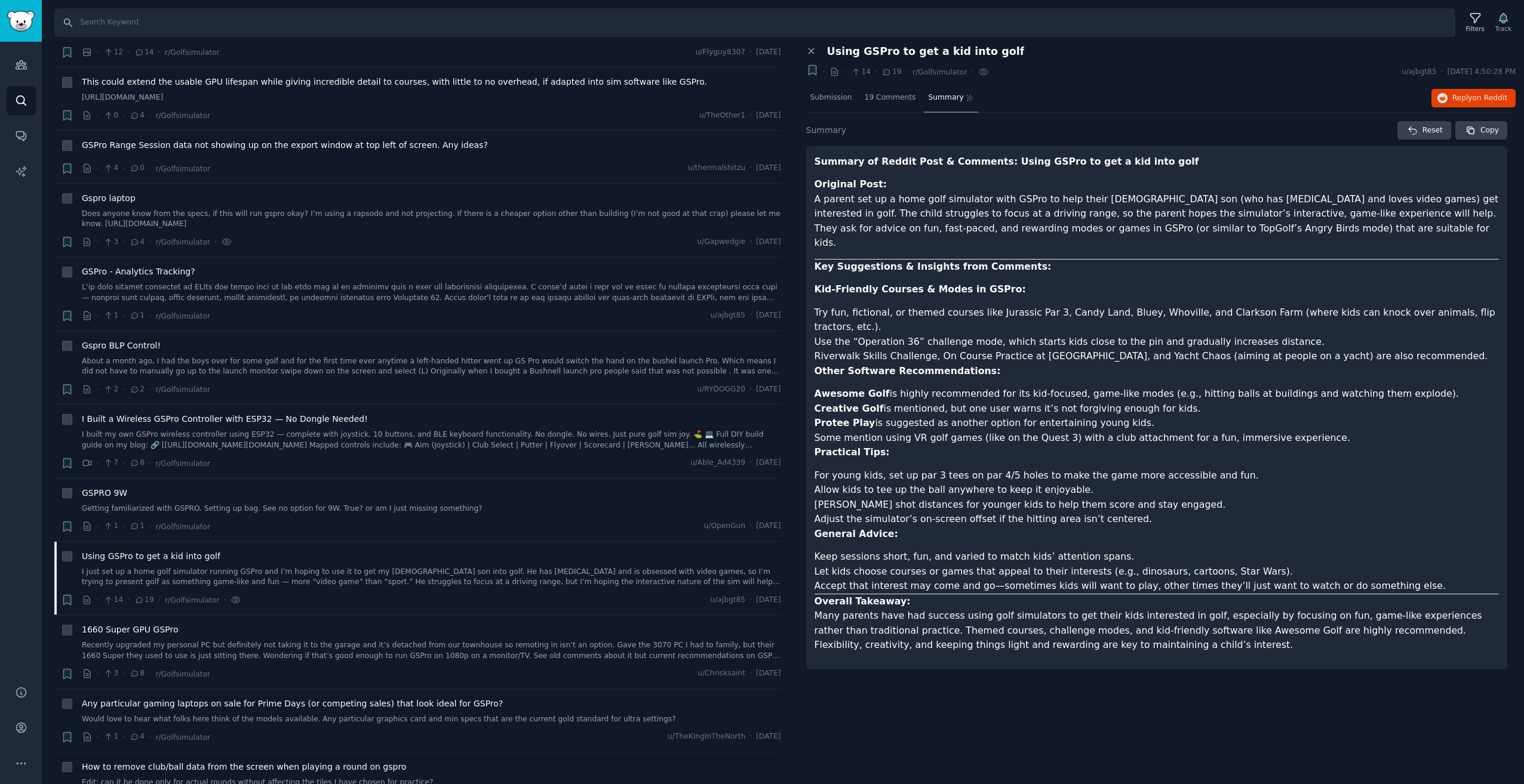
click at [831, 595] on p "Overall Takeaway: Many parents have had success using golf simulators to get th…" at bounding box center [1157, 624] width 685 height 58
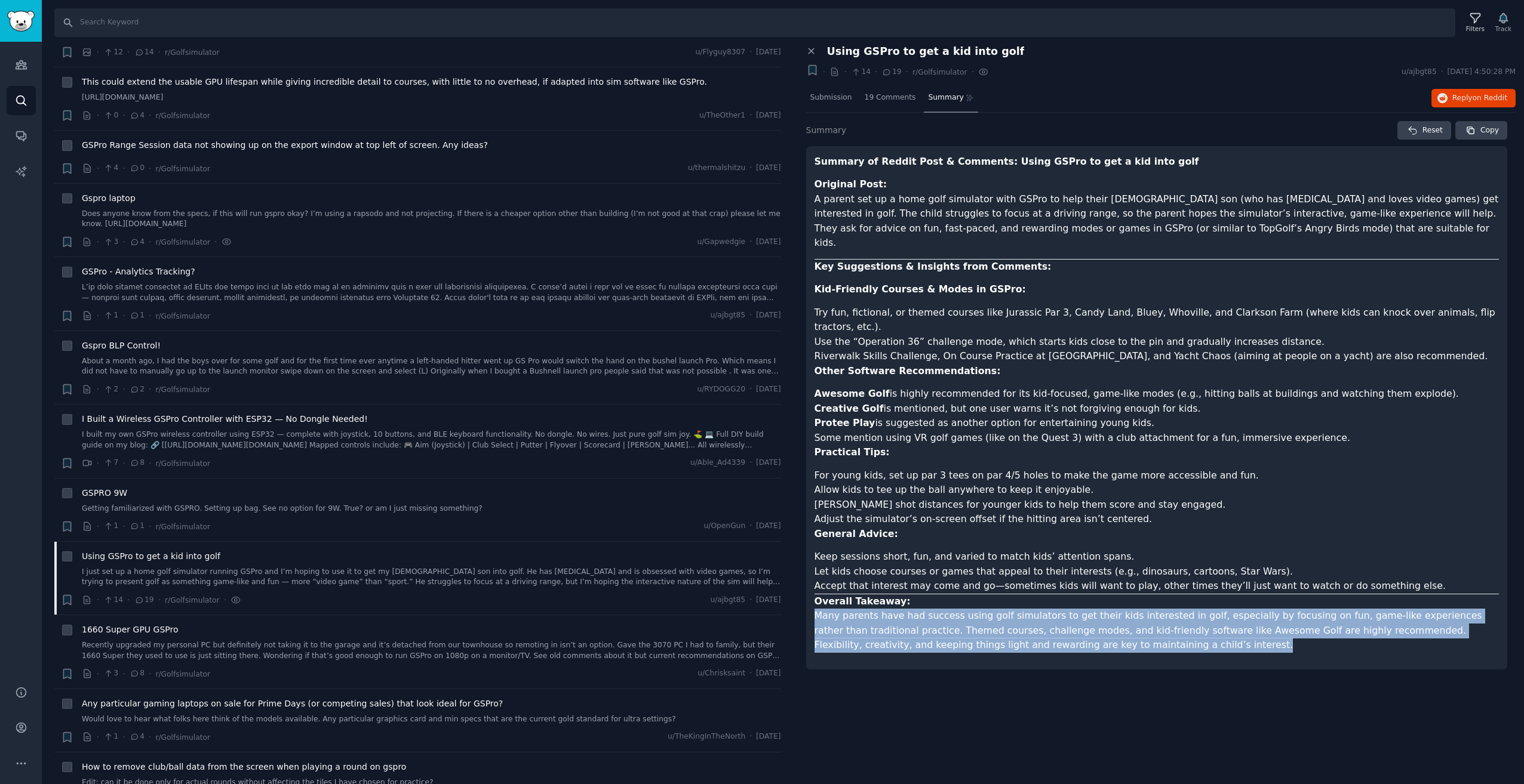
click at [831, 595] on p "Overall Takeaway: Many parents have had success using golf simulators to get th…" at bounding box center [1157, 624] width 685 height 58
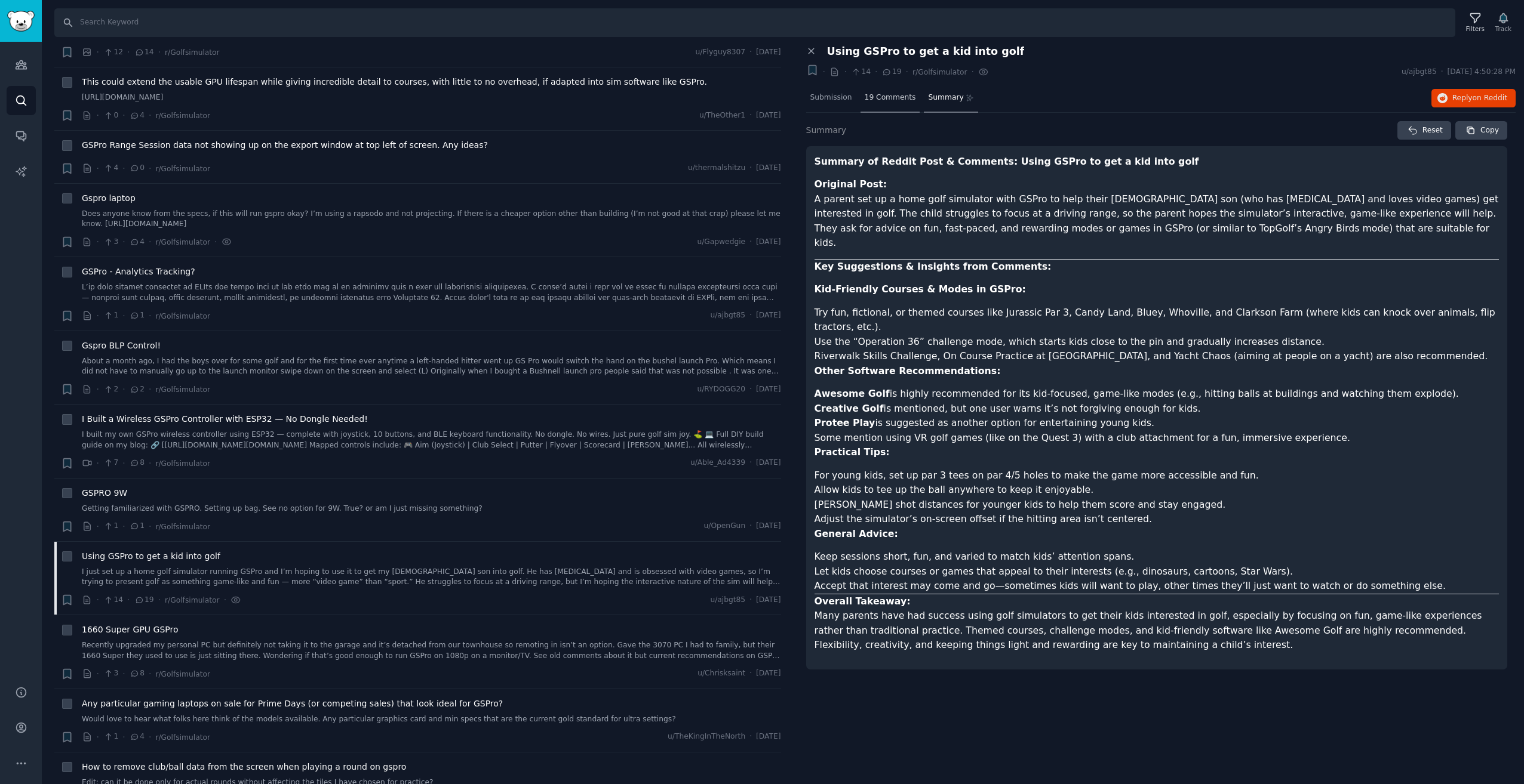
click at [878, 108] on div "19 Comments" at bounding box center [890, 99] width 60 height 29
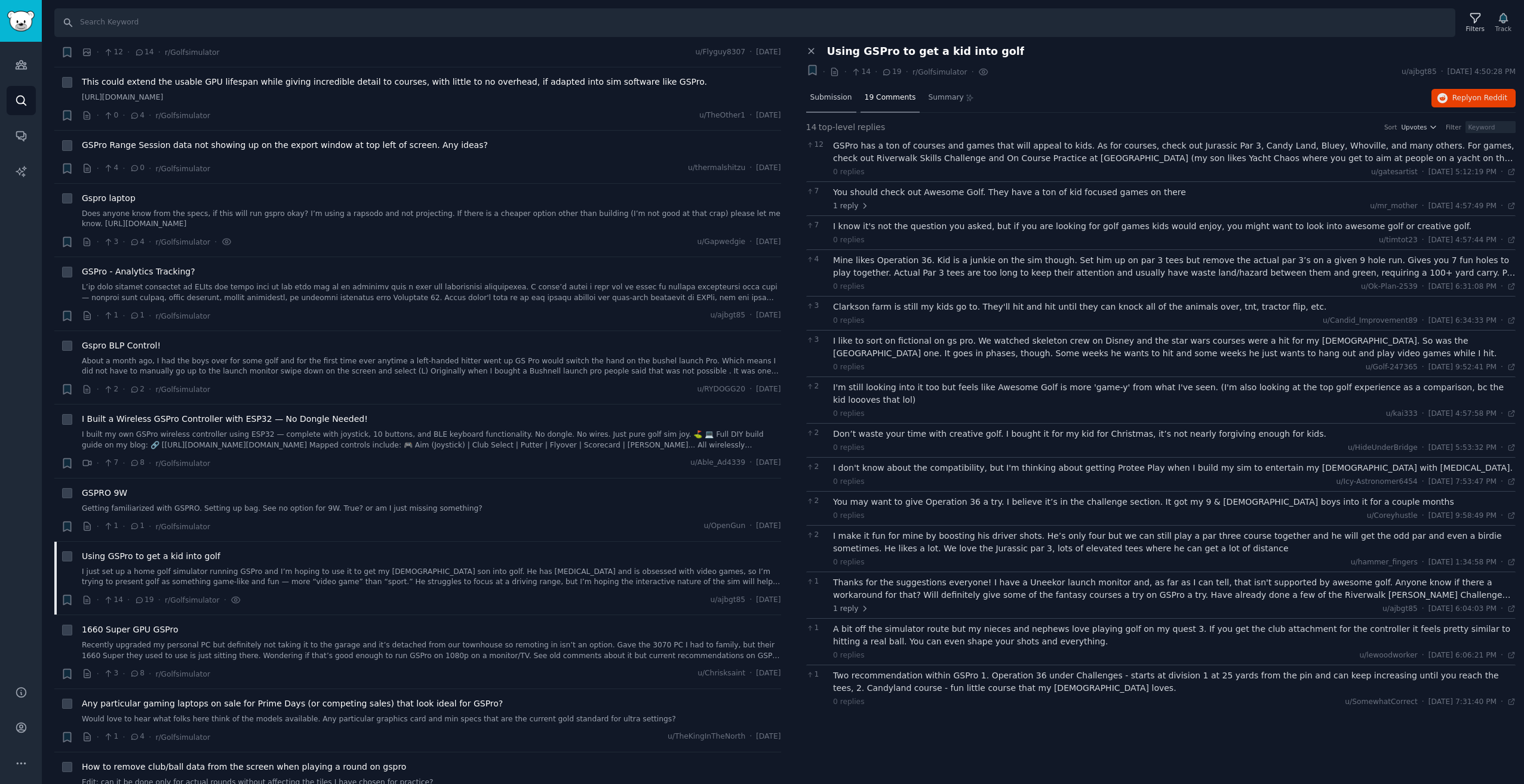
click at [829, 97] on span "Submission" at bounding box center [831, 98] width 42 height 11
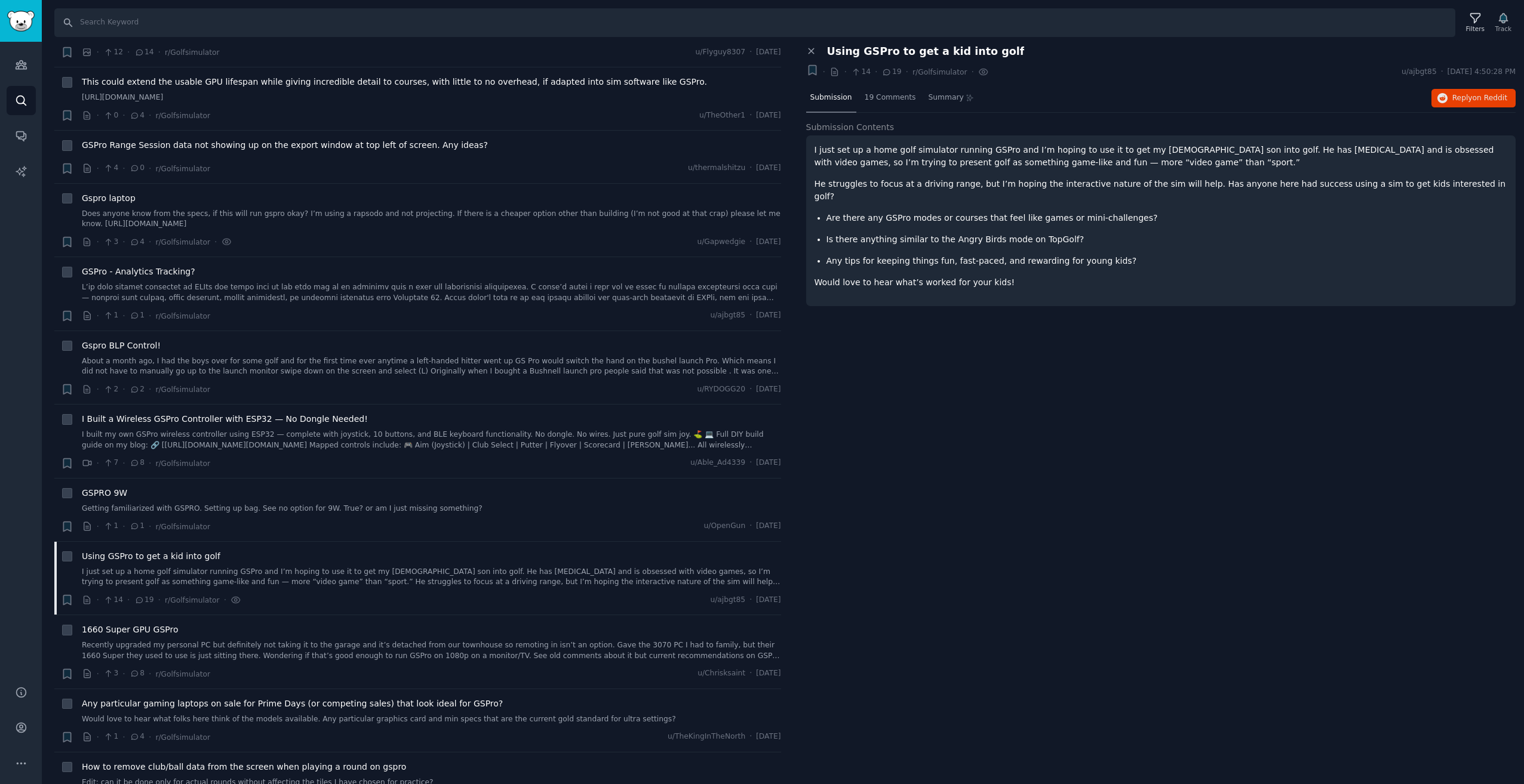
click at [829, 97] on span "Submission" at bounding box center [831, 98] width 42 height 11
click at [898, 39] on div "Search Filters Track Results 100 Sort Recent + GSPRO: option to practice the sa…" at bounding box center [782, 392] width 1482 height 784
click at [978, 70] on icon at bounding box center [984, 71] width 11 height 12
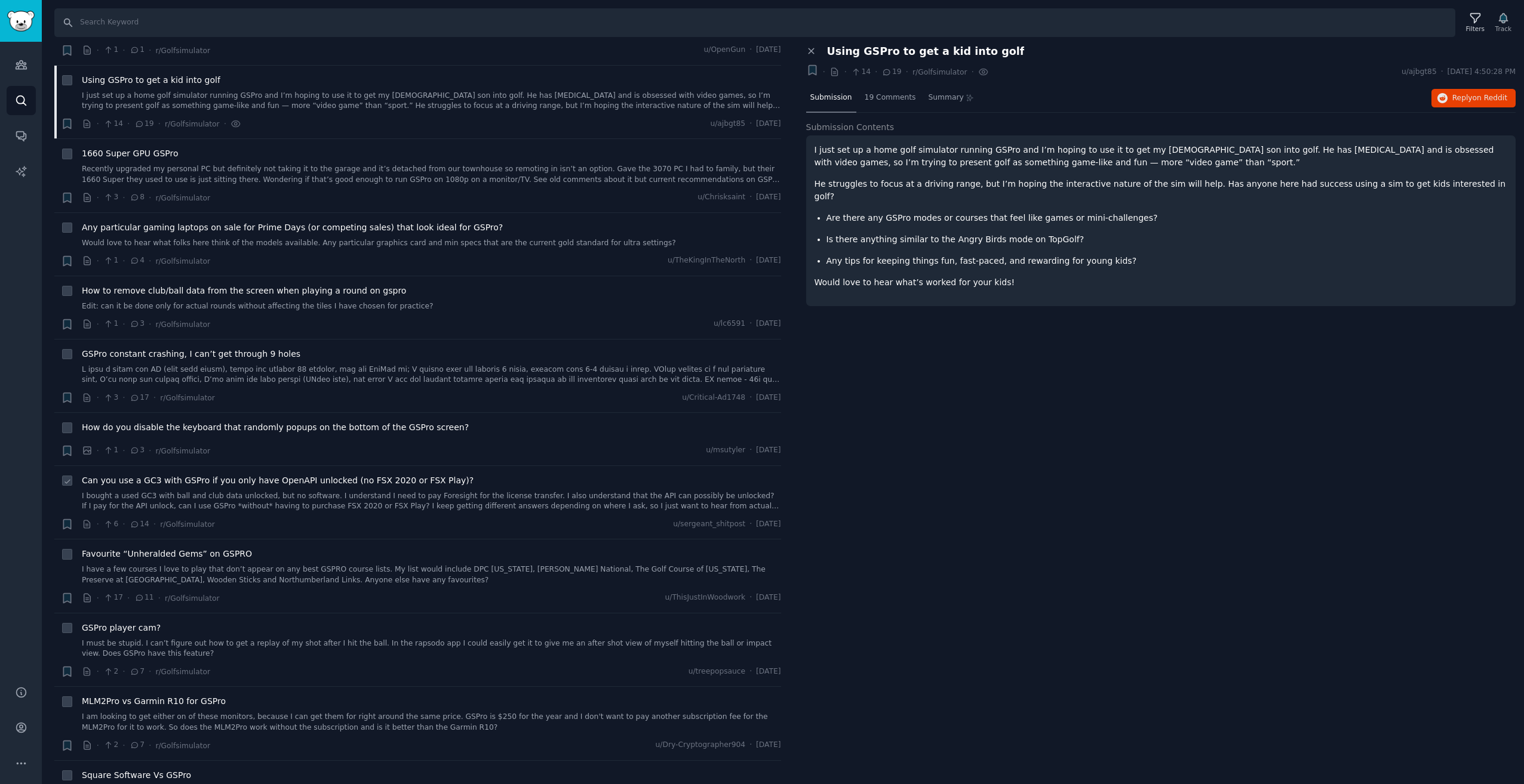
scroll to position [1969, 0]
click at [473, 636] on div "GSPro player cam? I must be stupid. I can’t figure out how to get a replay of m…" at bounding box center [431, 639] width 699 height 38
click at [340, 645] on link "I must be stupid. I can’t figure out how to get a replay of my shot after I hit…" at bounding box center [431, 648] width 699 height 21
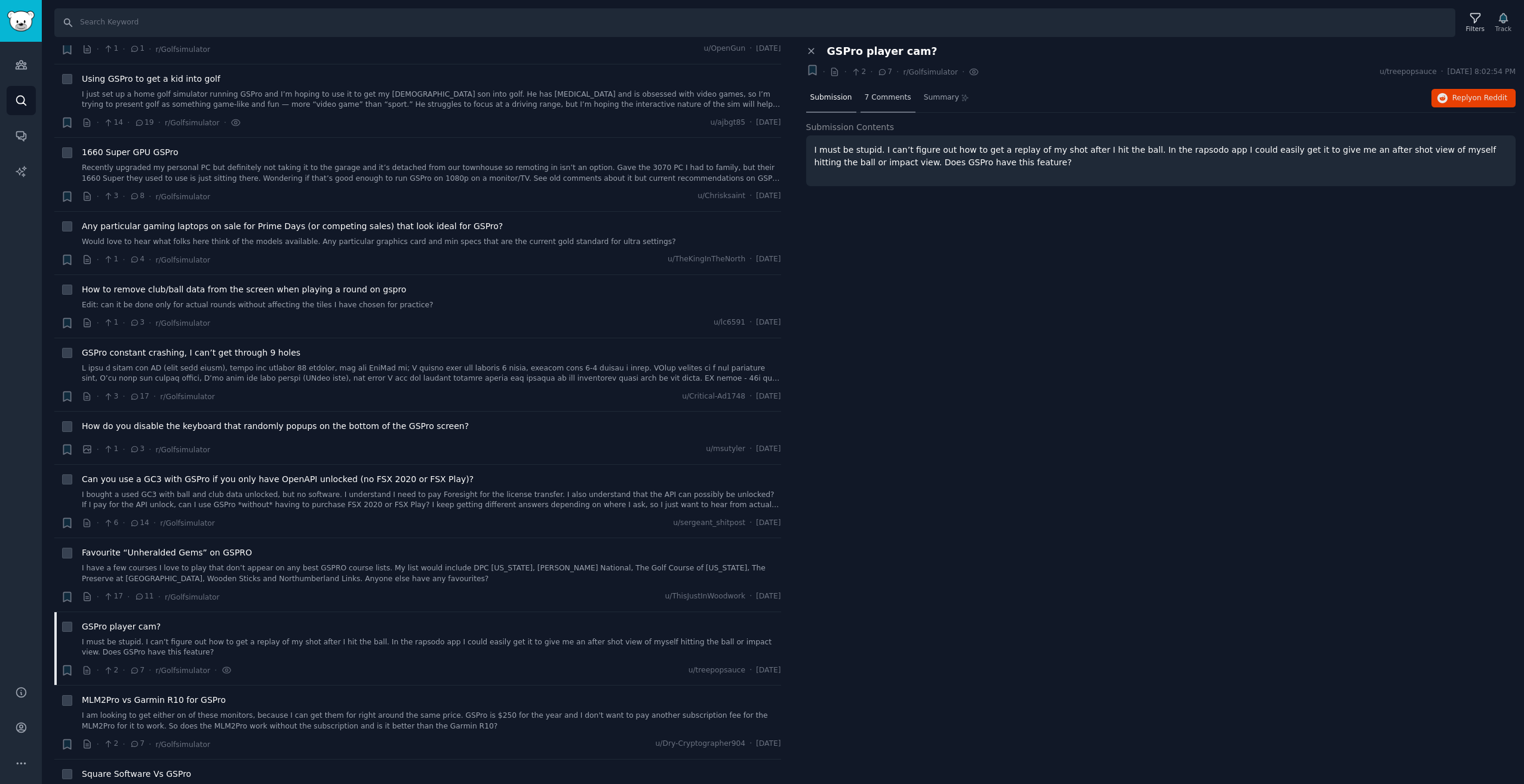
click at [902, 104] on div "7 Comments" at bounding box center [888, 99] width 55 height 29
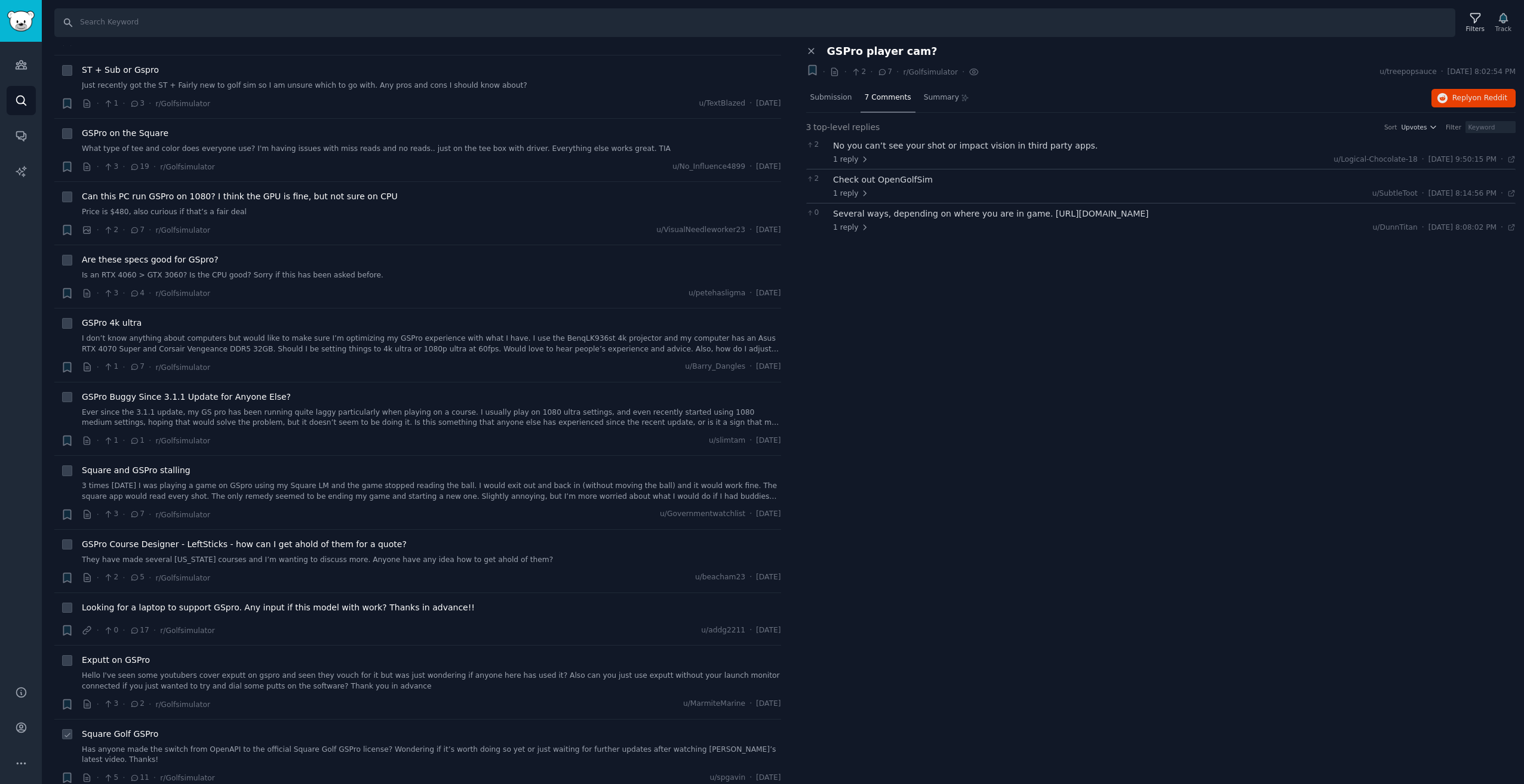
scroll to position [6333, 0]
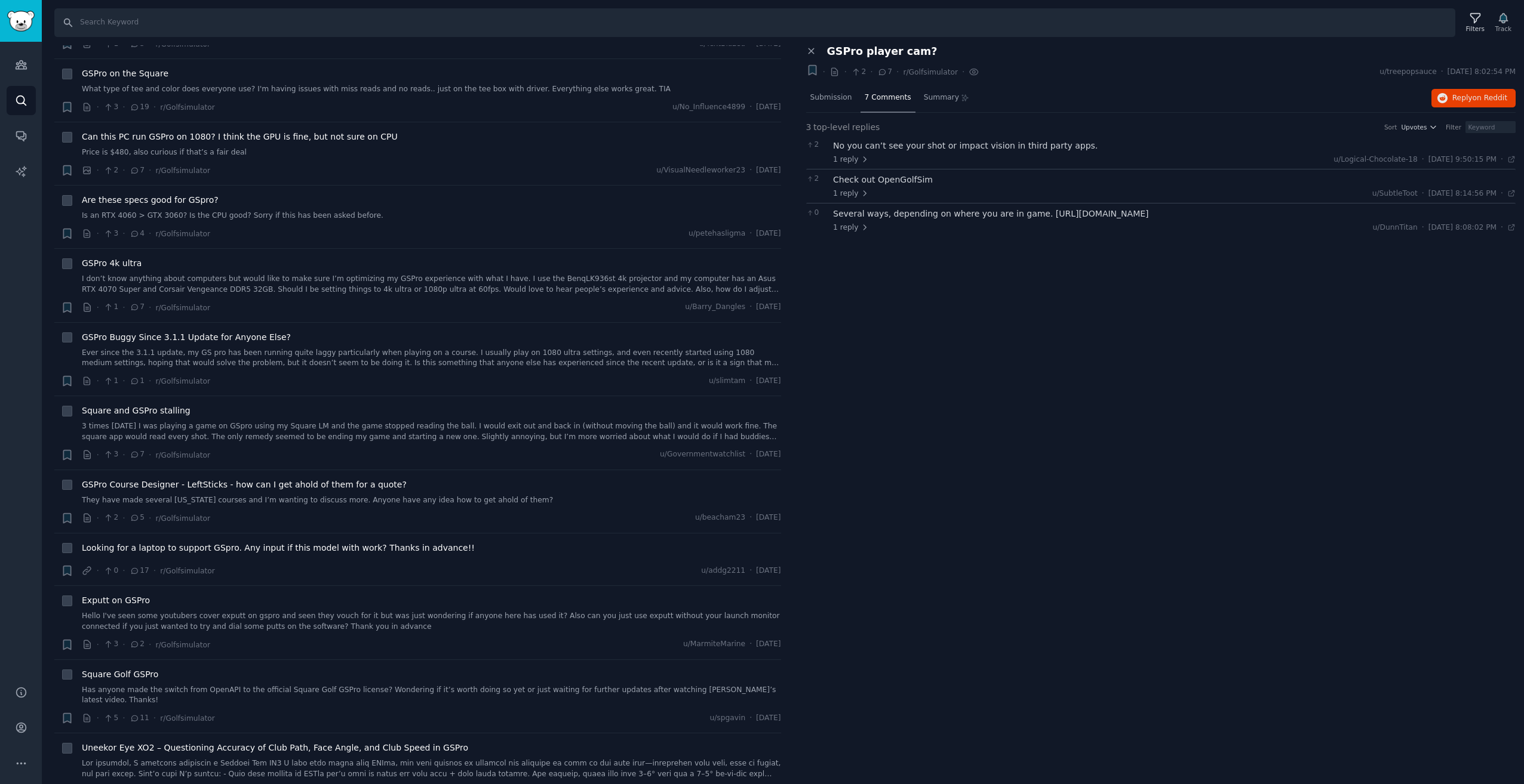
click at [908, 344] on div "Close panel GSPro player cam? + · · 2 · 7 · r/Golfsimulator You've viewed this …" at bounding box center [1161, 415] width 727 height 739
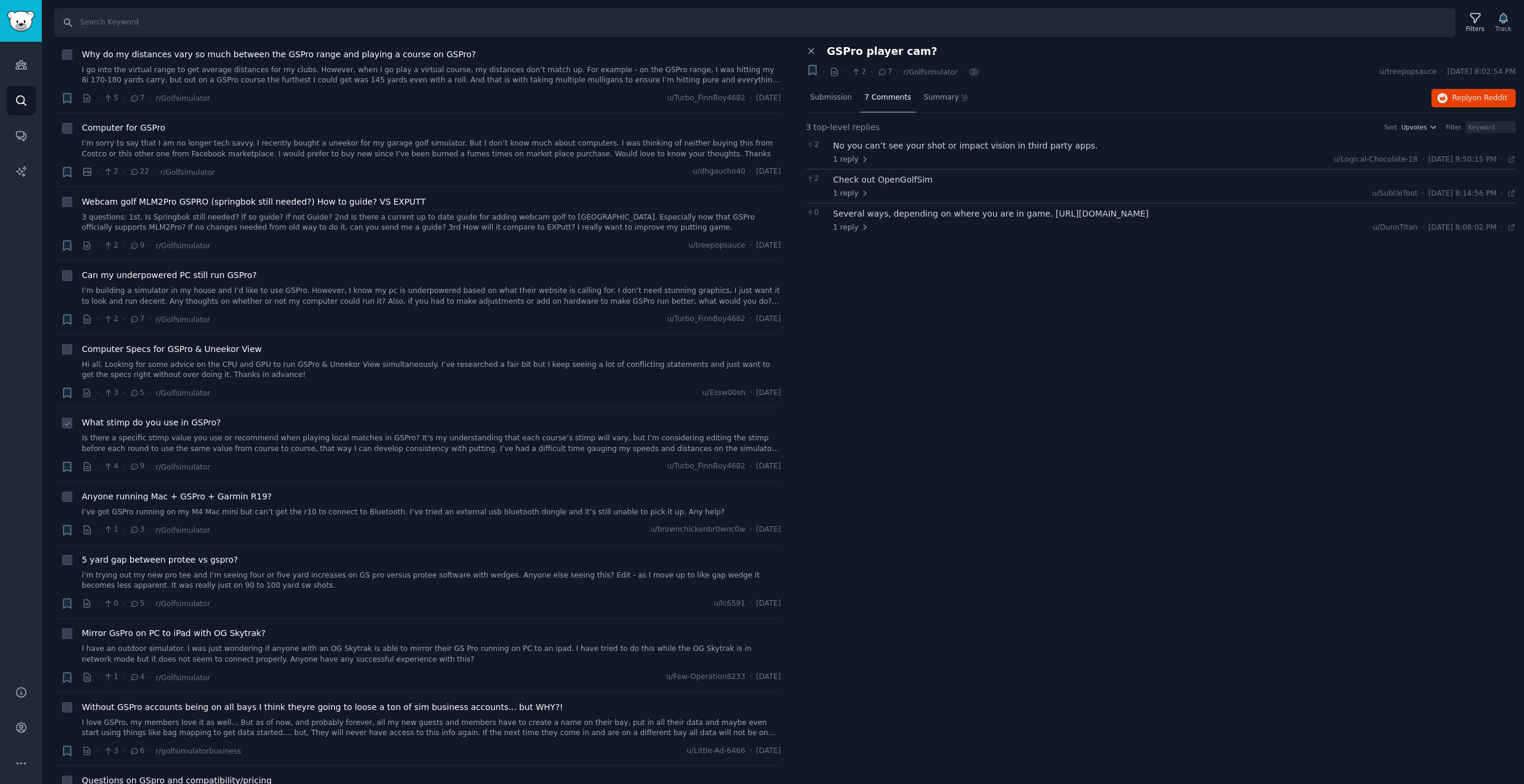
scroll to position [4364, 0]
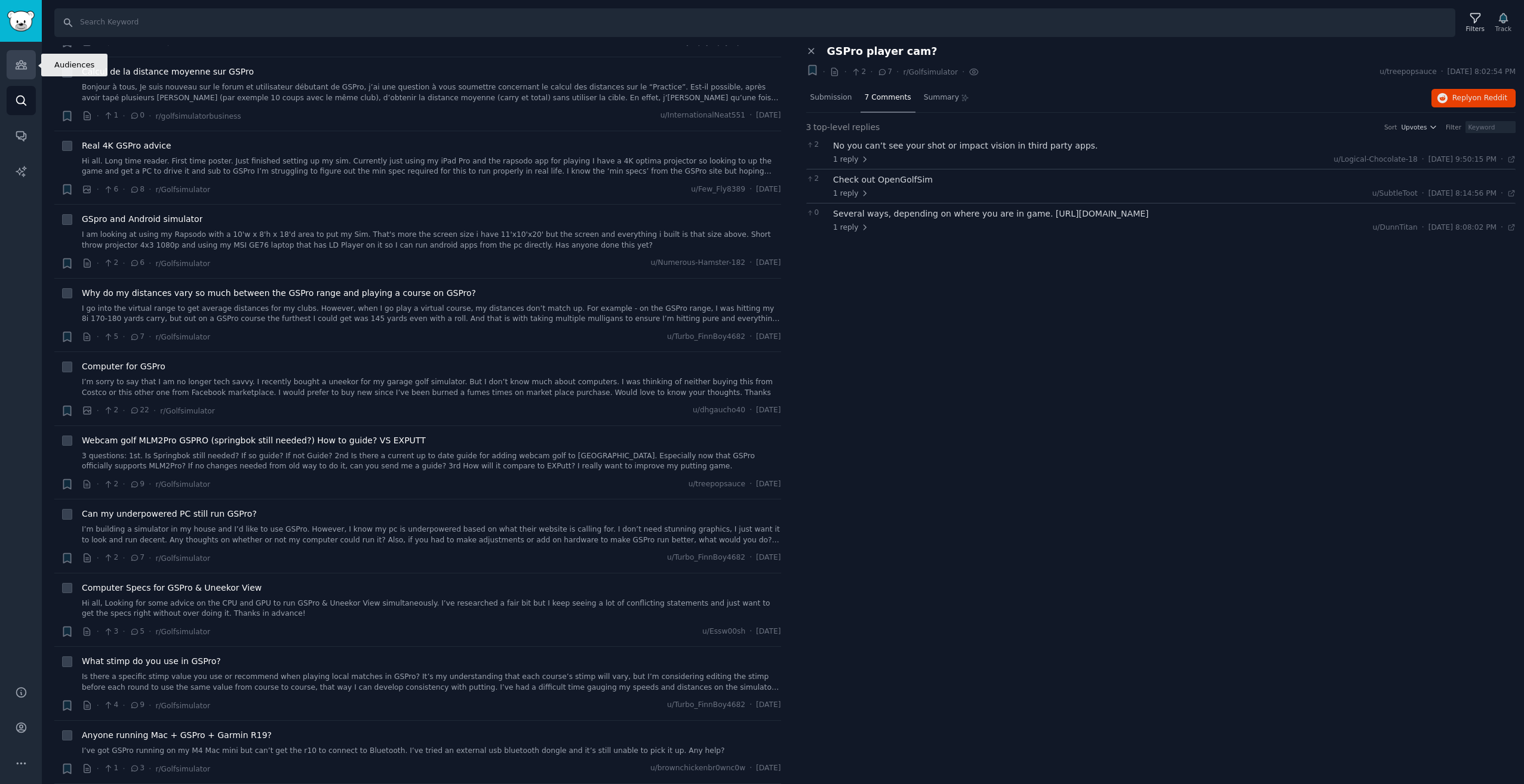
click at [23, 75] on link "Audiences" at bounding box center [21, 64] width 29 height 29
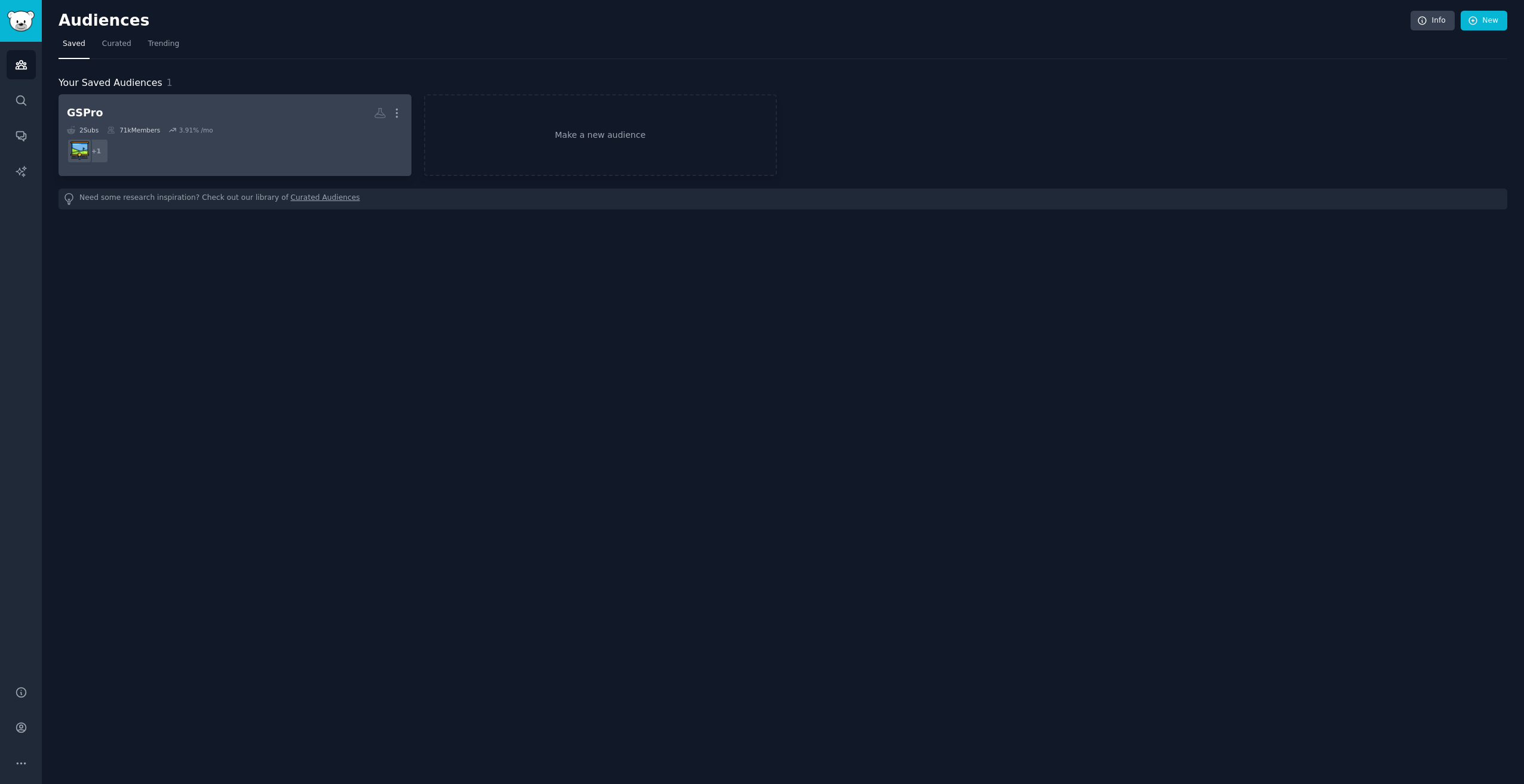
click at [263, 141] on dd "+ 1" at bounding box center [235, 151] width 336 height 34
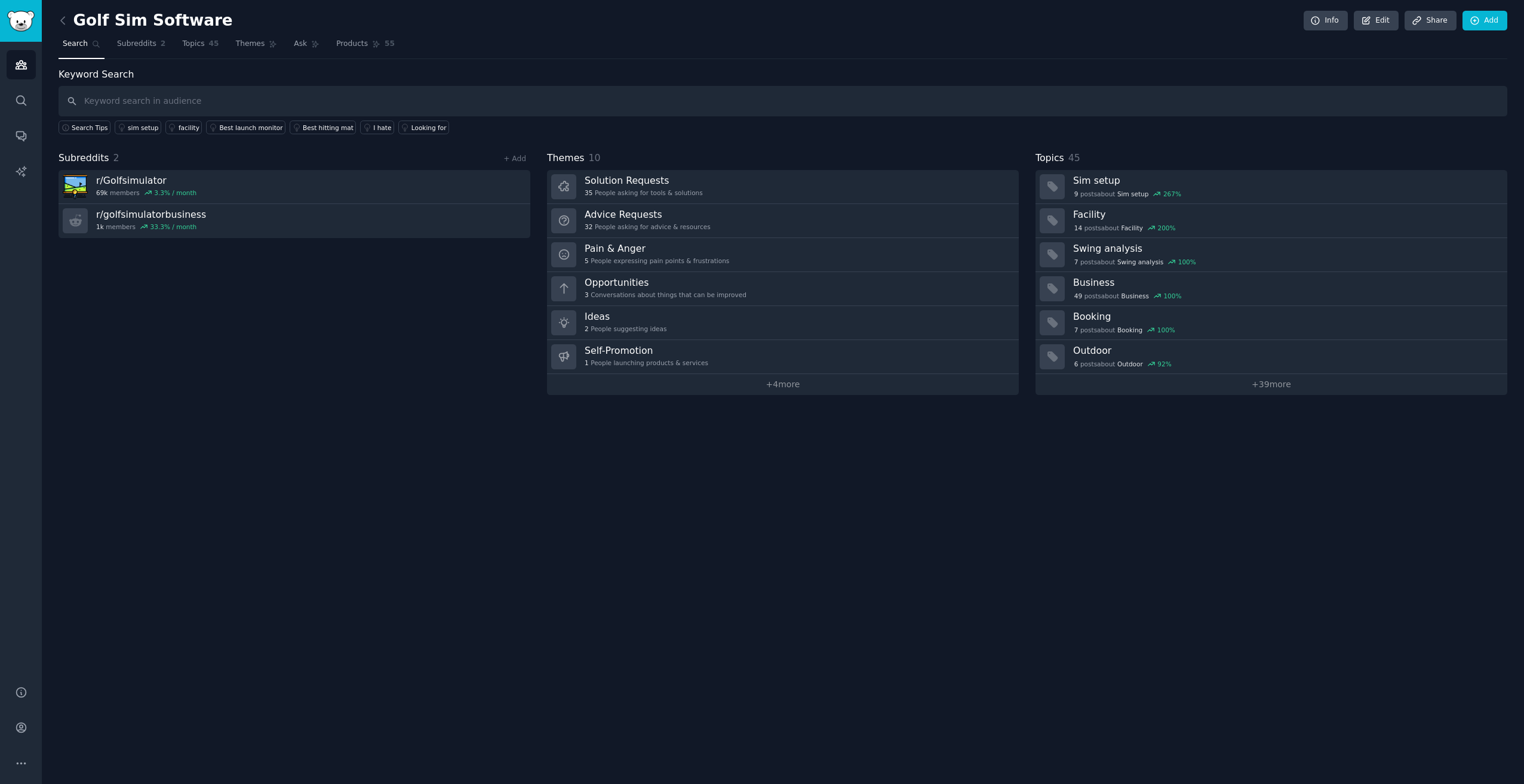
click at [134, 86] on div "Keyword Search Search Tips sim setup facility Best launch monitor Best hitting …" at bounding box center [782, 101] width 1449 height 67
click at [119, 108] on input "text" at bounding box center [782, 101] width 1449 height 30
type input "gspro"
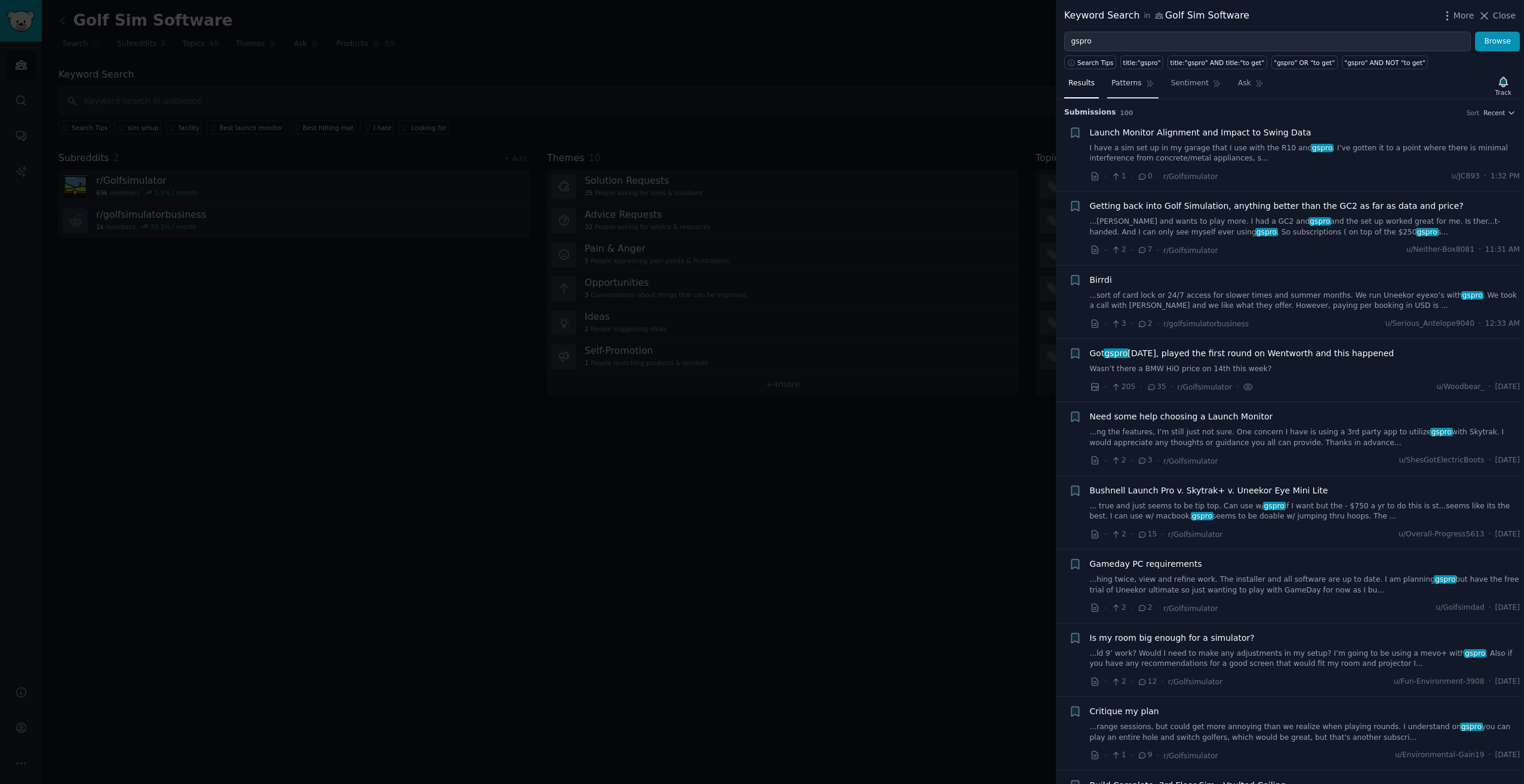
click at [1128, 76] on link "Patterns" at bounding box center [1132, 86] width 51 height 25
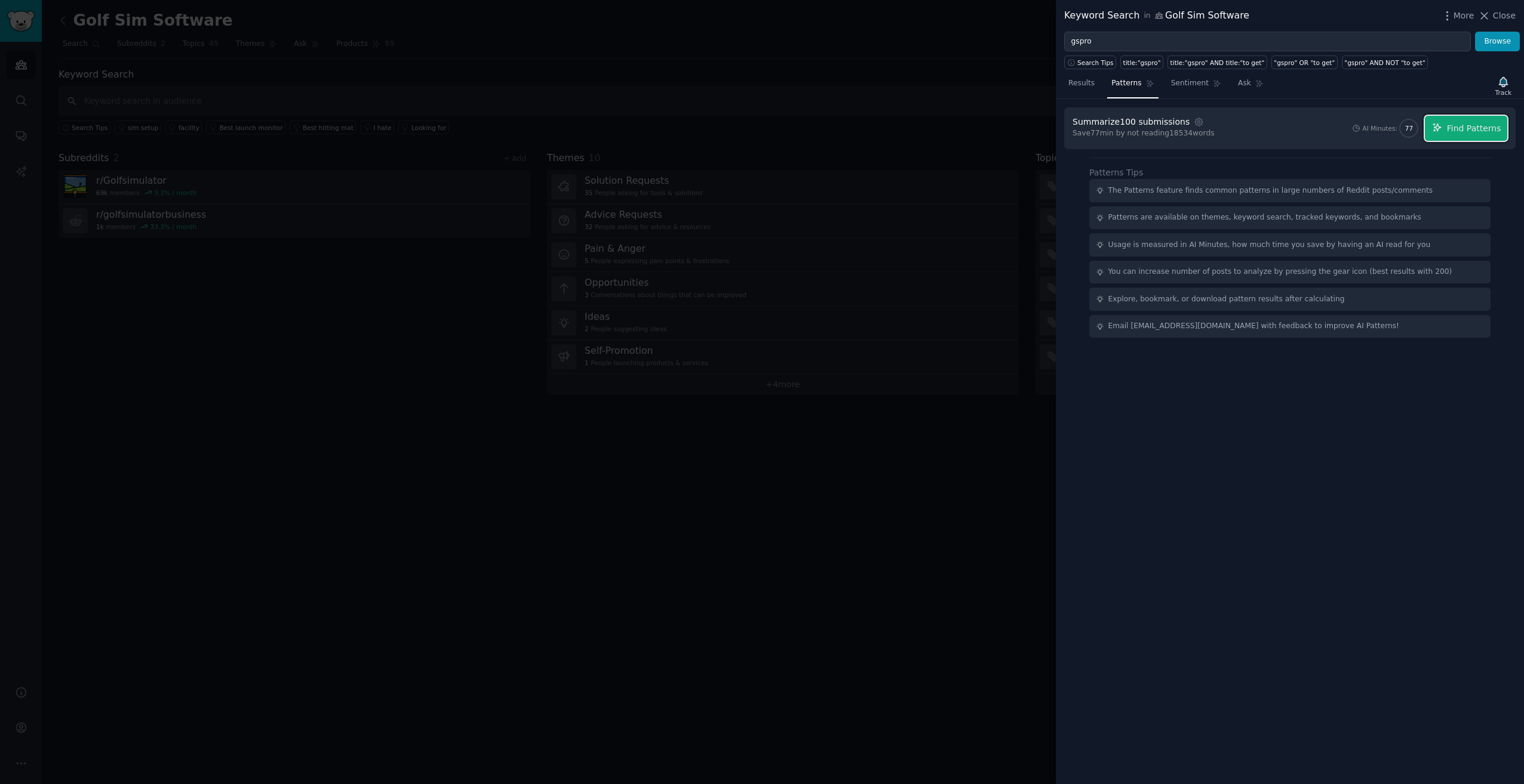
click at [1452, 131] on span "Find Patterns" at bounding box center [1474, 128] width 54 height 12
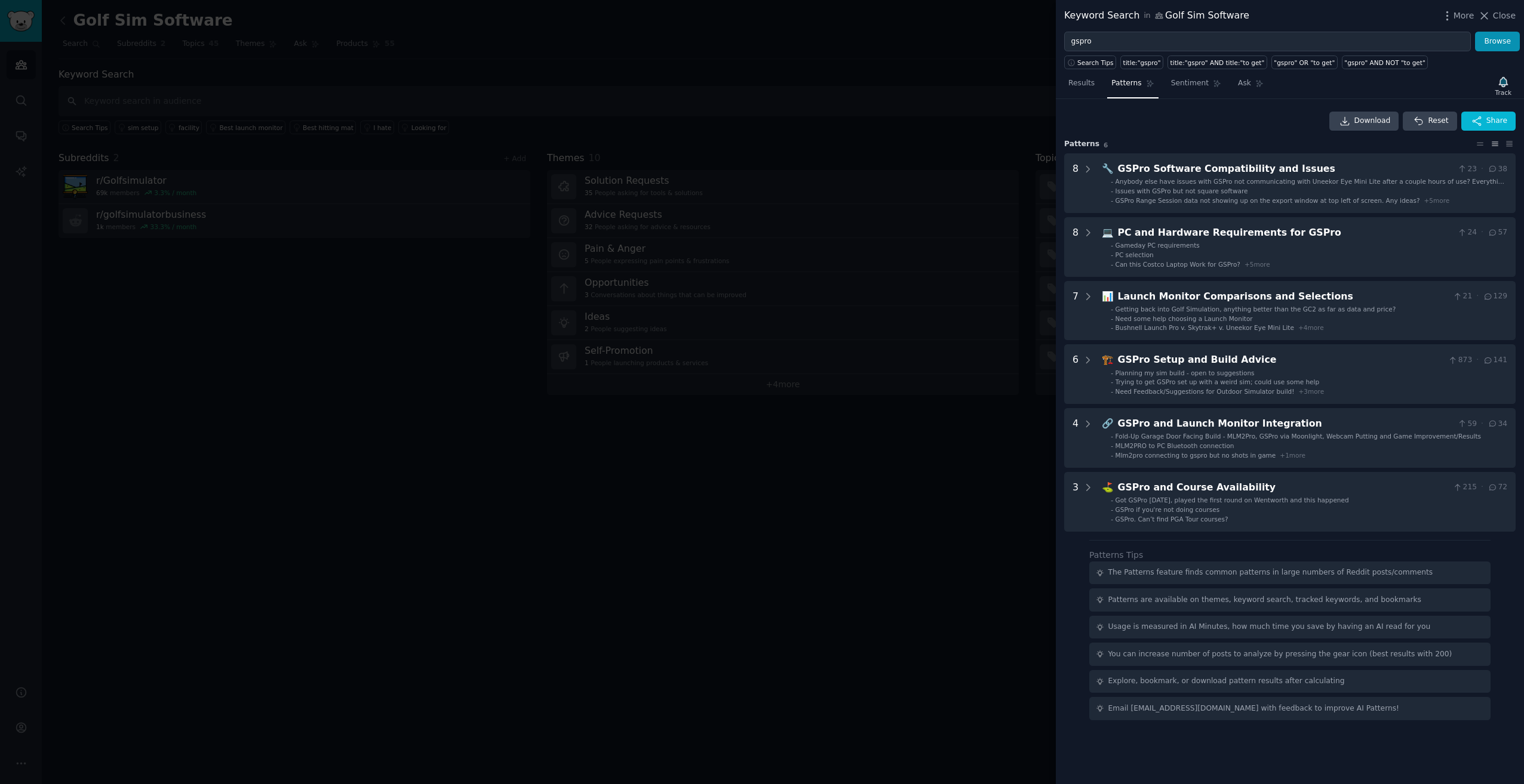
click at [1152, 93] on nav "Results Patterns Sentiment Ask" at bounding box center [1166, 86] width 204 height 25
click at [1176, 85] on span "Sentiment" at bounding box center [1190, 84] width 38 height 11
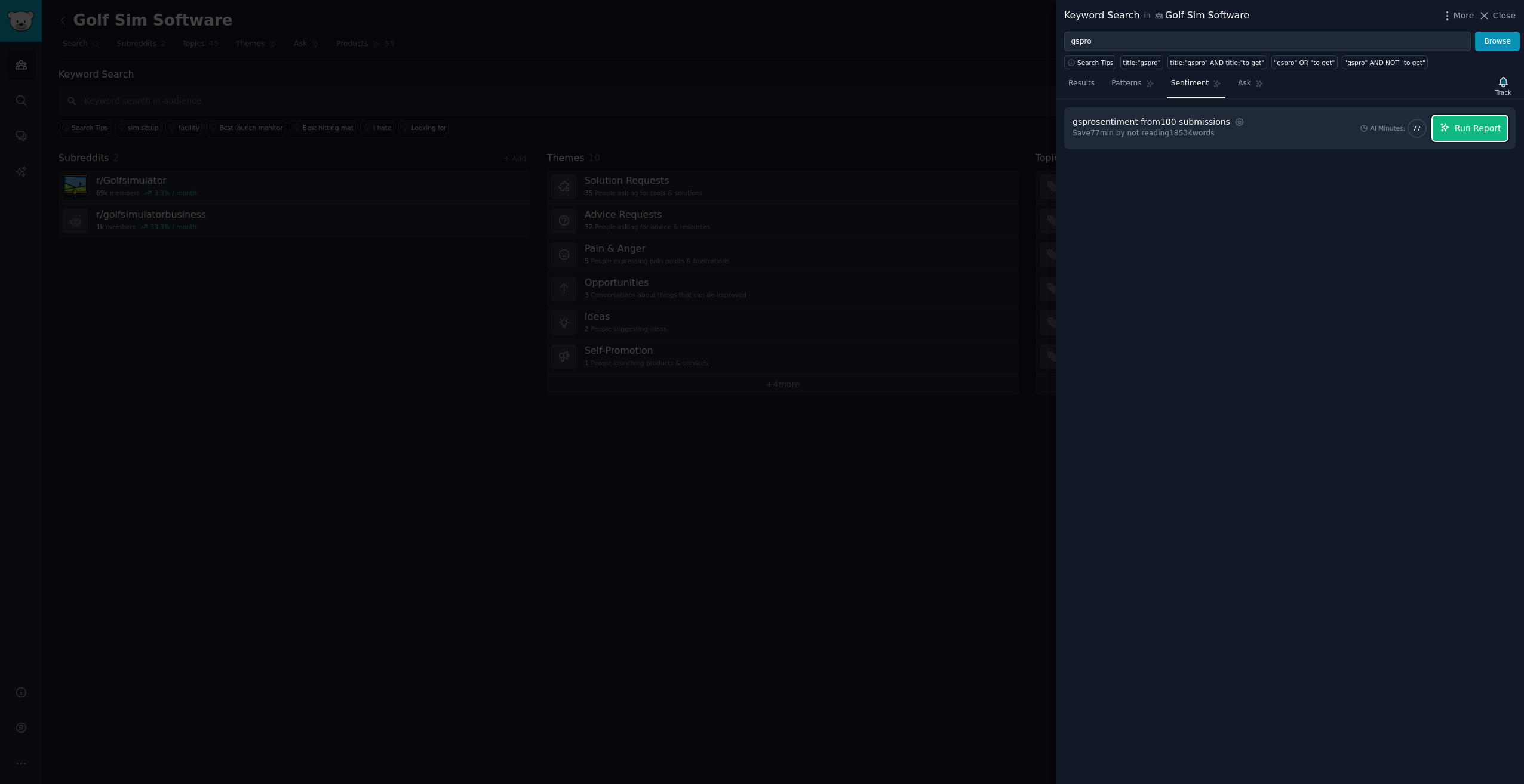
click at [1488, 118] on button "Run Report" at bounding box center [1470, 128] width 75 height 25
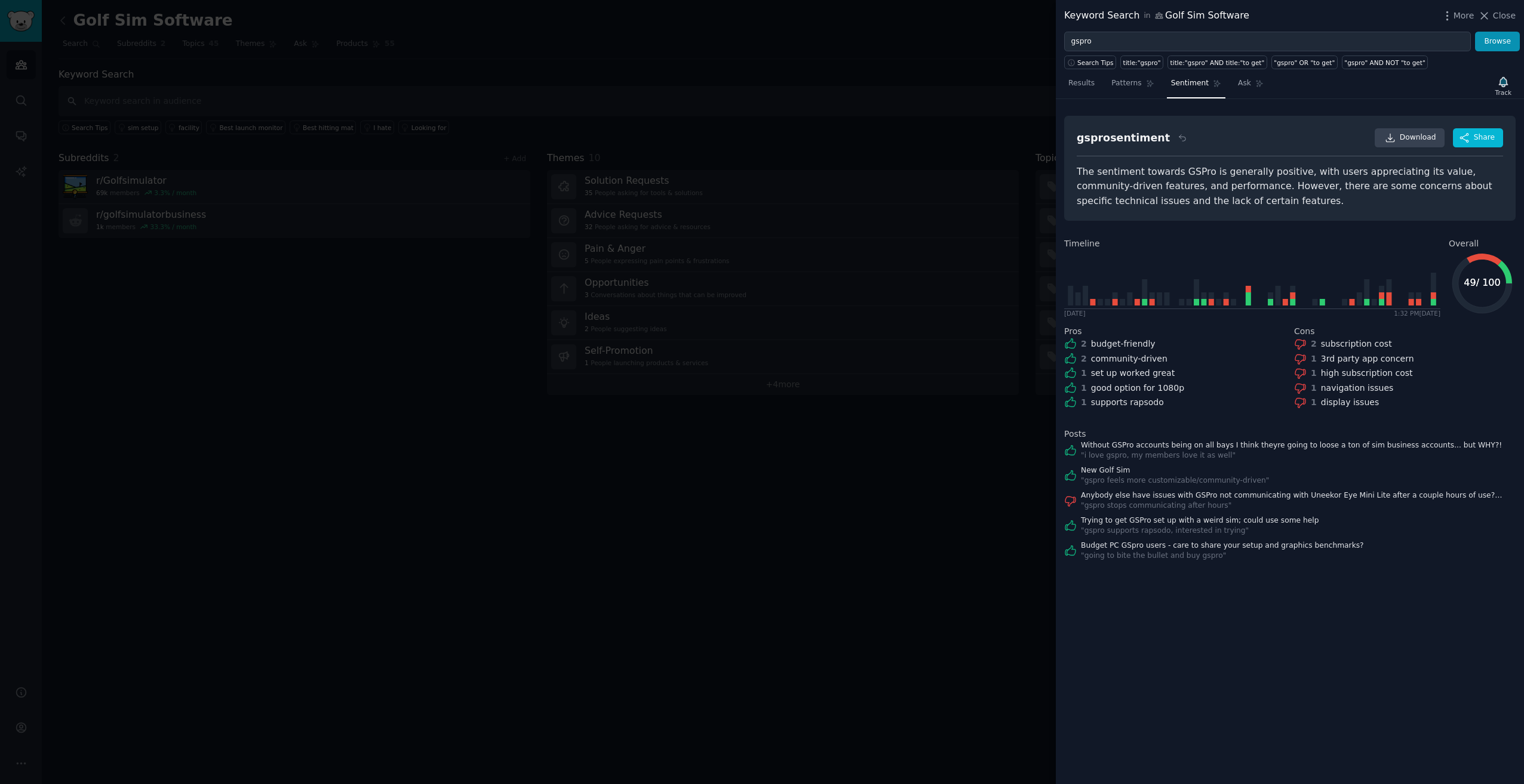
drag, startPoint x: 319, startPoint y: 56, endPoint x: 300, endPoint y: 51, distance: 19.6
click at [319, 56] on div at bounding box center [762, 392] width 1524 height 784
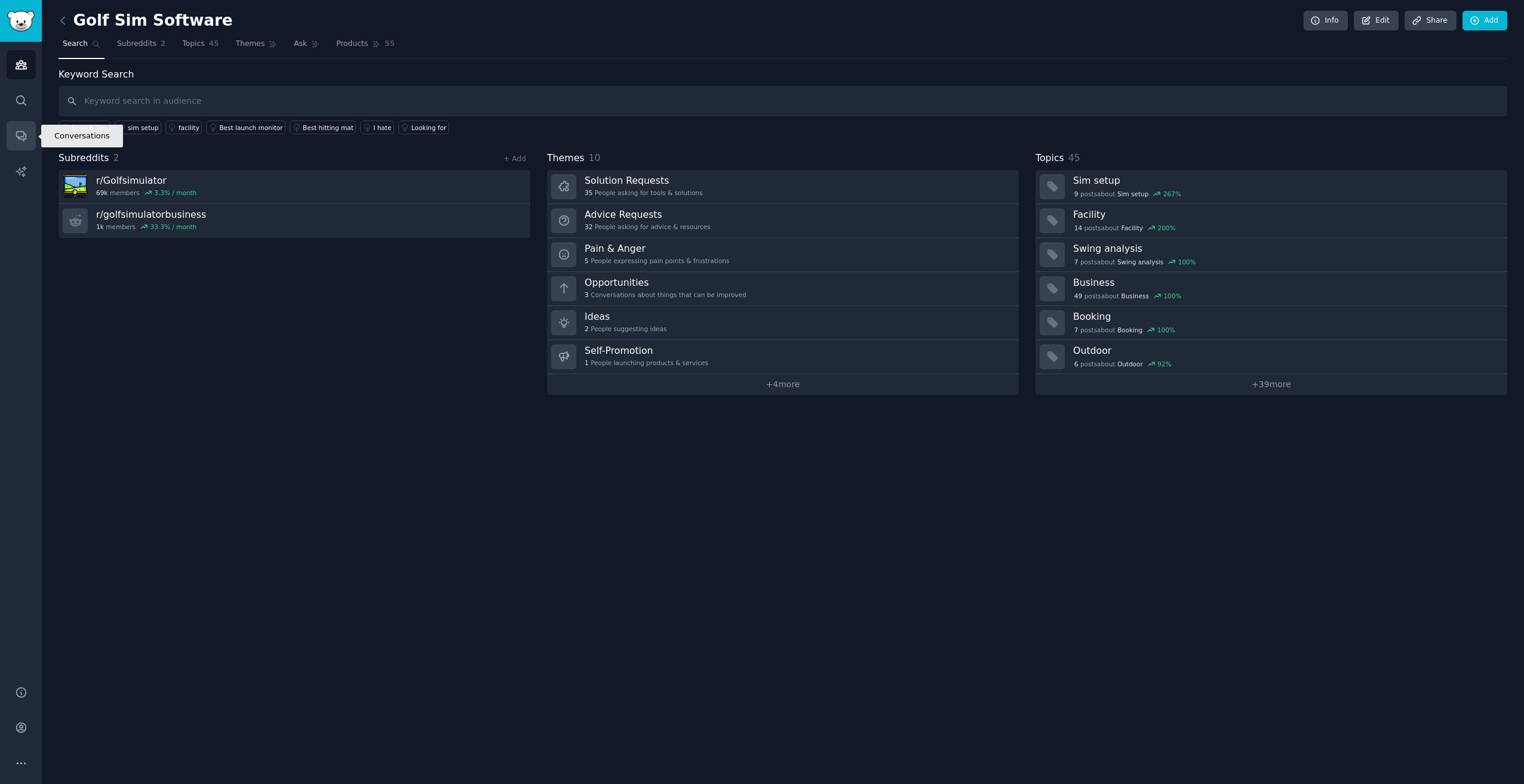
click at [8, 134] on link "Conversations" at bounding box center [21, 136] width 29 height 29
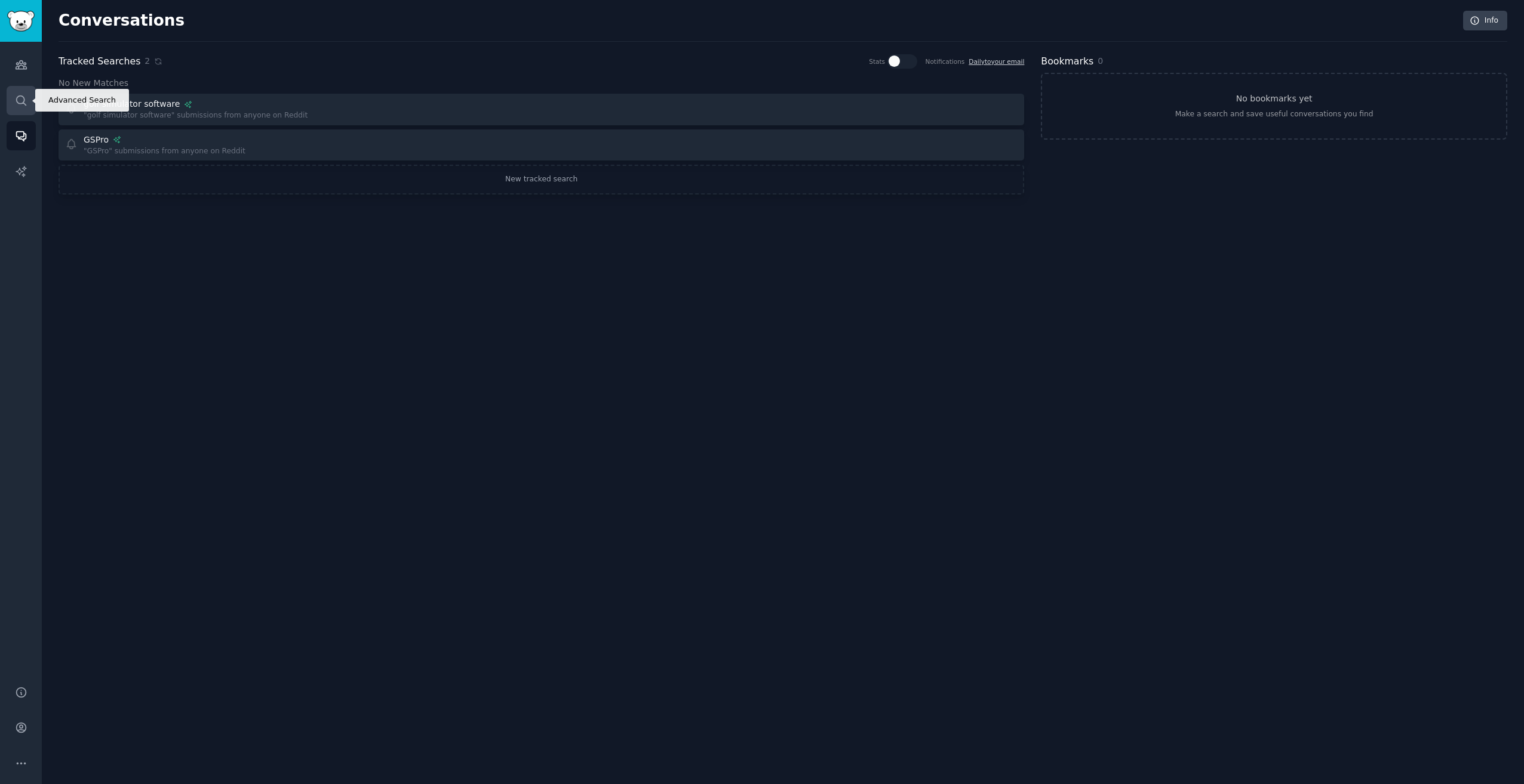
click at [22, 99] on icon "Sidebar" at bounding box center [21, 100] width 12 height 12
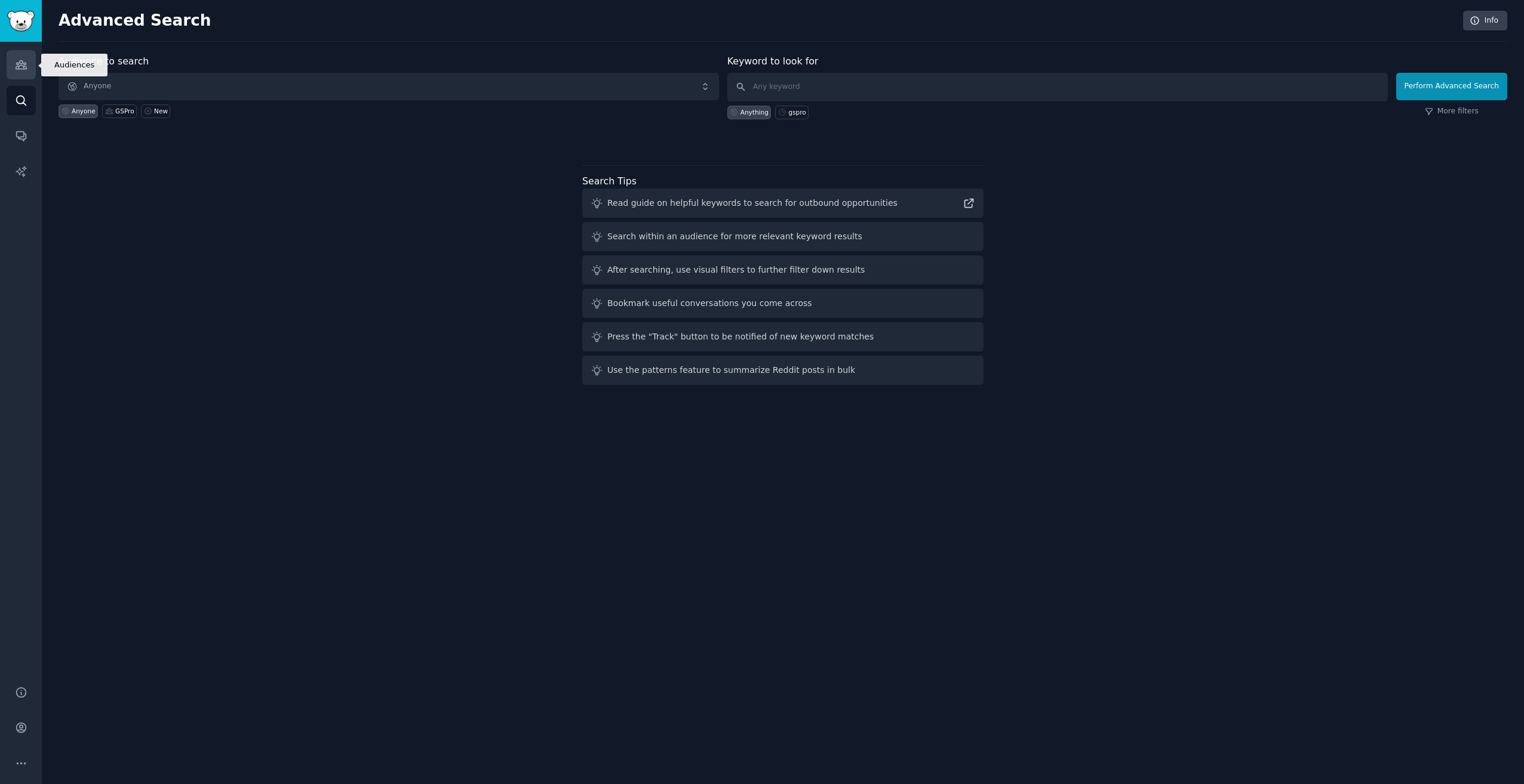
click at [27, 71] on link "Audiences" at bounding box center [21, 64] width 29 height 29
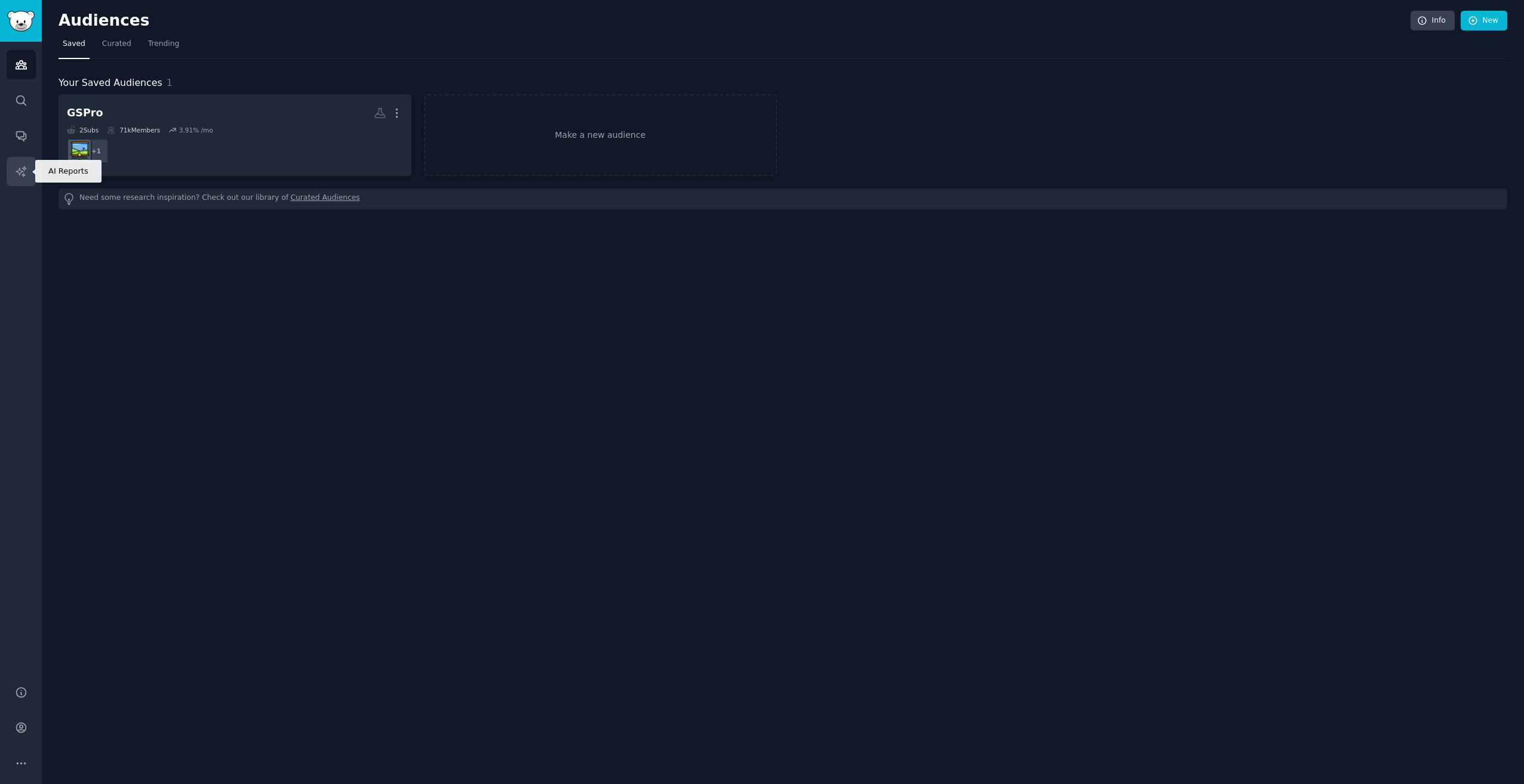
click at [31, 165] on link "AI Reports" at bounding box center [21, 171] width 29 height 29
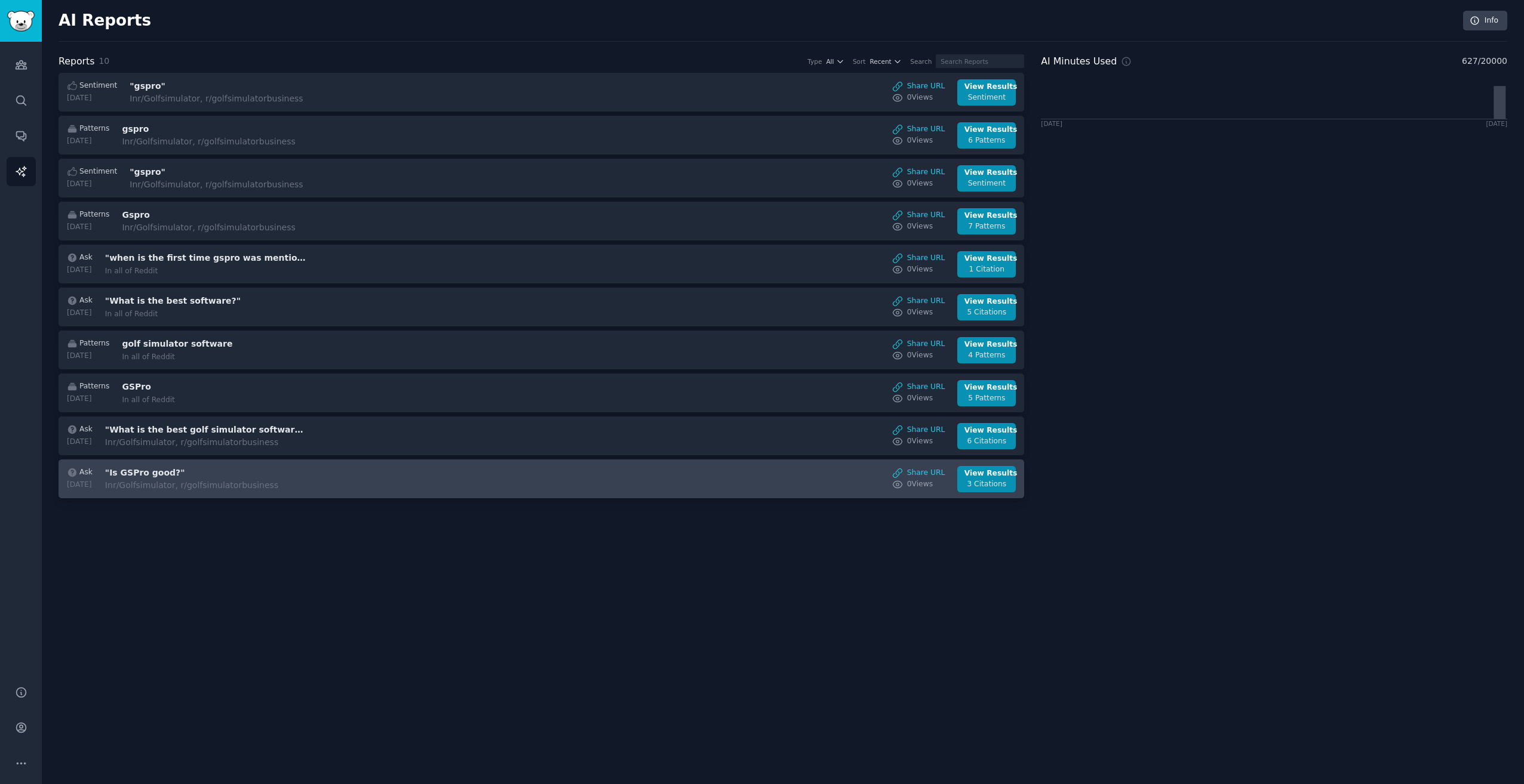
click at [135, 479] on div "In r/Golfsimulator, r/golfsimulatorbusiness" at bounding box center [205, 485] width 200 height 12
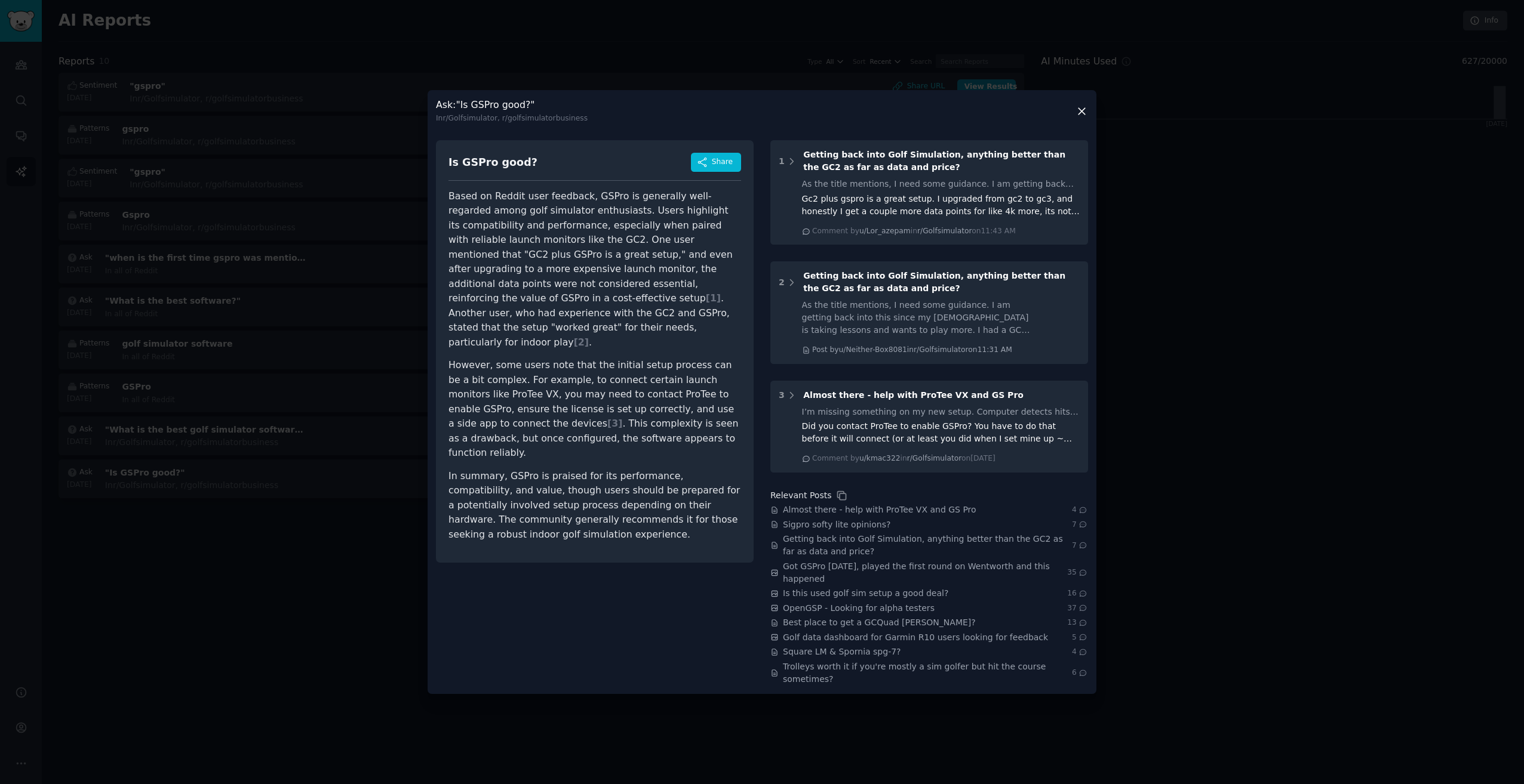
click at [589, 307] on p "Based on Reddit user feedback, GSPro is generally well-regarded among golf simu…" at bounding box center [594, 270] width 293 height 161
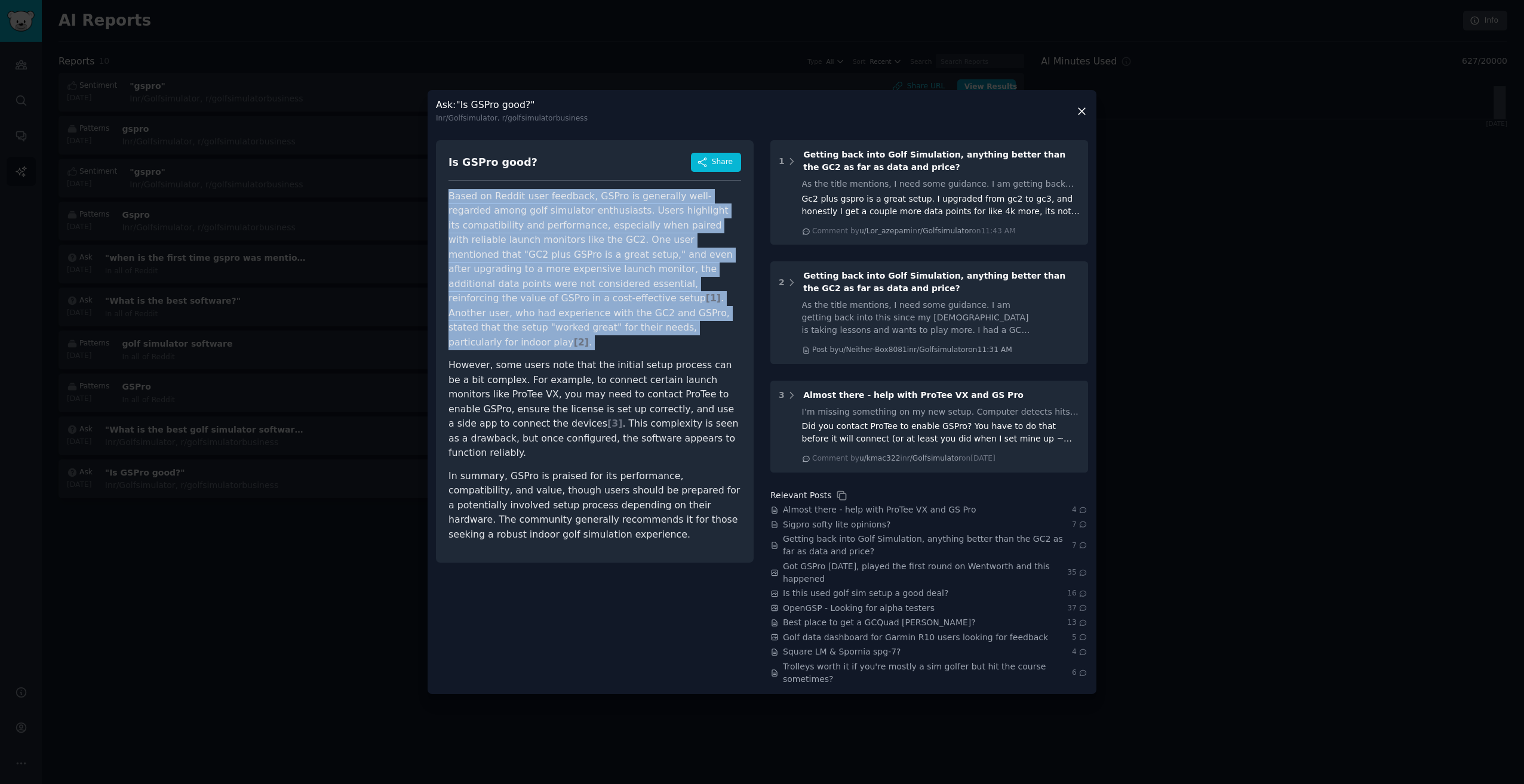
click at [589, 307] on p "Based on Reddit user feedback, GSPro is generally well-regarded among golf simu…" at bounding box center [594, 270] width 293 height 161
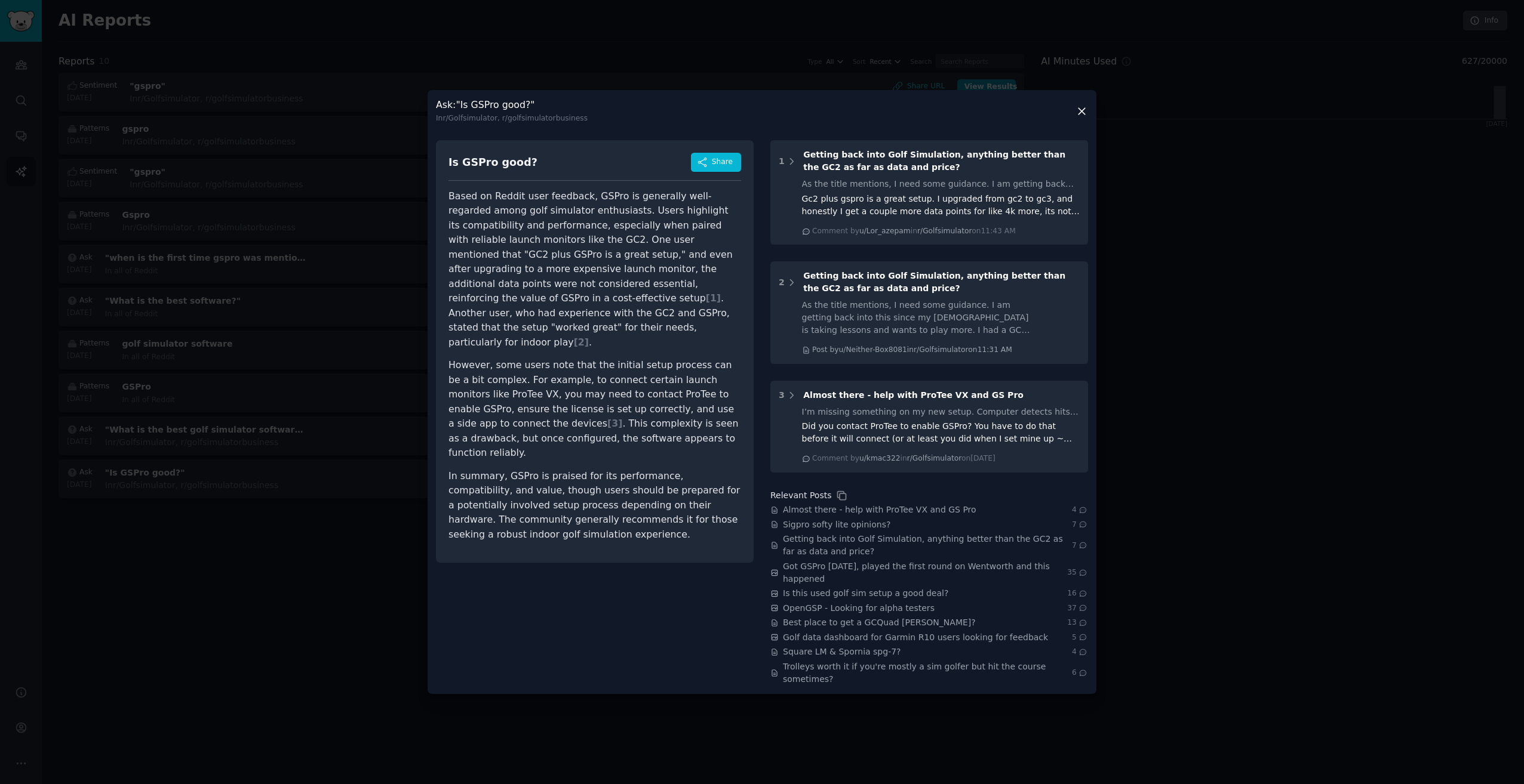
drag, startPoint x: 589, startPoint y: 307, endPoint x: 699, endPoint y: 335, distance: 113.5
click at [699, 358] on p "However, some users note that the initial setup process can be a bit complex. F…" at bounding box center [594, 409] width 293 height 102
click at [712, 359] on p "However, some users note that the initial setup process can be a bit complex. F…" at bounding box center [594, 409] width 293 height 102
click at [457, 469] on p "In summary, GSPro is praised for its performance, compatibility, and value, tho…" at bounding box center [594, 505] width 293 height 73
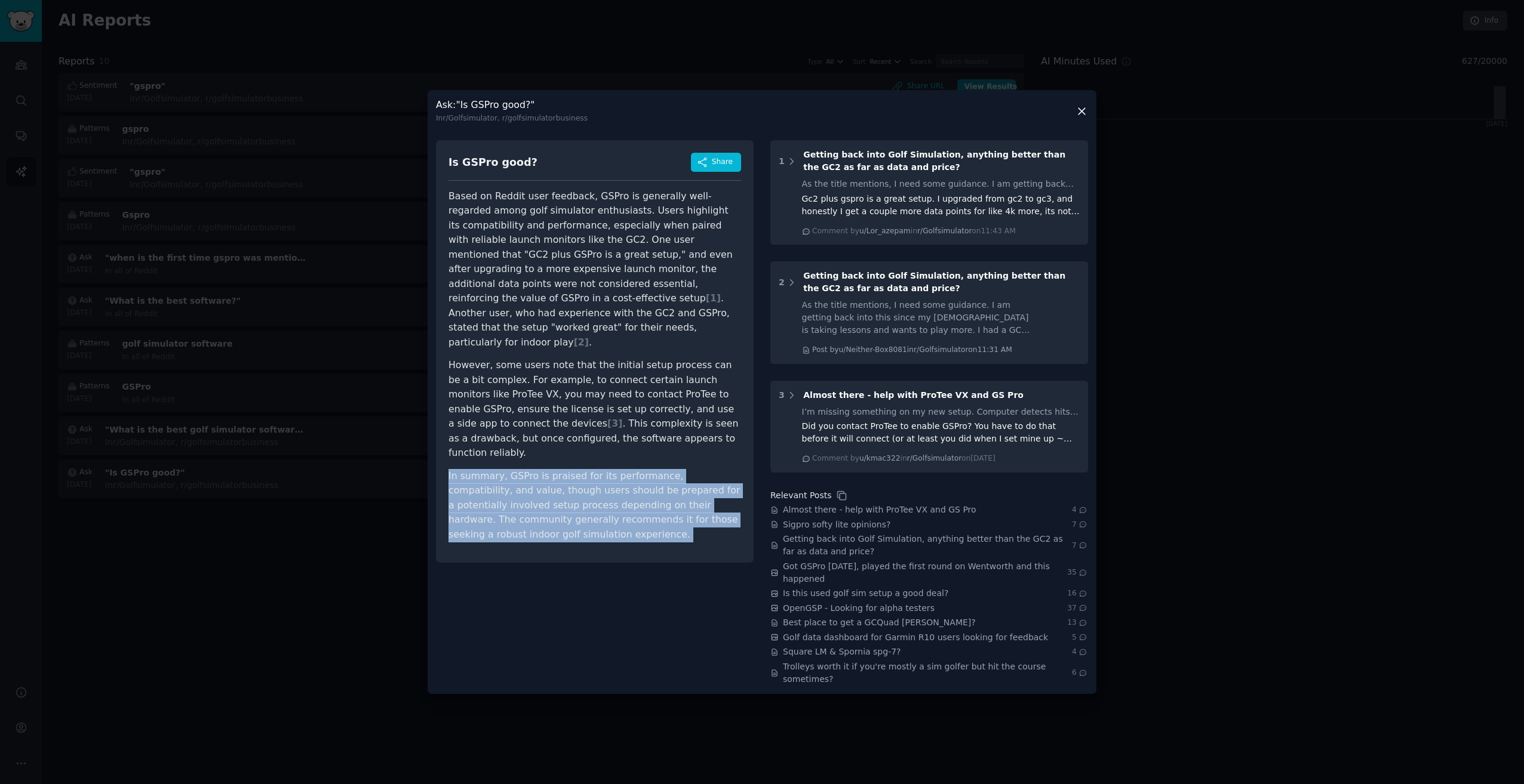
click at [457, 469] on p "In summary, GSPro is praised for its performance, compatibility, and value, tho…" at bounding box center [594, 505] width 293 height 73
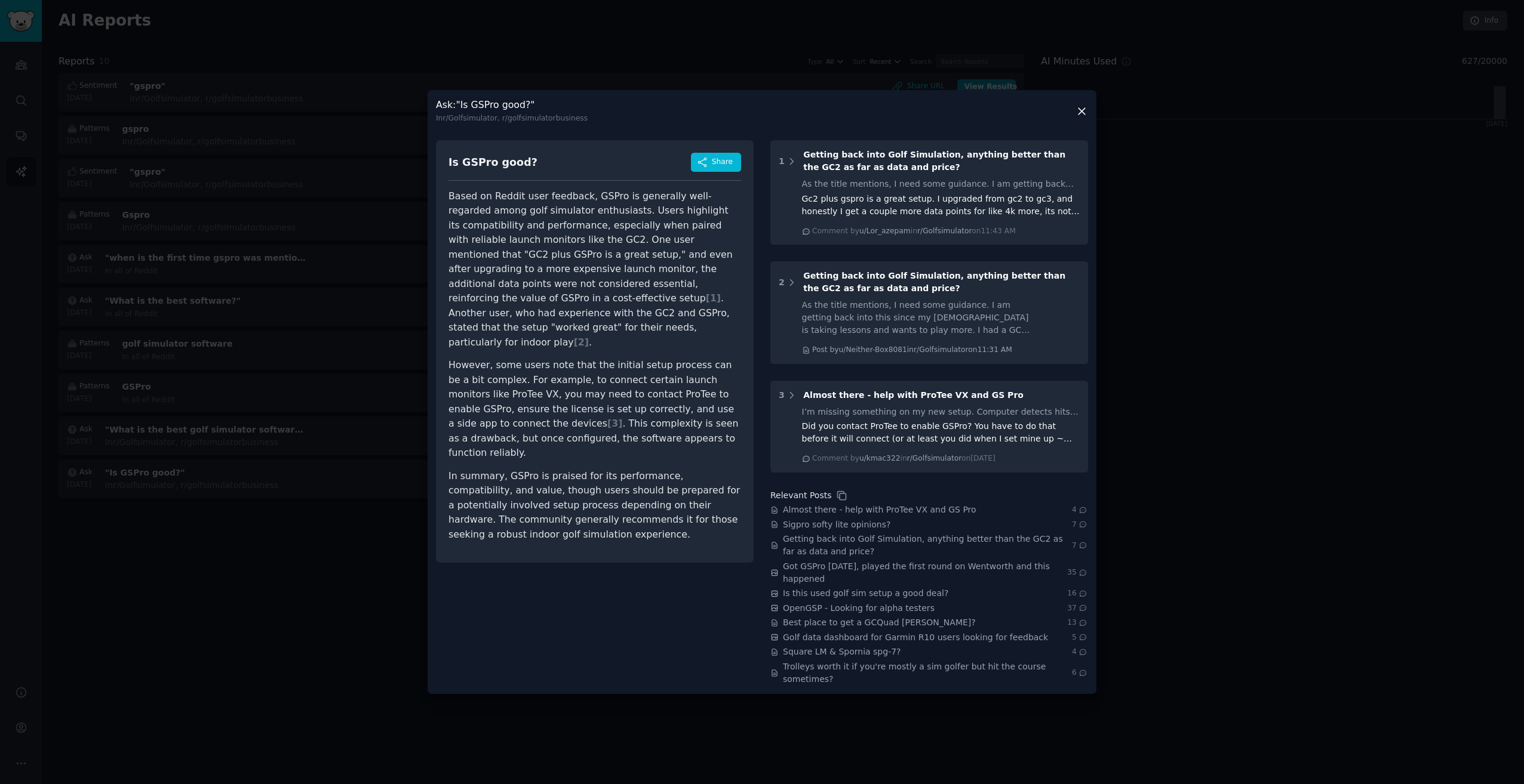
click at [1084, 117] on icon at bounding box center [1082, 111] width 12 height 12
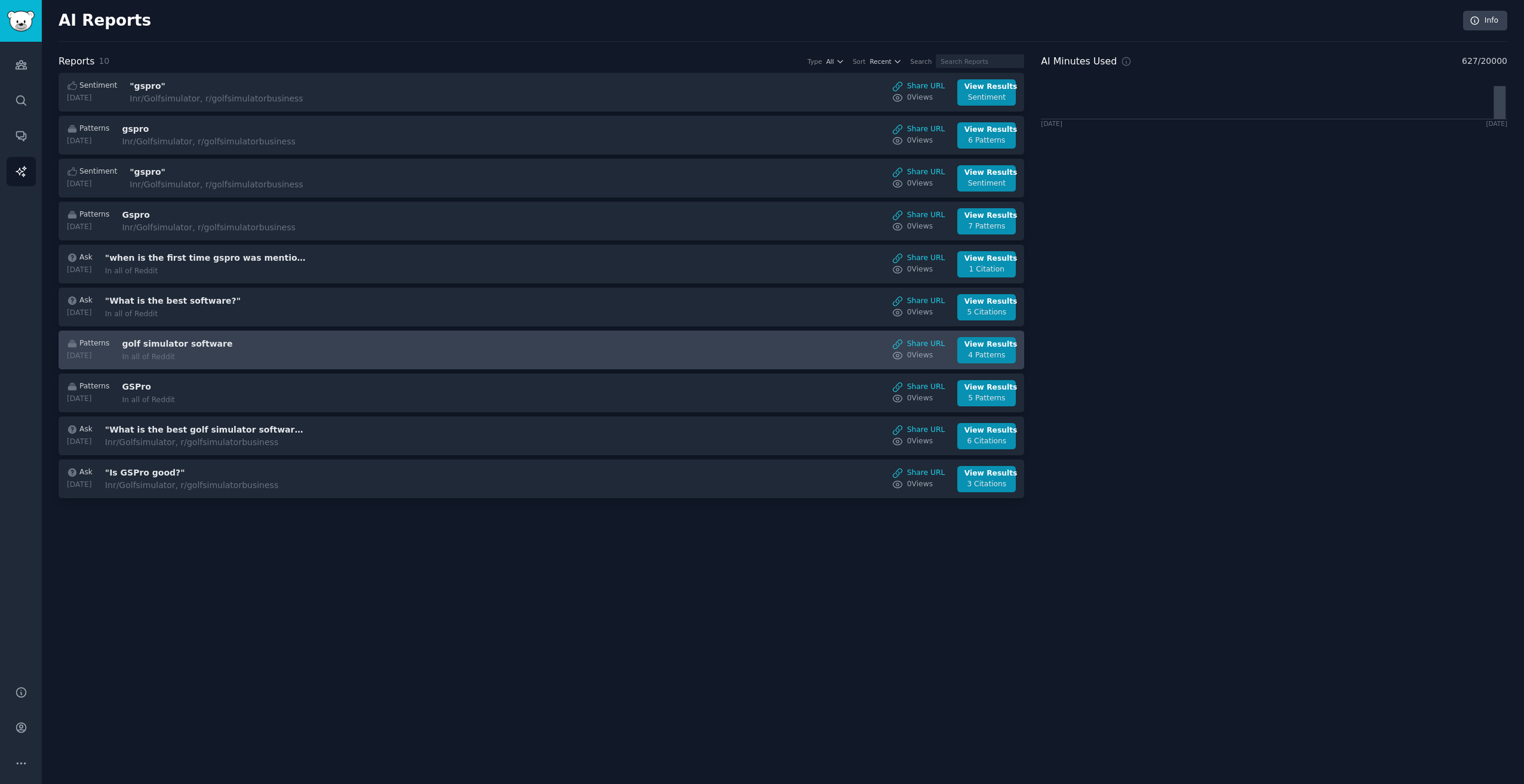
click at [389, 356] on div "Patterns [DATE] golf simulator software In all of Reddit Share URL 0 View s Vie…" at bounding box center [541, 350] width 953 height 26
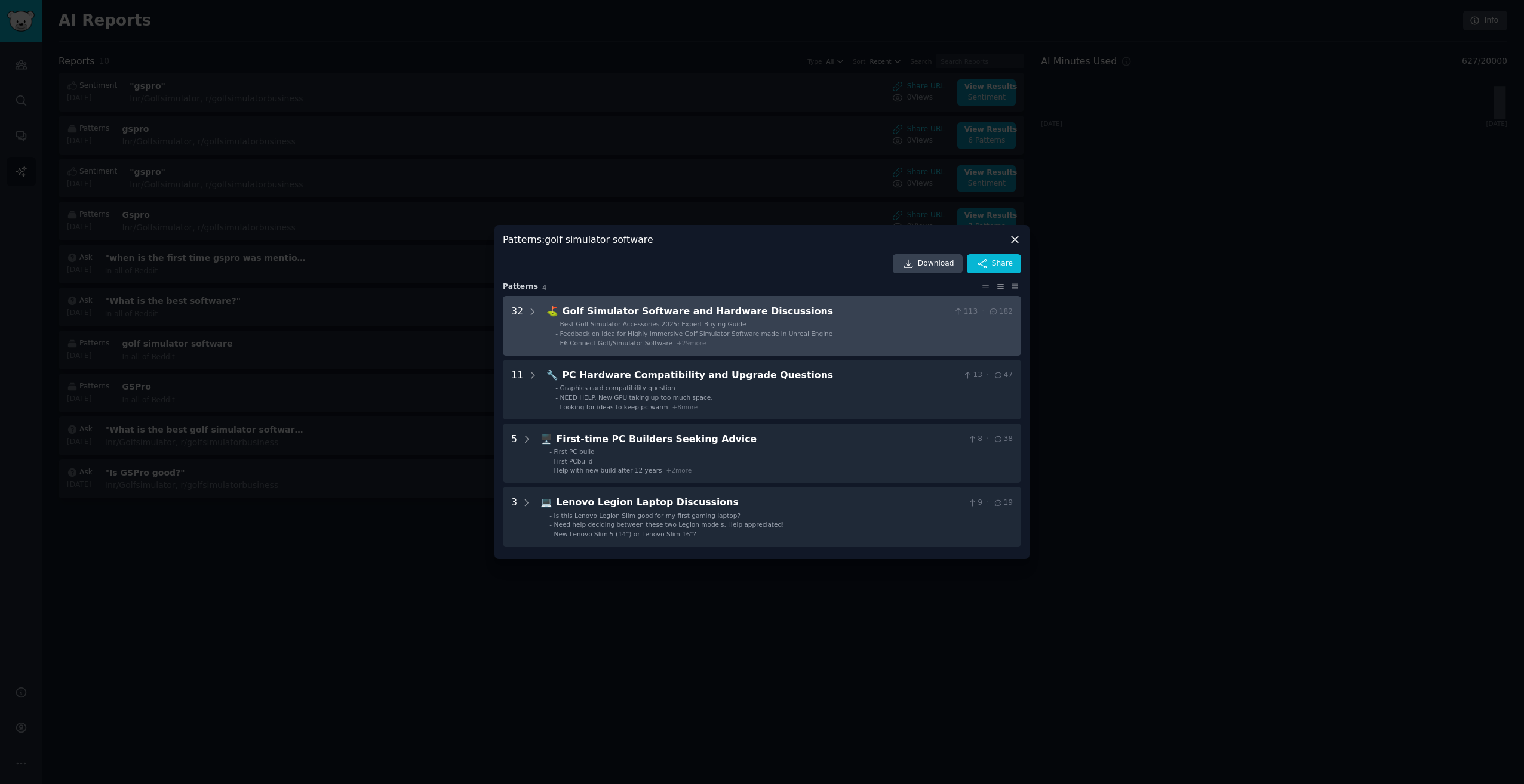
click at [603, 334] on span "Feedback on Idea for Highly Immersive Golf Simulator Software made in Unreal En…" at bounding box center [696, 333] width 273 height 7
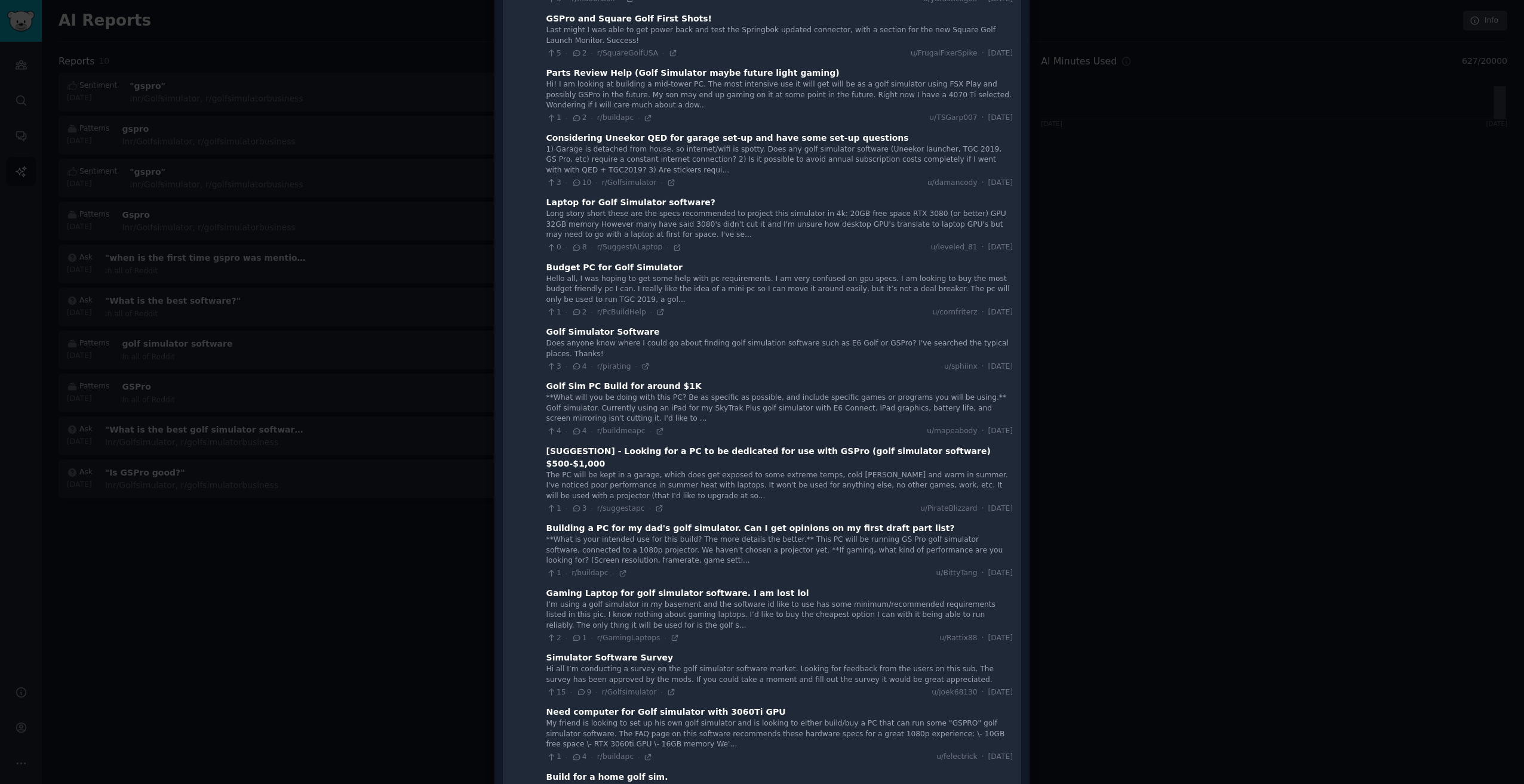
scroll to position [796, 0]
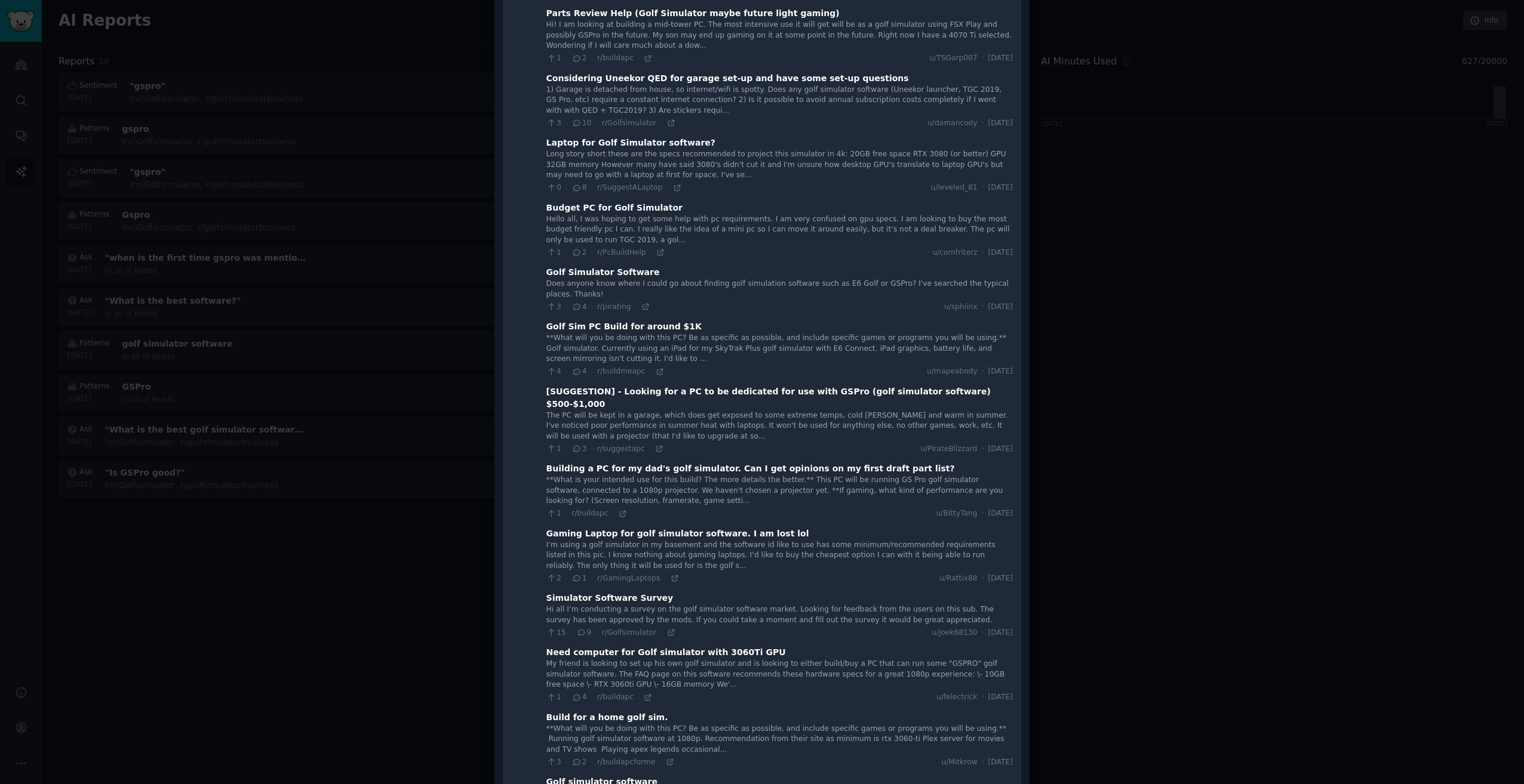
click at [416, 612] on div at bounding box center [762, 392] width 1524 height 784
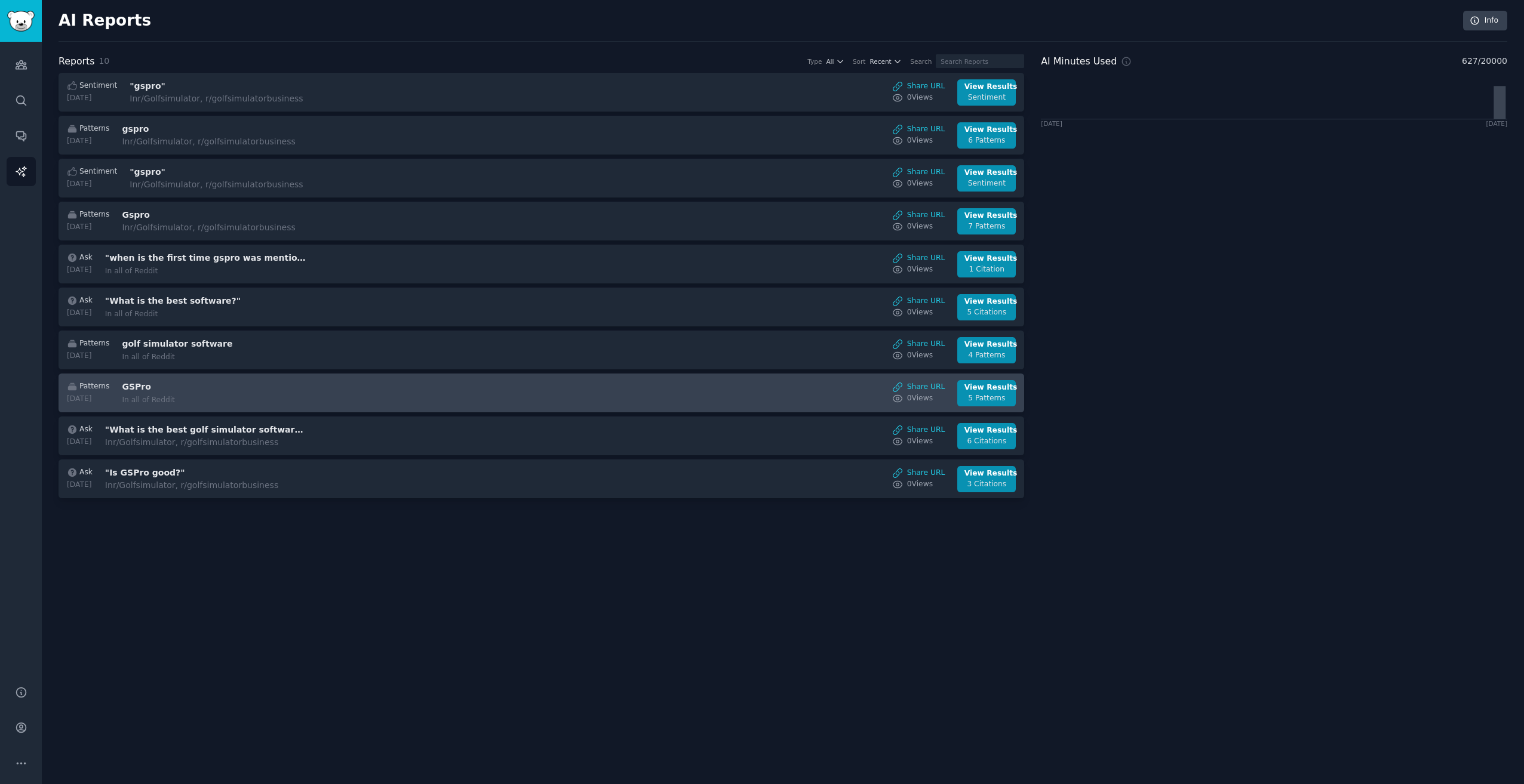
click at [844, 377] on link "Patterns [DATE] GSPro In all of Reddit Share URL 0 View s View Results 5 Patter…" at bounding box center [541, 393] width 965 height 39
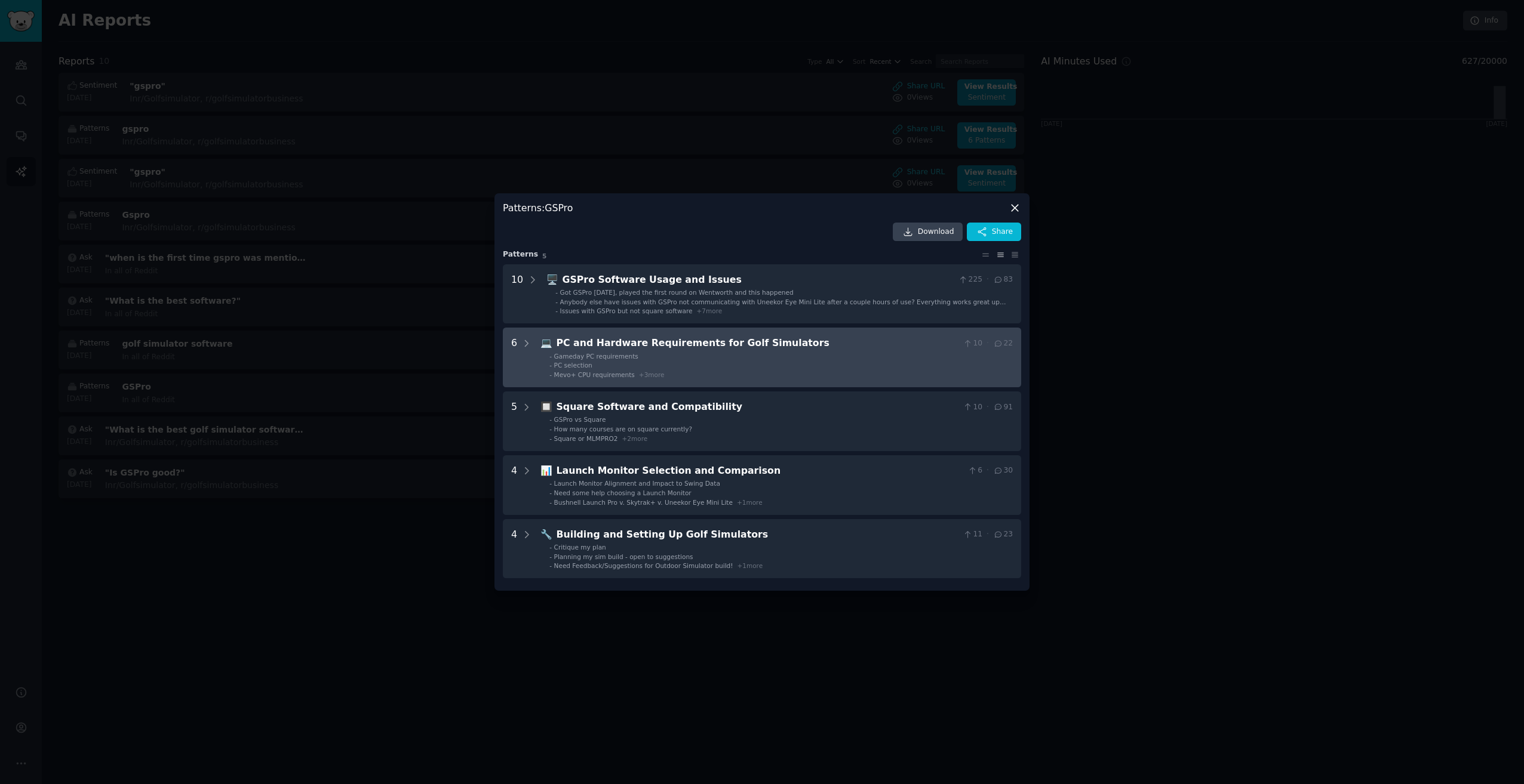
click at [884, 361] on li "- PC selection" at bounding box center [781, 365] width 463 height 8
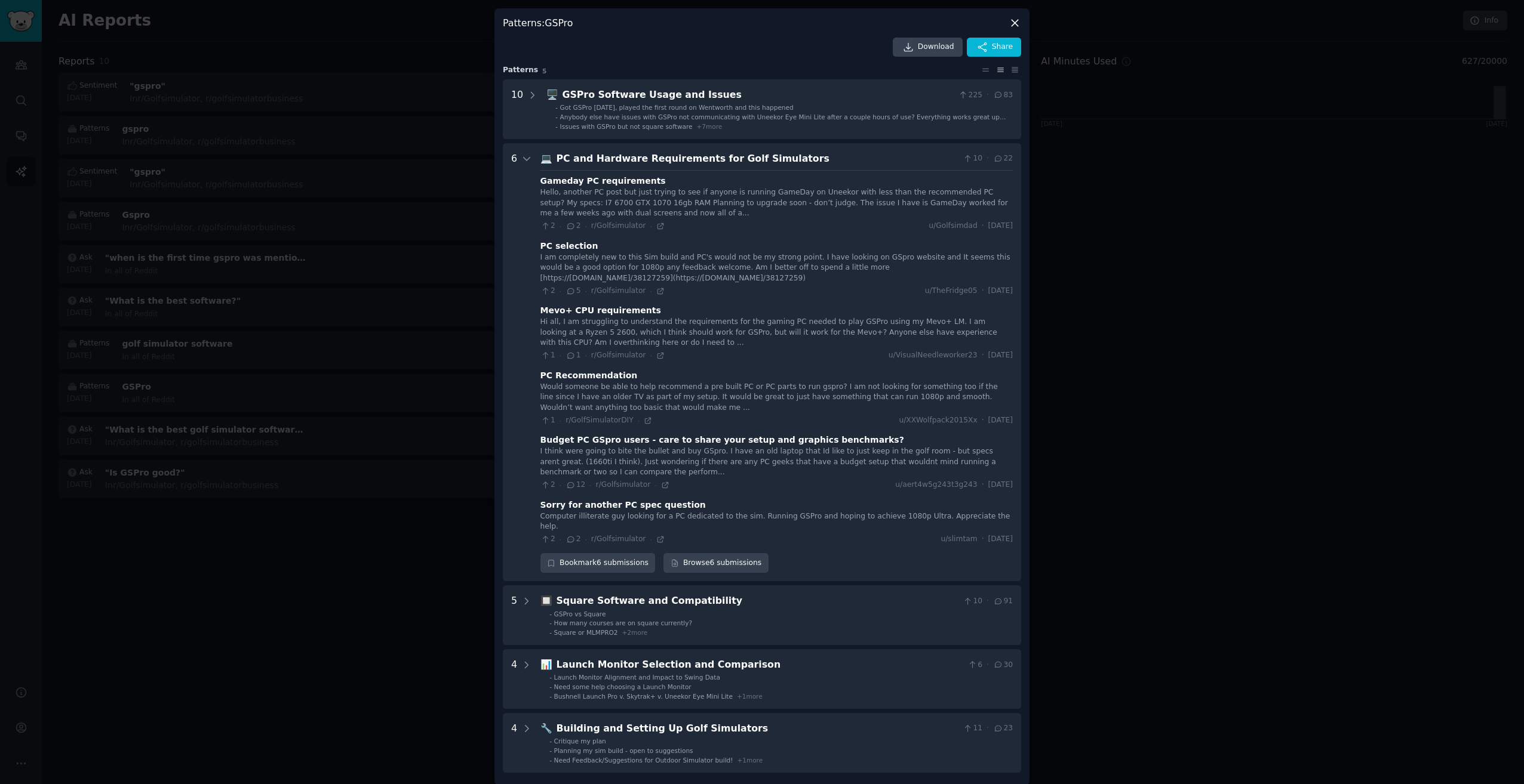
click at [1351, 434] on div at bounding box center [762, 392] width 1524 height 784
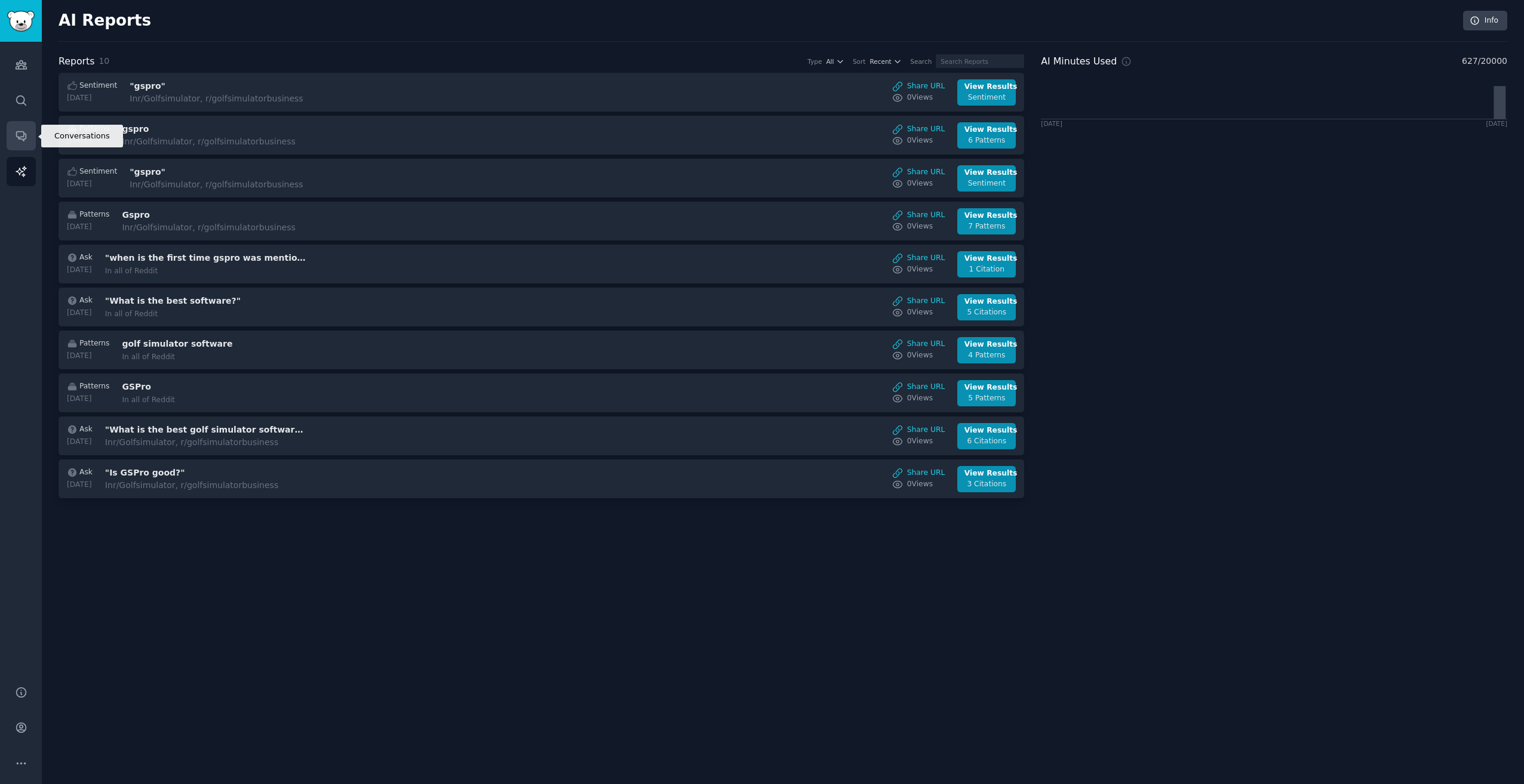
click at [32, 139] on link "Conversations" at bounding box center [21, 136] width 29 height 29
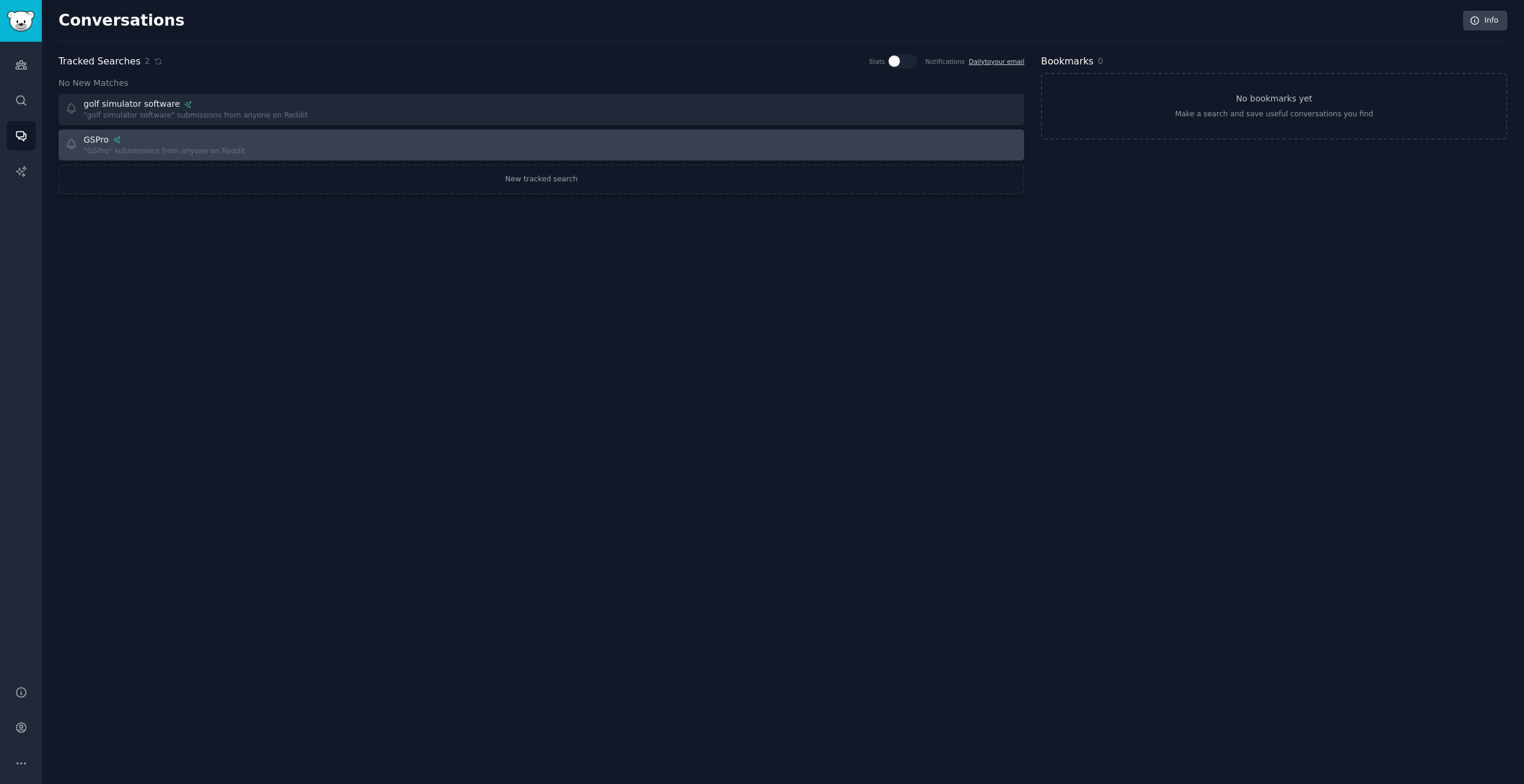
click at [109, 149] on div ""GSPro" submissions from anyone on Reddit" at bounding box center [164, 151] width 162 height 11
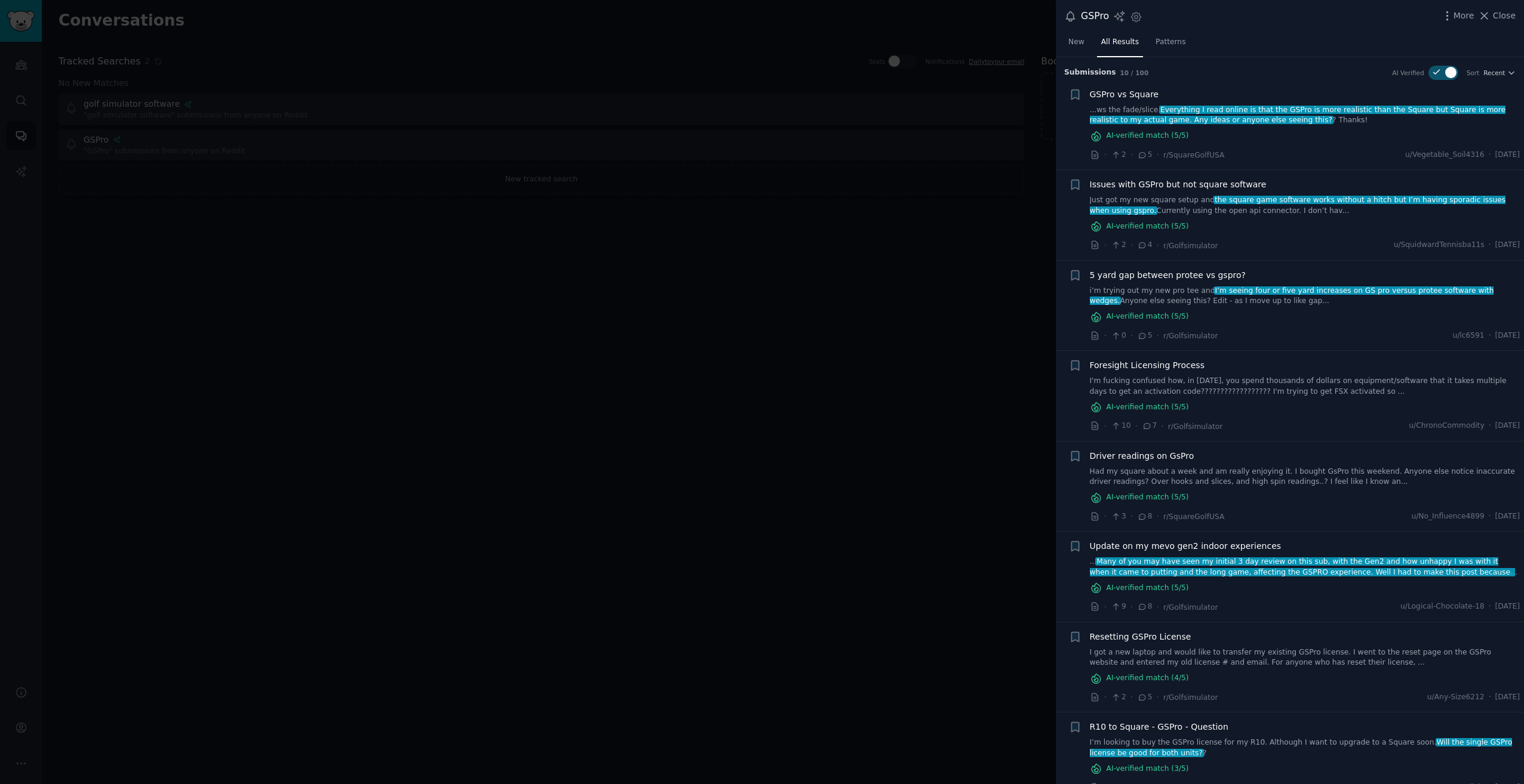
click at [1376, 124] on link "...ws the fade/slice. Everything I read online is that the GSPro is more realis…" at bounding box center [1305, 115] width 431 height 21
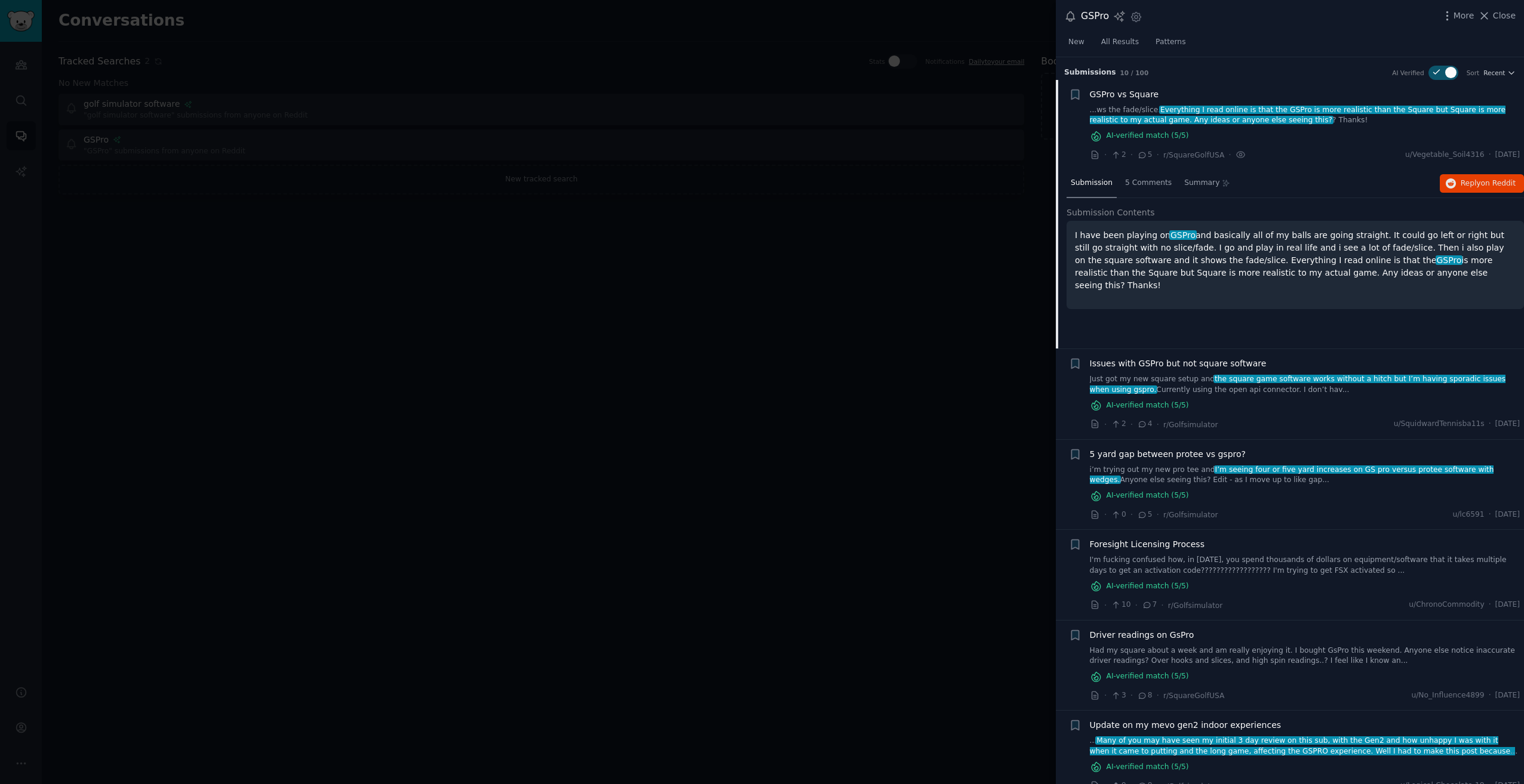
scroll to position [23, 0]
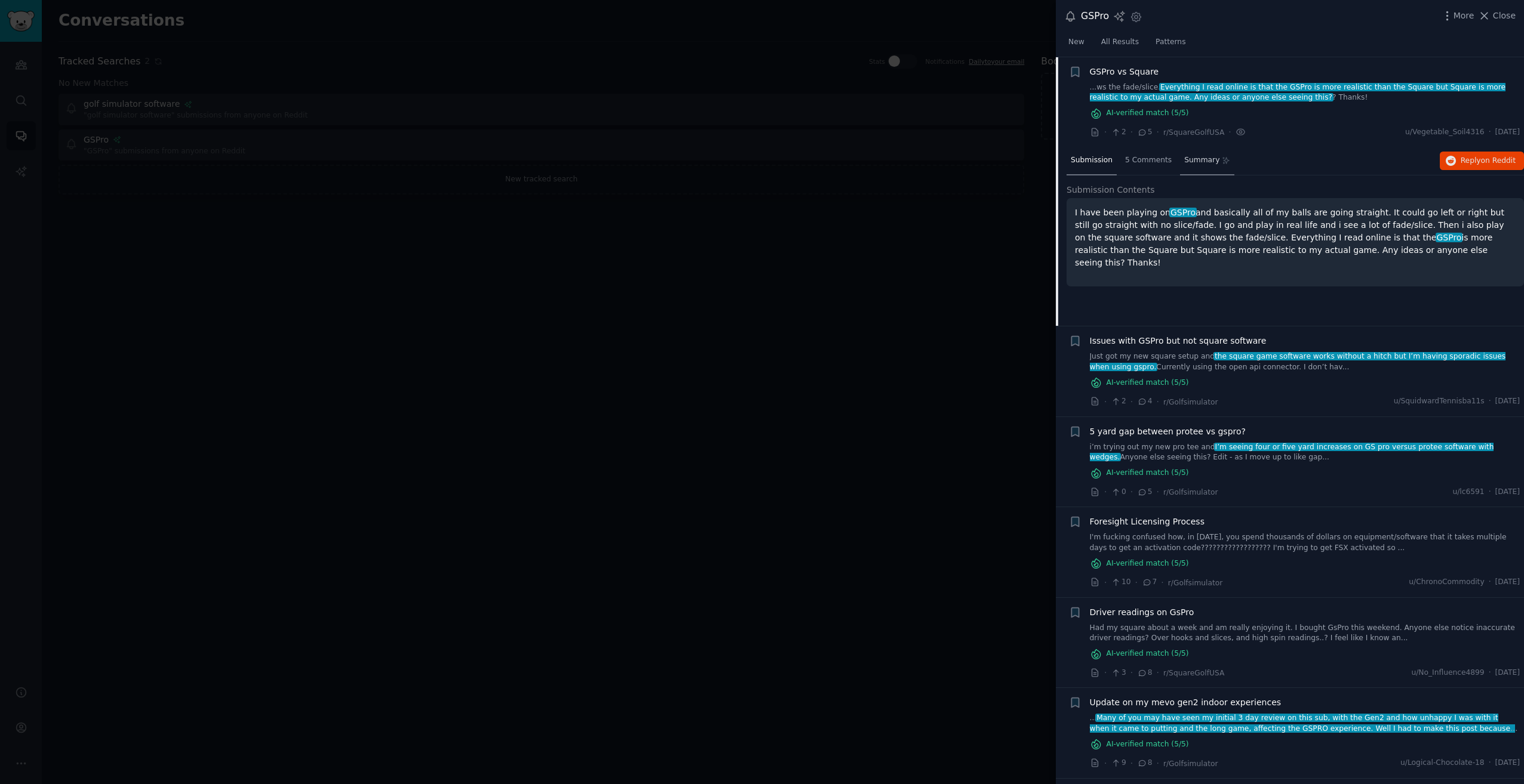
click at [1202, 150] on div "Summary" at bounding box center [1207, 161] width 54 height 29
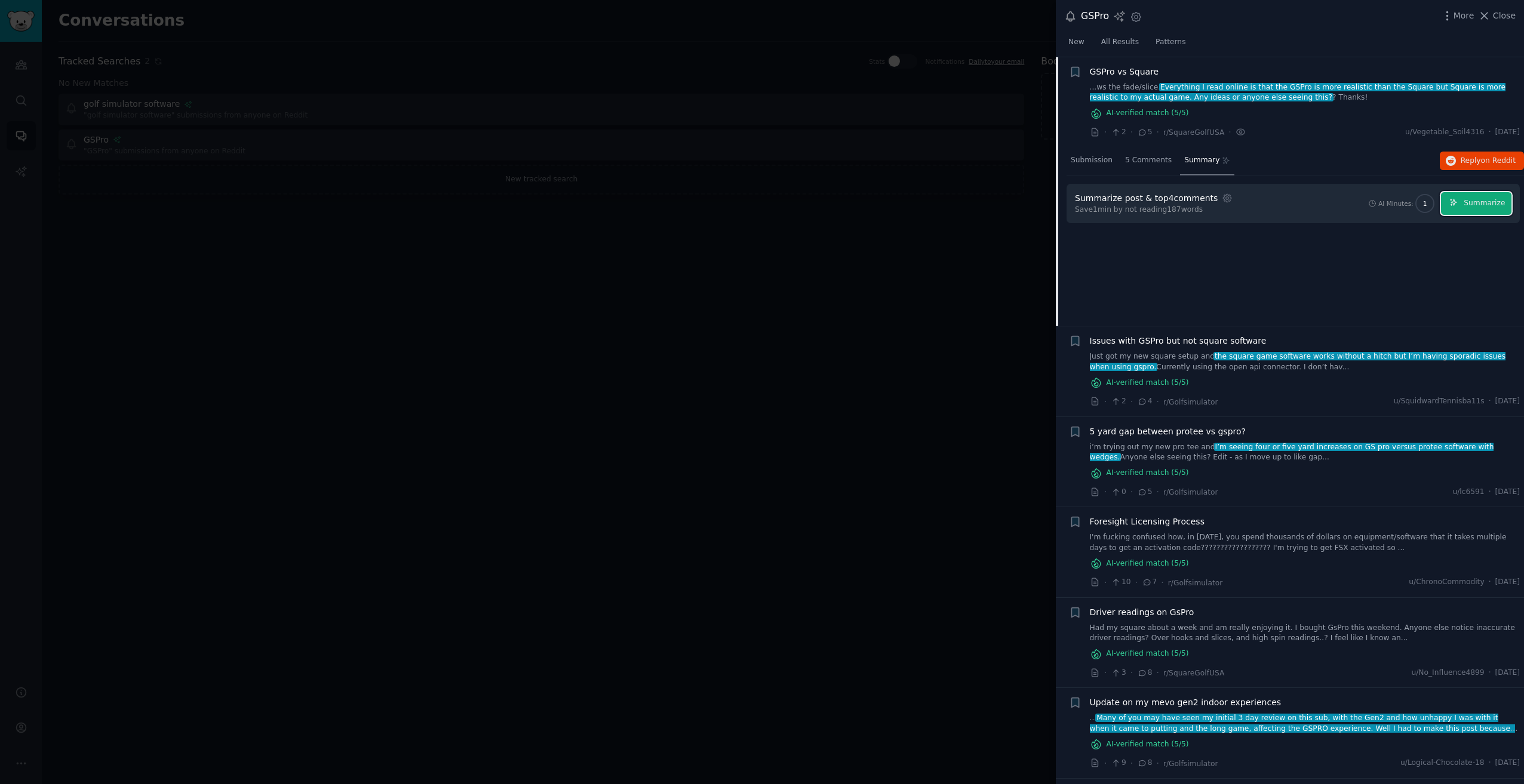
click at [1496, 208] on button "Summarize" at bounding box center [1476, 204] width 71 height 23
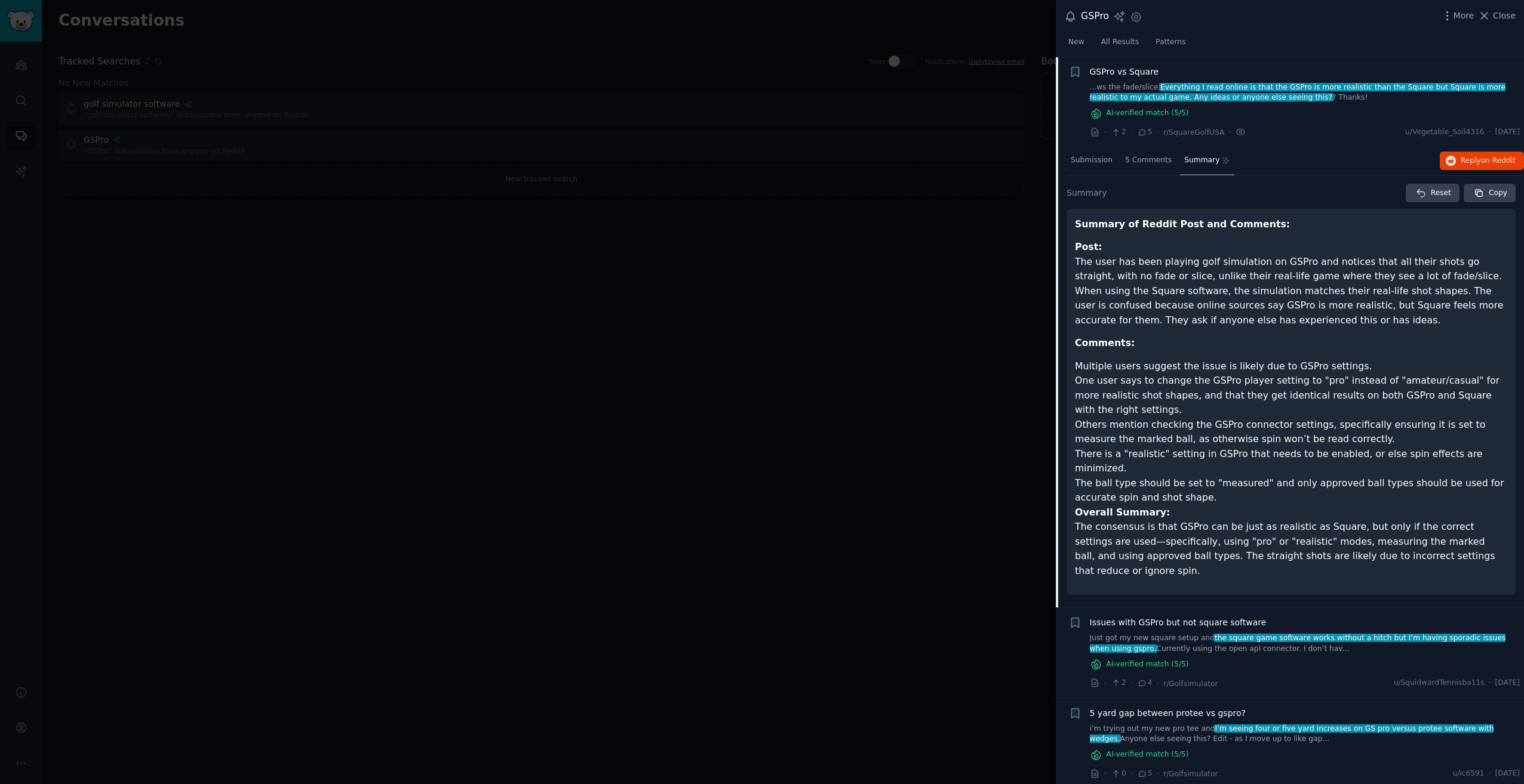
click at [1185, 320] on p "Post: The user has been playing golf simulation on GSPro and notices that all t…" at bounding box center [1291, 283] width 432 height 88
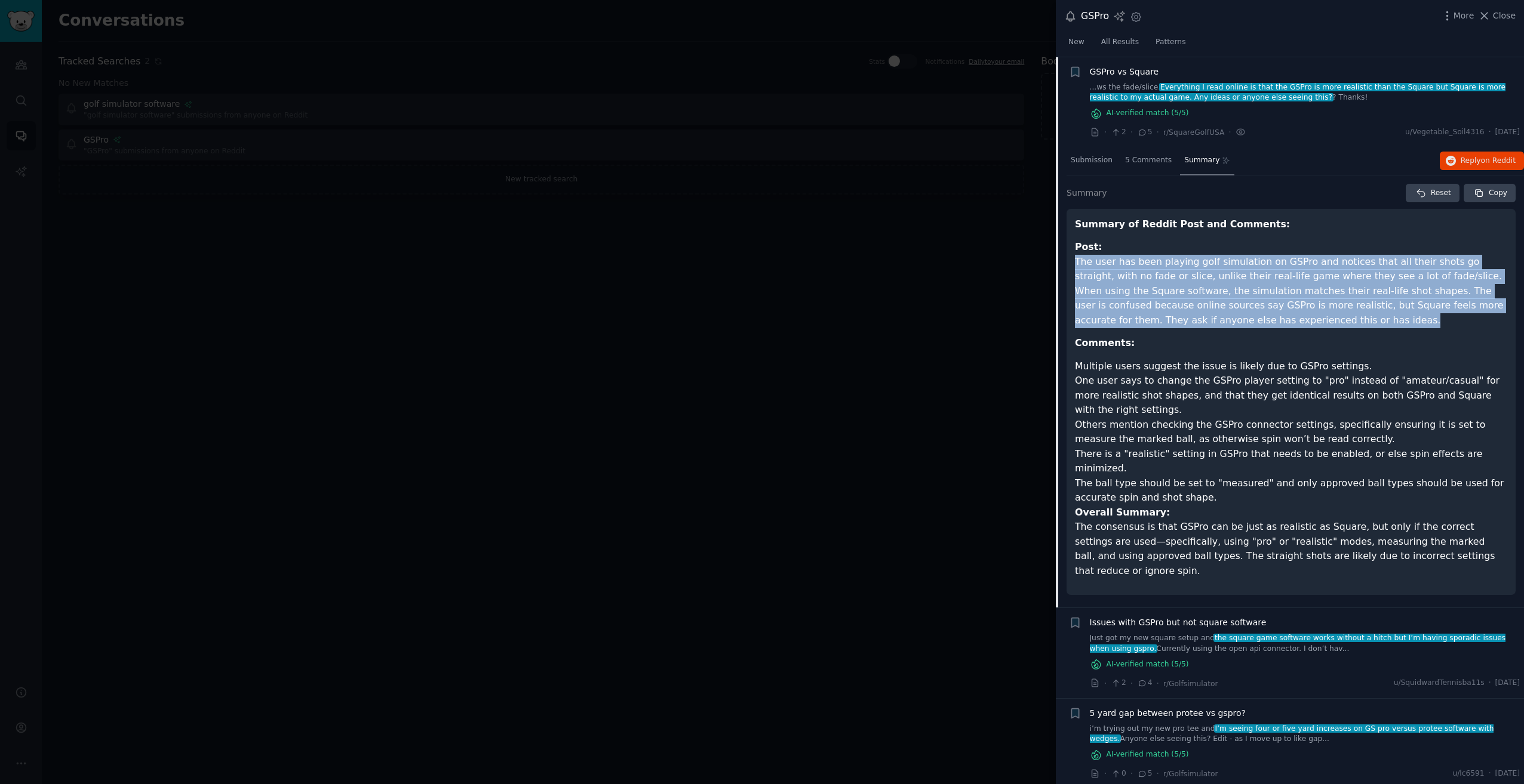
click at [1185, 320] on p "Post: The user has been playing golf simulation on GSPro and notices that all t…" at bounding box center [1291, 283] width 432 height 88
drag, startPoint x: 1185, startPoint y: 320, endPoint x: 1240, endPoint y: 326, distance: 55.3
click at [1240, 326] on p "Post: The user has been playing golf simulation on GSPro and notices that all t…" at bounding box center [1291, 283] width 432 height 88
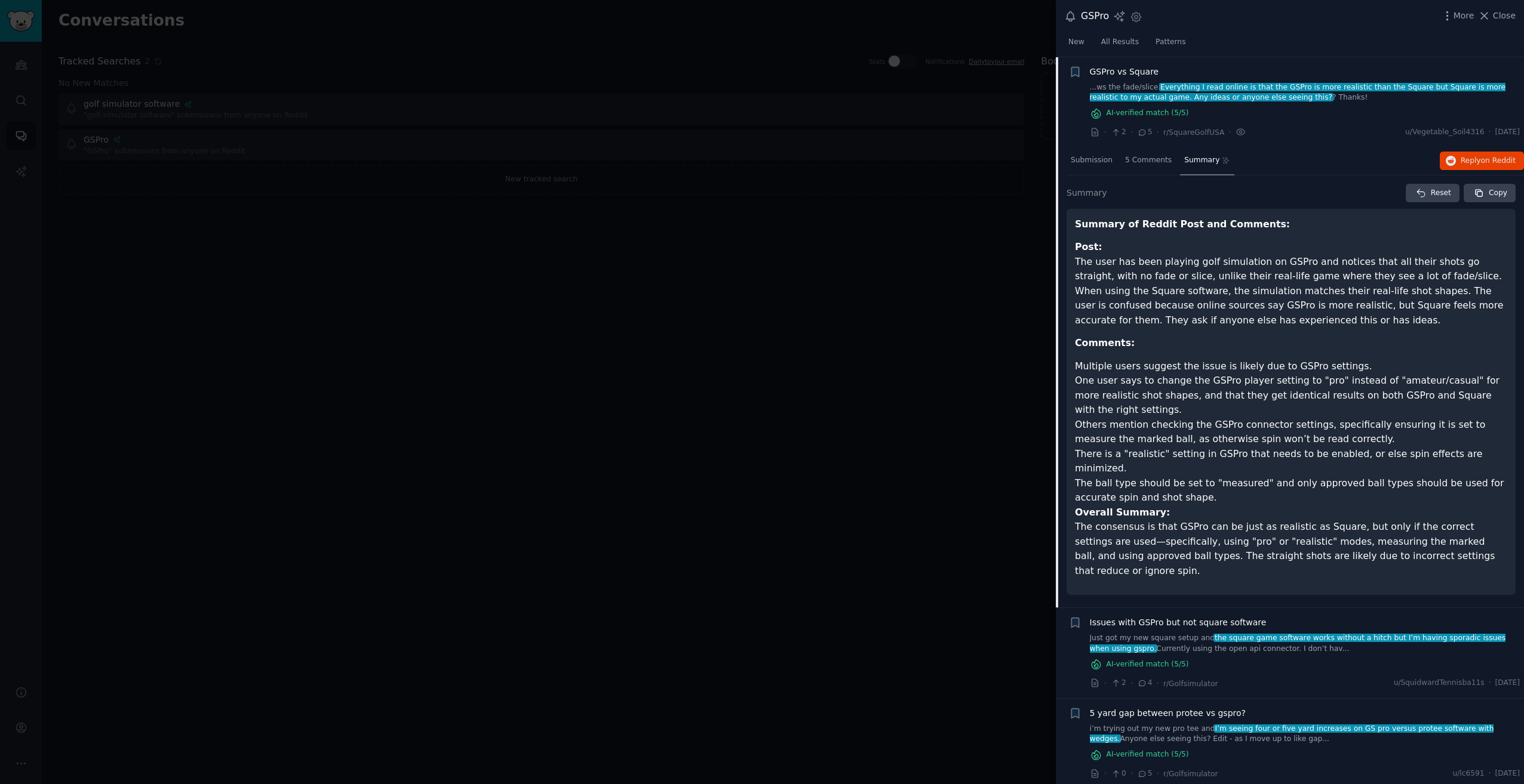
click at [1128, 284] on p "Post: The user has been playing golf simulation on GSPro and notices that all t…" at bounding box center [1291, 283] width 432 height 88
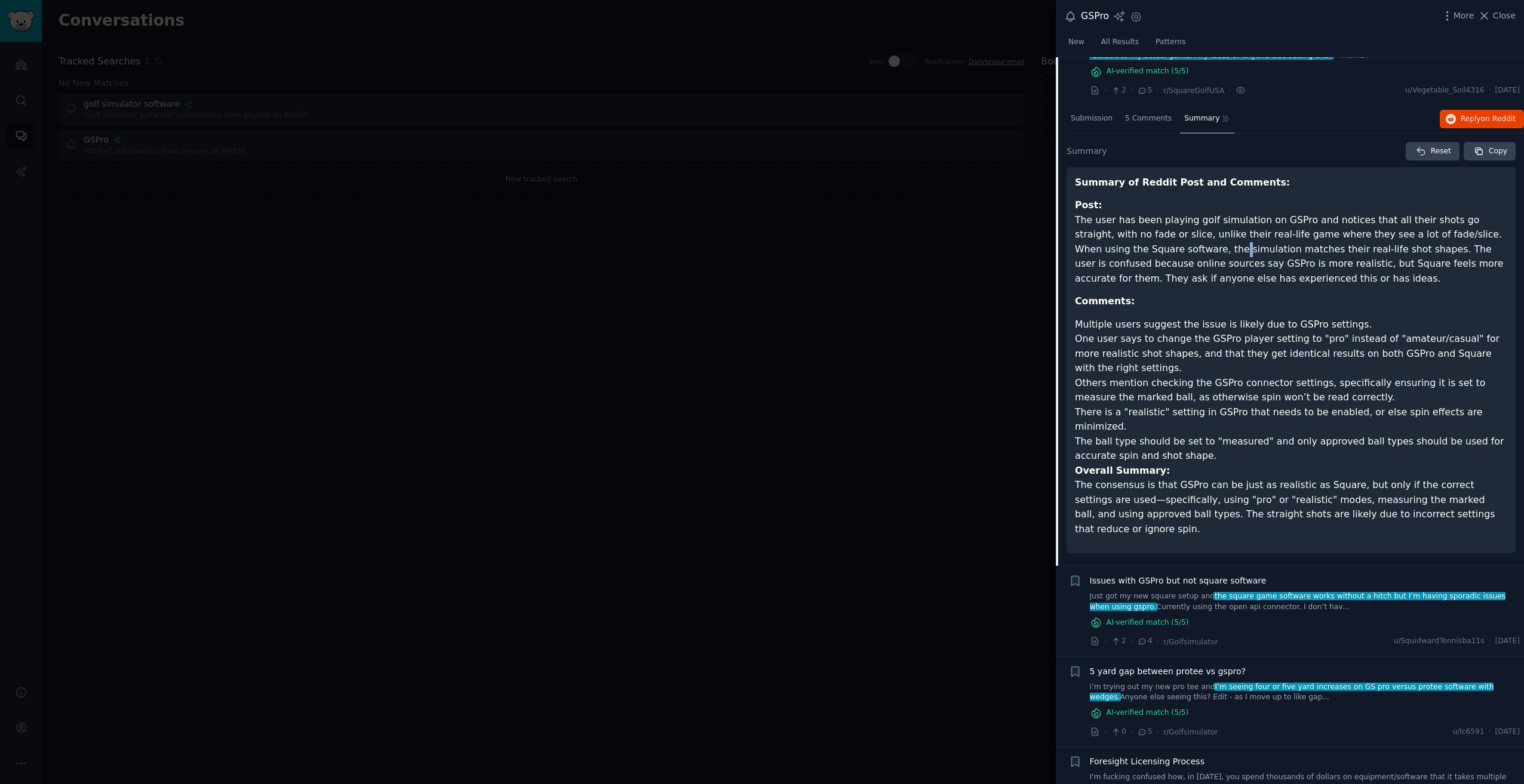
scroll to position [82, 0]
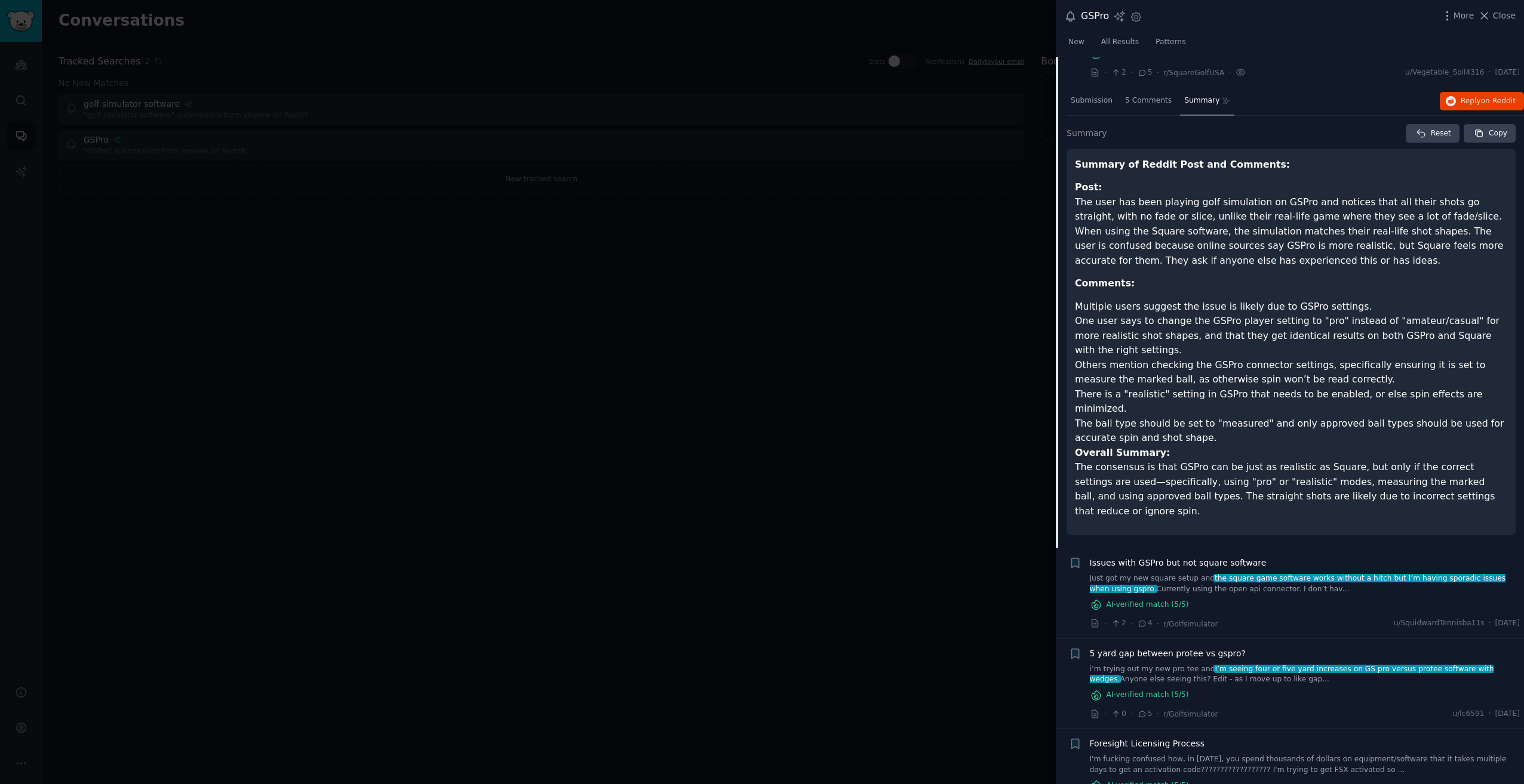
click at [1131, 300] on li "Multiple users suggest the issue is likely due to GSPro settings." at bounding box center [1291, 307] width 432 height 15
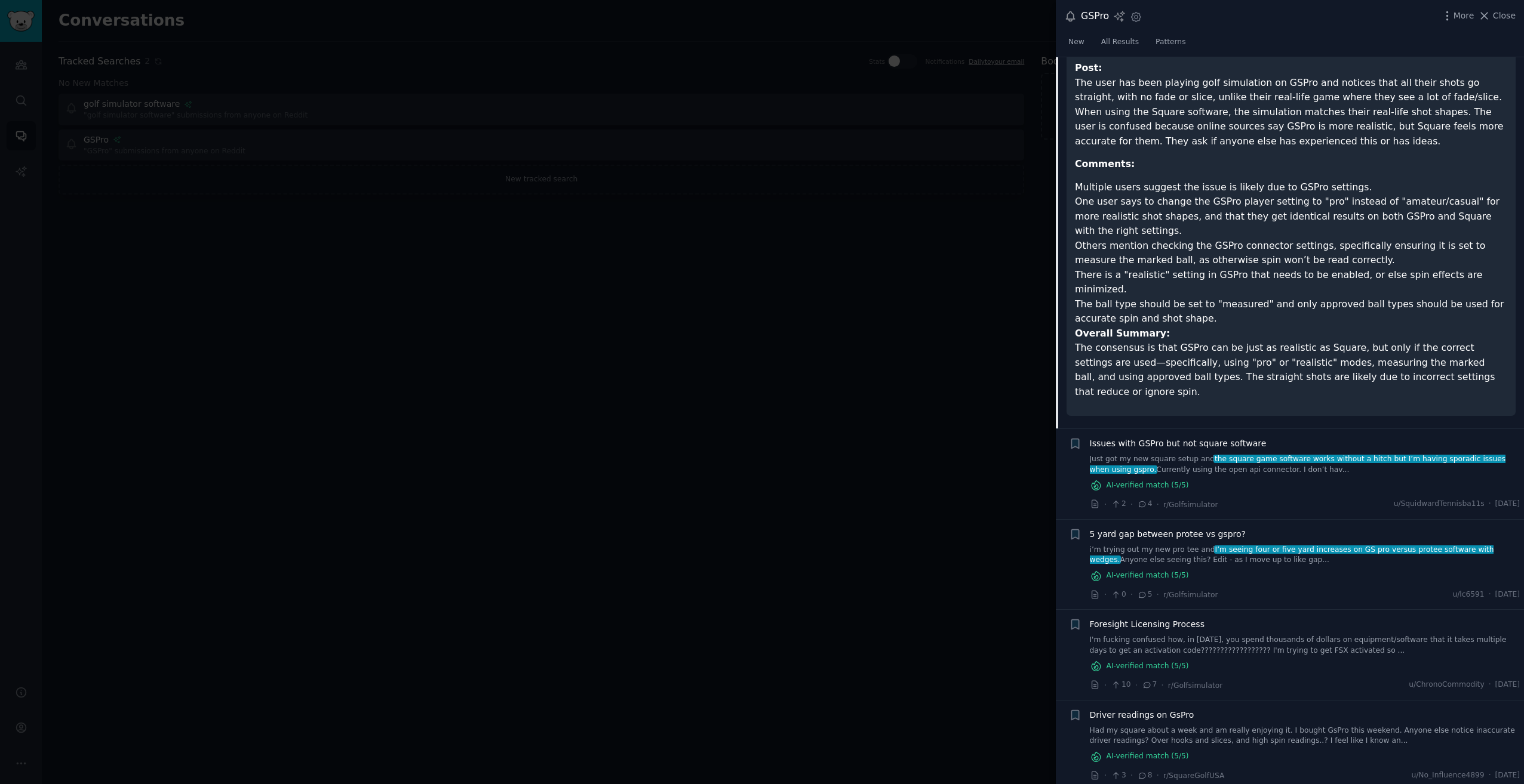
scroll to position [261, 0]
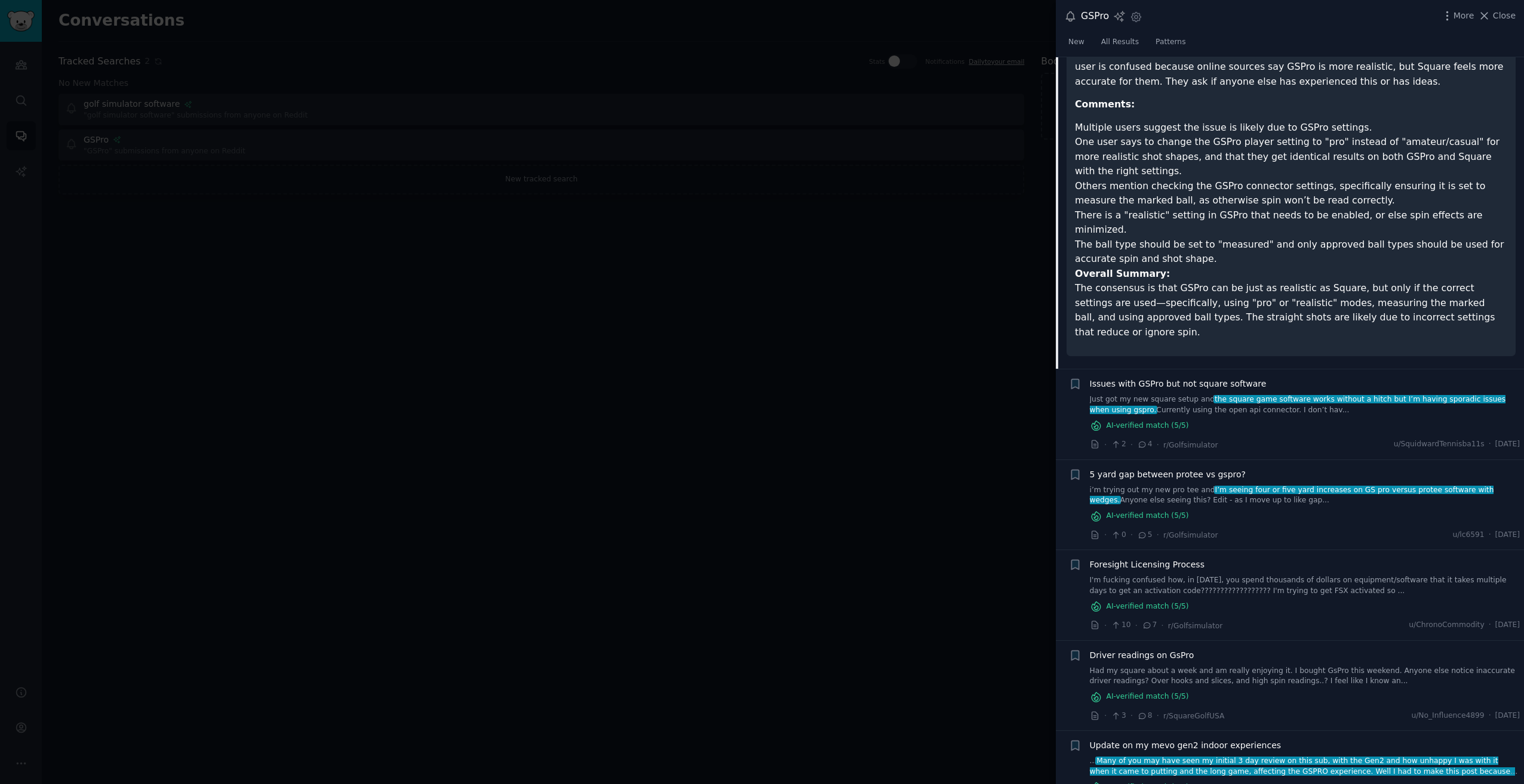
click at [1301, 575] on link "I'm fucking confused how, in [DATE], you spend thousands of dollars on equipmen…" at bounding box center [1305, 586] width 431 height 21
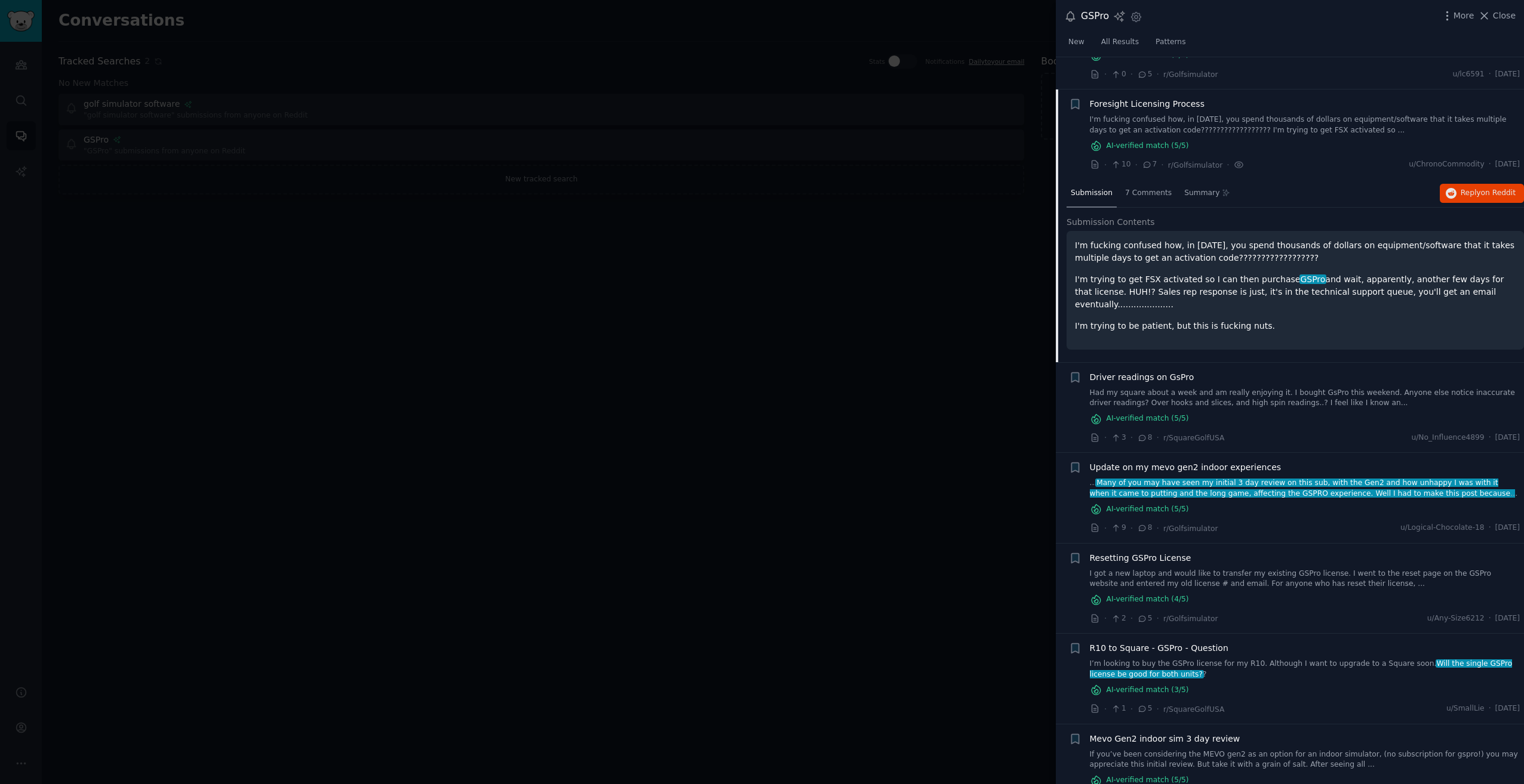
scroll to position [294, 0]
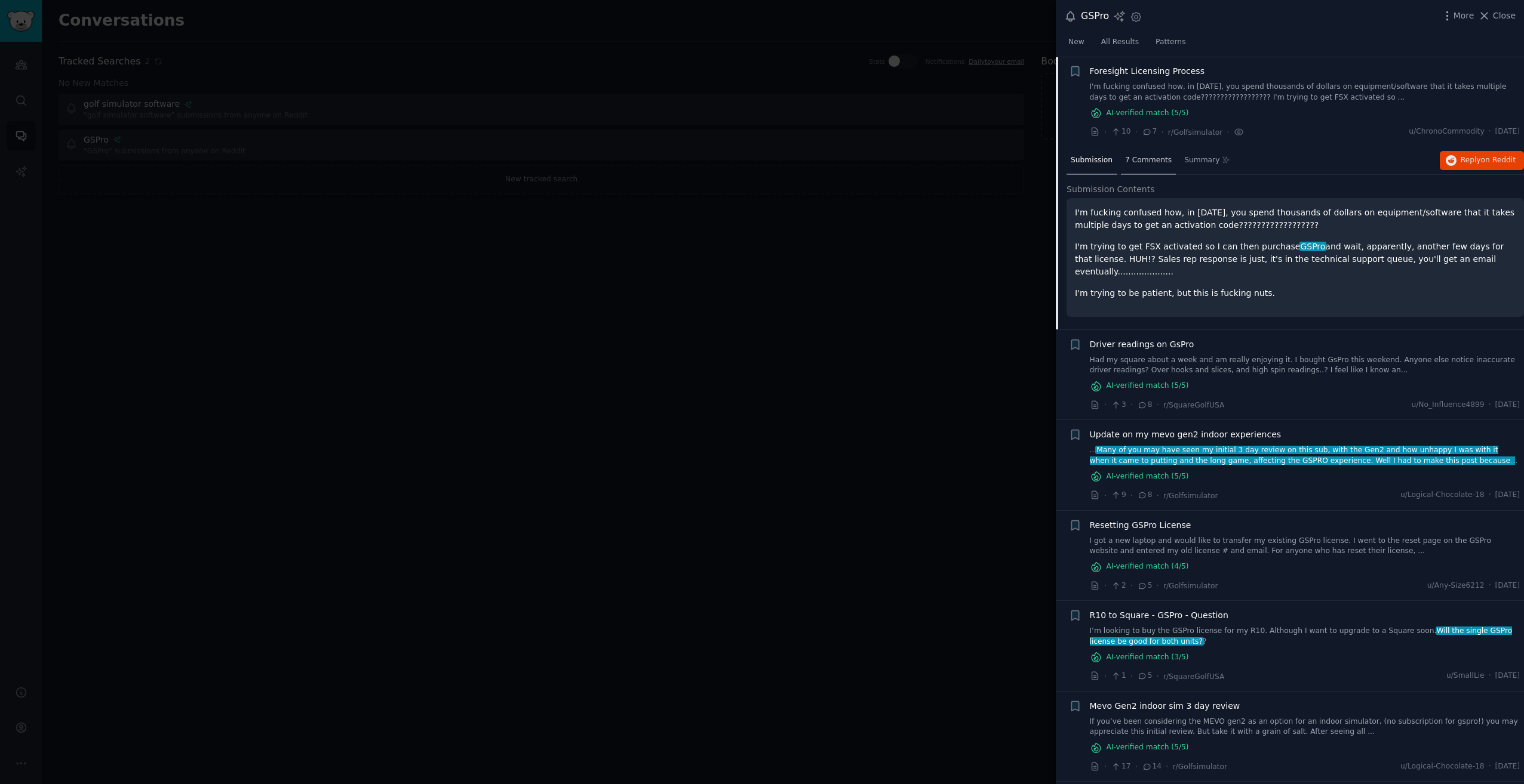
click at [1150, 156] on span "7 Comments" at bounding box center [1148, 160] width 47 height 11
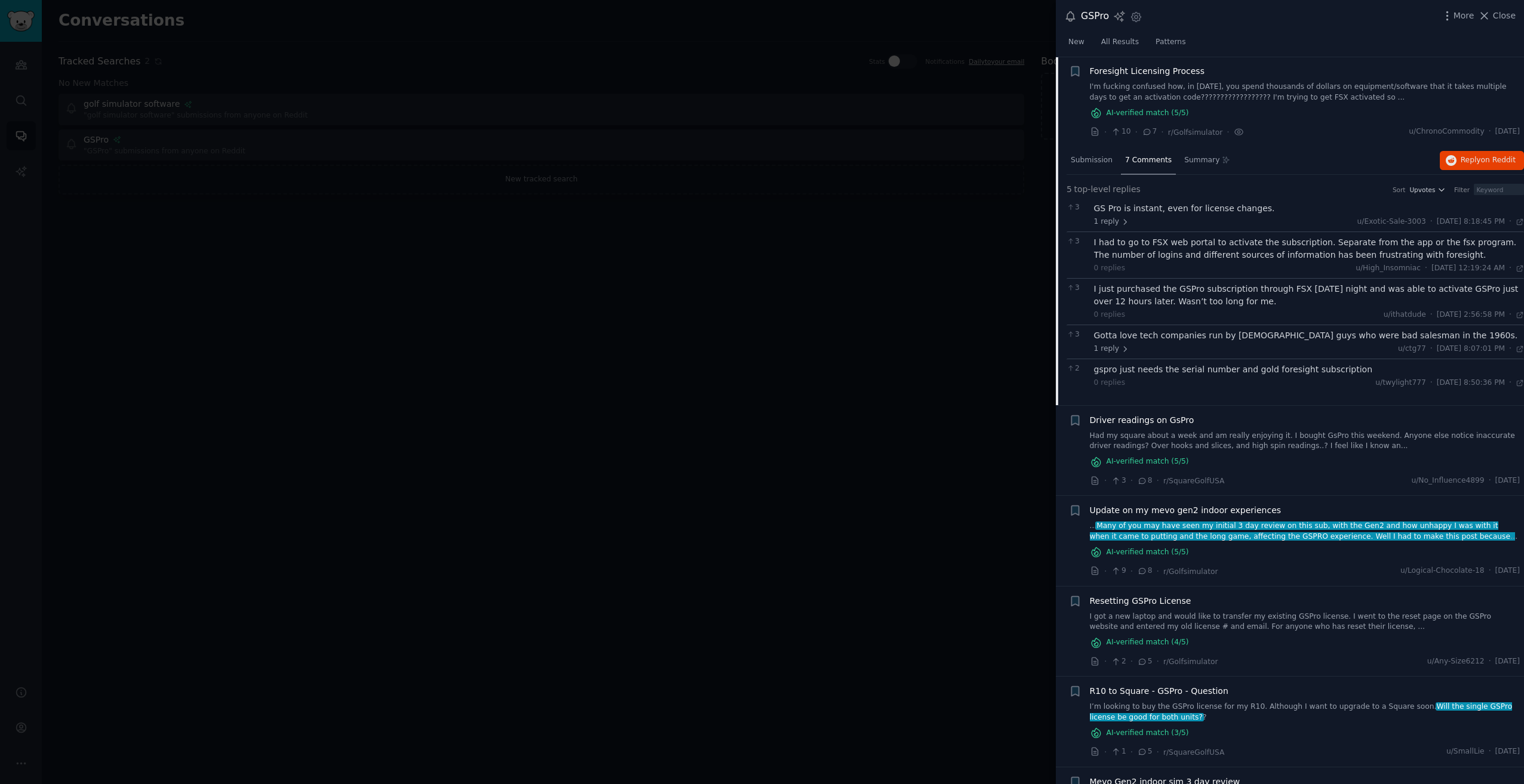
click at [1276, 623] on link "I got a new laptop and would like to transfer my existing GSPro license. I went…" at bounding box center [1305, 622] width 431 height 21
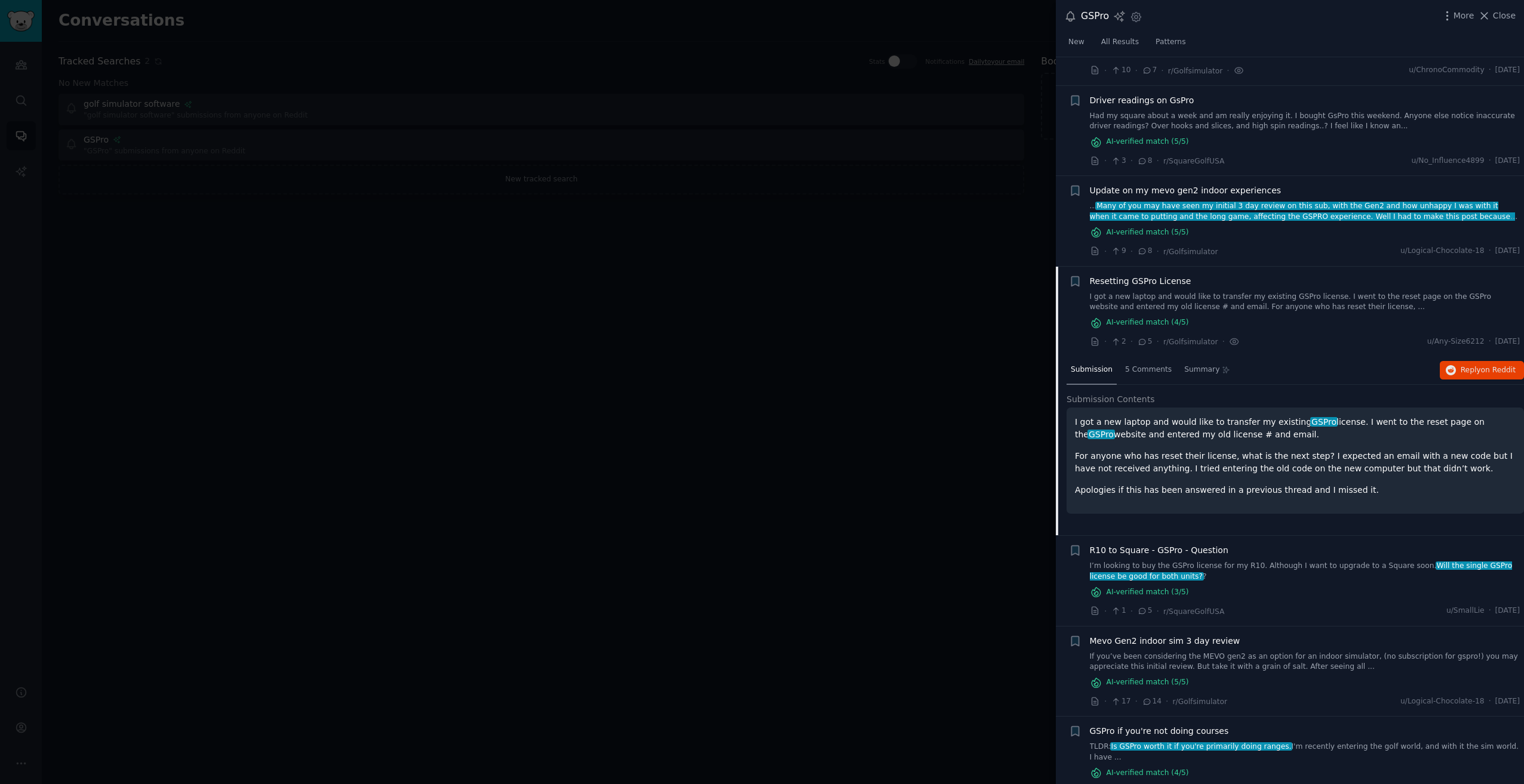
scroll to position [368, 0]
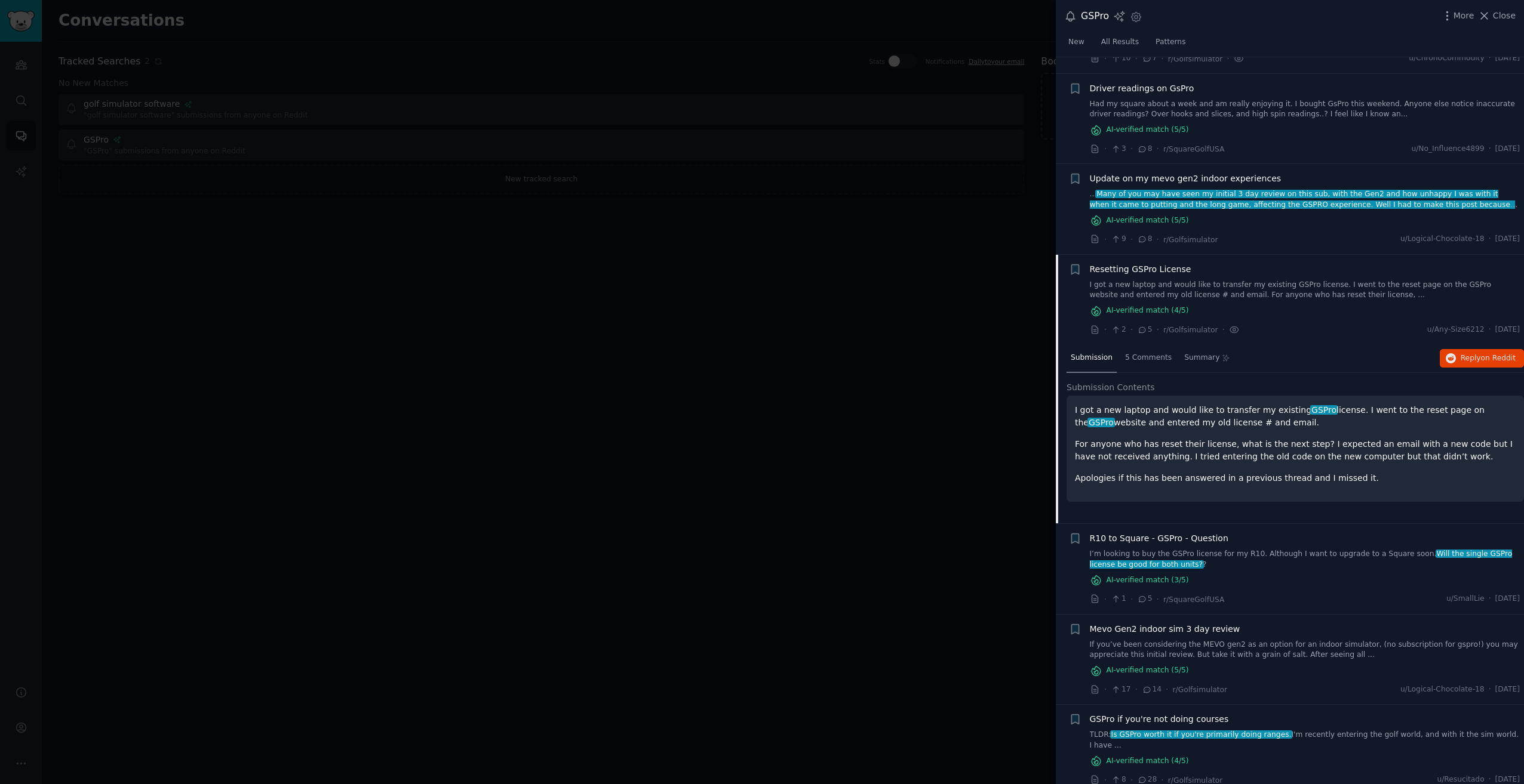
click at [1340, 755] on div "AI-verified match ( 4 /5)" at bounding box center [1305, 761] width 431 height 12
click at [1338, 734] on link "TLDR: Is GSPro worth it if you're primarily doing ranges. I'm recently entering…" at bounding box center [1305, 741] width 431 height 21
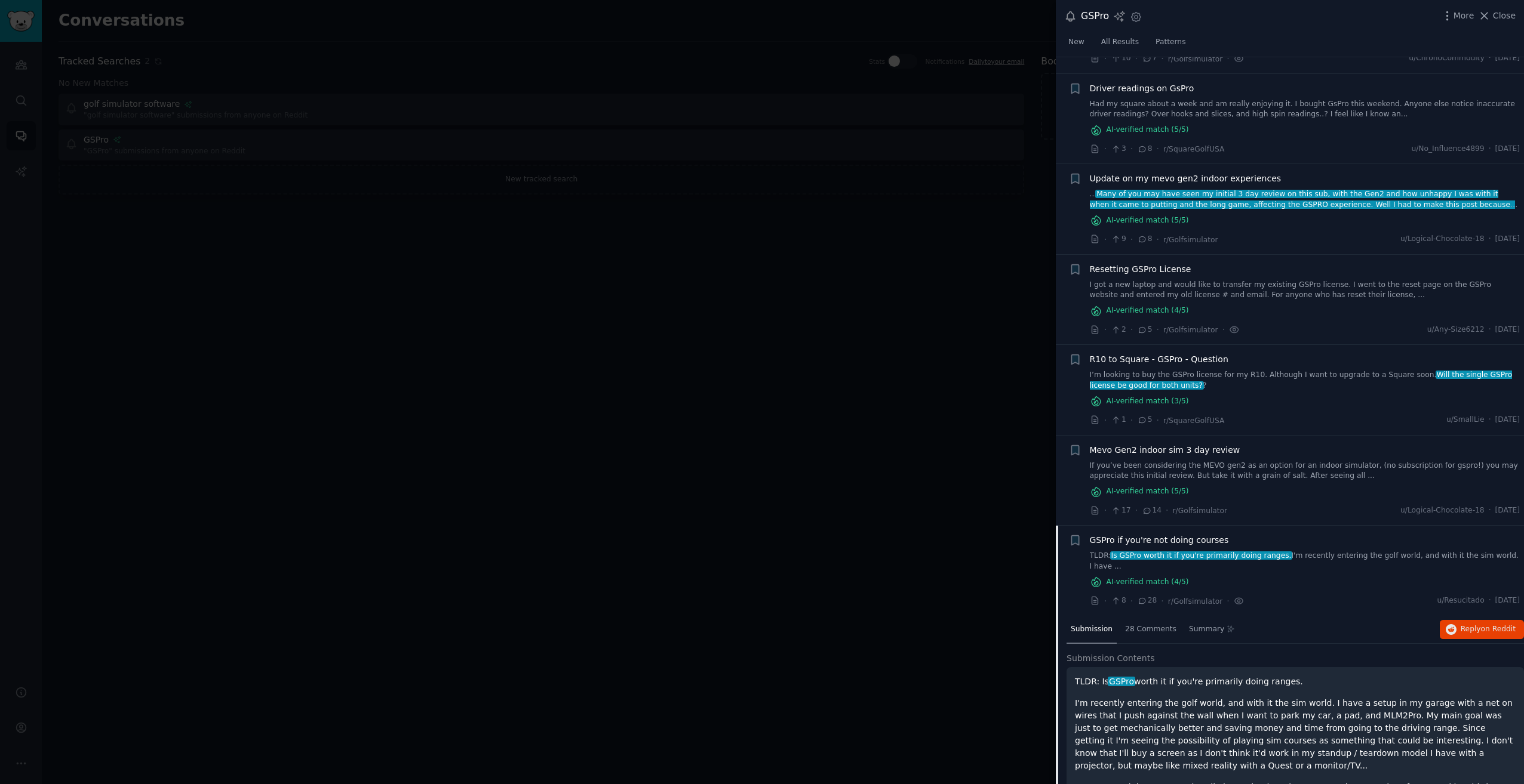
scroll to position [457, 0]
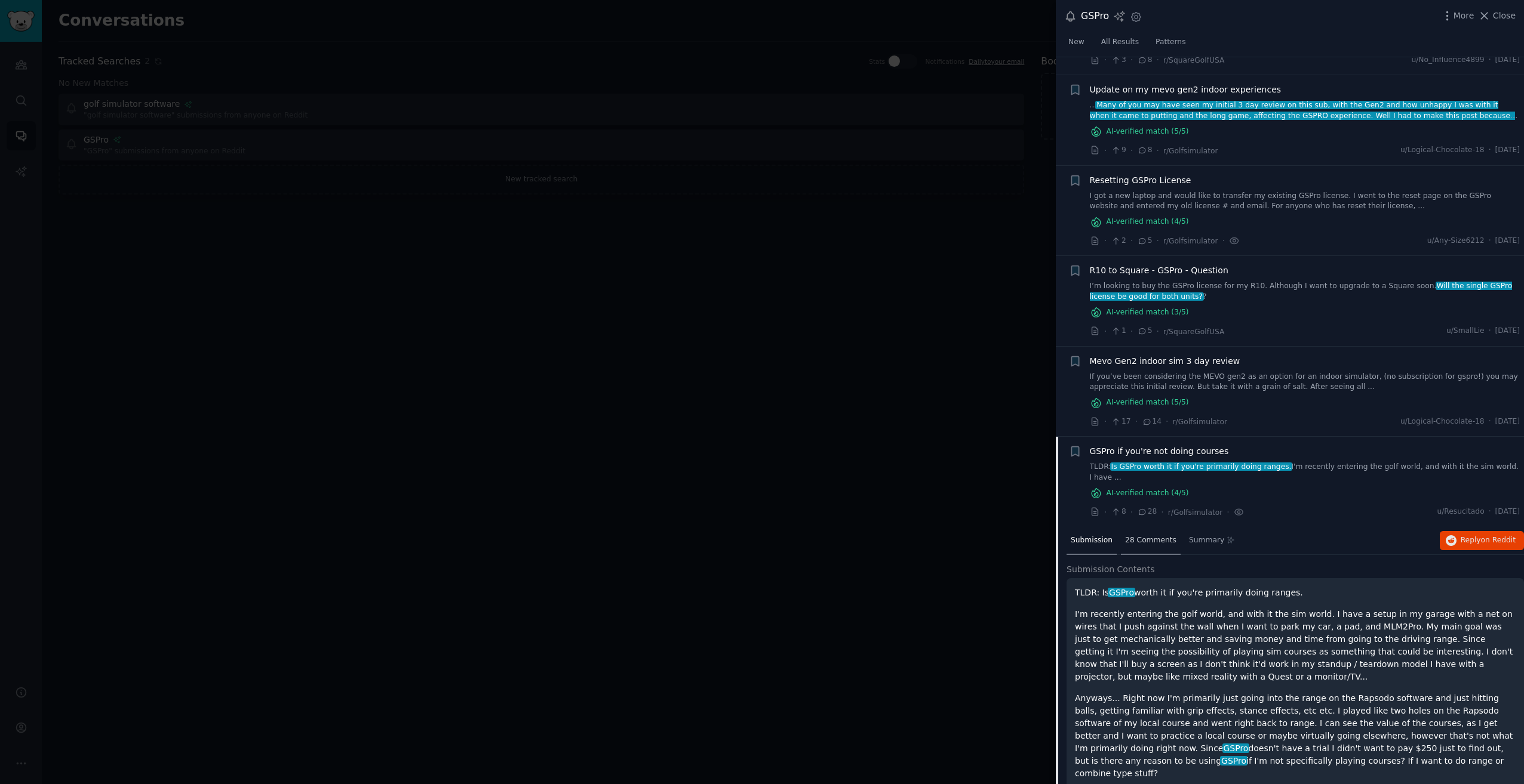
click at [1143, 536] on div "28 Comments" at bounding box center [1151, 541] width 60 height 29
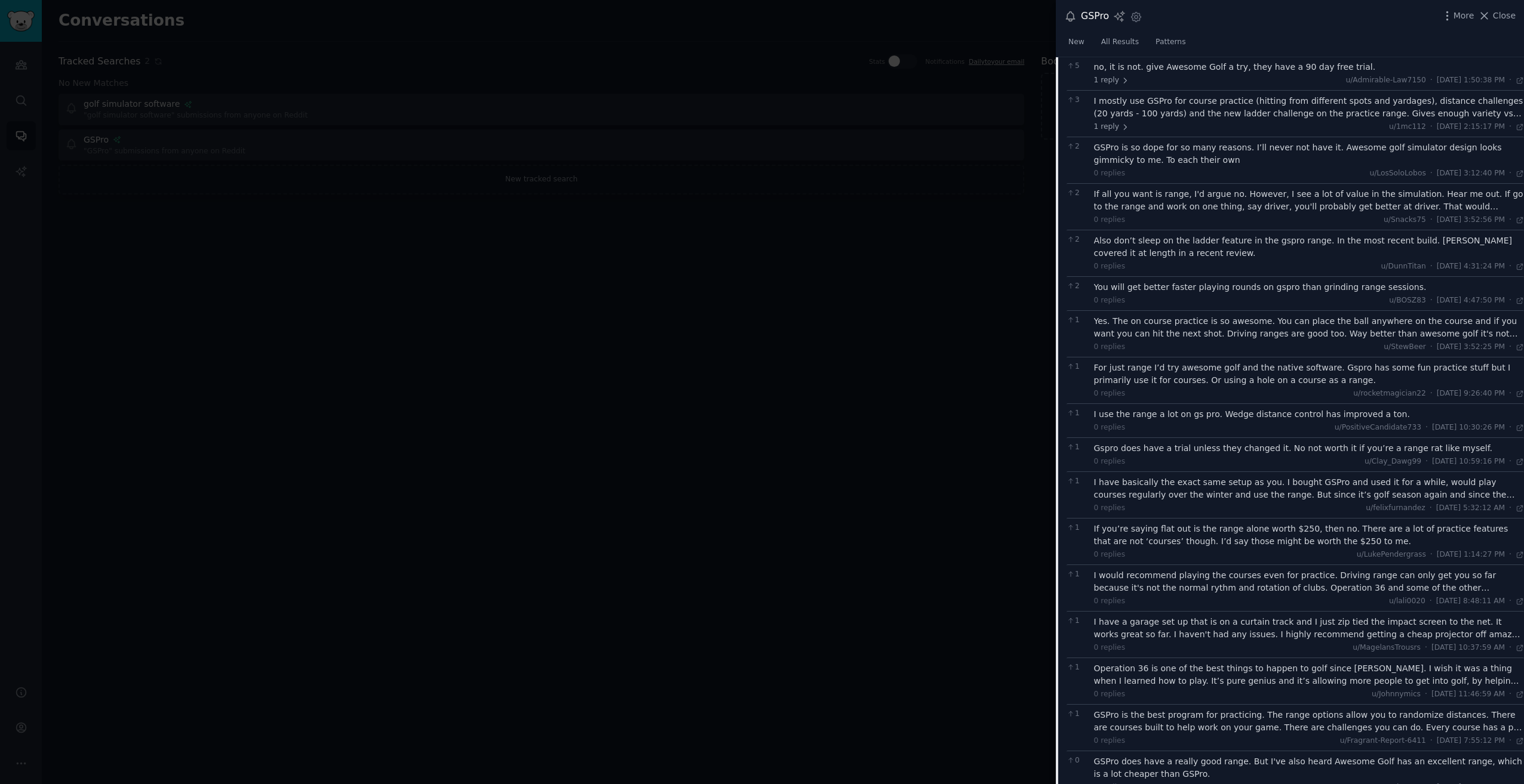
scroll to position [1086, 0]
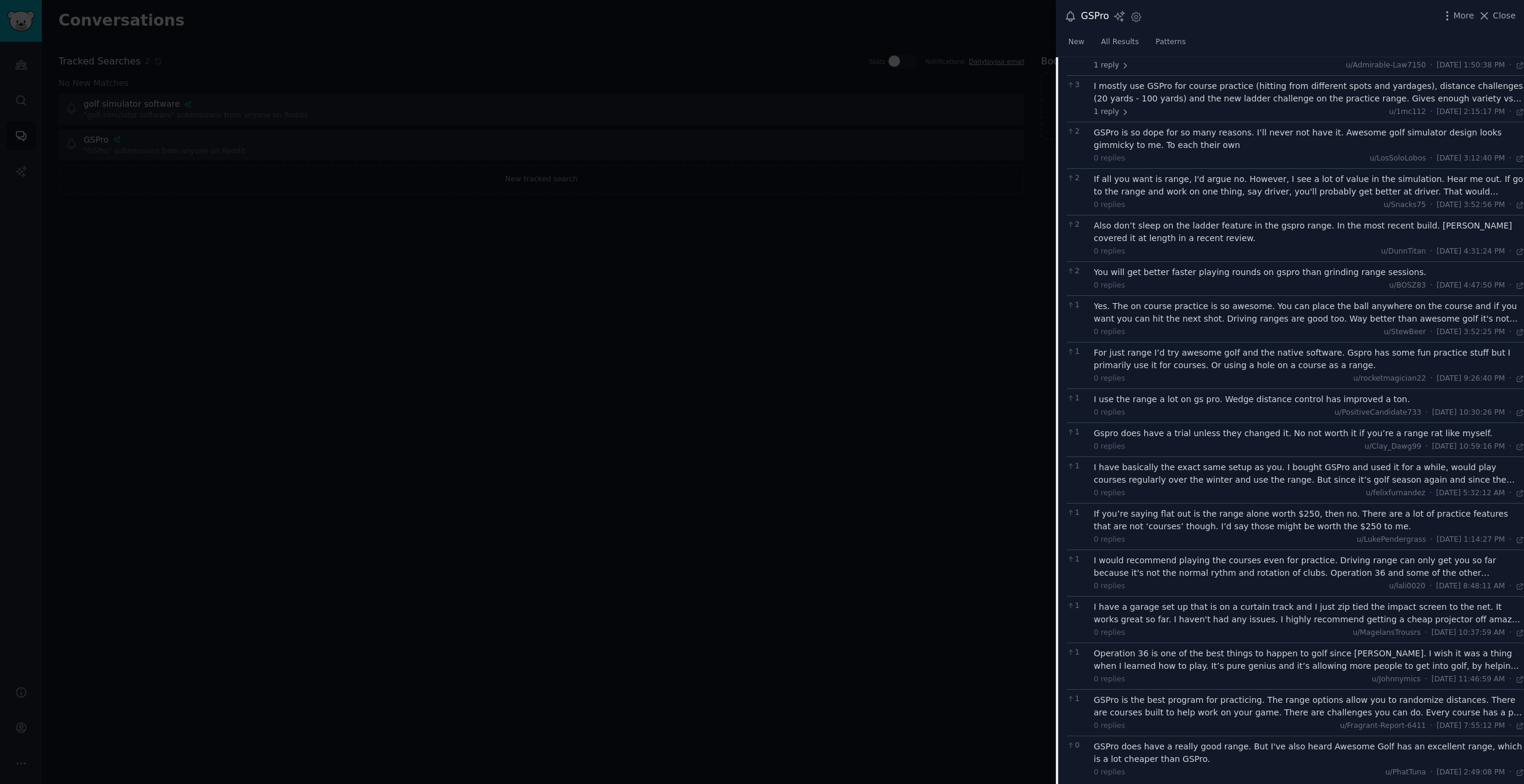
click at [1160, 700] on div "GSPro is the best program for practicing. The range options allow you to random…" at bounding box center [1309, 706] width 431 height 25
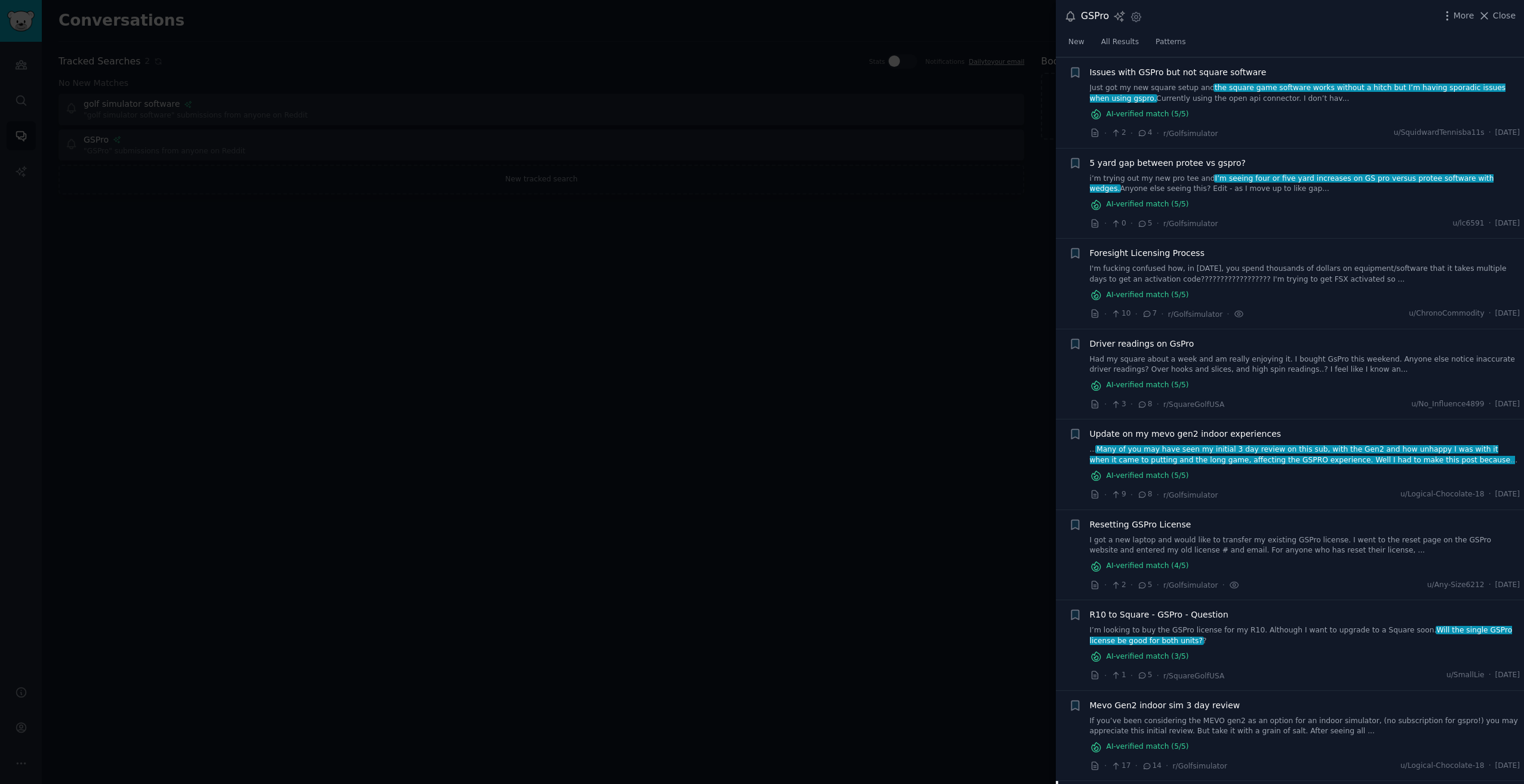
scroll to position [0, 0]
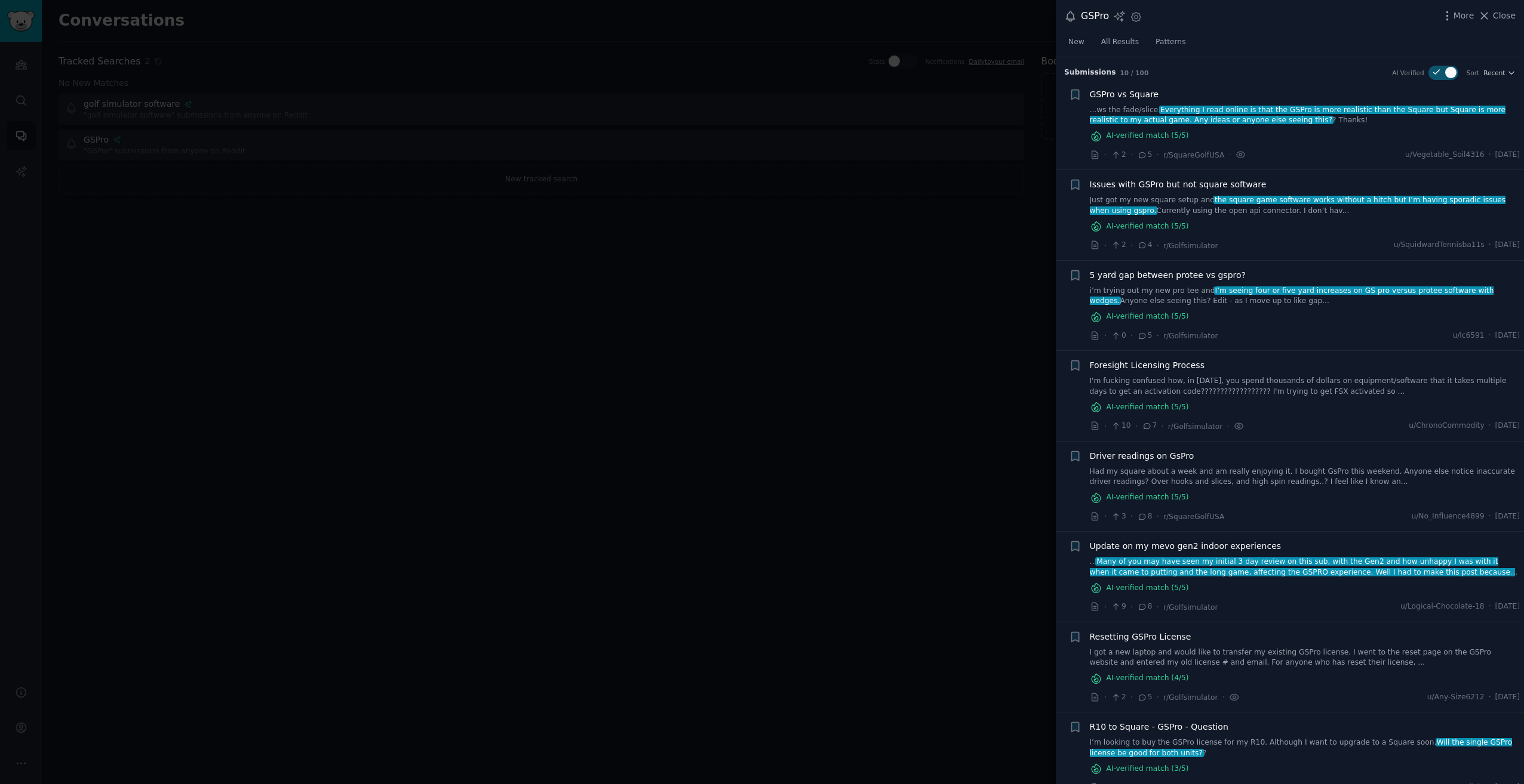
click at [1322, 208] on link "Just got my new square setup and the square game software works without a hitch…" at bounding box center [1305, 206] width 431 height 21
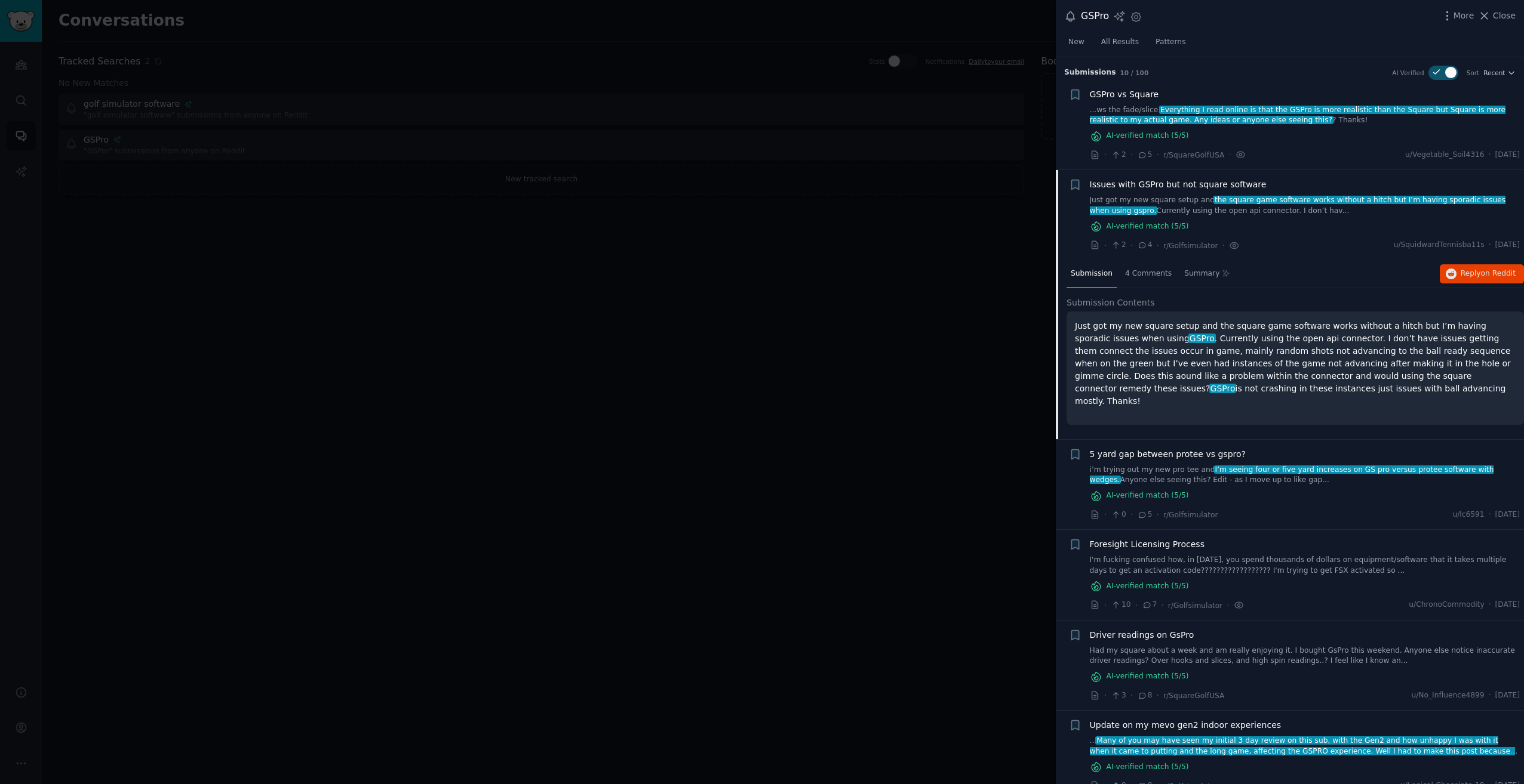
scroll to position [113, 0]
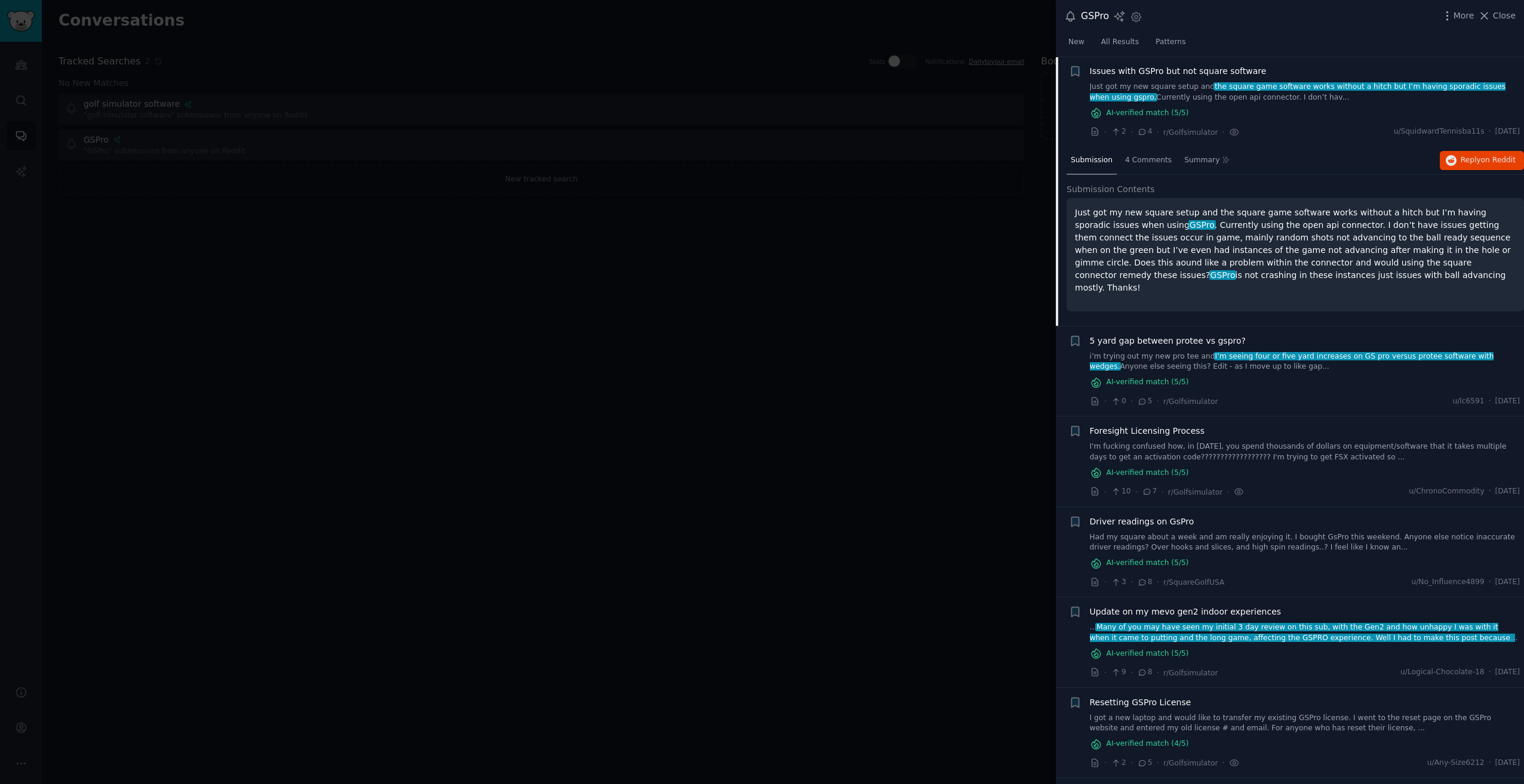
click at [1185, 239] on p "Just got my new square setup and the square game software works without a hitch…" at bounding box center [1295, 250] width 441 height 88
click at [1378, 364] on link "i’m trying out my new pro tee and I’m seeing four or five yard increases on GS …" at bounding box center [1305, 362] width 431 height 21
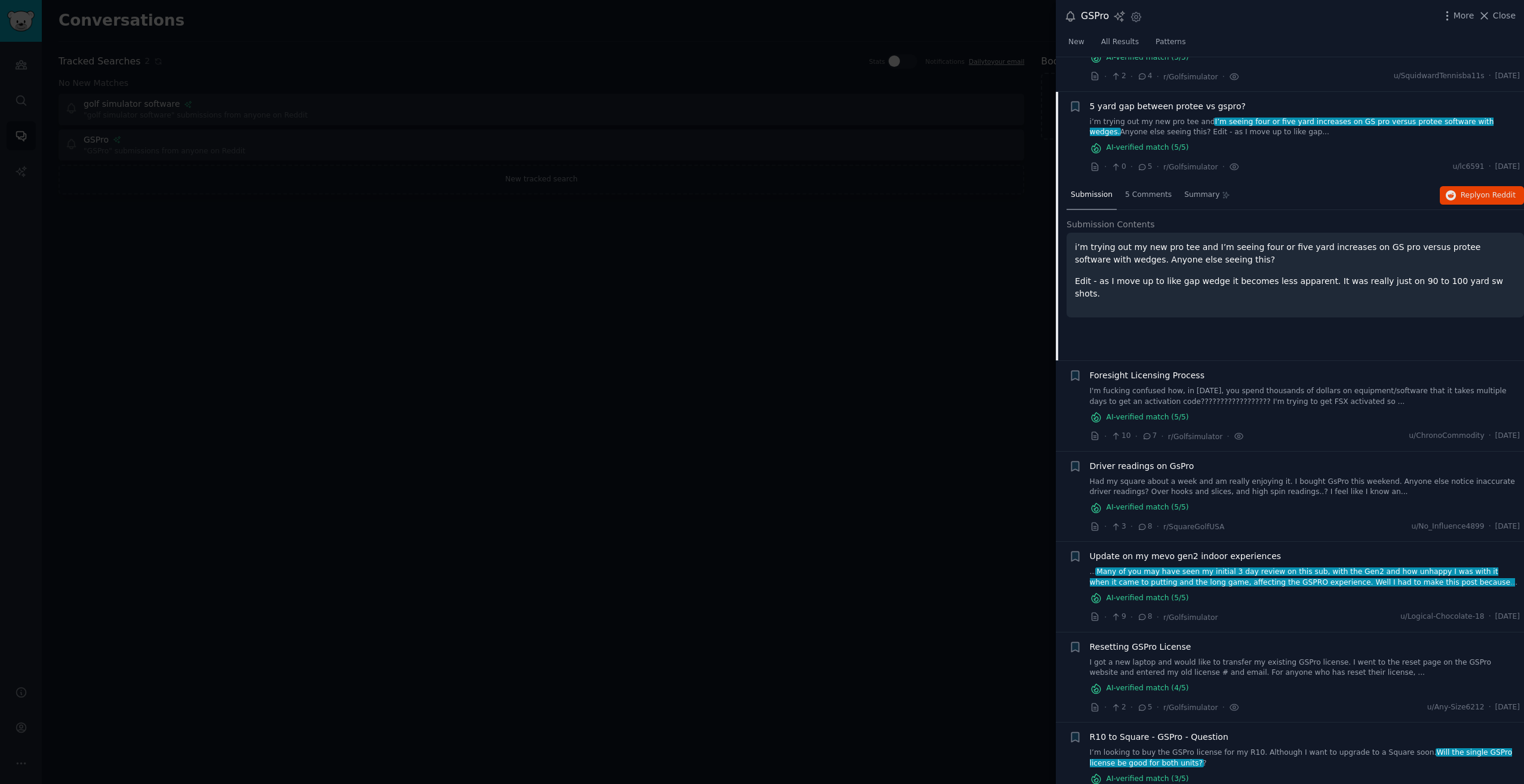
scroll to position [204, 0]
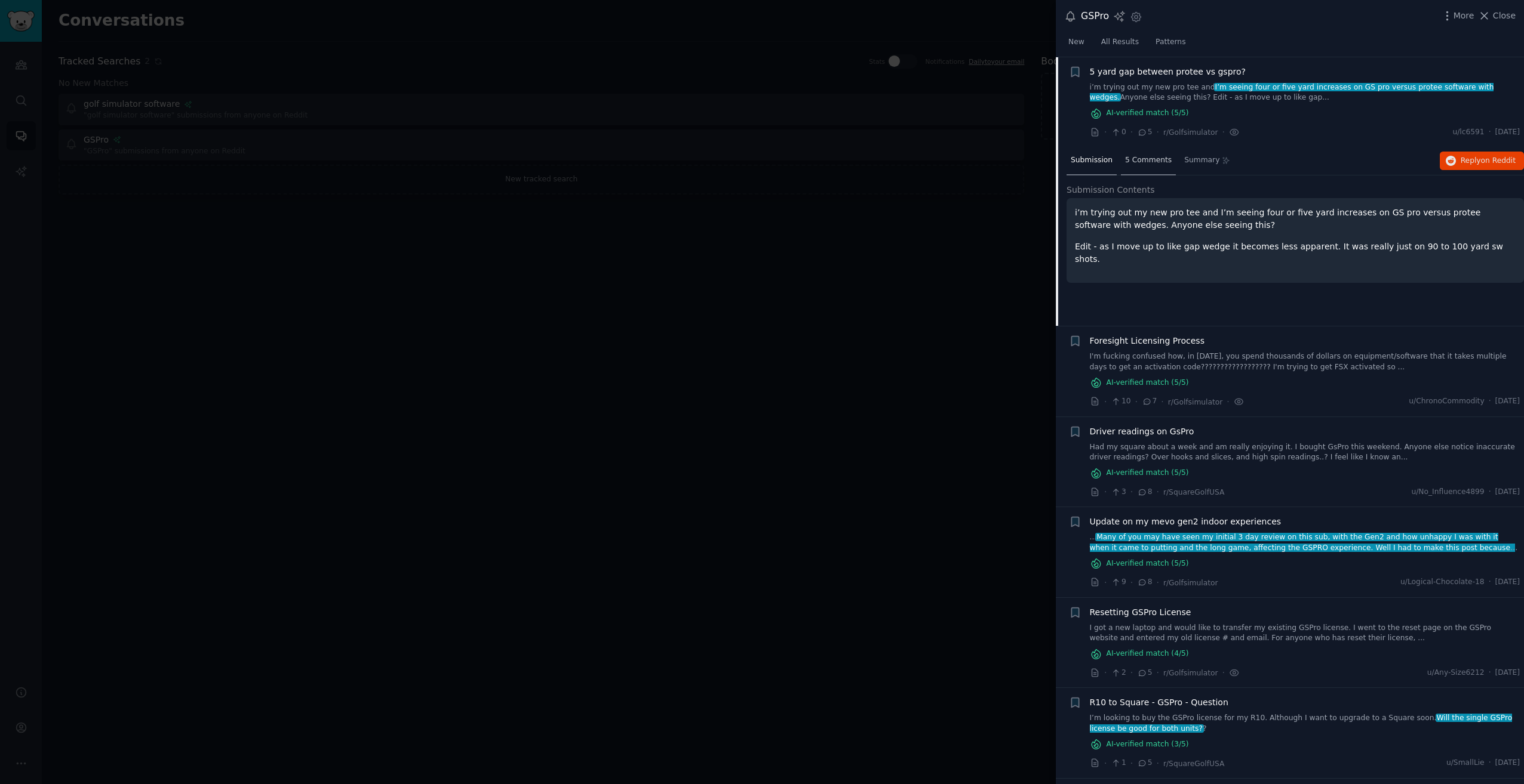
click at [1159, 161] on span "5 Comments" at bounding box center [1148, 160] width 47 height 11
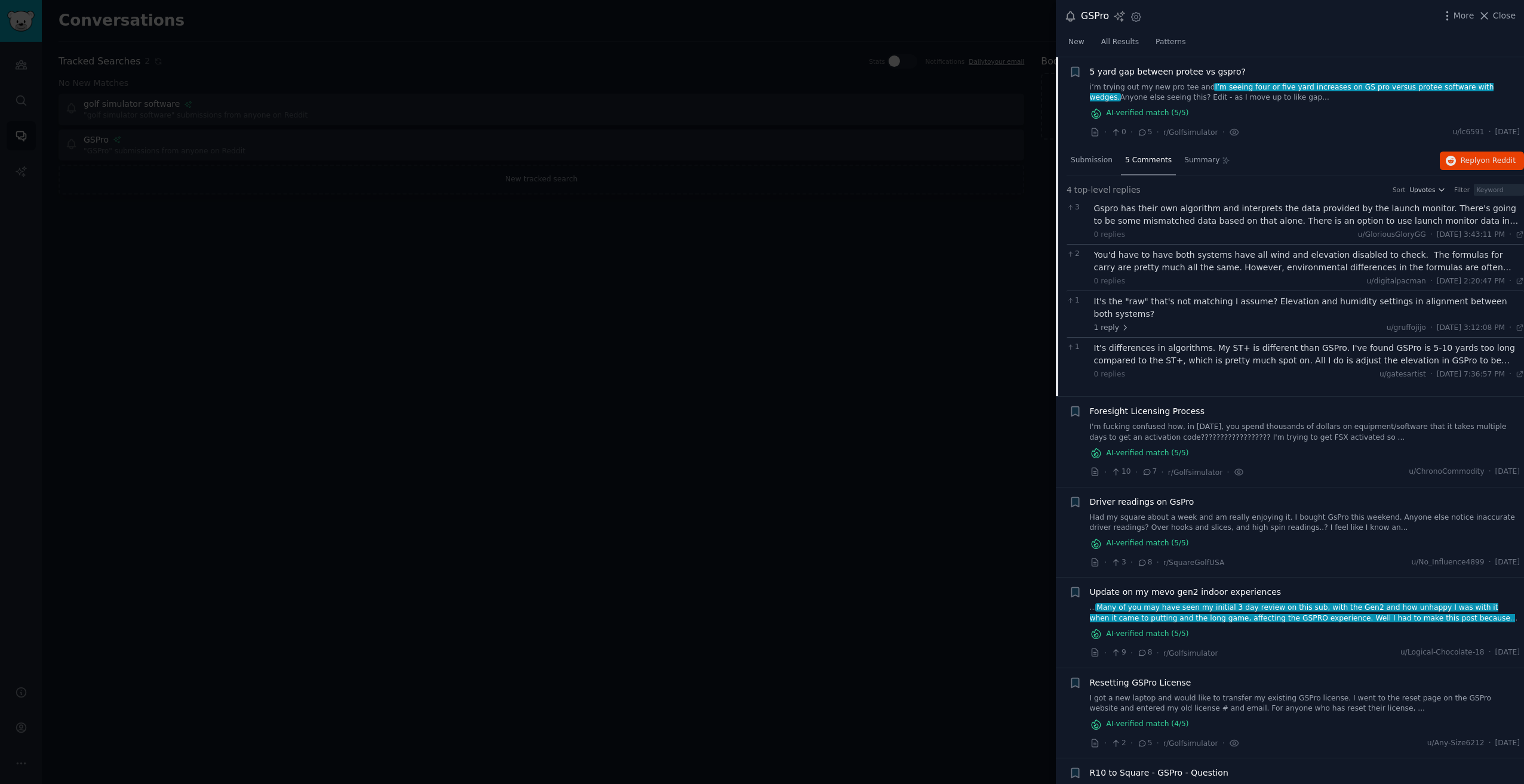
click at [1331, 132] on div "· 0 · 5 · r/Golfsimulator · u/lc6591 · [DATE]" at bounding box center [1305, 132] width 431 height 12
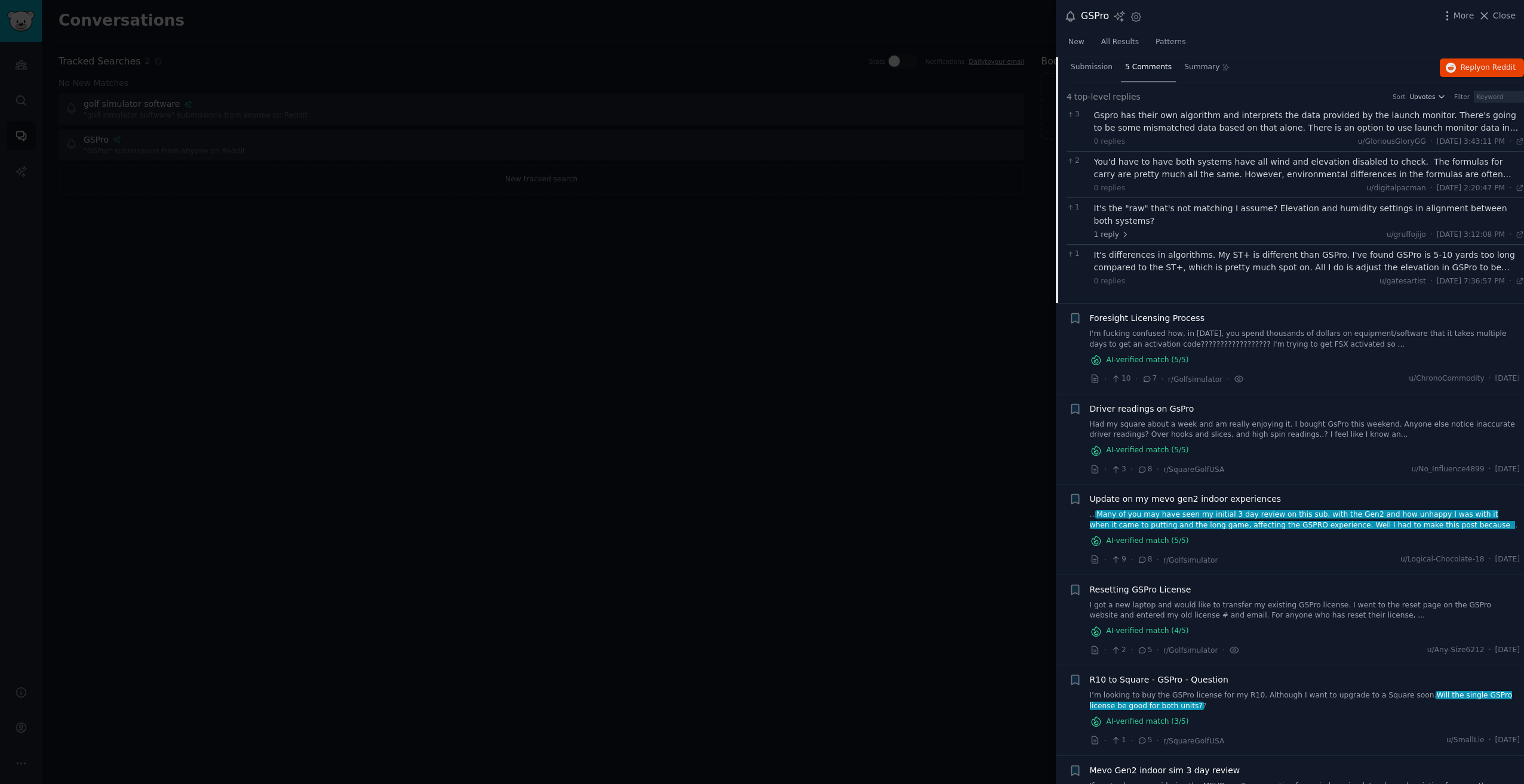
scroll to position [323, 0]
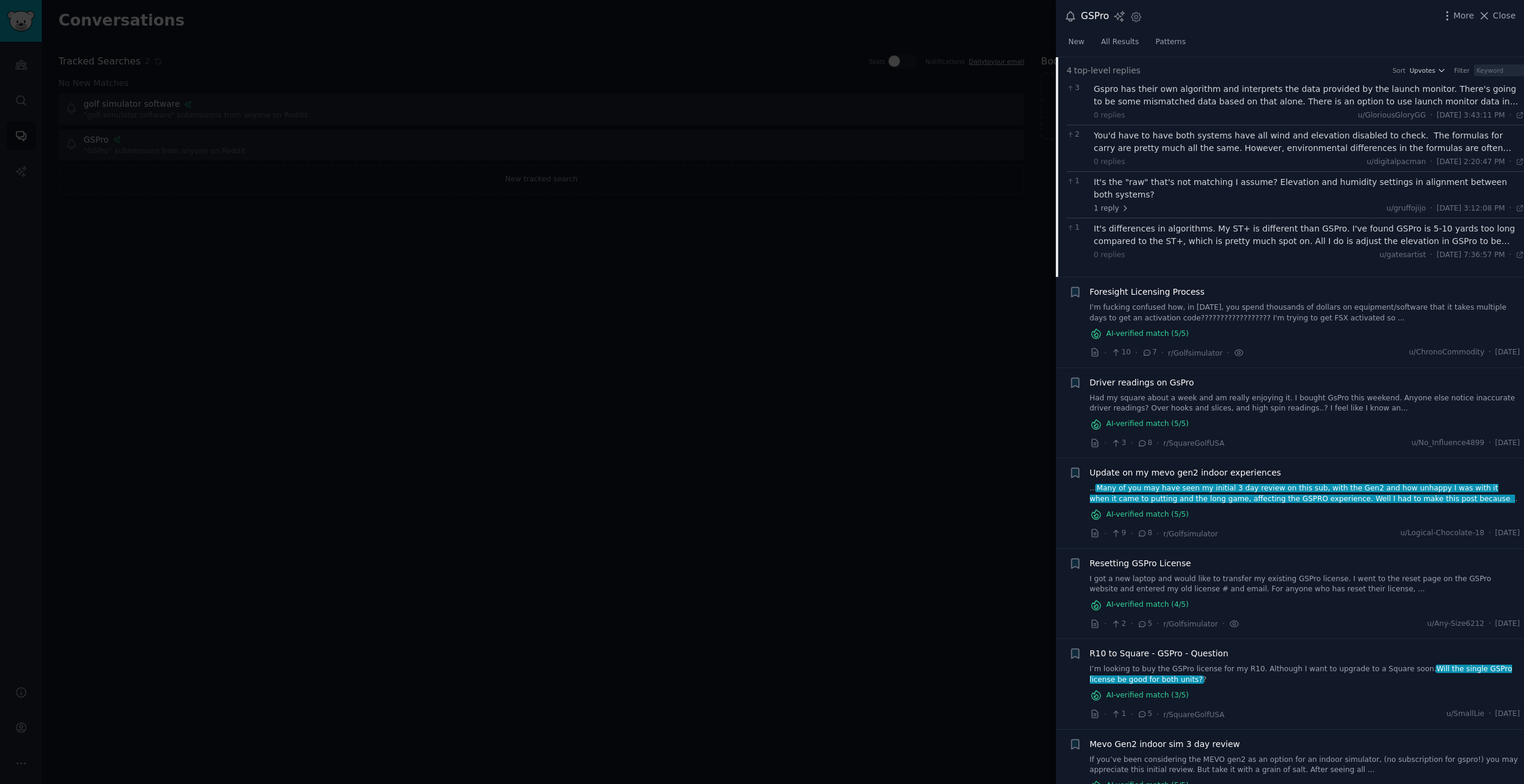
click at [1286, 404] on div "Driver readings on GsPro Had my square about a week and am really enjoying it. …" at bounding box center [1305, 404] width 431 height 54
click at [1301, 394] on link "Had my square about a week and am really enjoying it. I bought GsPro this weeke…" at bounding box center [1305, 404] width 431 height 21
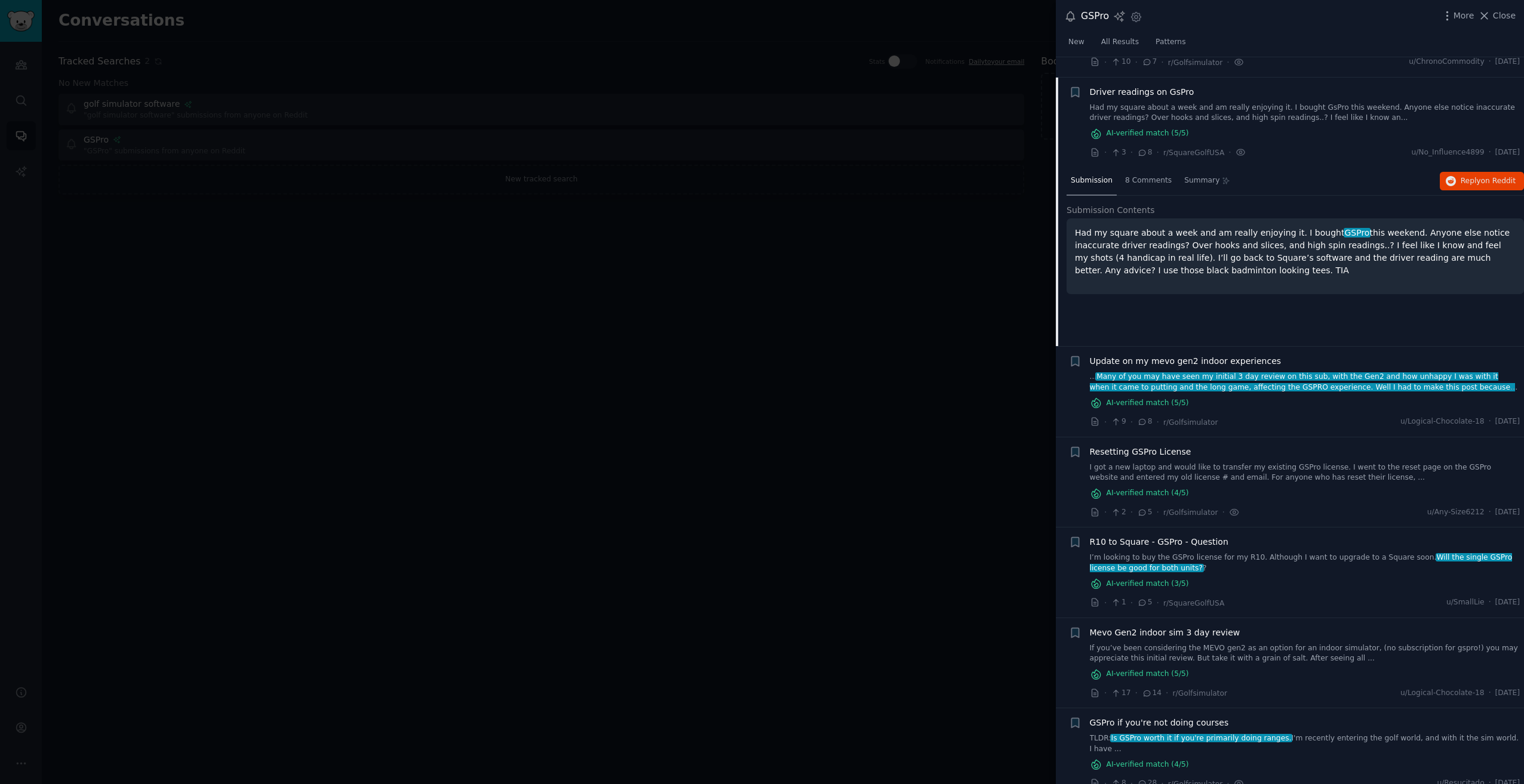
scroll to position [368, 0]
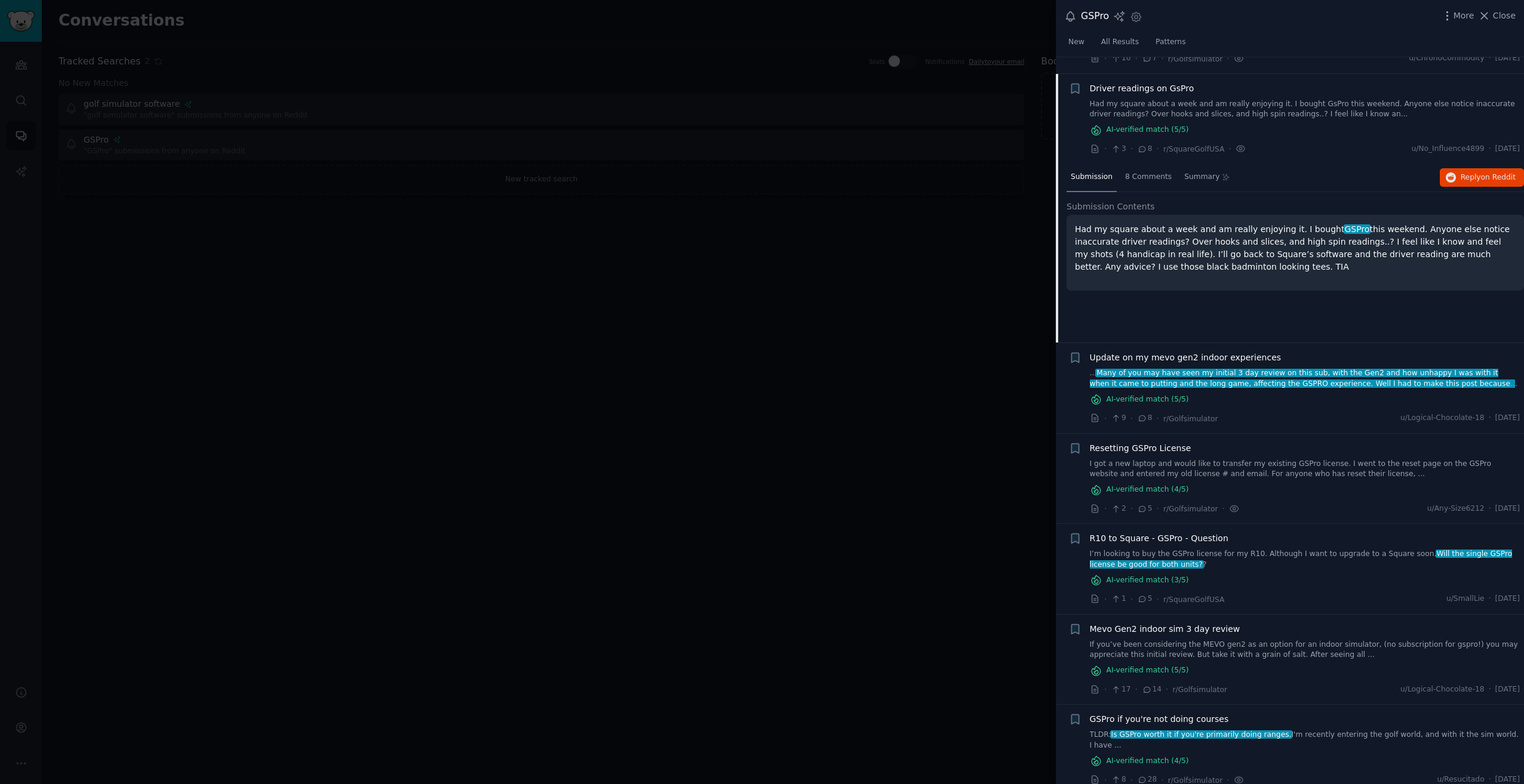
click at [1292, 733] on link "TLDR: Is GSPro worth it if you're primarily doing ranges. I'm recently entering…" at bounding box center [1305, 741] width 431 height 21
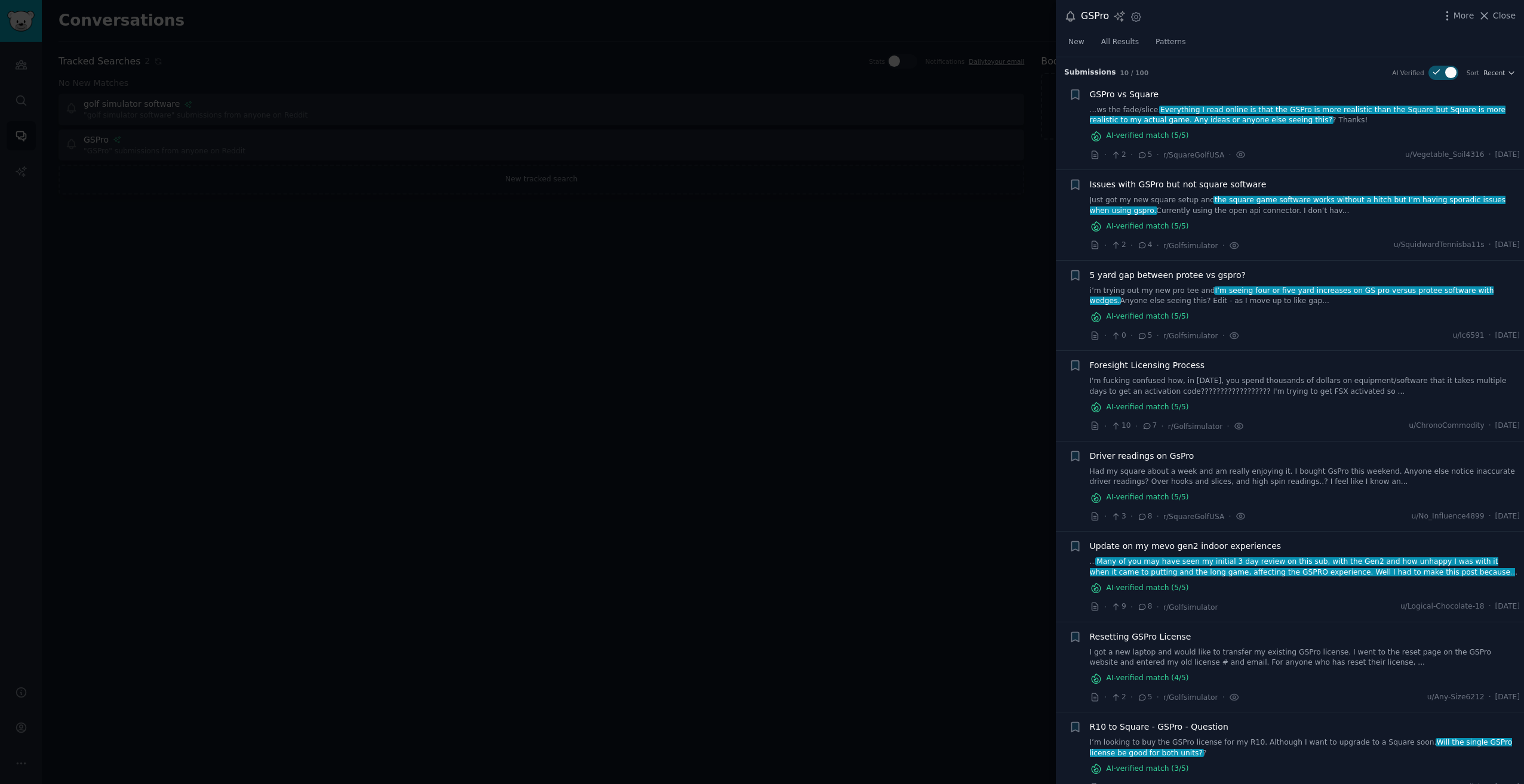
click at [346, 204] on div at bounding box center [762, 392] width 1524 height 784
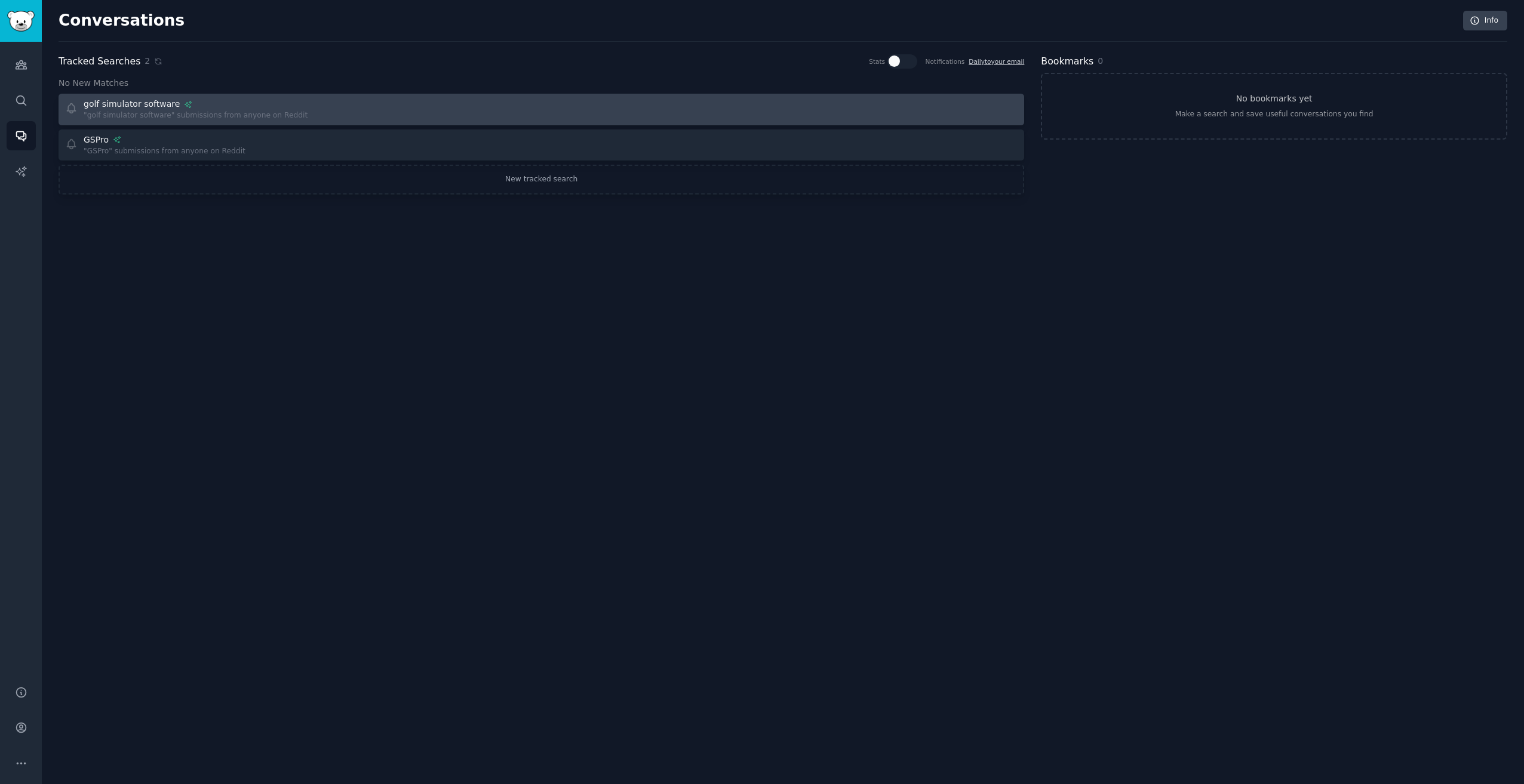
click at [204, 112] on div ""golf simulator software" submissions from anyone on Reddit" at bounding box center [195, 115] width 224 height 11
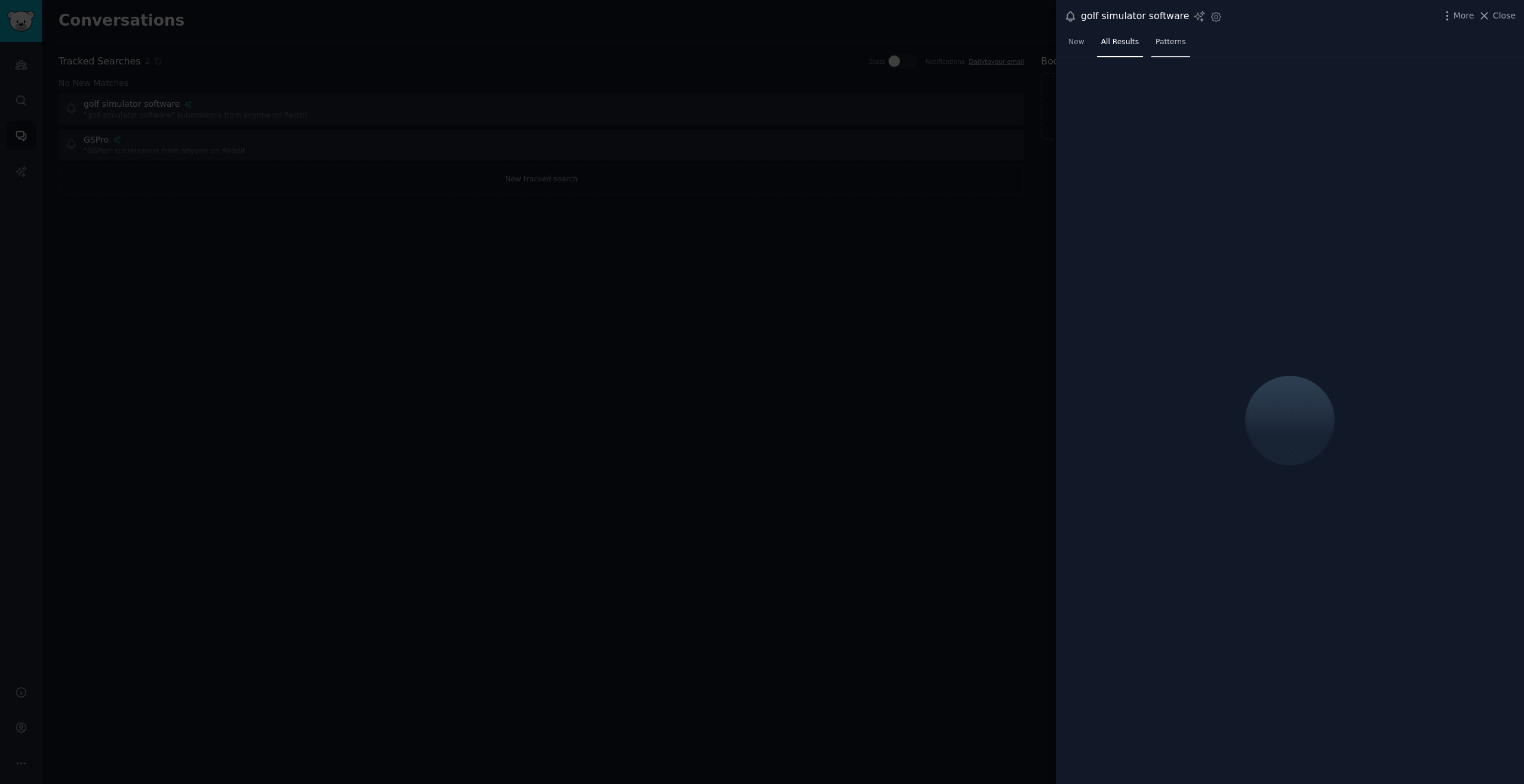
click at [1170, 49] on link "Patterns" at bounding box center [1170, 45] width 38 height 25
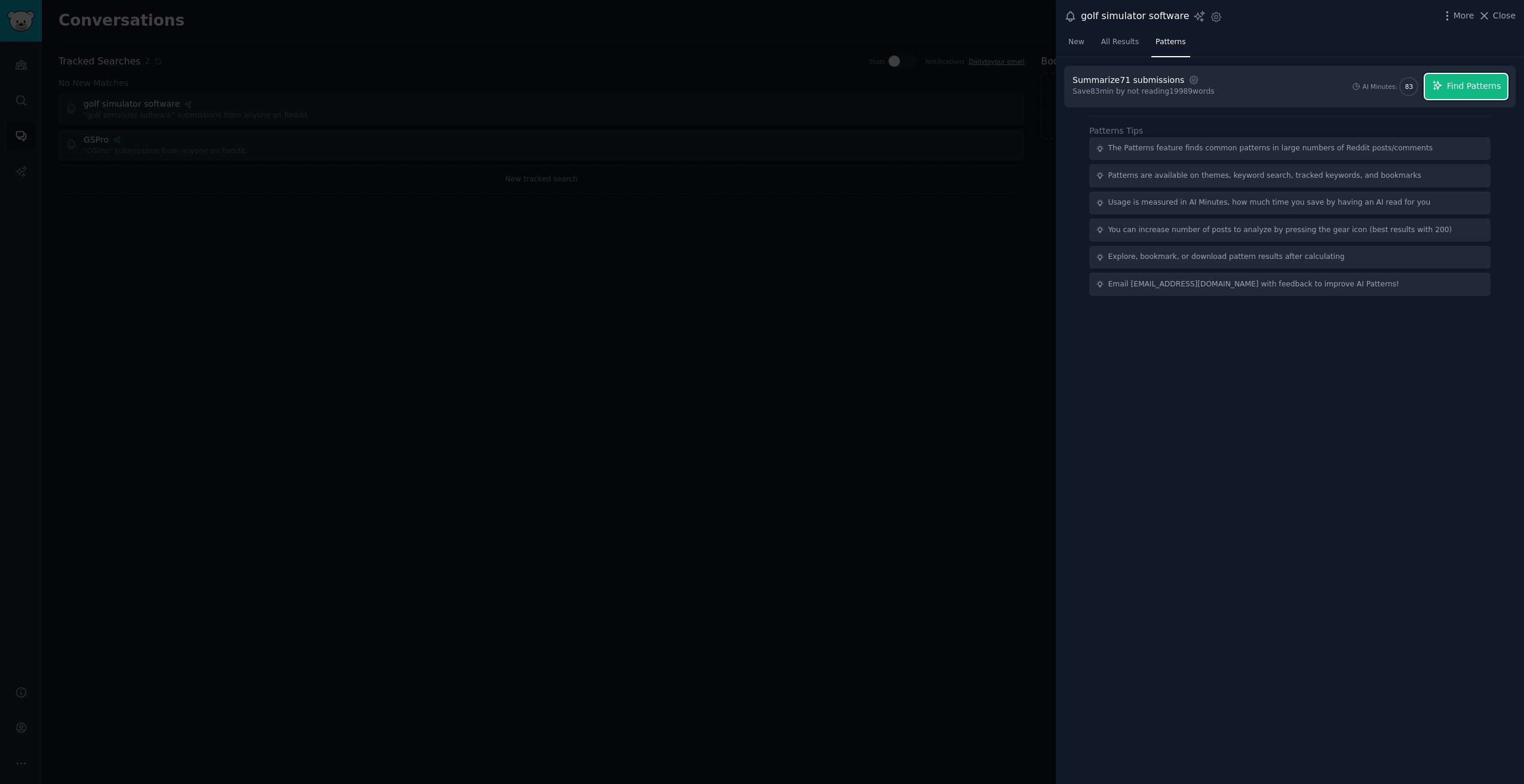
click at [1473, 86] on span "Find Patterns" at bounding box center [1474, 86] width 54 height 12
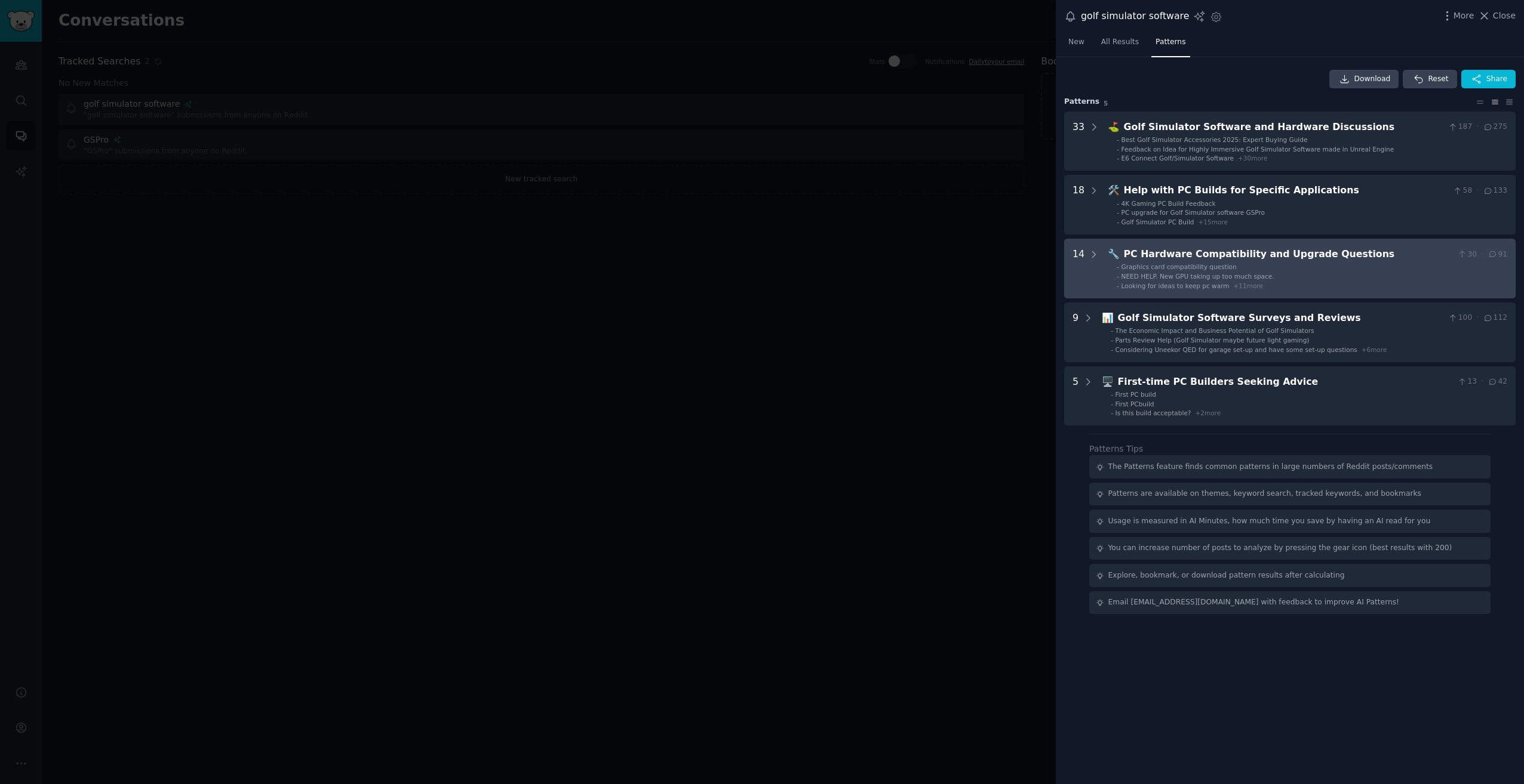
click at [1233, 288] on span "+ 11 more" at bounding box center [1248, 285] width 29 height 7
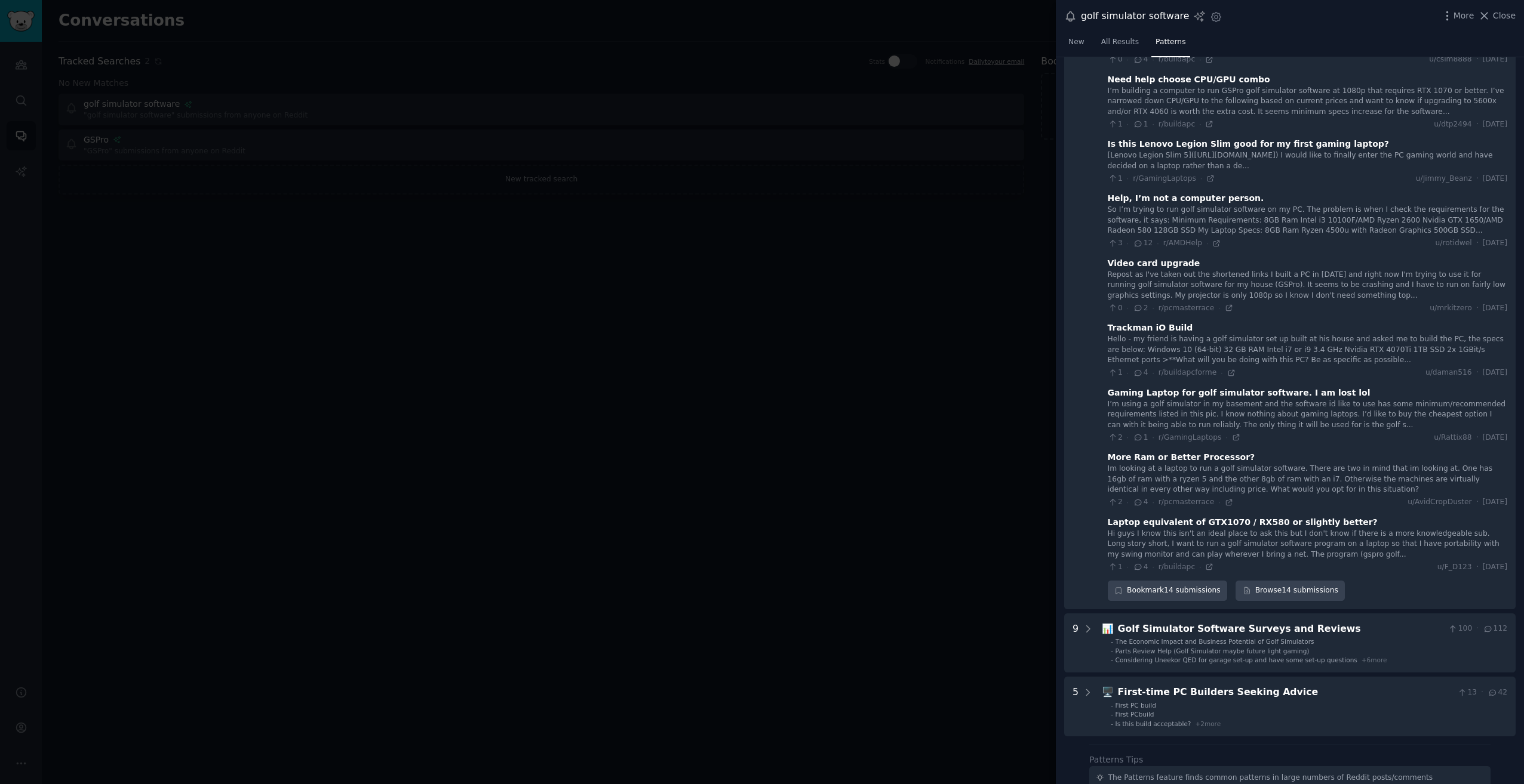
scroll to position [600, 0]
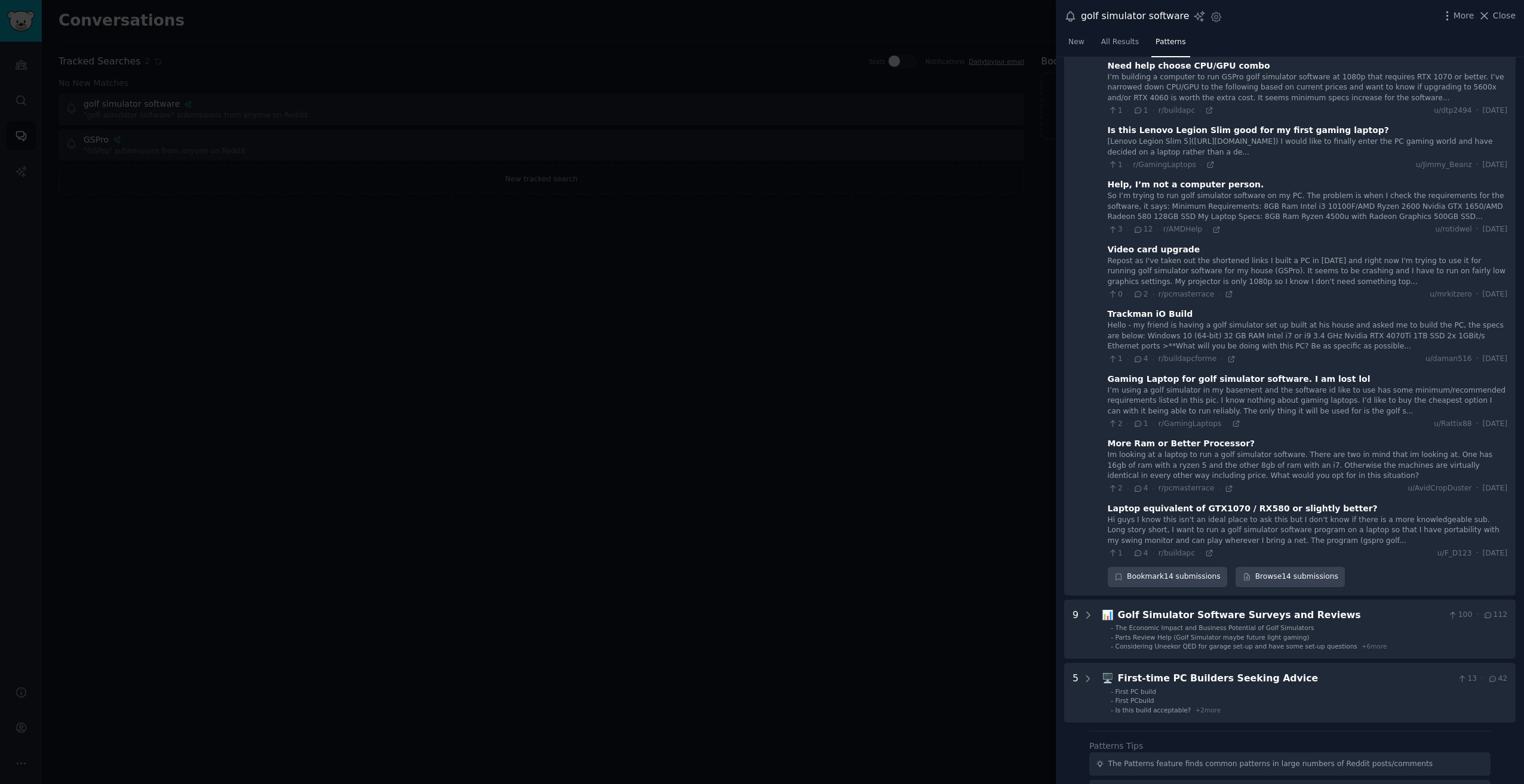
click at [334, 378] on div at bounding box center [762, 392] width 1524 height 784
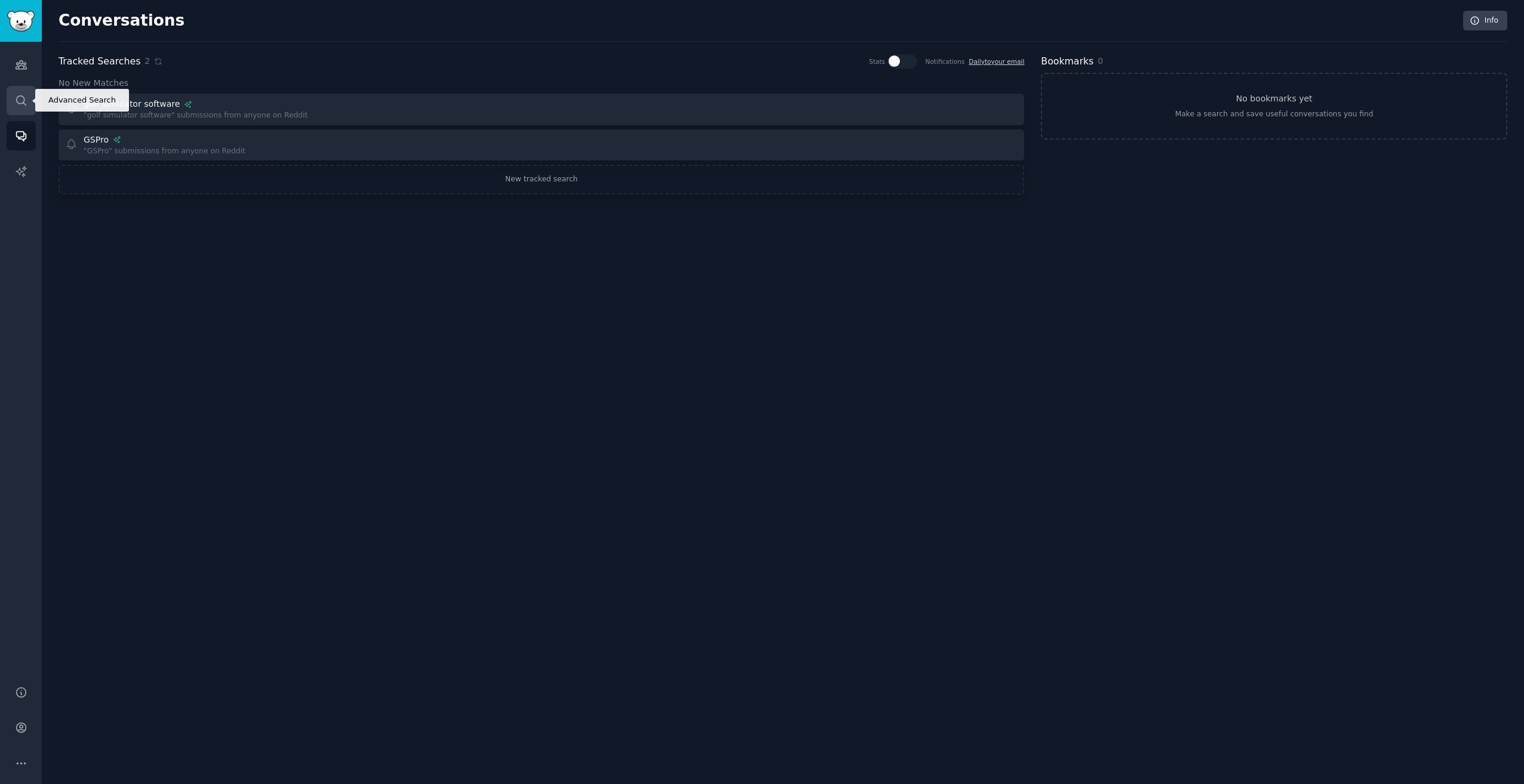
click at [30, 109] on link "Search" at bounding box center [21, 101] width 29 height 29
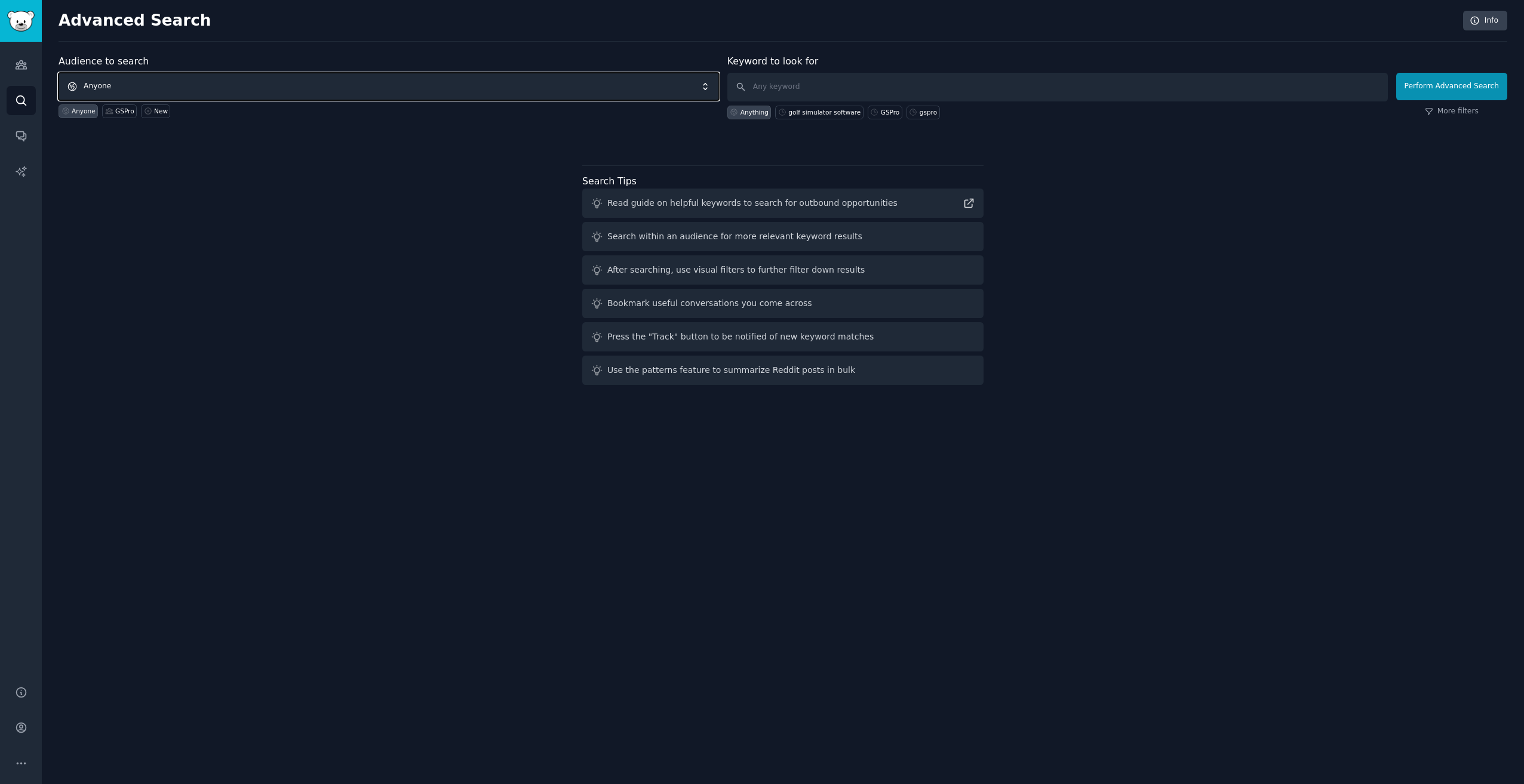
click at [348, 80] on span "Anyone" at bounding box center [389, 86] width 660 height 27
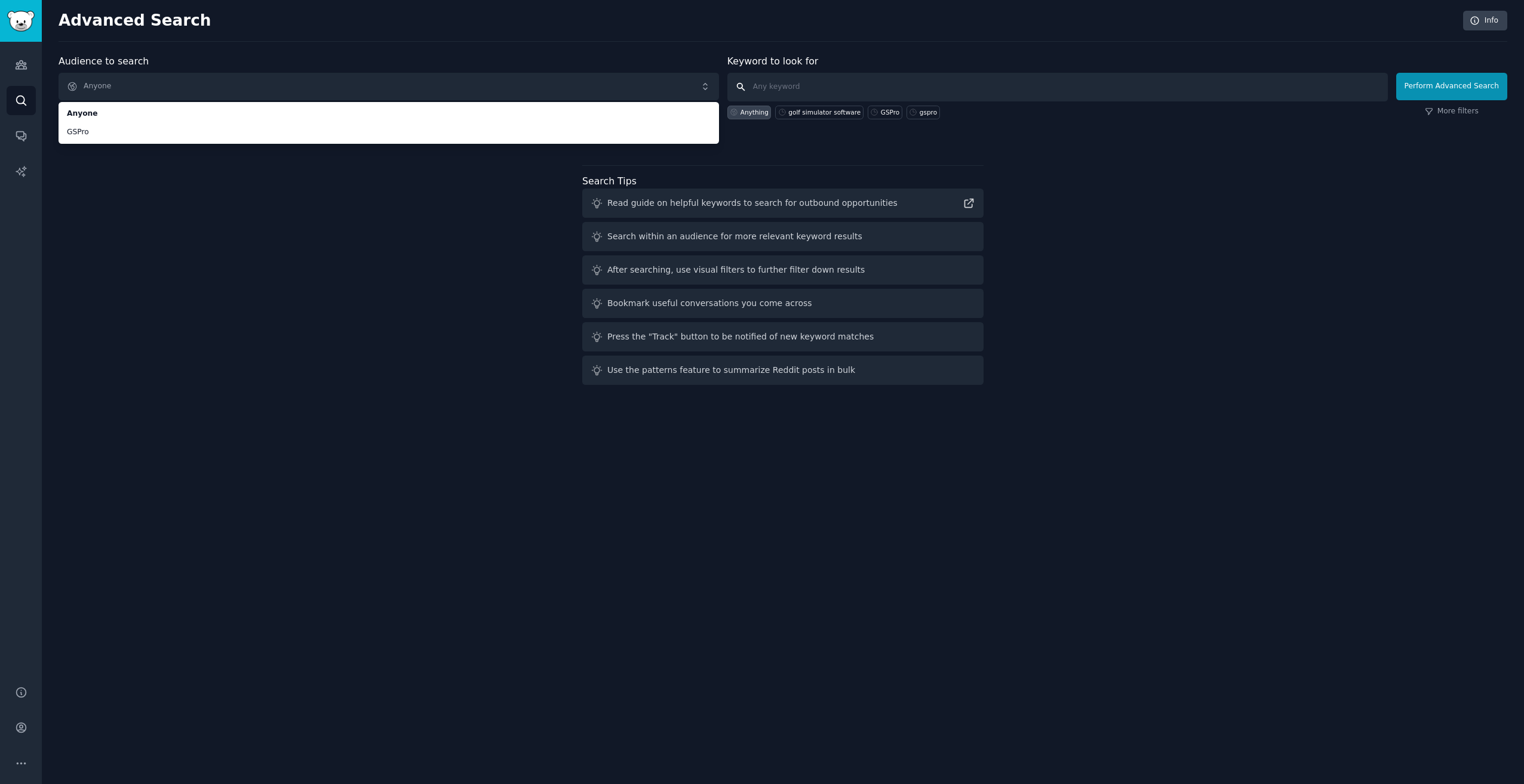
click at [888, 84] on input "text" at bounding box center [1058, 87] width 660 height 29
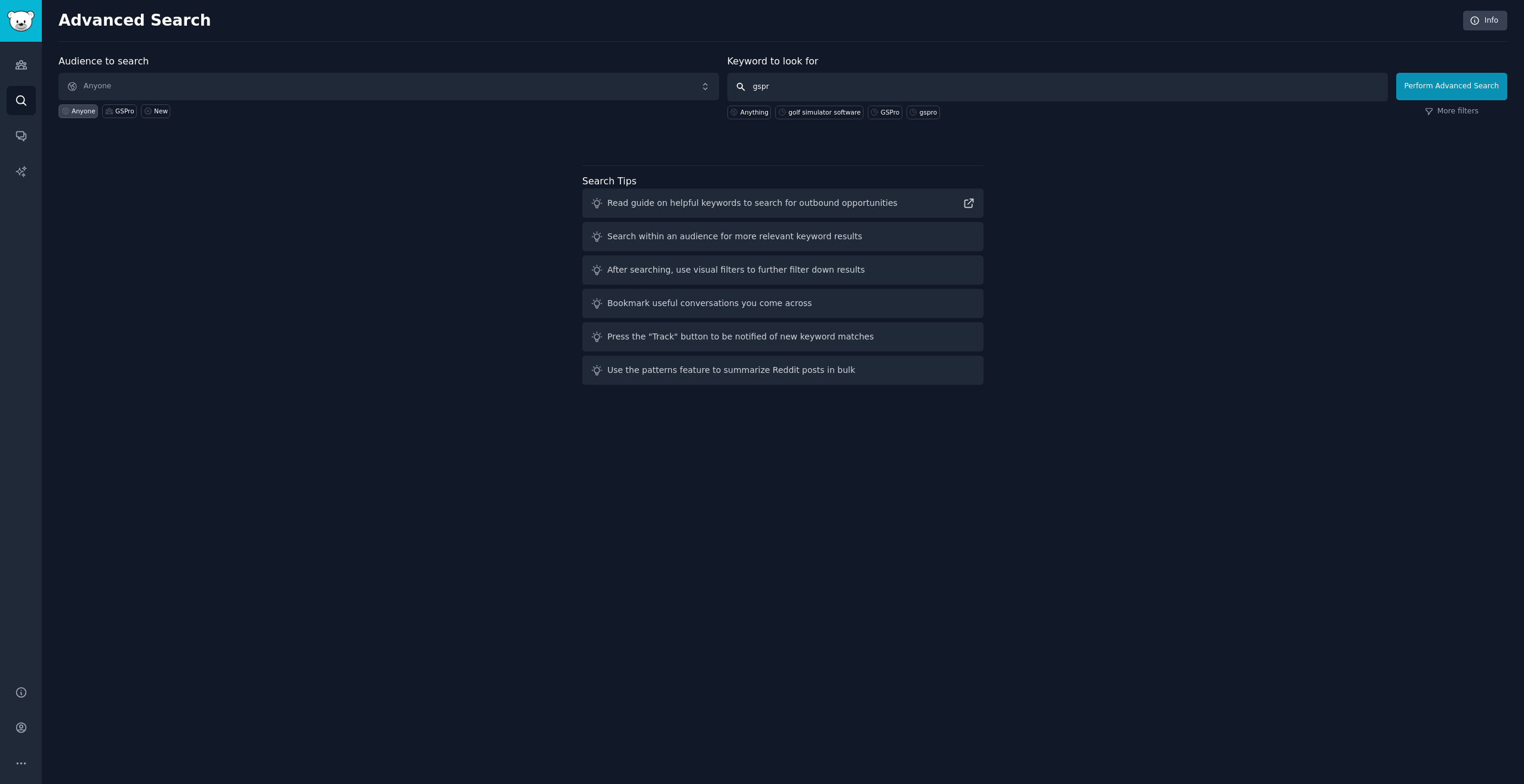
type input "gspro"
click button "Perform Advanced Search" at bounding box center [1451, 86] width 111 height 27
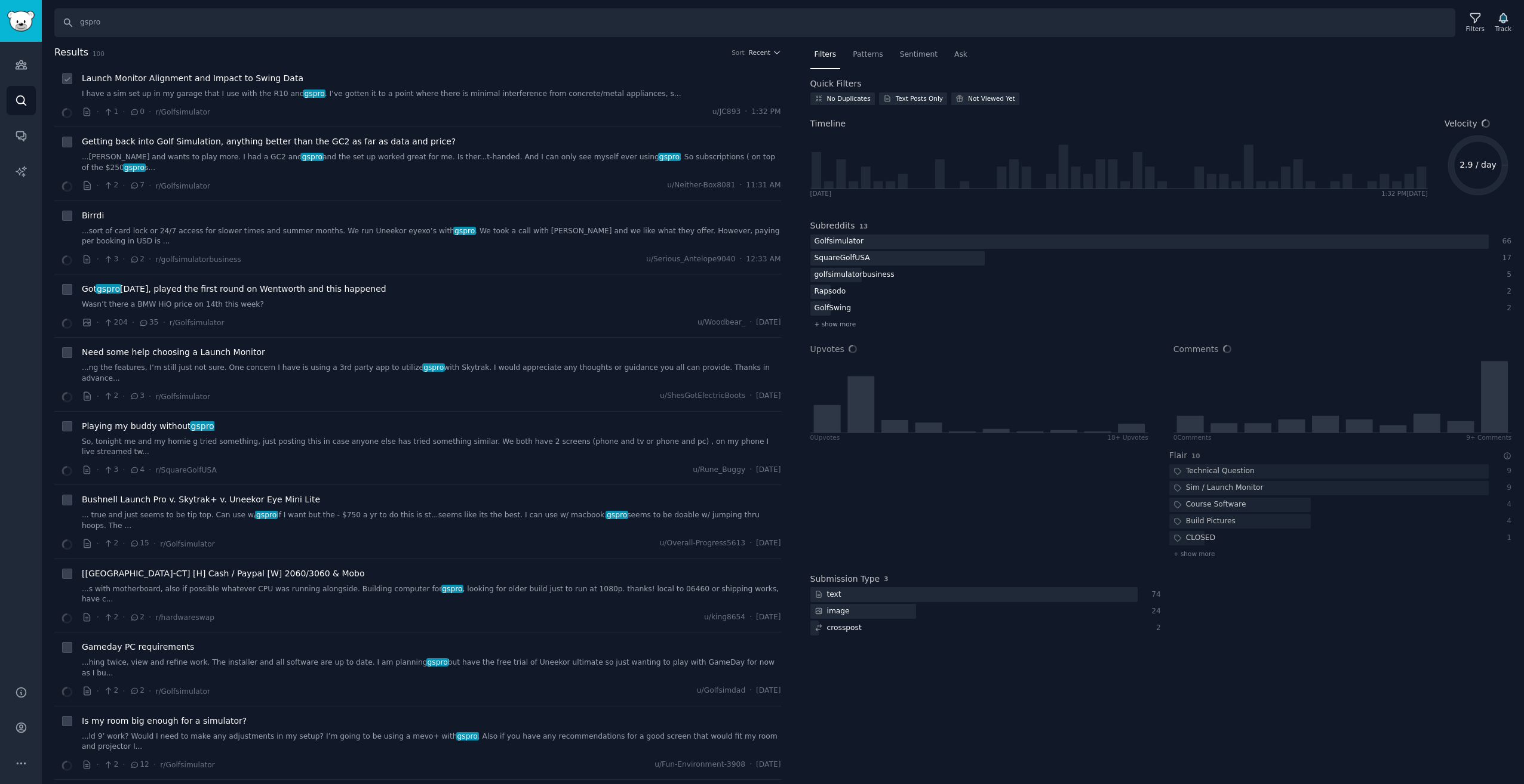
click at [402, 109] on div "· 1 · 0 · r/Golfsimulator u/JC893 · 1:32 PM" at bounding box center [431, 112] width 699 height 12
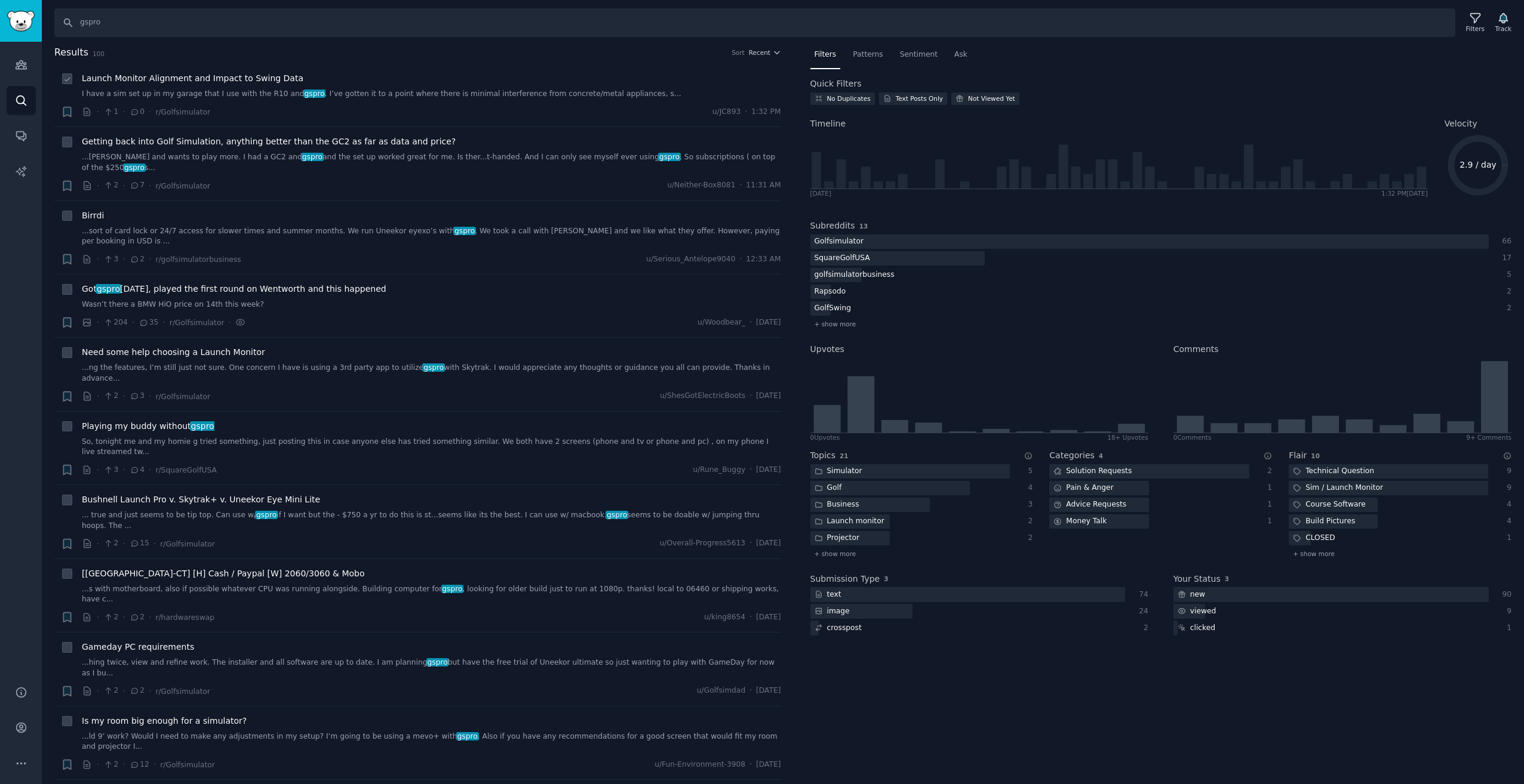
click at [402, 97] on link "I have a sim set up in my garage that I use with the R10 and gspro . I’ve gotte…" at bounding box center [431, 94] width 699 height 11
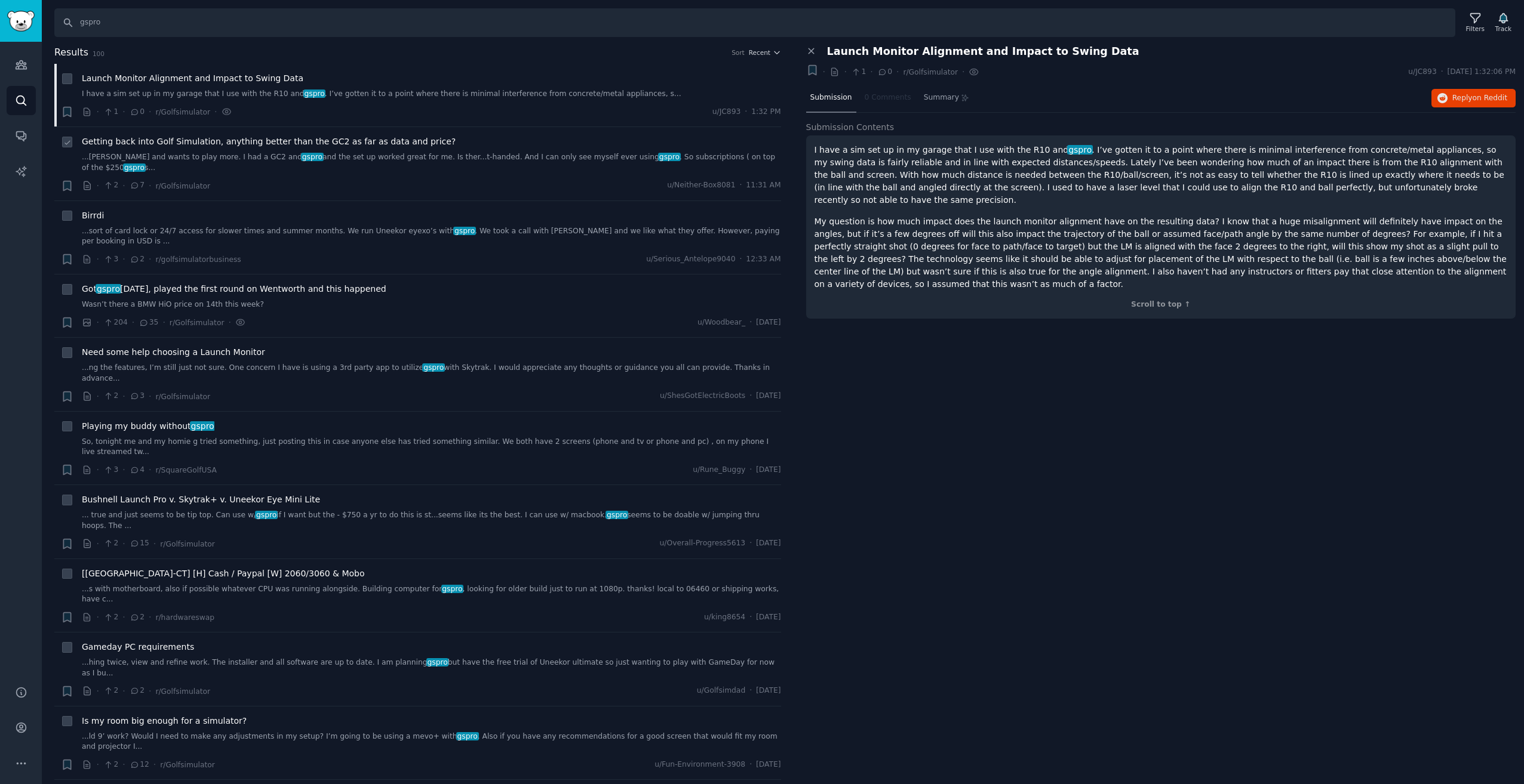
click at [448, 180] on div "· 2 · 7 · r/Golfsimulator u/Neither-Box8081 · 11:31 AM" at bounding box center [431, 185] width 699 height 12
click at [462, 156] on link "...[PERSON_NAME] and wants to play more. I had a GC2 and gspro and the set up w…" at bounding box center [431, 163] width 699 height 21
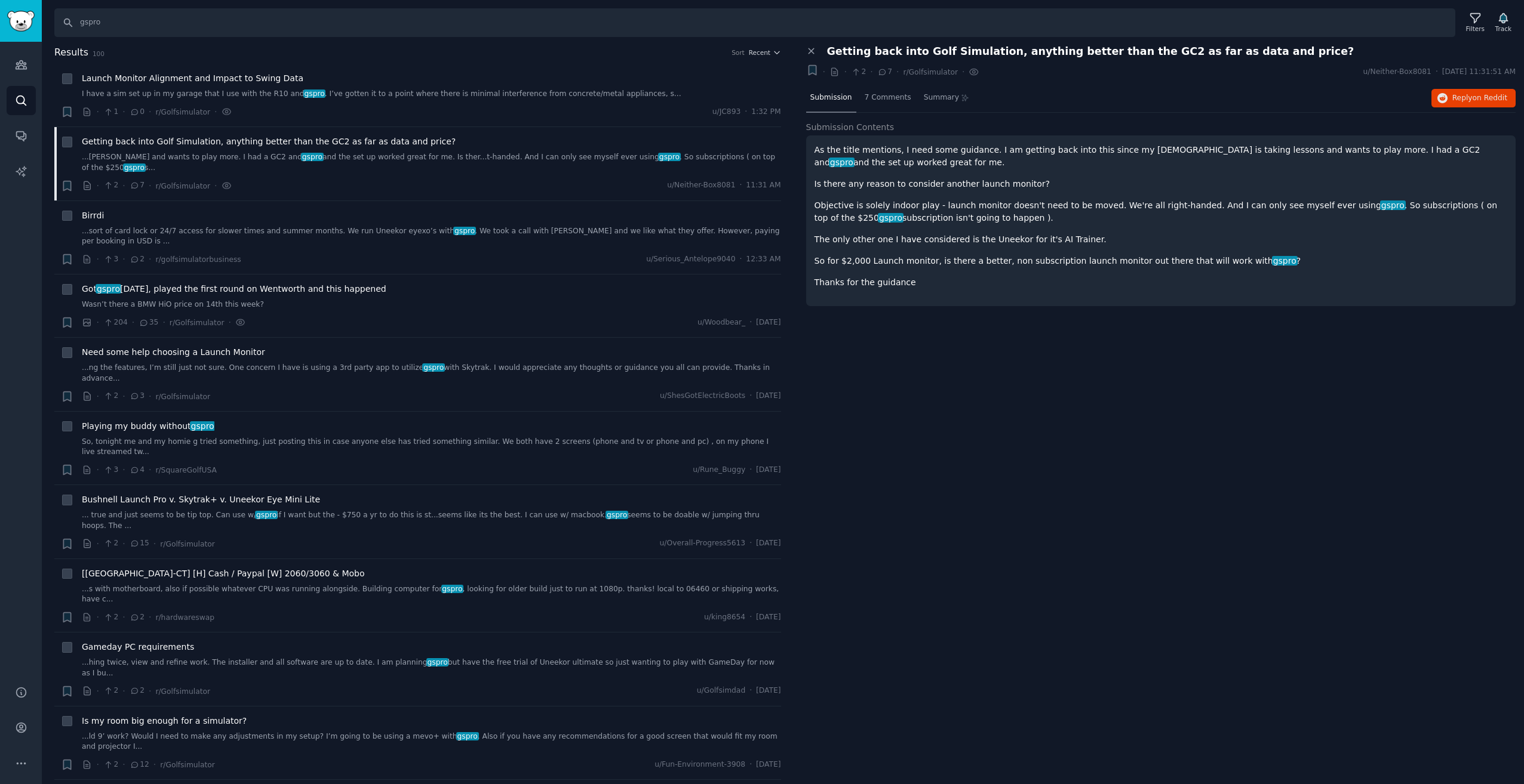
click at [1151, 400] on div "Close panel Getting back into Golf Simulation, anything better than the GC2 as …" at bounding box center [1161, 415] width 727 height 739
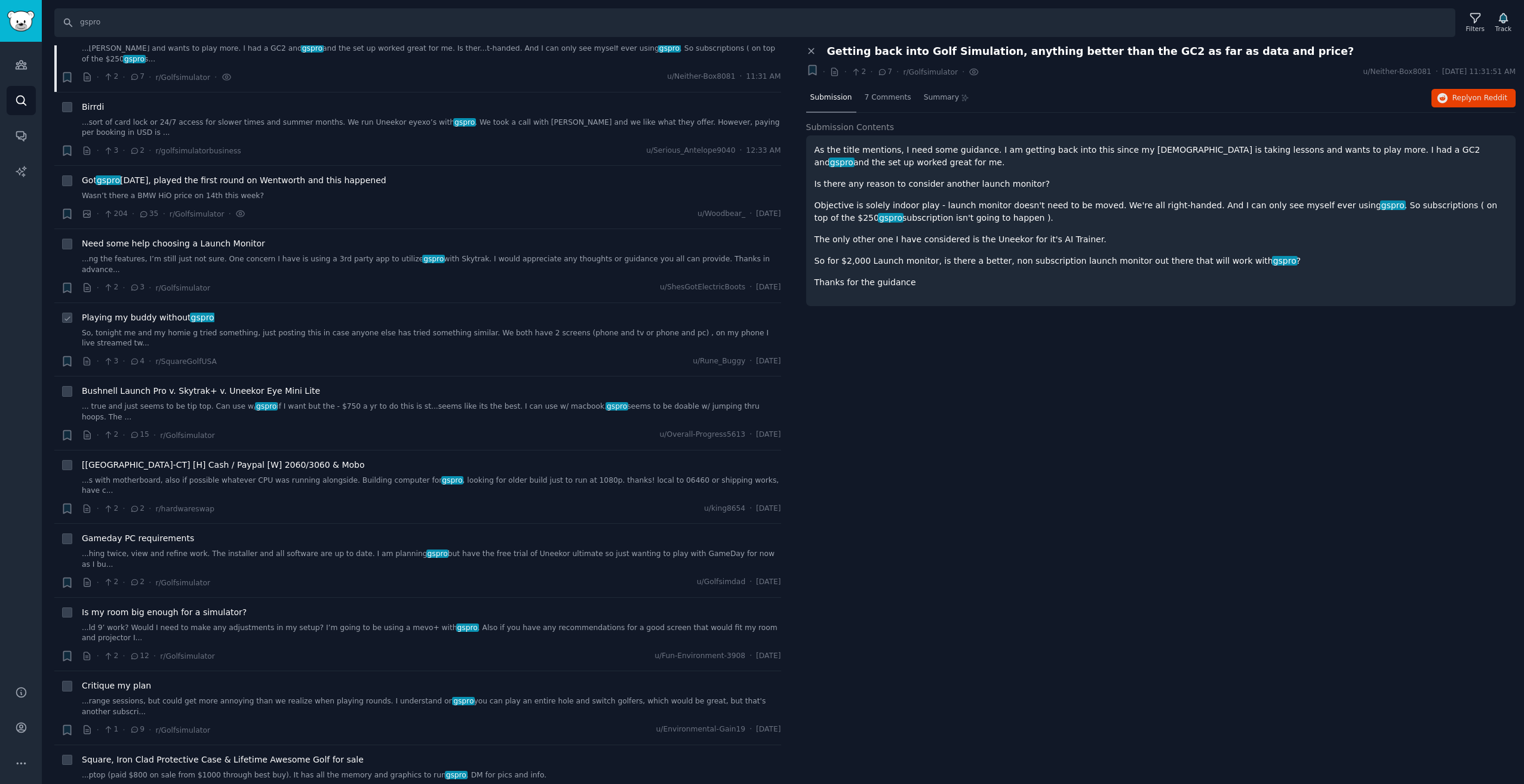
scroll to position [119, 0]
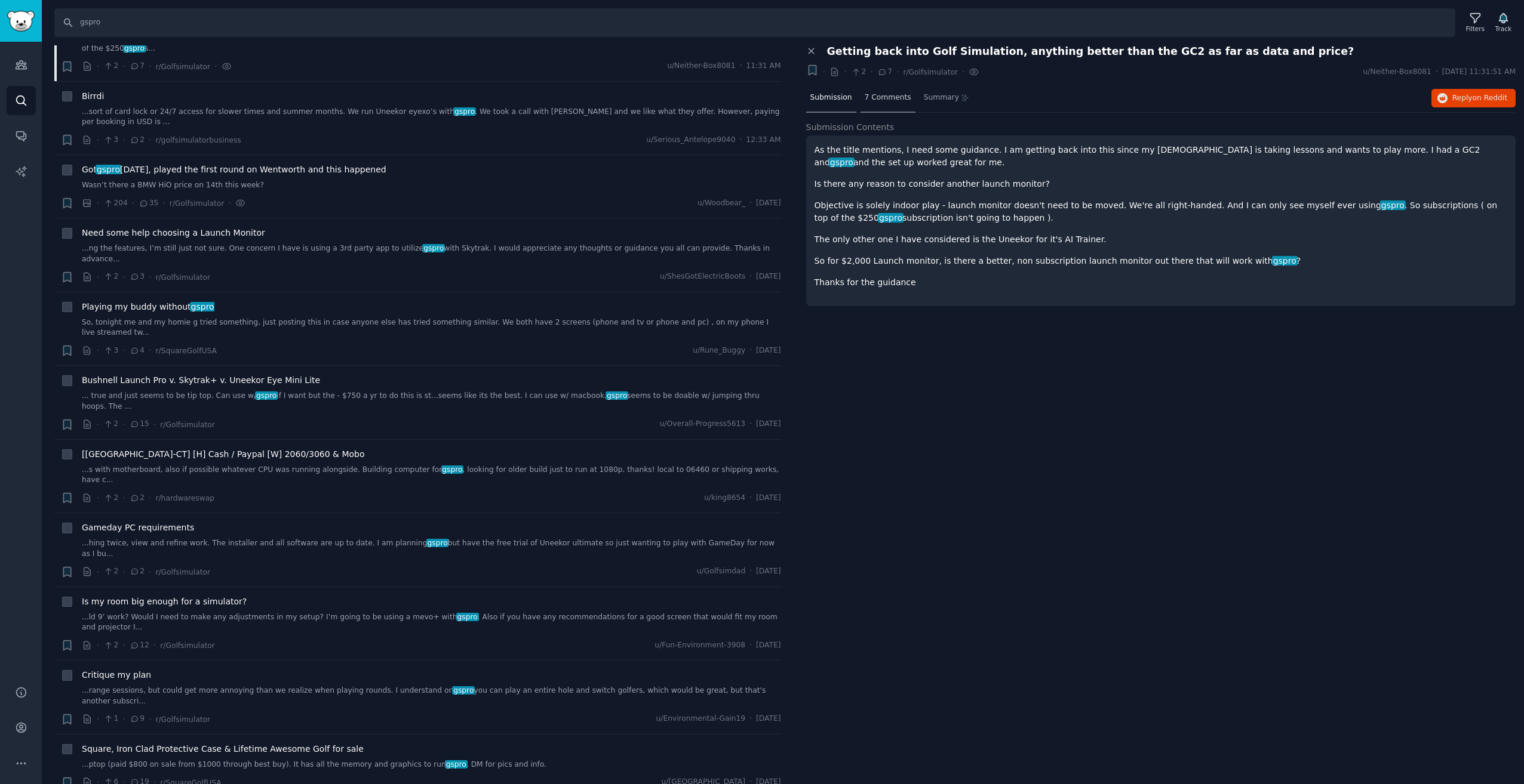
click at [882, 97] on span "7 Comments" at bounding box center [888, 98] width 47 height 11
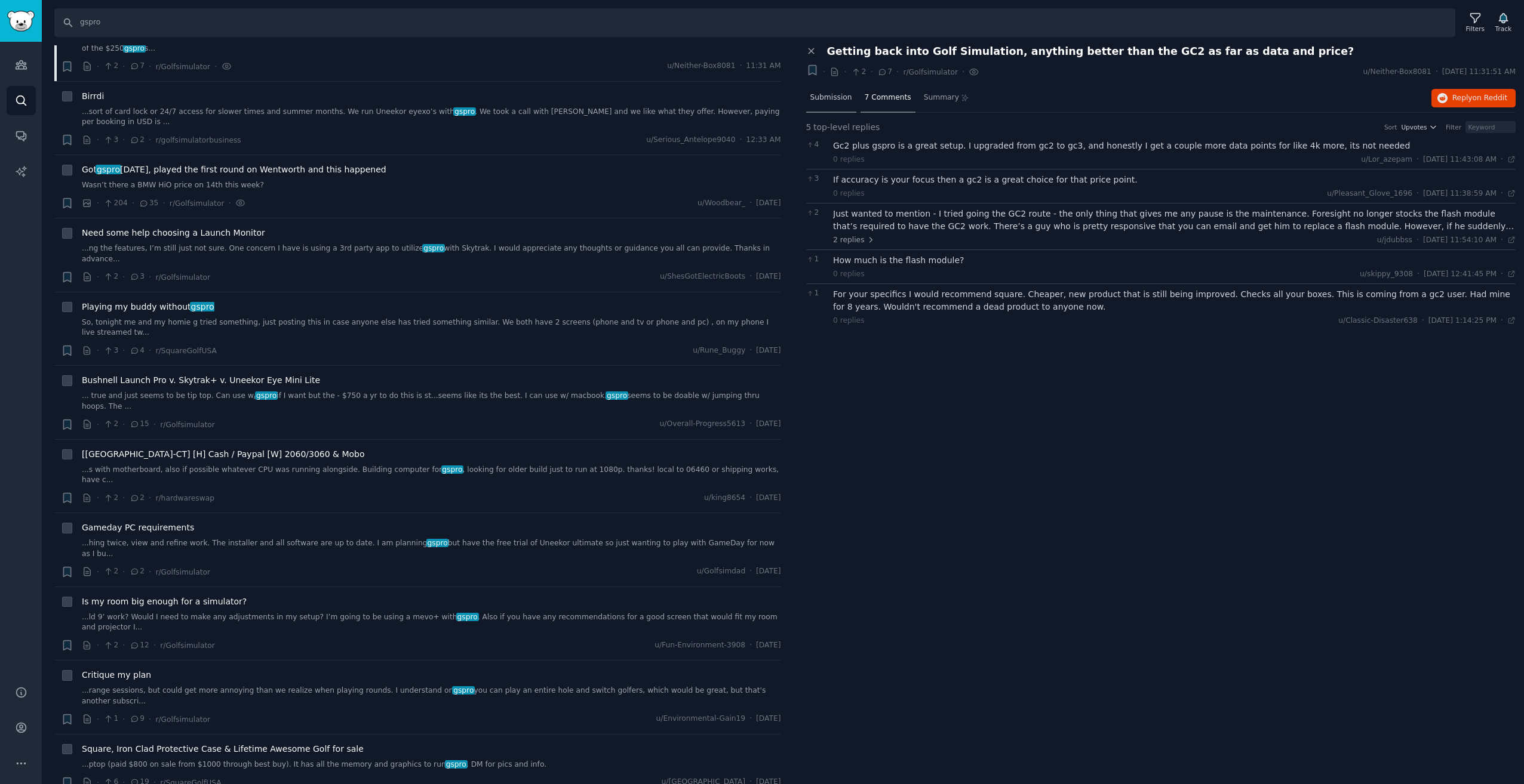
click at [825, 101] on span "Submission" at bounding box center [831, 98] width 42 height 11
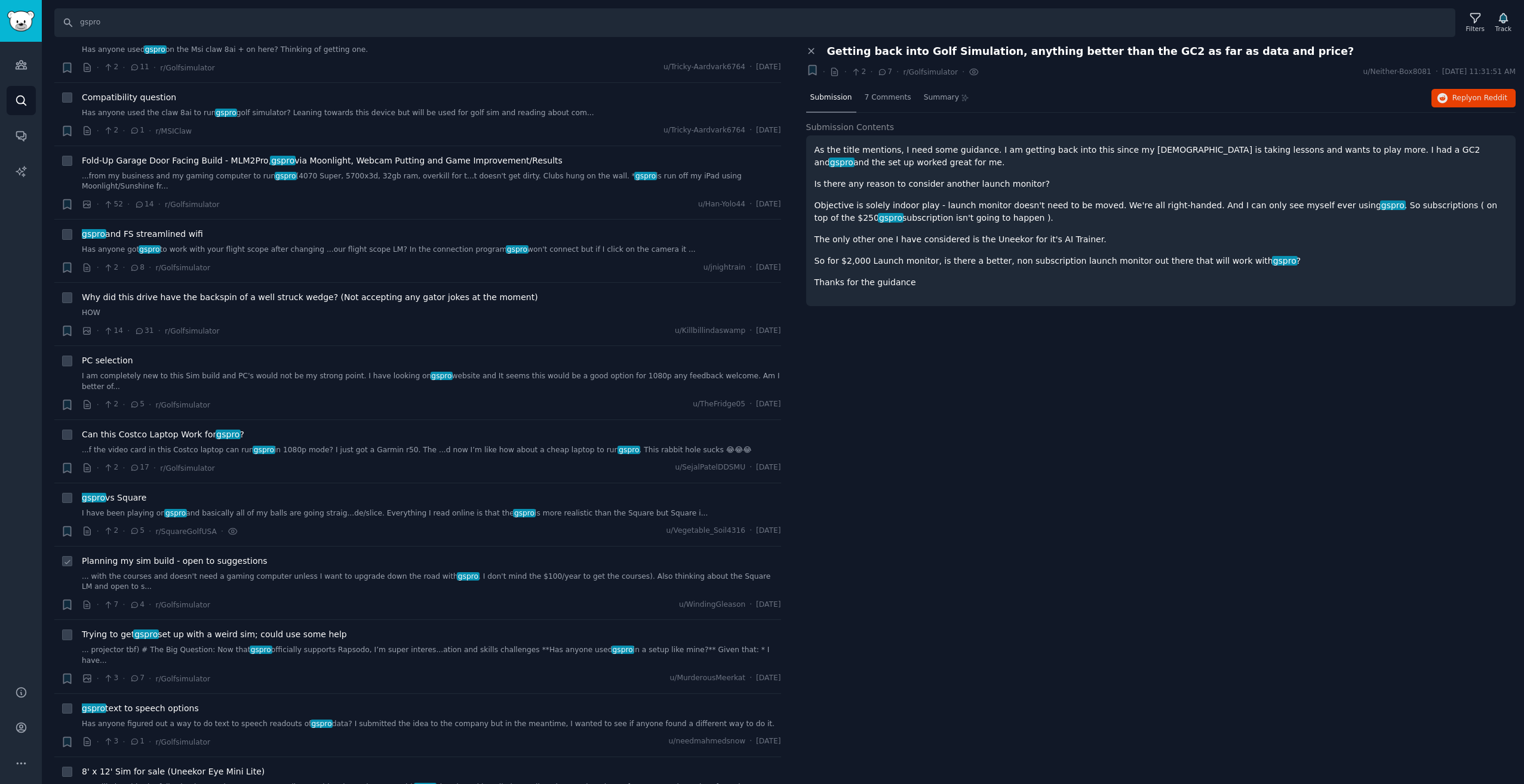
scroll to position [1313, 0]
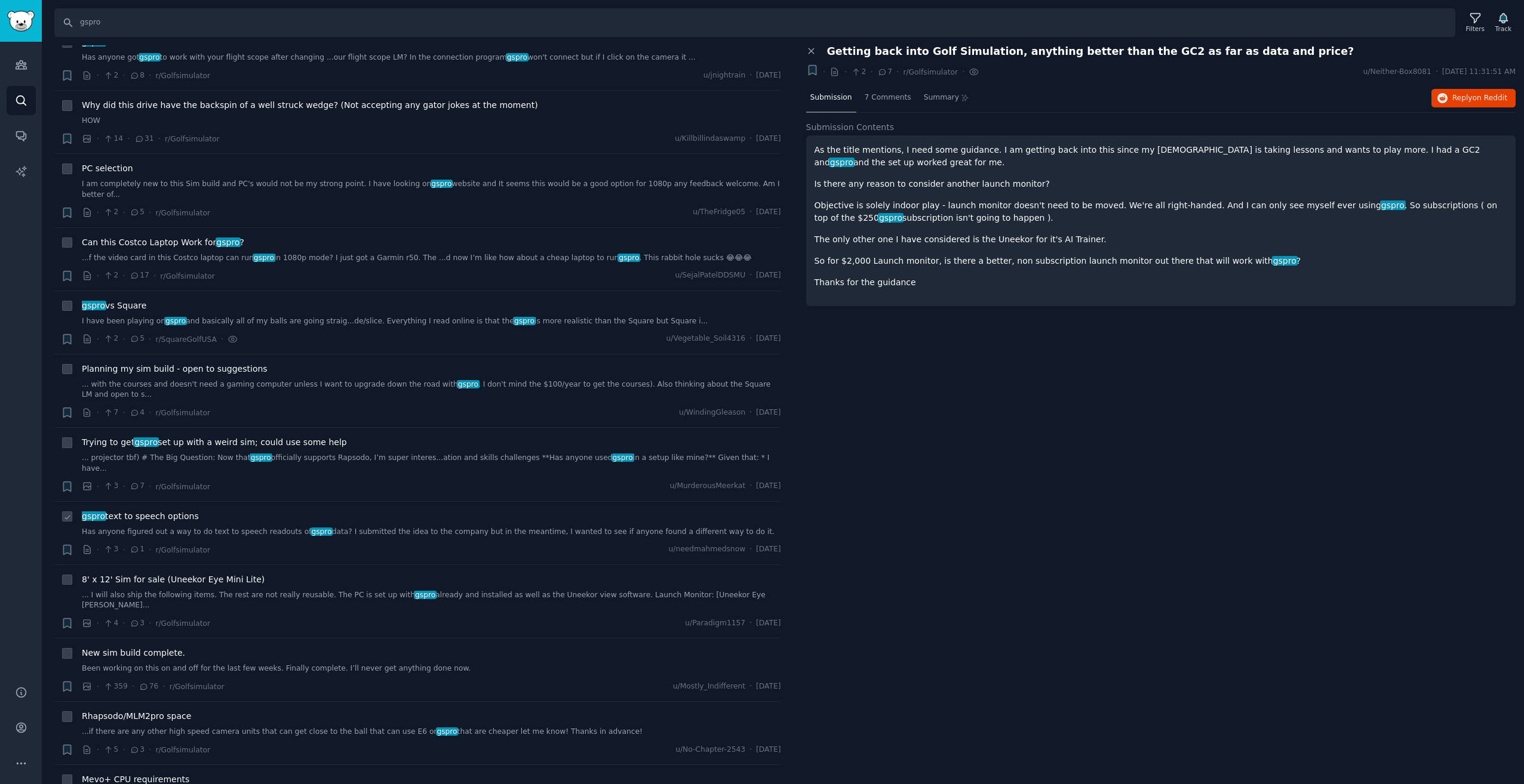
click at [402, 527] on link "Has anyone figured out a way to do text to speech readouts of gspro data? I sub…" at bounding box center [431, 532] width 699 height 11
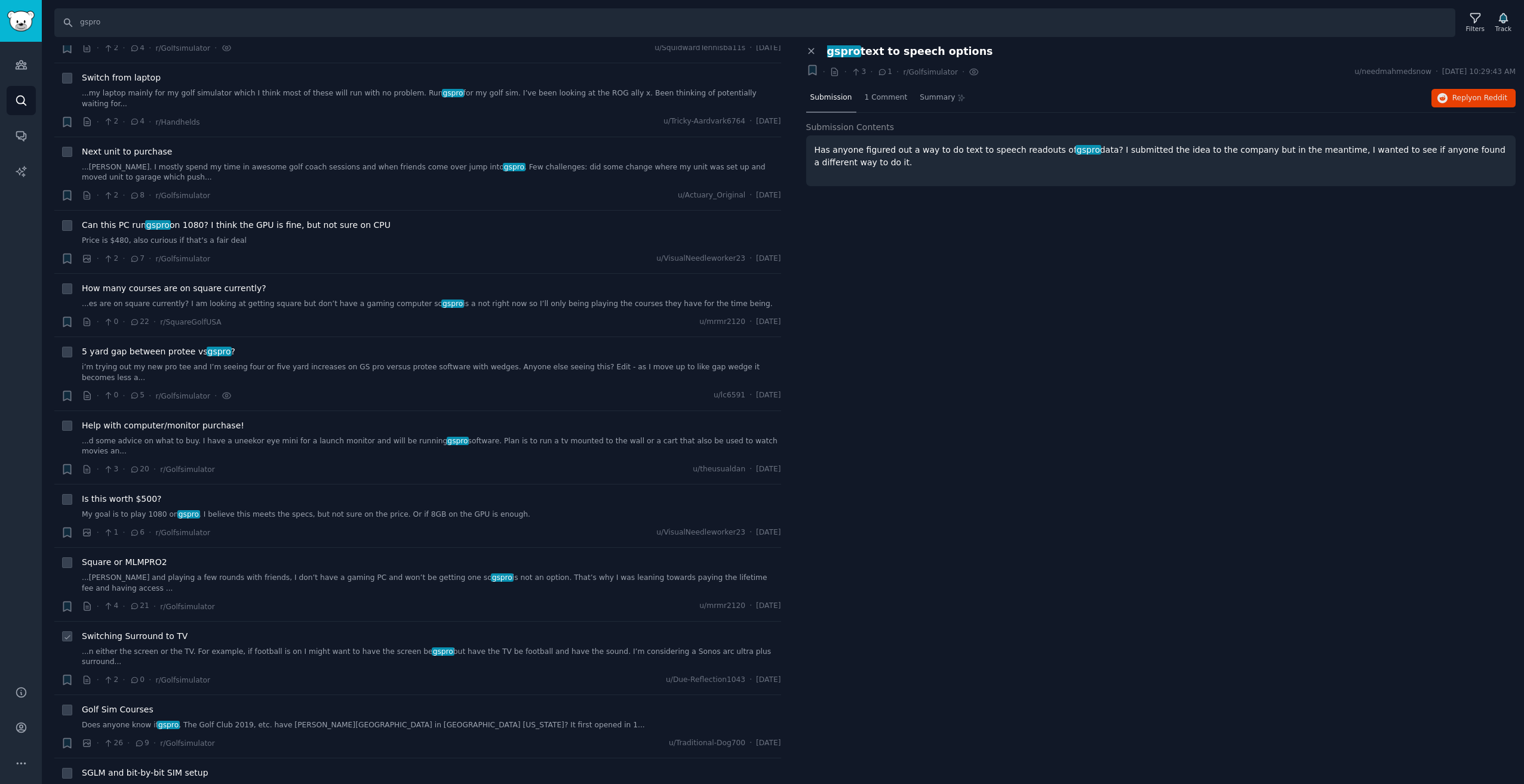
scroll to position [2327, 0]
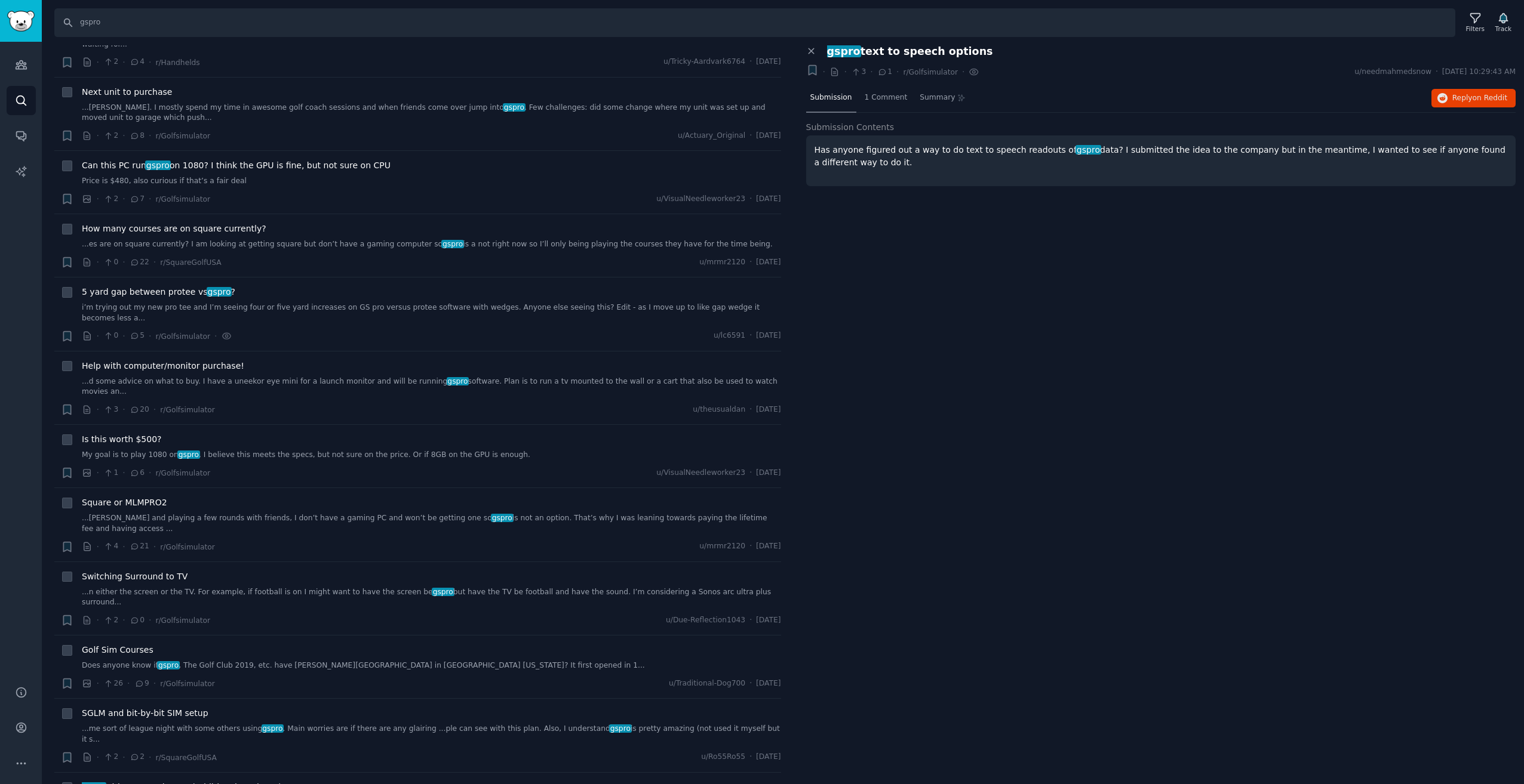
click at [354, 781] on div "gspro with Square License (Additional Settings?)" at bounding box center [431, 787] width 699 height 12
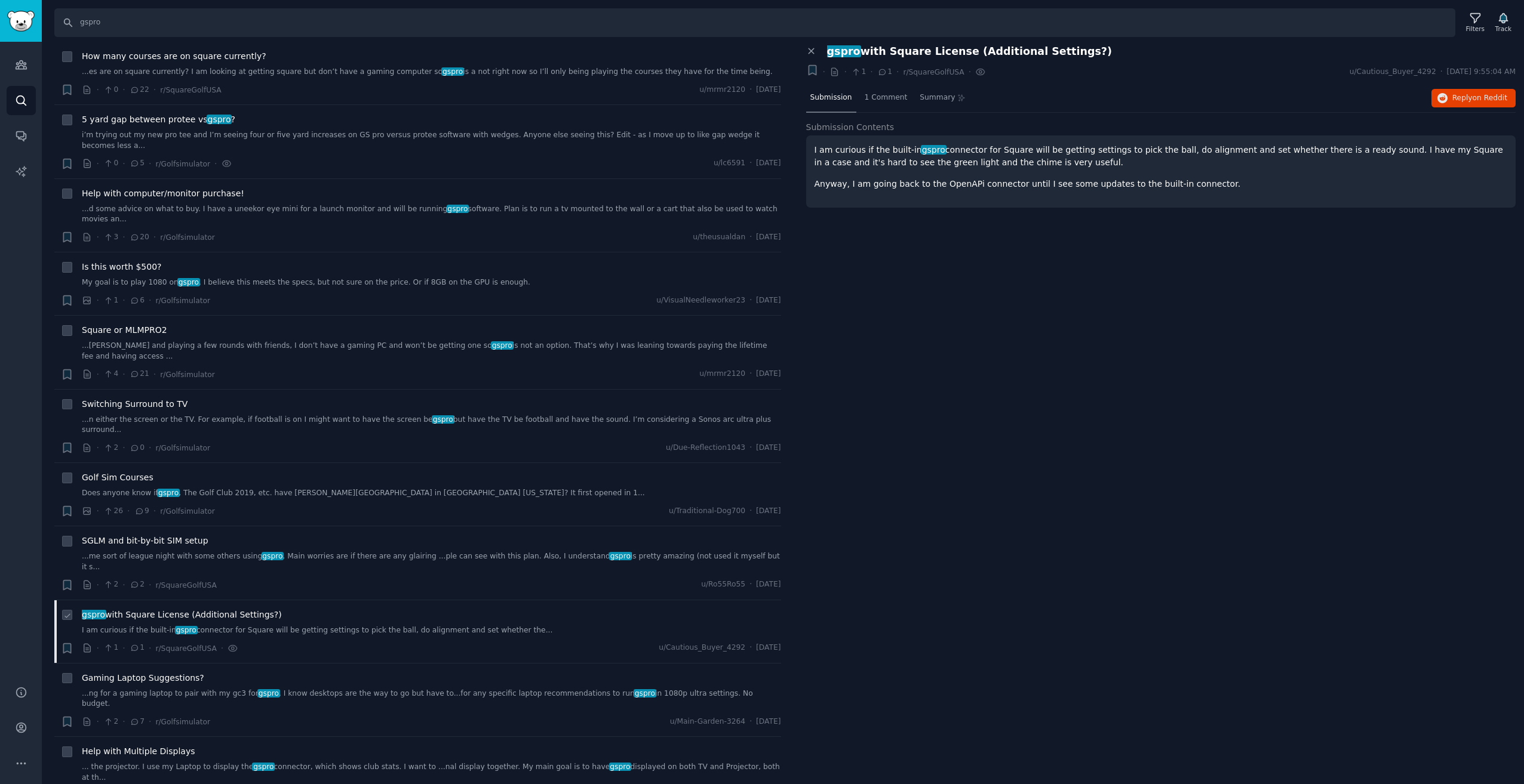
scroll to position [2626, 0]
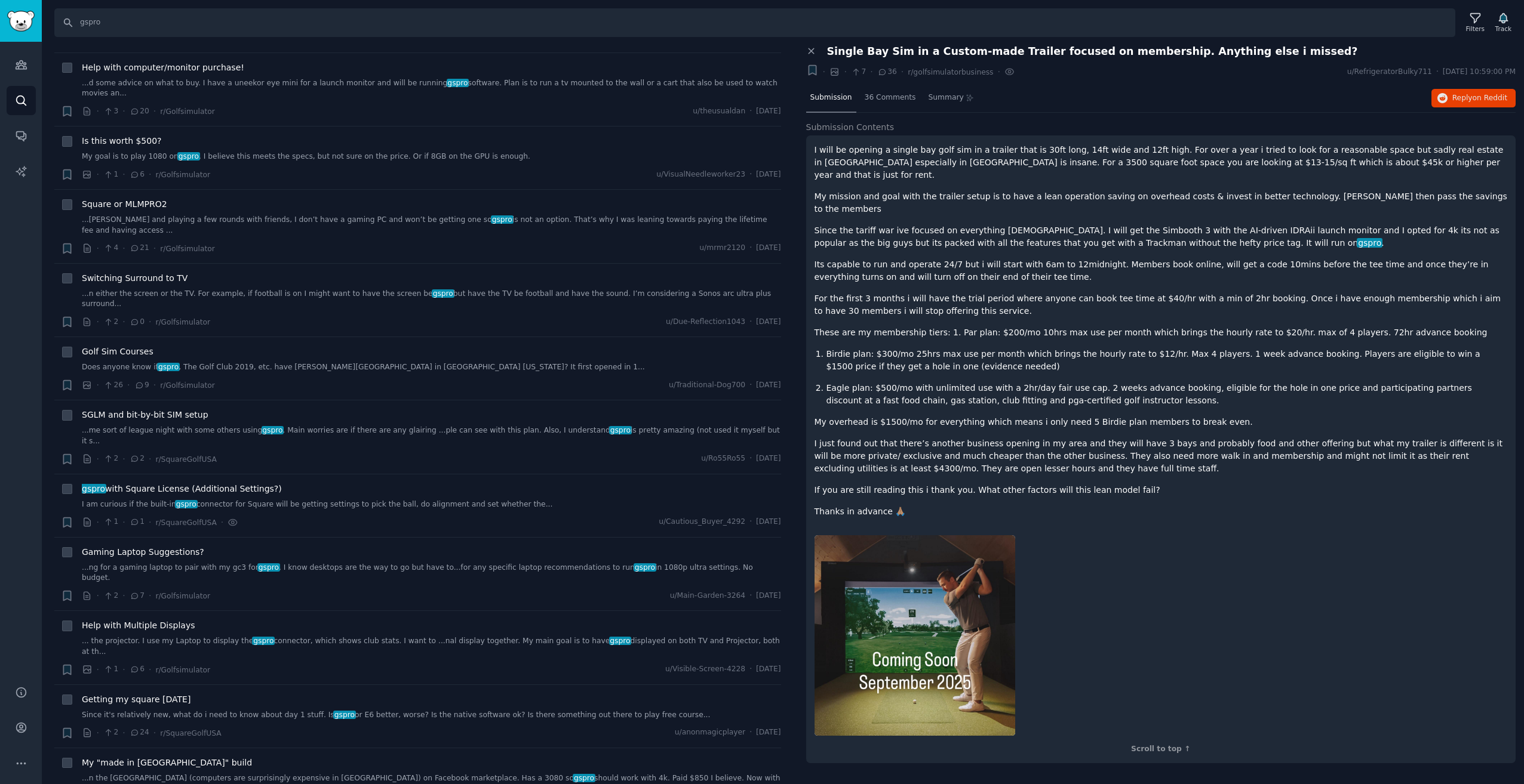
click at [840, 224] on p "Since the tariff war ive focused on everything [DEMOGRAPHIC_DATA]. I will get t…" at bounding box center [1161, 237] width 694 height 25
click at [1066, 198] on div "I will be opening a single bay golf sim in a trailer that is 30ft long, 14ft wi…" at bounding box center [1161, 331] width 694 height 374
click at [895, 293] on div "I will be opening a single bay golf sim in a trailer that is 30ft long, 14ft wi…" at bounding box center [1161, 331] width 694 height 374
click at [889, 296] on div "I will be opening a single bay golf sim in a trailer that is 30ft long, 14ft wi…" at bounding box center [1161, 331] width 694 height 374
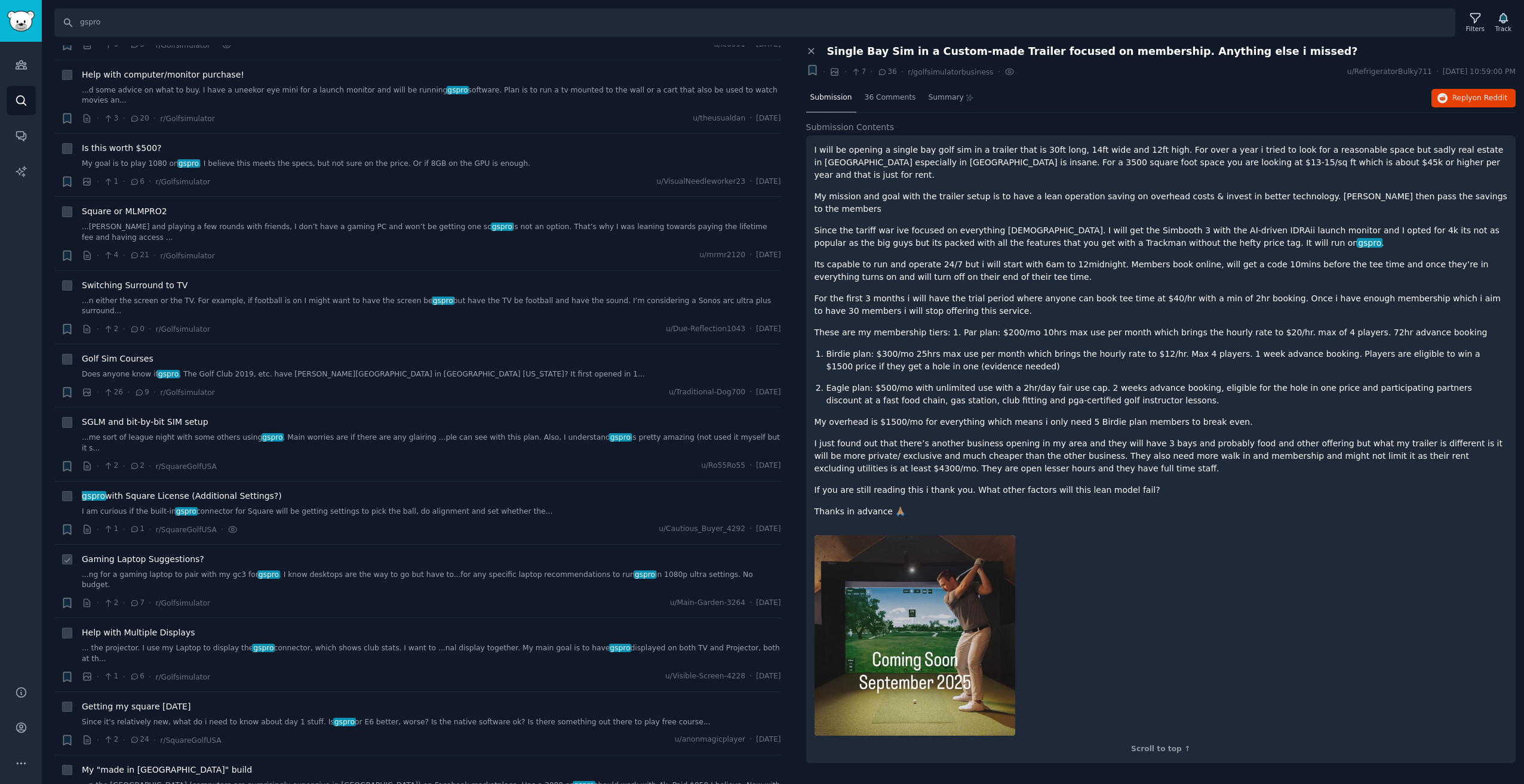
scroll to position [2626, 0]
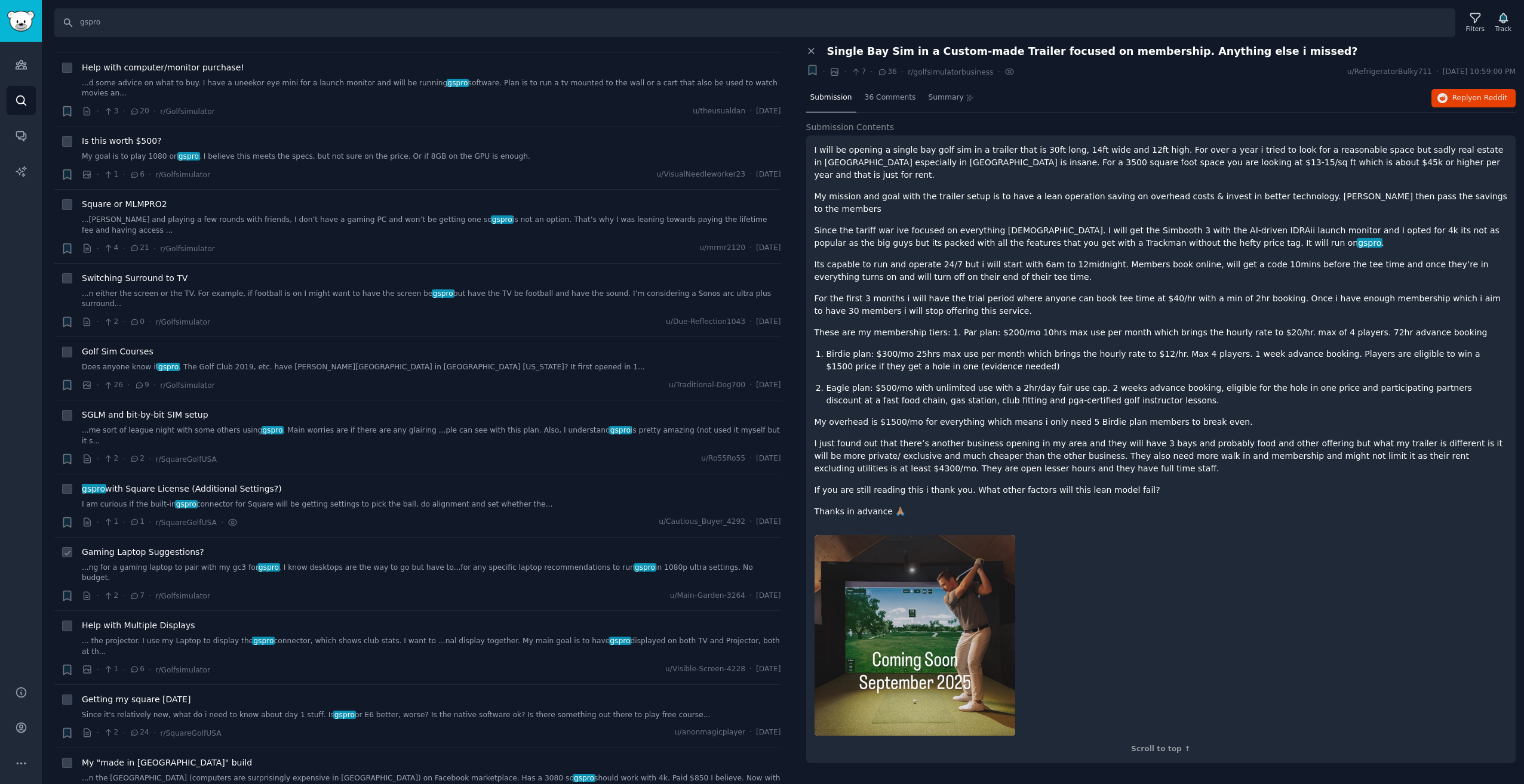
click at [484, 546] on div "Gaming Laptop Suggestions? ...ng for a gaming laptop to pair with my gc3 for gs…" at bounding box center [431, 565] width 699 height 38
click at [484, 563] on link "...ng for a gaming laptop to pair with my gc3 for gspro . I know desktops are t…" at bounding box center [431, 573] width 699 height 21
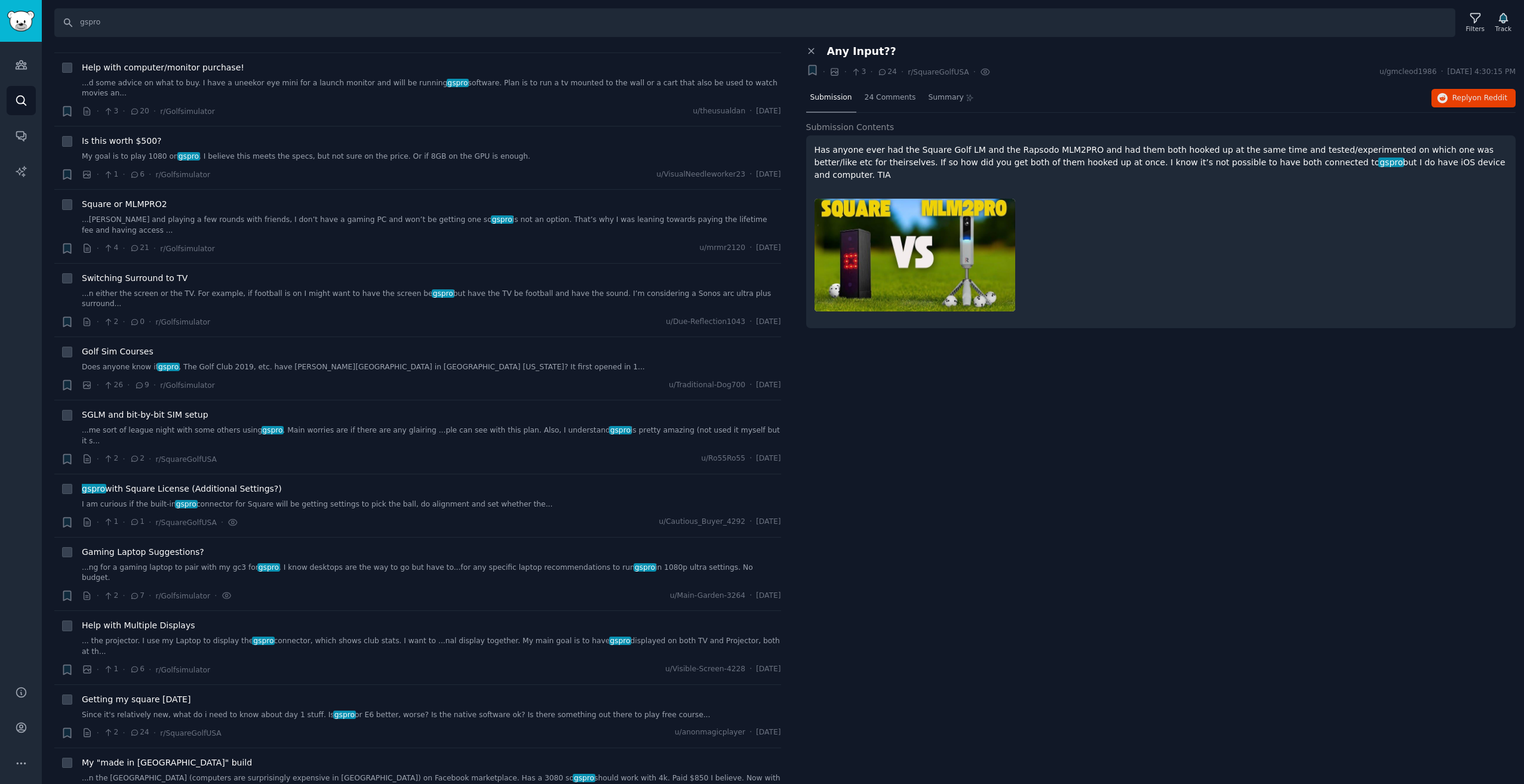
click at [1213, 152] on p "Has anyone ever had the Square Golf LM and the Rapsodo MLM2PRO and had them bot…" at bounding box center [1161, 163] width 694 height 38
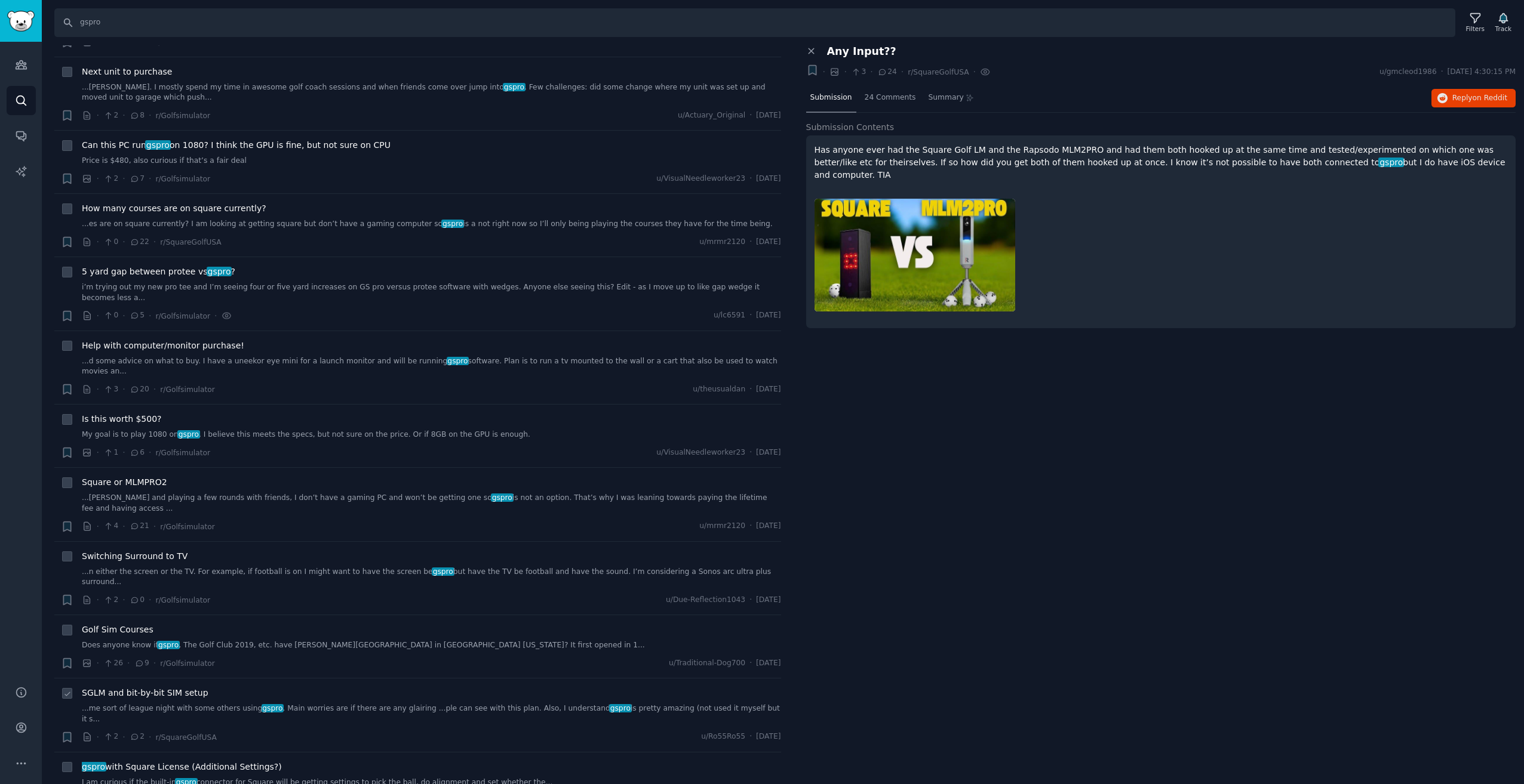
scroll to position [2327, 0]
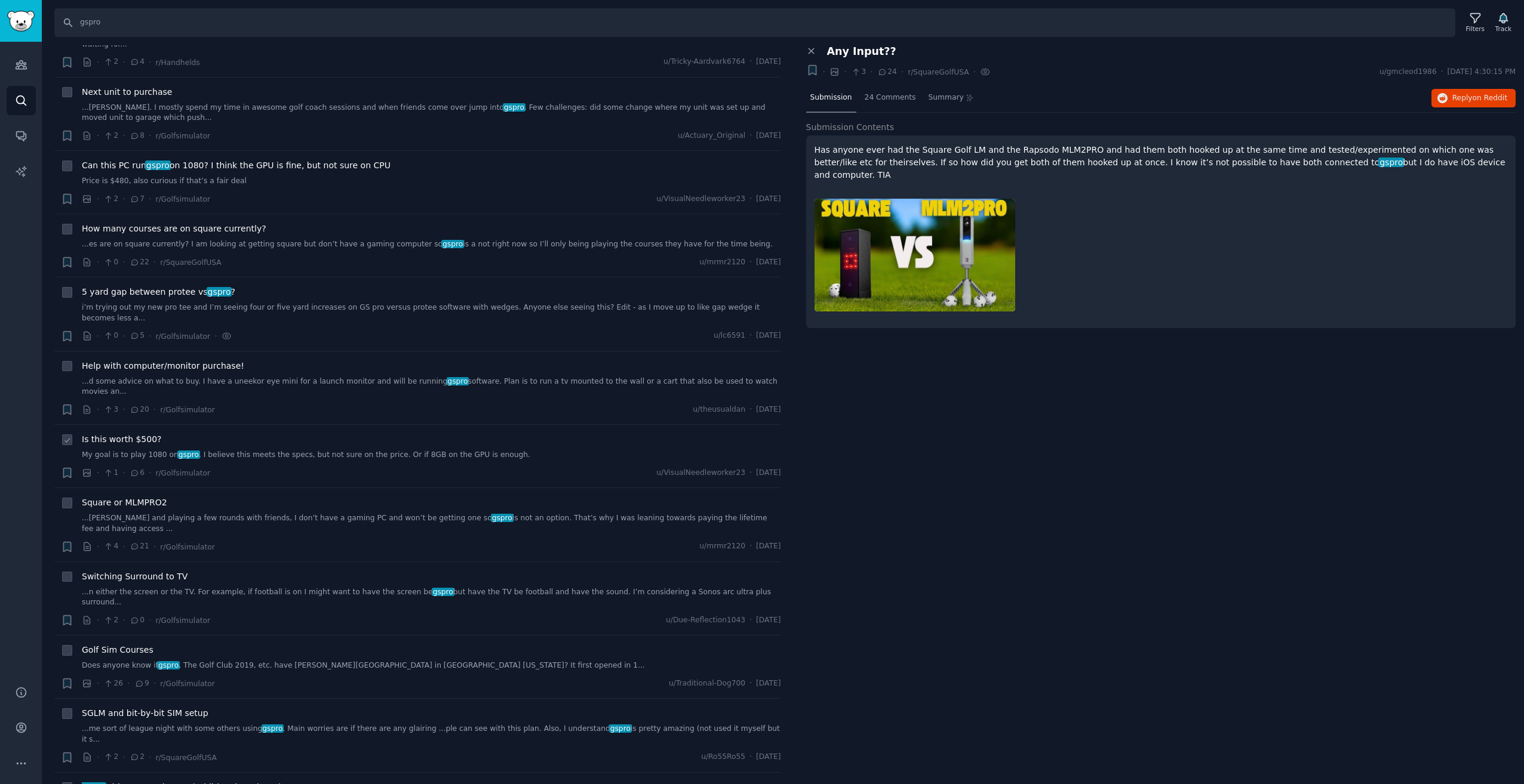
click at [377, 450] on link "My goal is to play 1080 on gspro . I believe this meets the specs, but not sure…" at bounding box center [431, 455] width 699 height 11
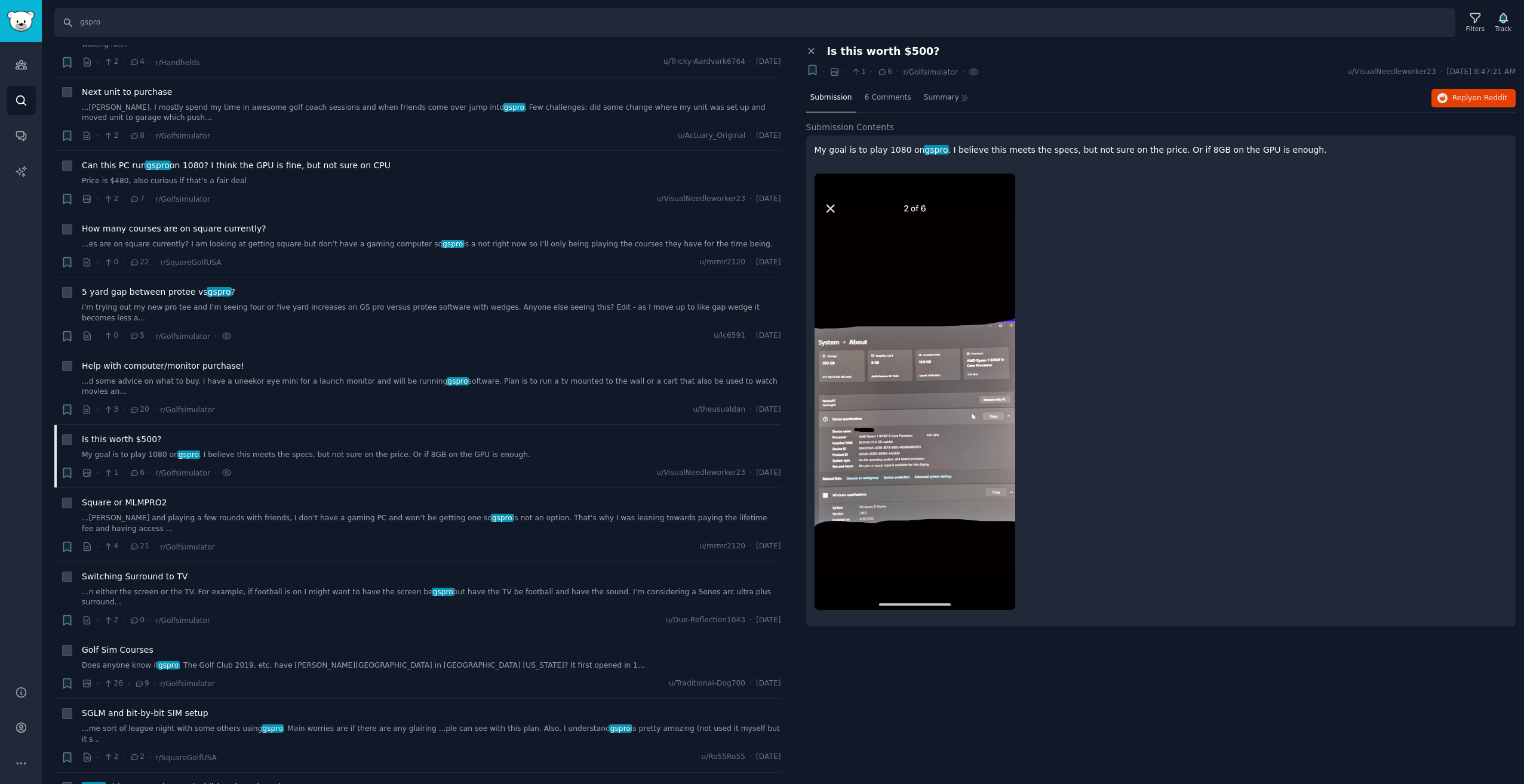
click at [864, 442] on img at bounding box center [914, 392] width 200 height 436
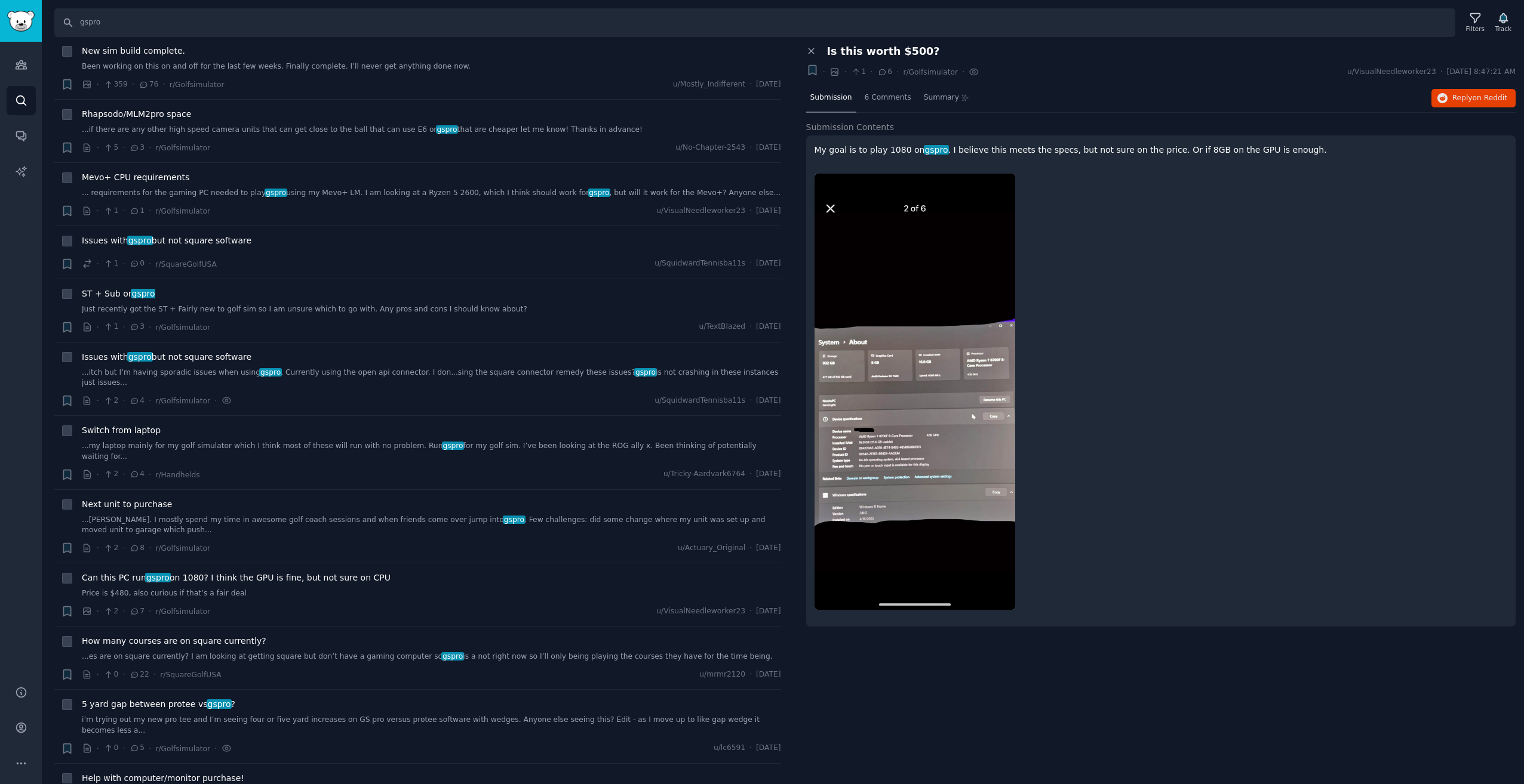
scroll to position [1910, 0]
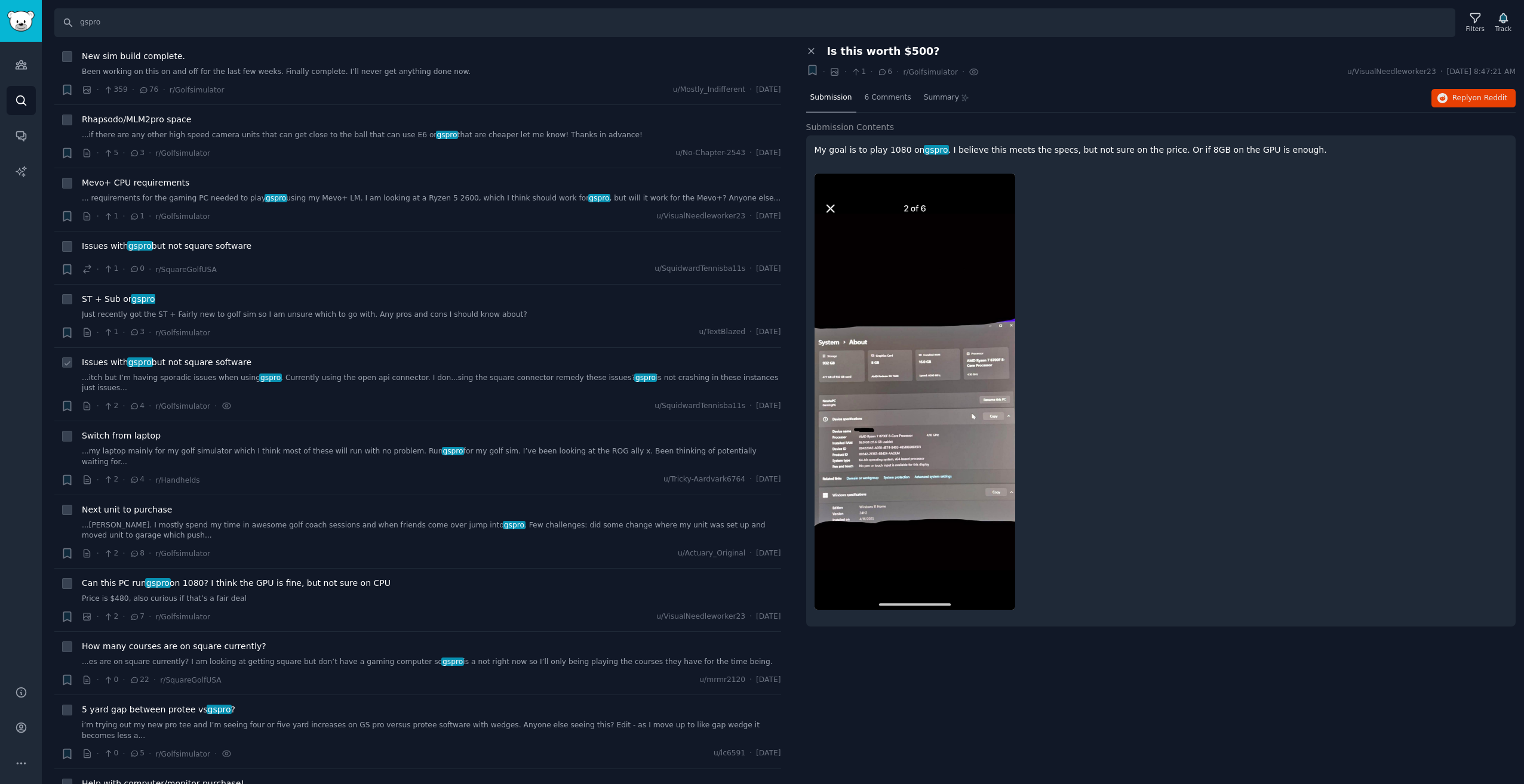
click at [510, 356] on div "Issues with gspro but not square software ...itch but I’m having sporadic issue…" at bounding box center [431, 375] width 699 height 38
click at [508, 356] on div "Issues with gspro but not square software ...itch but I’m having sporadic issue…" at bounding box center [431, 375] width 699 height 38
click at [508, 373] on link "...itch but I’m having sporadic issues when using gspro . Currently using the o…" at bounding box center [431, 383] width 699 height 21
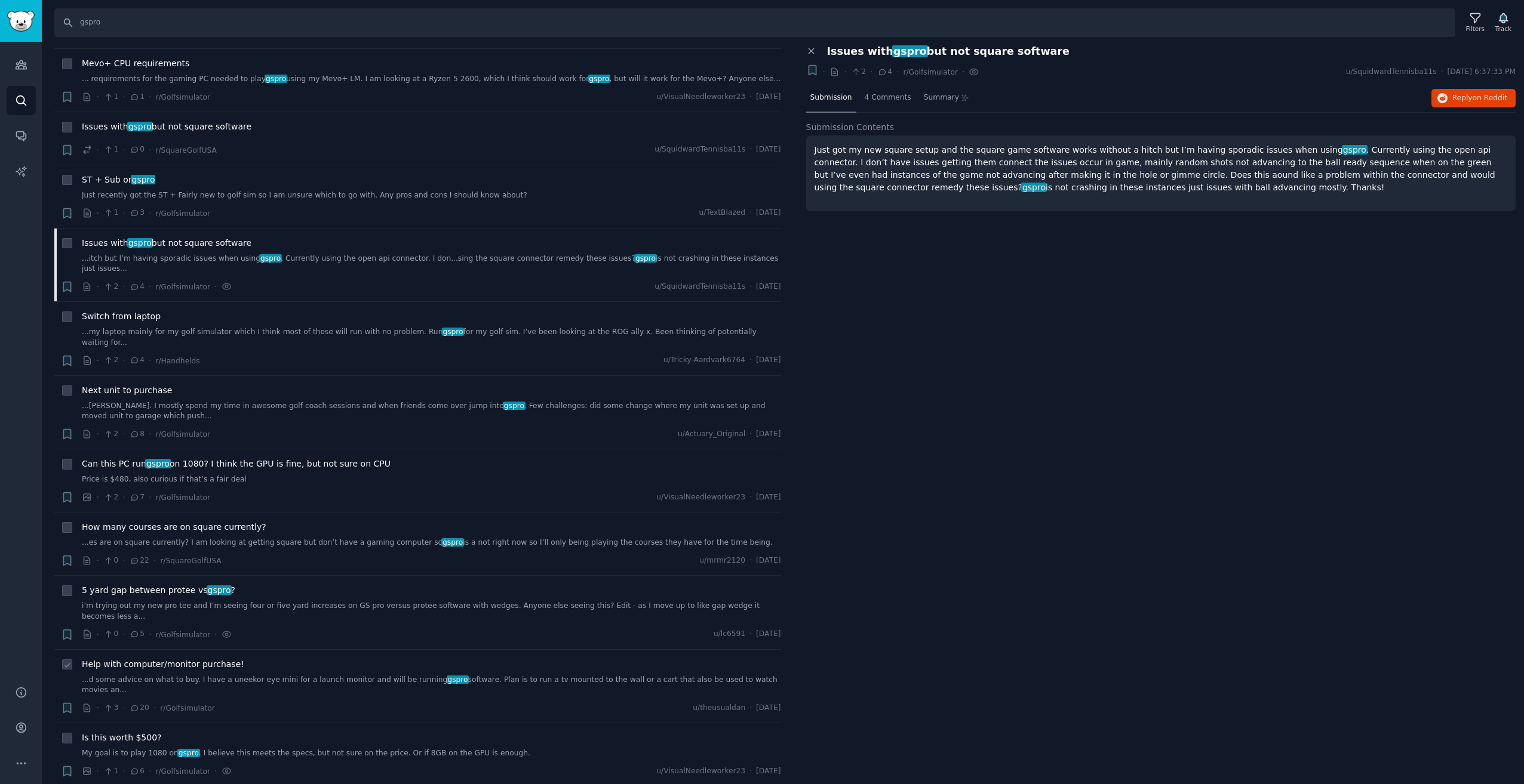
scroll to position [2148, 0]
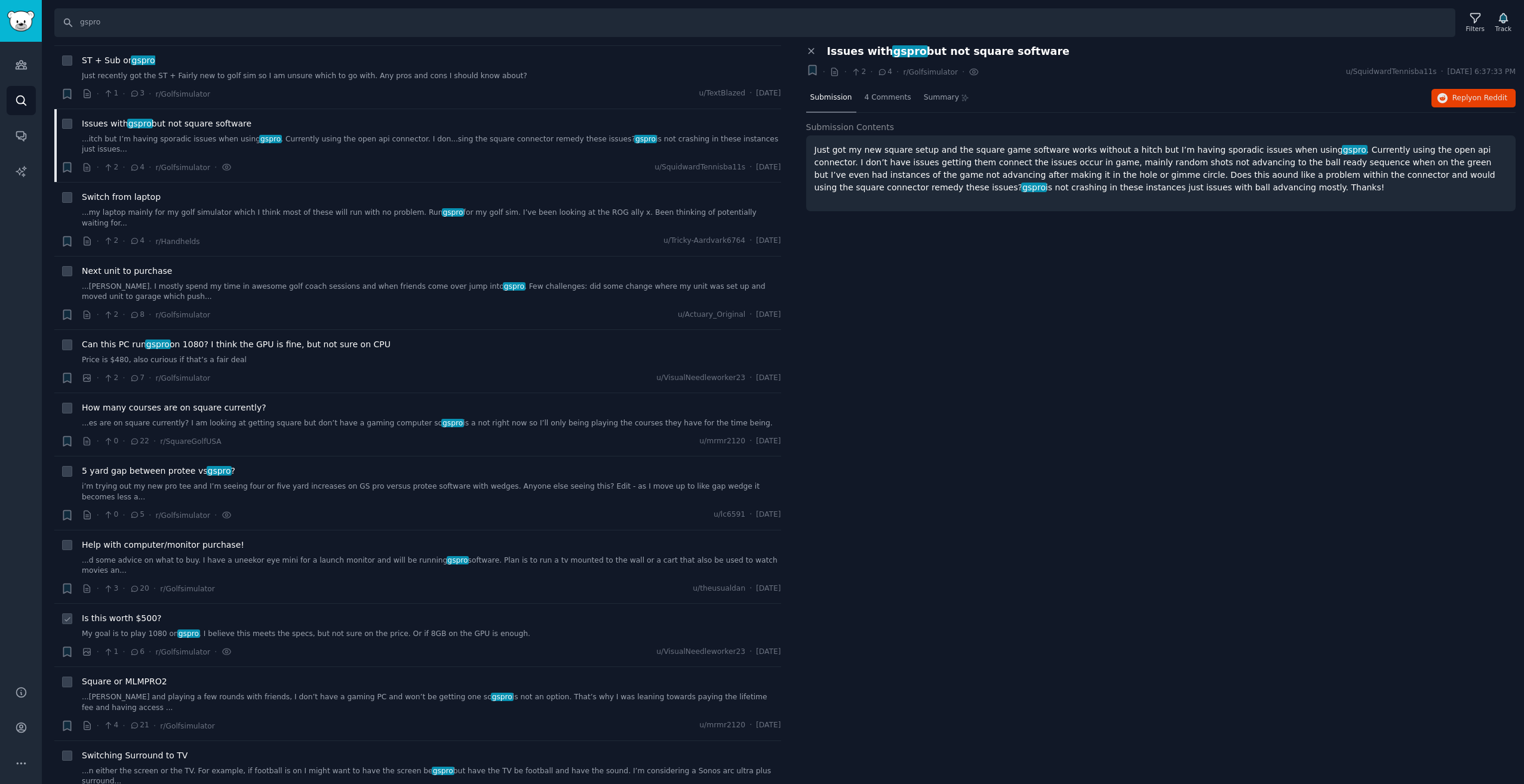
click at [366, 612] on div "Is this worth $500? My goal is to play 1080 on gspro . I believe this meets the…" at bounding box center [431, 635] width 699 height 46
click at [380, 629] on link "My goal is to play 1080 on gspro . I believe this meets the specs, but not sure…" at bounding box center [431, 634] width 699 height 11
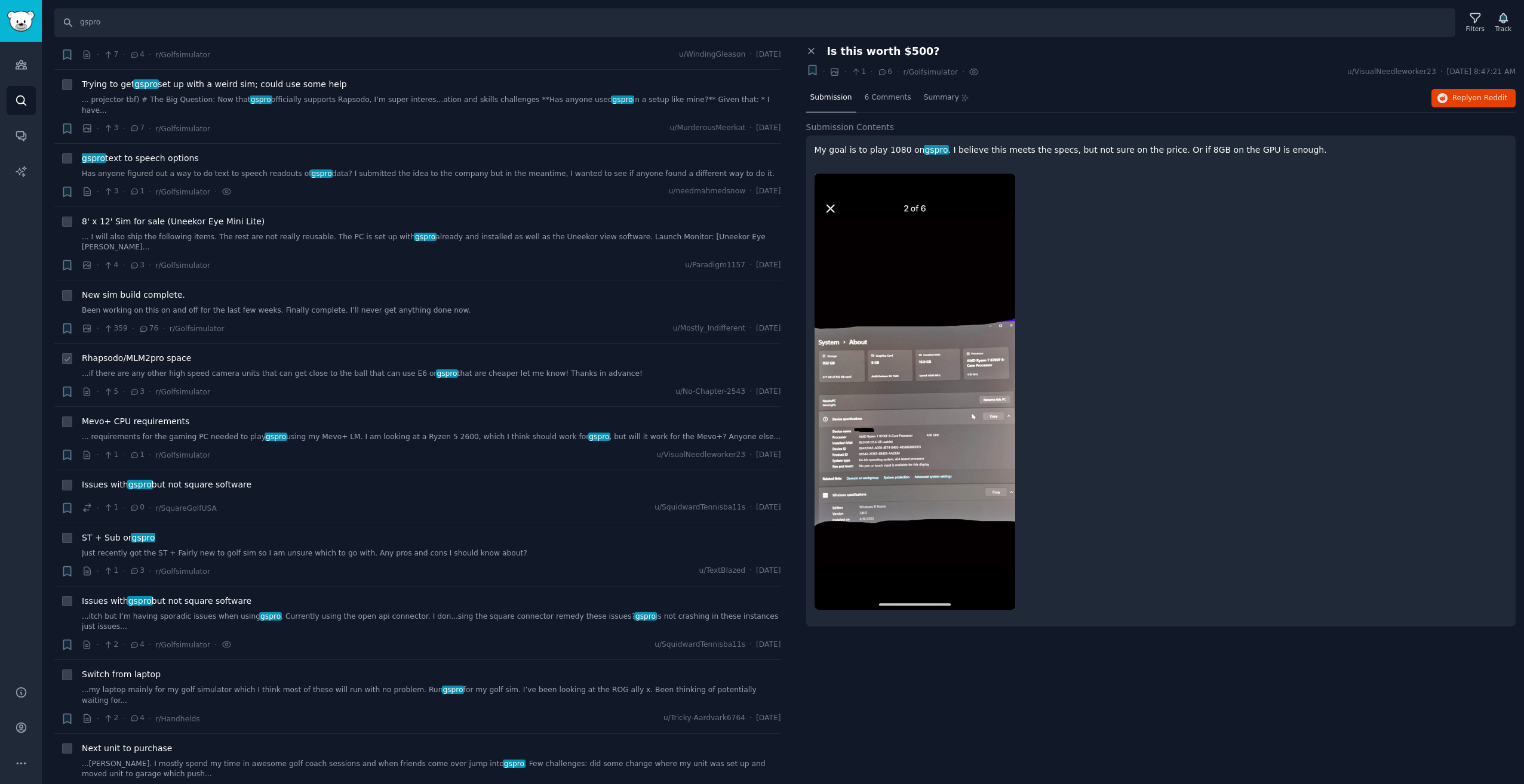
scroll to position [1552, 0]
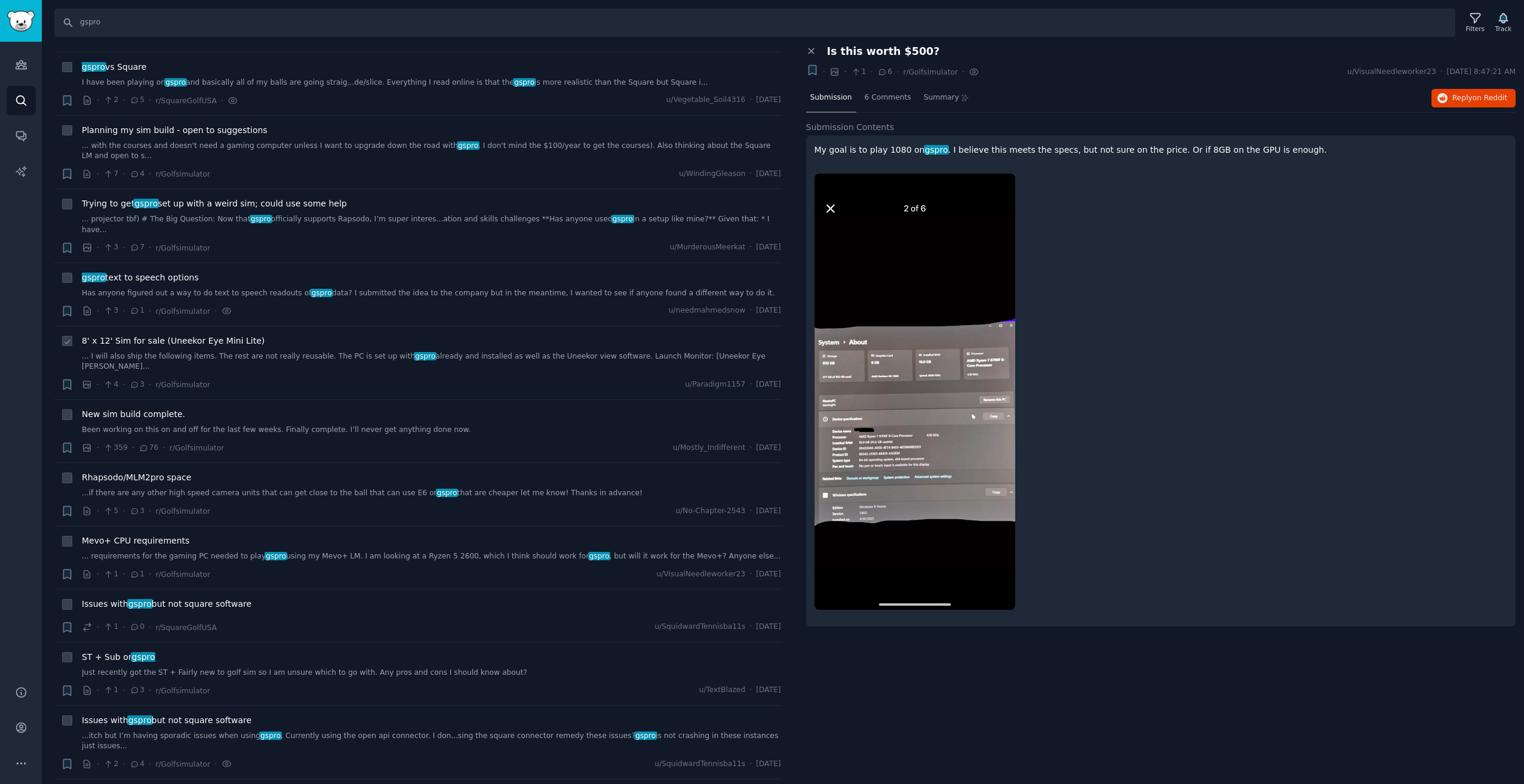
click at [431, 351] on link "... I will also ship the following items. The rest are not really reusable. The…" at bounding box center [431, 362] width 699 height 21
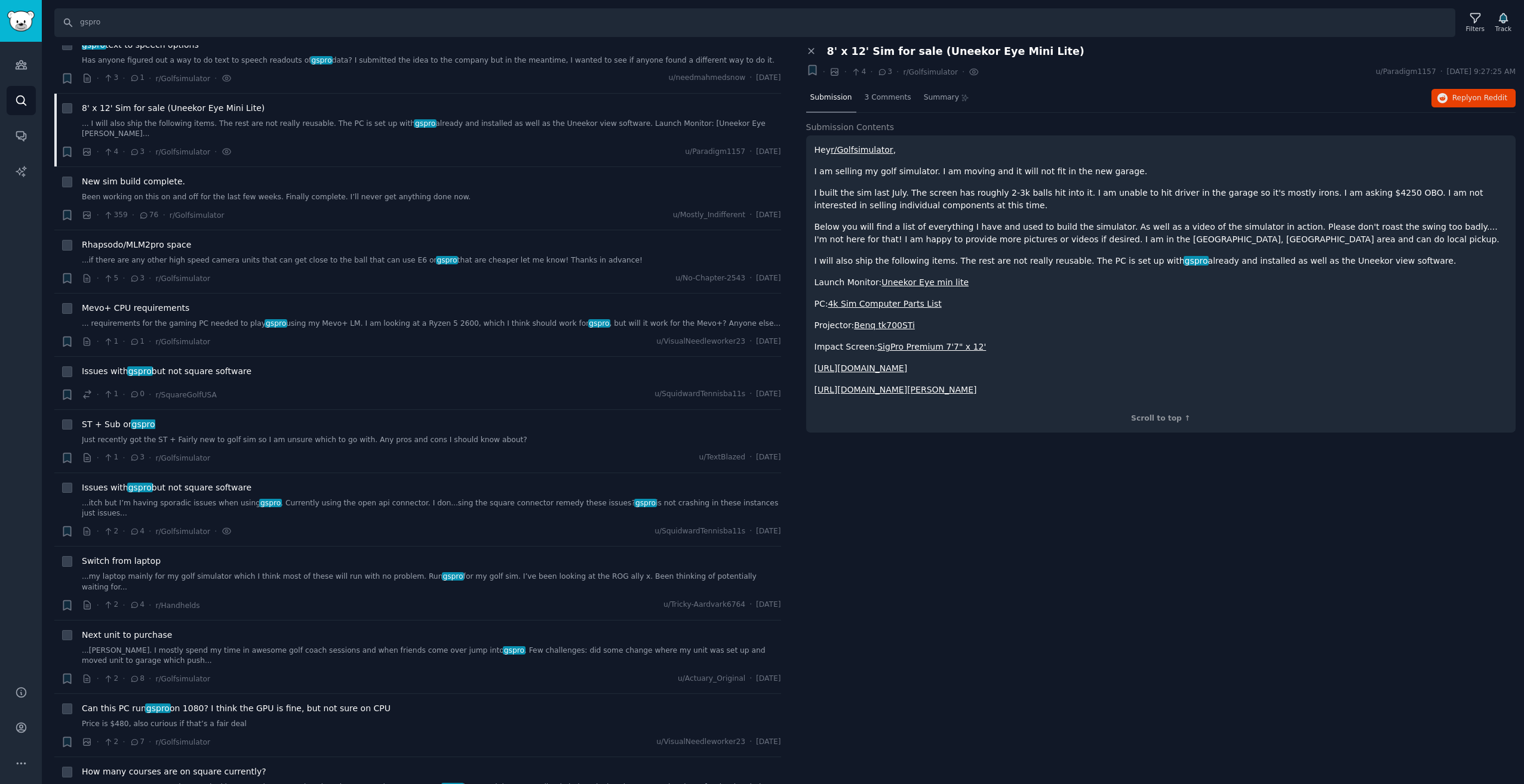
scroll to position [1850, 0]
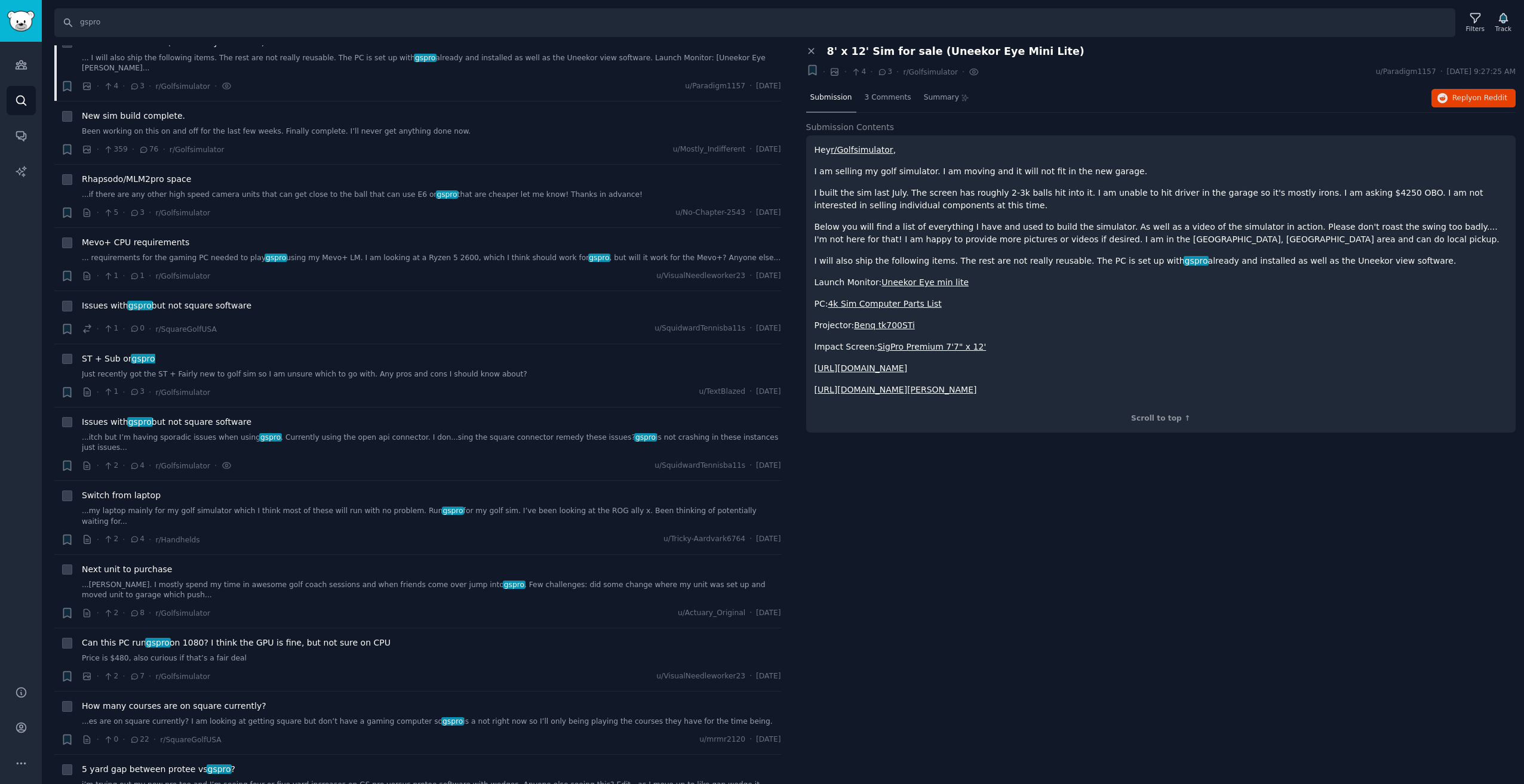
click at [925, 611] on div "Close panel 8' x 12' Sim for sale (Uneekor Eye Mini Lite) + · · 4 · 3 · r/Golfs…" at bounding box center [1161, 415] width 727 height 739
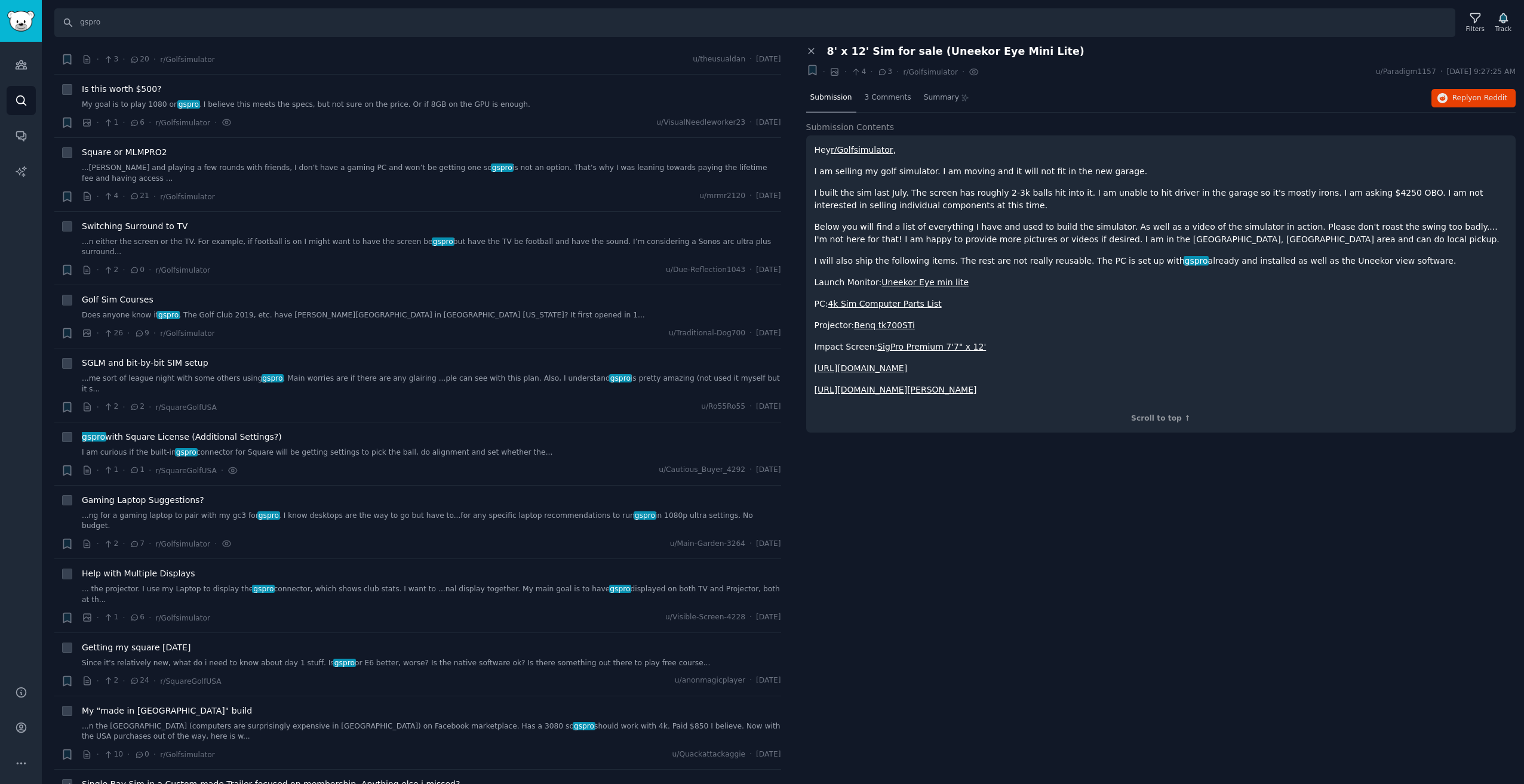
scroll to position [2686, 0]
